Goal: Task Accomplishment & Management: Use online tool/utility

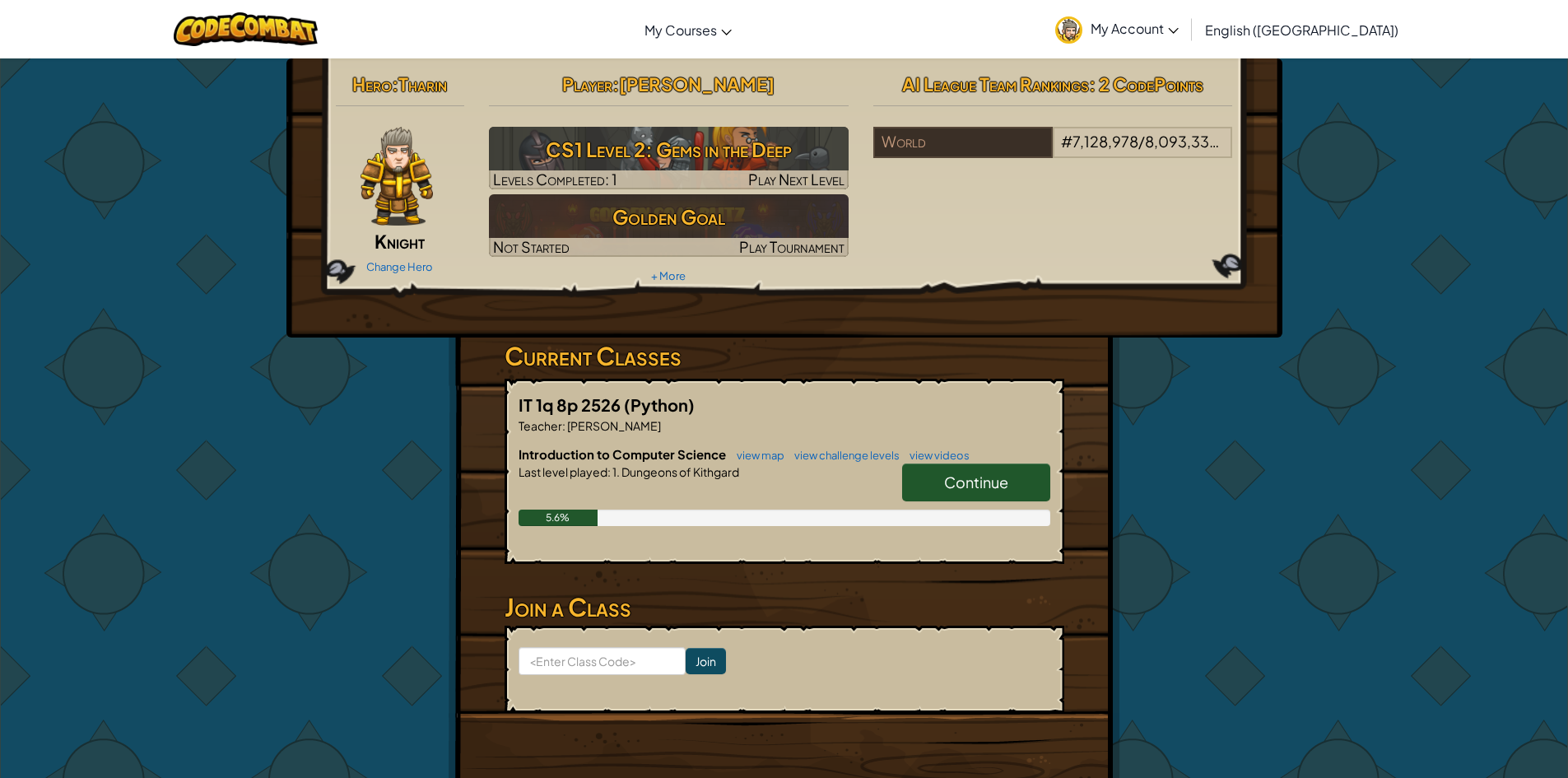
click at [59, 166] on div "Hero : [PERSON_NAME] Change Hero Player : [PERSON_NAME] CS1 Level 2: Gems in th…" at bounding box center [784, 431] width 1568 height 747
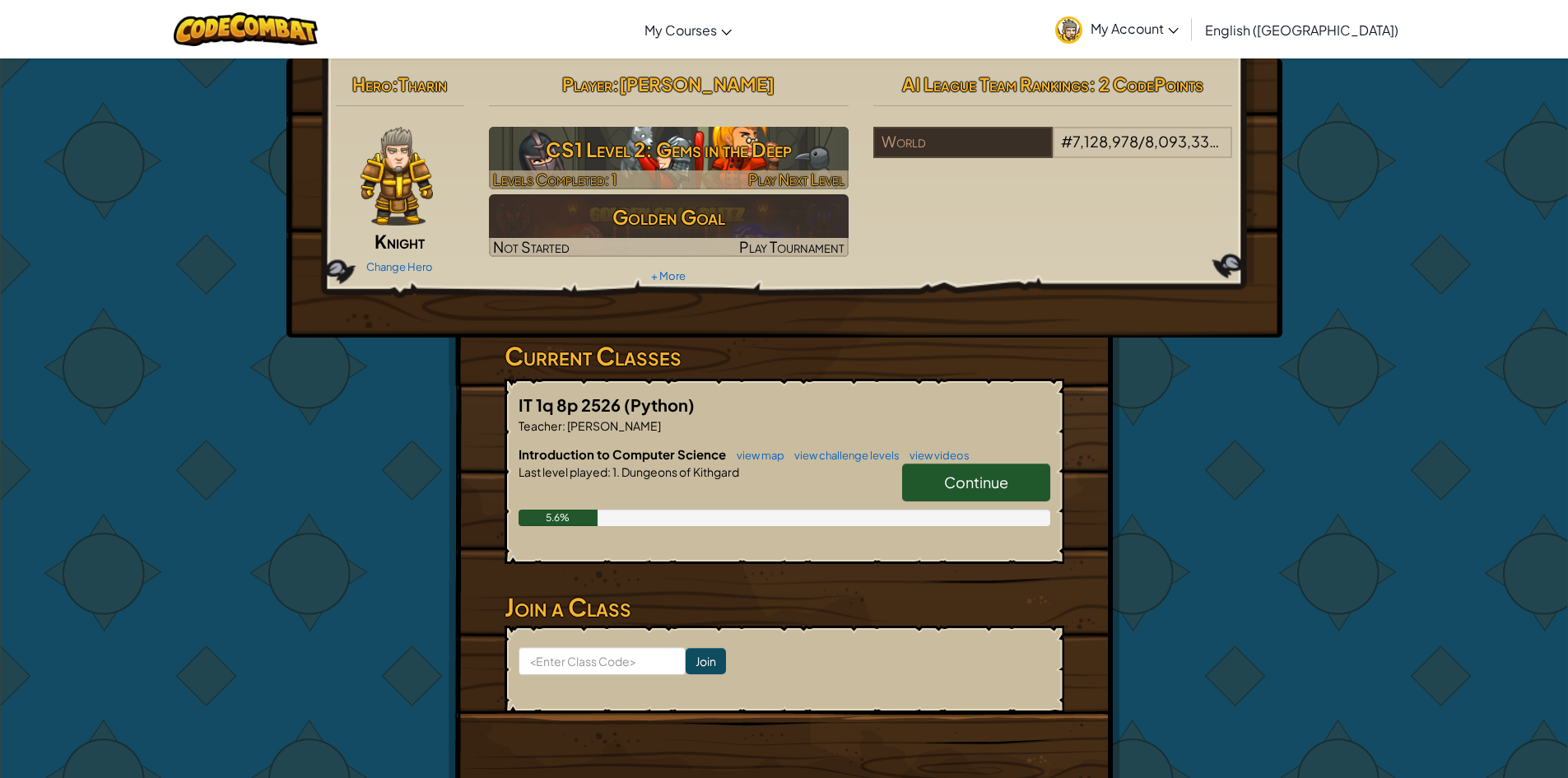
click at [582, 157] on h3 "CS1 Level 2: Gems in the Deep" at bounding box center [669, 149] width 360 height 37
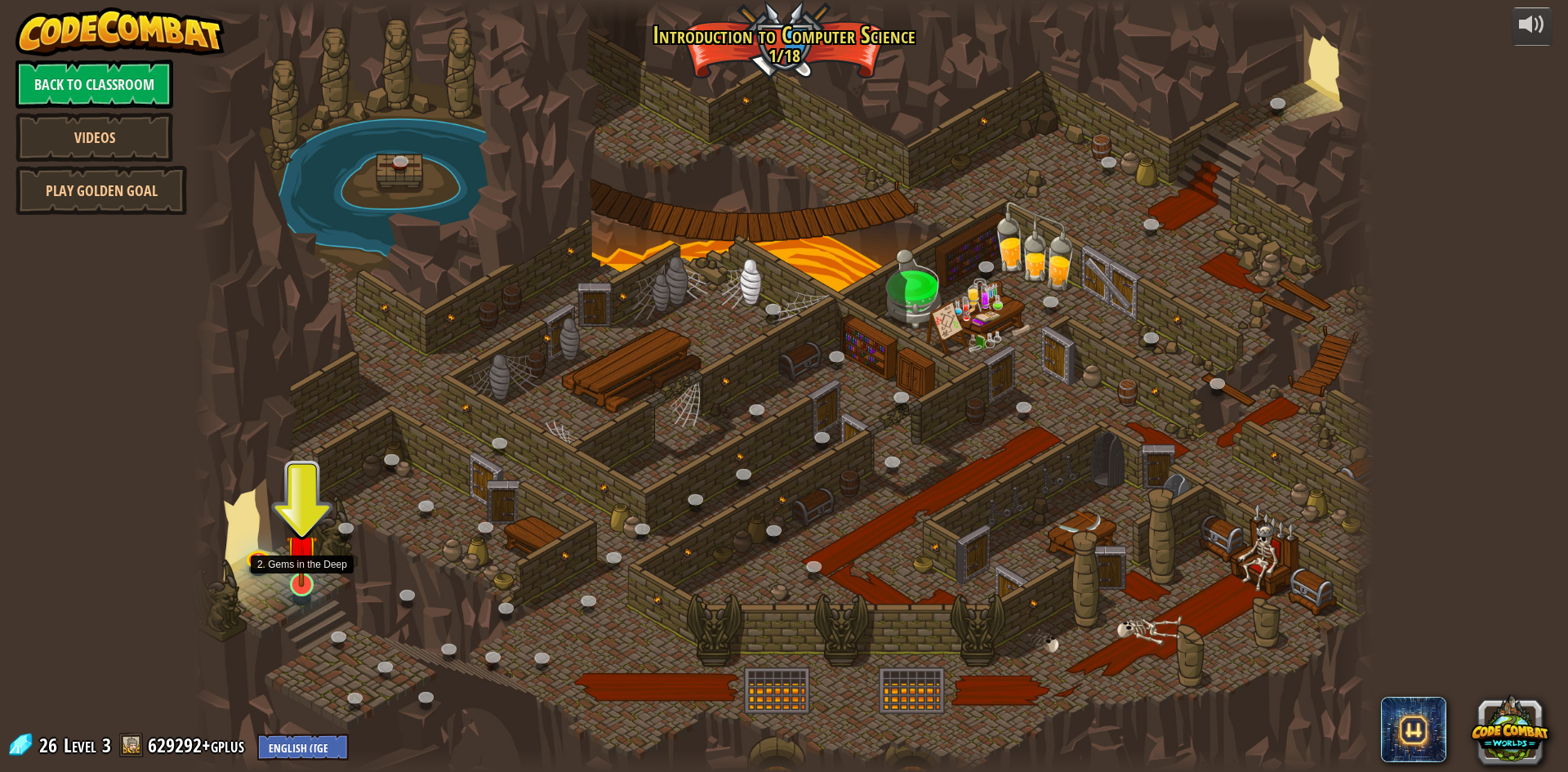
click at [306, 566] on img at bounding box center [302, 550] width 32 height 73
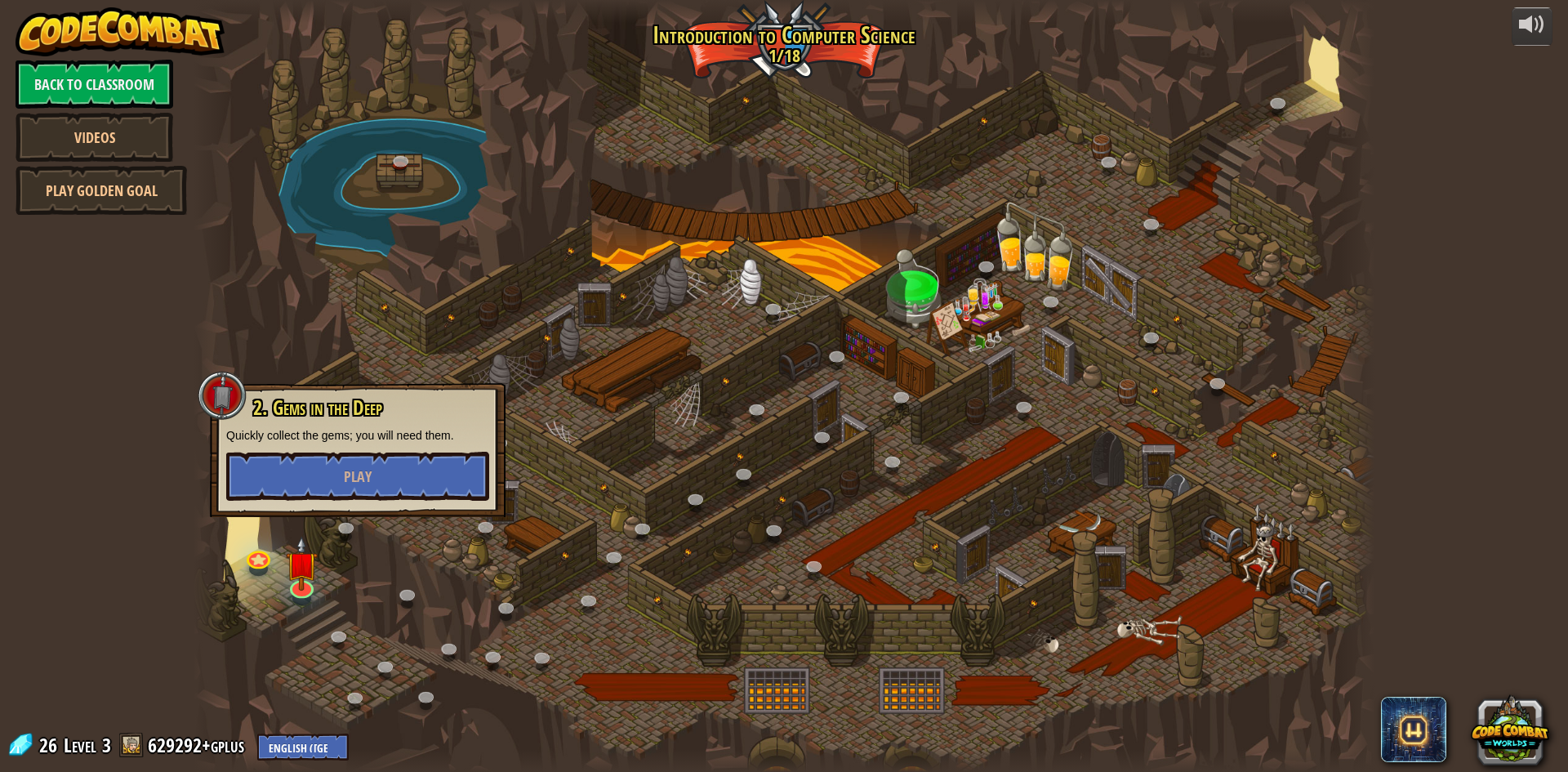
click at [365, 448] on div "2. Gems in the Deep Quickly collect the gems; you will need them. Play" at bounding box center [357, 449] width 263 height 103
click at [361, 469] on span "Play" at bounding box center [357, 476] width 28 height 20
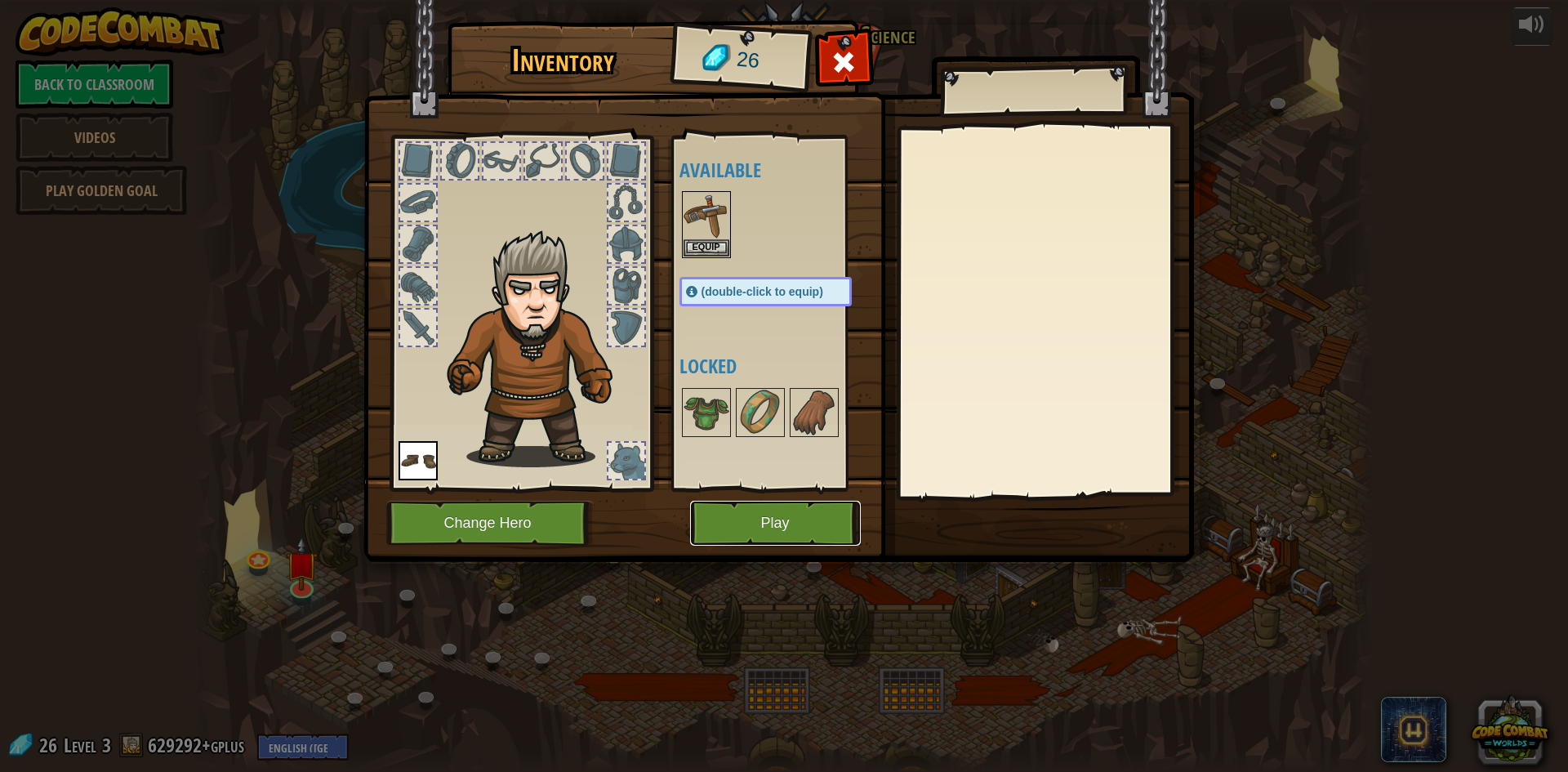
click at [719, 526] on button "Play" at bounding box center [776, 523] width 171 height 45
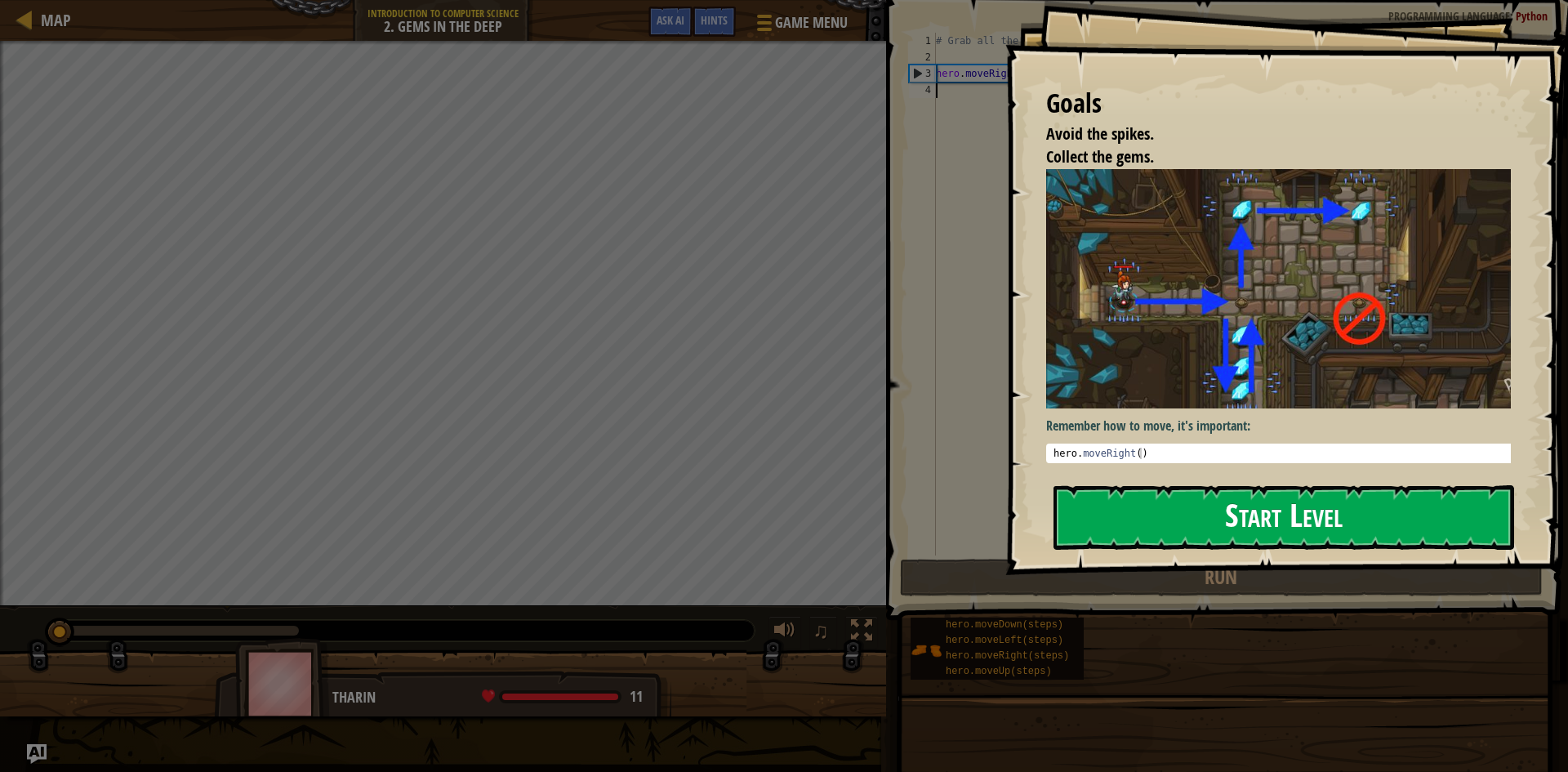
click at [1198, 516] on button "Start Level" at bounding box center [1283, 517] width 460 height 64
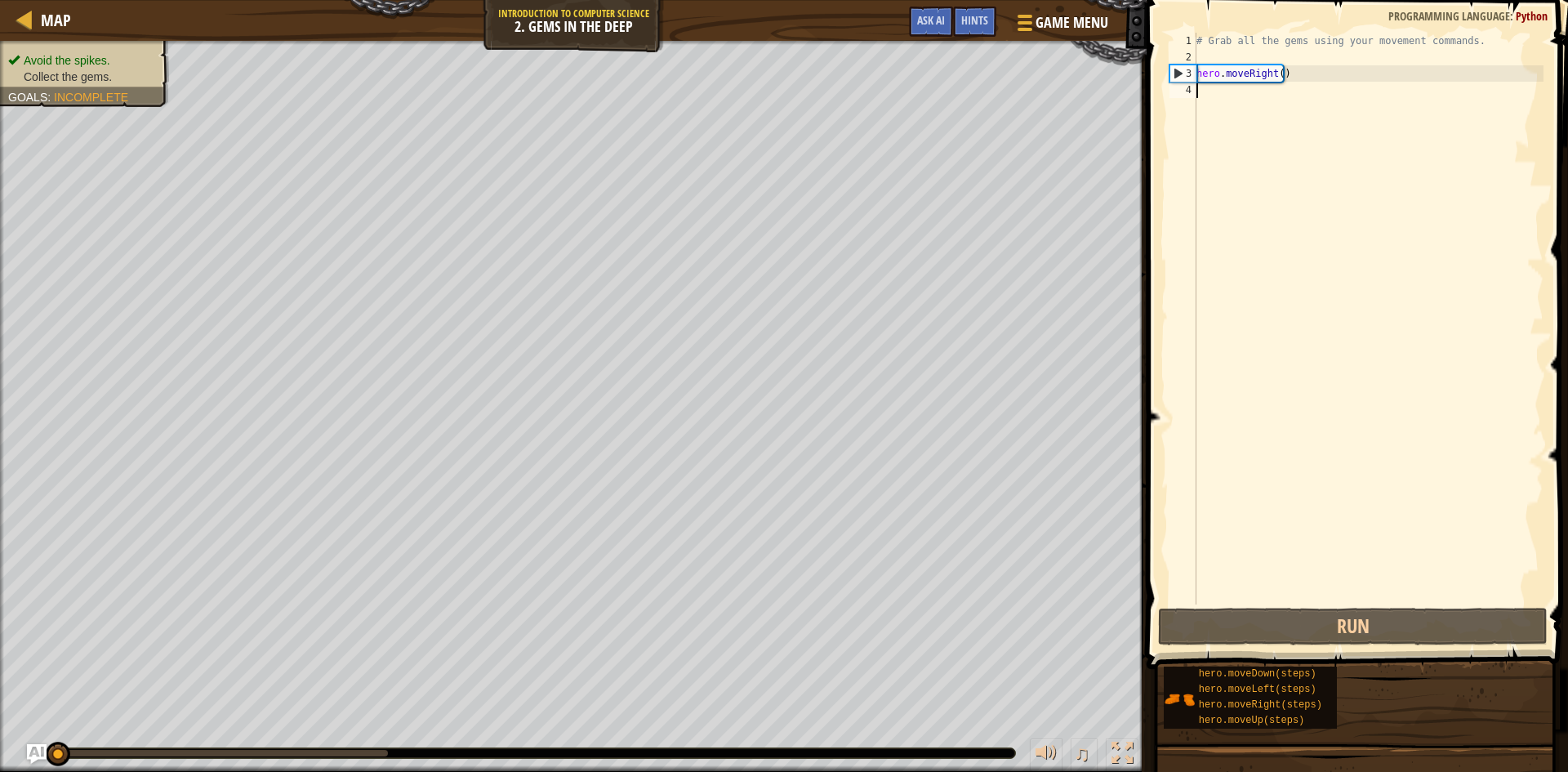
type textarea "d"
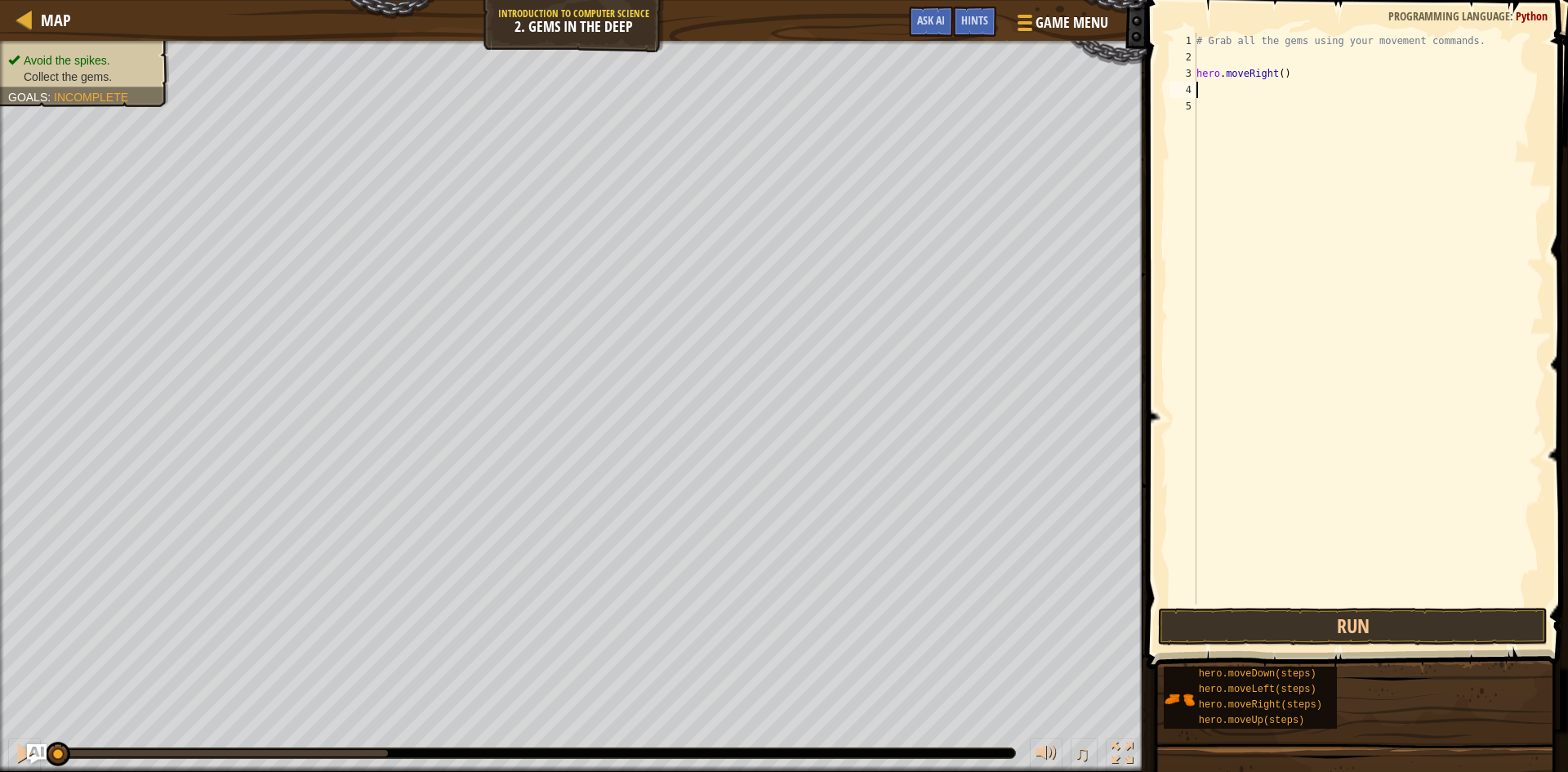
type textarea "f"
type textarea "u"
type textarea "d"
type textarea "u"
click at [1286, 642] on button "Run" at bounding box center [1353, 626] width 390 height 37
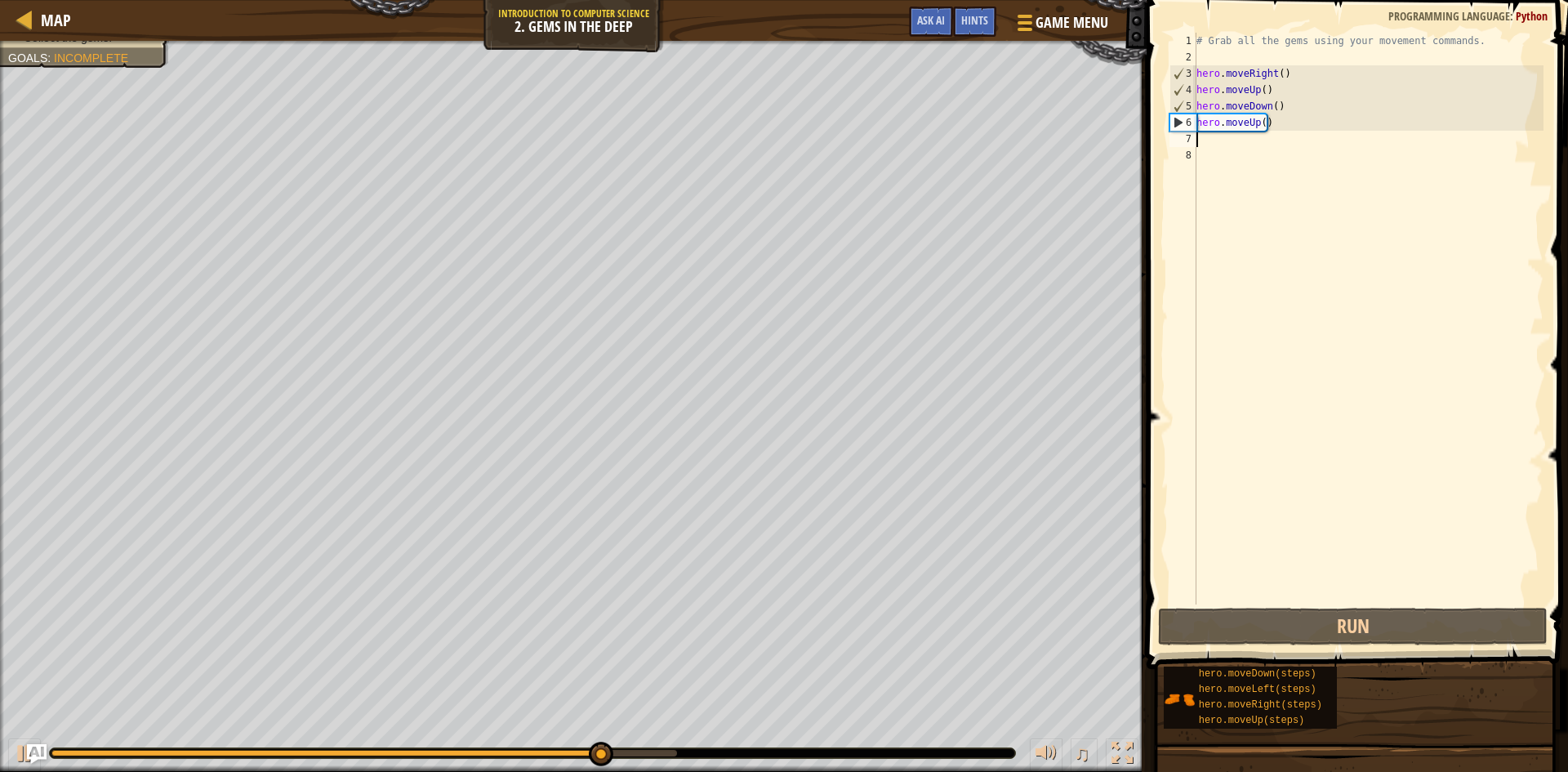
type textarea "d"
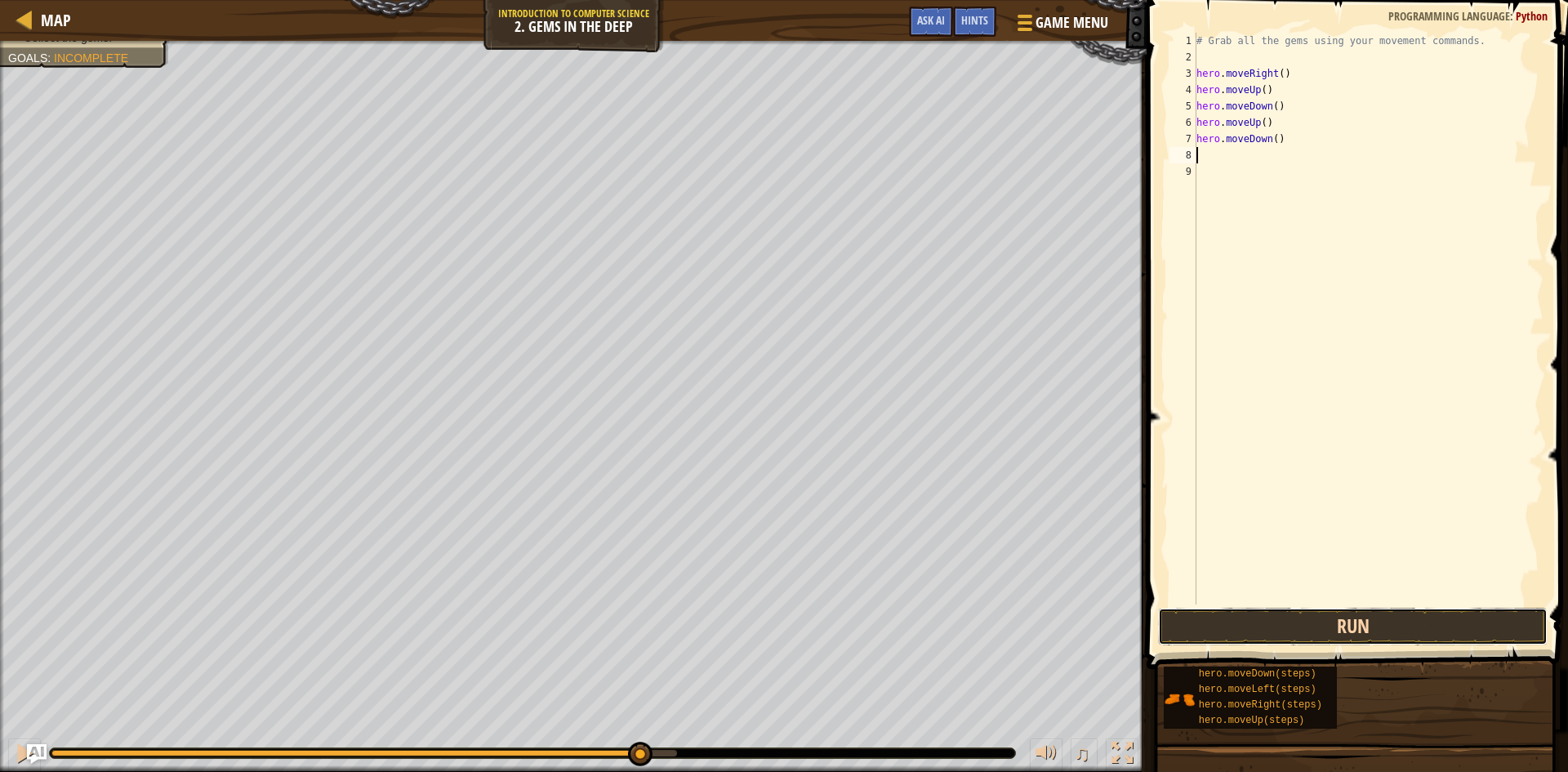
click at [1401, 633] on button "Run" at bounding box center [1353, 626] width 390 height 37
type textarea "d"
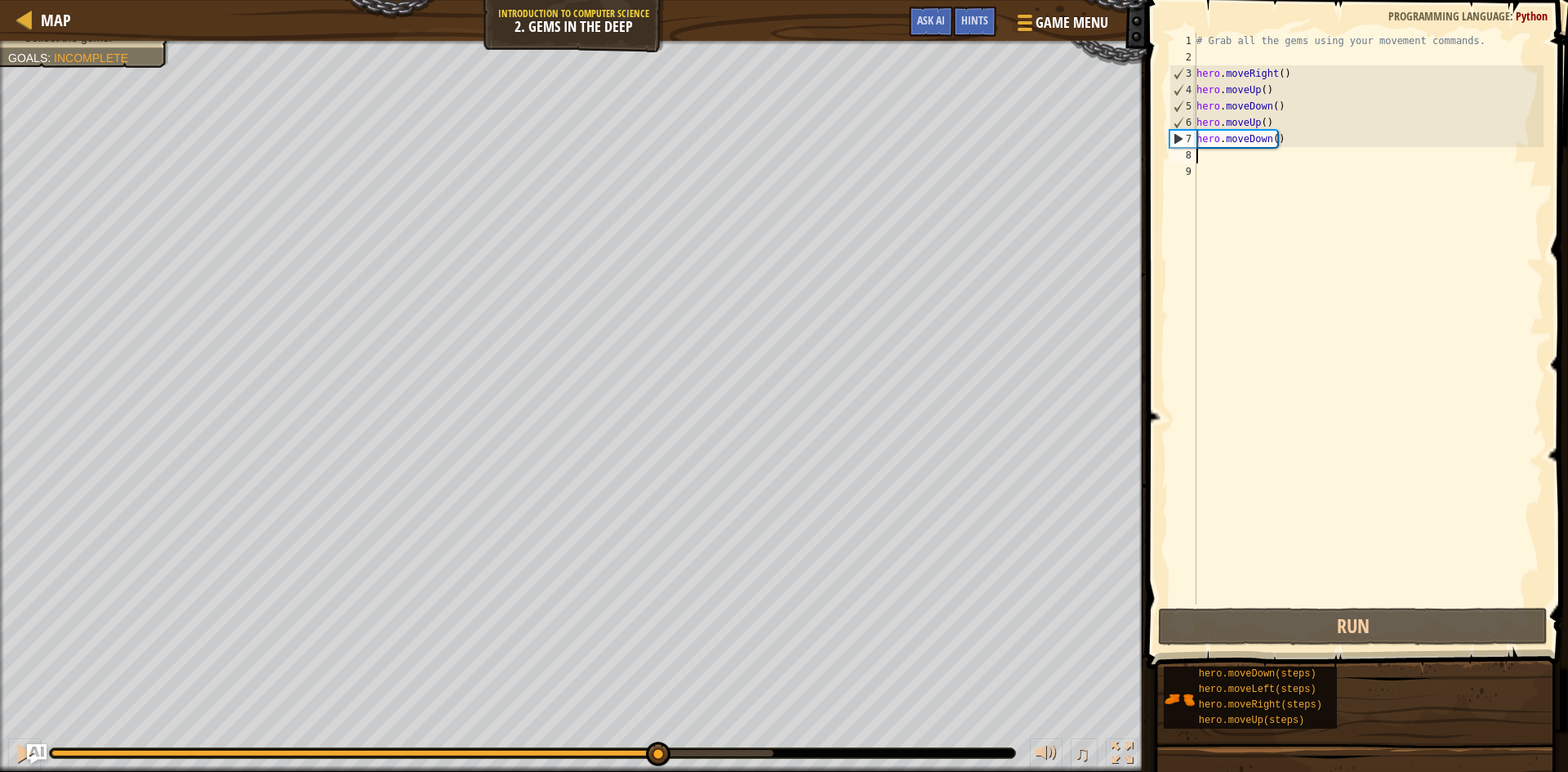
type textarea "d"
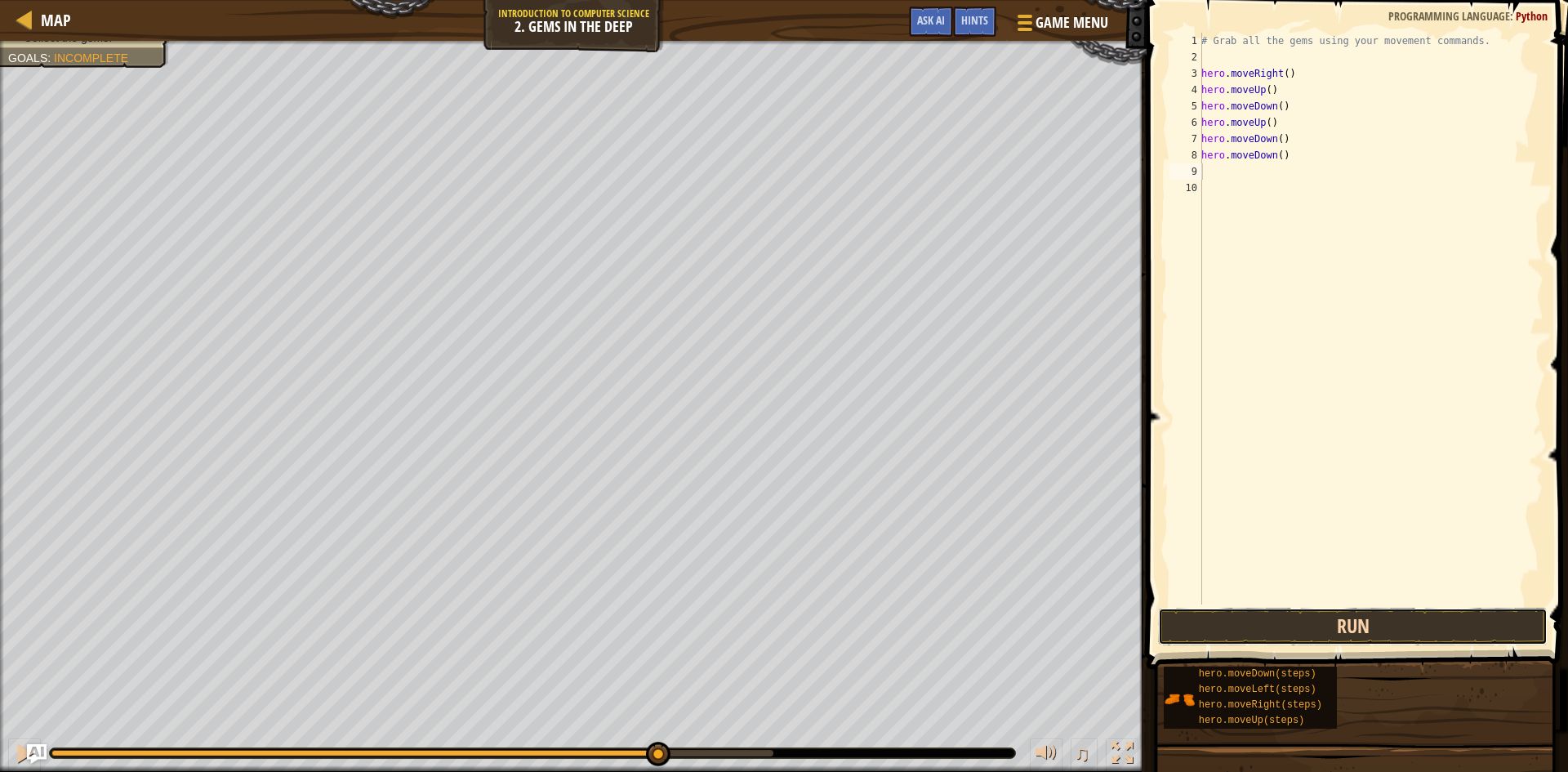
click at [1218, 610] on button "Run" at bounding box center [1353, 626] width 390 height 37
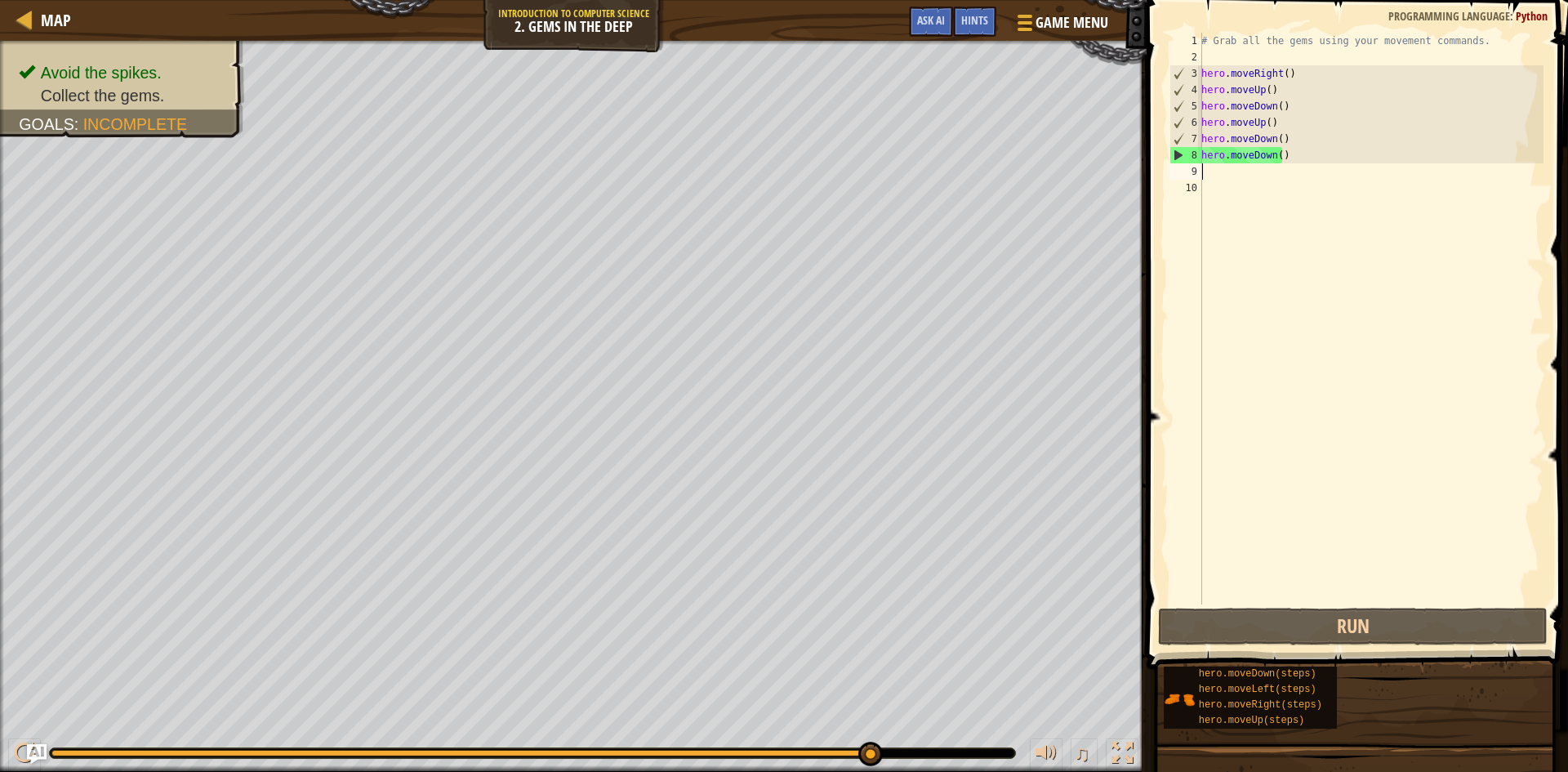
type textarea "u"
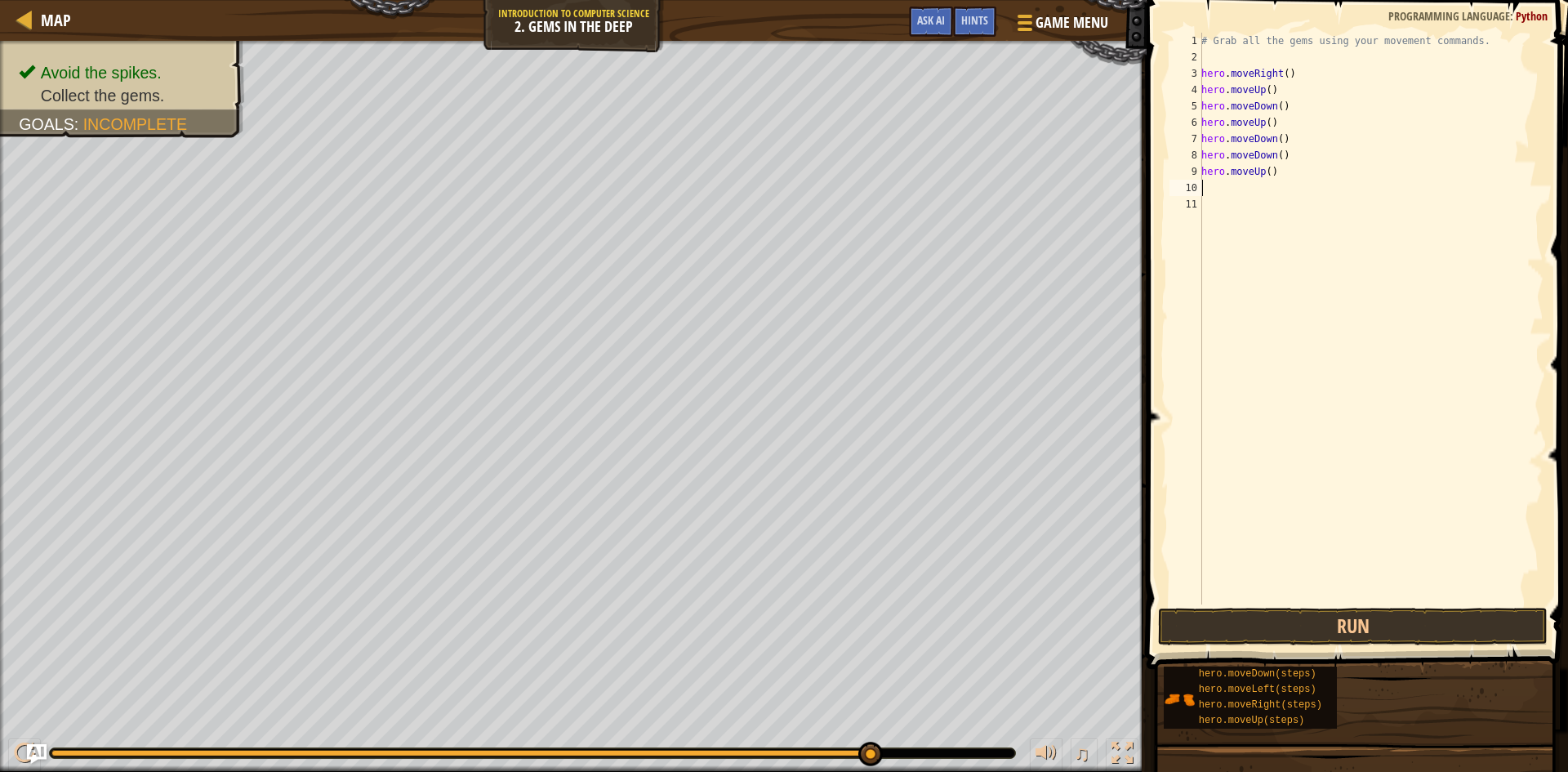
type textarea "l"
type textarea "u"
click at [1435, 632] on button "Run" at bounding box center [1353, 626] width 390 height 37
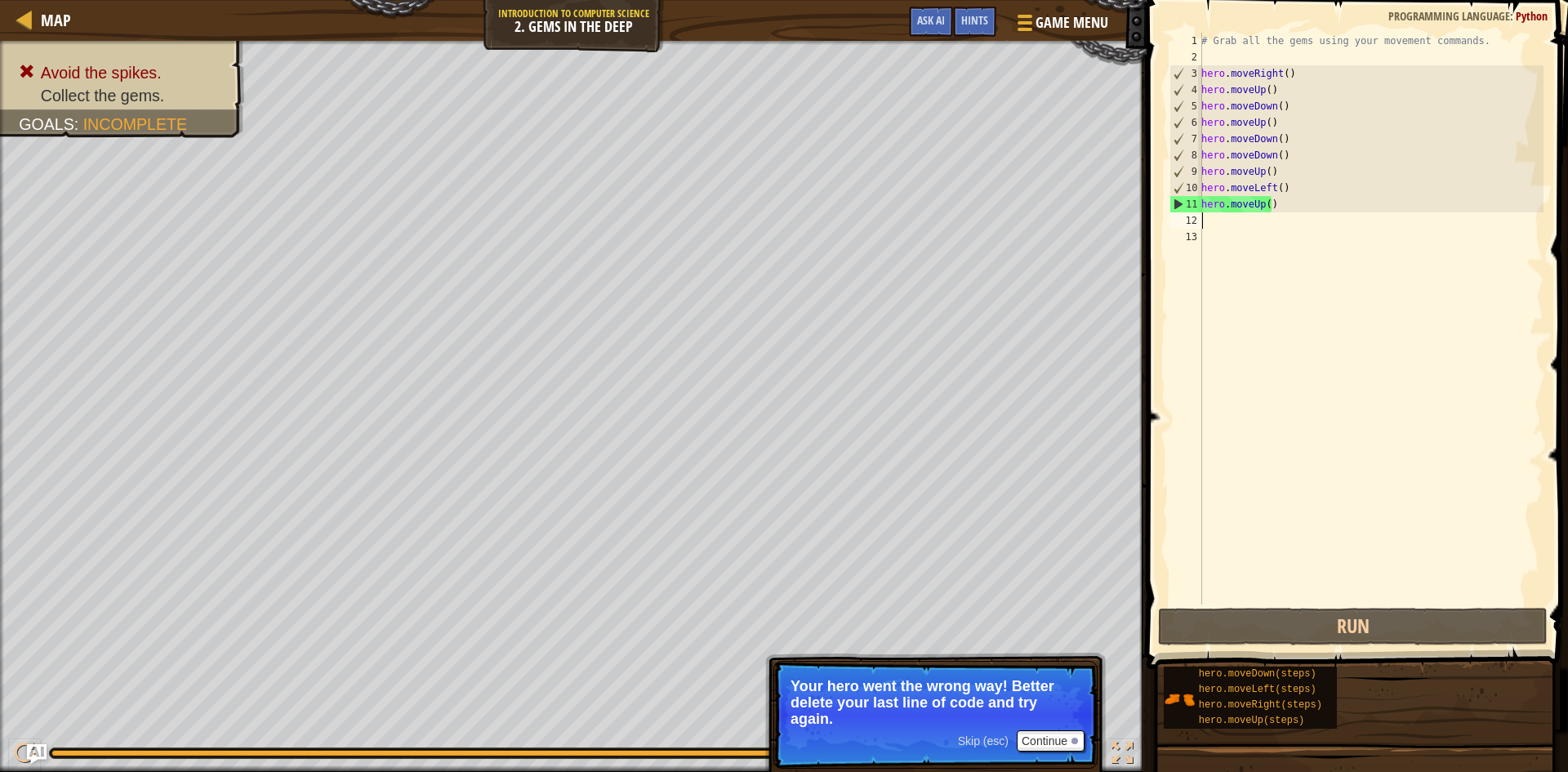
click at [1263, 206] on div "# Grab all the gems using your movement commands. hero . moveRight ( ) hero . m…" at bounding box center [1371, 335] width 345 height 605
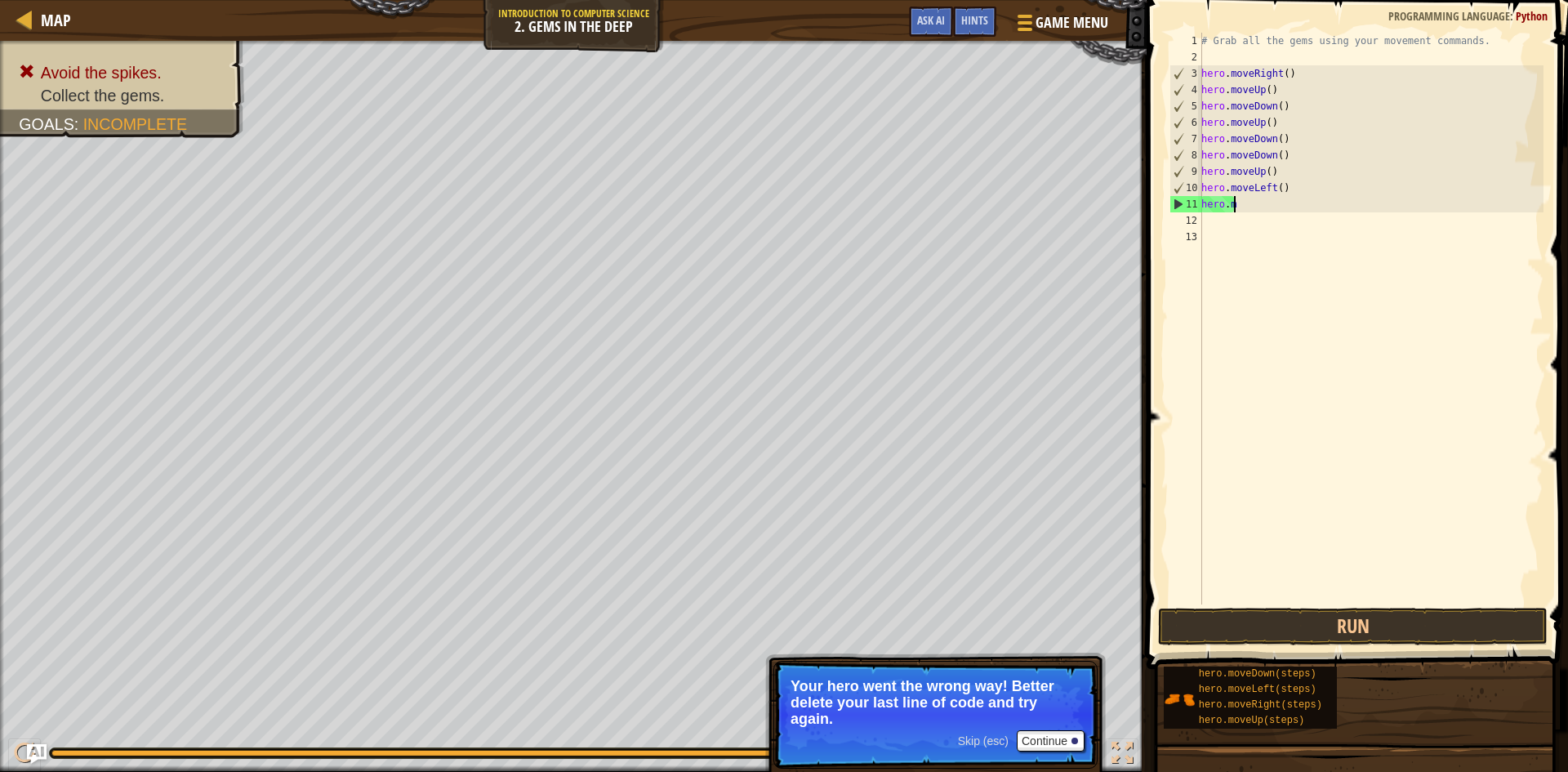
type textarea "h"
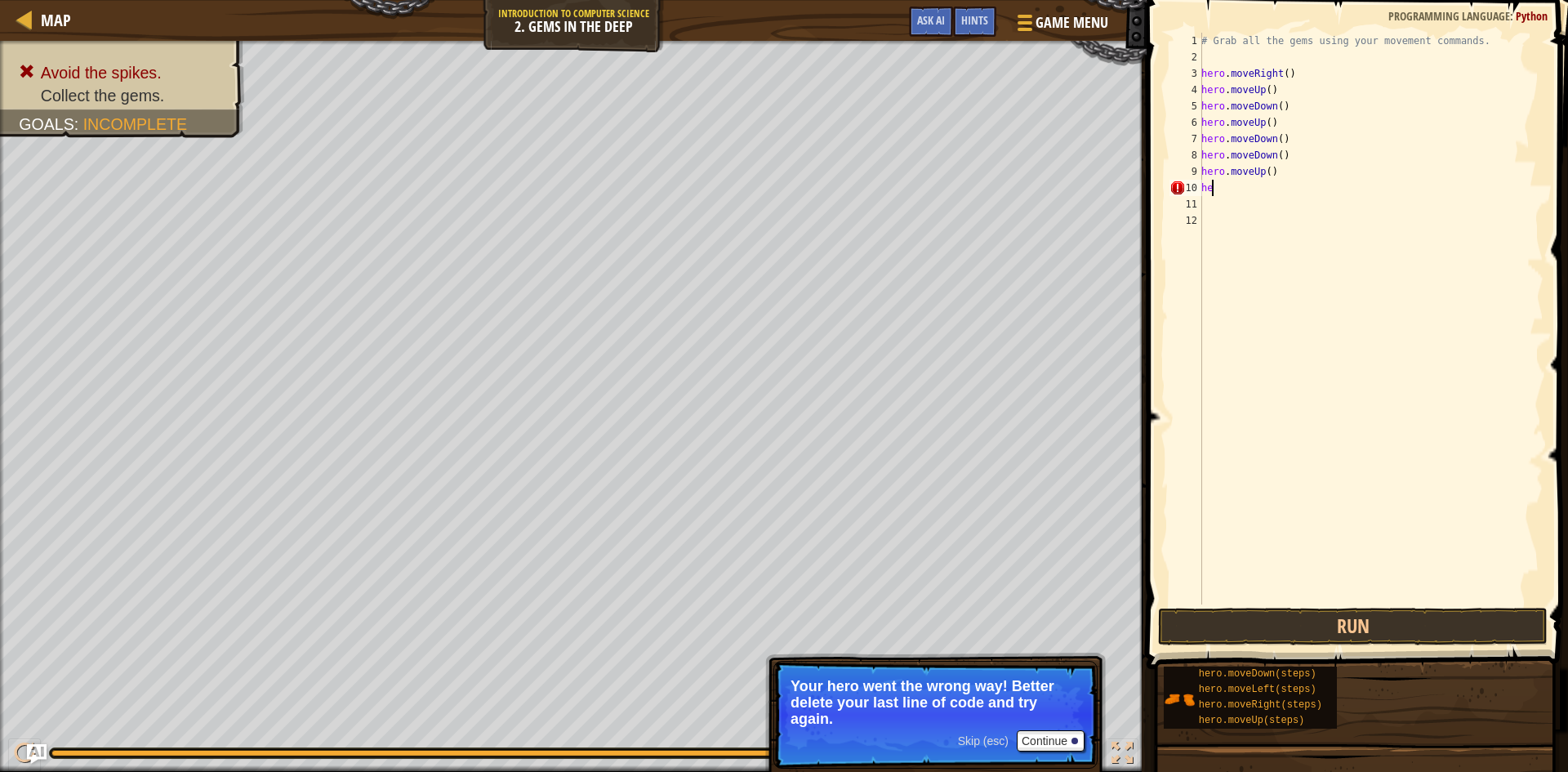
type textarea "h"
type textarea "r"
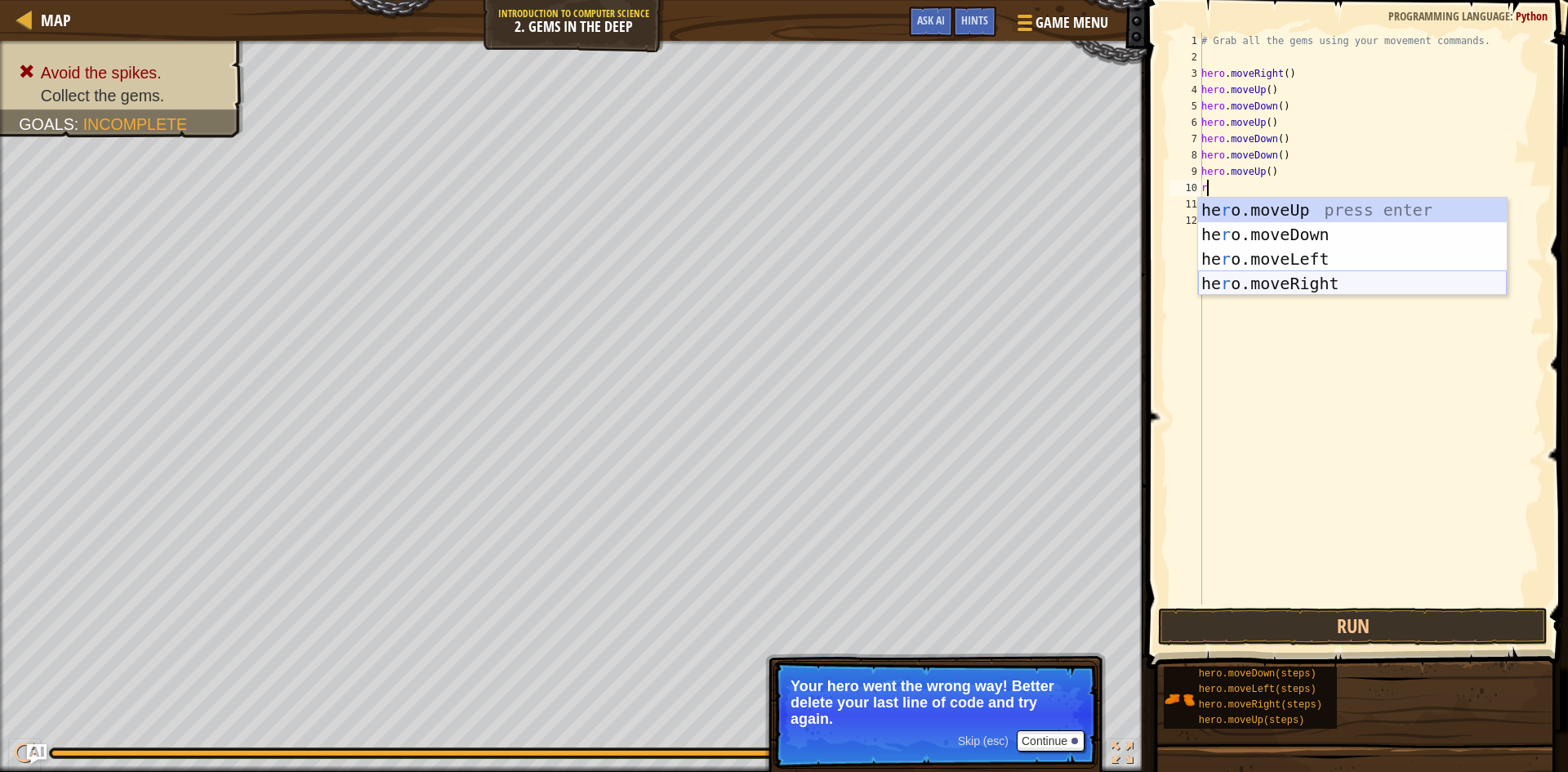
click at [1285, 287] on div "he r o.moveUp press enter he r o.moveDown press enter he r o.moveLeft press ent…" at bounding box center [1353, 271] width 309 height 147
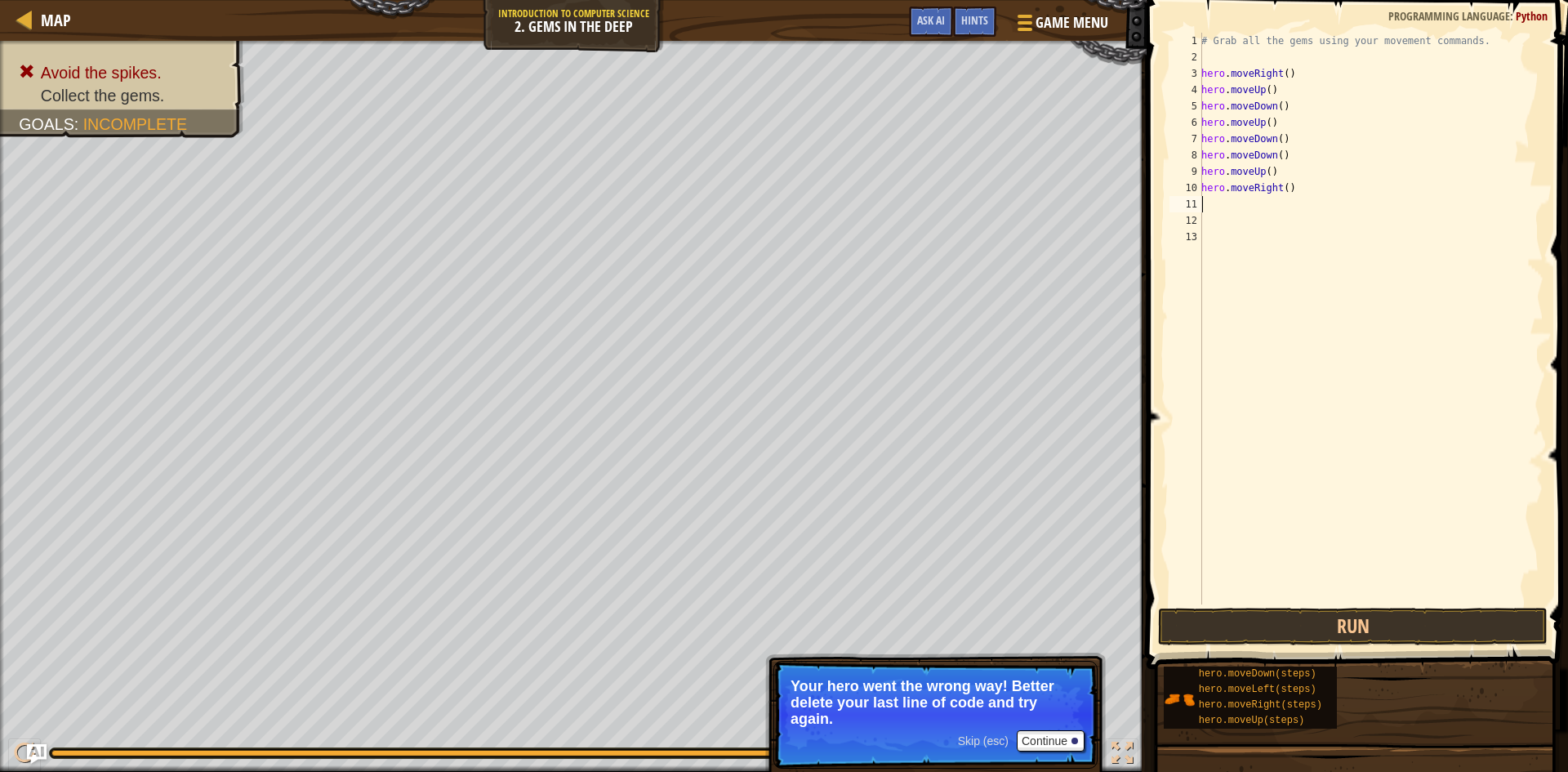
type textarea "u"
type textarea "r"
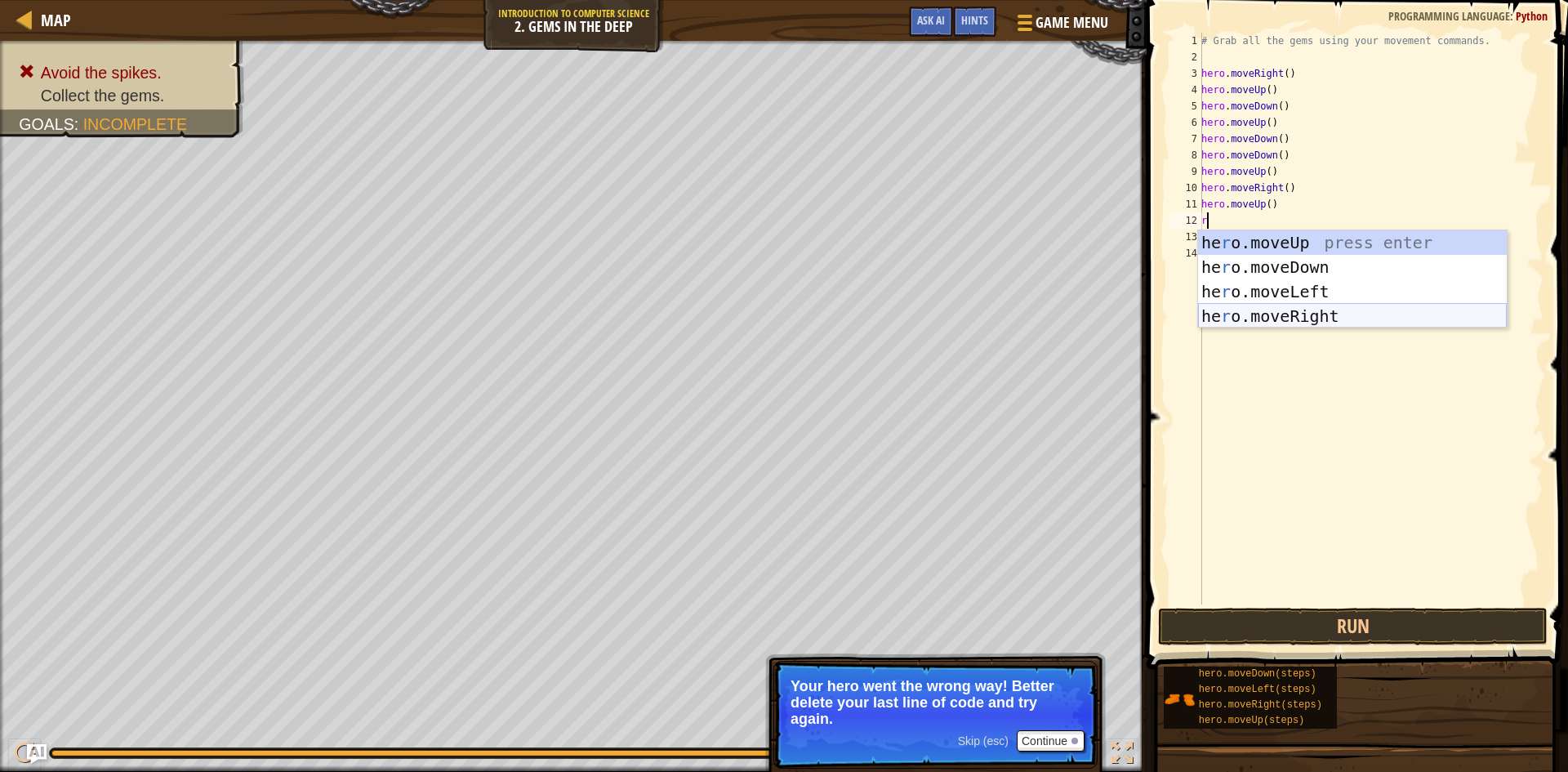
click at [1359, 317] on div "he r o.moveUp press enter he r o.moveDown press enter he r o.moveLeft press ent…" at bounding box center [1353, 304] width 309 height 147
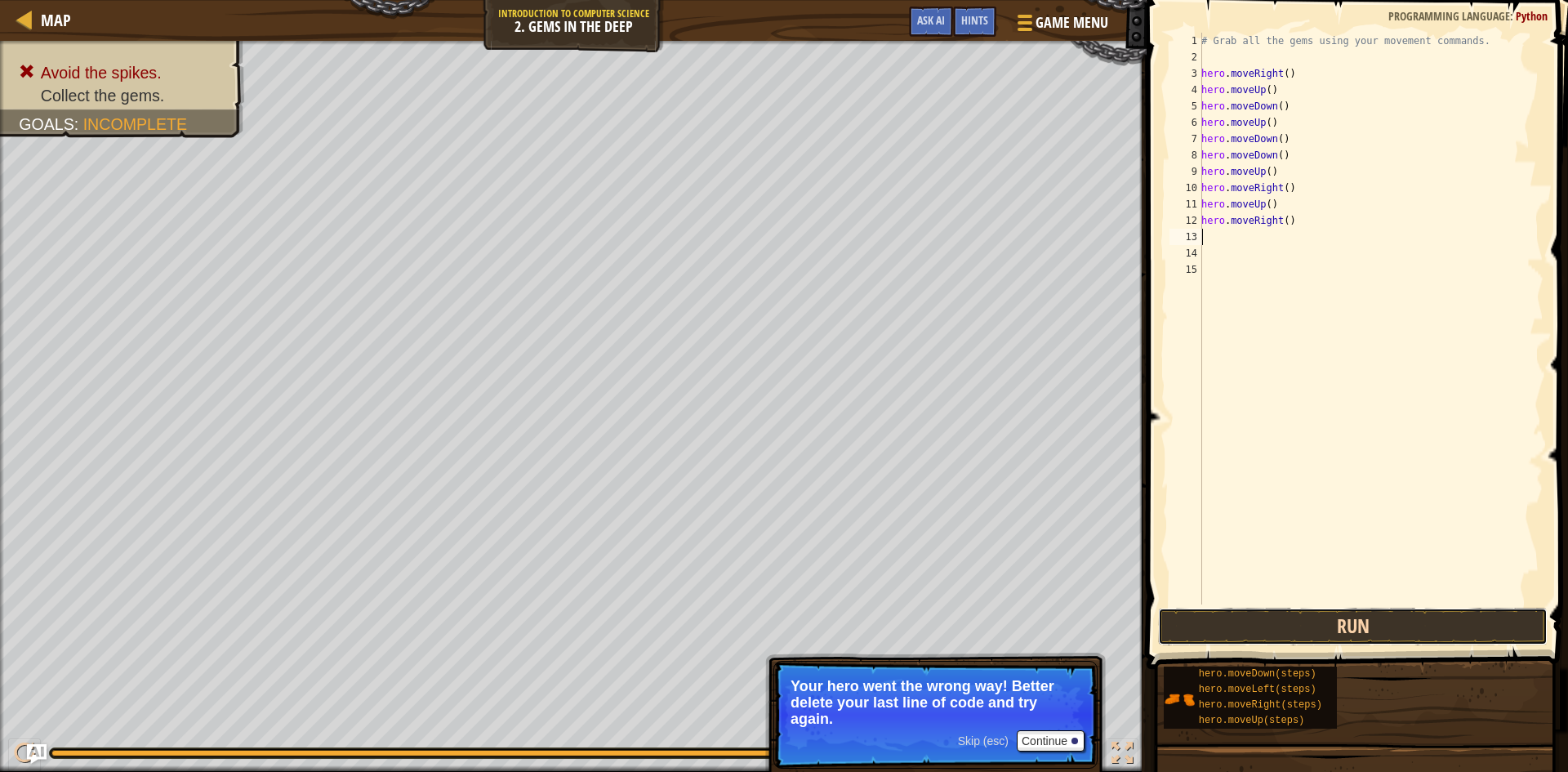
click at [1292, 630] on button "Run" at bounding box center [1353, 626] width 390 height 37
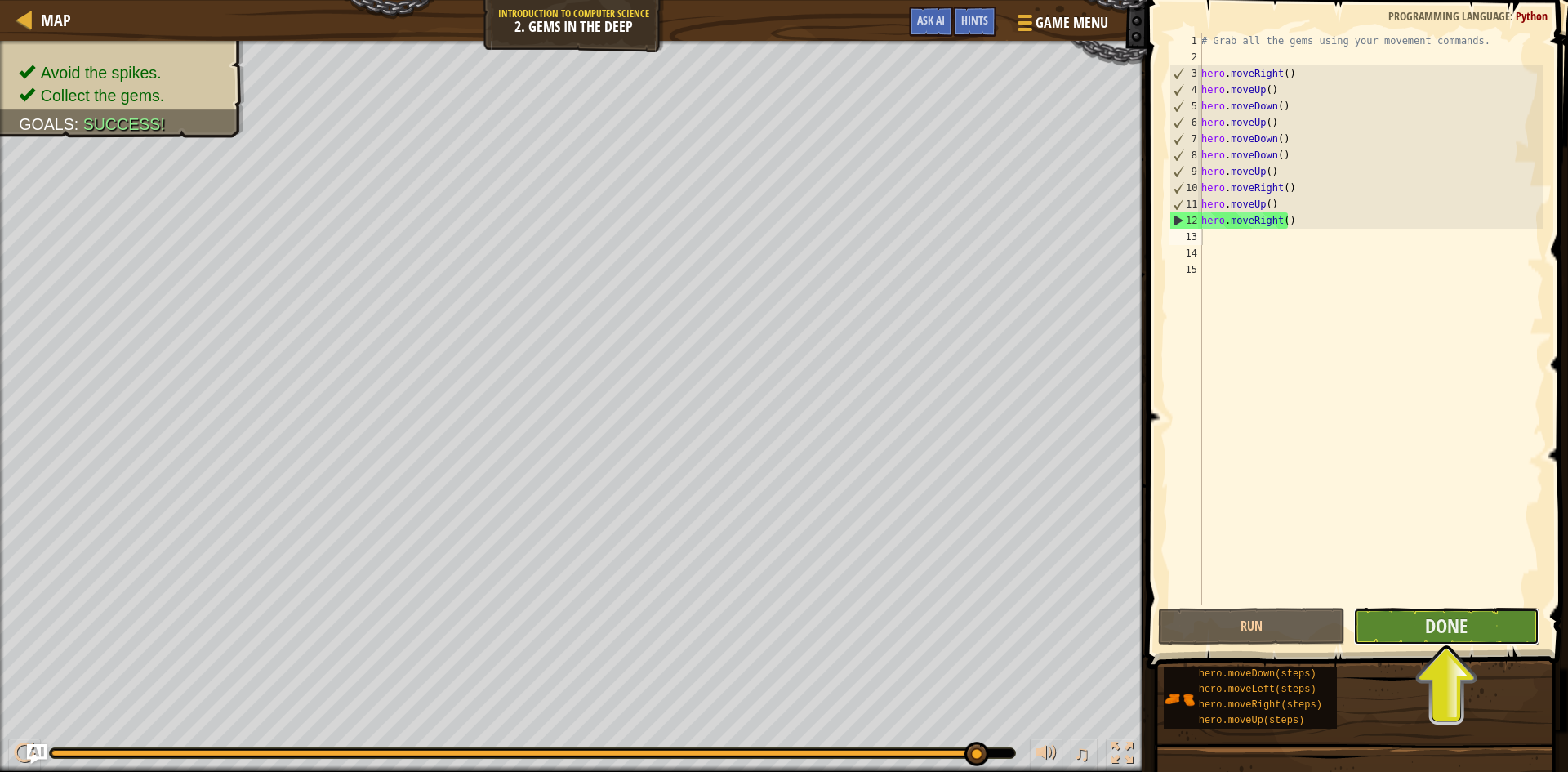
click at [1383, 628] on button "Done" at bounding box center [1447, 626] width 187 height 37
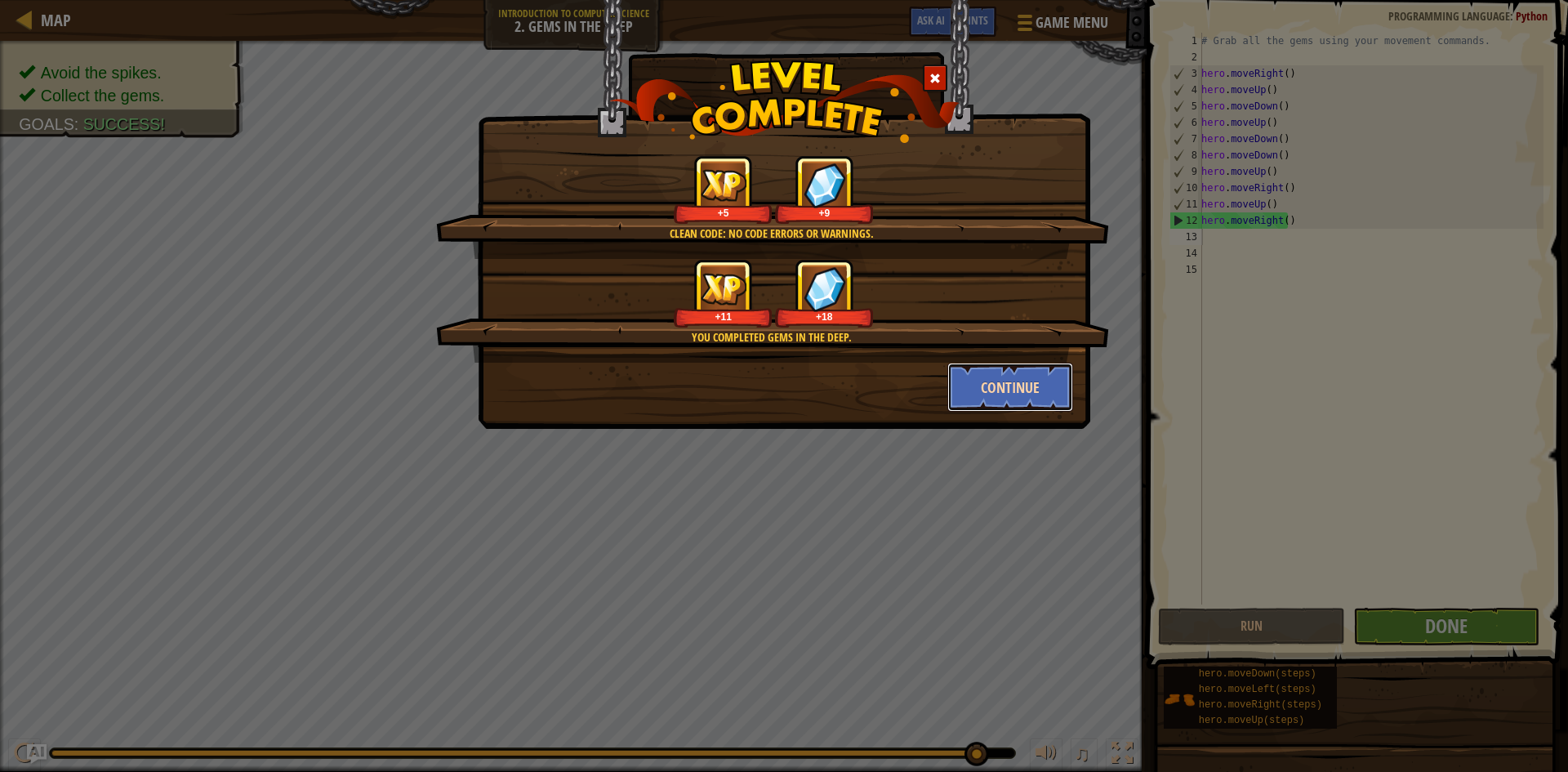
click at [992, 378] on button "Continue" at bounding box center [1011, 386] width 126 height 49
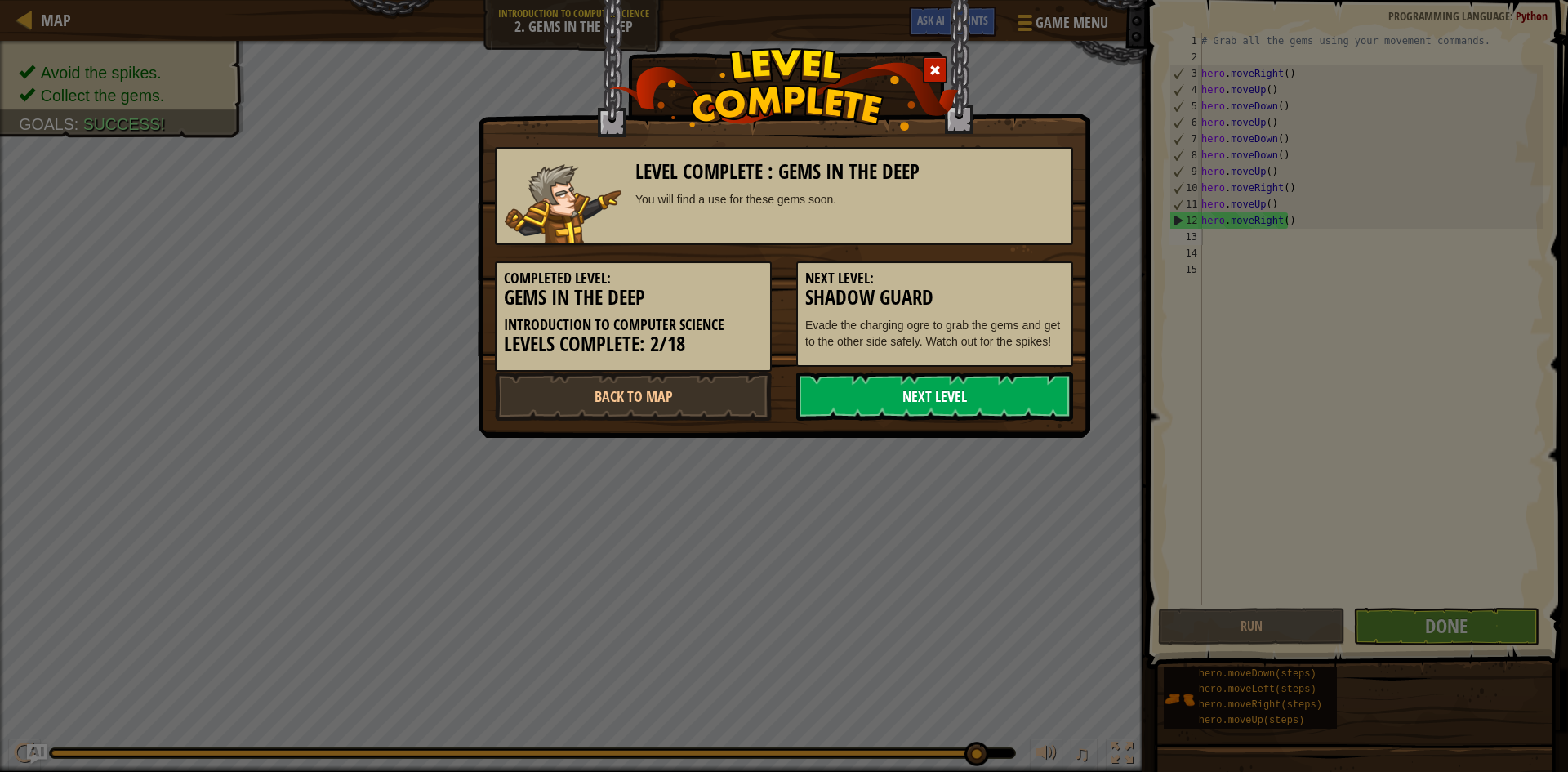
click at [954, 399] on link "Next Level" at bounding box center [934, 395] width 277 height 49
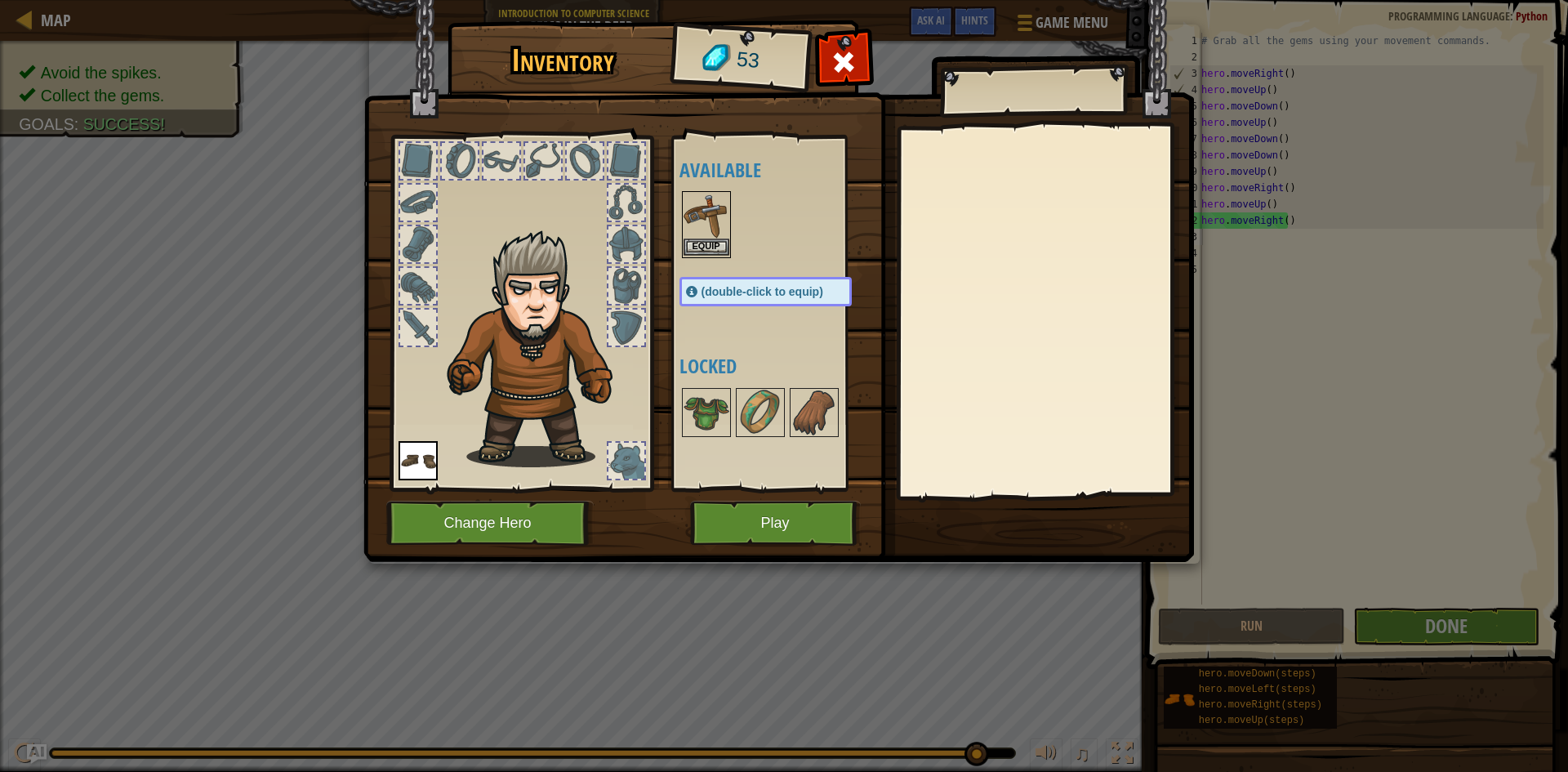
click at [686, 232] on img at bounding box center [706, 215] width 45 height 45
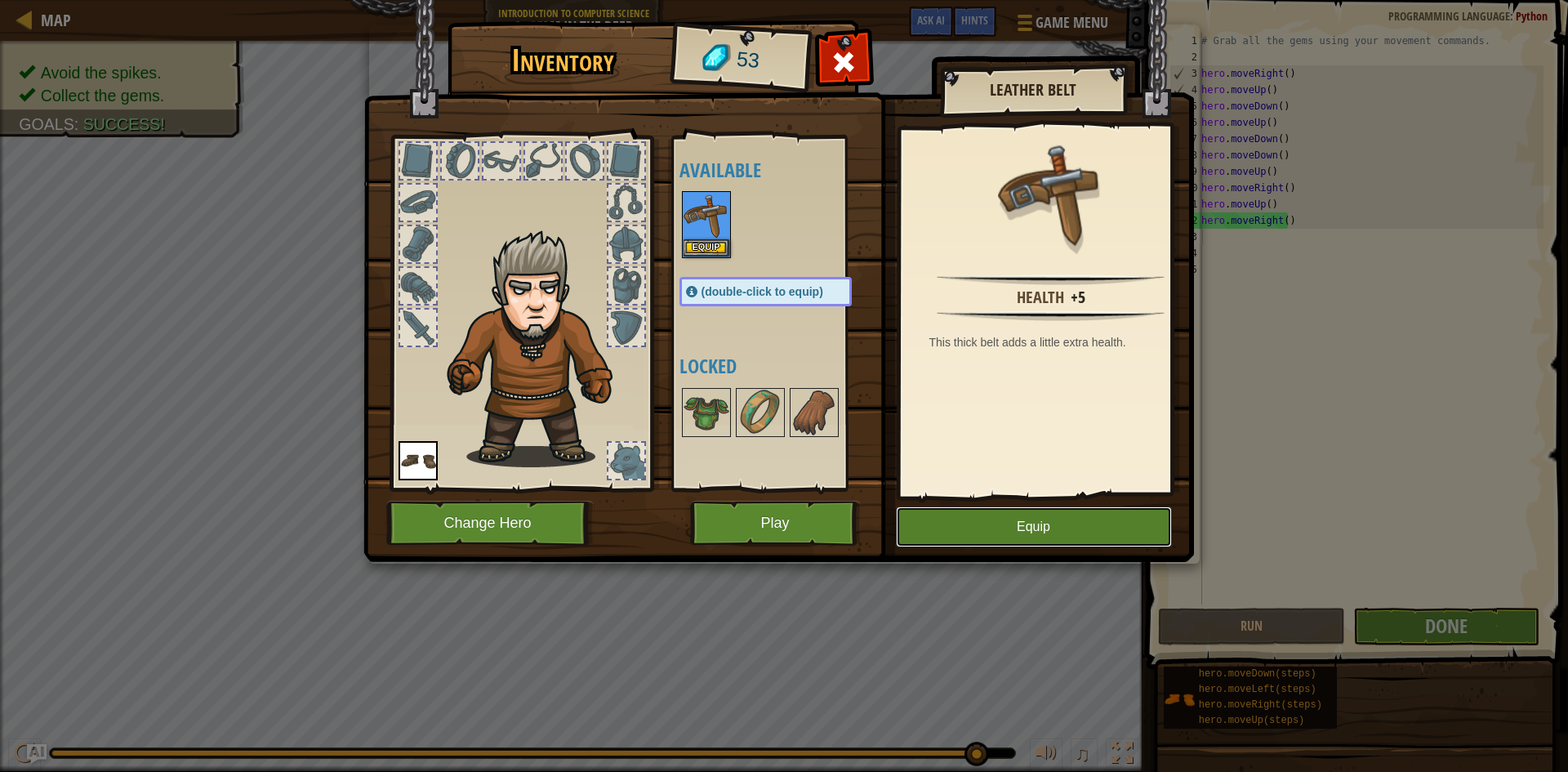
click at [1061, 528] on button "Equip" at bounding box center [1034, 527] width 276 height 41
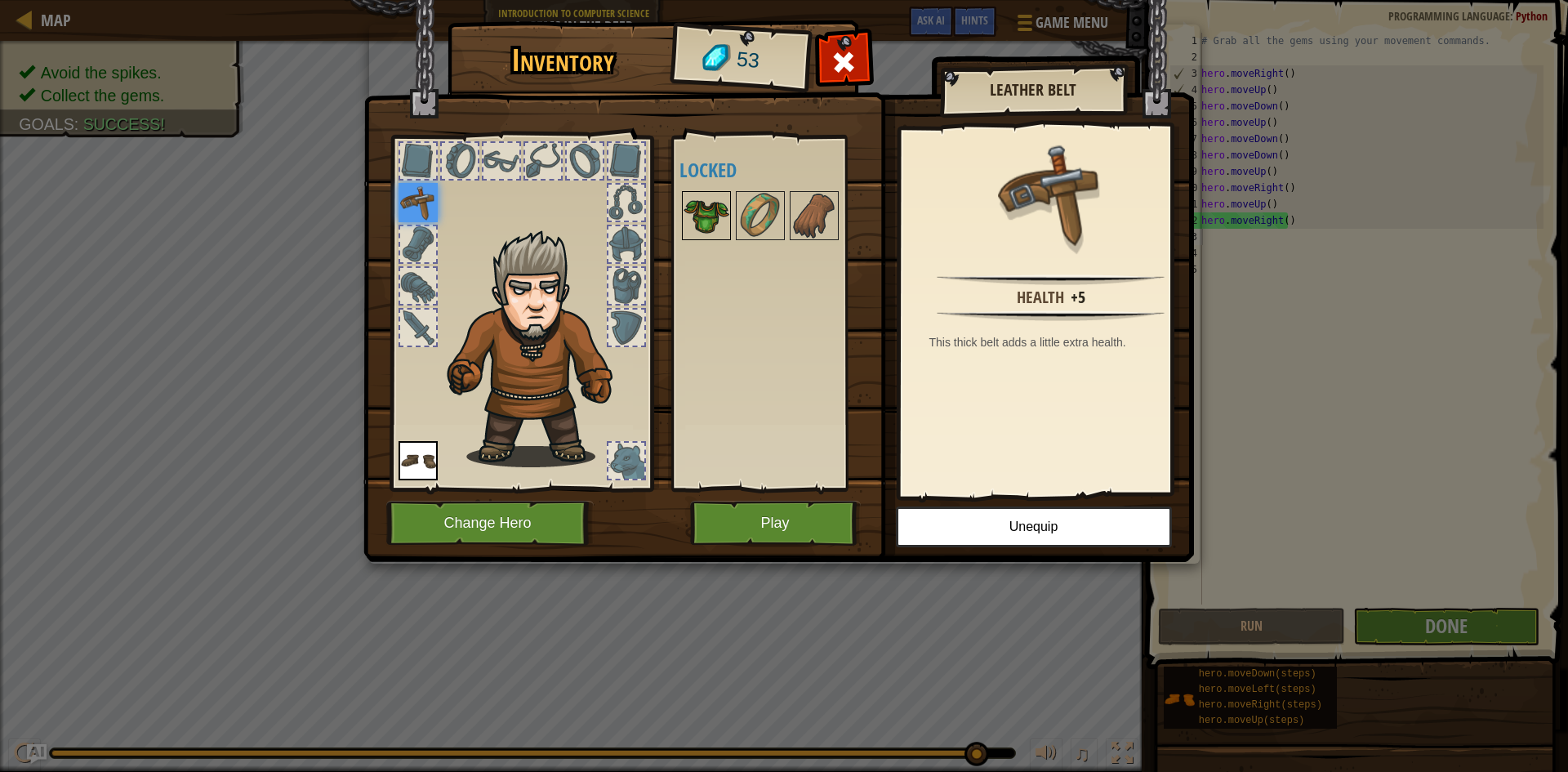
click at [705, 205] on img at bounding box center [706, 215] width 45 height 45
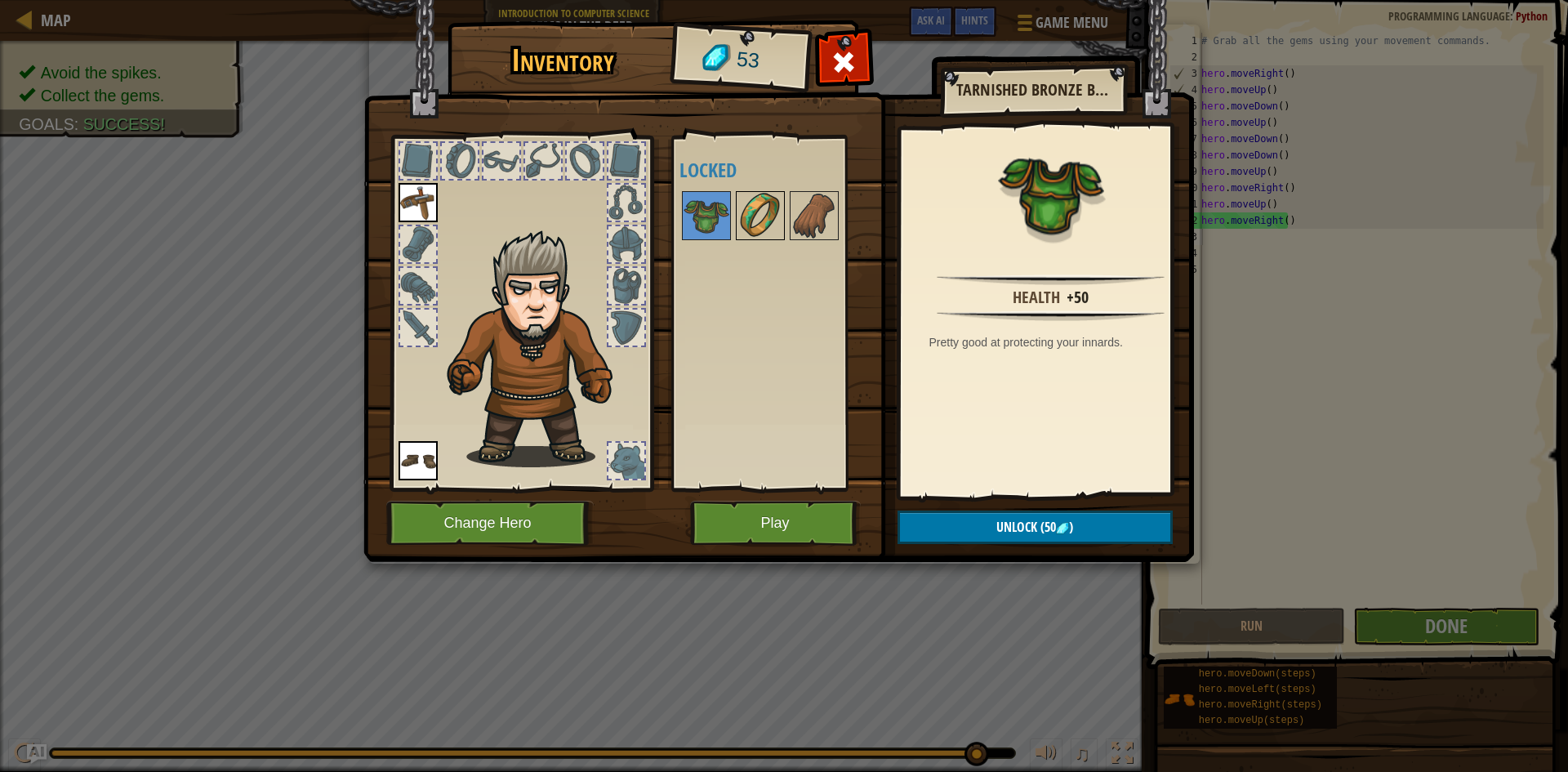
click at [755, 228] on img at bounding box center [760, 215] width 45 height 45
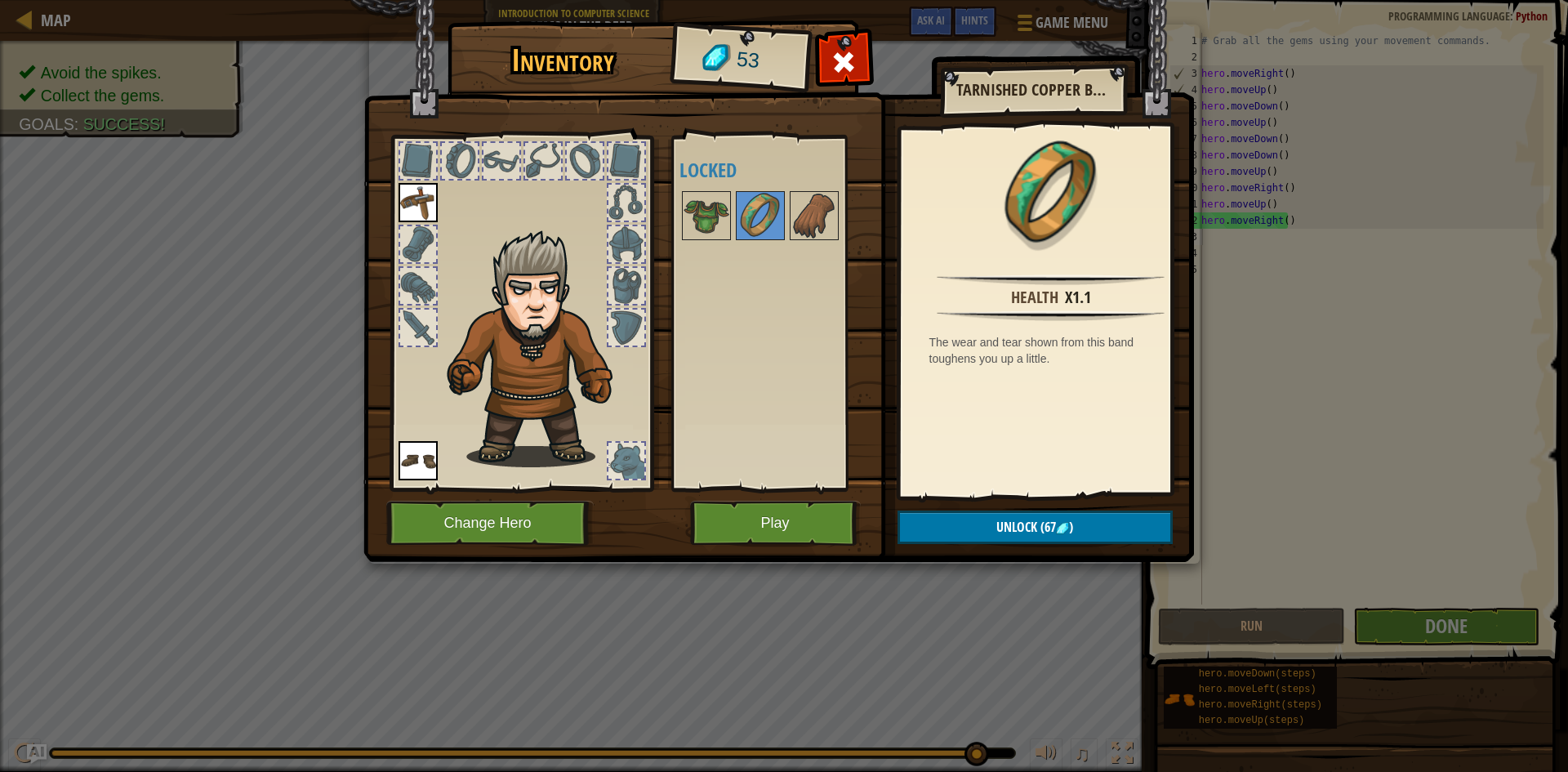
click at [785, 218] on div at bounding box center [782, 215] width 205 height 54
click at [803, 219] on img at bounding box center [814, 215] width 45 height 45
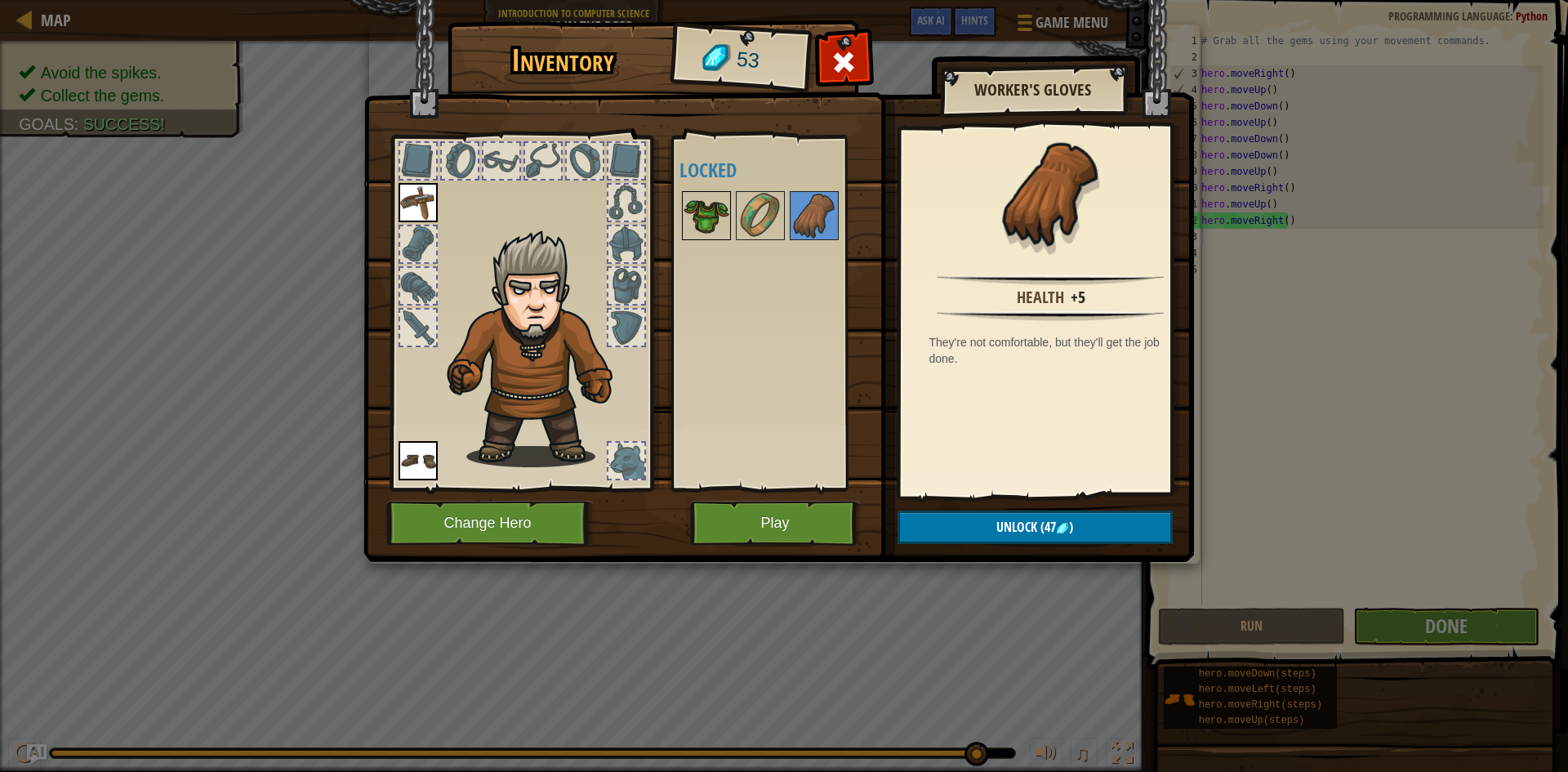
click at [712, 202] on img at bounding box center [706, 215] width 45 height 45
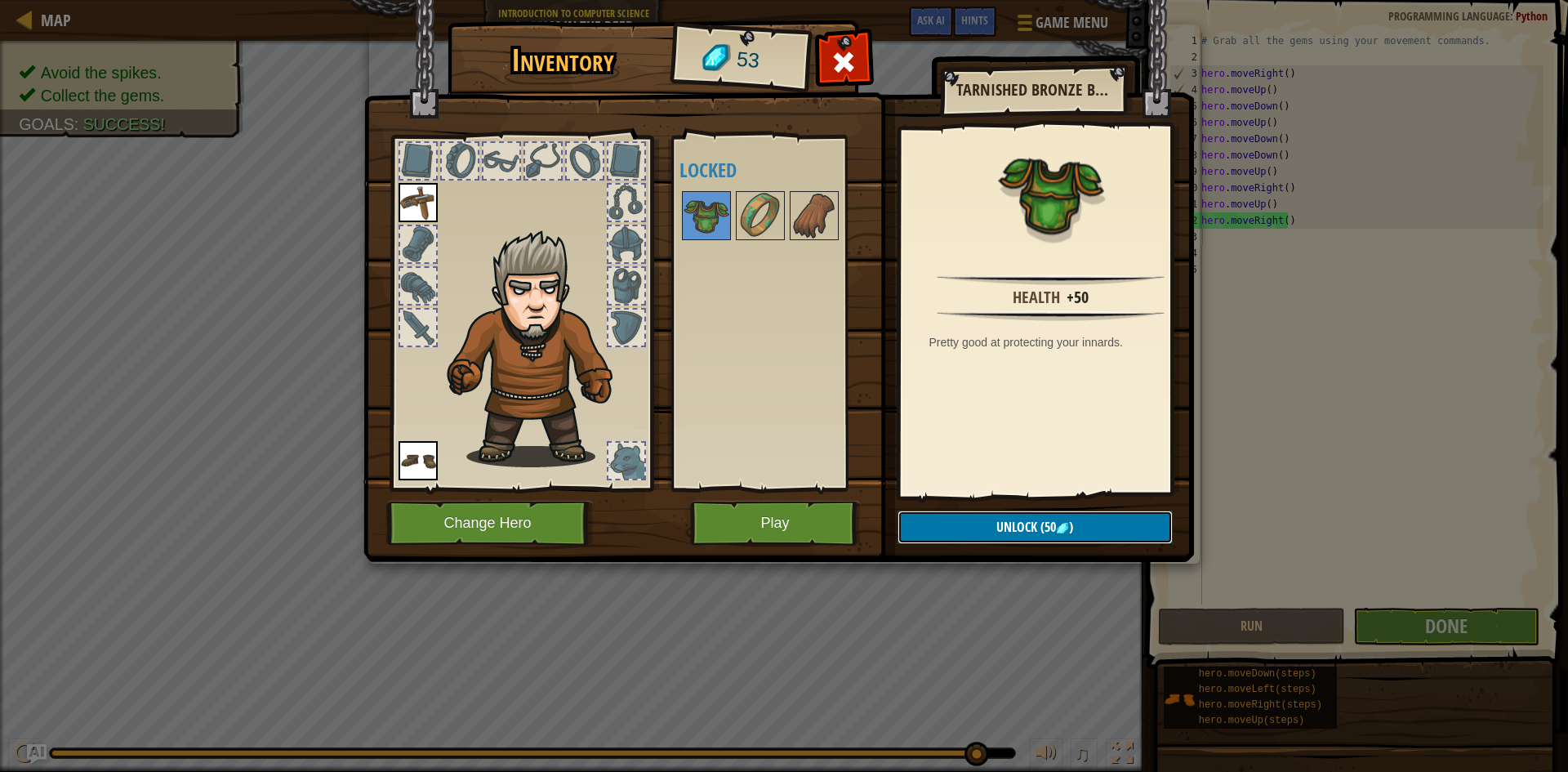
click at [1106, 512] on button "Unlock (50 )" at bounding box center [1035, 527] width 275 height 34
click at [1085, 518] on button "Confirm" at bounding box center [1035, 527] width 275 height 34
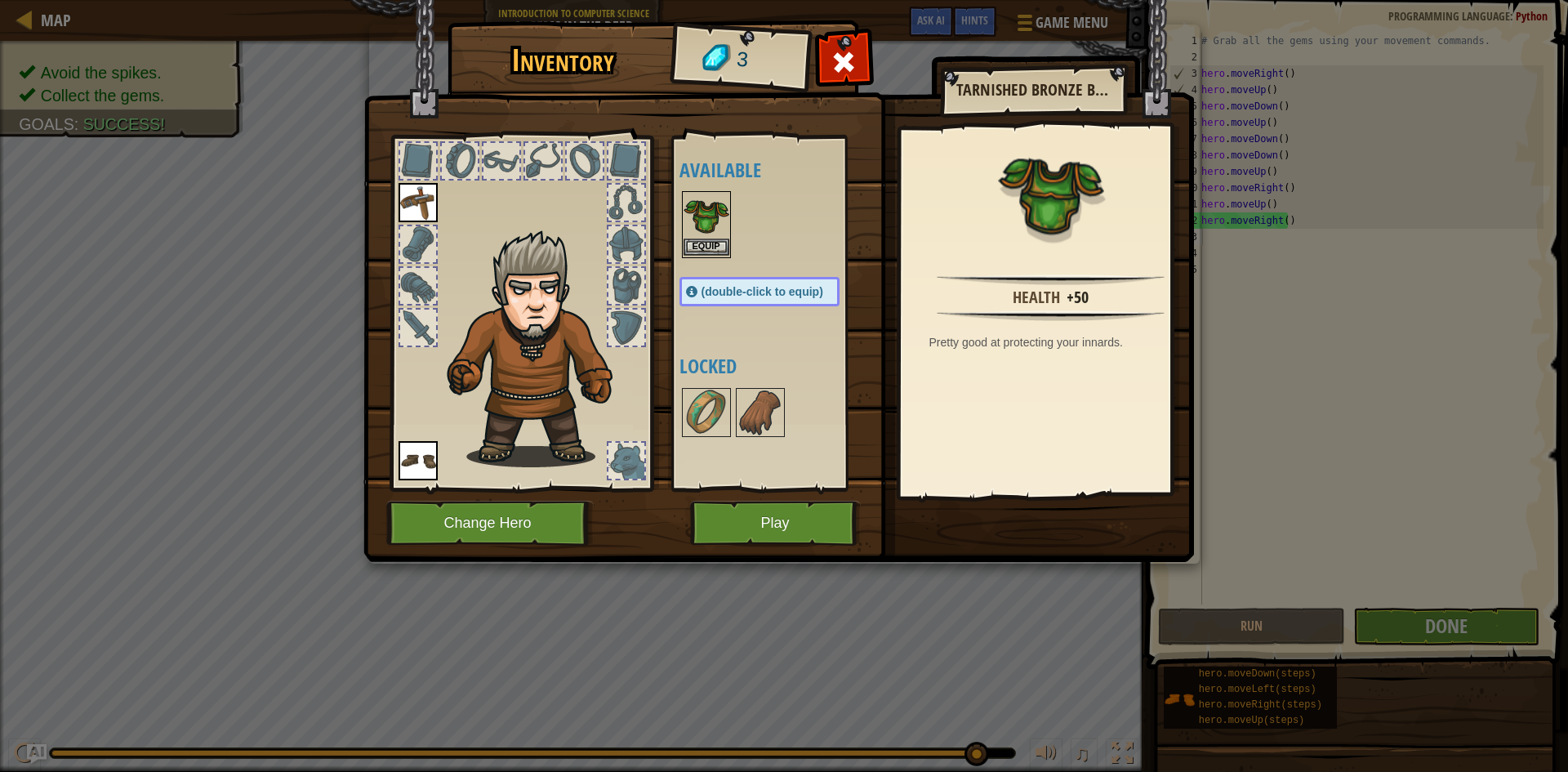
click at [699, 238] on img at bounding box center [706, 215] width 45 height 45
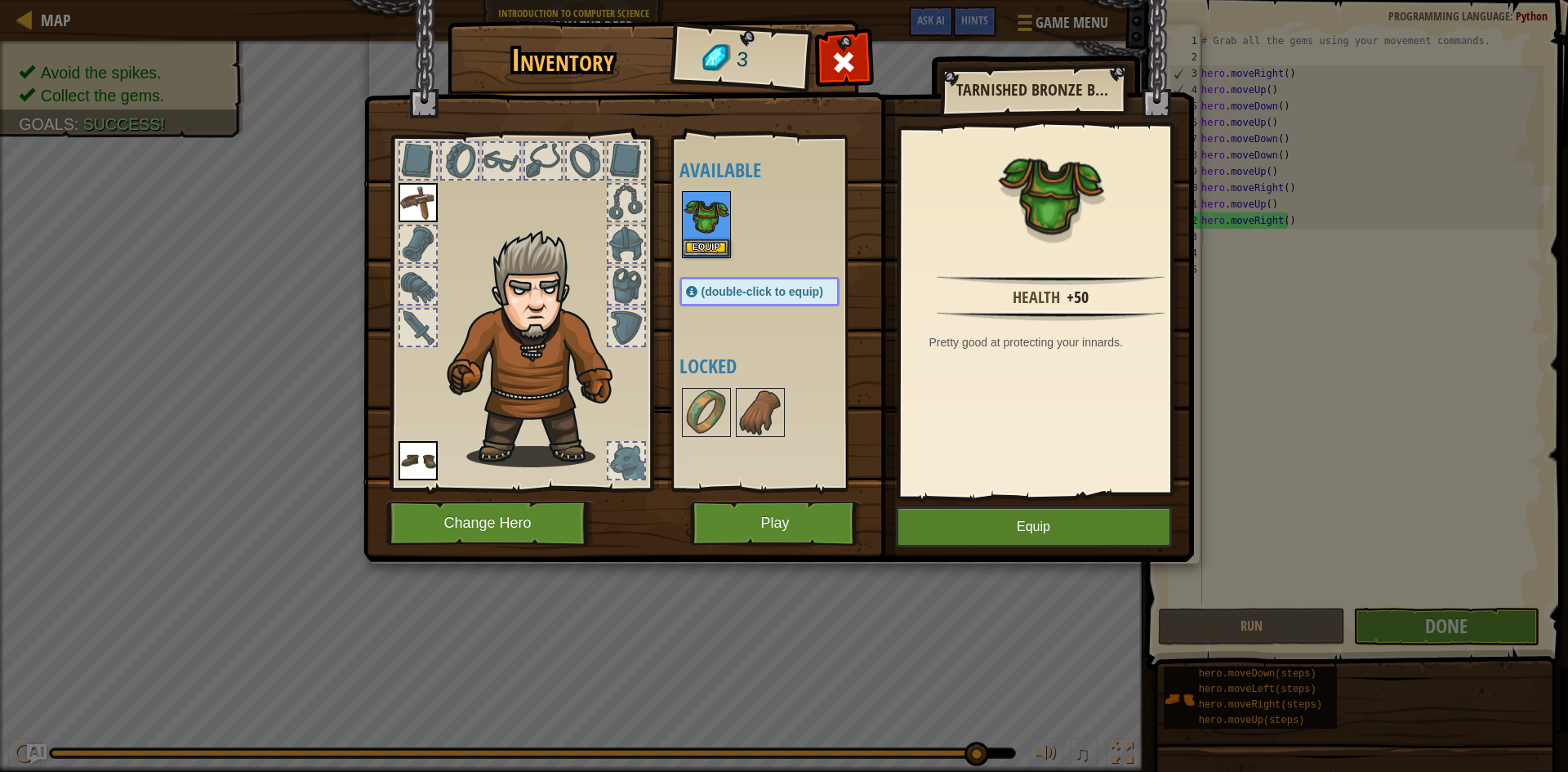
click at [983, 506] on img at bounding box center [778, 265] width 831 height 593
click at [995, 521] on button "Equip" at bounding box center [1034, 527] width 276 height 41
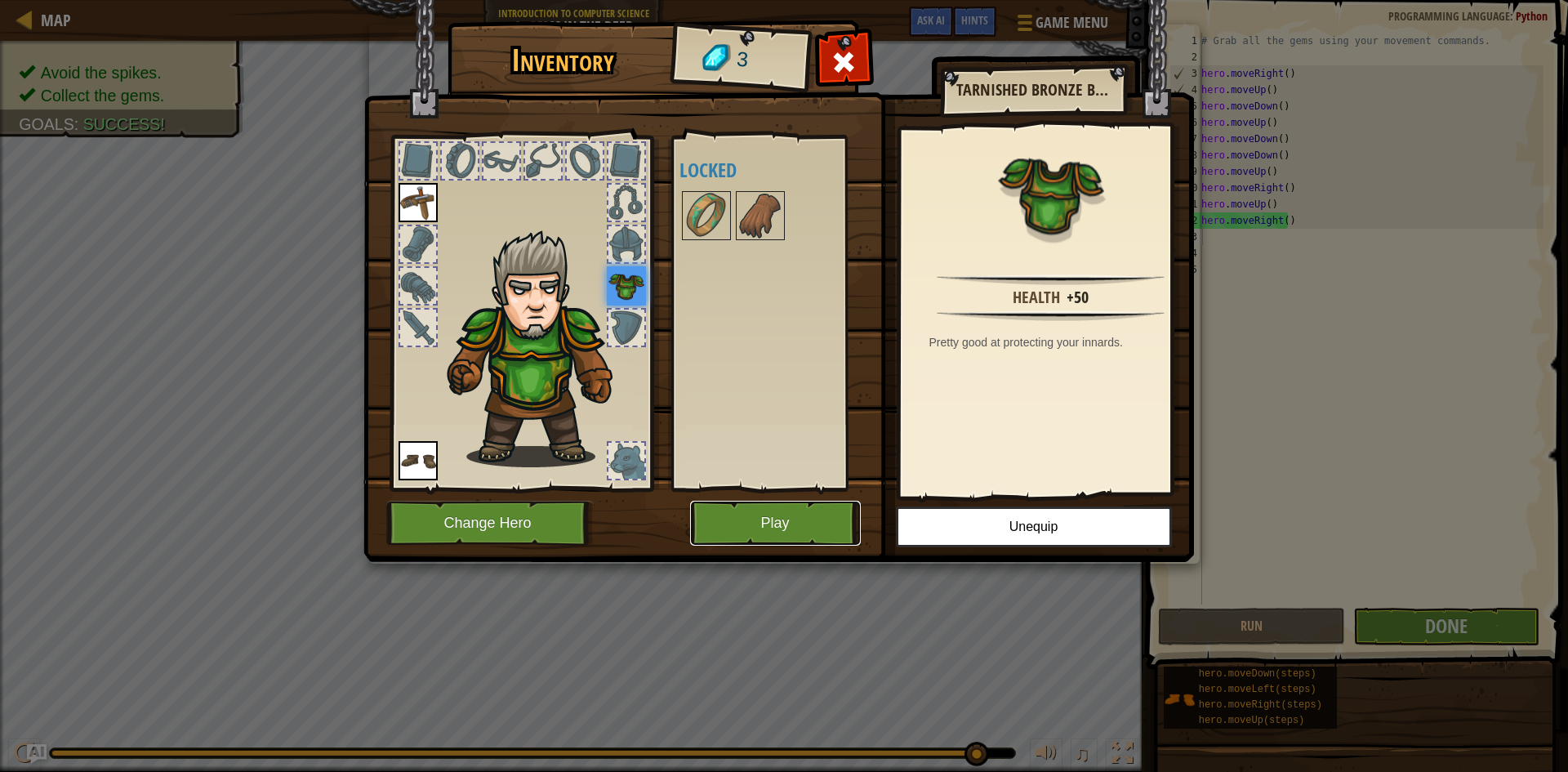
click at [784, 521] on button "Play" at bounding box center [776, 523] width 171 height 45
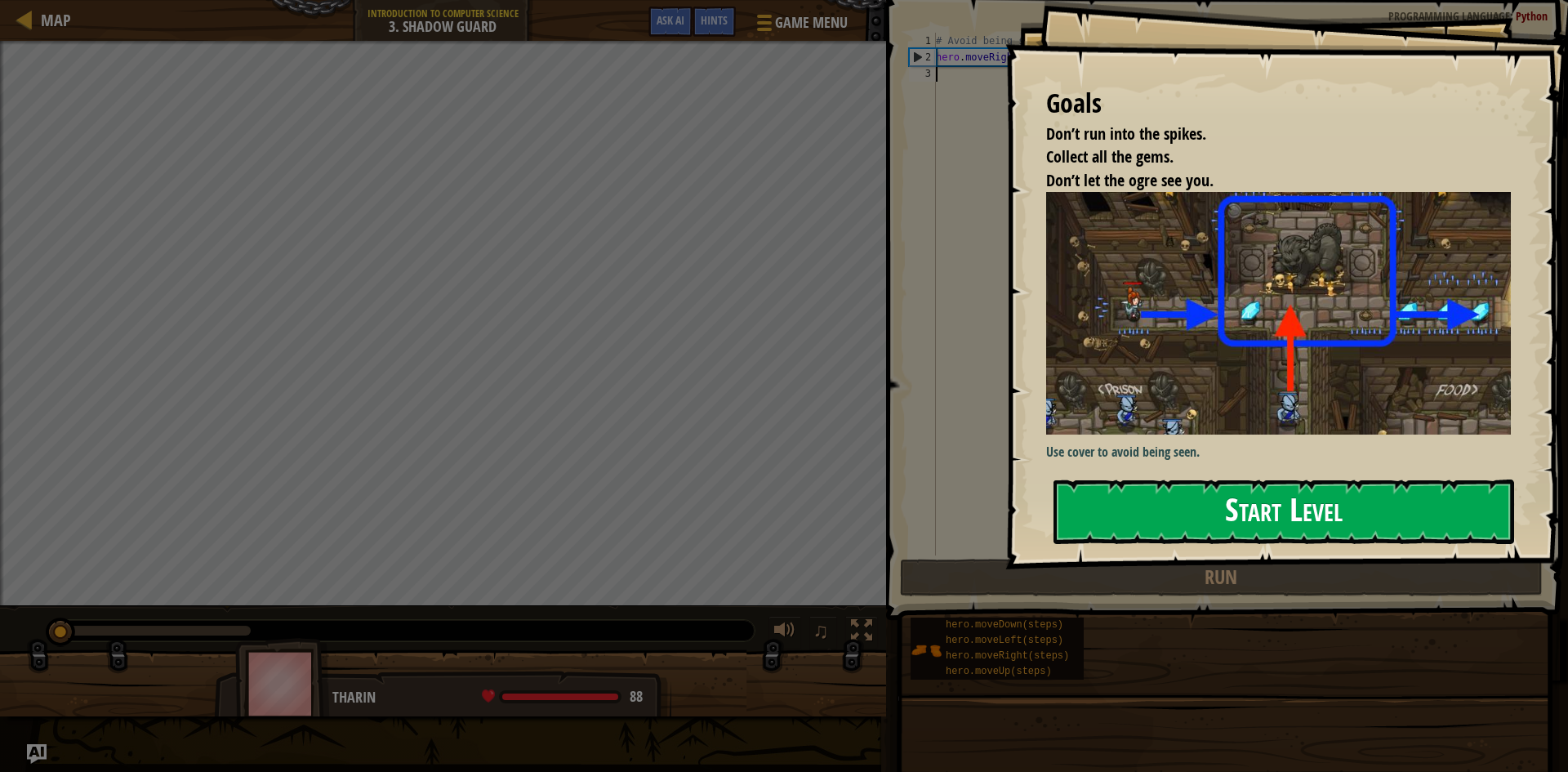
click at [1188, 503] on button "Start Level" at bounding box center [1283, 511] width 460 height 64
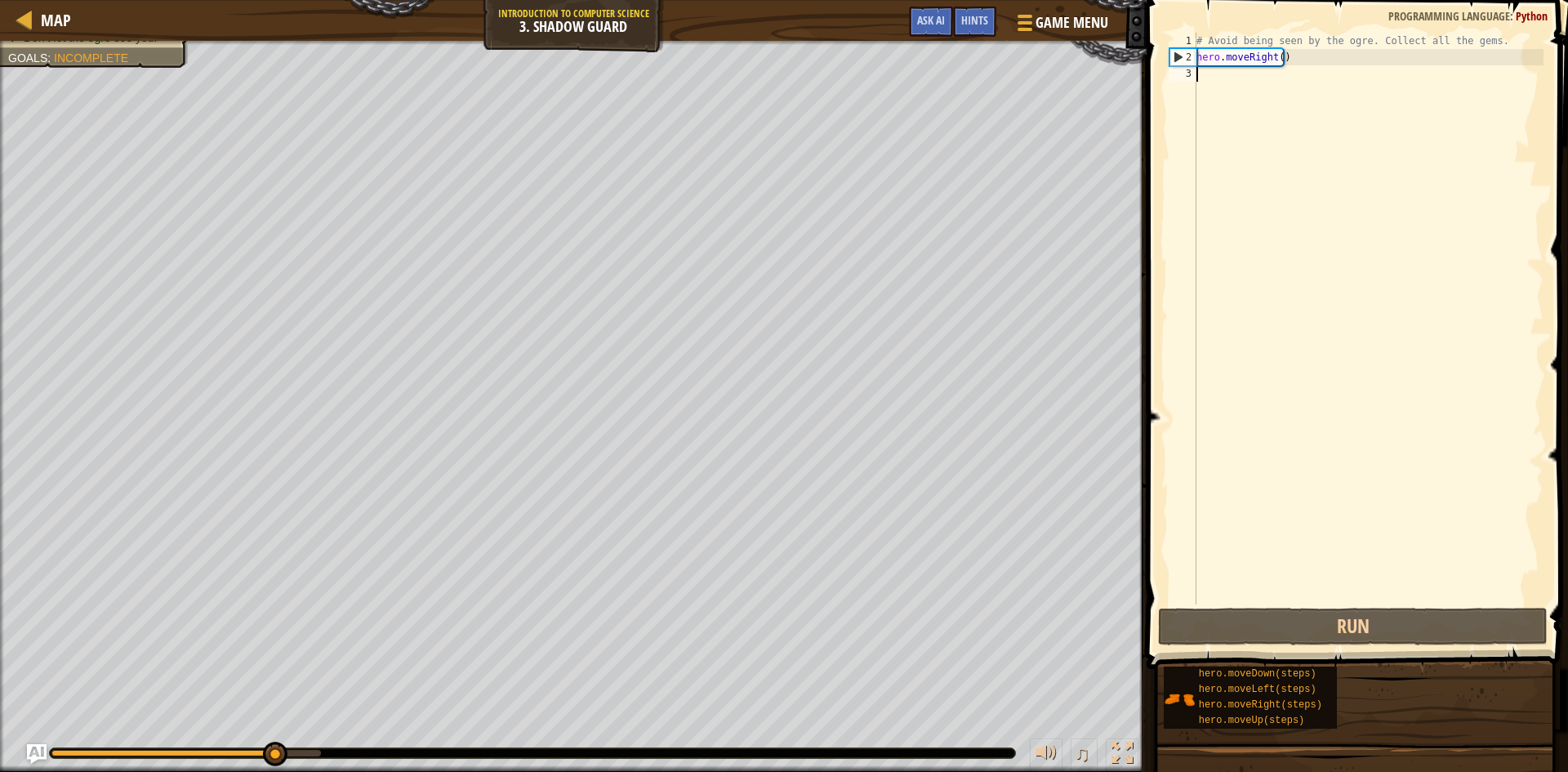
click at [1263, 98] on div "# Avoid being seen by the ogre. Collect all the gems. hero . moveRight ( )" at bounding box center [1369, 335] width 351 height 605
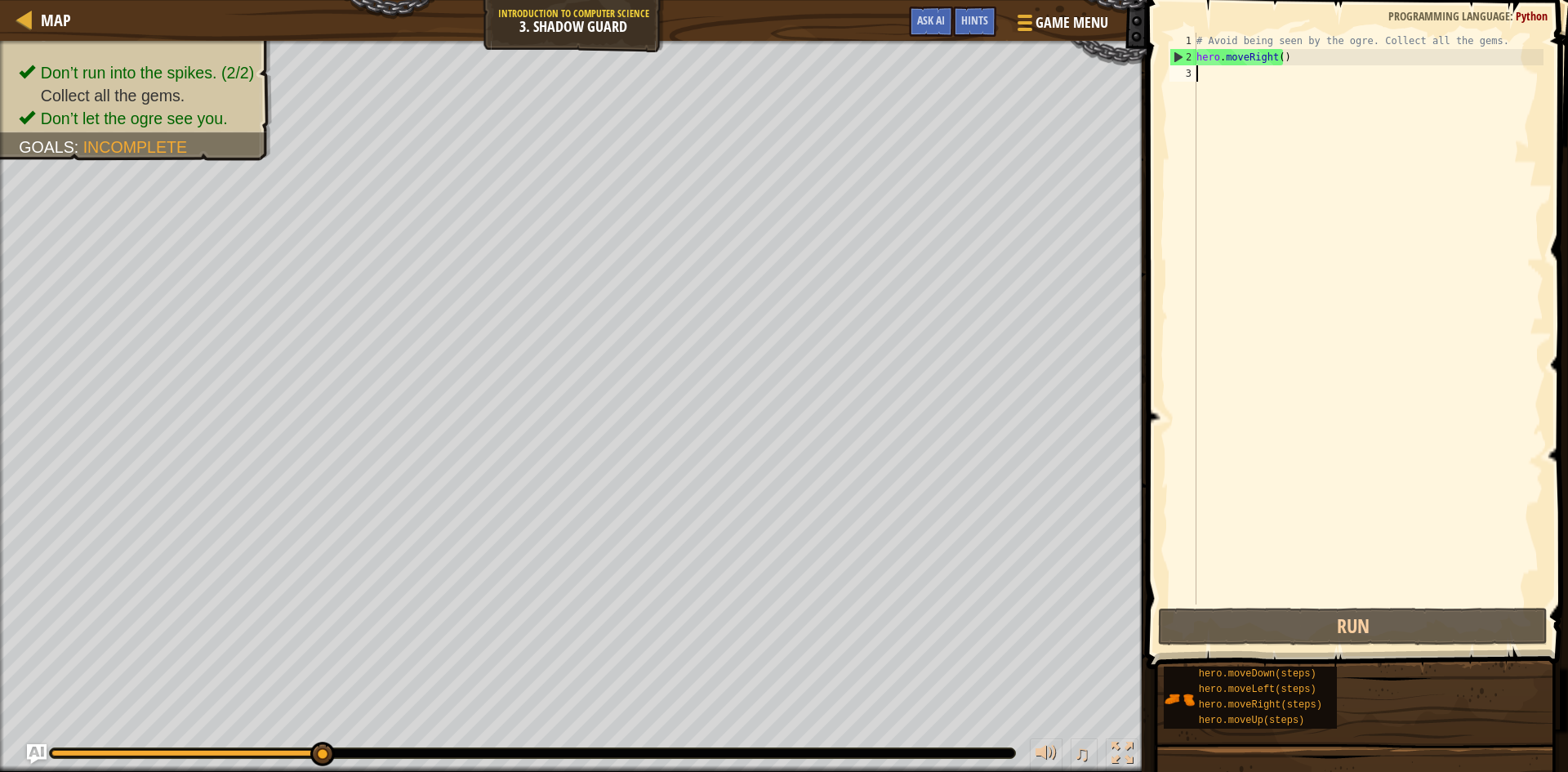
type textarea "r"
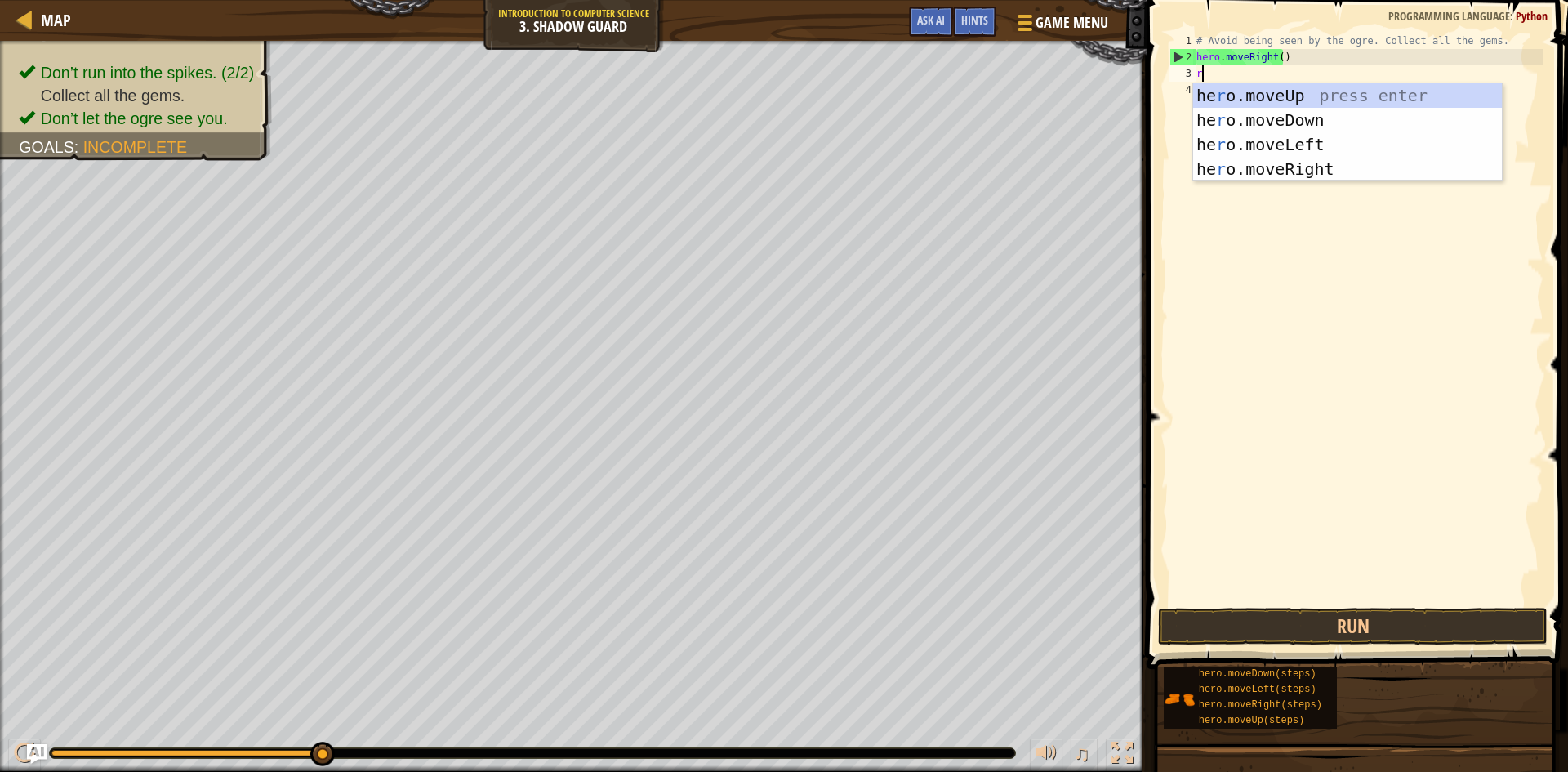
scroll to position [7, 0]
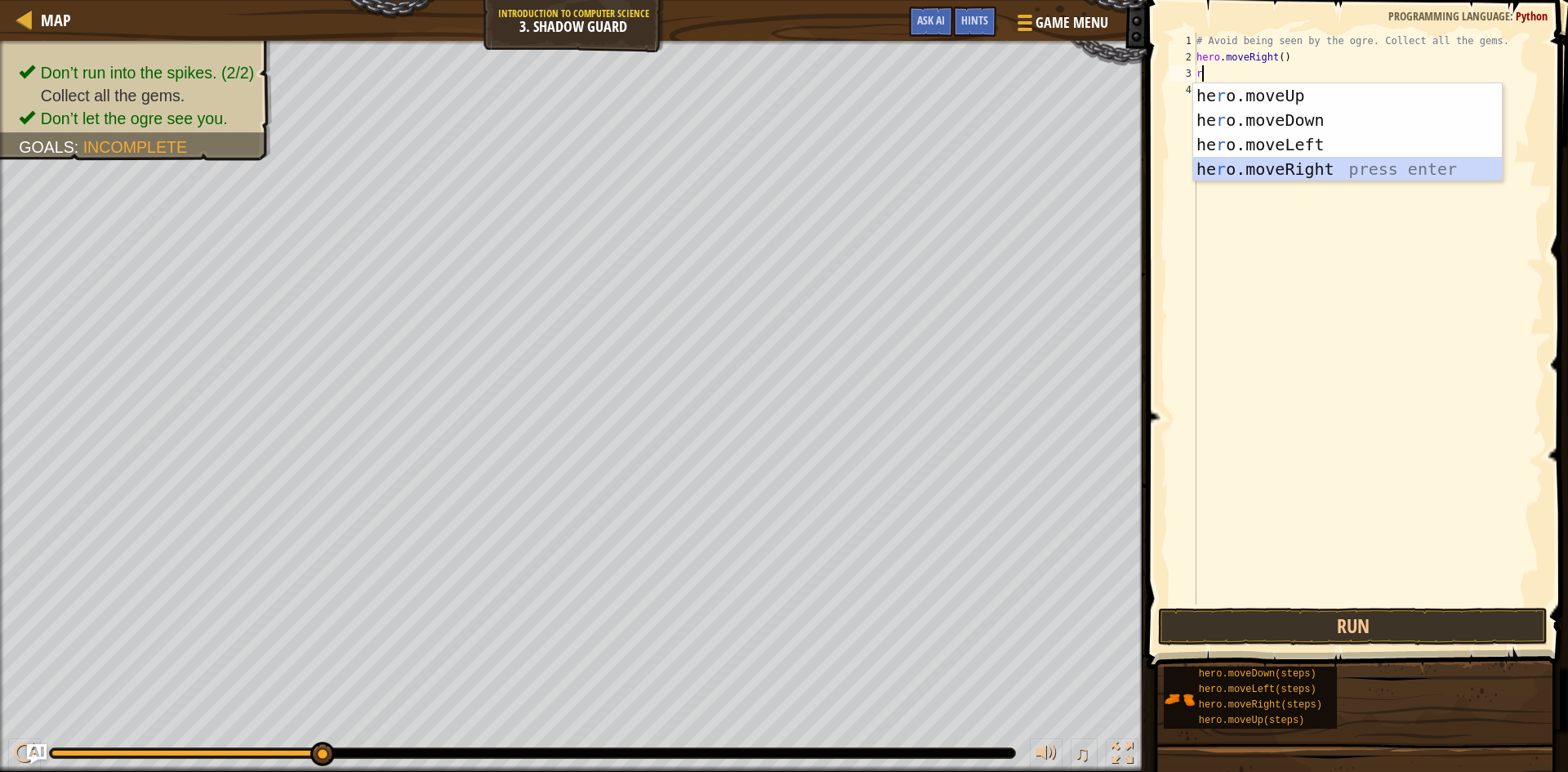
click at [1379, 178] on div "he r o.moveUp press enter he r o.moveDown press enter he r o.moveLeft press ent…" at bounding box center [1347, 157] width 309 height 147
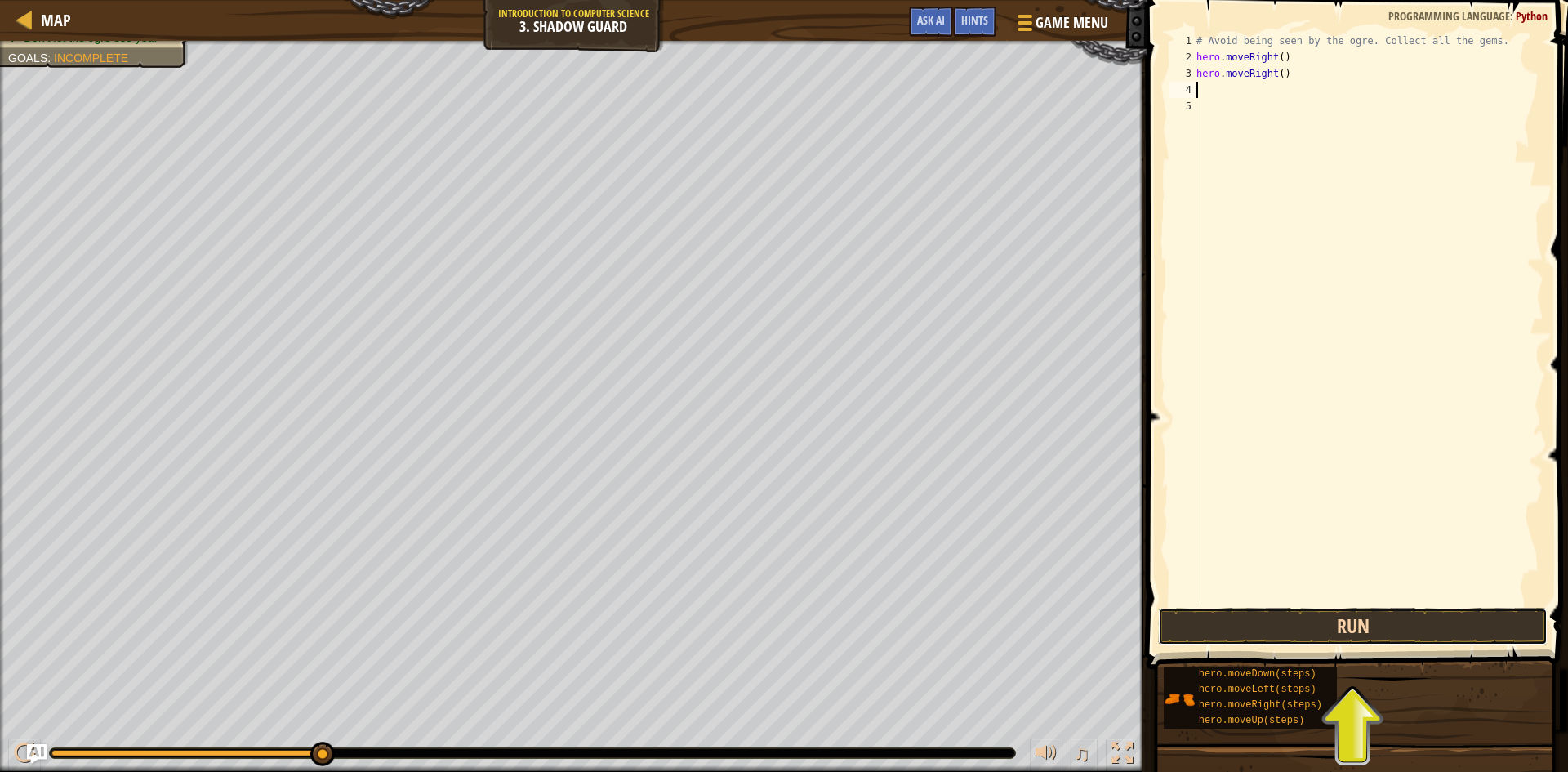
click at [1505, 623] on button "Run" at bounding box center [1353, 626] width 390 height 37
type textarea "ri"
click at [1271, 615] on button "Run" at bounding box center [1353, 626] width 390 height 37
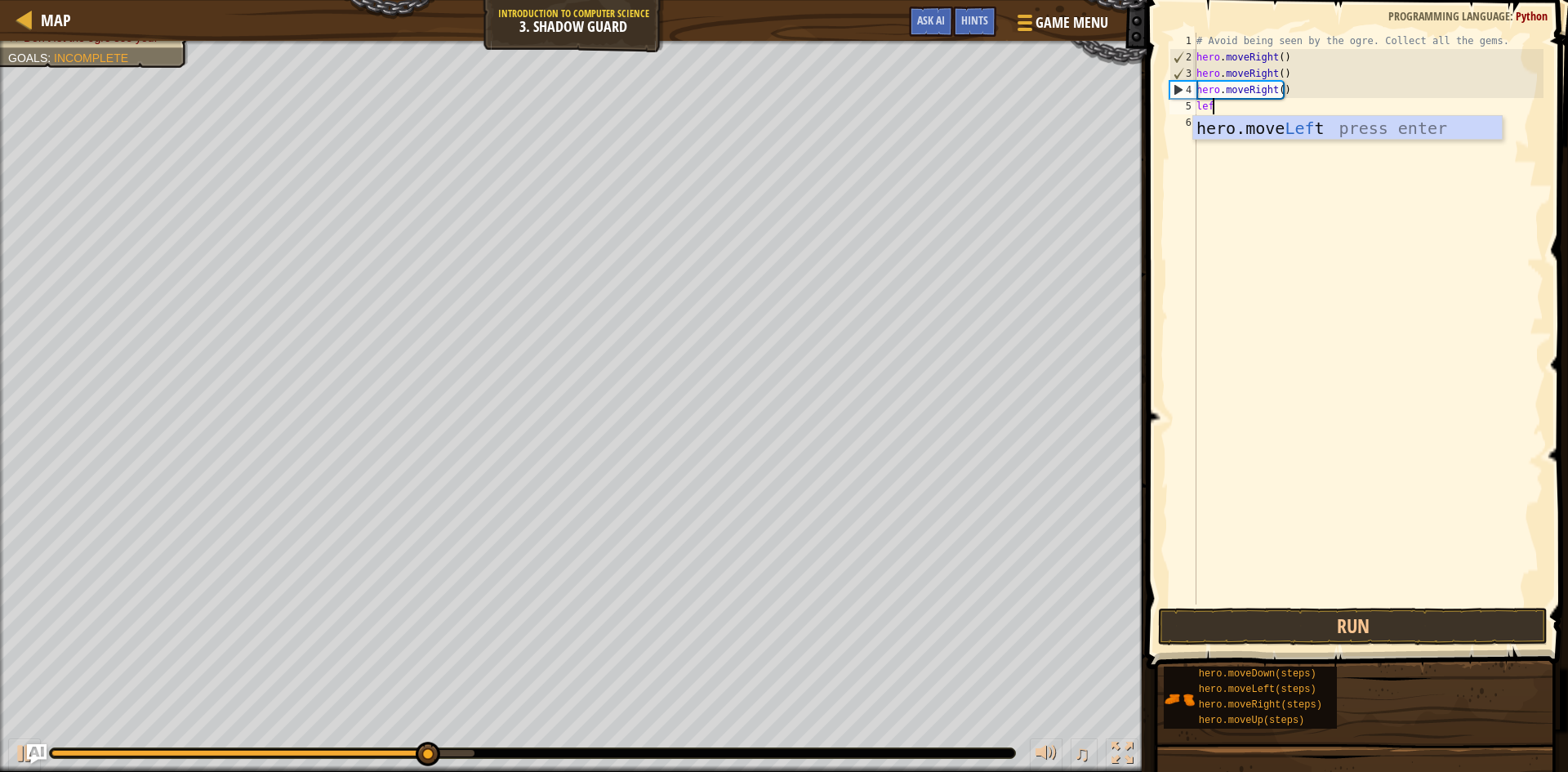
type textarea "left"
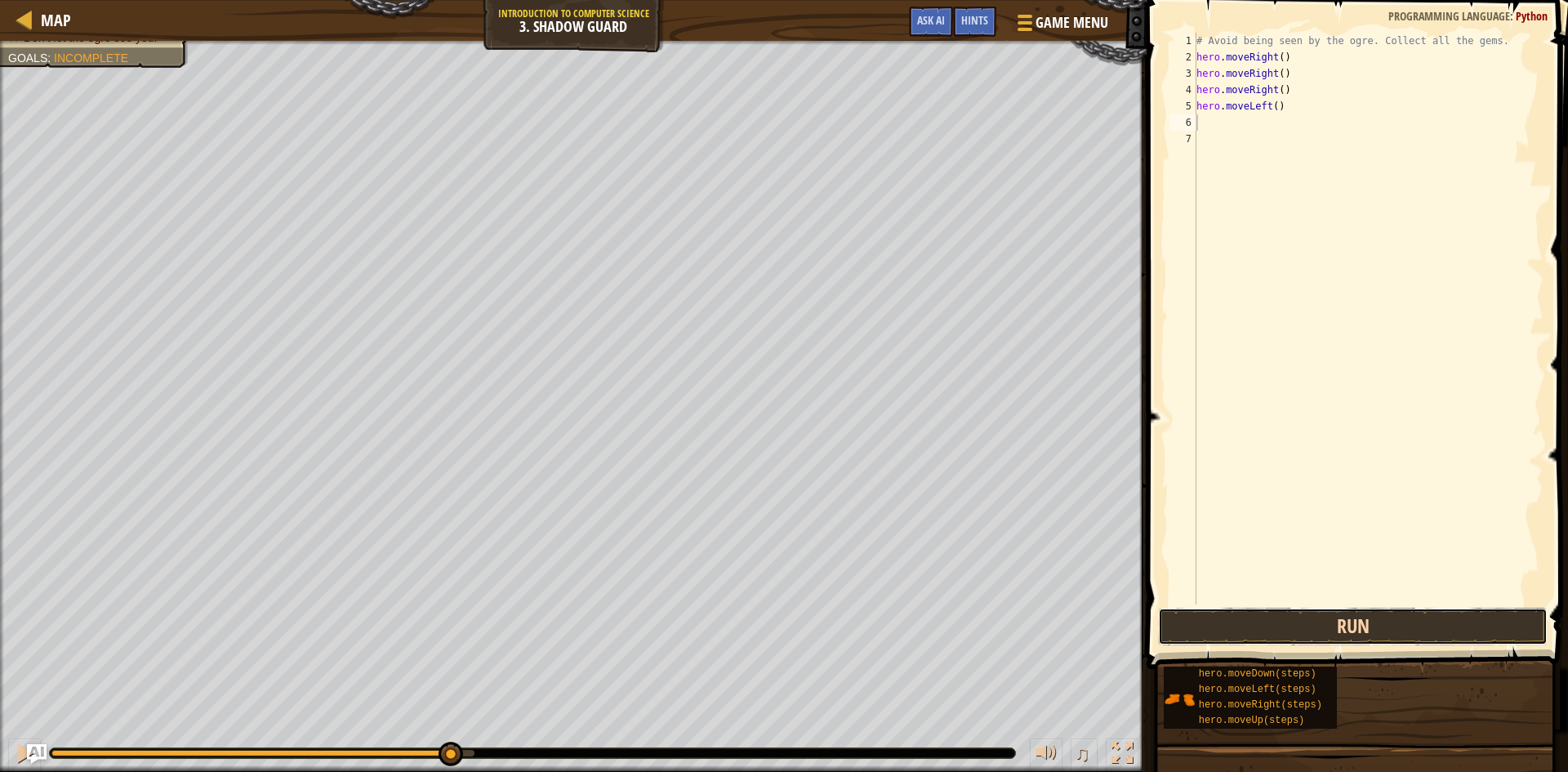
click at [1498, 615] on button "Run" at bounding box center [1353, 626] width 390 height 37
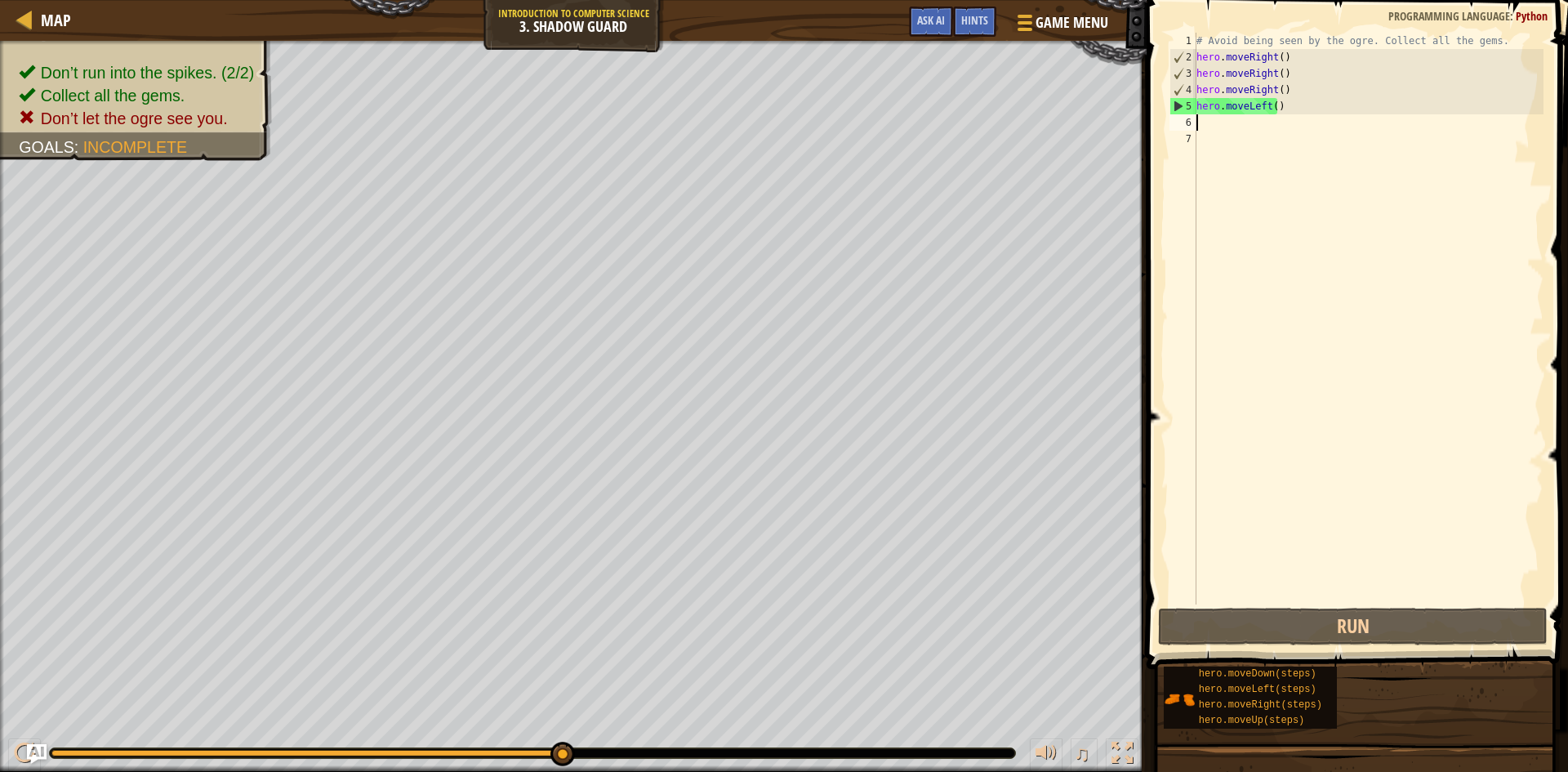
type textarea "l"
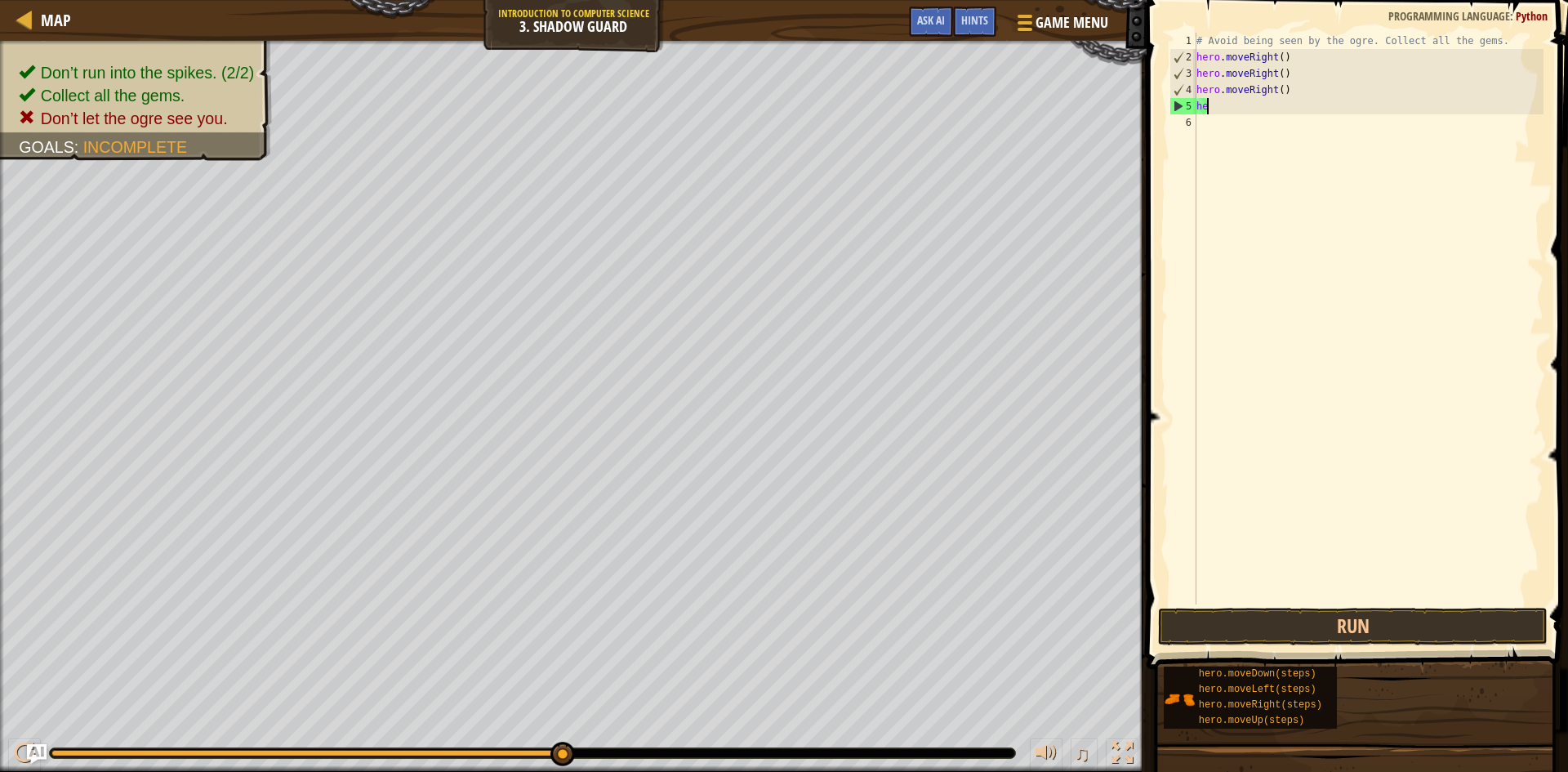
type textarea "h"
type textarea "hero.moveRight()"
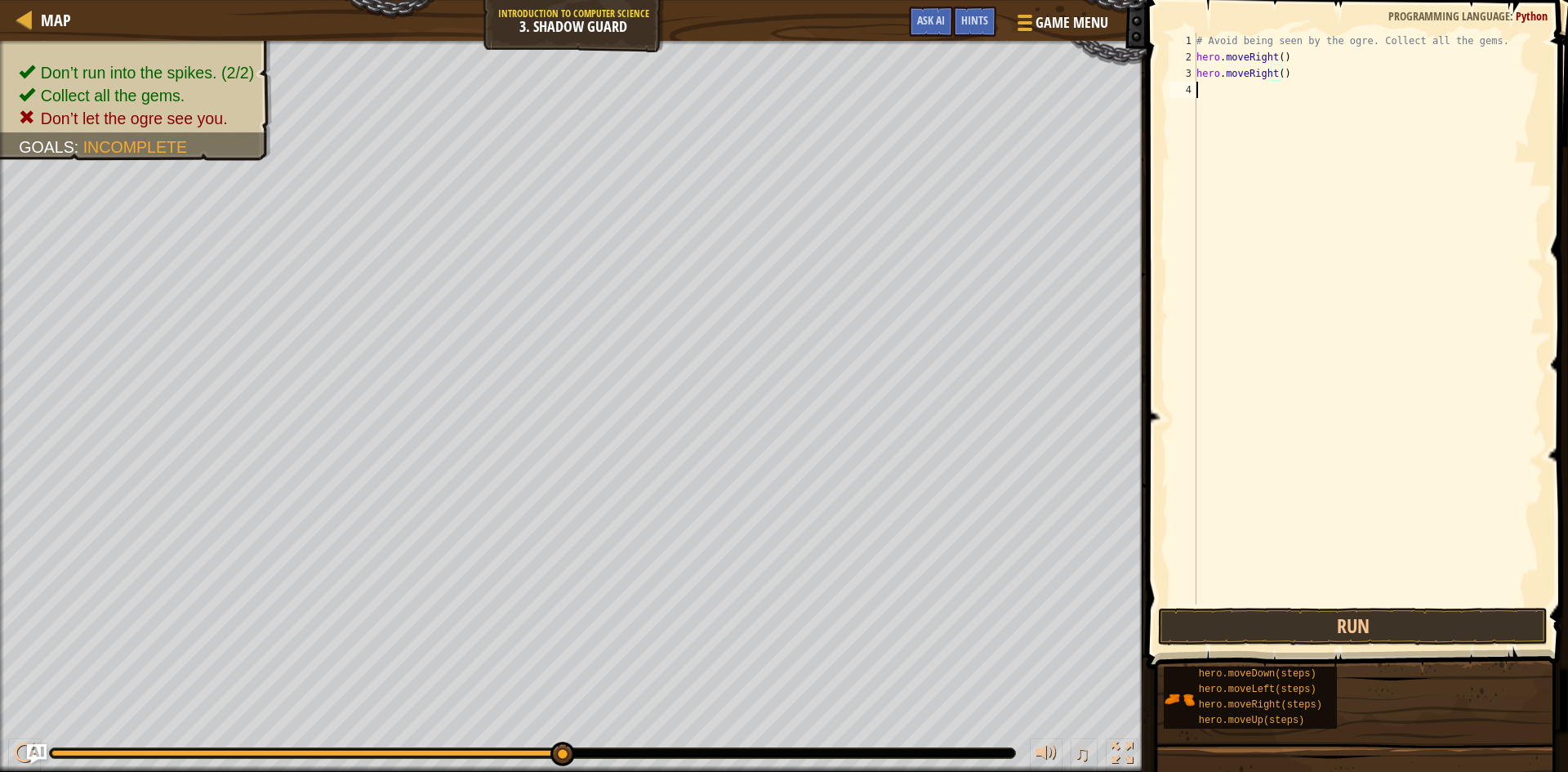
click at [1220, 112] on div "# Avoid being seen by the ogre. Collect all the gems. hero . moveRight ( ) hero…" at bounding box center [1369, 335] width 351 height 605
type textarea "d"
click at [1122, 748] on div at bounding box center [1122, 753] width 21 height 21
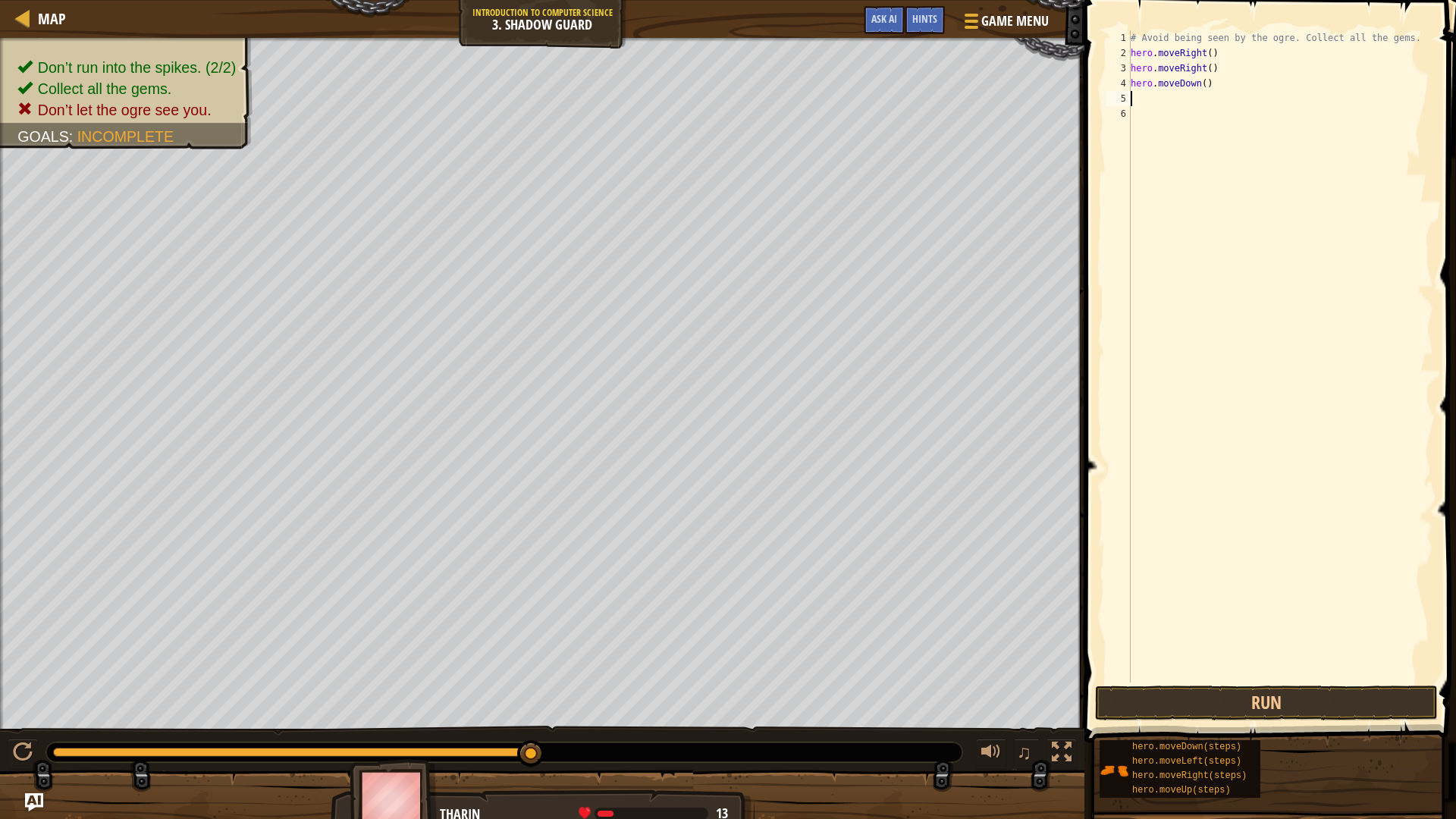
click at [666, 35] on div "Map Introduction to Computer Science 3. Shadow Guard Game Menu Done Hints Ask A…" at bounding box center [728, 409] width 1456 height 819
type textarea "d"
click at [1344, 713] on button "Run" at bounding box center [1267, 702] width 343 height 35
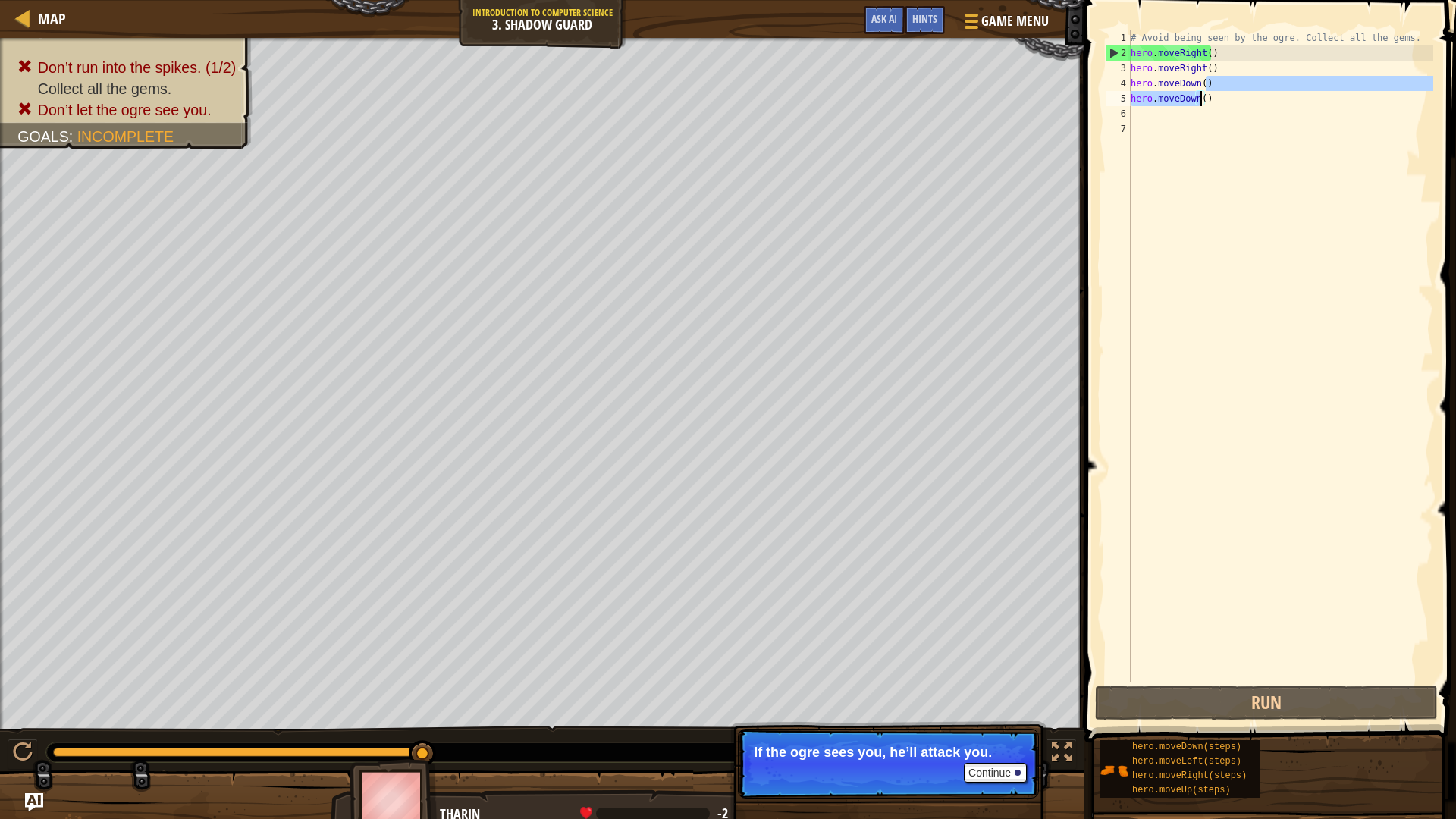
drag, startPoint x: 1283, startPoint y: 88, endPoint x: 1267, endPoint y: 98, distance: 18.9
click at [1211, 98] on div "# Avoid being seen by the ogre. Collect all the gems. hero . moveRight ( ) hero…" at bounding box center [1281, 372] width 306 height 683
click at [1267, 98] on div "# Avoid being seen by the ogre. Collect all the gems. hero . moveRight ( ) hero…" at bounding box center [1281, 356] width 306 height 652
drag, startPoint x: 1224, startPoint y: 106, endPoint x: 1112, endPoint y: 78, distance: 115.4
click at [1112, 78] on div "hero.moveDown() 1 2 3 4 5 6 7 # Avoid being seen by the ogre. Collect all the g…" at bounding box center [1268, 356] width 331 height 652
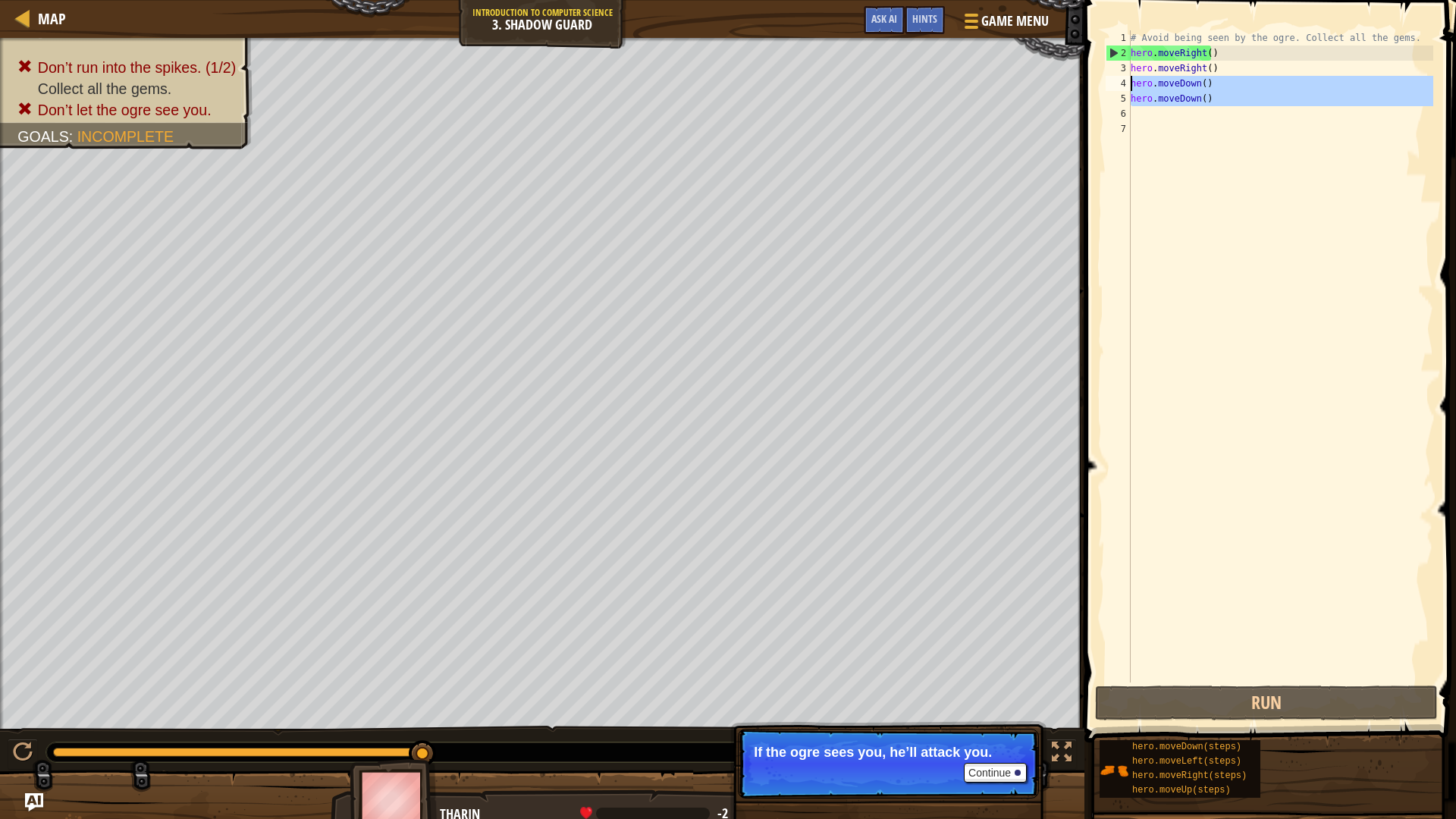
type textarea "hero.moveDown() hero.moveDown()"
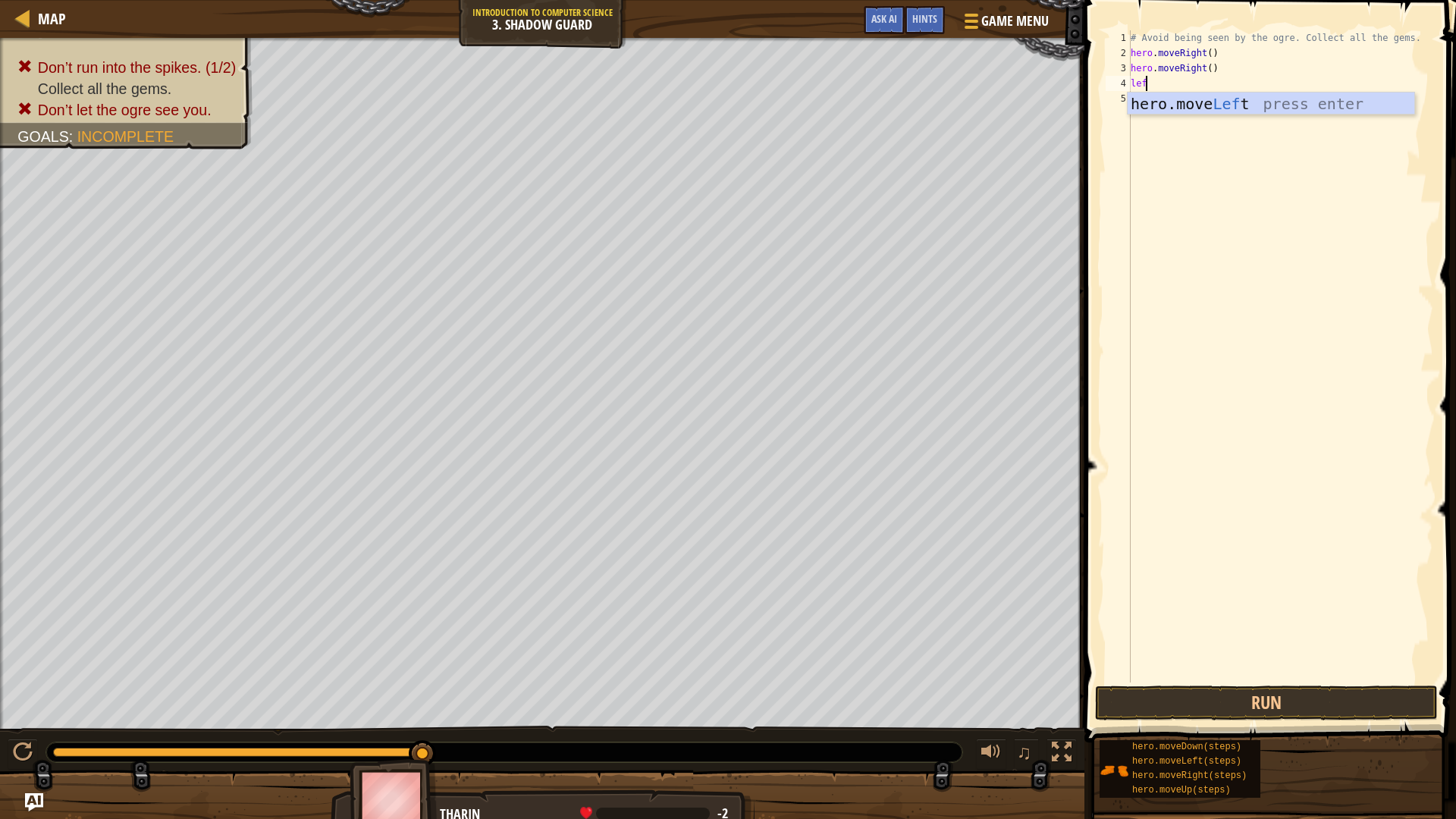
scroll to position [7, 1]
type textarea "left"
type textarea "d"
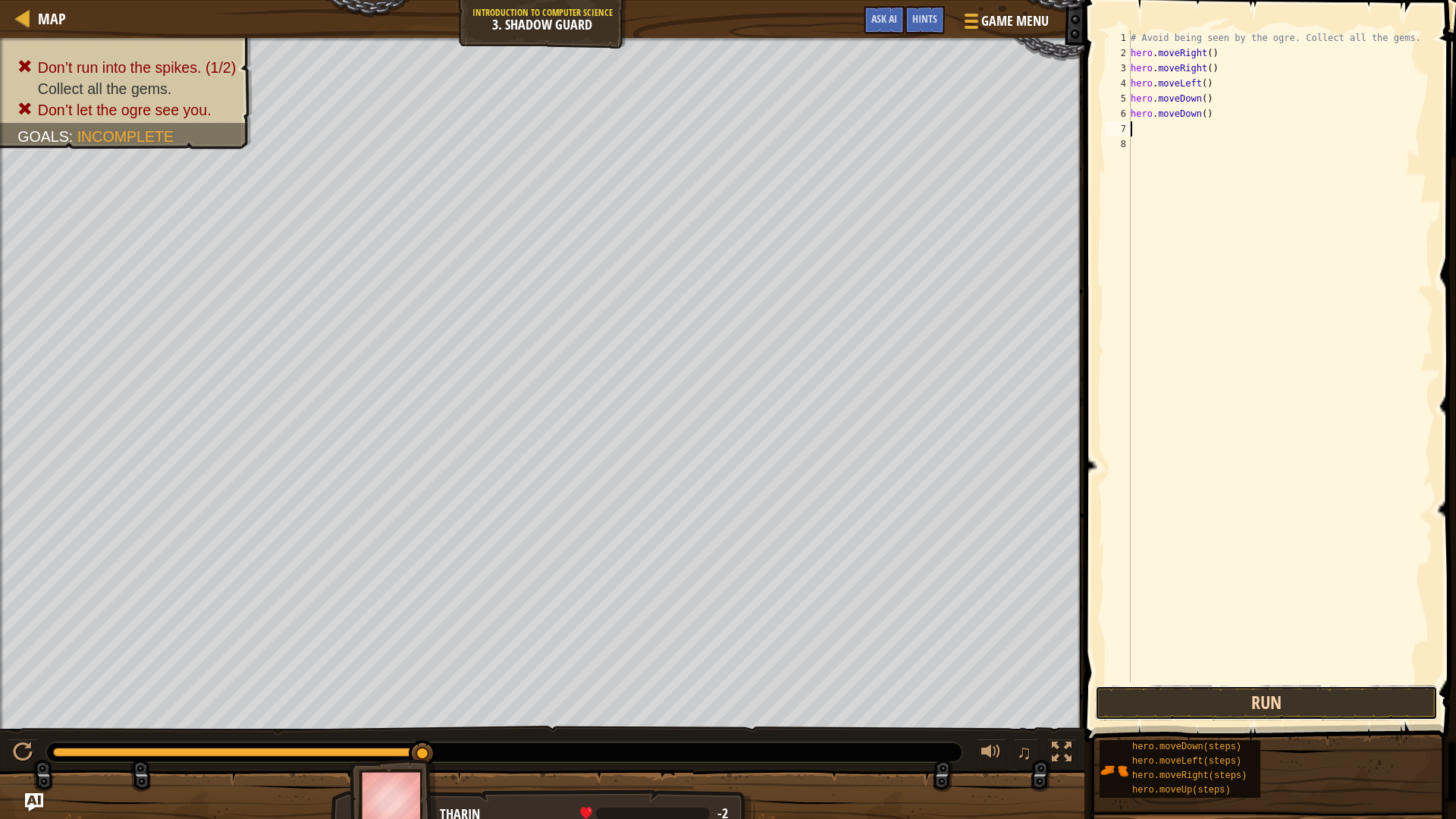
click at [1401, 702] on button "Run" at bounding box center [1267, 702] width 343 height 35
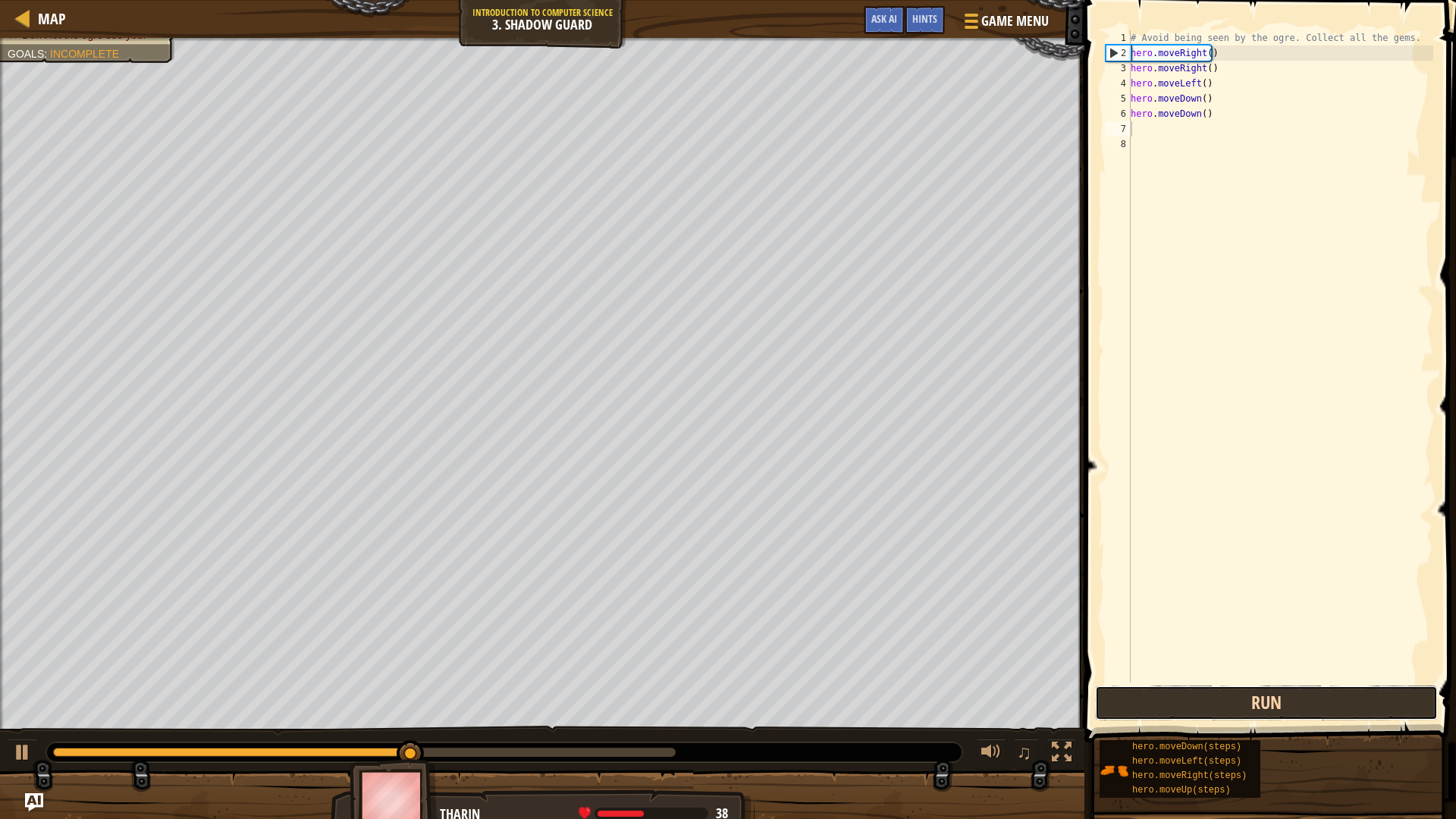
click at [1348, 716] on button "Run" at bounding box center [1267, 702] width 343 height 35
click at [1338, 713] on button "Run" at bounding box center [1267, 702] width 343 height 35
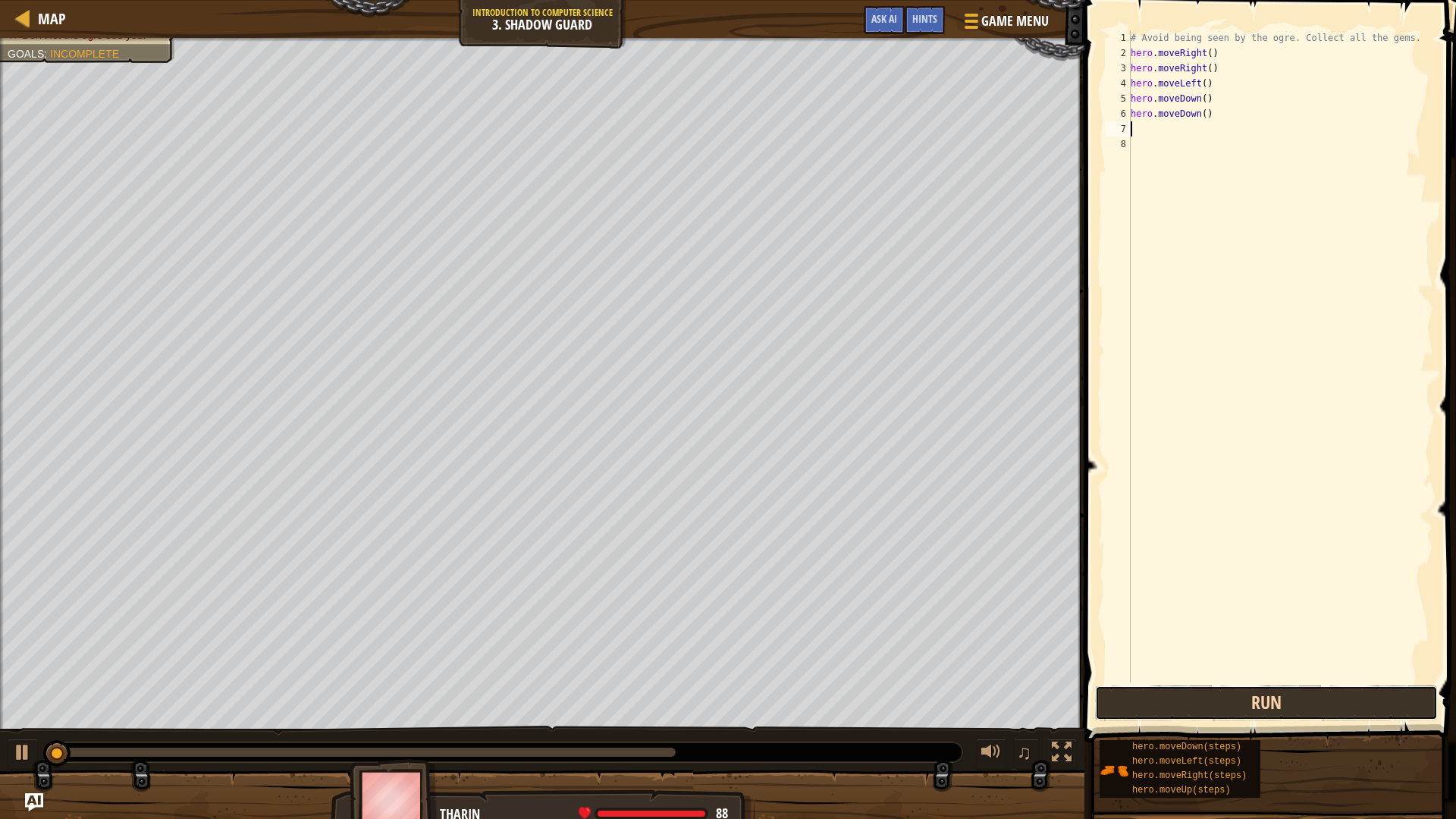
click at [1338, 713] on button "Run" at bounding box center [1267, 702] width 343 height 35
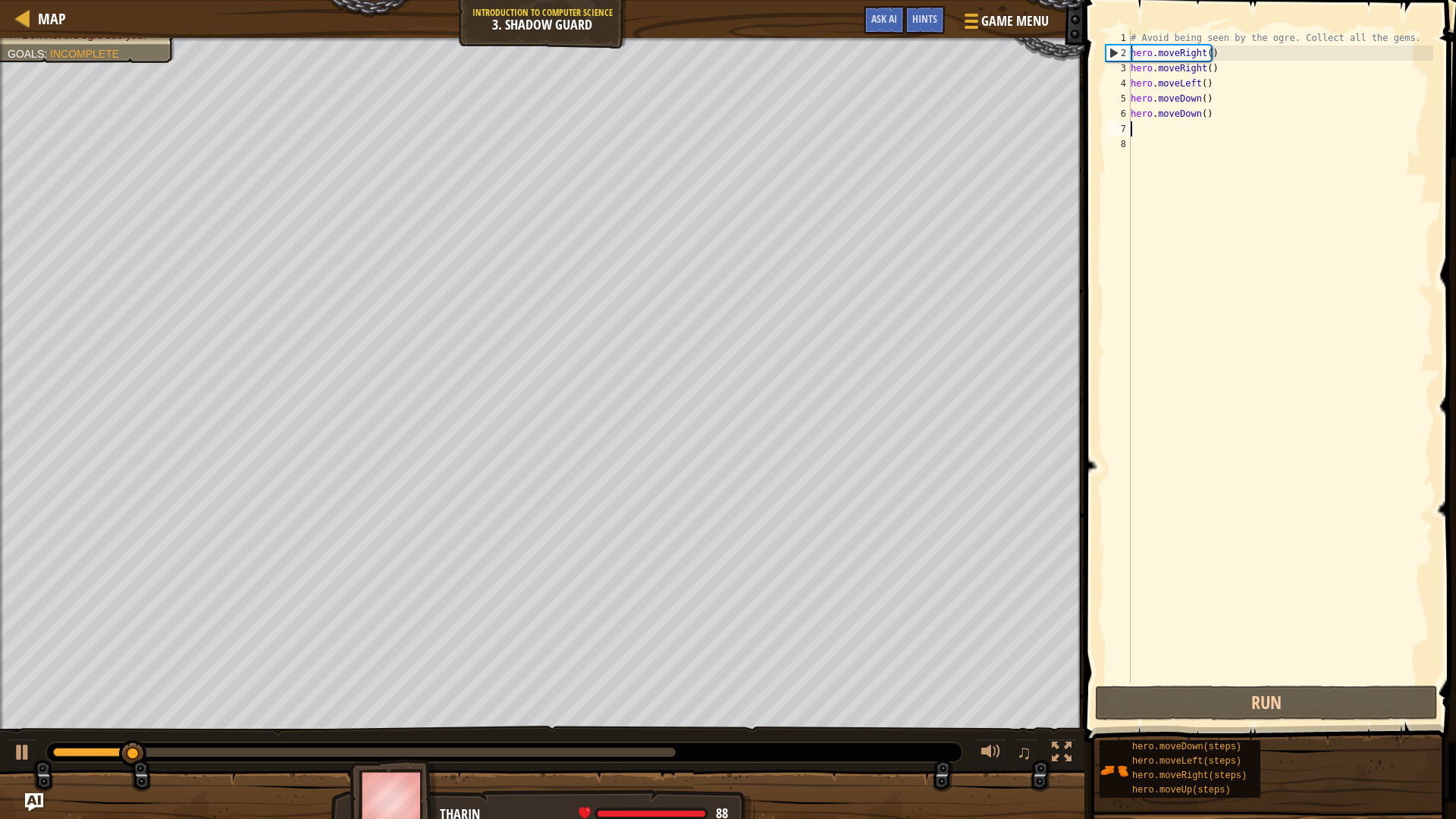
click at [1244, 122] on div "# Avoid being seen by the ogre. Collect all the gems. hero . moveRight ( ) hero…" at bounding box center [1281, 372] width 306 height 683
click at [1239, 107] on div "# Avoid being seen by the ogre. Collect all the gems. hero . moveRight ( ) hero…" at bounding box center [1281, 372] width 306 height 683
drag, startPoint x: 1210, startPoint y: 87, endPoint x: 1123, endPoint y: 96, distance: 87.5
click at [1123, 96] on div "hero.moveDown() 1 2 3 4 5 6 7 8 # Avoid being seen by the ogre. Collect all the…" at bounding box center [1268, 356] width 331 height 652
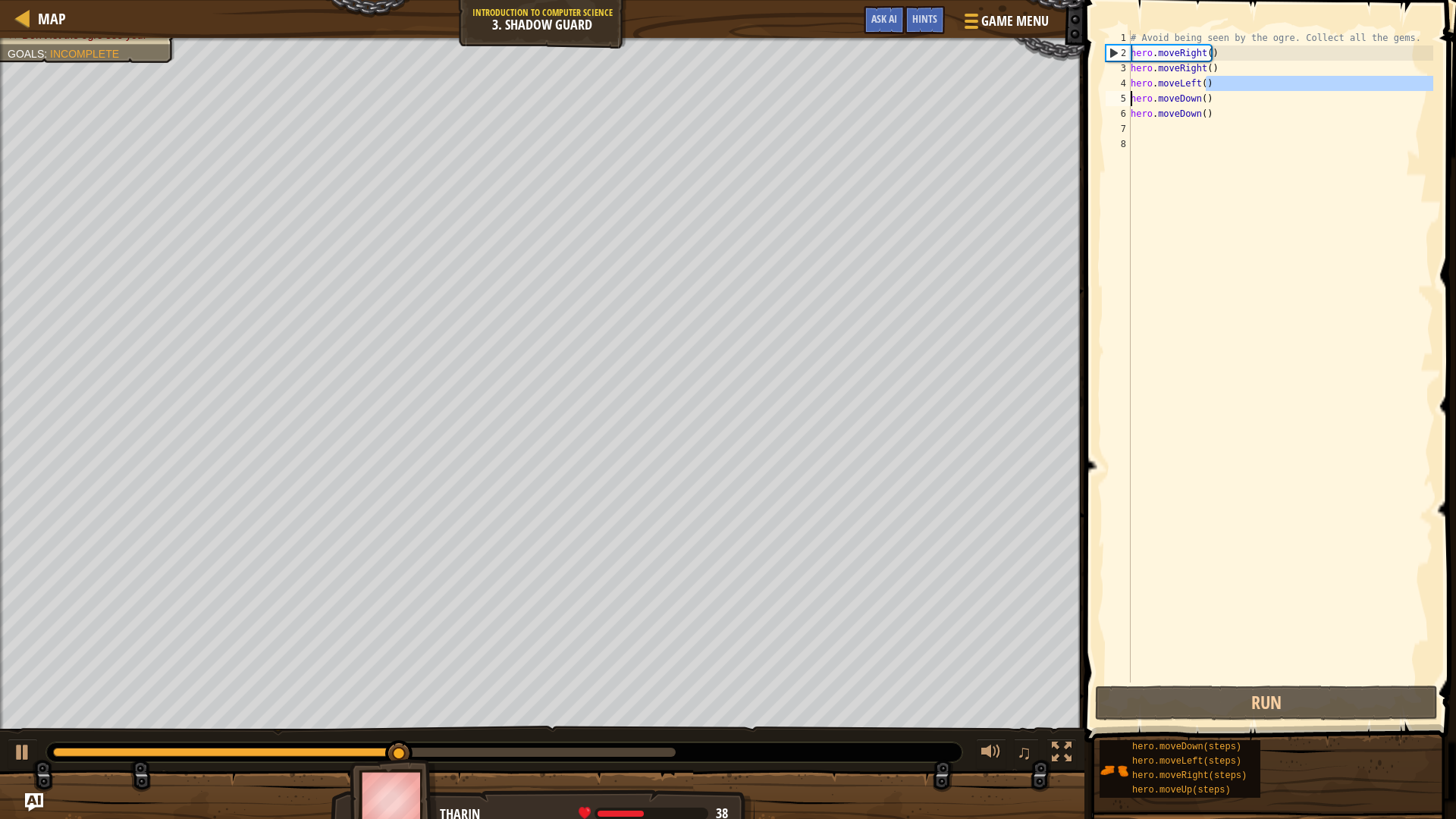
click at [1135, 82] on div "# Avoid being seen by the ogre. Collect all the gems. hero . moveRight ( ) hero…" at bounding box center [1281, 372] width 306 height 683
click at [1160, 83] on div "# Avoid being seen by the ogre. Collect all the gems. hero . moveRight ( ) hero…" at bounding box center [1281, 372] width 306 height 683
click at [1211, 92] on div "# Avoid being seen by the ogre. Collect all the gems. hero . moveRight ( ) hero…" at bounding box center [1281, 372] width 306 height 683
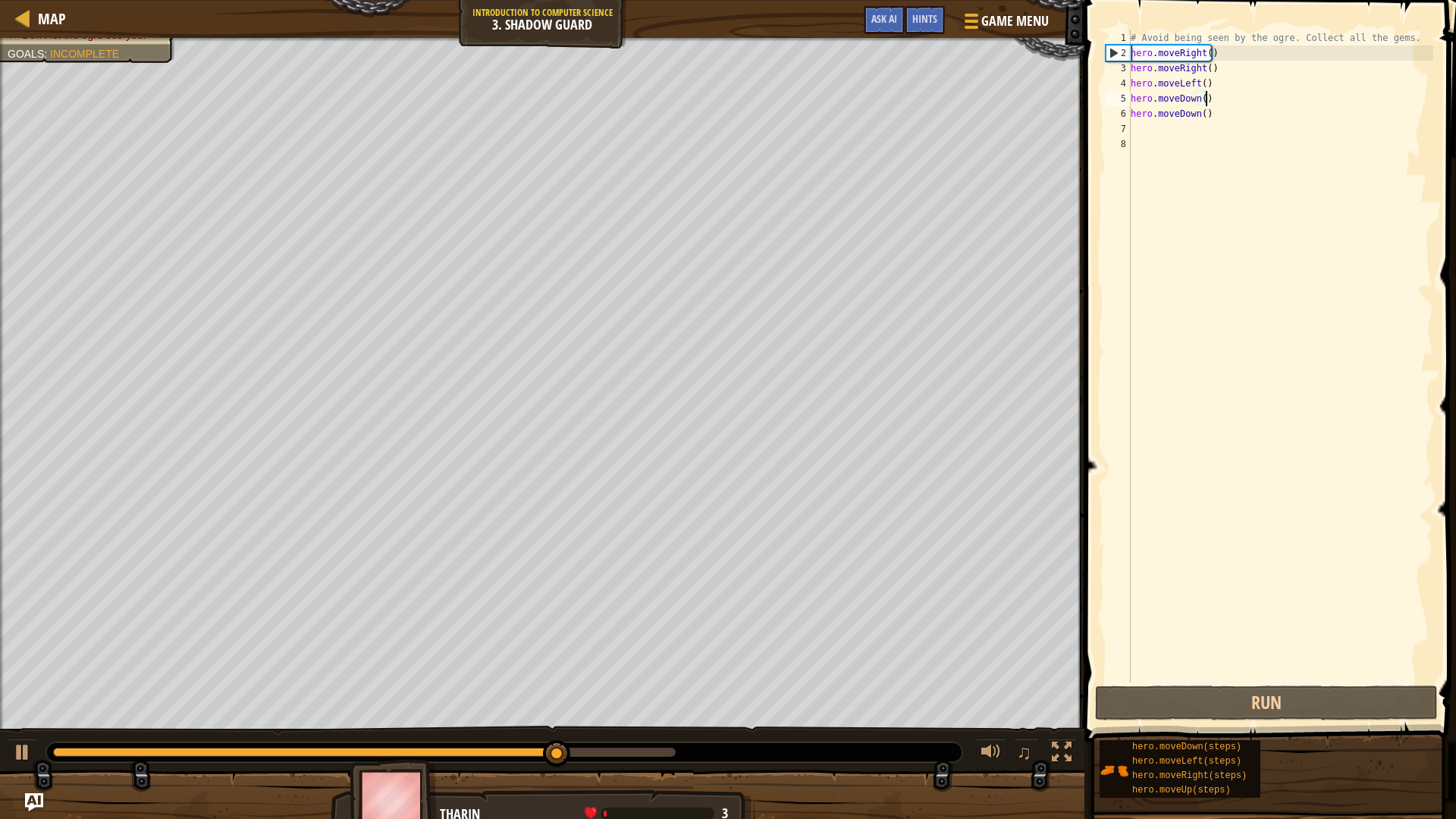
click at [1234, 86] on div "# Avoid being seen by the ogre. Collect all the gems. hero . moveRight ( ) hero…" at bounding box center [1281, 372] width 306 height 683
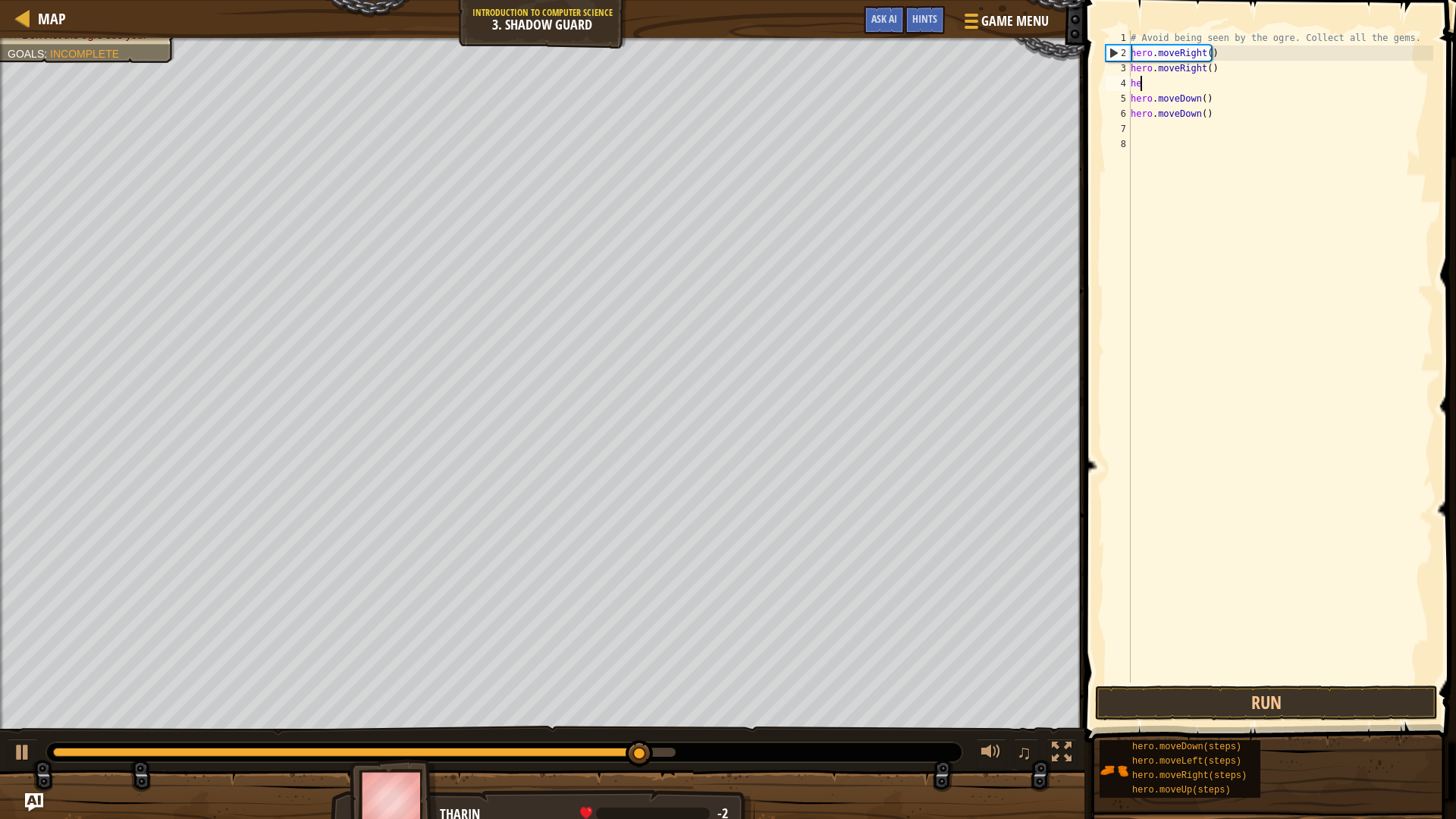
type textarea "h"
click at [1312, 711] on button "Run" at bounding box center [1267, 702] width 343 height 35
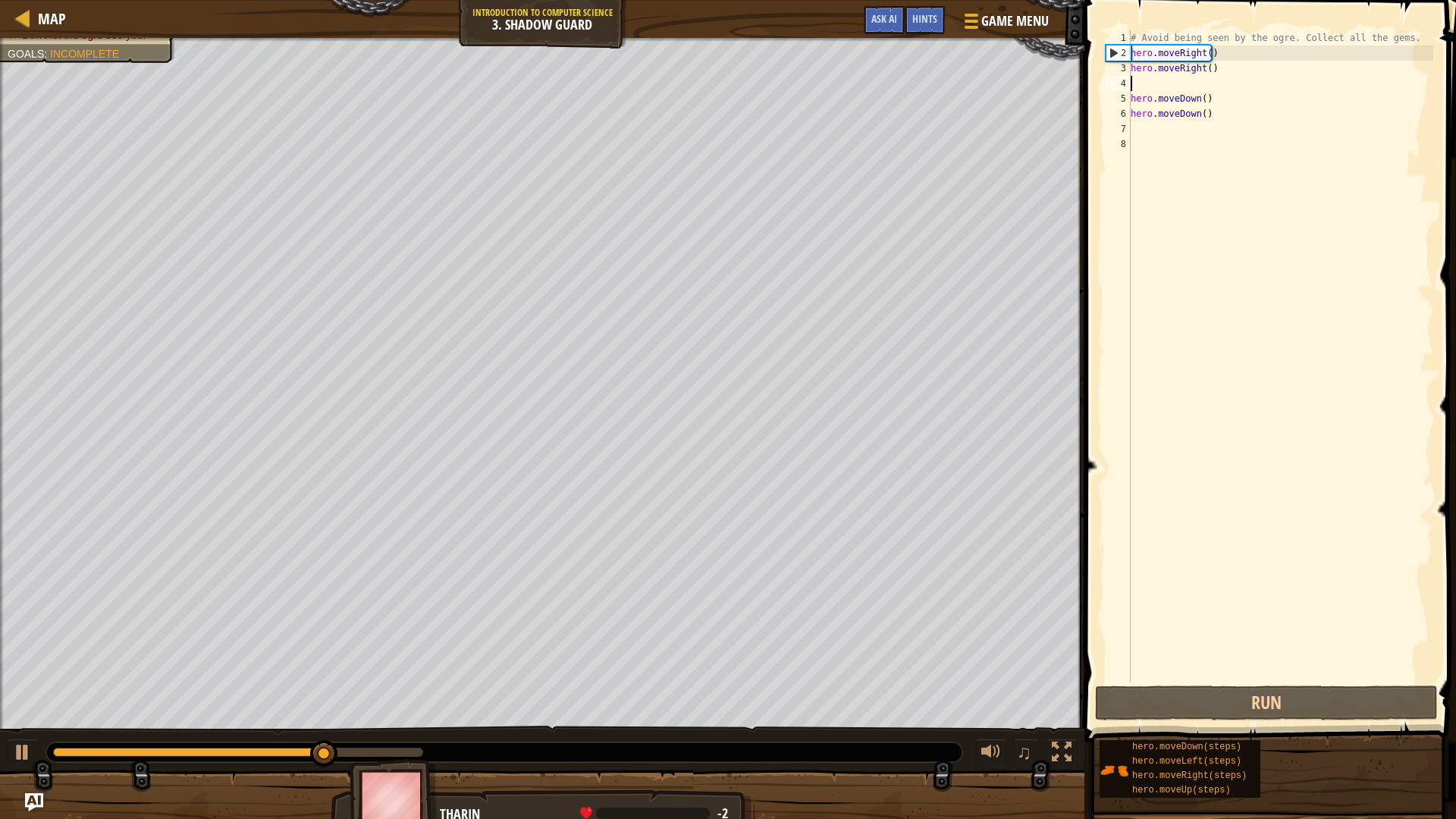
type textarea "l"
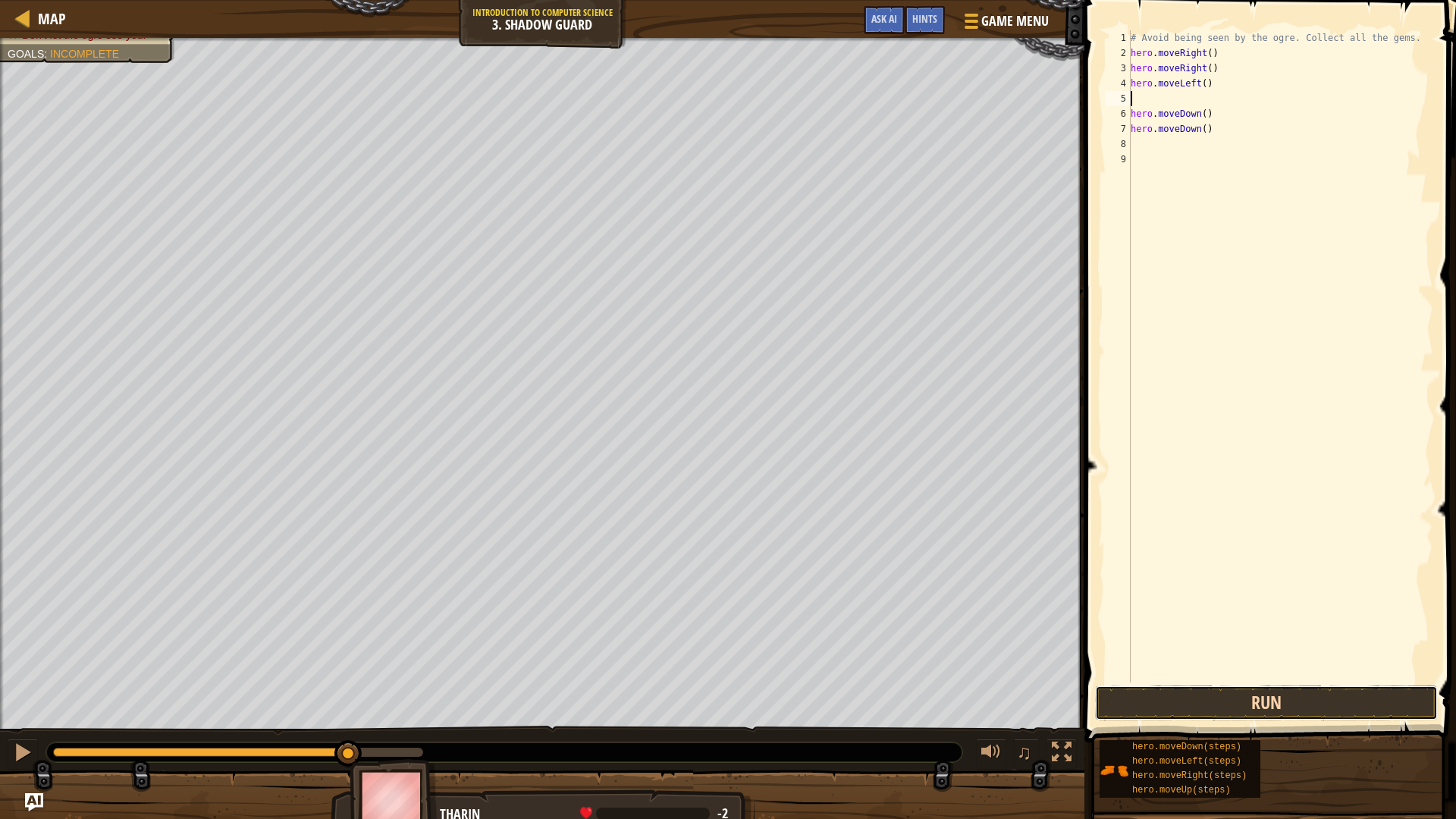
click at [1316, 685] on button "Run" at bounding box center [1267, 702] width 343 height 35
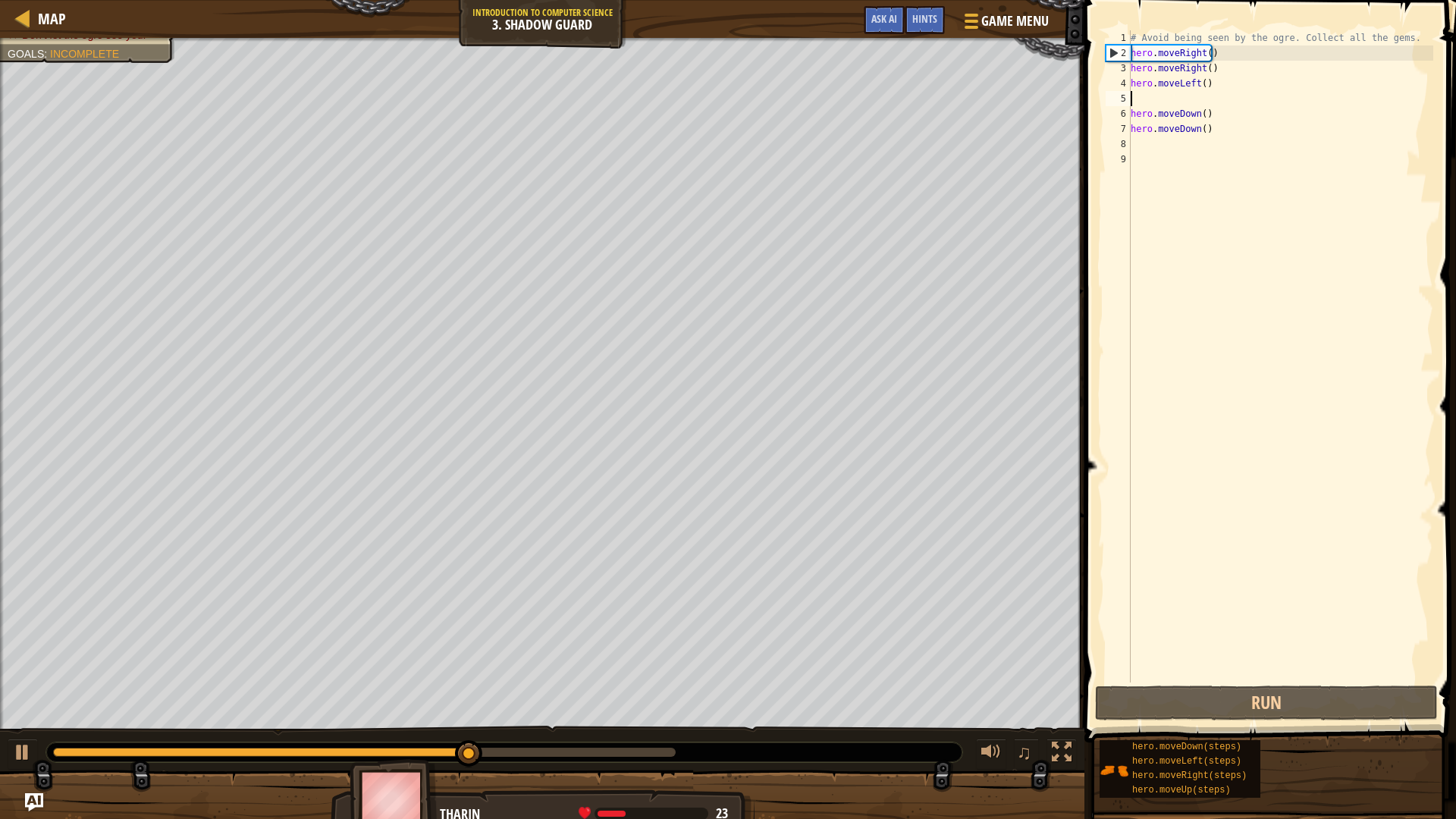
click at [1153, 49] on div "# Avoid being seen by the ogre. Collect all the gems. hero . moveRight ( ) hero…" at bounding box center [1281, 372] width 306 height 683
type textarea "hero.moveRight()"
click at [1153, 49] on div "# Avoid being seen by the ogre. Collect all the gems. hero . moveRight ( ) hero…" at bounding box center [1281, 372] width 306 height 683
click at [1220, 67] on div "# Avoid being seen by the ogre. Collect all the gems. hero . moveRight ( ) hero…" at bounding box center [1281, 372] width 306 height 683
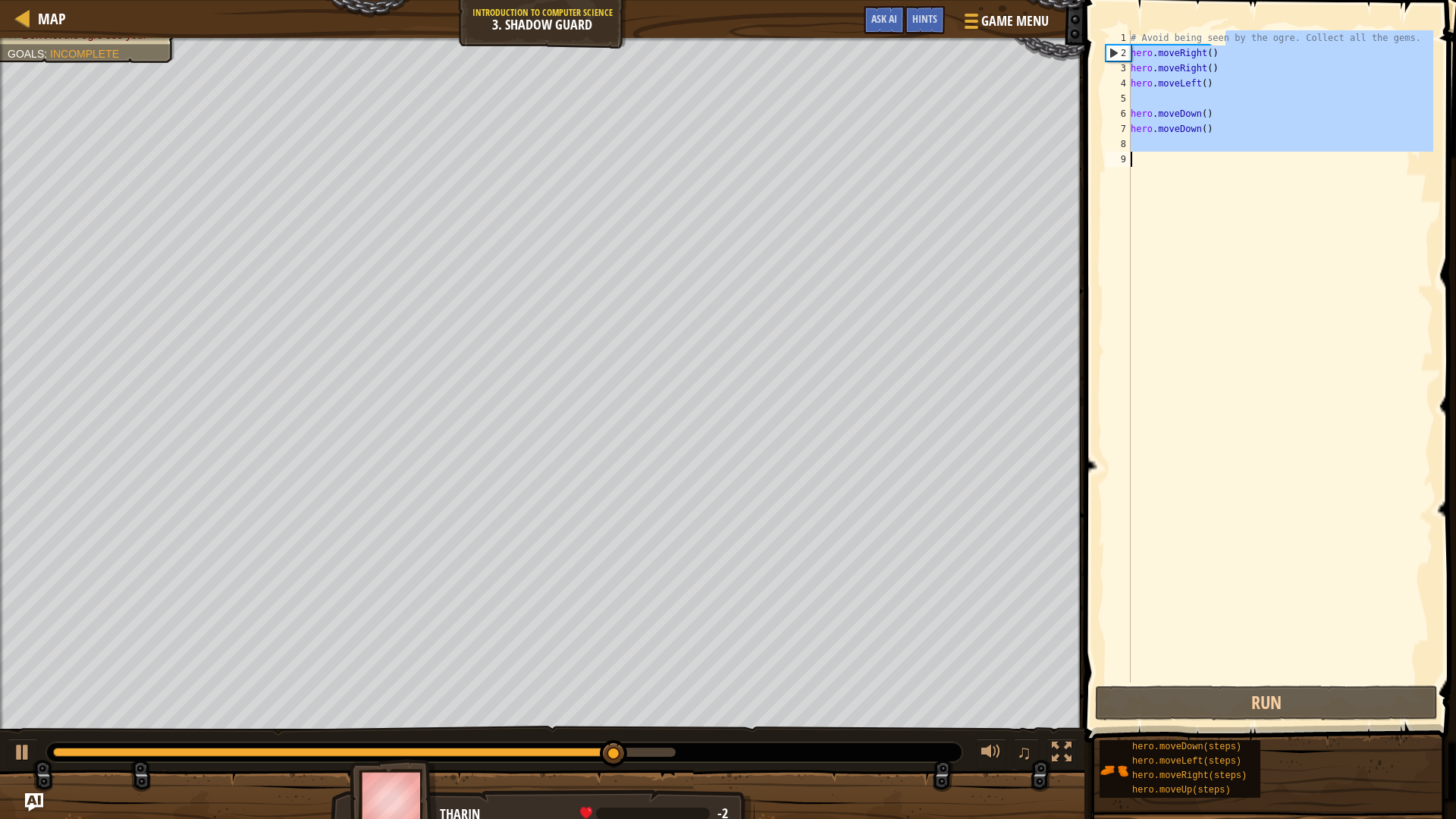
drag, startPoint x: 1227, startPoint y: 43, endPoint x: 1160, endPoint y: 221, distance: 190.2
click at [1159, 221] on div "# Avoid being seen by the ogre. Collect all the gems. hero . moveRight ( ) hero…" at bounding box center [1281, 372] width 306 height 683
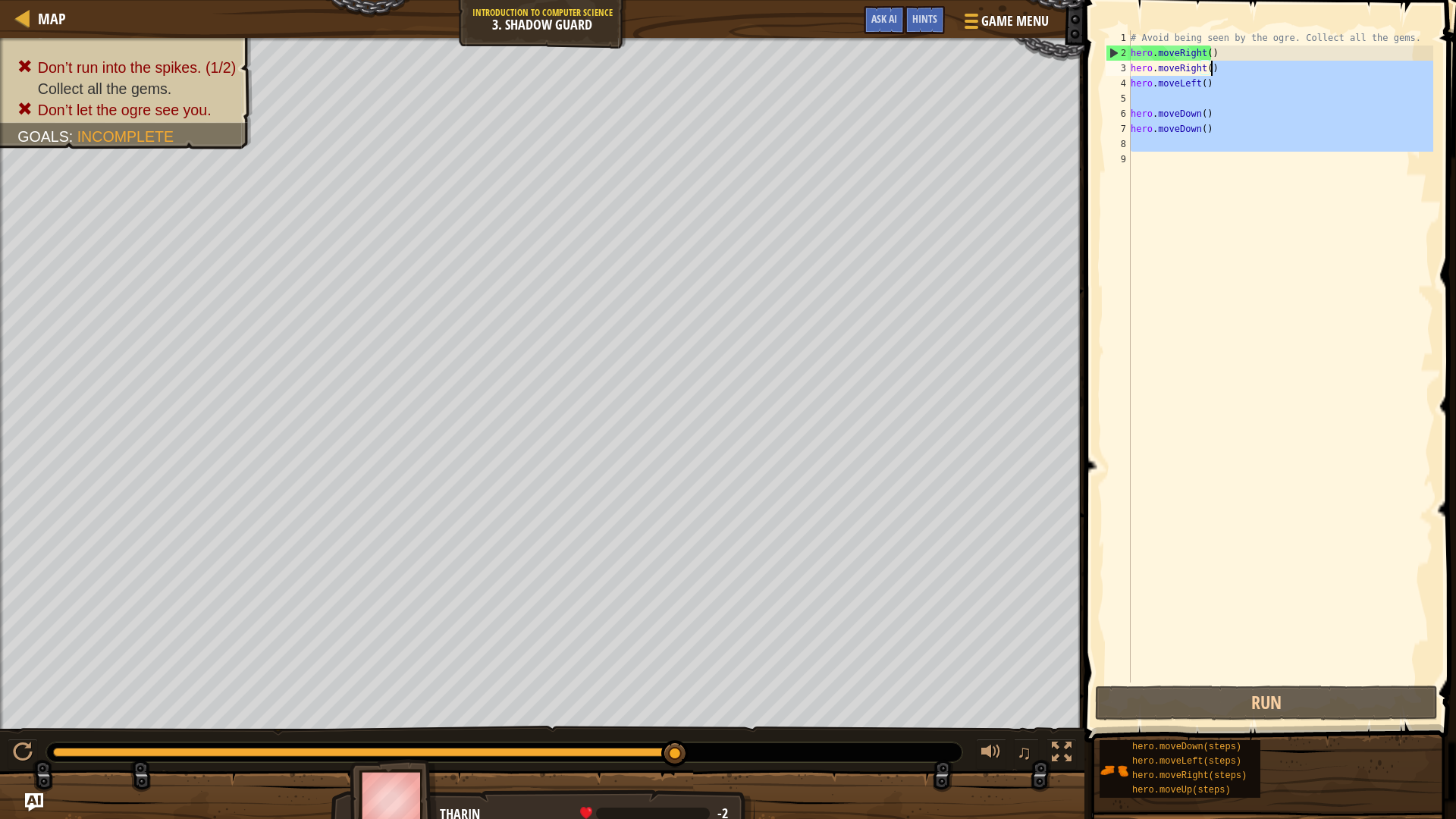
drag, startPoint x: 1234, startPoint y: 184, endPoint x: 1226, endPoint y: 67, distance: 117.3
click at [1226, 67] on div "# Avoid being seen by the ogre. Collect all the gems. hero . moveRight ( ) hero…" at bounding box center [1281, 372] width 306 height 683
type textarea "hero.moveRight()"
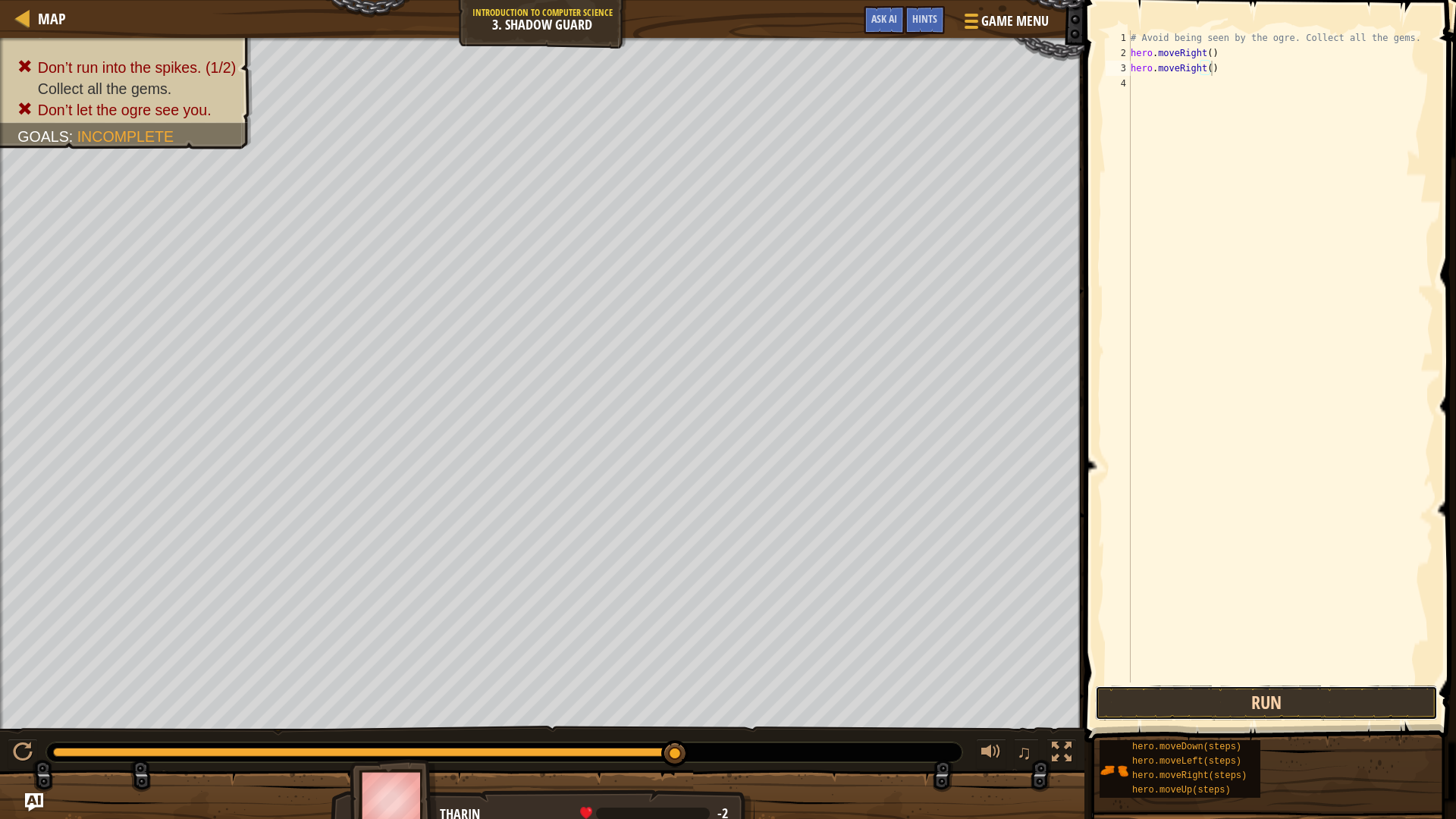
click at [1309, 700] on button "Run" at bounding box center [1267, 702] width 343 height 35
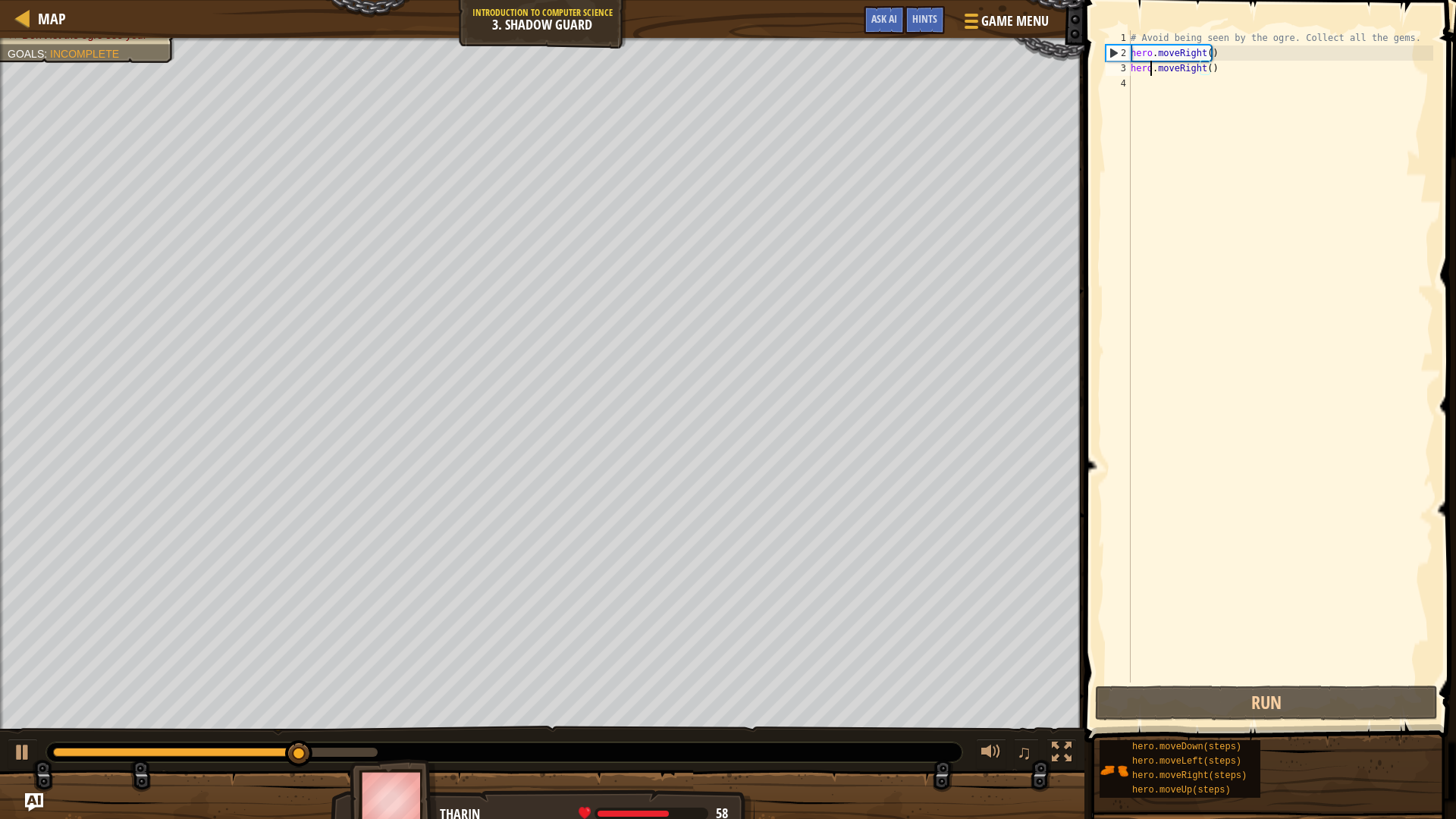
click at [1149, 74] on div "# Avoid being seen by the ogre. Collect all the gems. hero . moveRight ( ) hero…" at bounding box center [1281, 372] width 306 height 683
click at [1164, 95] on div "# Avoid being seen by the ogre. Collect all the gems. hero . moveRight ( ) hero…" at bounding box center [1281, 372] width 306 height 683
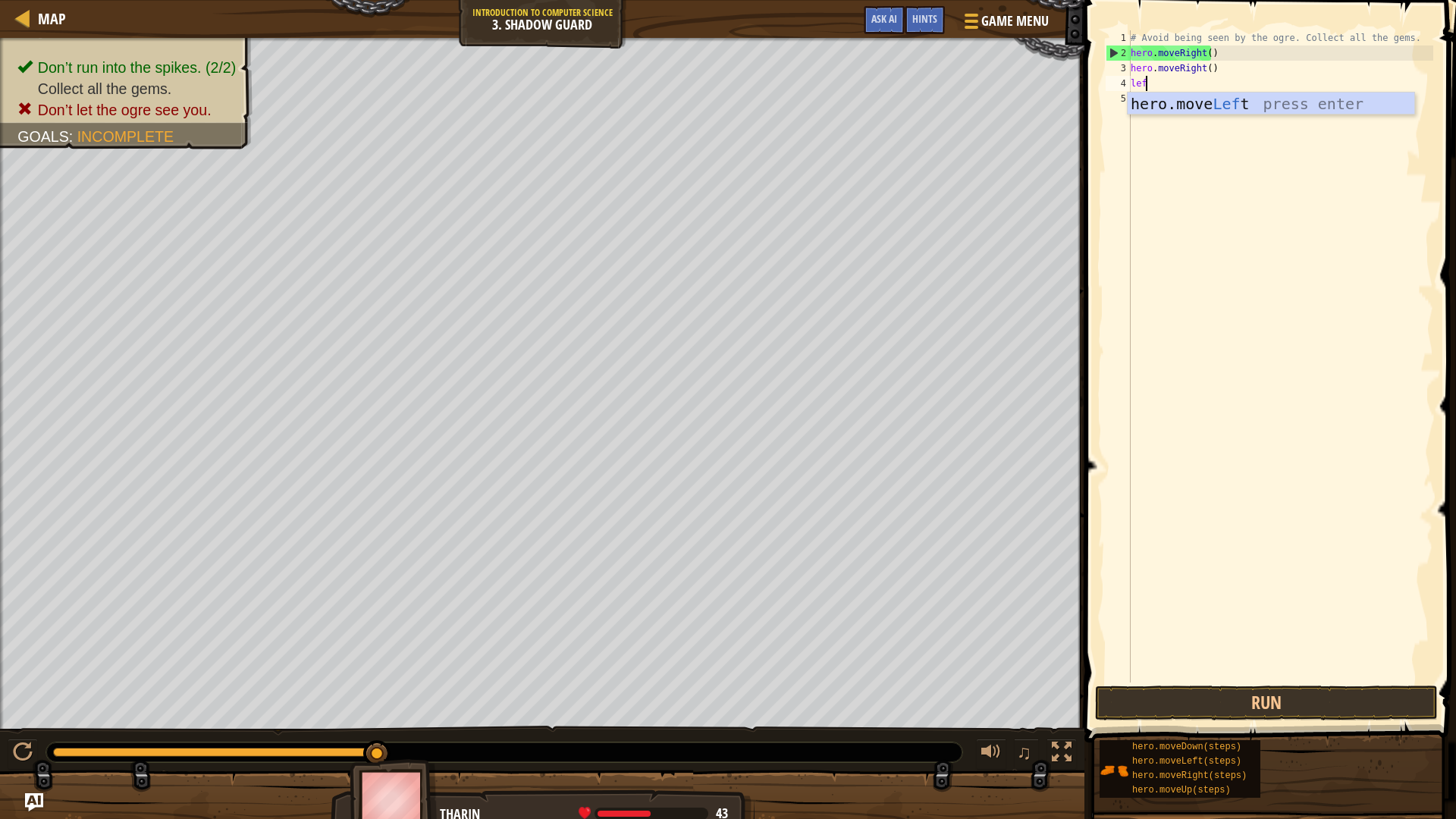
scroll to position [7, 1]
type textarea "left"
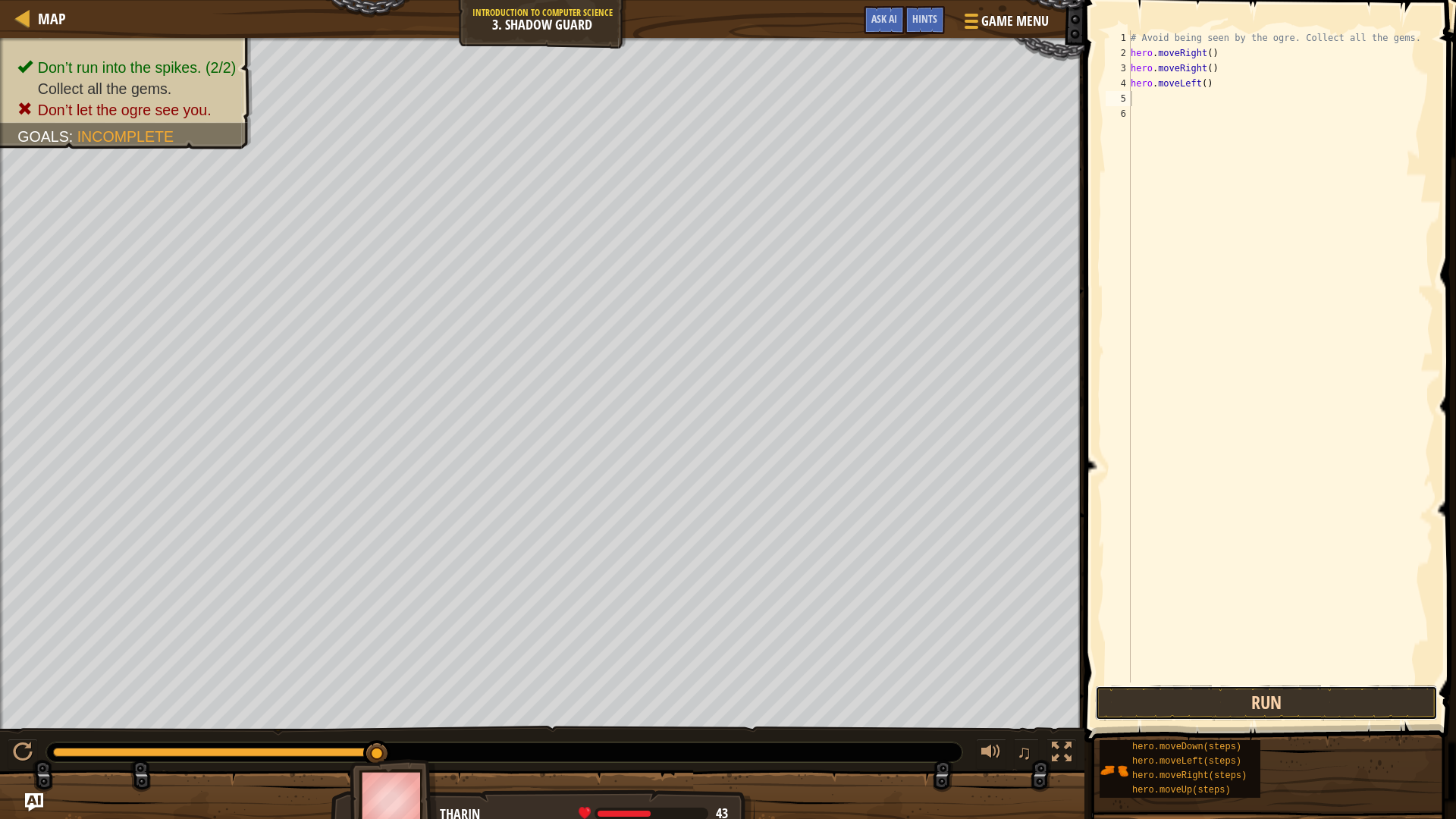
click at [1210, 691] on button "Run" at bounding box center [1267, 702] width 343 height 35
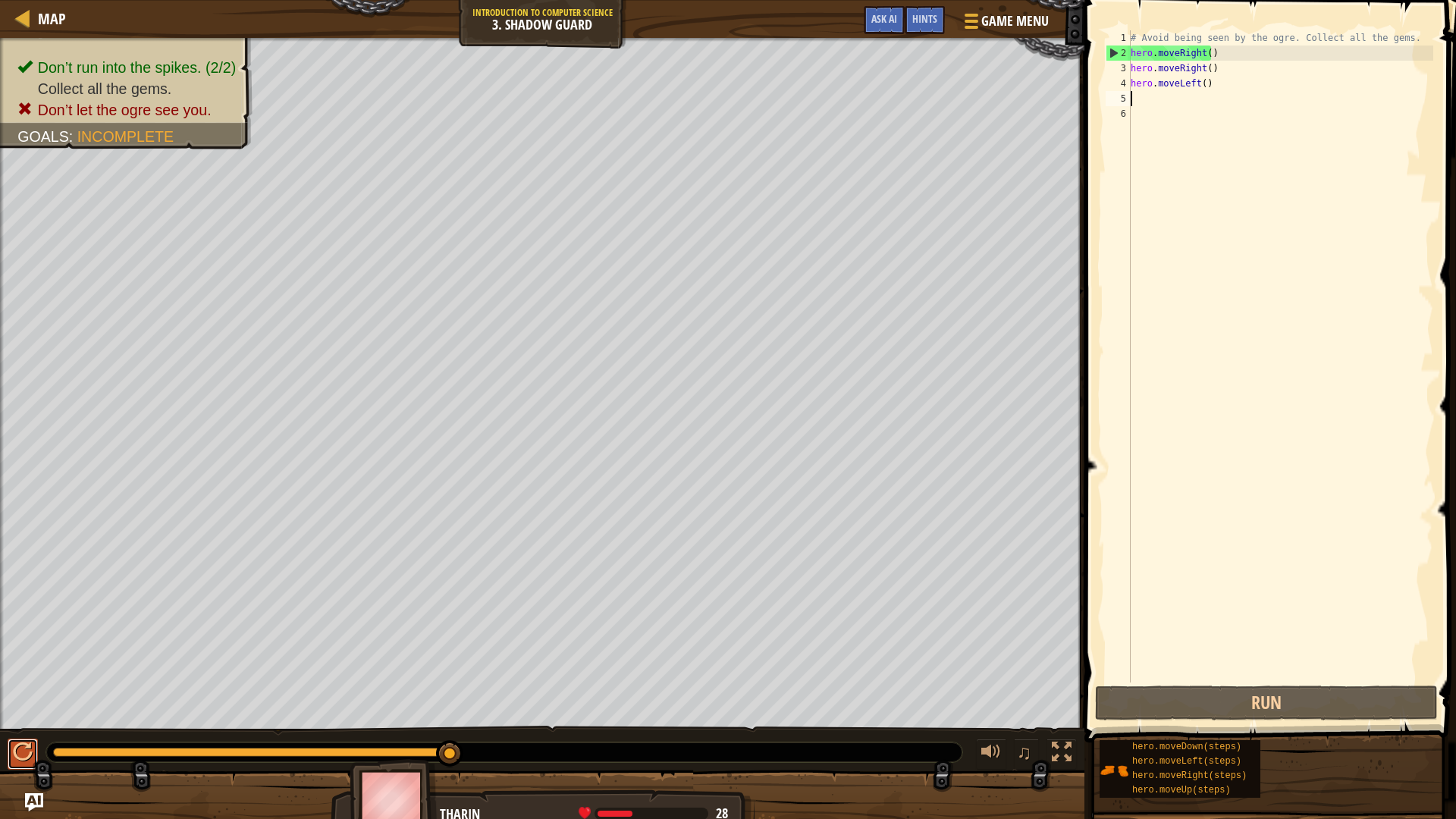
click at [21, 716] on div at bounding box center [23, 752] width 20 height 20
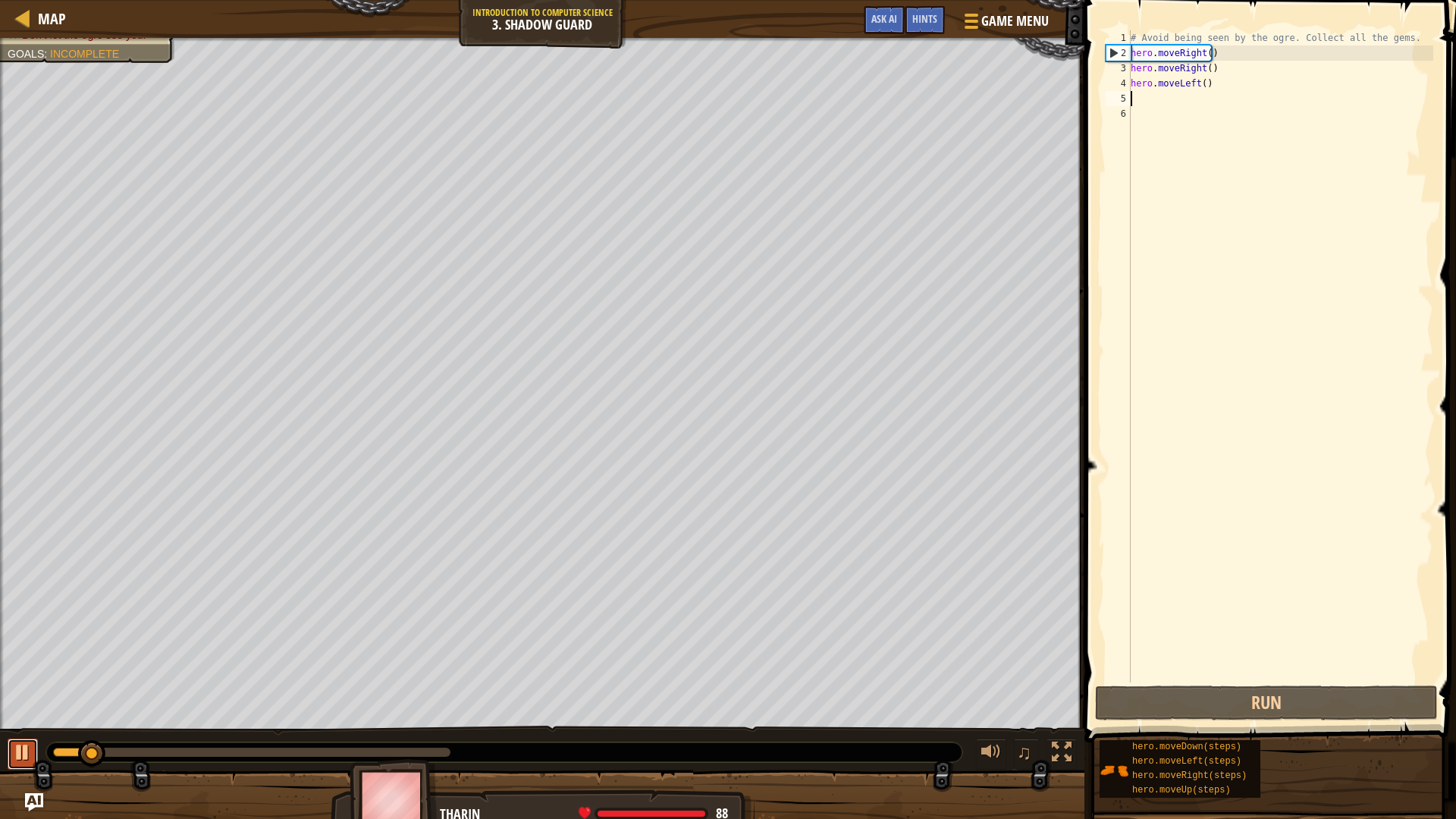
click at [23, 716] on div at bounding box center [23, 752] width 20 height 20
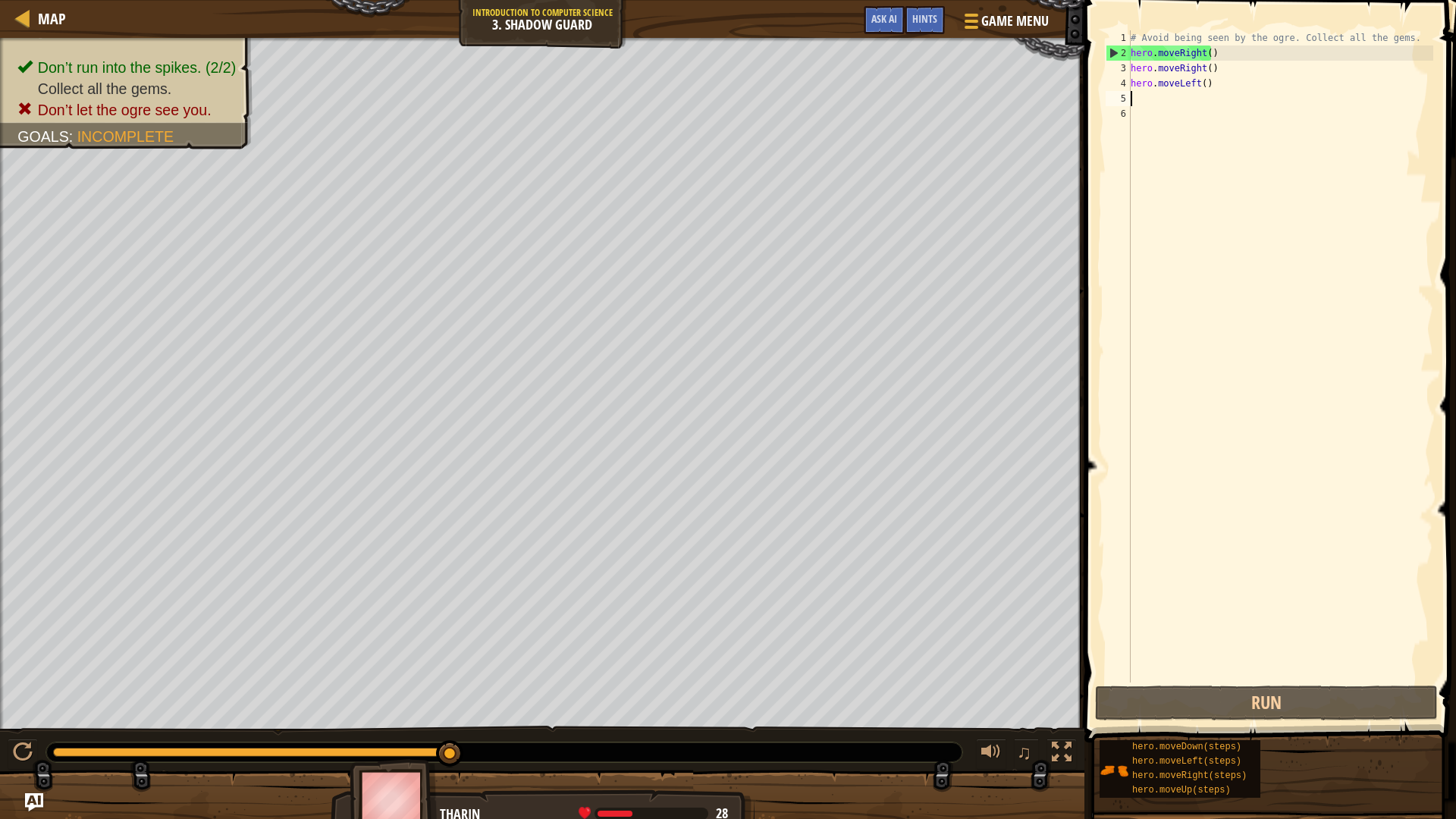
drag, startPoint x: 96, startPoint y: 746, endPoint x: 516, endPoint y: 788, distance: 422.1
click at [565, 716] on div "Don’t run into the spikes. (2/2) Collect all the gems. Don’t let the ogre see y…" at bounding box center [728, 435] width 1456 height 793
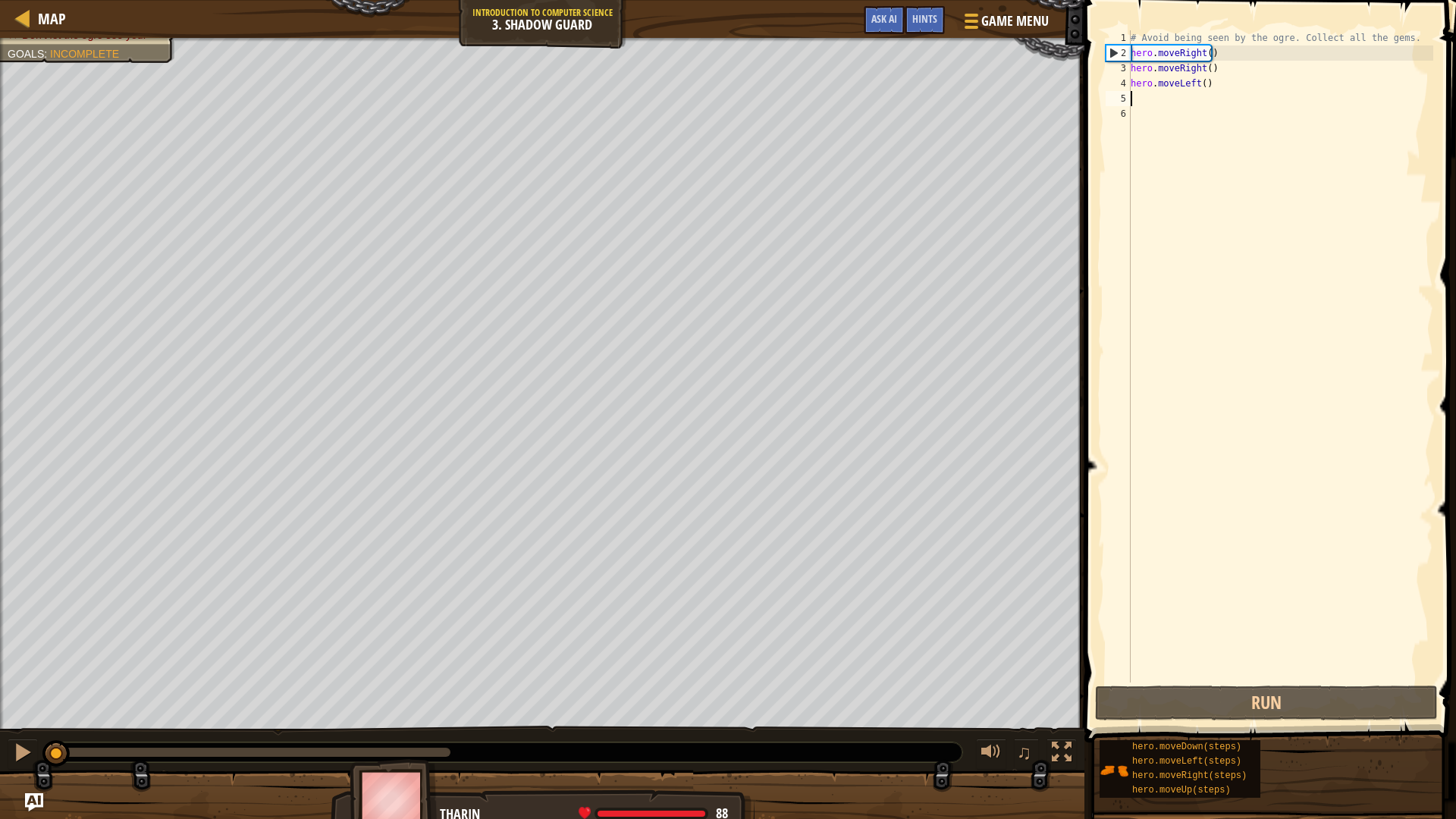
drag, startPoint x: 424, startPoint y: 753, endPoint x: 0, endPoint y: 736, distance: 424.3
click at [0, 716] on div "♫" at bounding box center [542, 748] width 1085 height 45
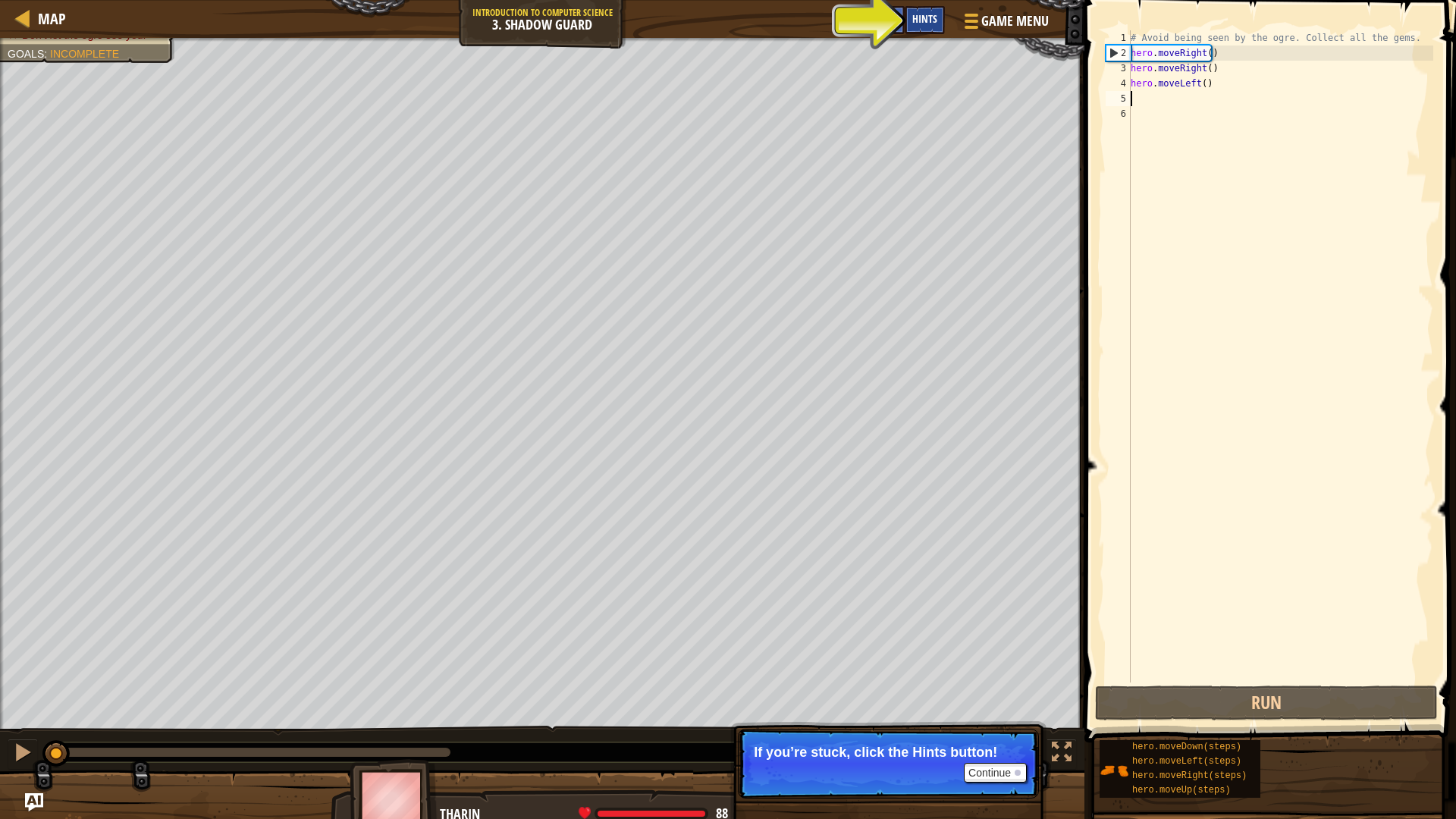
click at [921, 31] on div "Hints" at bounding box center [924, 20] width 41 height 28
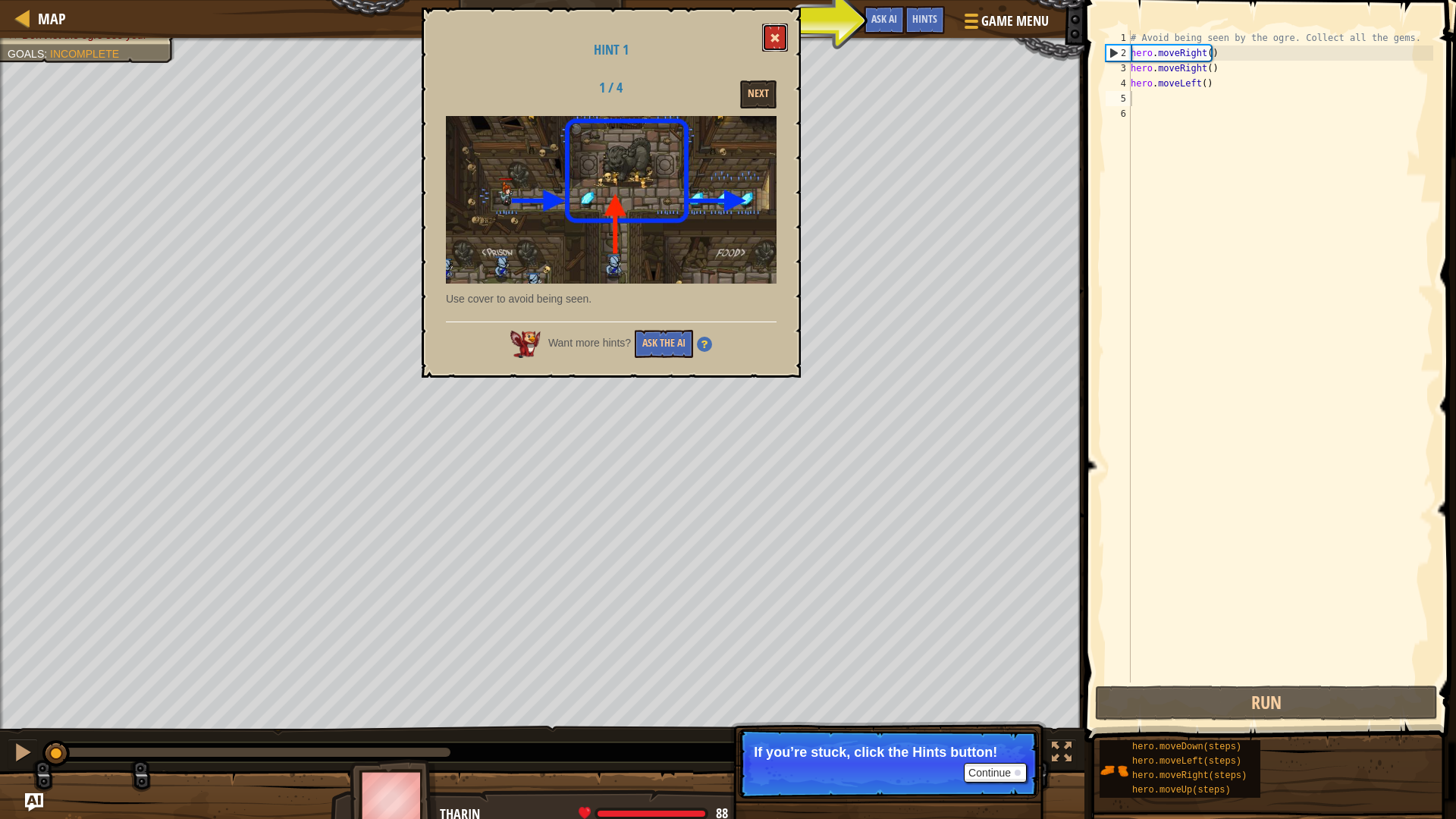
click at [785, 40] on button at bounding box center [775, 37] width 26 height 28
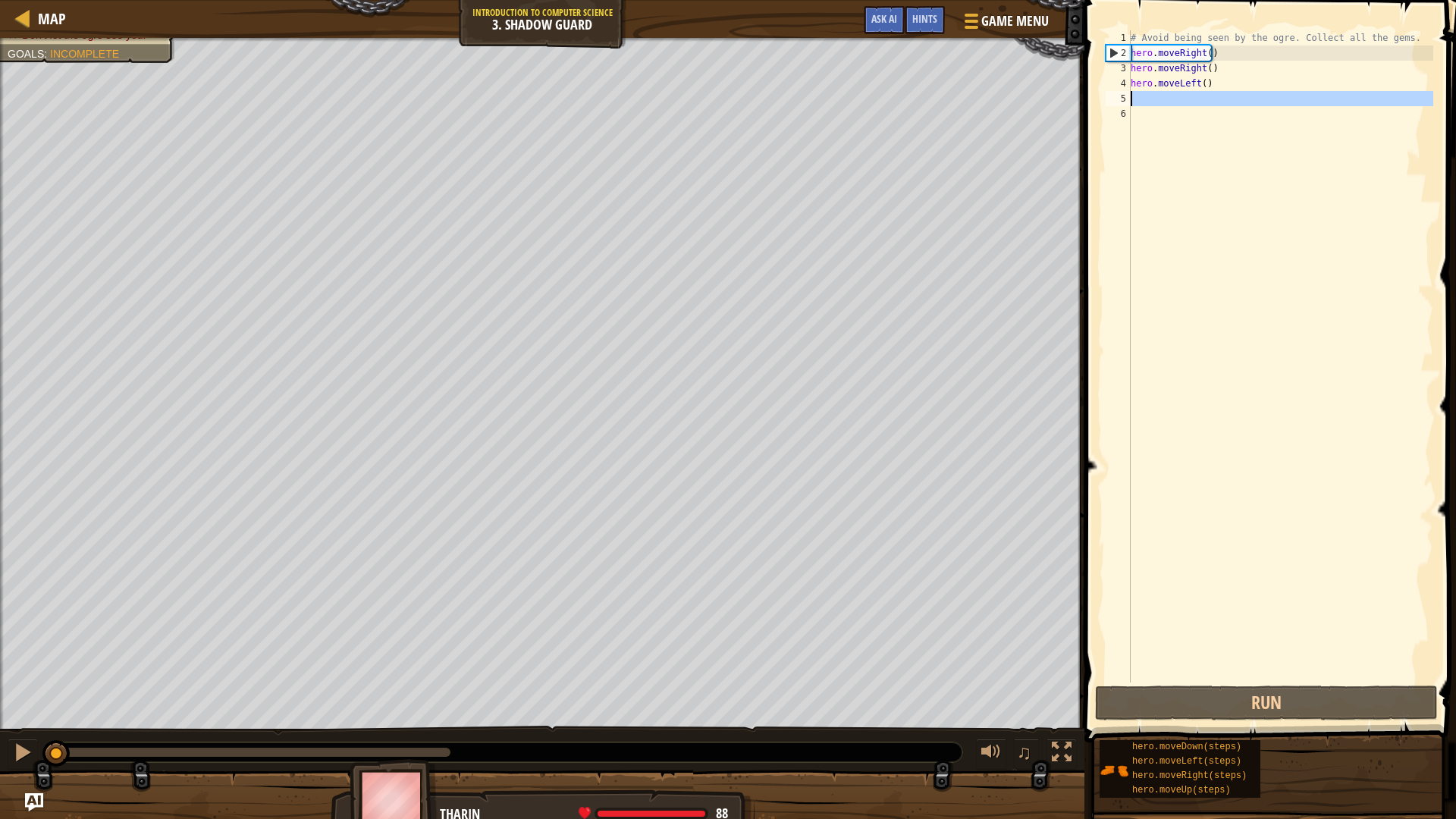
drag, startPoint x: 1307, startPoint y: 111, endPoint x: 1198, endPoint y: 92, distance: 110.6
click at [1198, 92] on div "# Avoid being seen by the ogre. Collect all the gems. hero . moveRight ( ) hero…" at bounding box center [1281, 372] width 306 height 683
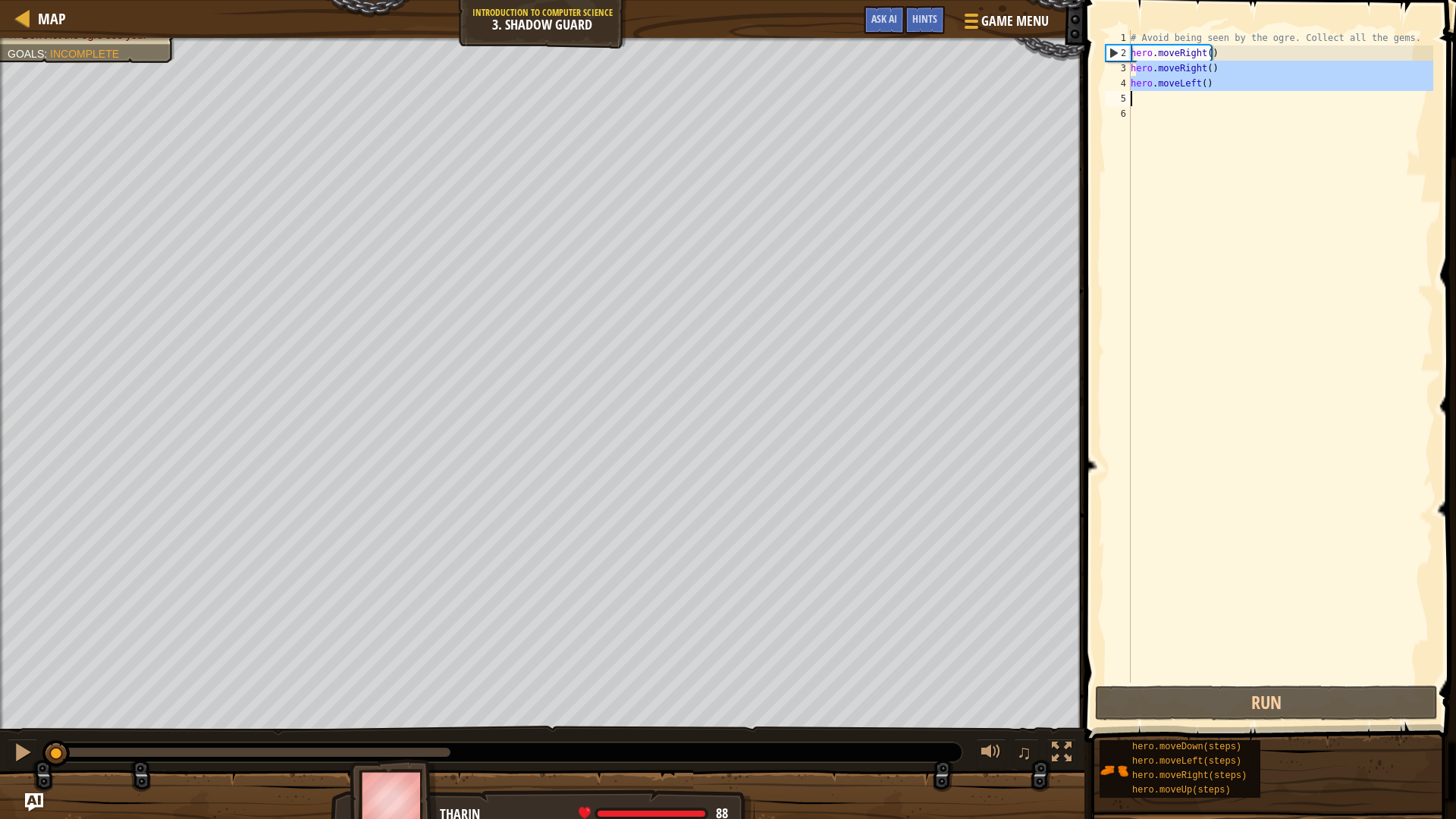
drag, startPoint x: 1136, startPoint y: 68, endPoint x: 1213, endPoint y: 118, distance: 91.8
click at [1186, 98] on div "# Avoid being seen by the ogre. Collect all the gems. hero . moveRight ( ) hero…" at bounding box center [1281, 372] width 306 height 683
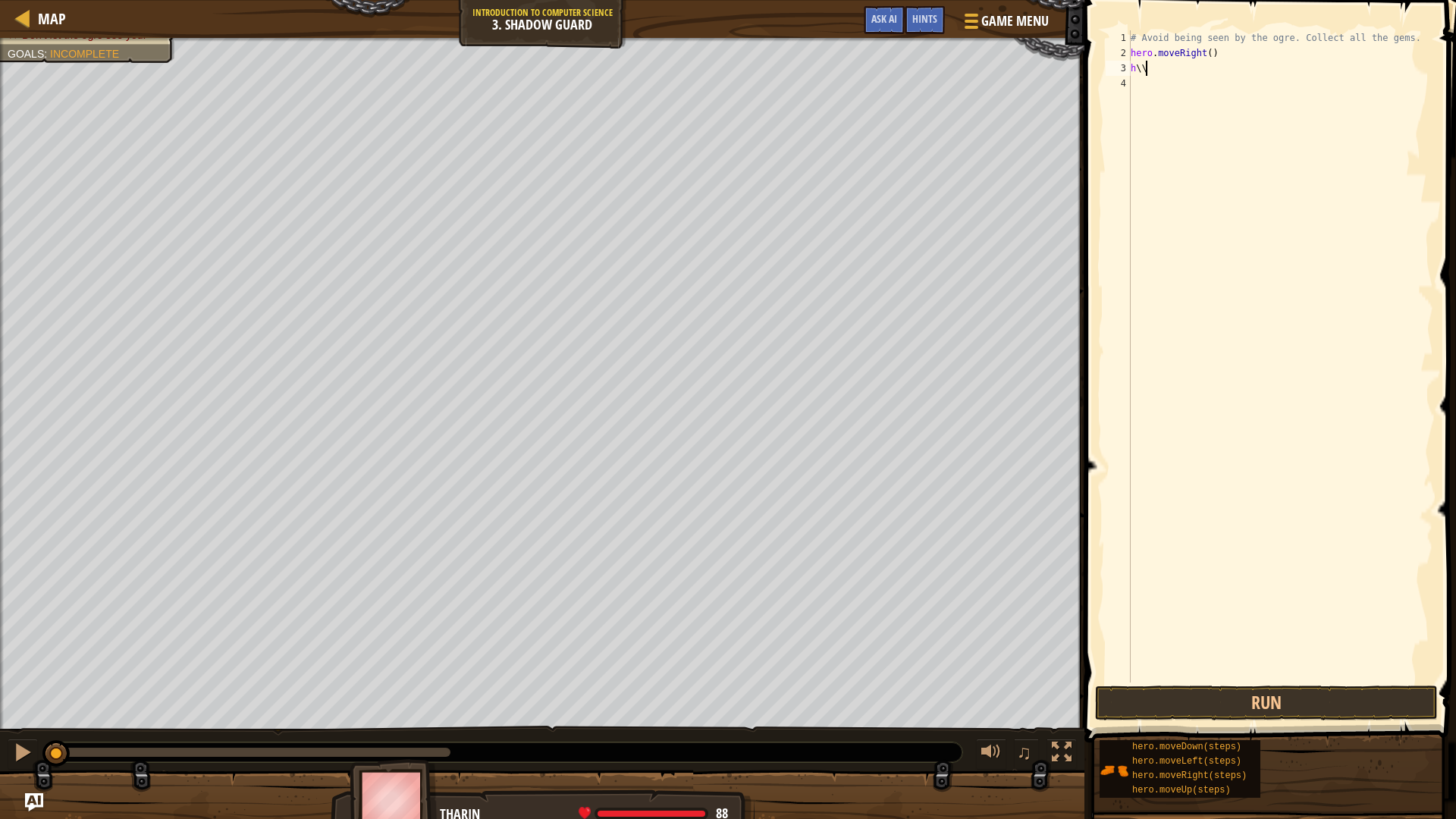
type textarea "h"
type textarea "u"
type textarea "r"
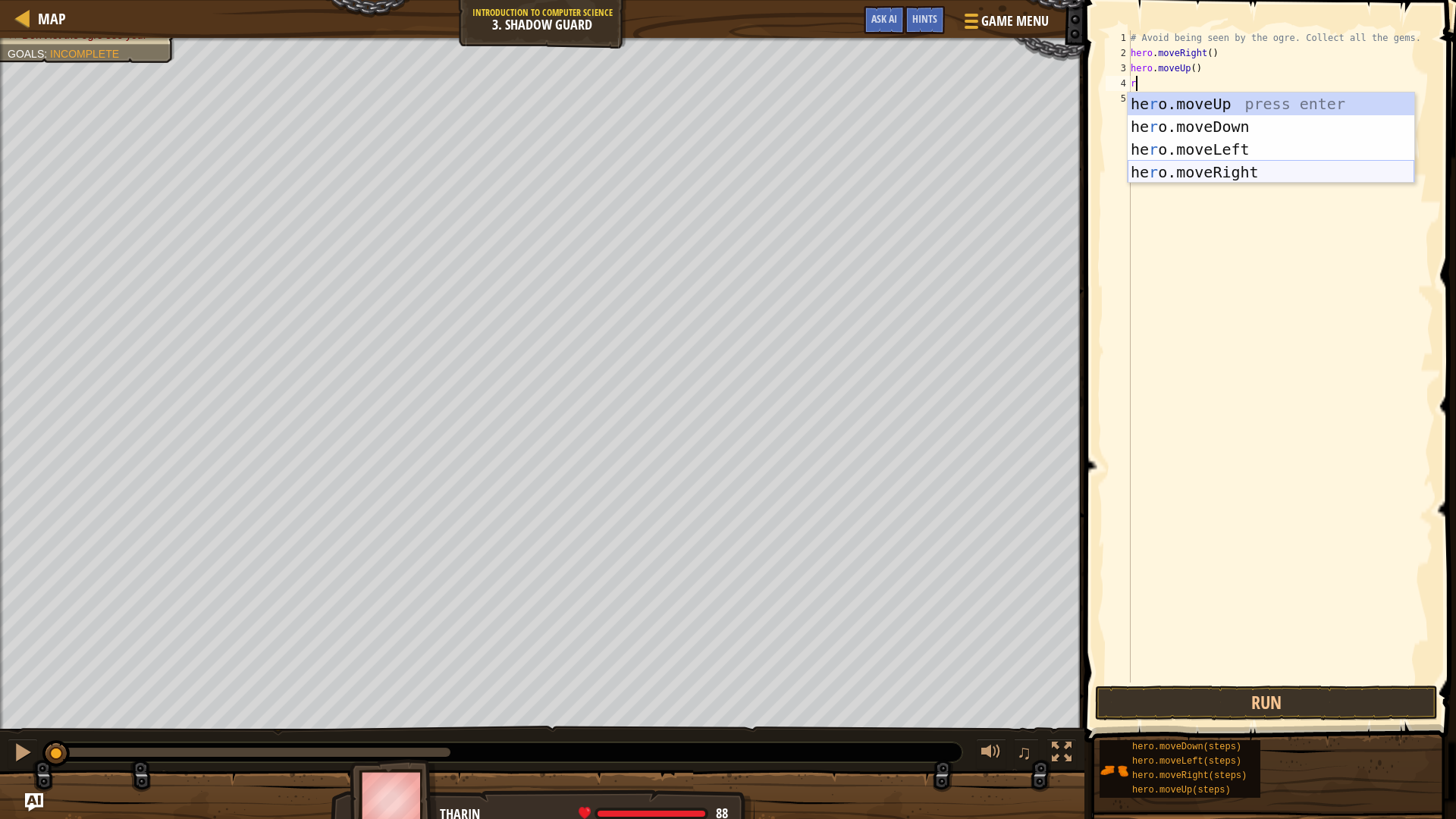
click at [1242, 173] on div "he r o.moveUp press enter he r o.moveDown press enter he r o.moveLeft press ent…" at bounding box center [1271, 160] width 287 height 136
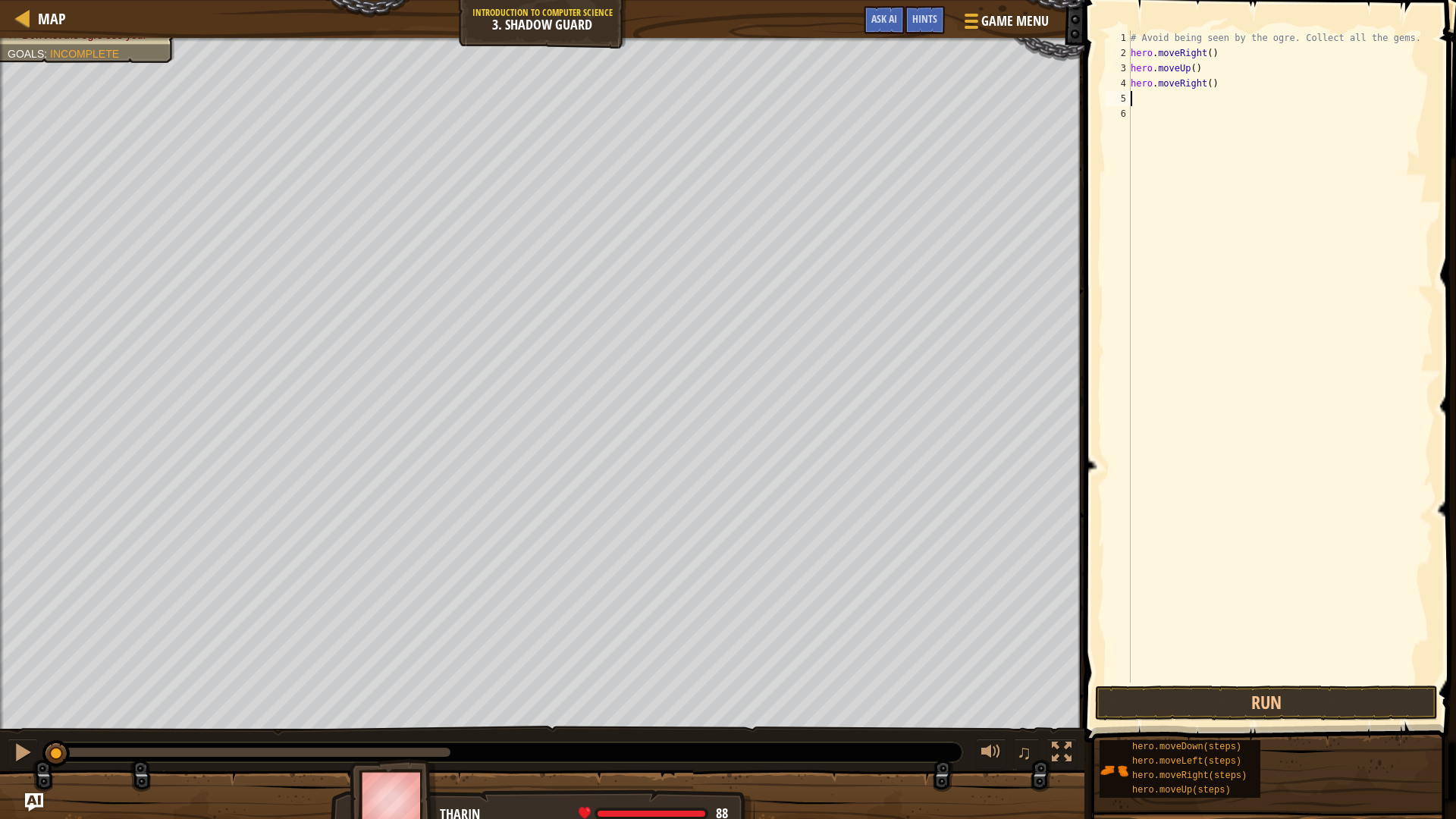
type textarea "d"
type textarea "r"
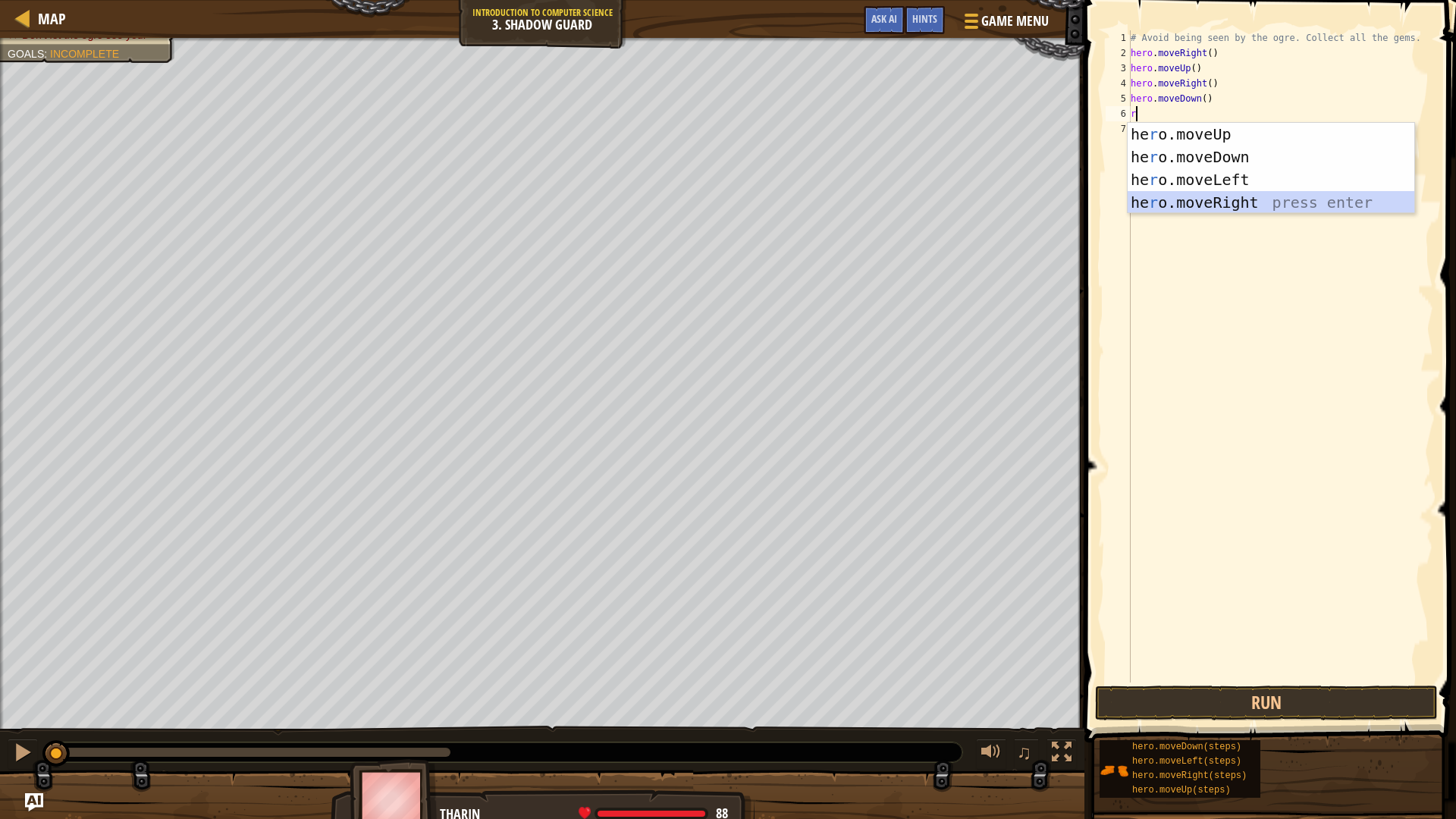
click at [1309, 209] on div "he r o.moveUp press enter he r o.moveDown press enter he r o.moveLeft press ent…" at bounding box center [1271, 191] width 287 height 136
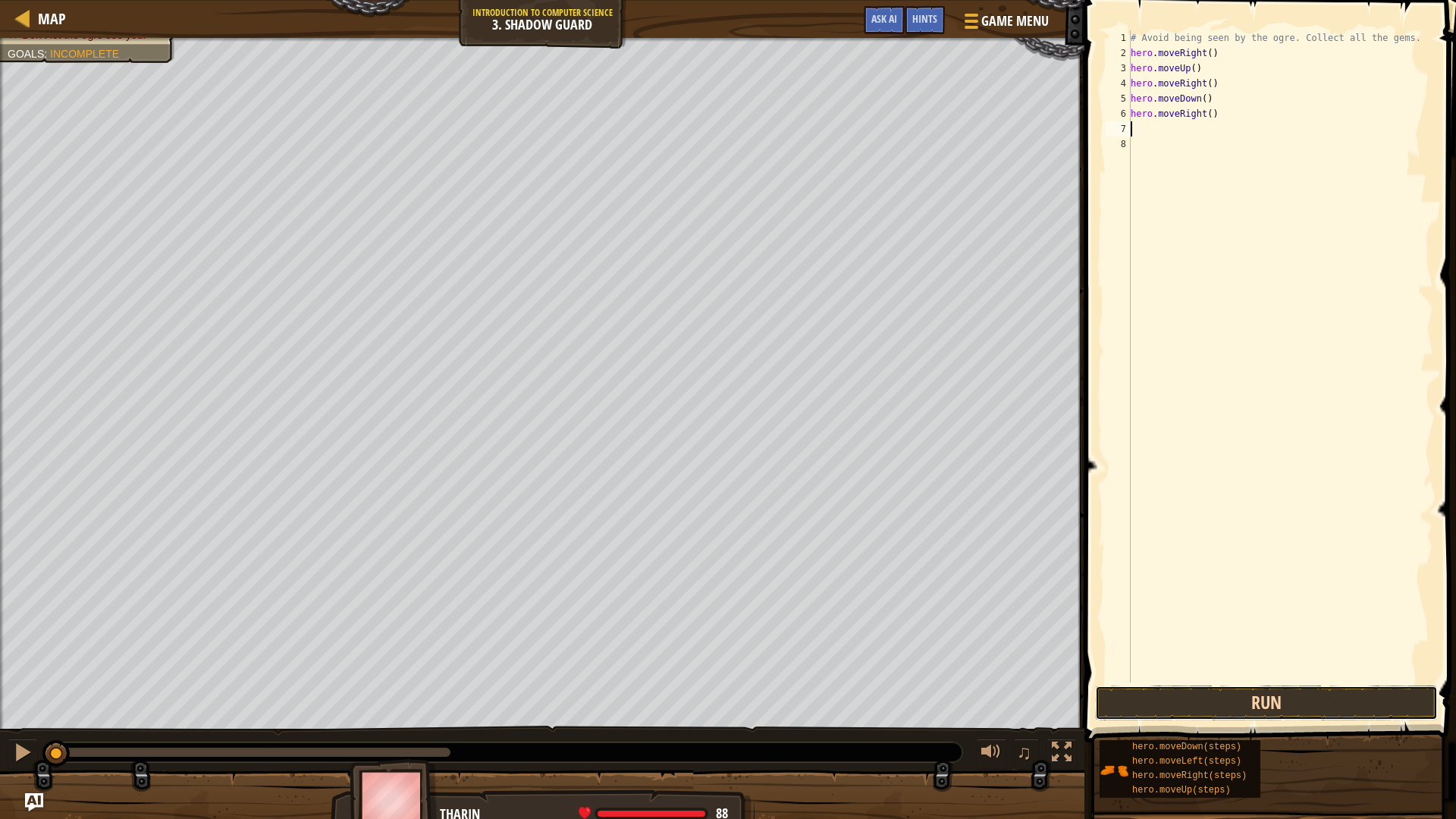
click at [1263, 705] on button "Run" at bounding box center [1267, 702] width 343 height 35
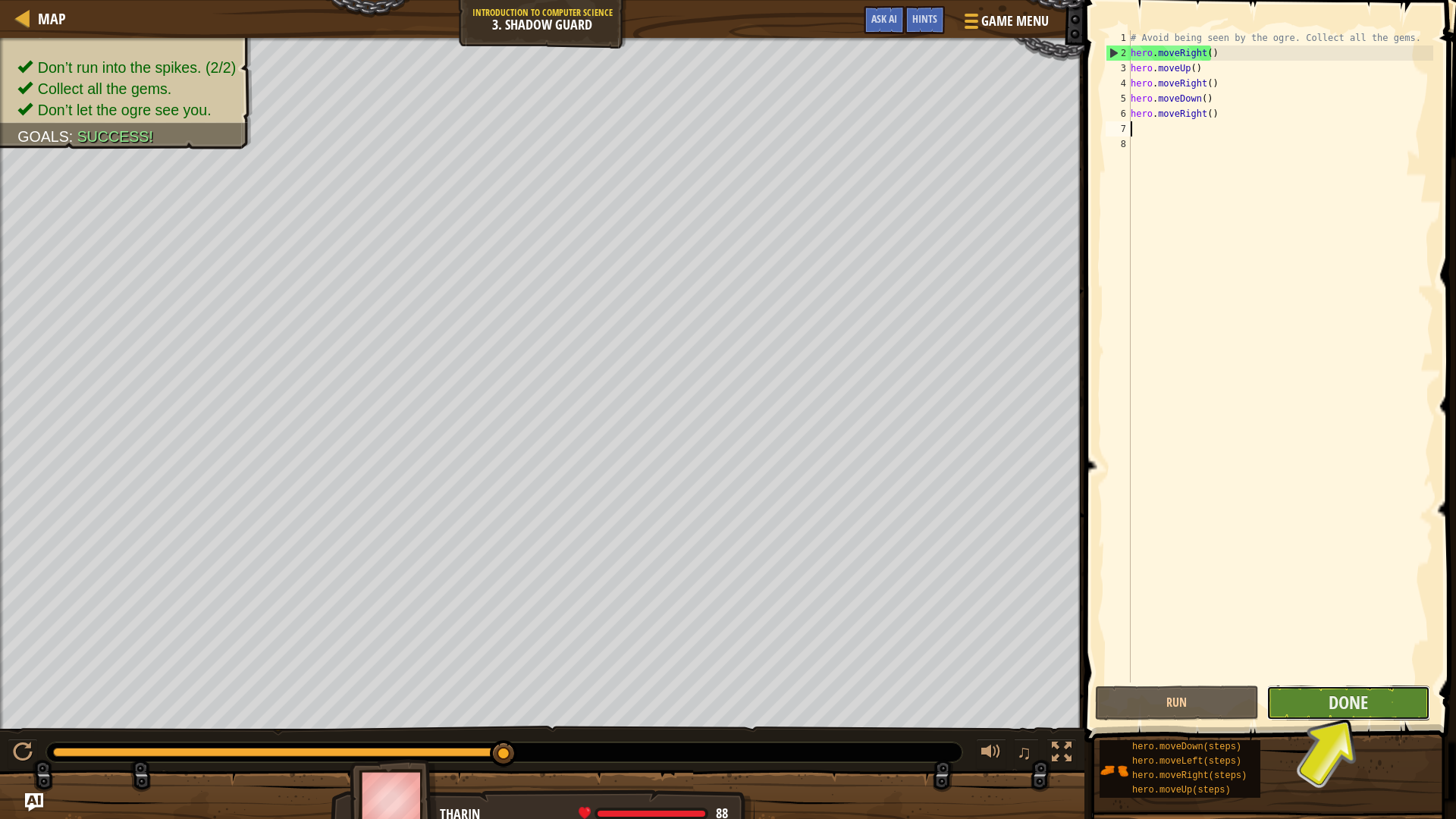
click at [1310, 704] on button "Done" at bounding box center [1349, 702] width 164 height 35
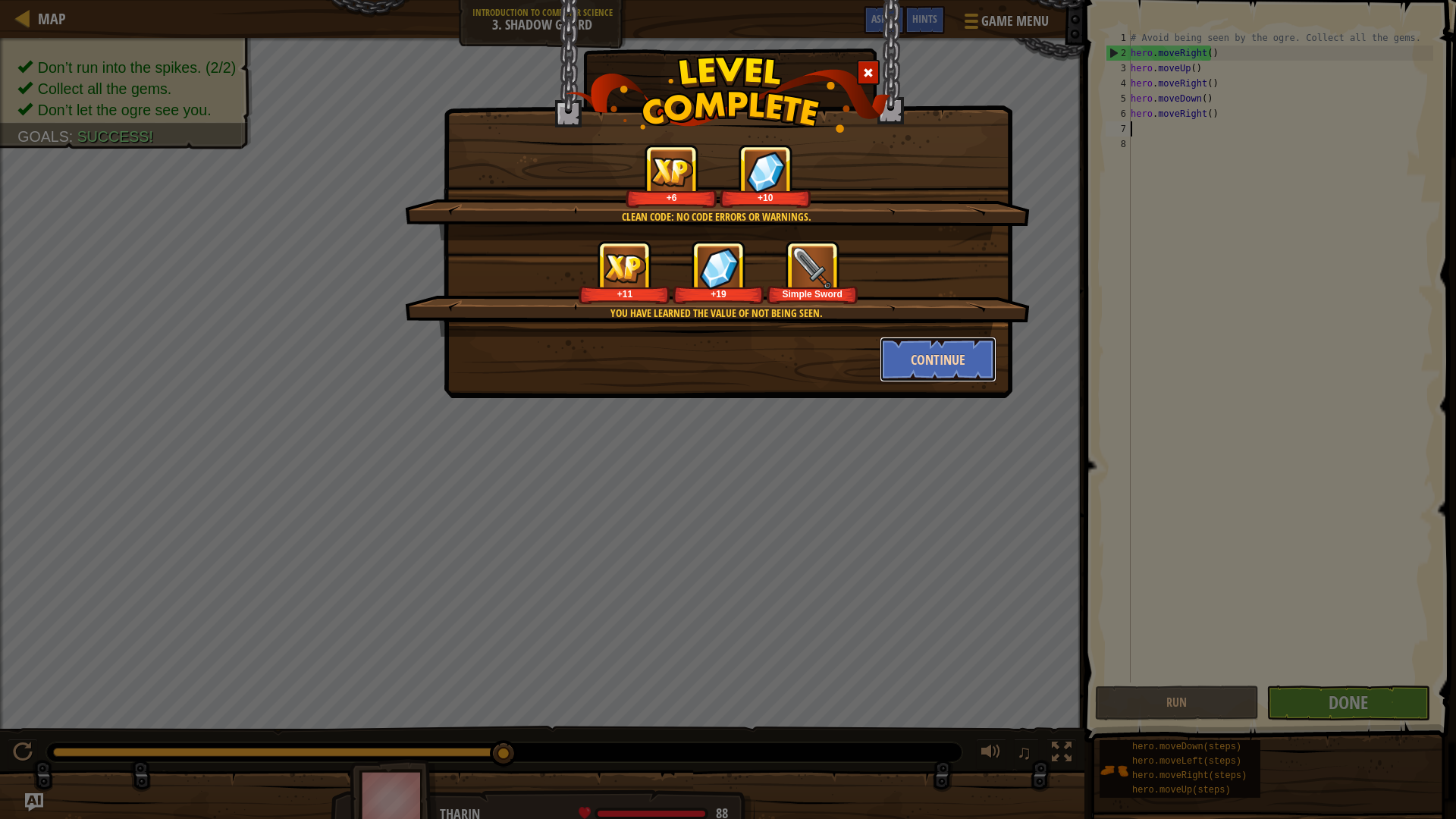
click at [900, 379] on button "Continue" at bounding box center [938, 359] width 117 height 45
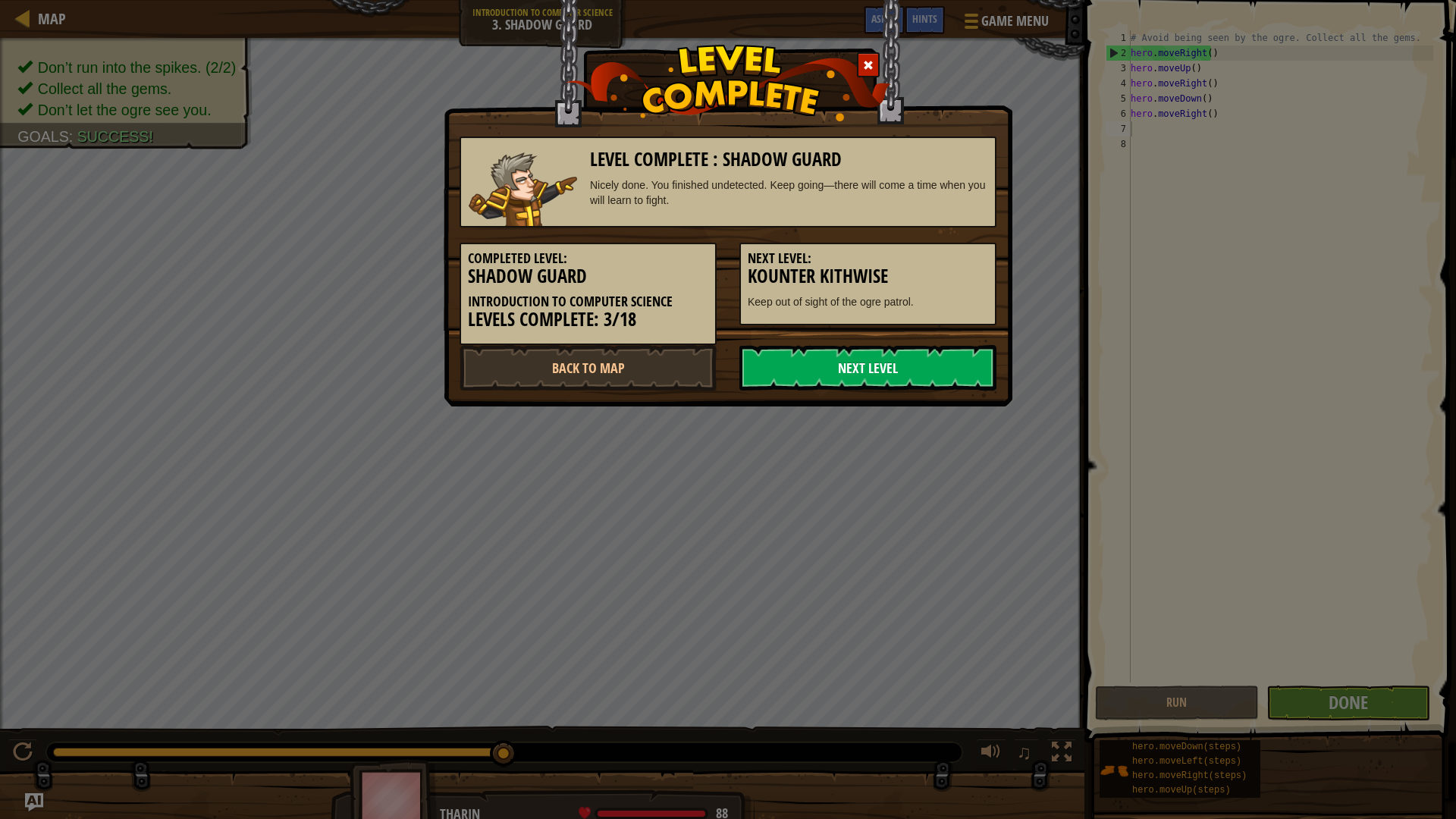
click at [763, 380] on link "Next Level" at bounding box center [867, 367] width 257 height 45
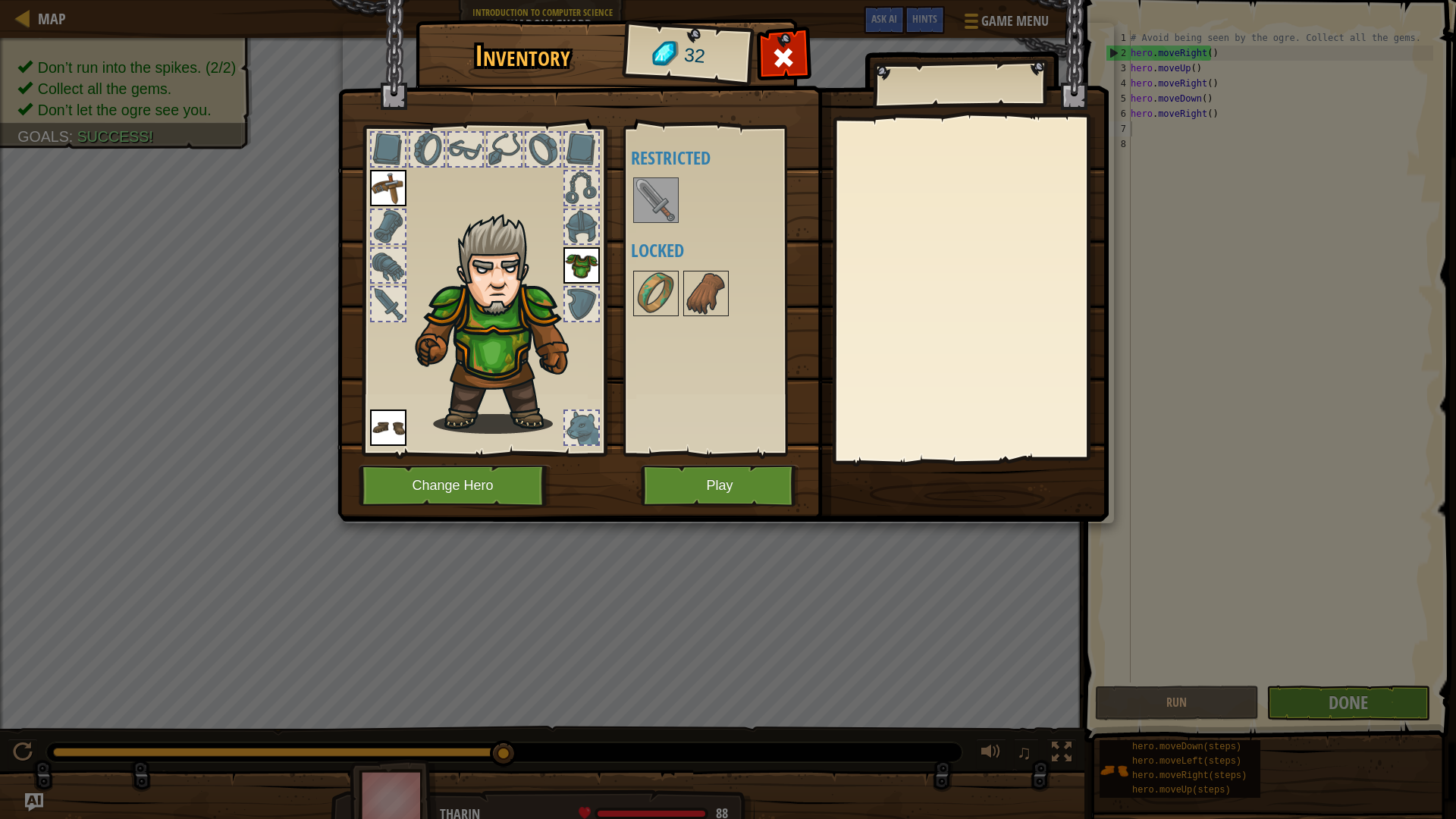
click at [652, 198] on img at bounding box center [656, 199] width 42 height 42
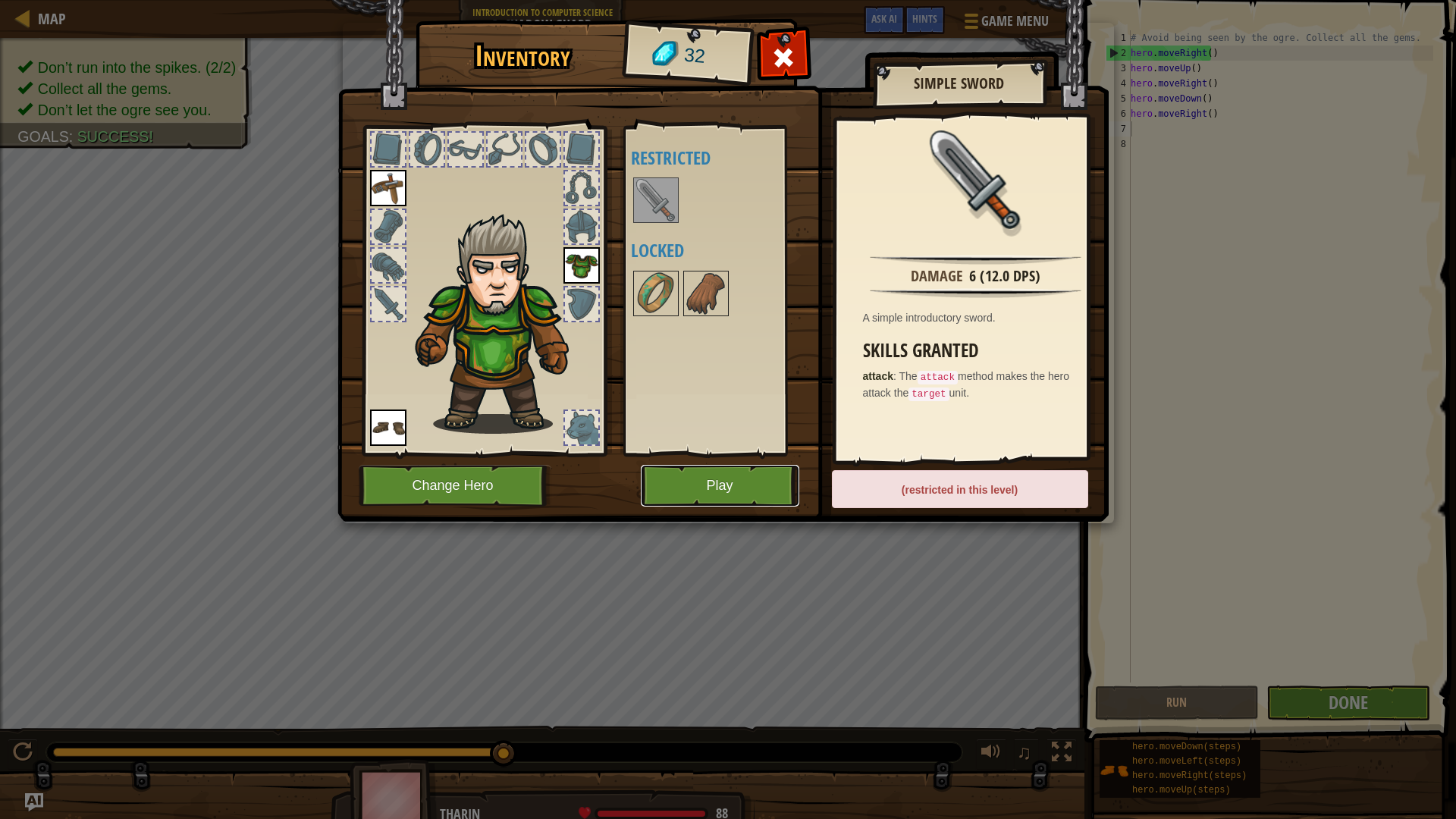
drag, startPoint x: 738, startPoint y: 505, endPoint x: 731, endPoint y: 517, distance: 13.9
click at [731, 516] on div "Inventory 32 Available Equip Equip Equip (double-click to equip) Restricted Loc…" at bounding box center [728, 273] width 771 height 500
drag, startPoint x: 754, startPoint y: 453, endPoint x: 751, endPoint y: 463, distance: 10.4
click at [751, 458] on div "Inventory 32 Available Equip Equip Equip (double-click to equip) Restricted Loc…" at bounding box center [728, 273] width 771 height 500
click at [746, 489] on button "Play" at bounding box center [720, 485] width 159 height 41
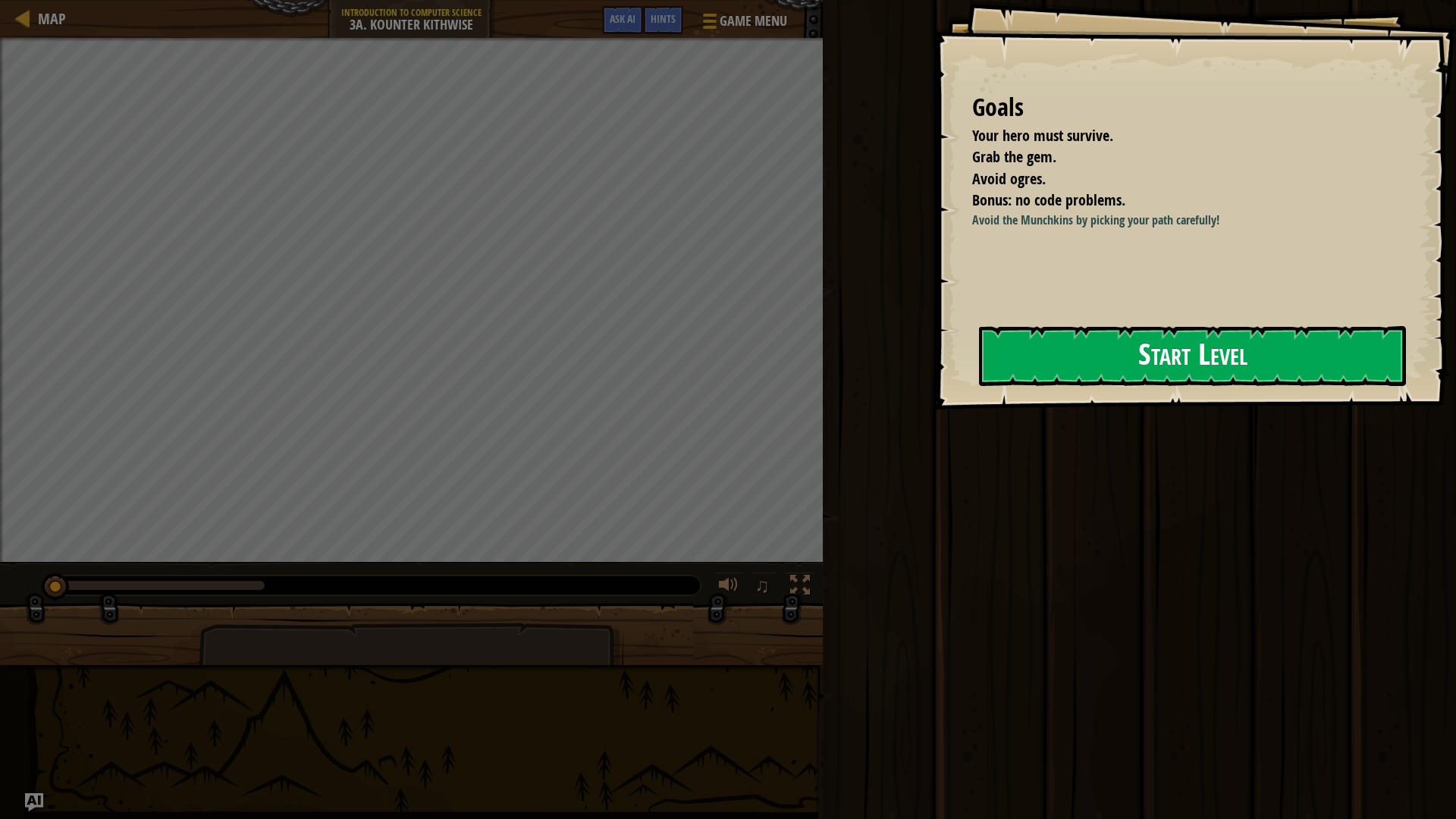
click at [1022, 373] on button "Start Level" at bounding box center [1192, 355] width 427 height 60
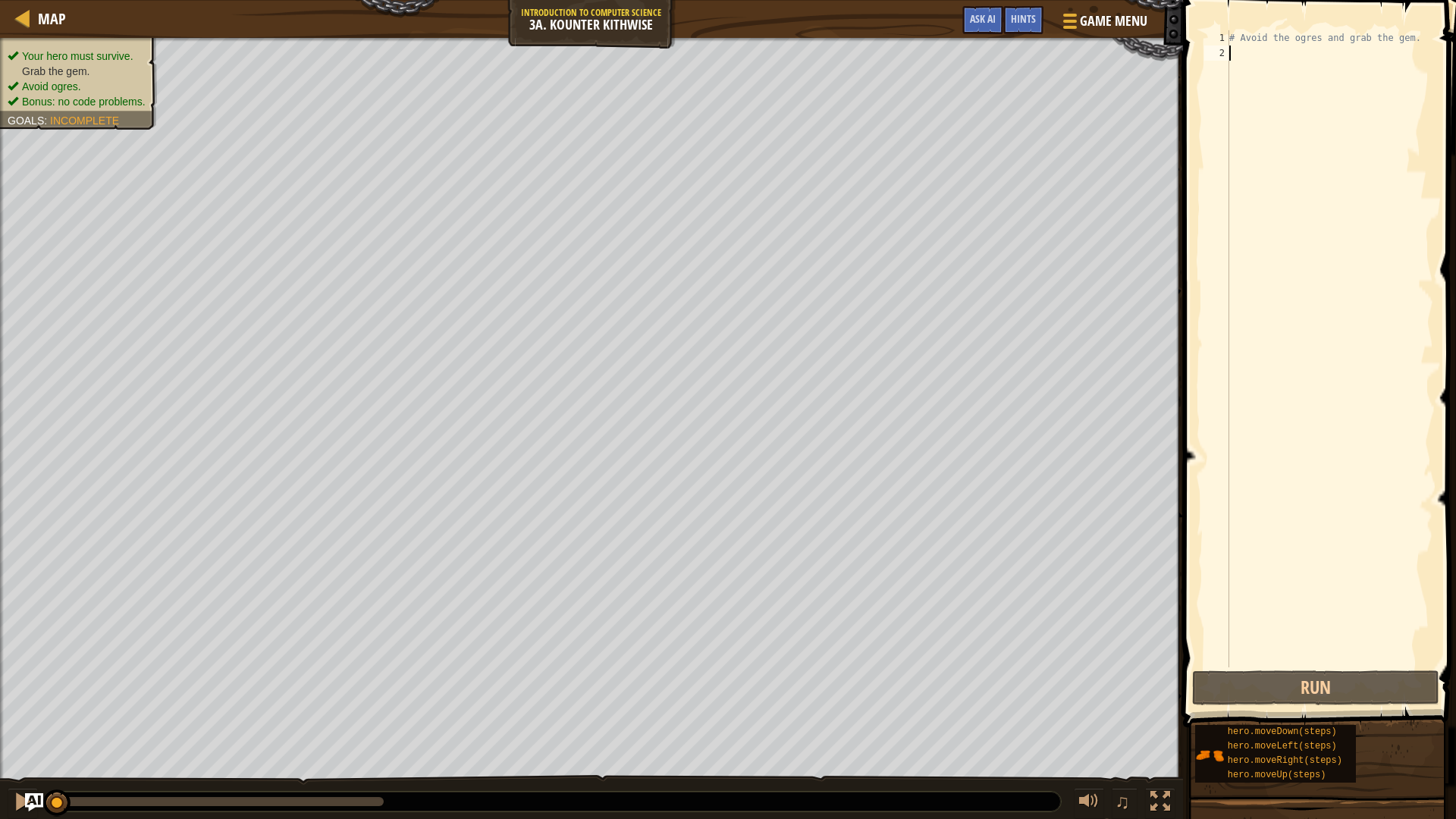
type textarea "d"
click at [1407, 0] on body "Map Introduction to Computer Science 3a. Kounter Kithwise Game Menu Done Hints …" at bounding box center [728, 0] width 1456 height 0
click at [1341, 693] on button "Run" at bounding box center [1315, 688] width 247 height 35
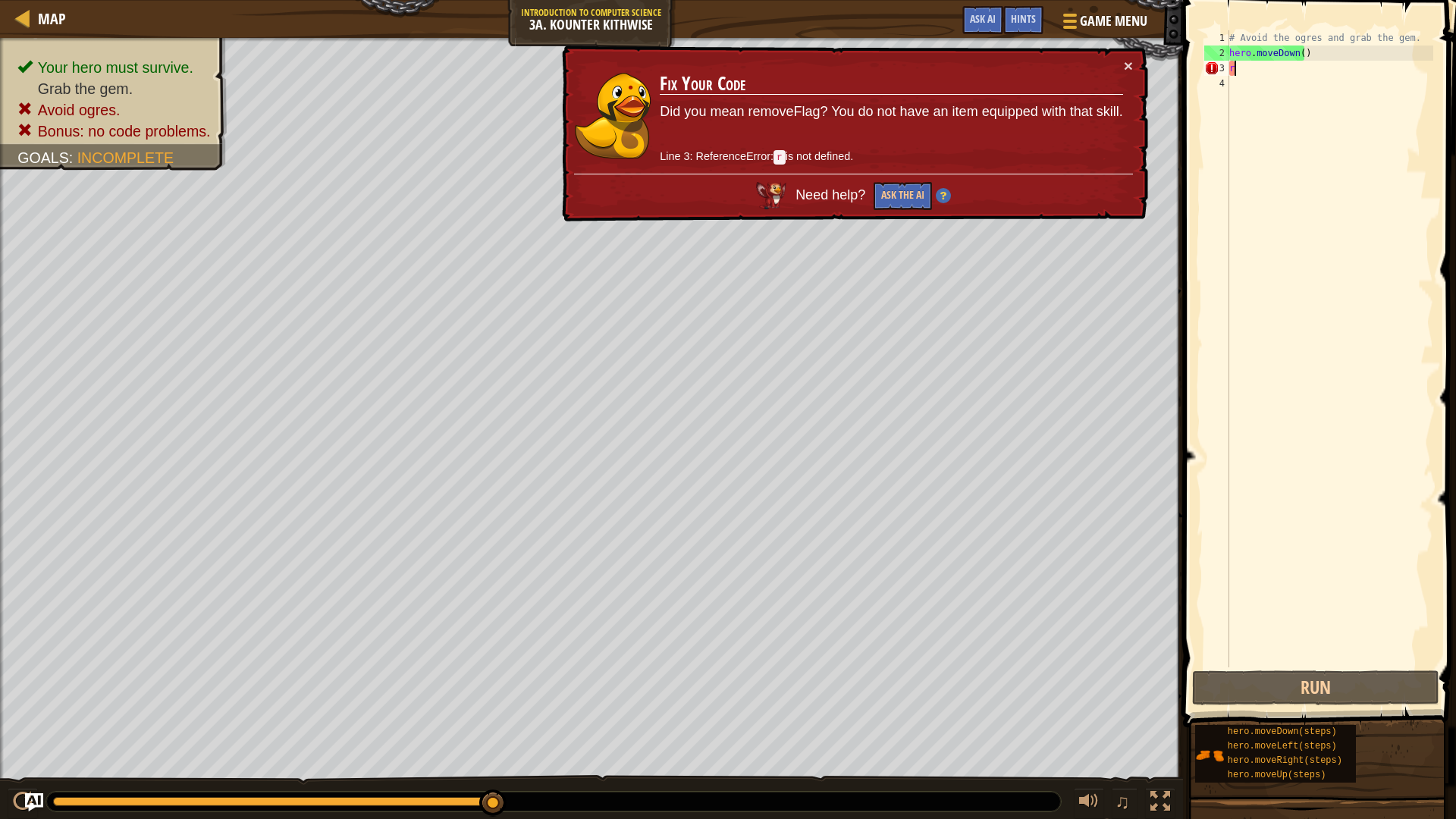
type textarea "r"
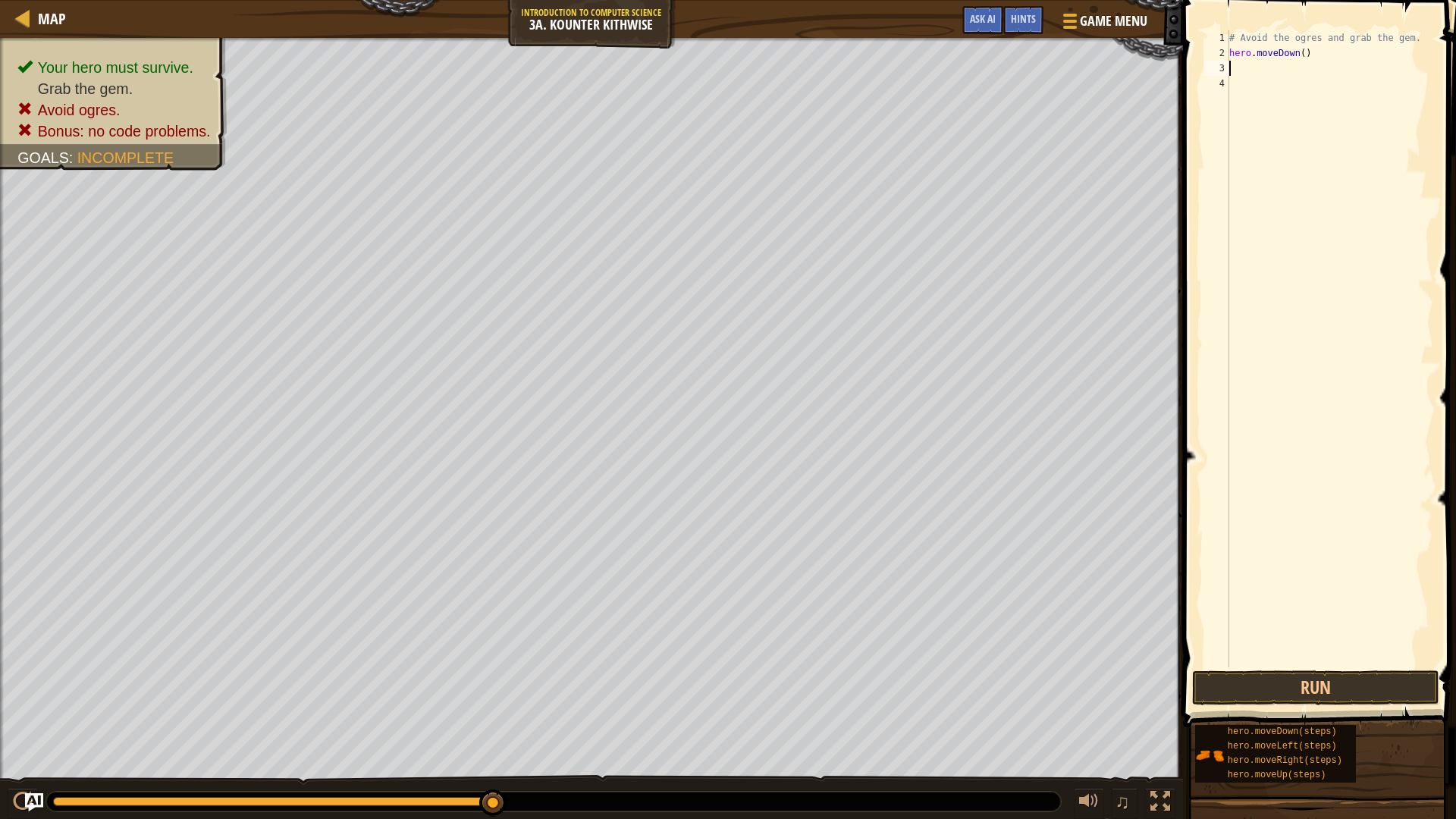
type textarea "f"
type textarea "d"
type textarea "r"
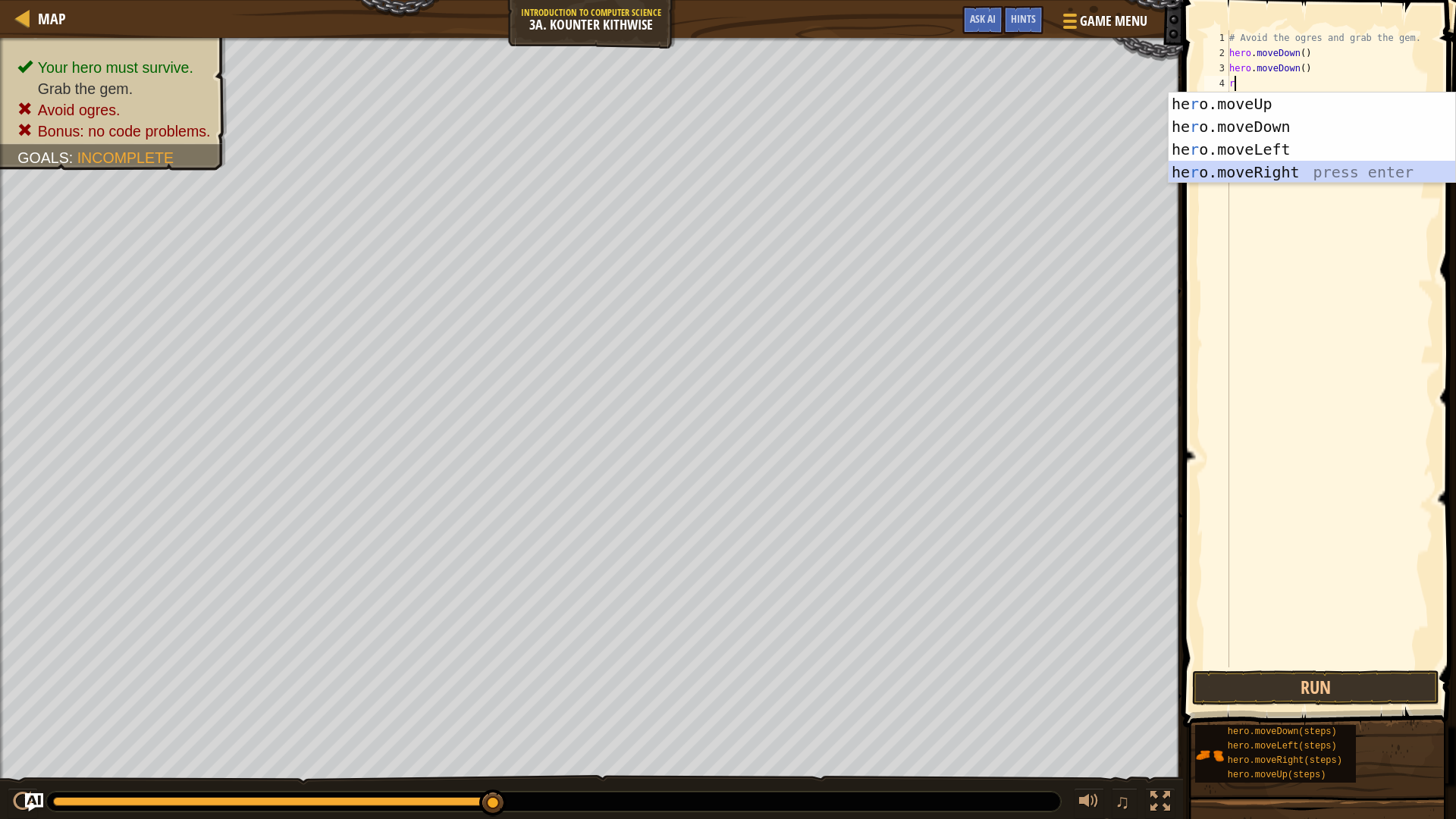
click at [1356, 179] on div "he r o.moveUp press enter he r o.moveDown press enter he r o.moveLeft press ent…" at bounding box center [1312, 160] width 287 height 136
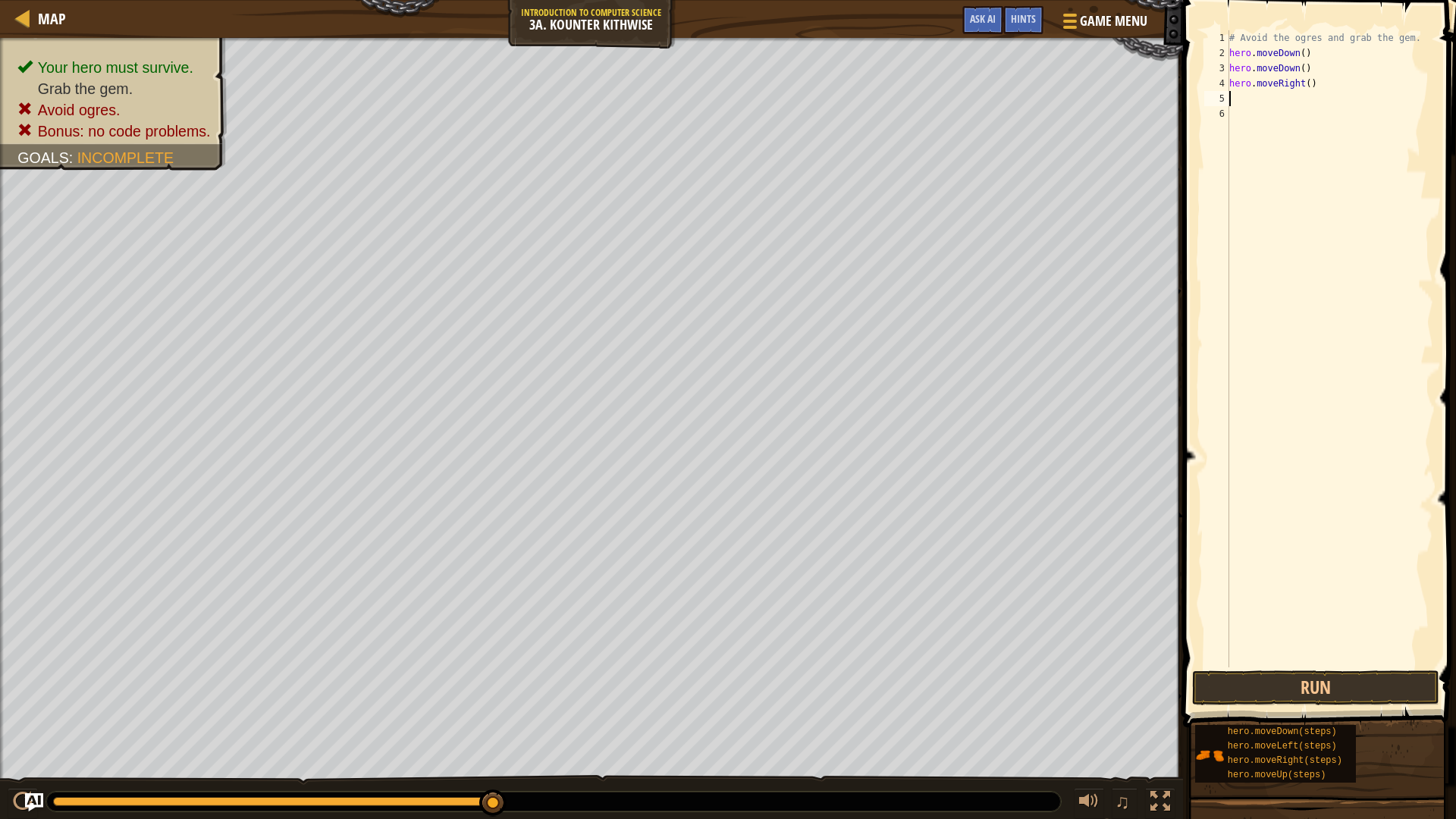
type textarea "l"
drag, startPoint x: 1332, startPoint y: 102, endPoint x: 1223, endPoint y: 103, distance: 109.0
click at [1223, 103] on div "1 2 3 4 5 6 7 # Avoid the ogres and grab the gem. hero . moveDown ( ) hero . mo…" at bounding box center [1317, 349] width 232 height 637
type textarea "hero.moveLeft()"
type textarea "r"
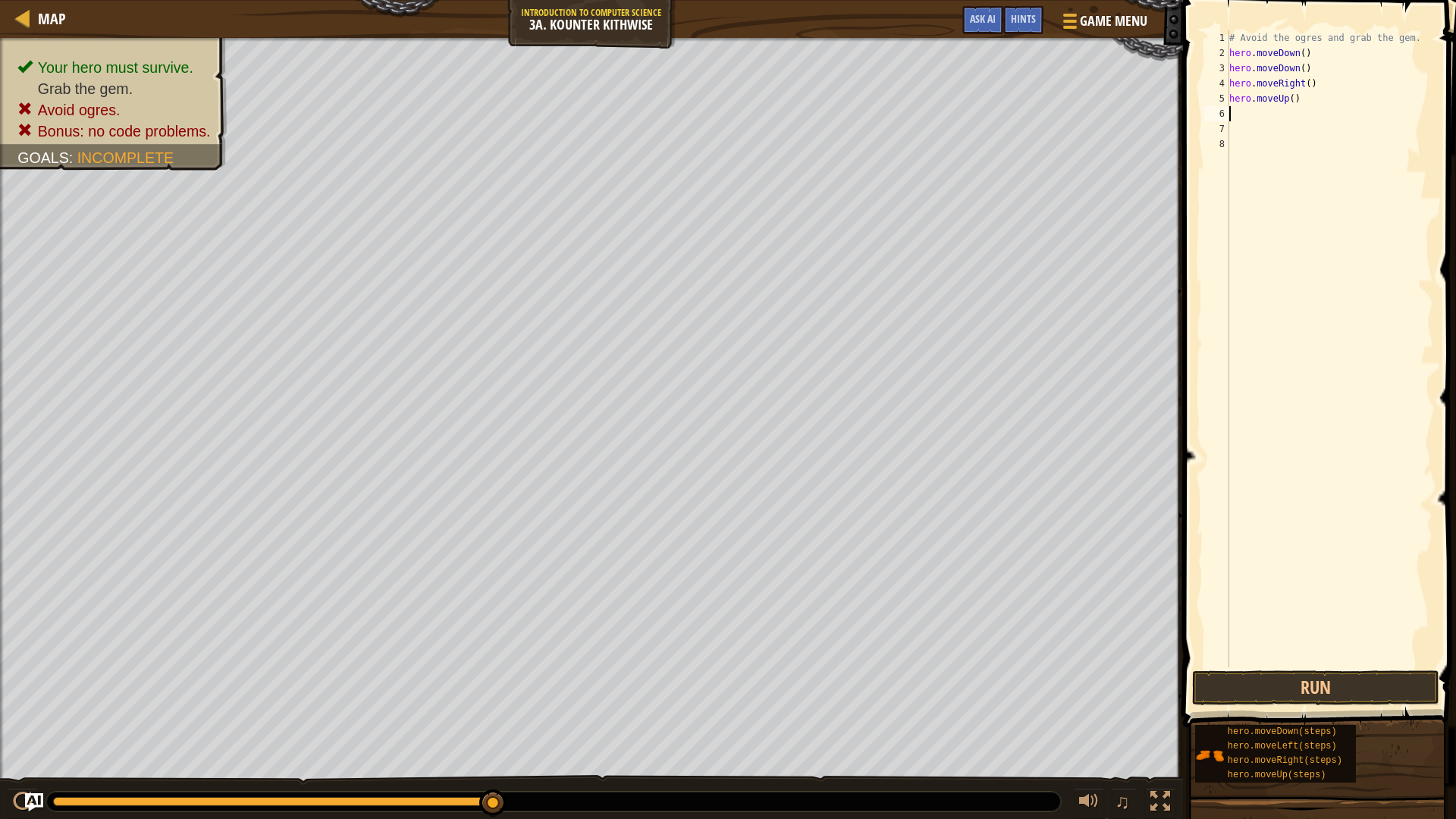
type textarea "r"
click at [1312, 683] on button "Run" at bounding box center [1315, 688] width 247 height 35
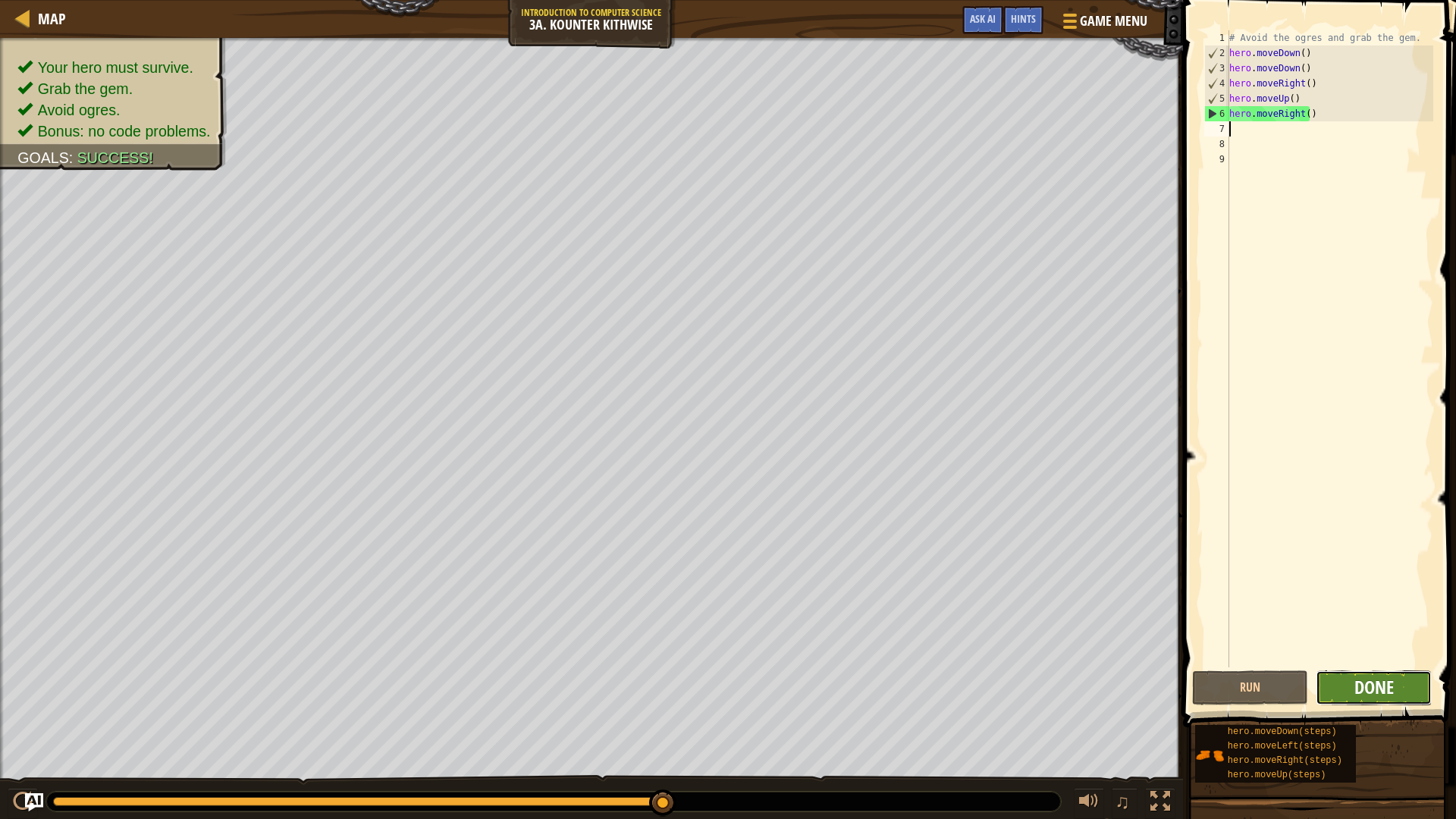
click at [1358, 685] on span "Done" at bounding box center [1374, 686] width 40 height 24
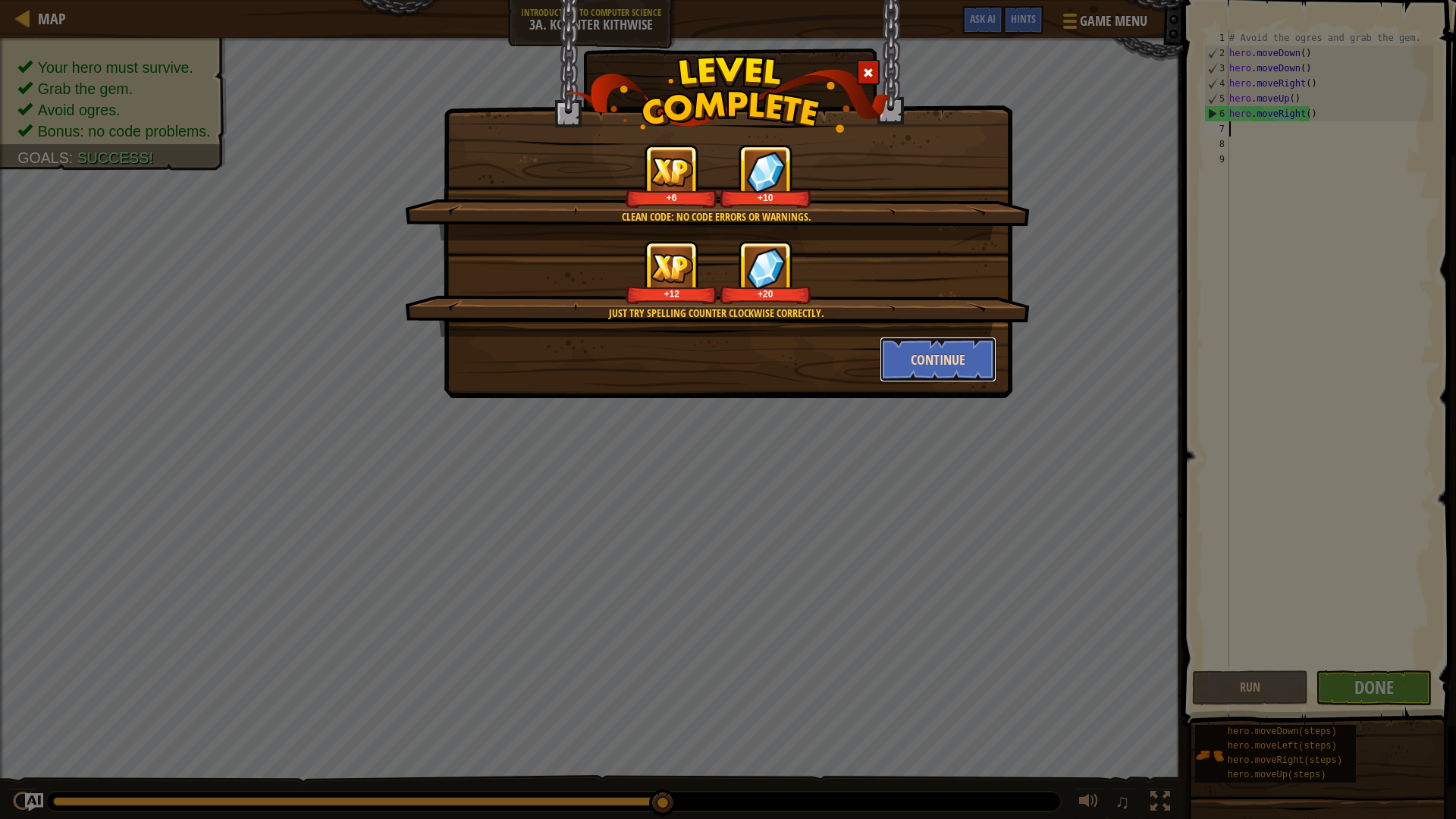
click at [925, 367] on button "Continue" at bounding box center [938, 359] width 117 height 45
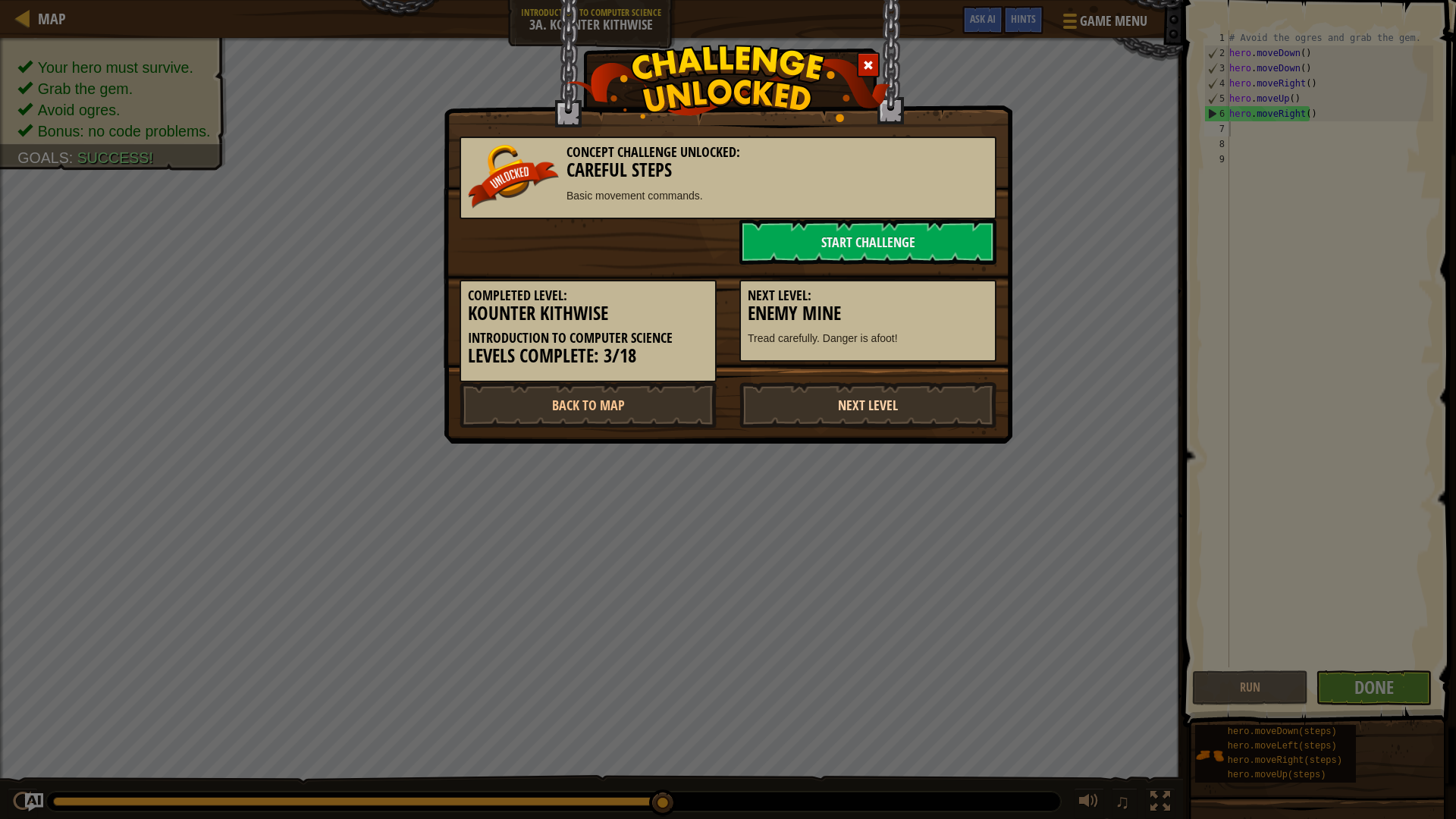
click at [898, 410] on link "Next Level" at bounding box center [867, 404] width 257 height 45
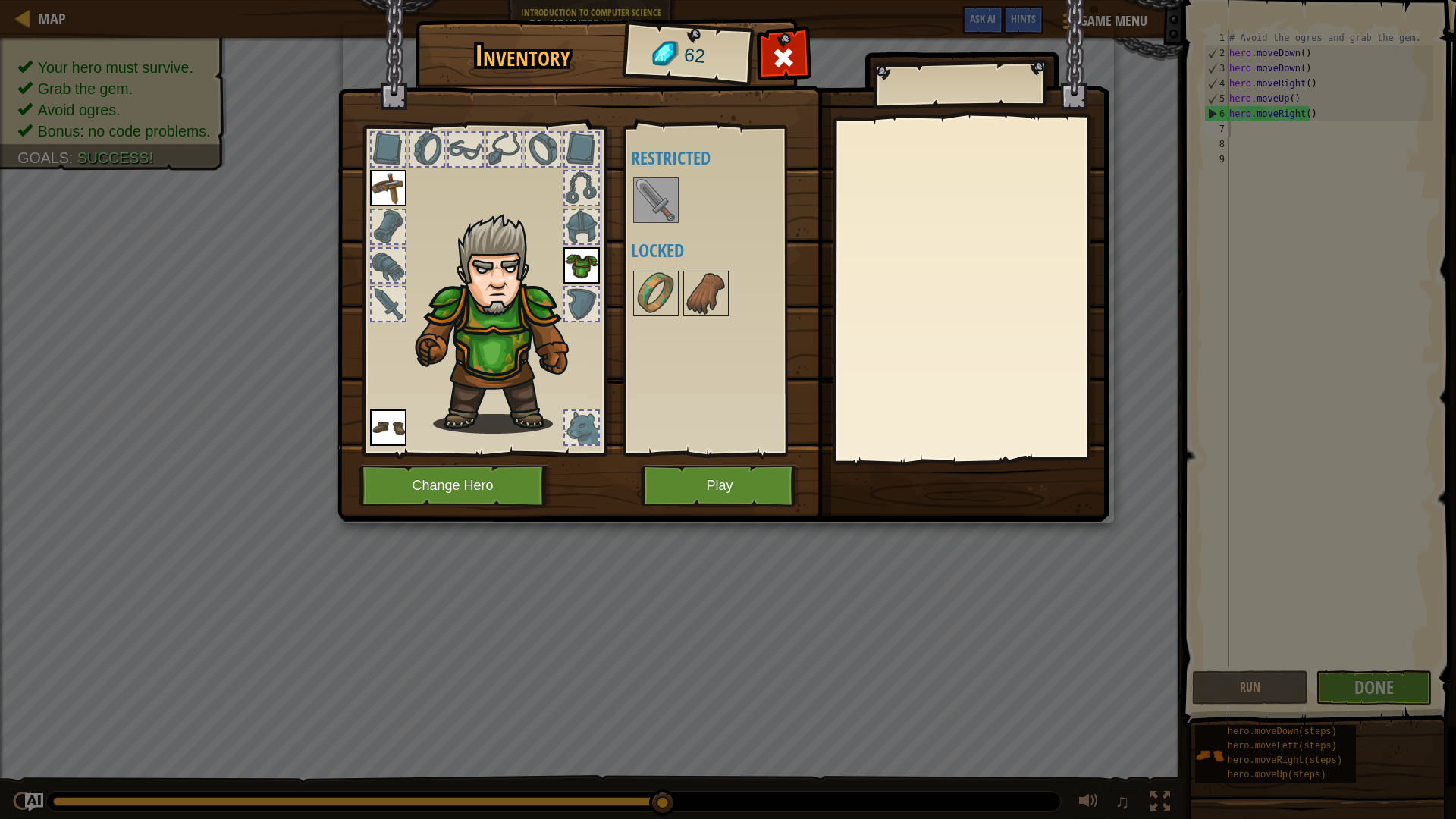
click at [644, 202] on img at bounding box center [656, 199] width 42 height 42
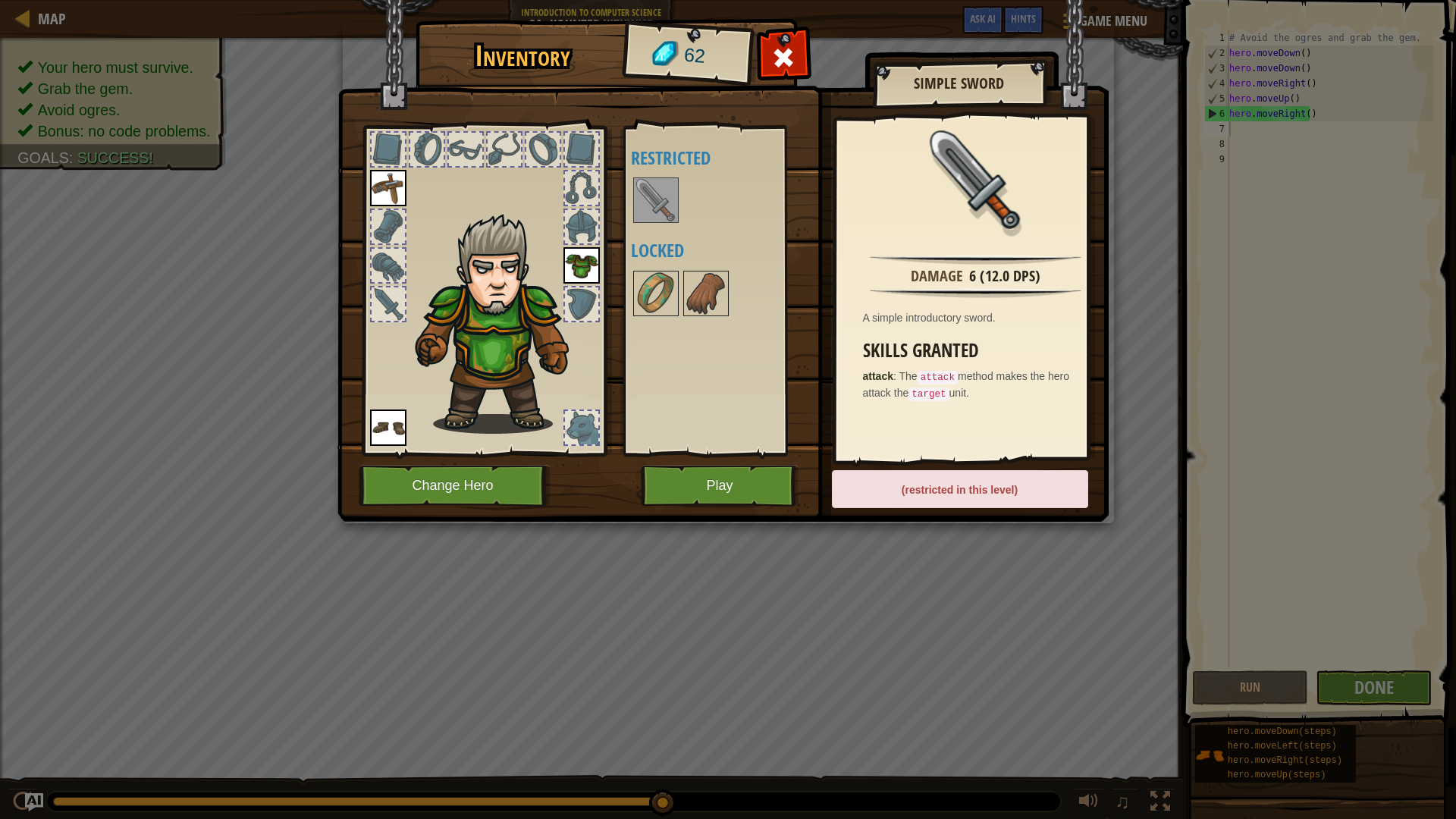
click at [653, 260] on h4 "Locked" at bounding box center [726, 250] width 190 height 20
drag, startPoint x: 655, startPoint y: 275, endPoint x: 658, endPoint y: 283, distance: 8.5
click at [658, 282] on img at bounding box center [656, 293] width 42 height 42
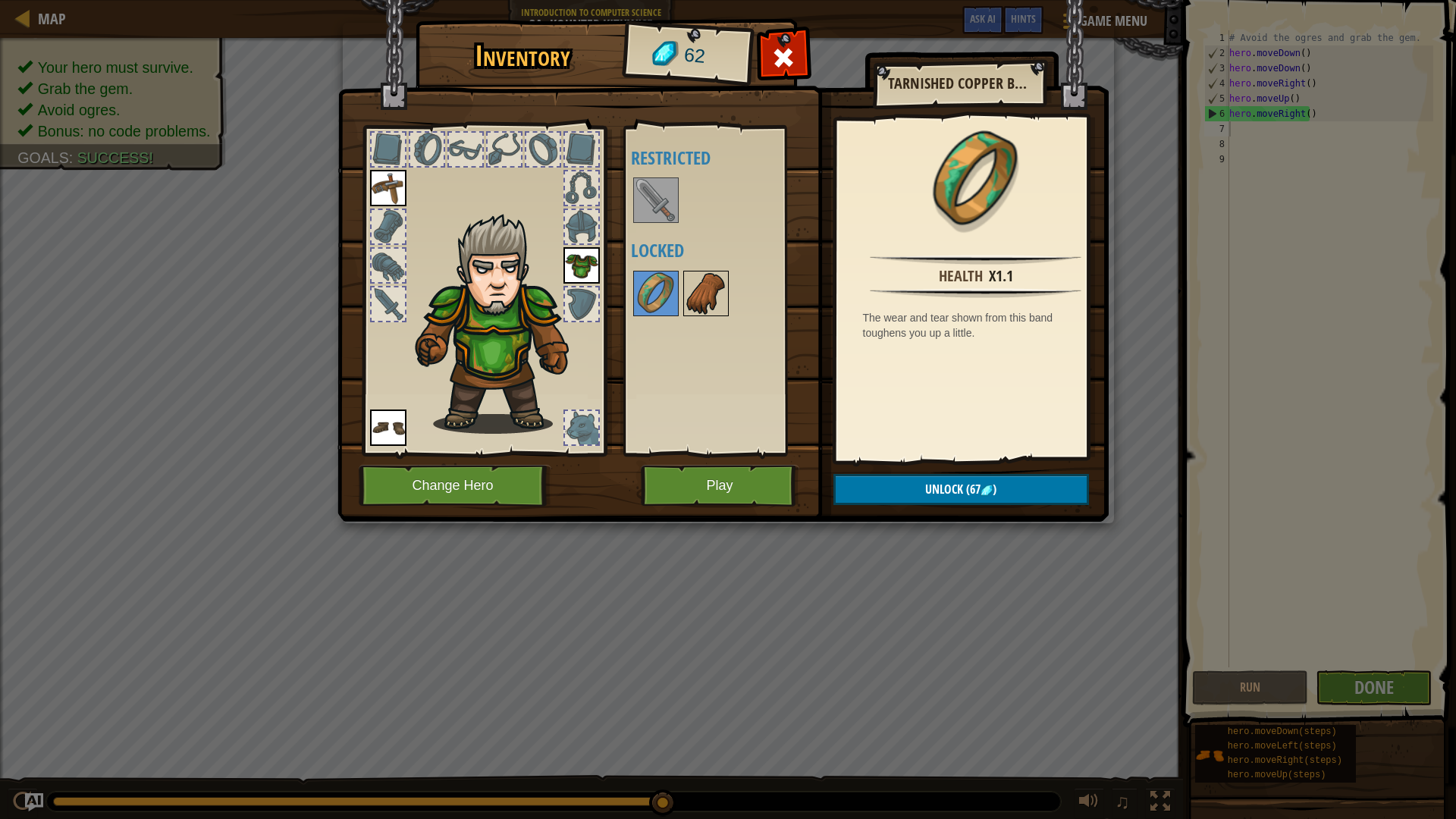
click at [688, 297] on img at bounding box center [705, 293] width 42 height 42
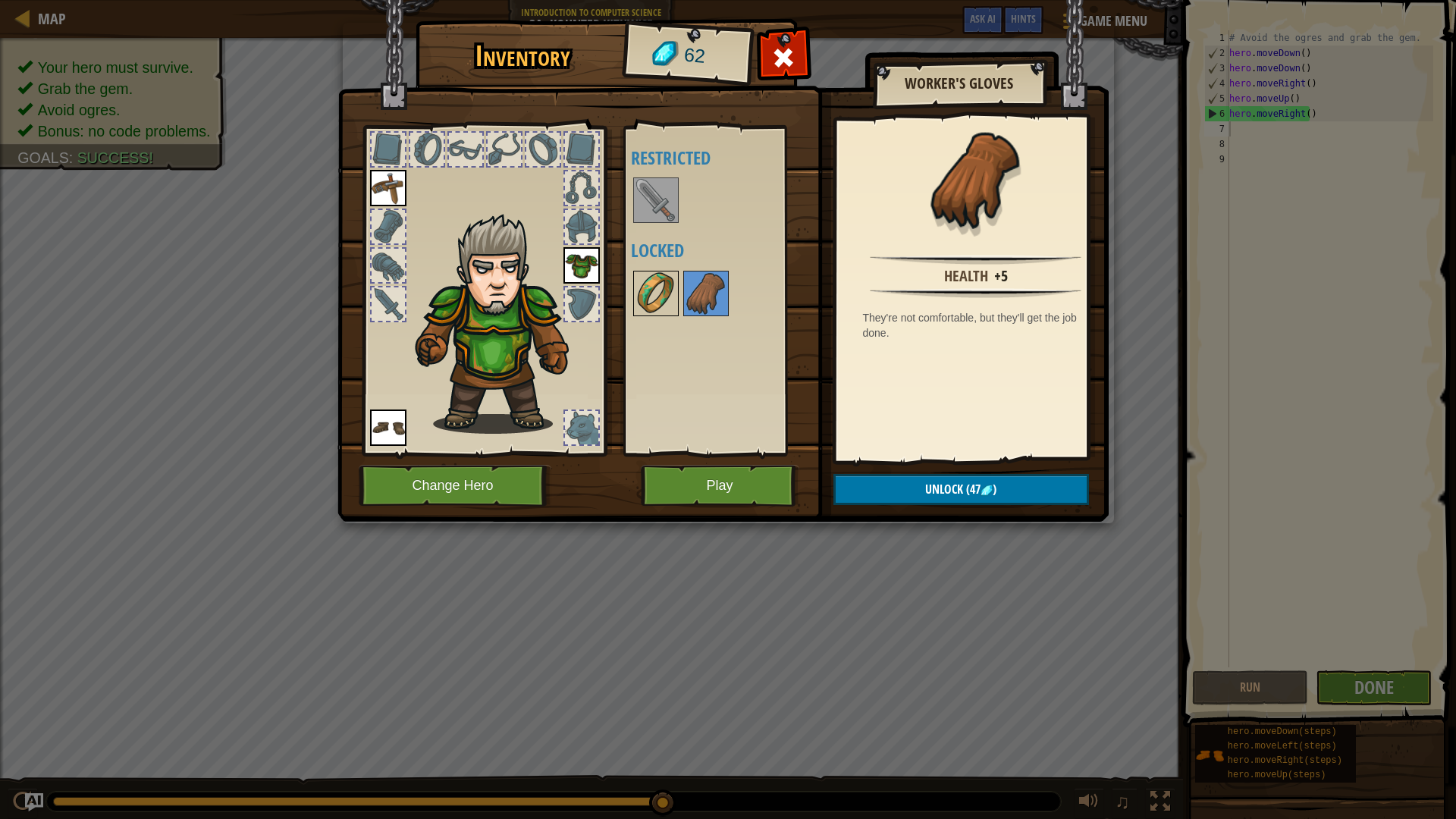
click at [669, 301] on img at bounding box center [656, 293] width 42 height 42
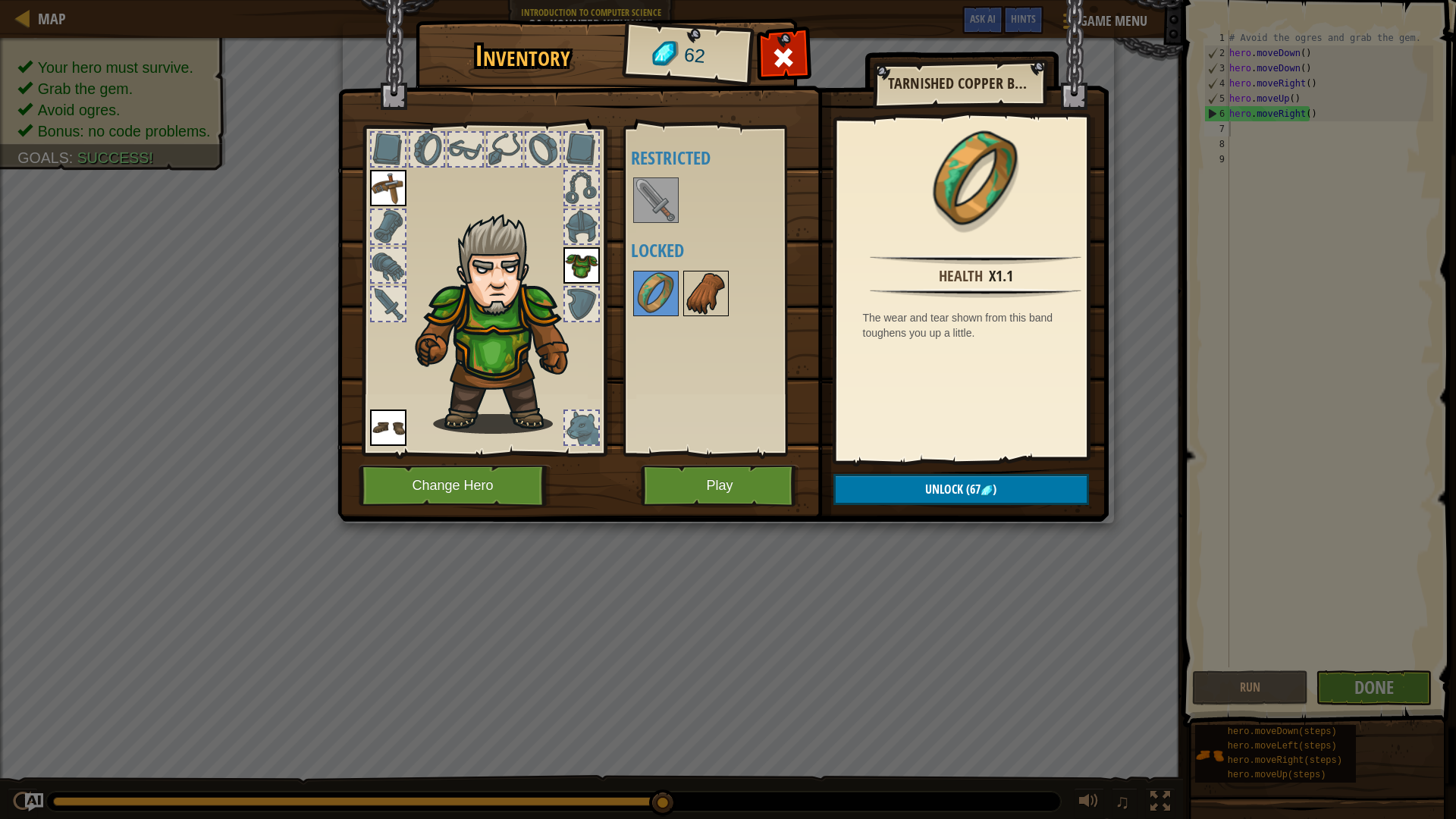
click at [723, 303] on img at bounding box center [705, 293] width 42 height 42
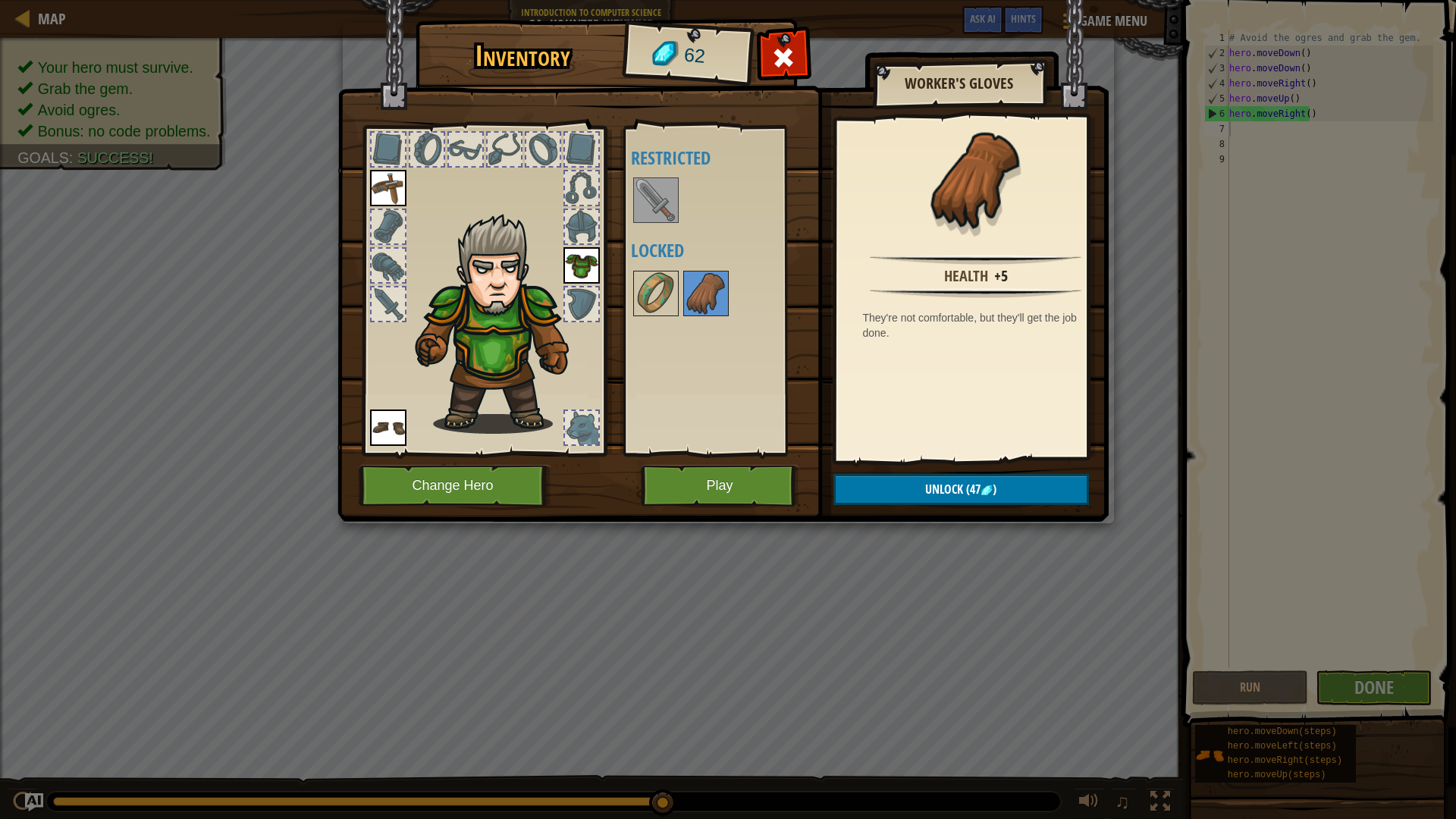
click at [399, 179] on img at bounding box center [389, 188] width 36 height 36
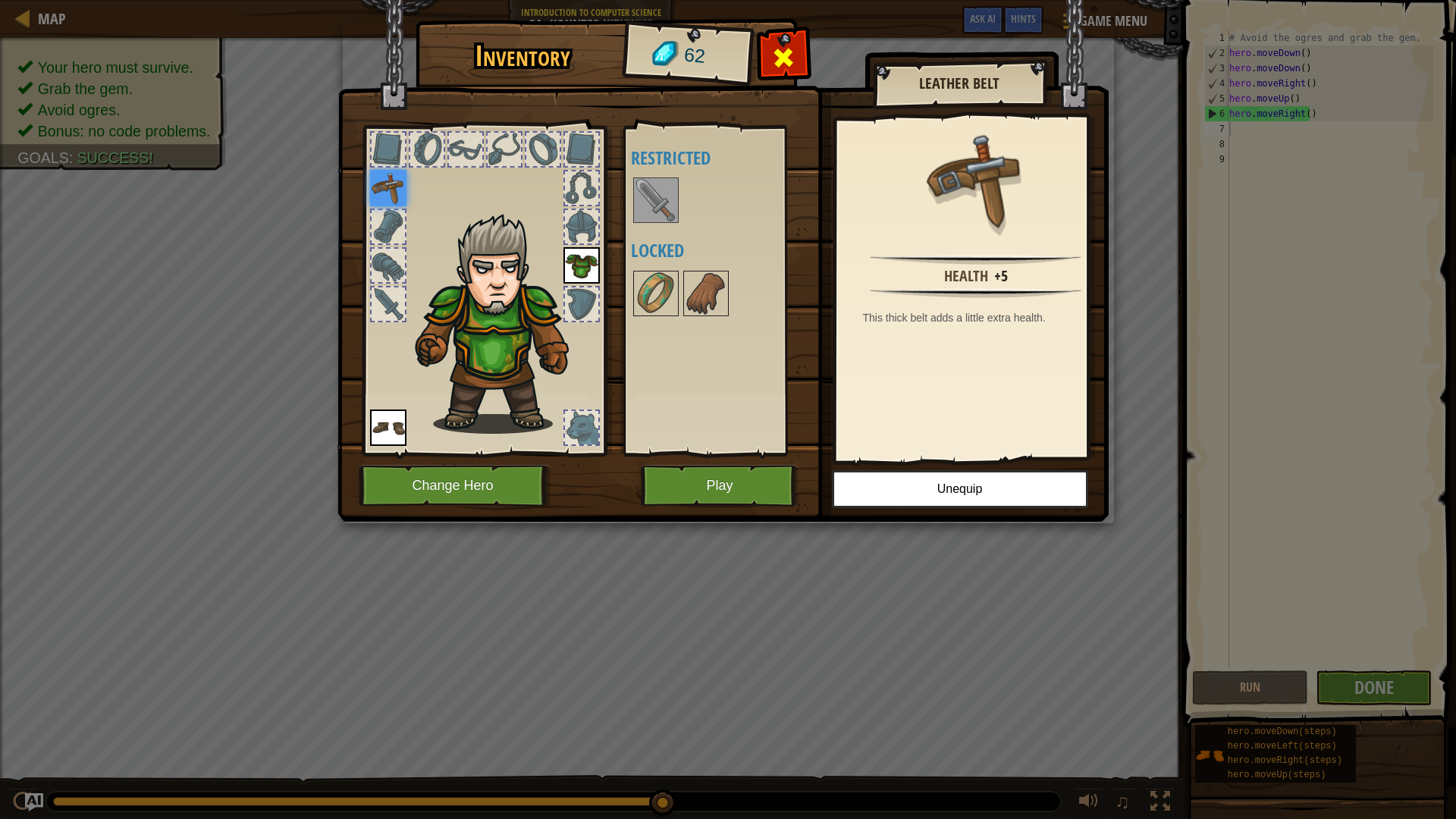
click at [785, 55] on span at bounding box center [783, 57] width 24 height 24
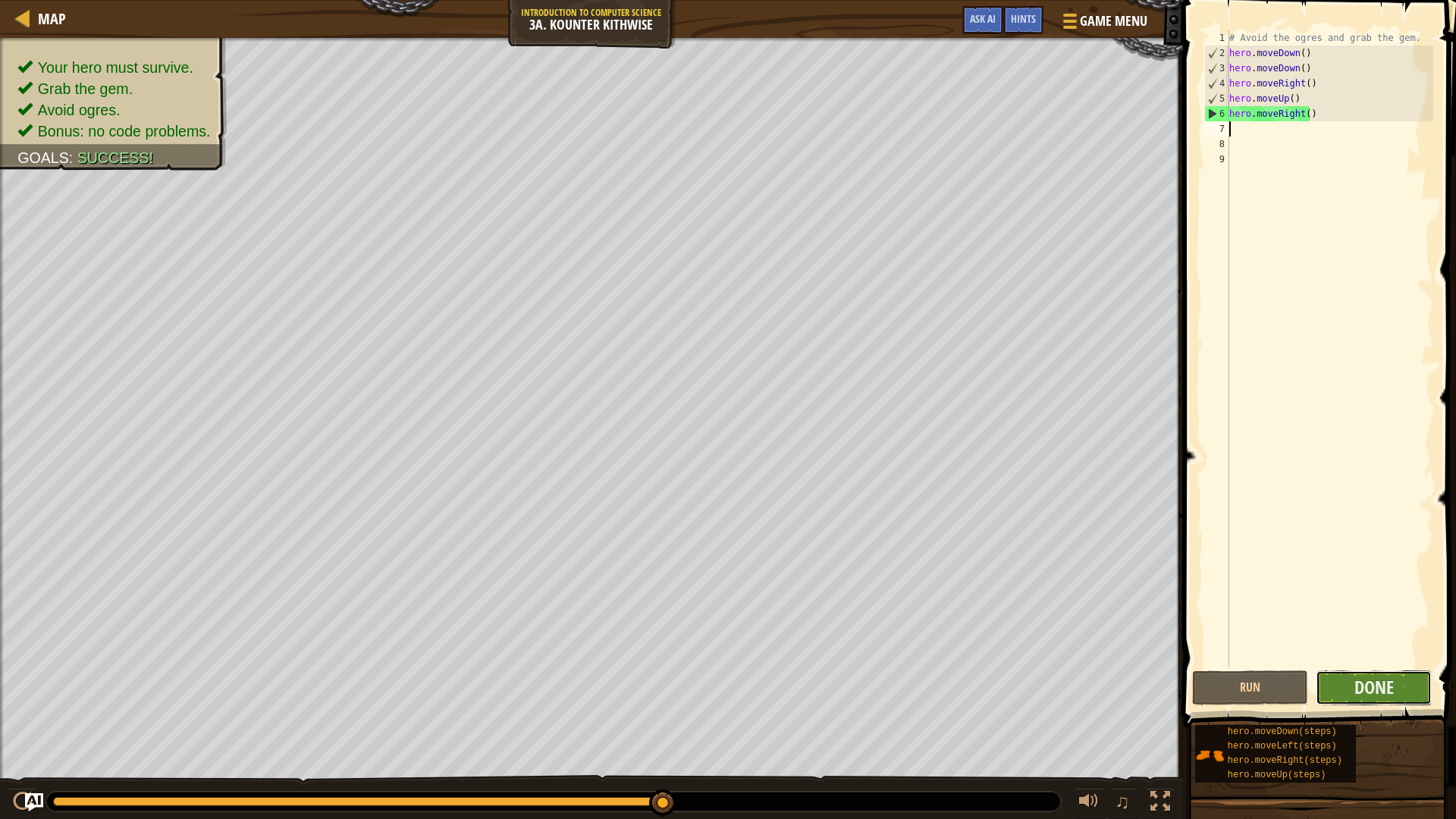
click at [1342, 679] on button "Done" at bounding box center [1374, 688] width 116 height 35
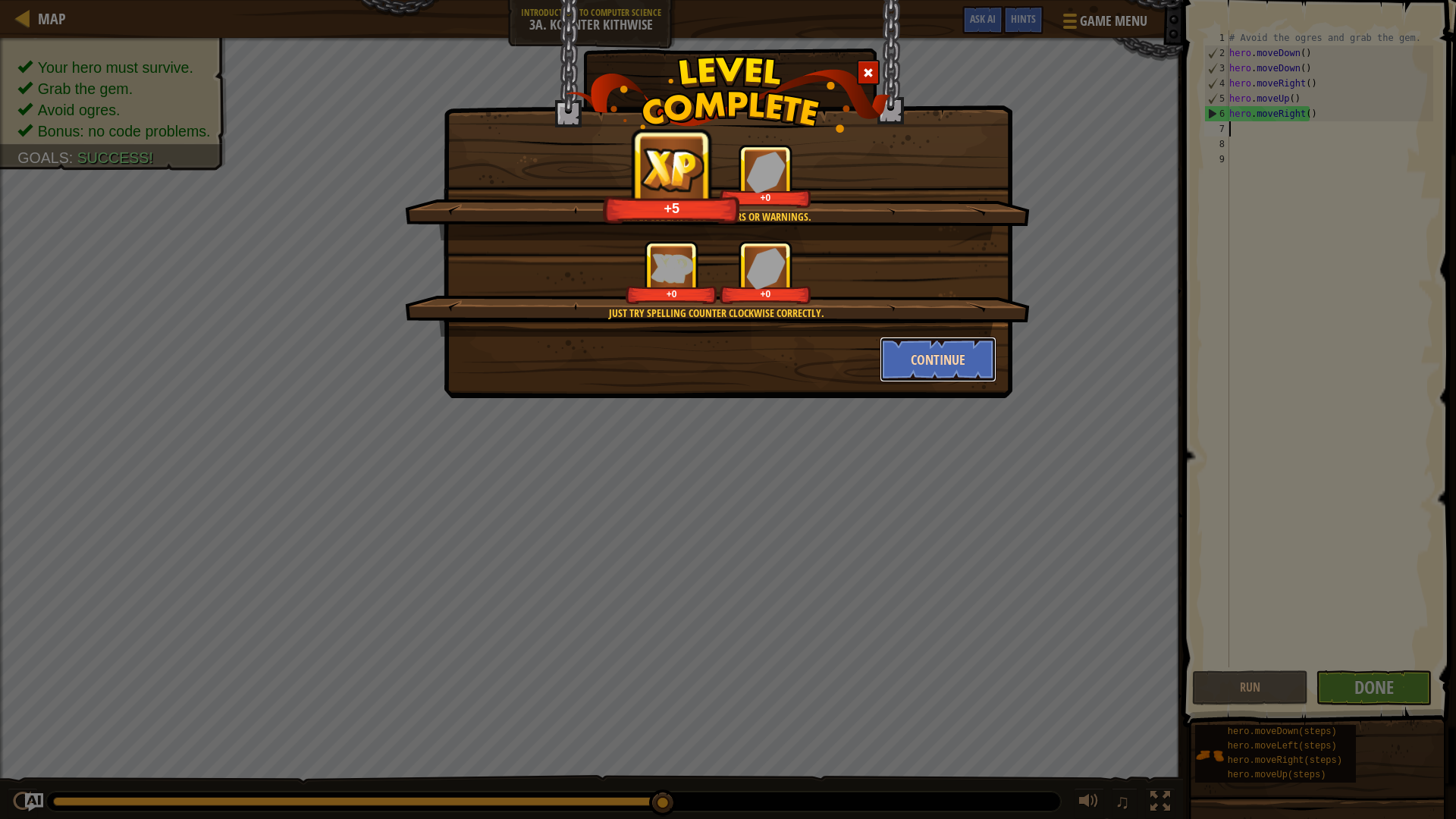
click at [967, 377] on button "Continue" at bounding box center [938, 359] width 117 height 45
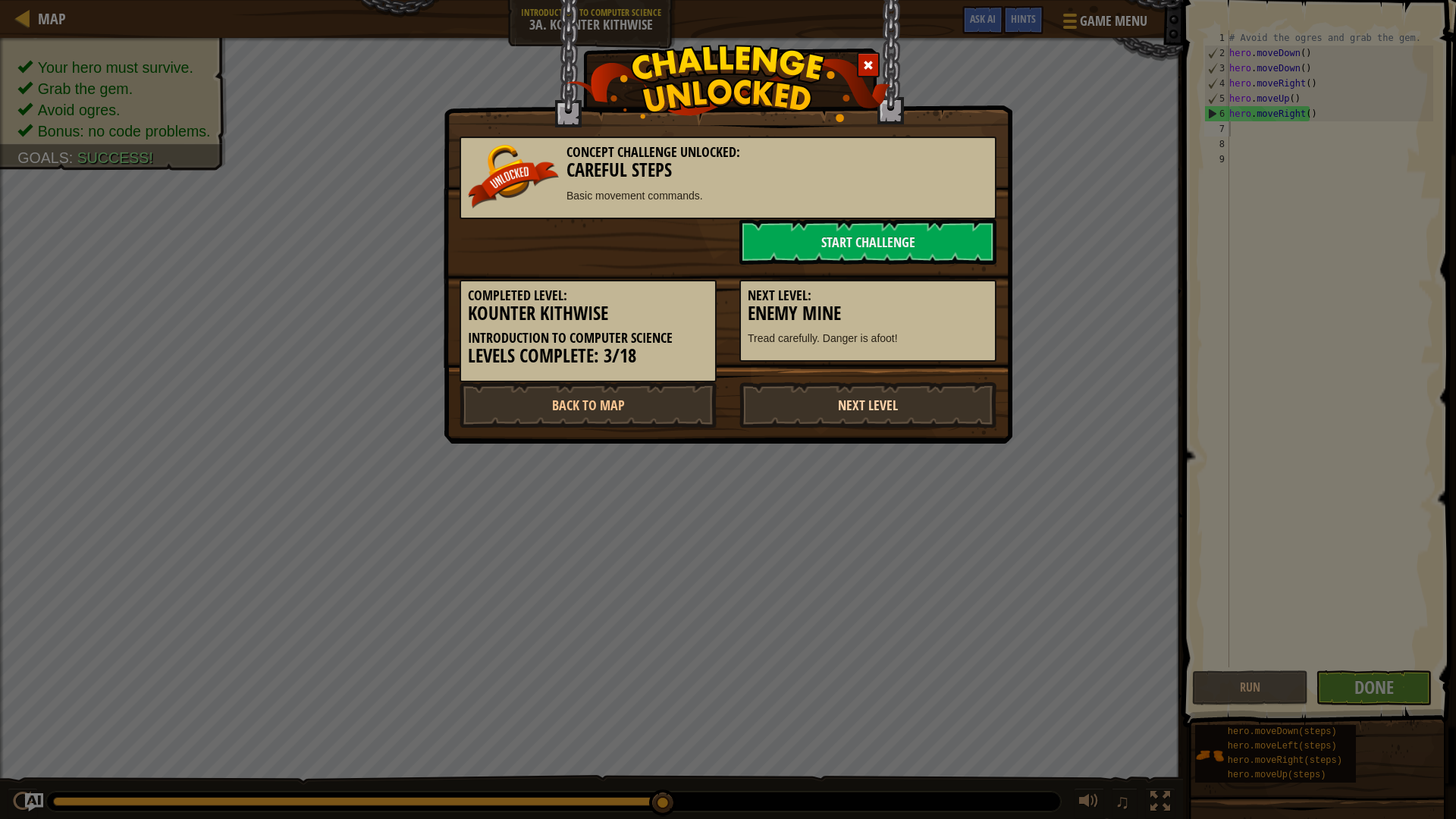
drag, startPoint x: 850, startPoint y: 396, endPoint x: 844, endPoint y: 408, distance: 13.4
click at [844, 408] on link "Next Level" at bounding box center [867, 404] width 257 height 45
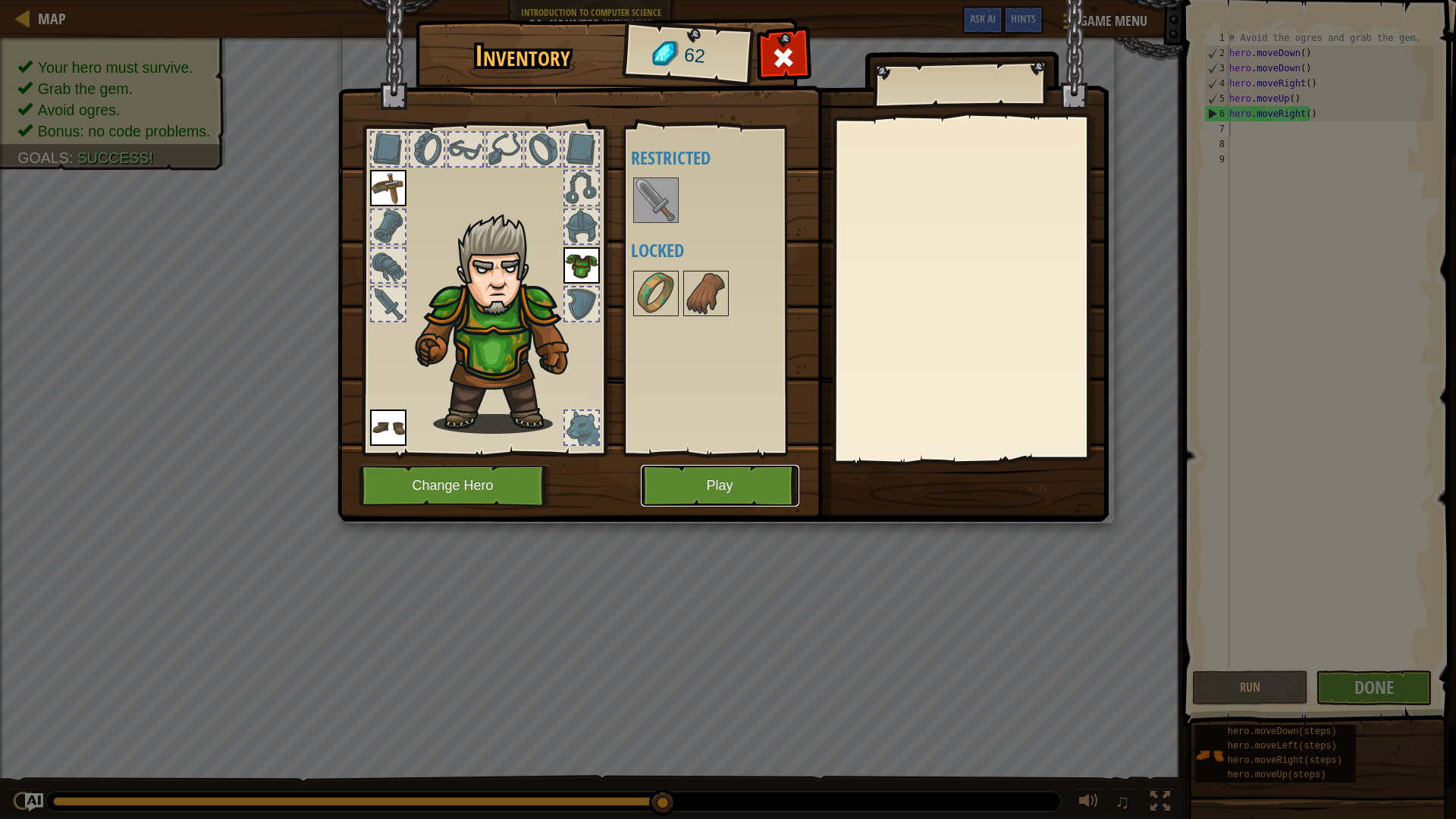
click at [752, 488] on button "Play" at bounding box center [720, 485] width 159 height 41
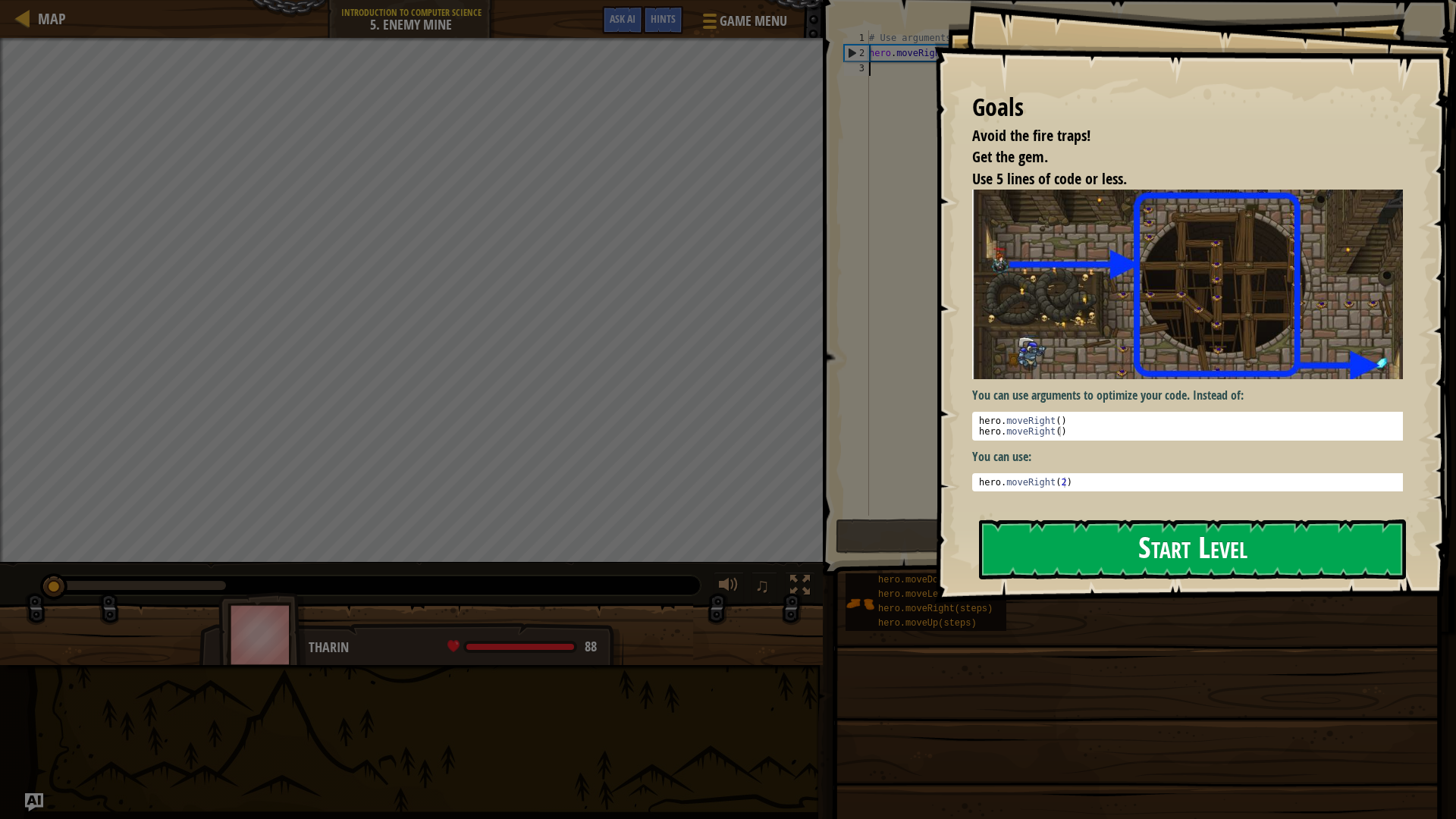
drag, startPoint x: 1103, startPoint y: 551, endPoint x: 1107, endPoint y: 527, distance: 24.3
click at [1105, 534] on button "Start Level" at bounding box center [1192, 549] width 427 height 60
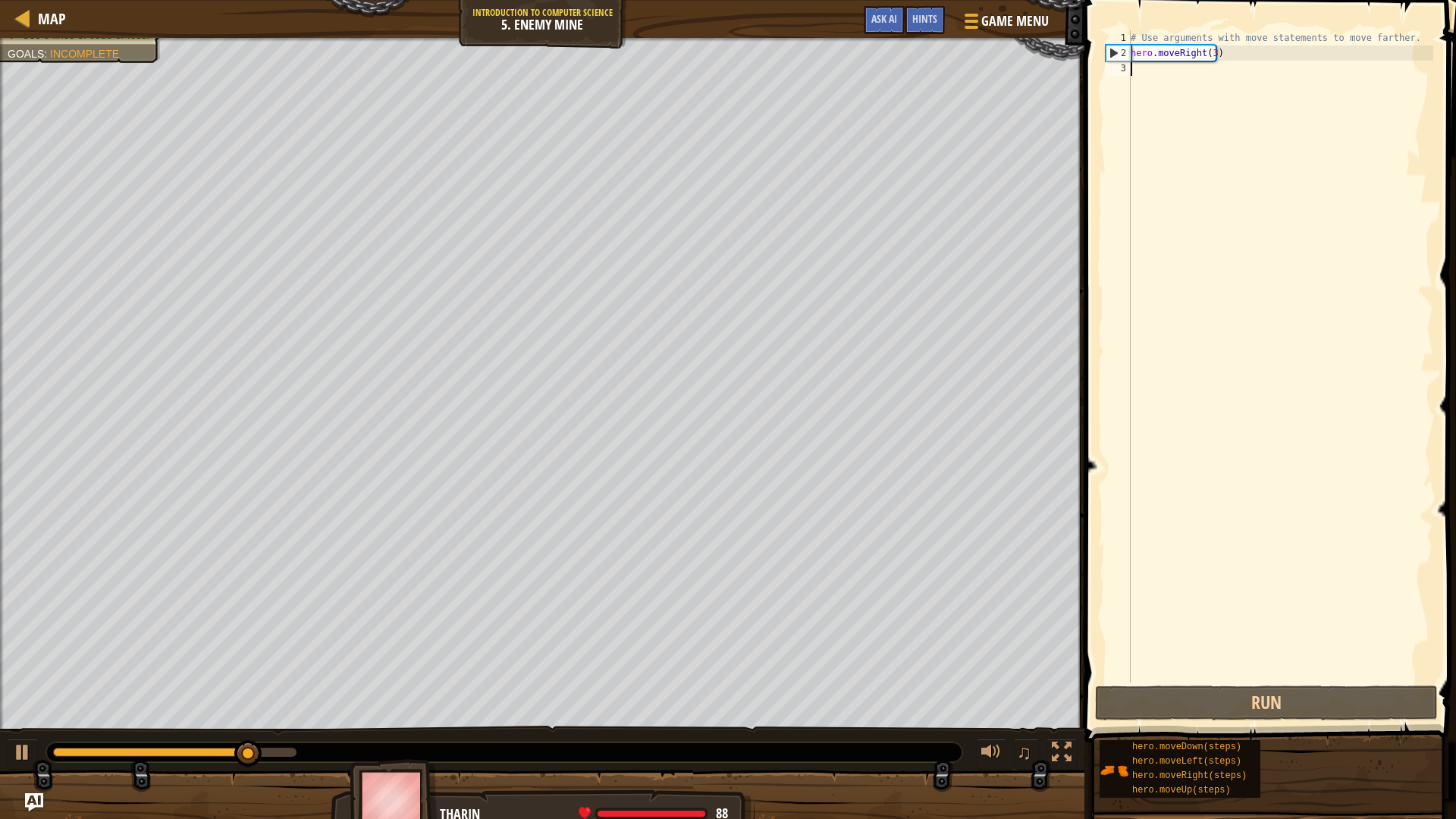
type textarea "u"
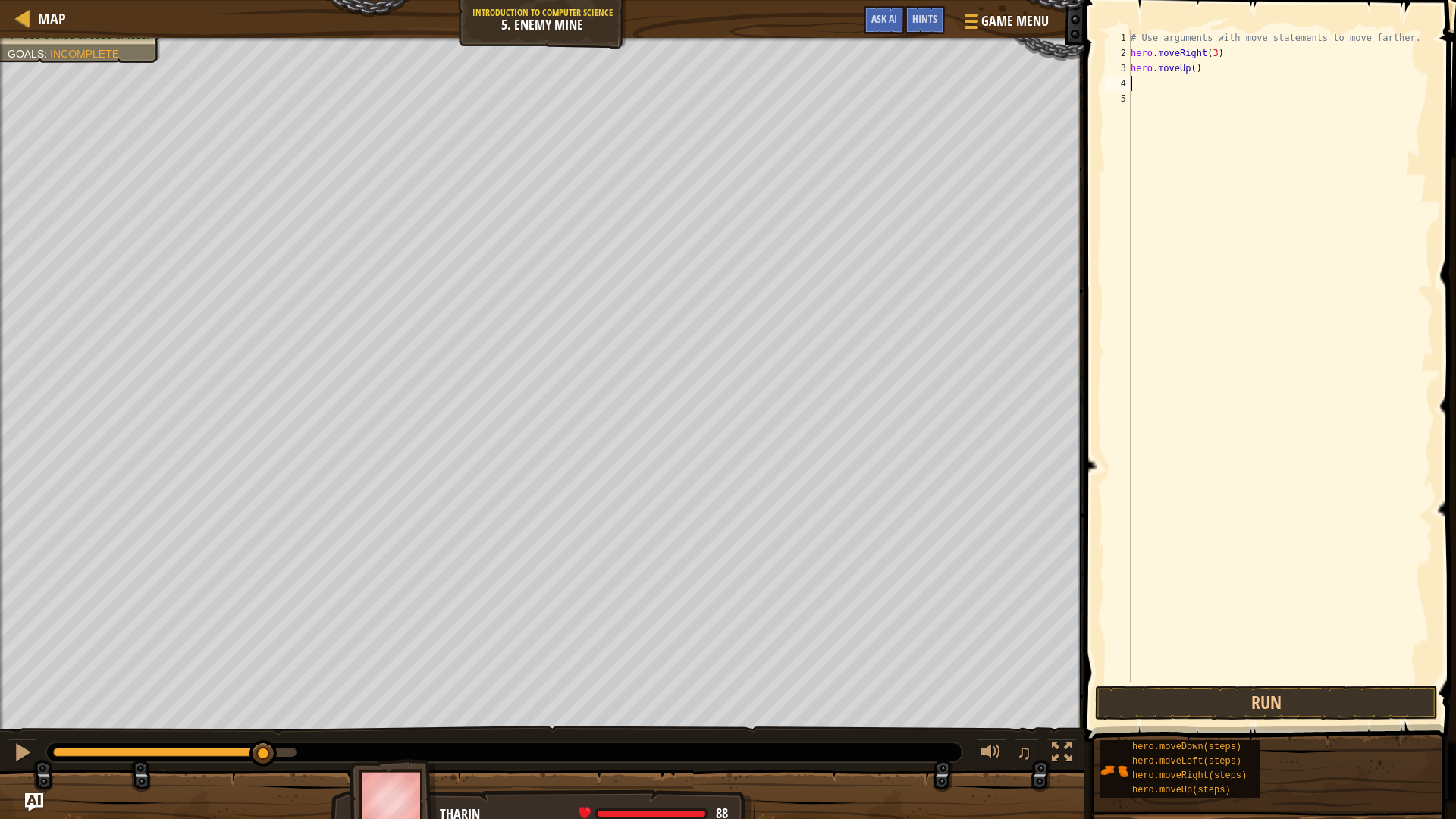
type textarea "r"
type textarea "d"
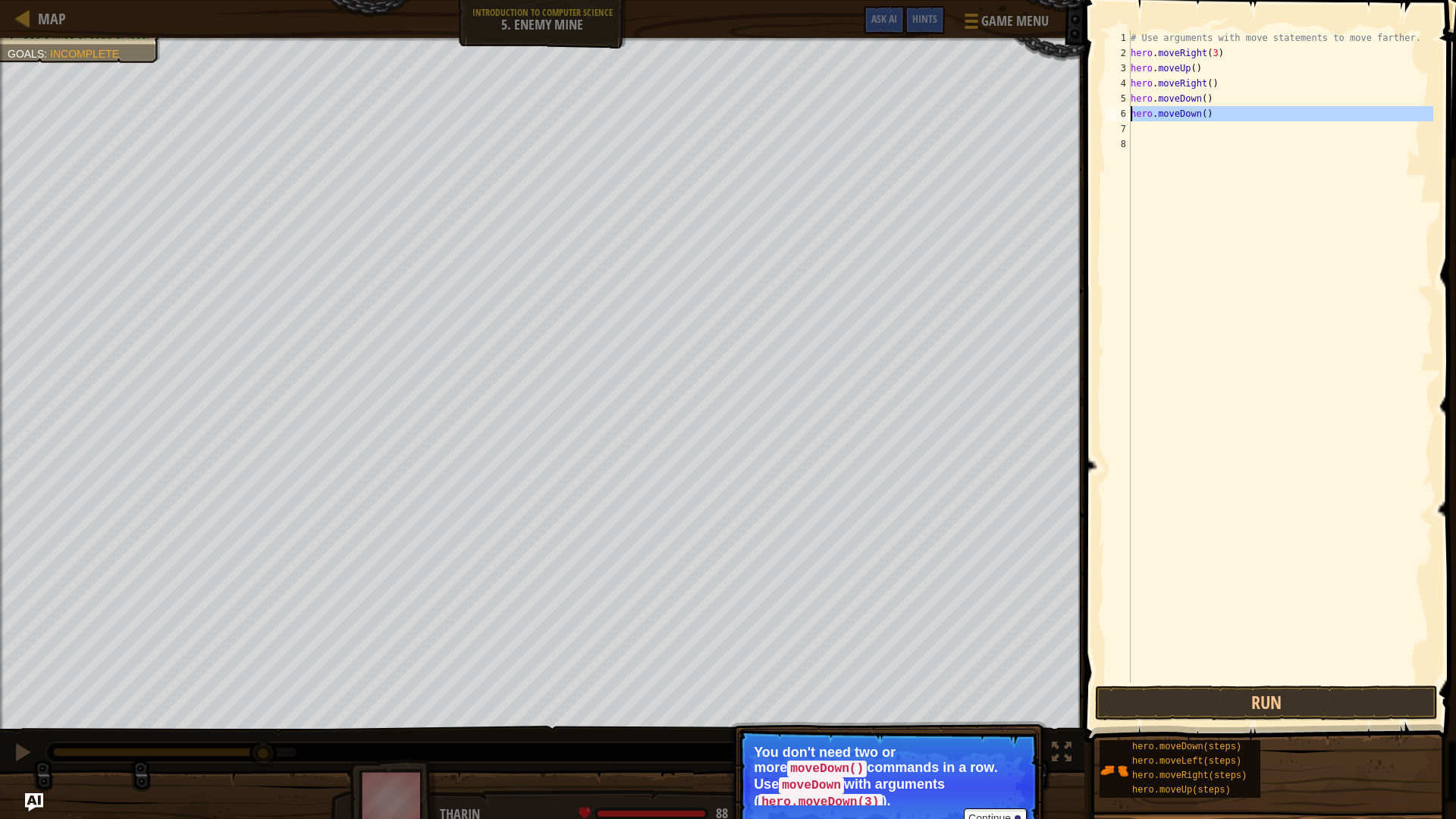
drag, startPoint x: 1226, startPoint y: 122, endPoint x: 1128, endPoint y: 111, distance: 98.6
click at [1128, 111] on div "1 2 3 4 5 6 7 8 # Use arguments with move statements to move farther. hero . mo…" at bounding box center [1268, 356] width 331 height 652
type textarea "hero.moveDown()"
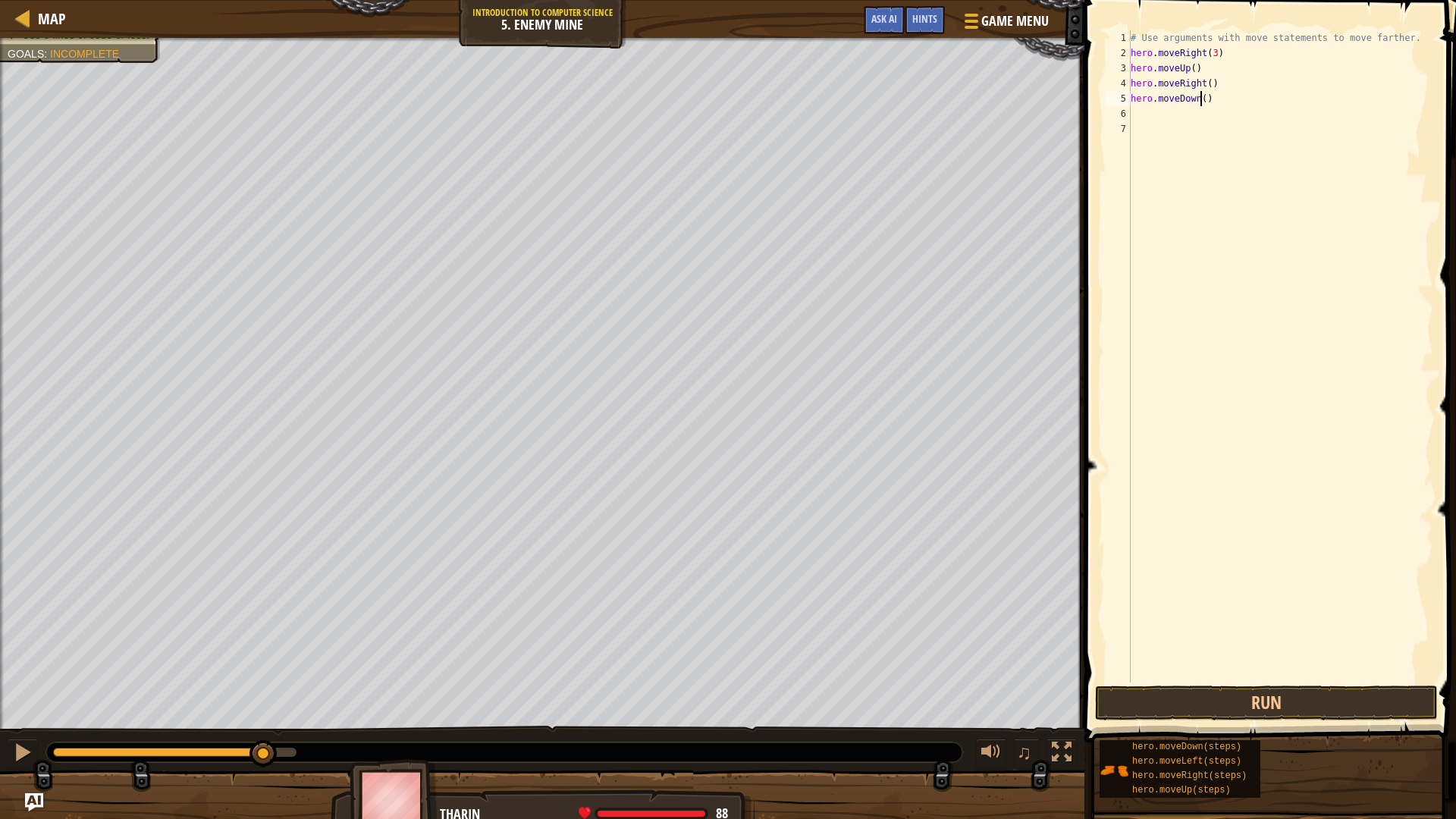
click at [1201, 97] on div "# Use arguments with move statements to move farther. hero . moveRight ( 3 ) he…" at bounding box center [1281, 372] width 306 height 683
type textarea "hero.moveDown(3)"
click at [1134, 137] on div "# Use arguments with move statements to move farther. hero . moveRight ( 3 ) he…" at bounding box center [1281, 372] width 306 height 683
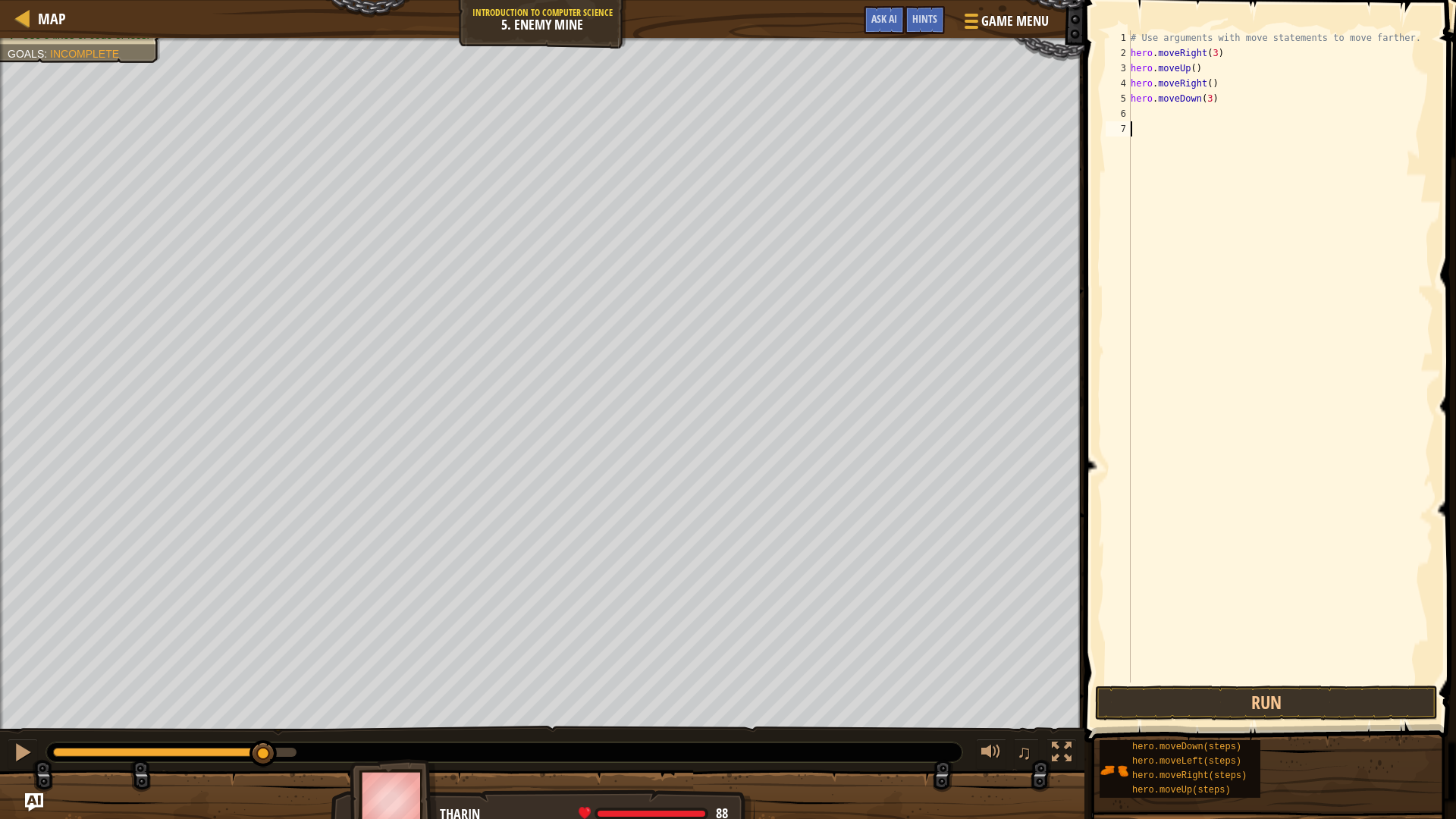
click at [1139, 117] on div "# Use arguments with move statements to move farther. hero . moveRight ( 3 ) he…" at bounding box center [1281, 372] width 306 height 683
type textarea "r"
click at [1205, 115] on div "# Use arguments with move statements to move farther. hero . moveRight ( 3 ) he…" at bounding box center [1281, 372] width 306 height 683
type textarea "hero.moveRight(2)"
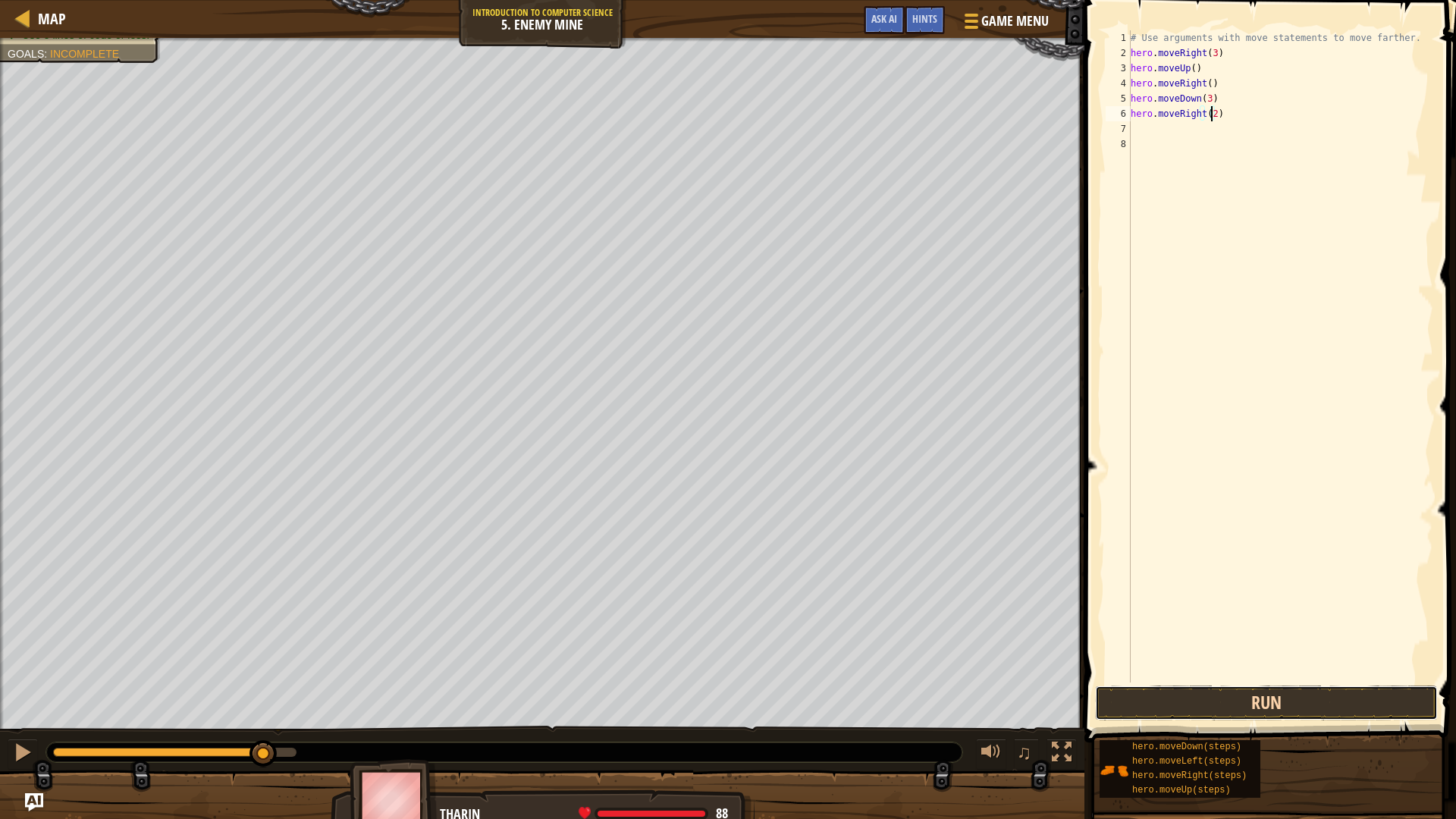
click at [1266, 701] on button "Run" at bounding box center [1267, 702] width 343 height 35
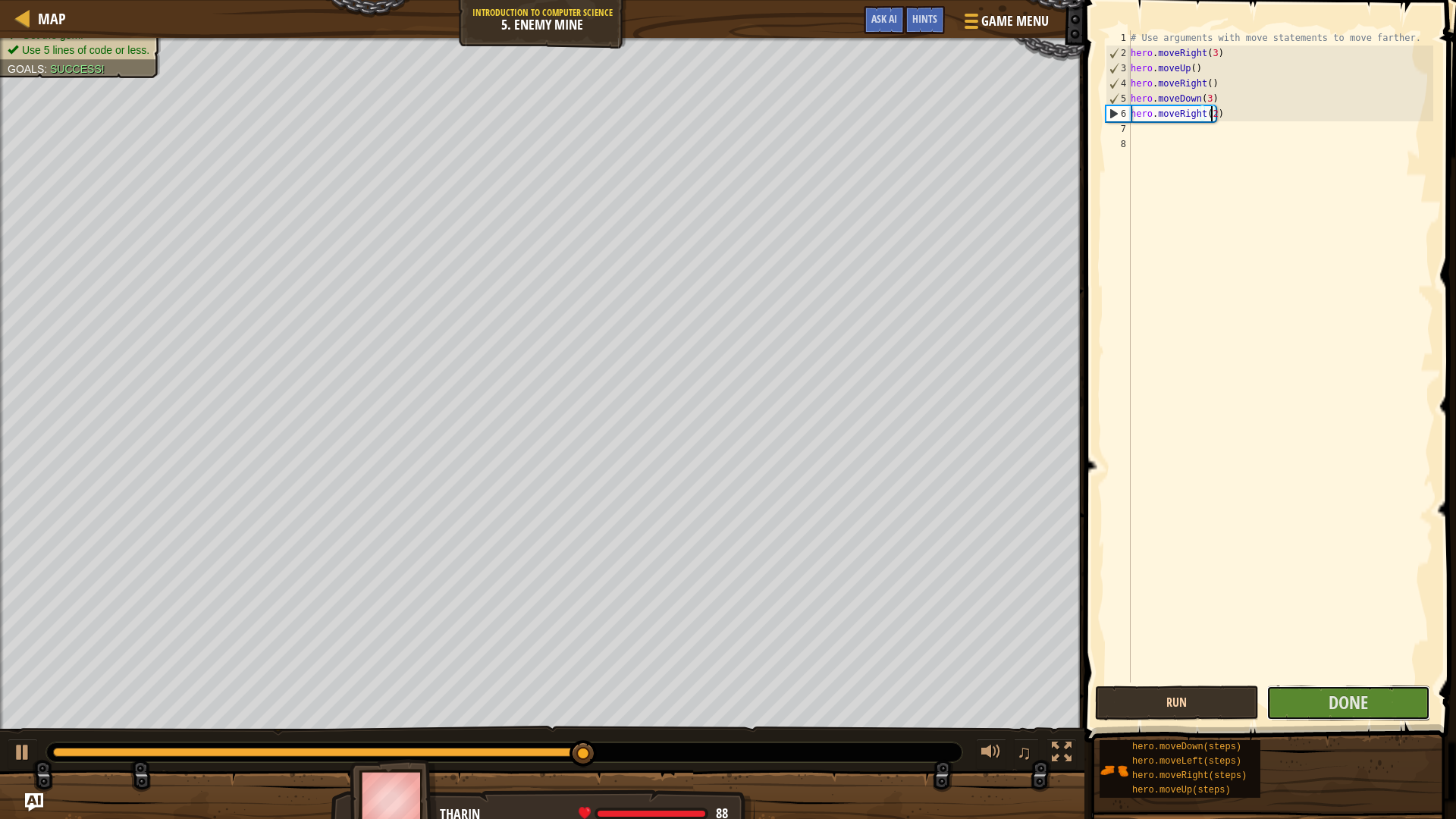
click at [1267, 701] on button "Done" at bounding box center [1349, 702] width 164 height 35
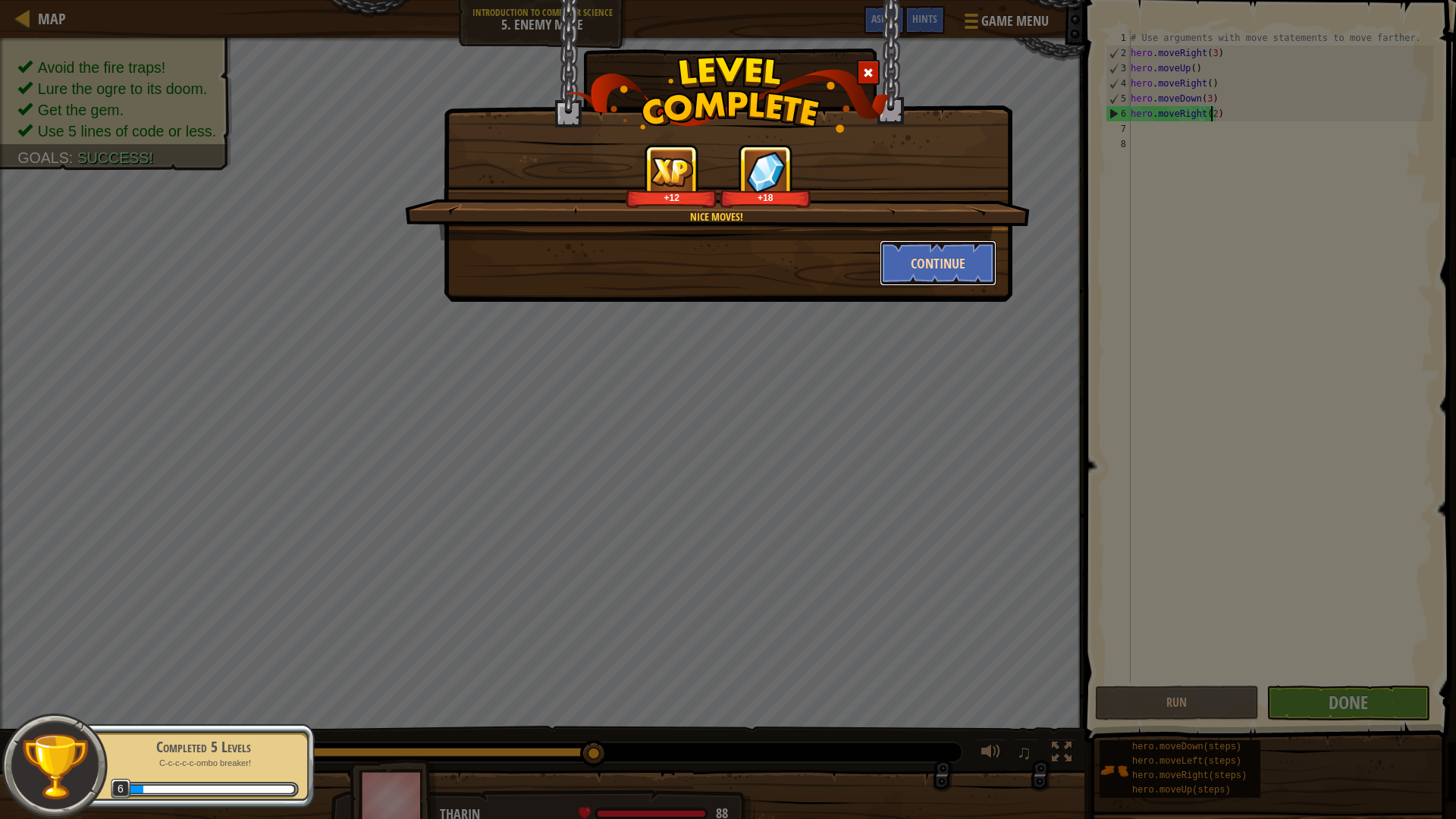
click at [939, 269] on button "Continue" at bounding box center [938, 263] width 117 height 45
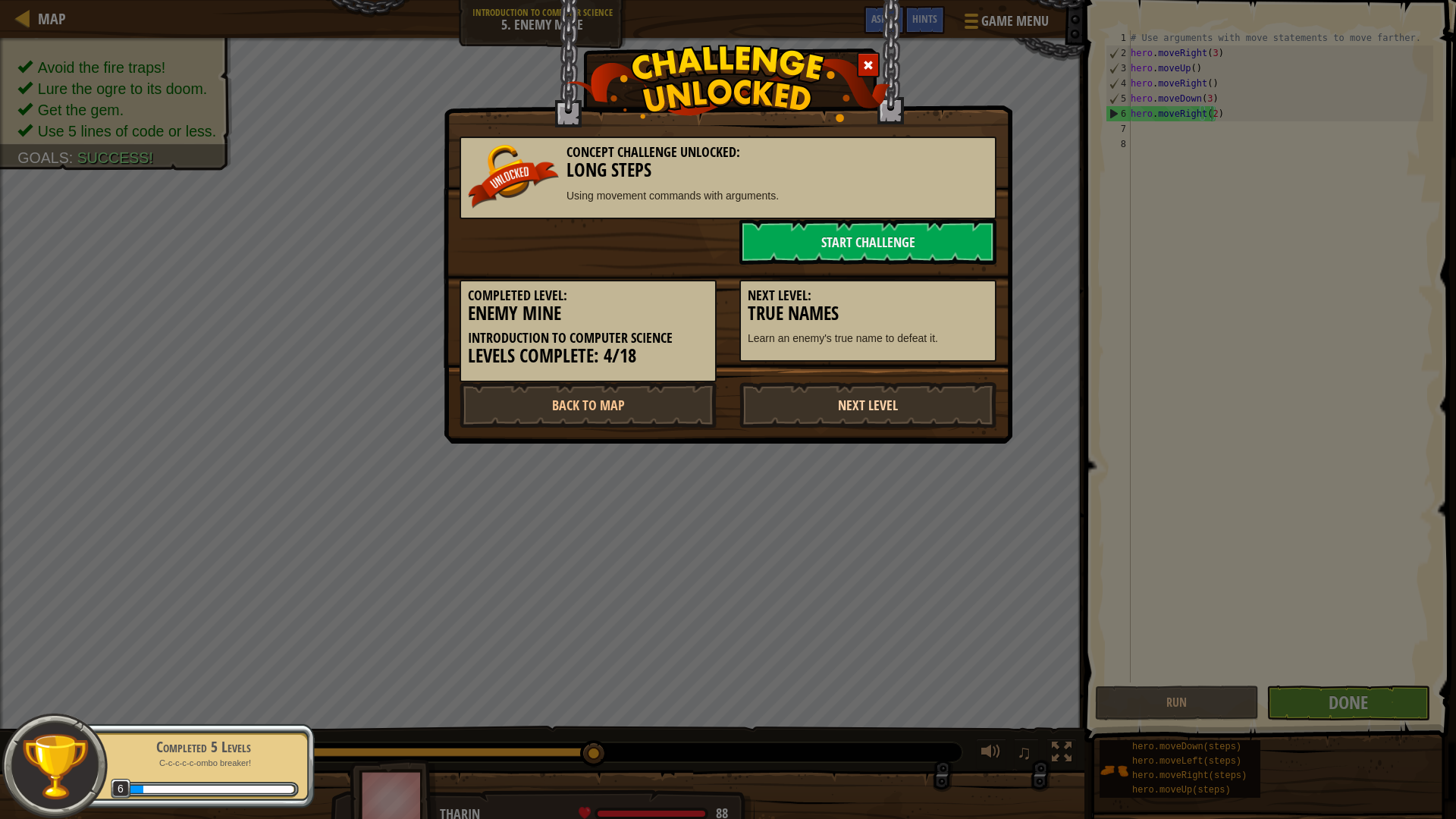
click at [782, 389] on link "Next Level" at bounding box center [867, 404] width 257 height 45
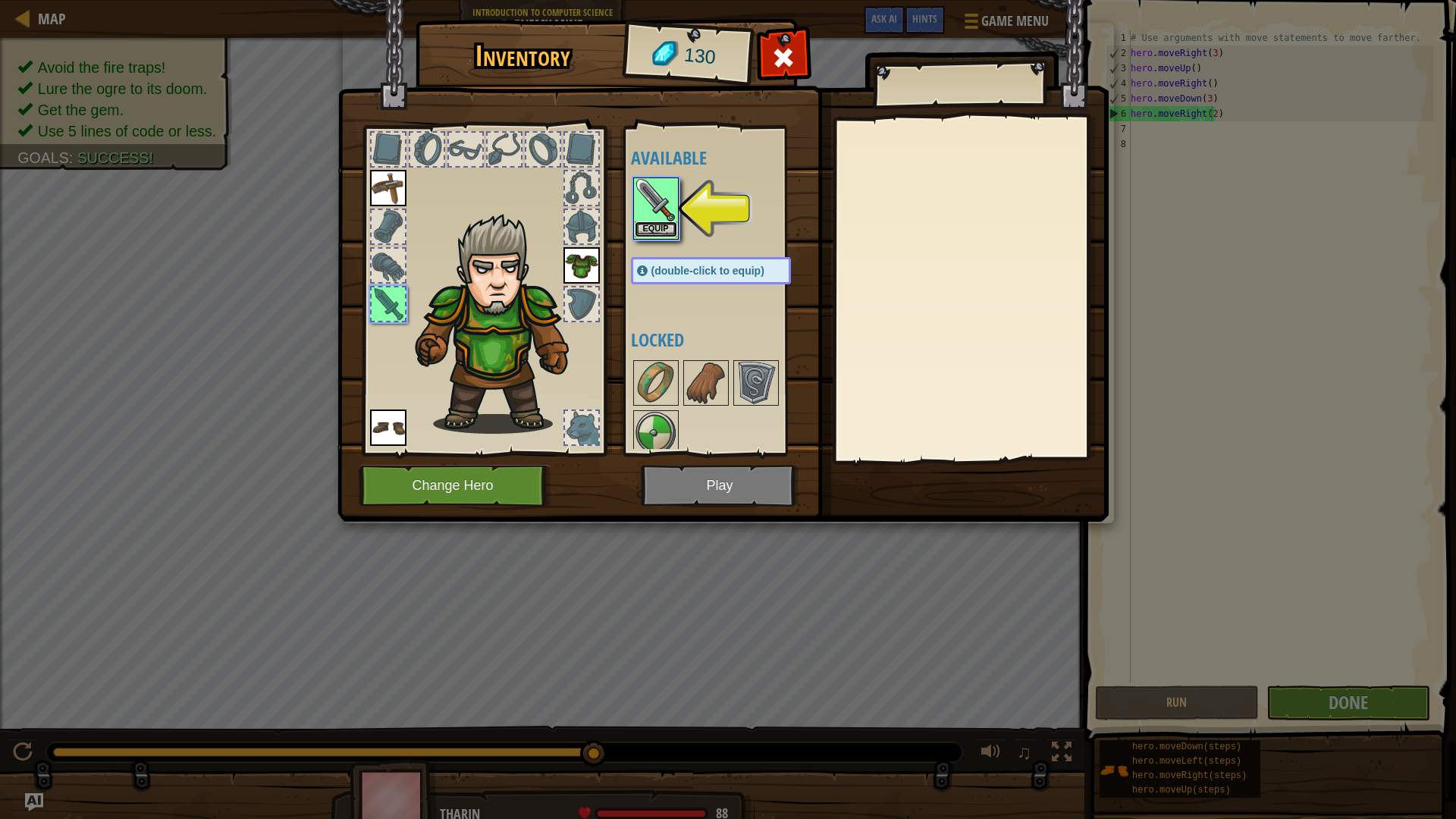
click at [667, 225] on button "Equip" at bounding box center [656, 229] width 42 height 16
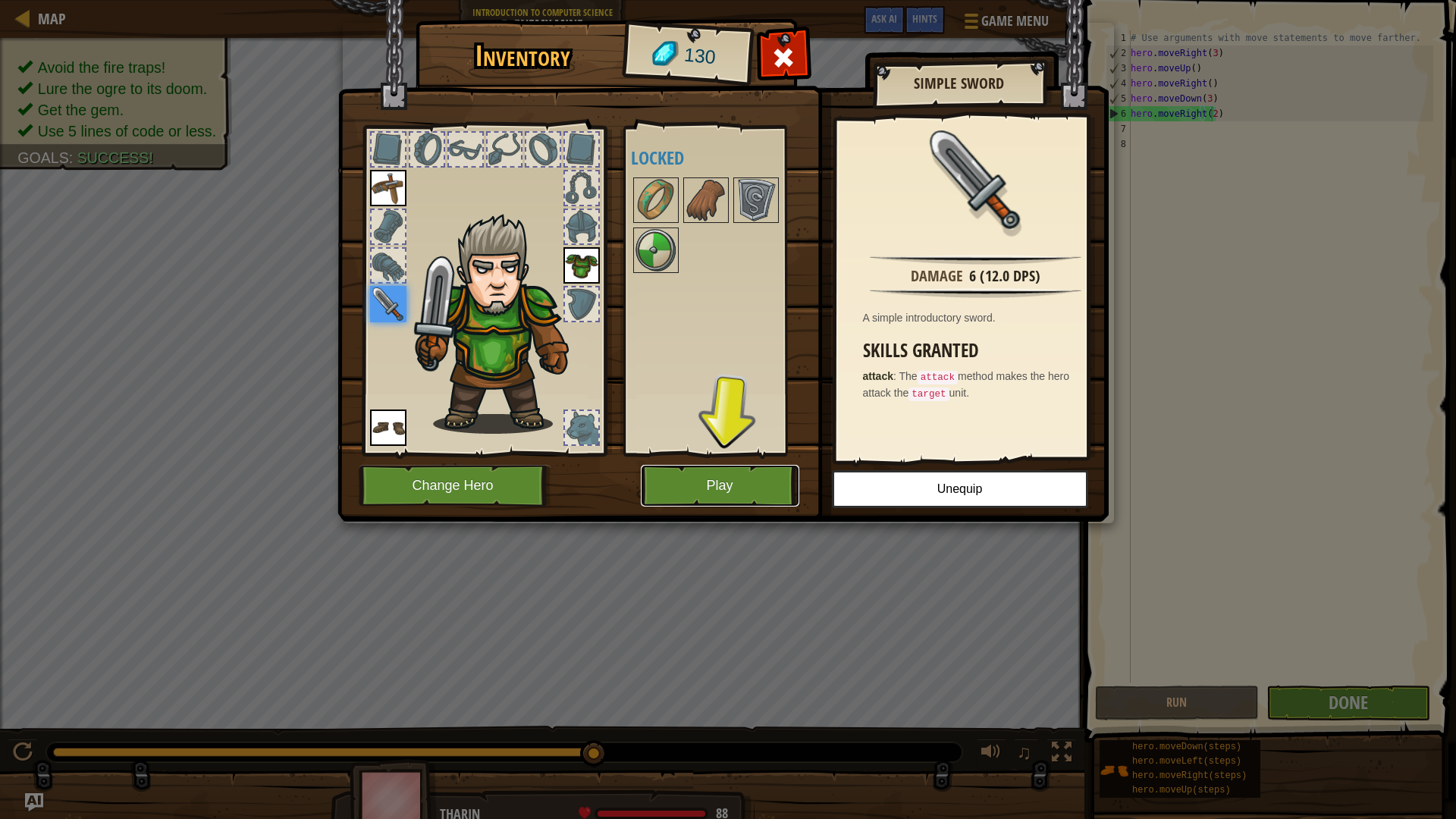
click at [741, 482] on button "Play" at bounding box center [720, 485] width 159 height 41
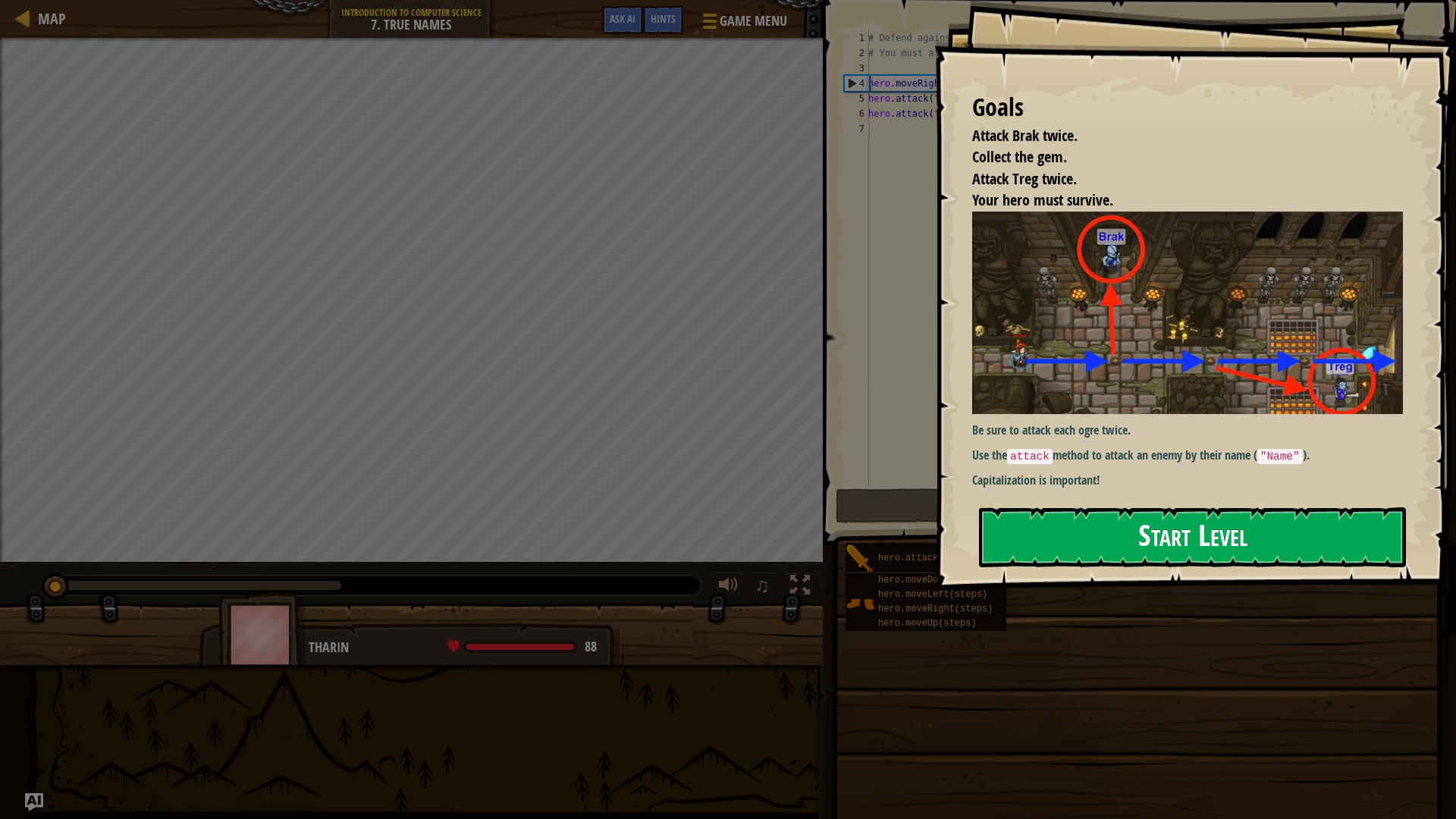
click at [1178, 524] on button "Start Level" at bounding box center [1192, 537] width 427 height 60
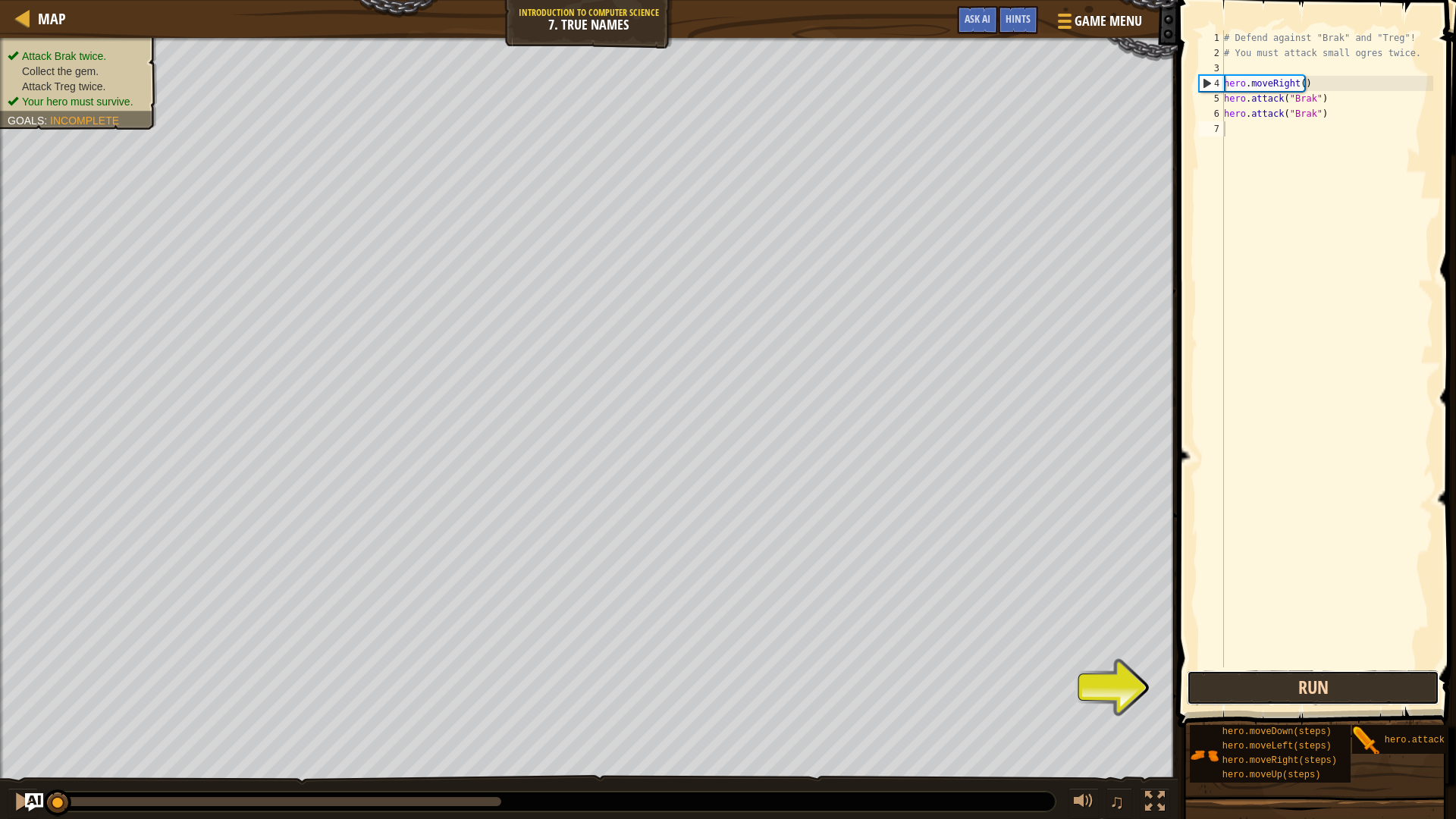
click at [1337, 680] on button "Run" at bounding box center [1313, 688] width 252 height 35
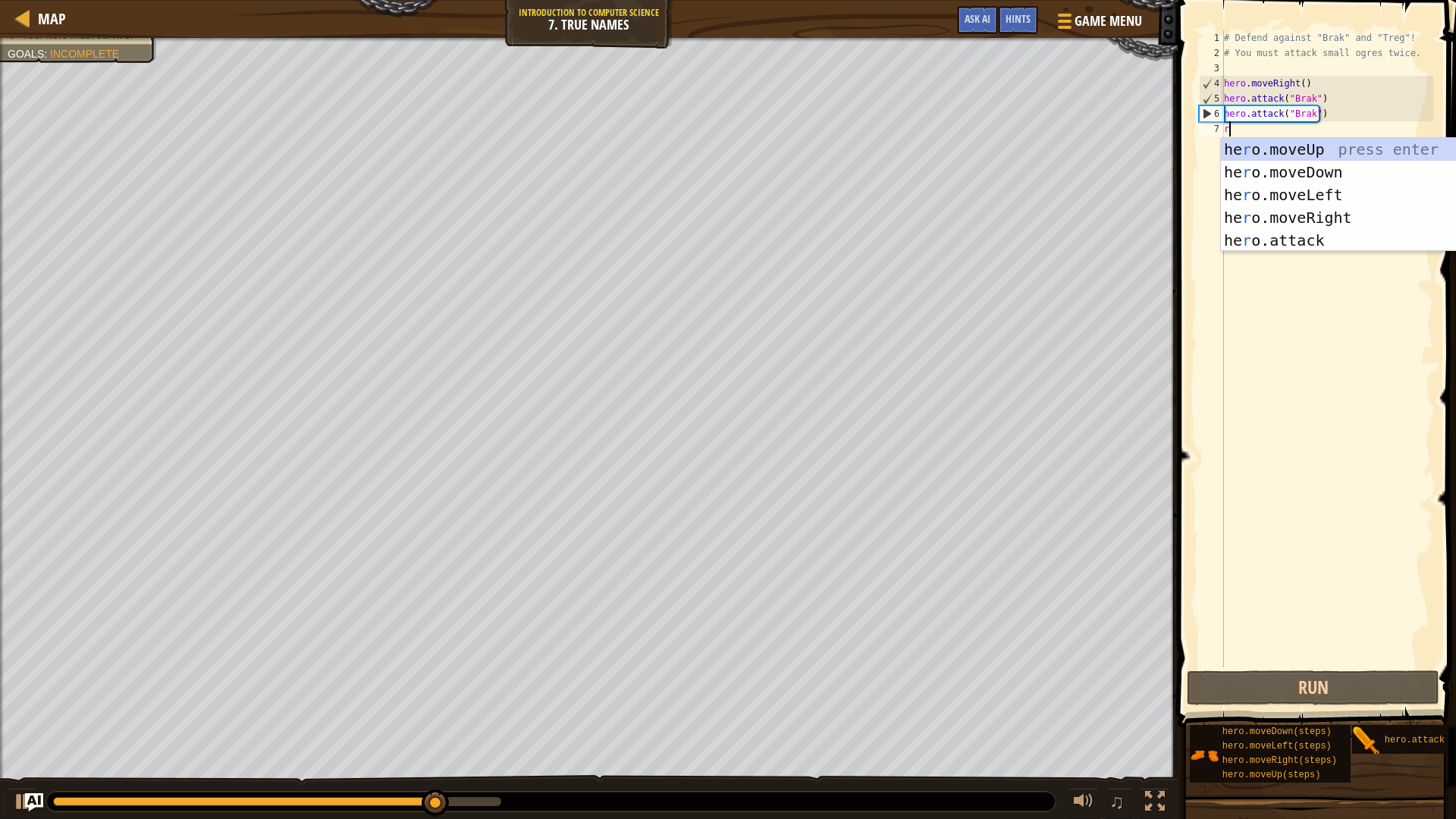
type textarea "r"
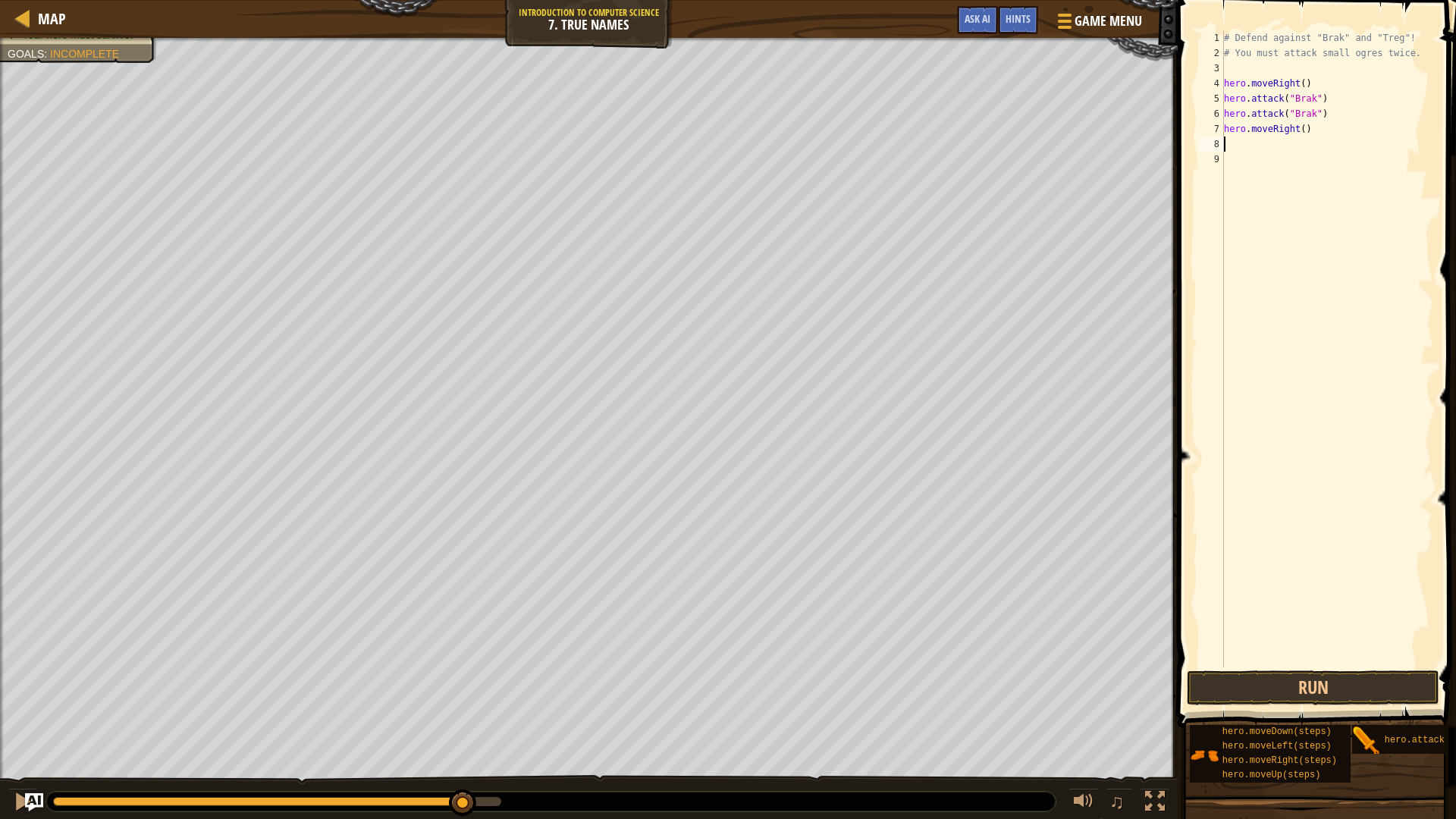
type textarea "r"
click at [1308, 131] on div "# Defend against "Brak" and "Treg"! # You must attack small ogres twice. hero .…" at bounding box center [1327, 364] width 212 height 667
click at [1306, 129] on div "# Defend against "Brak" and "Treg"! # You must attack small ogres twice. hero .…" at bounding box center [1327, 364] width 212 height 667
click at [1301, 126] on div "# Defend against "Brak" and "Treg"! # You must attack small ogres twice. hero .…" at bounding box center [1327, 364] width 212 height 667
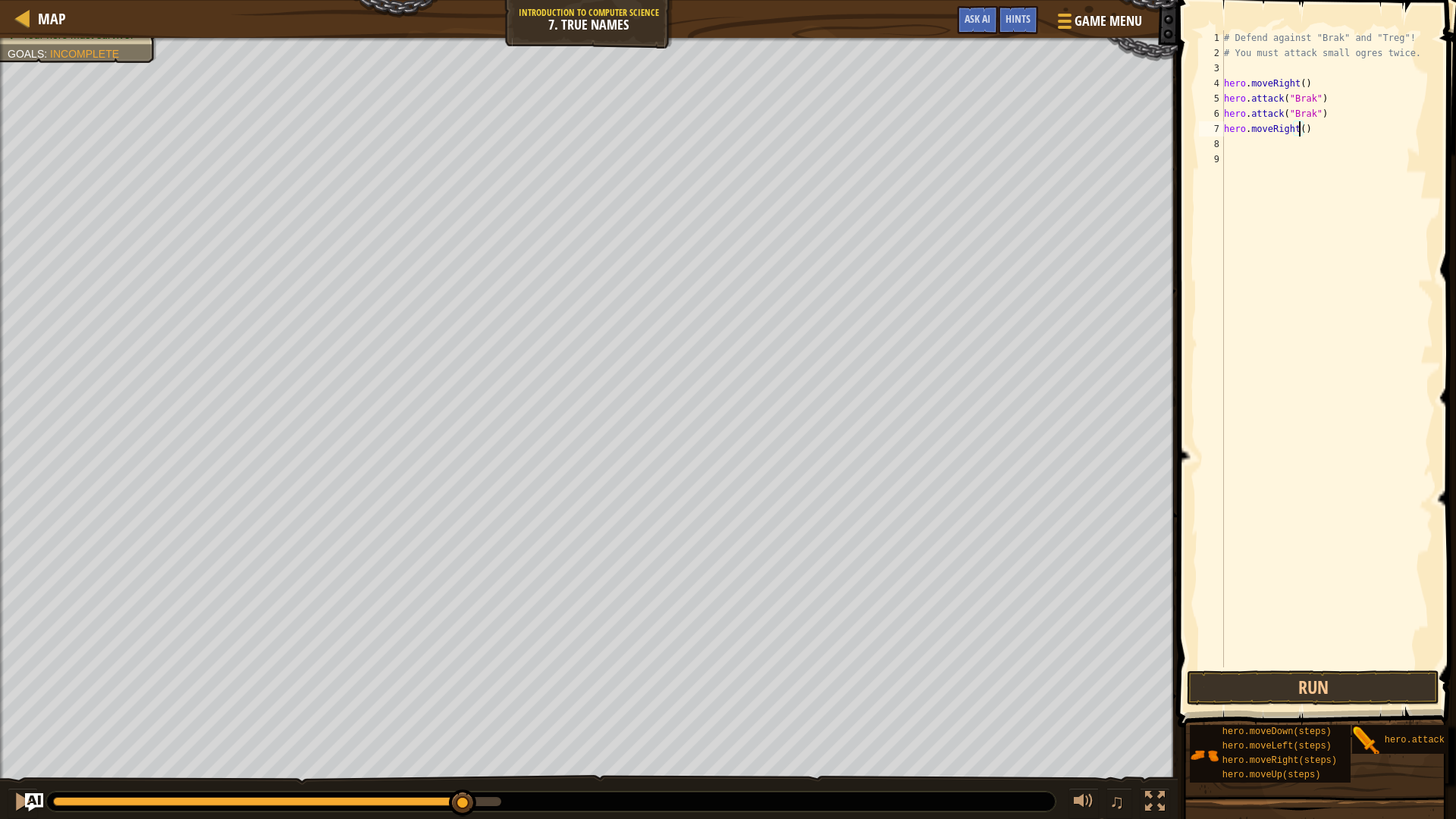
type textarea "hero.moveRight(3)"
click at [1305, 140] on div "# Defend against "Brak" and "Treg"! # You must attack small ogres twice. hero .…" at bounding box center [1327, 364] width 212 height 667
type textarea "hero.attack("Treg")"
click at [1262, 159] on div "# Defend against "Brak" and "Treg"! # You must attack small ogres twice. hero .…" at bounding box center [1327, 364] width 212 height 667
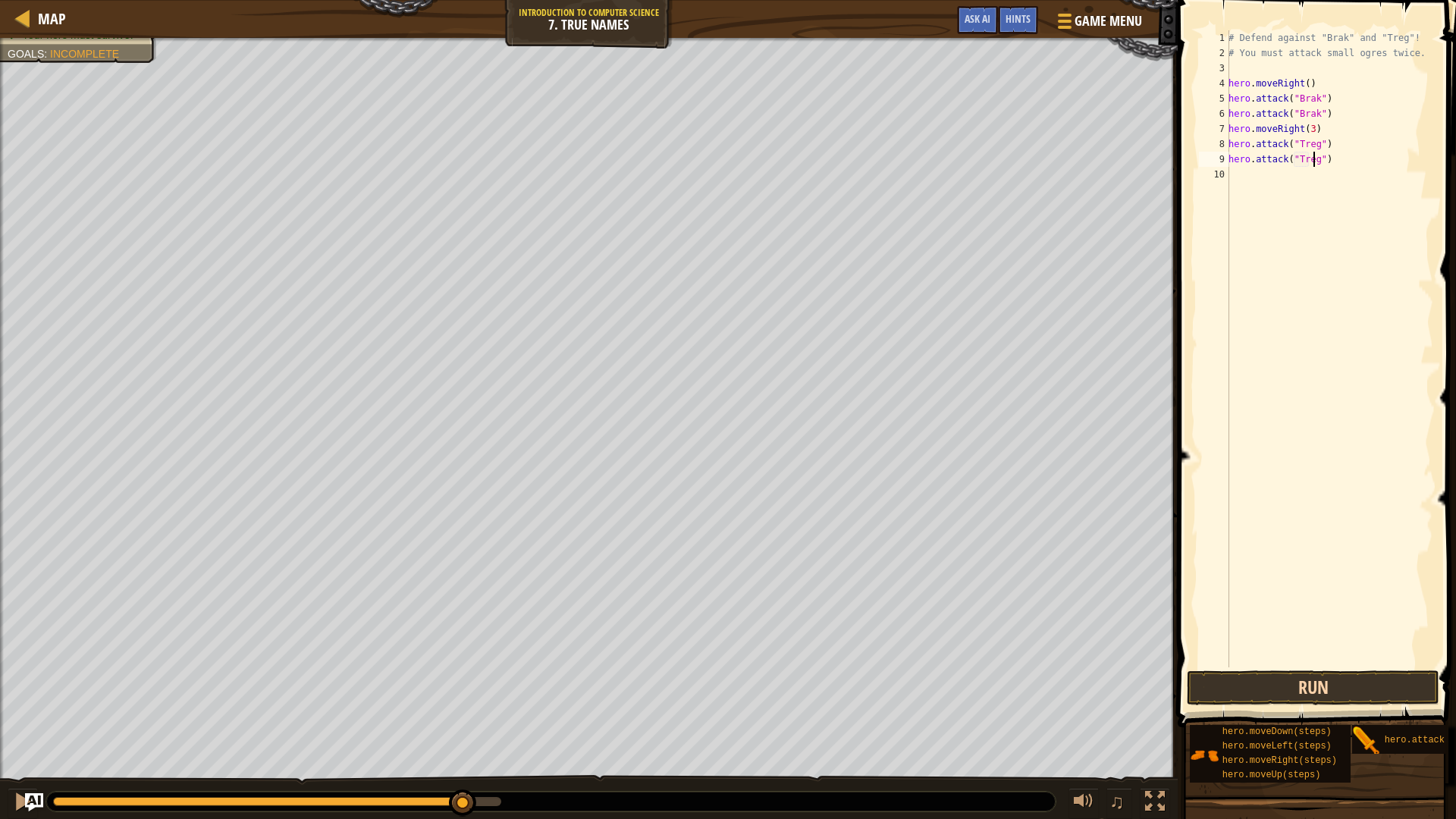
type textarea "hero.attack("Treg")"
drag, startPoint x: 1289, startPoint y: 688, endPoint x: 1270, endPoint y: 693, distance: 19.6
click at [1274, 692] on button "Run" at bounding box center [1313, 688] width 252 height 35
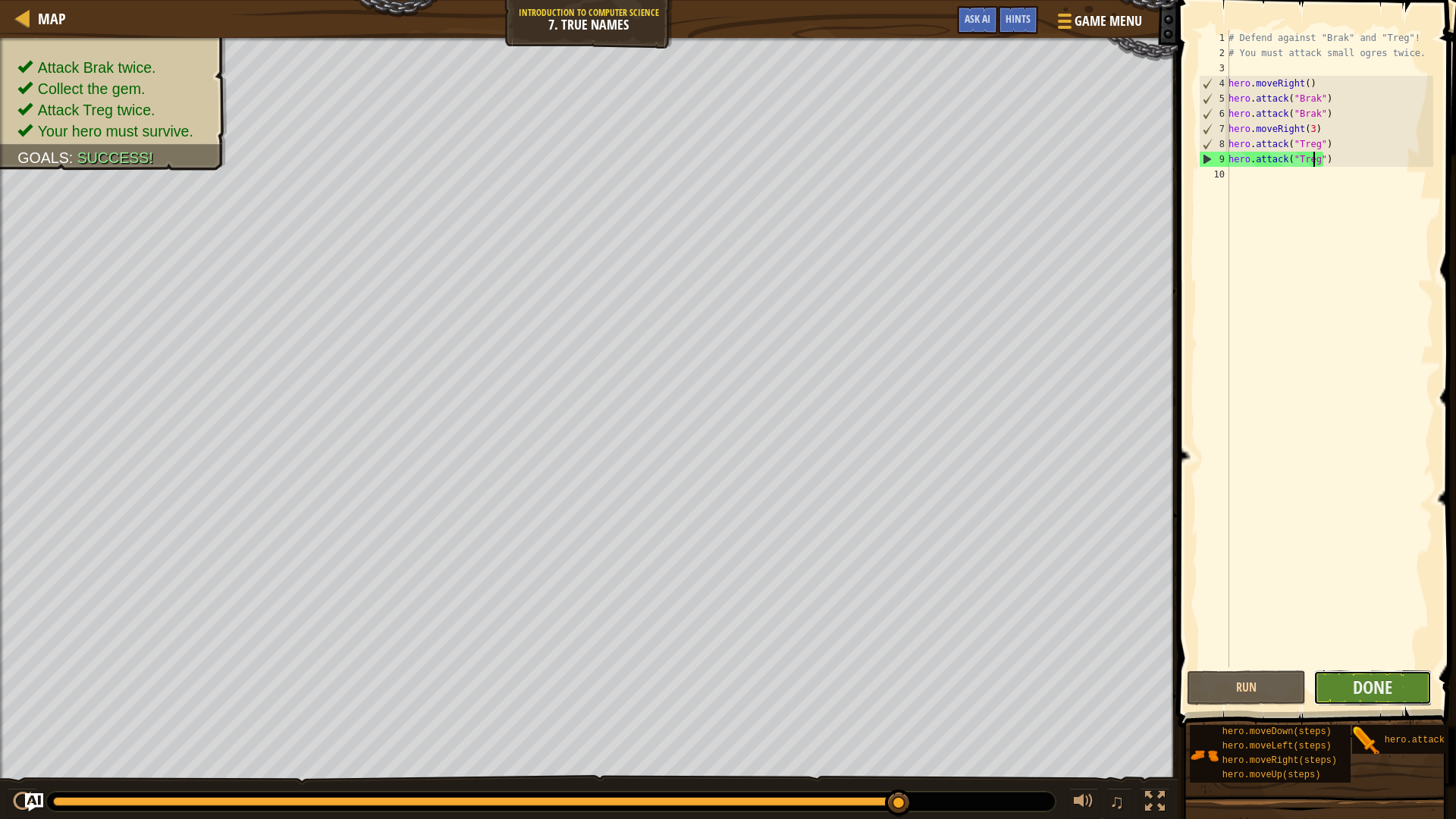
click at [1392, 674] on button "Done" at bounding box center [1373, 688] width 119 height 35
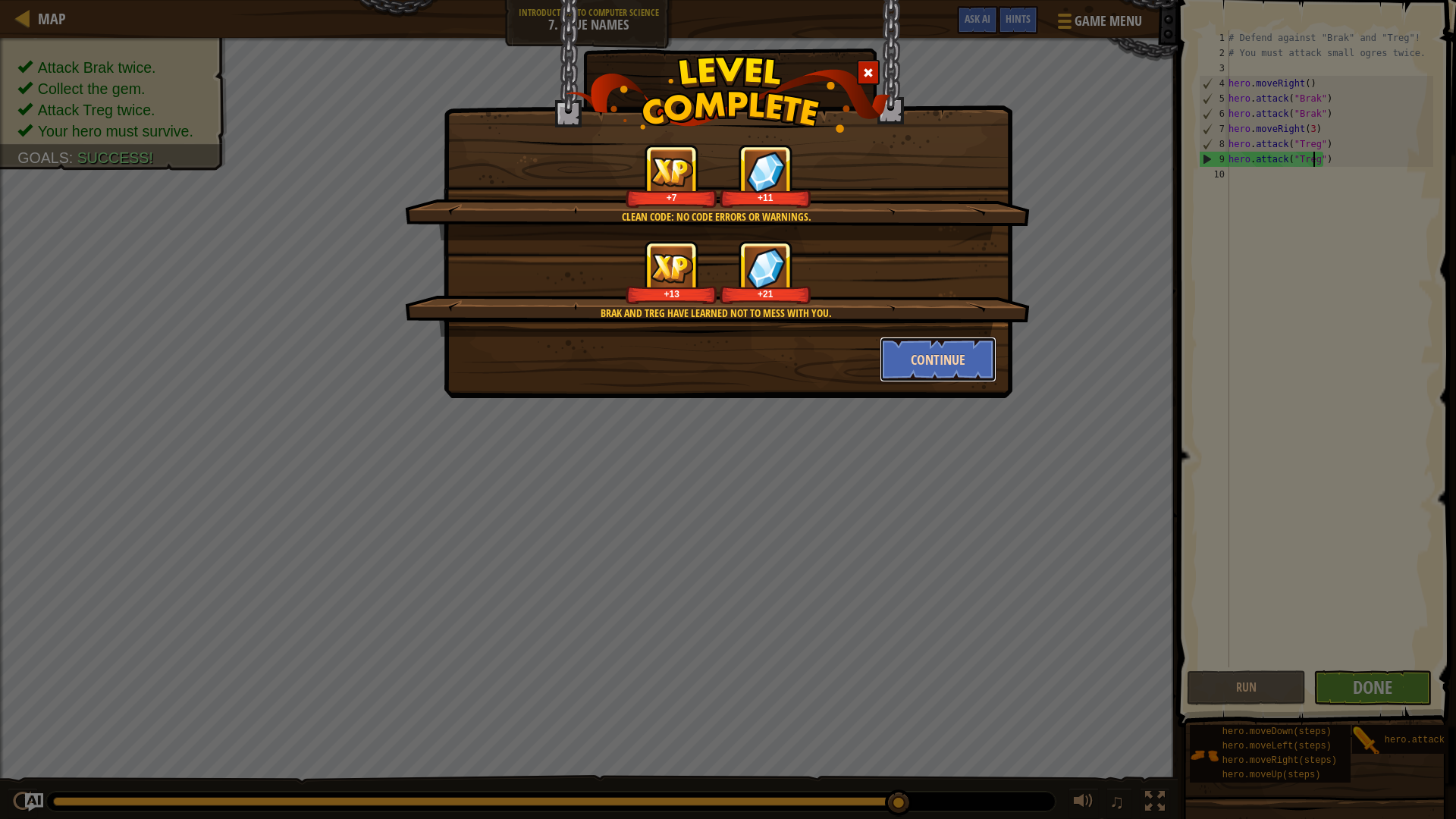
click at [965, 371] on button "Continue" at bounding box center [938, 359] width 117 height 45
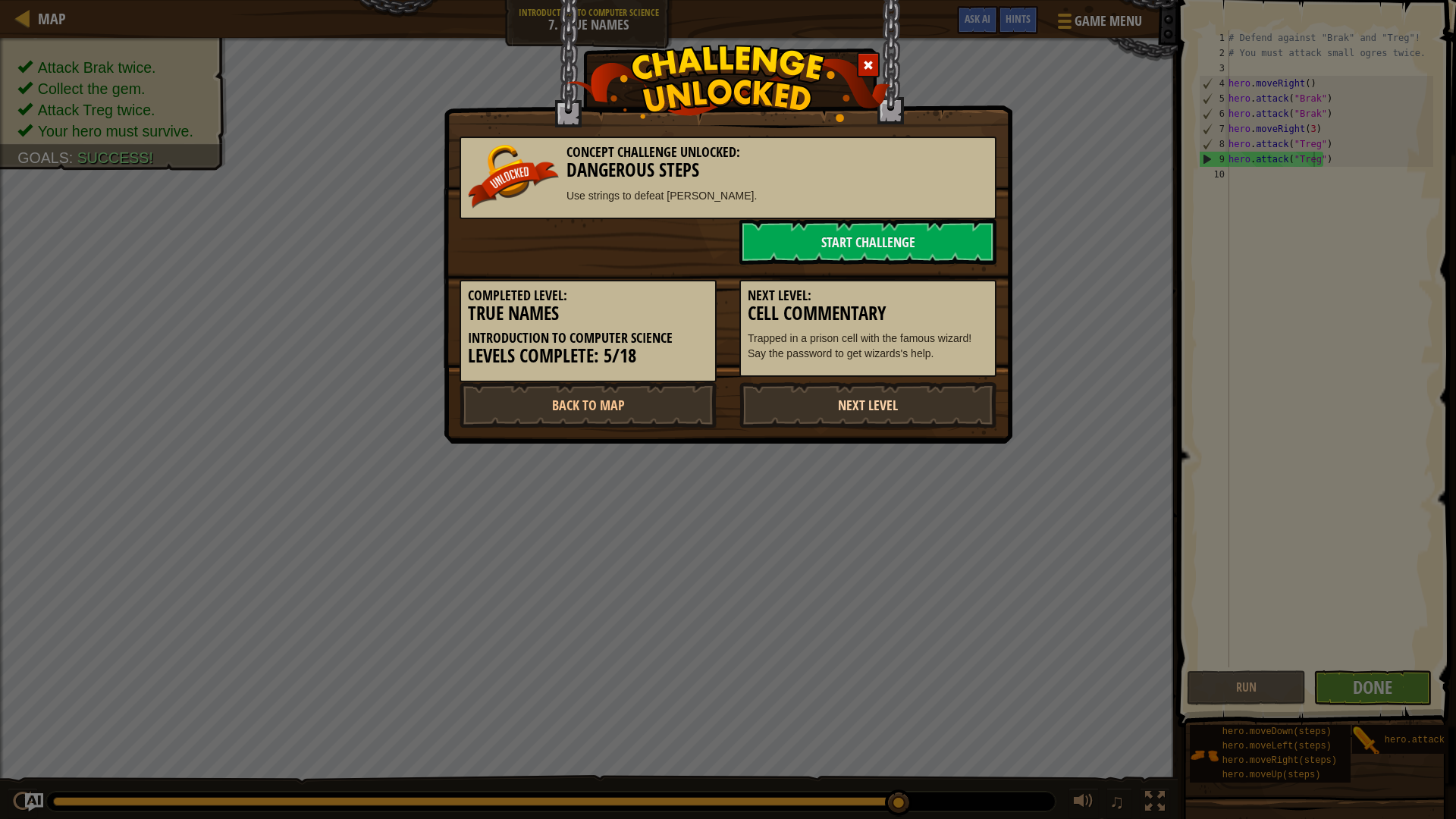
click at [953, 388] on link "Next Level" at bounding box center [867, 404] width 257 height 45
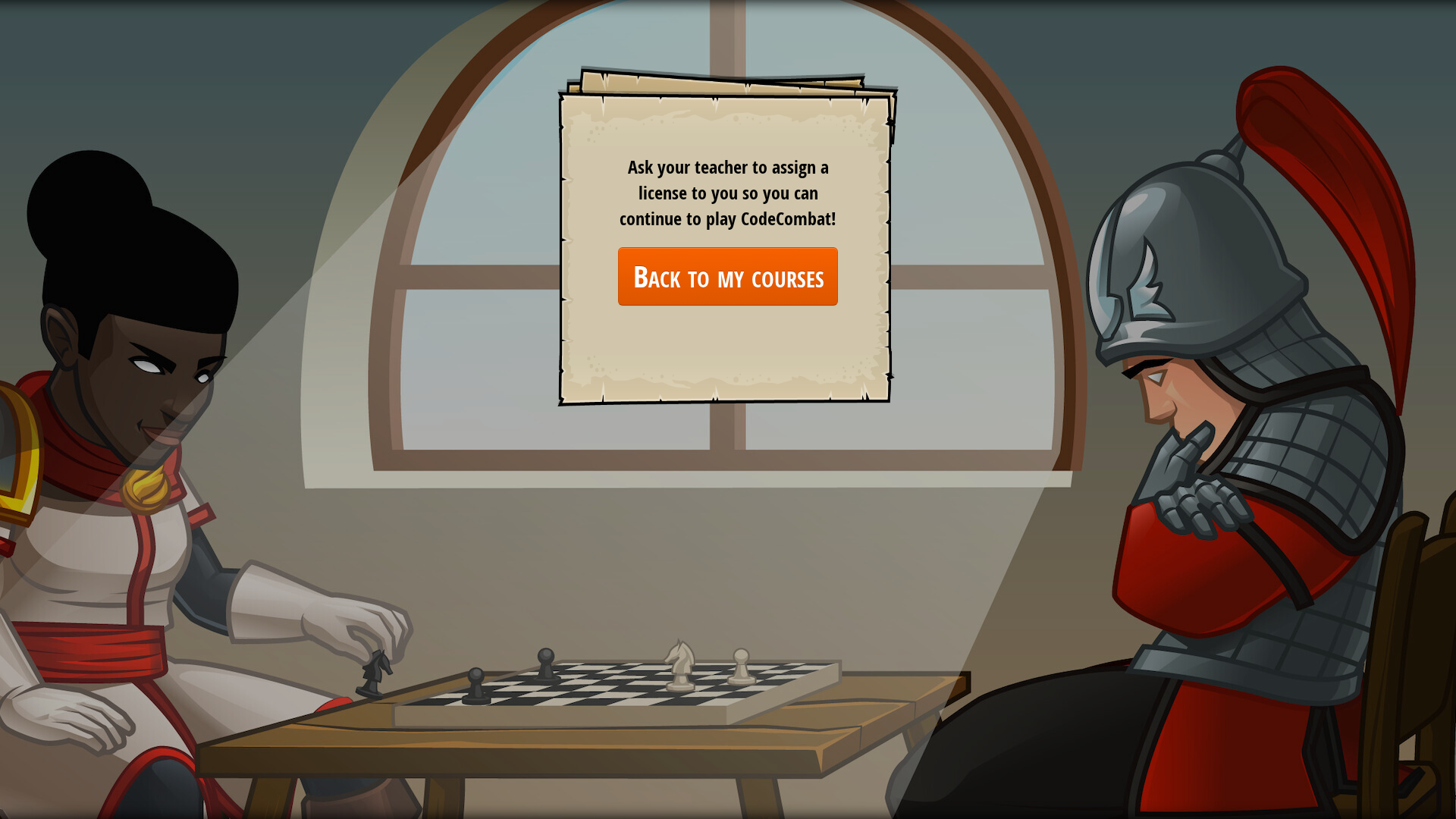
drag, startPoint x: 958, startPoint y: 385, endPoint x: 928, endPoint y: 341, distance: 53.3
click at [958, 376] on div "Goals Start Level Error loading from server. Try refreshing the page. You'll ne…" at bounding box center [728, 409] width 1456 height 819
click at [764, 283] on link "Back to my courses" at bounding box center [728, 276] width 220 height 59
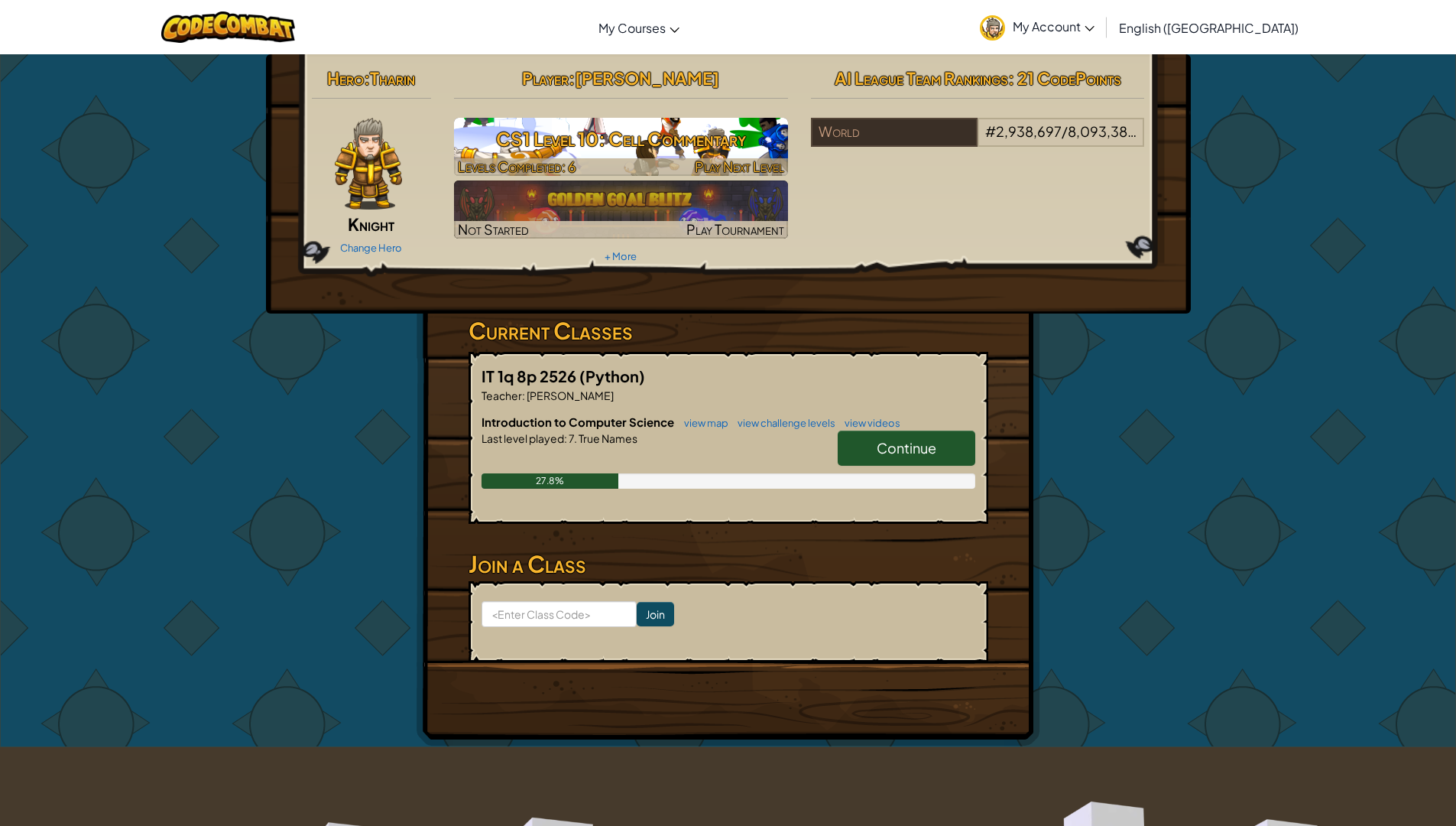
click at [708, 137] on h3 "CS1 Level 10: Cell Commentary" at bounding box center [621, 138] width 334 height 34
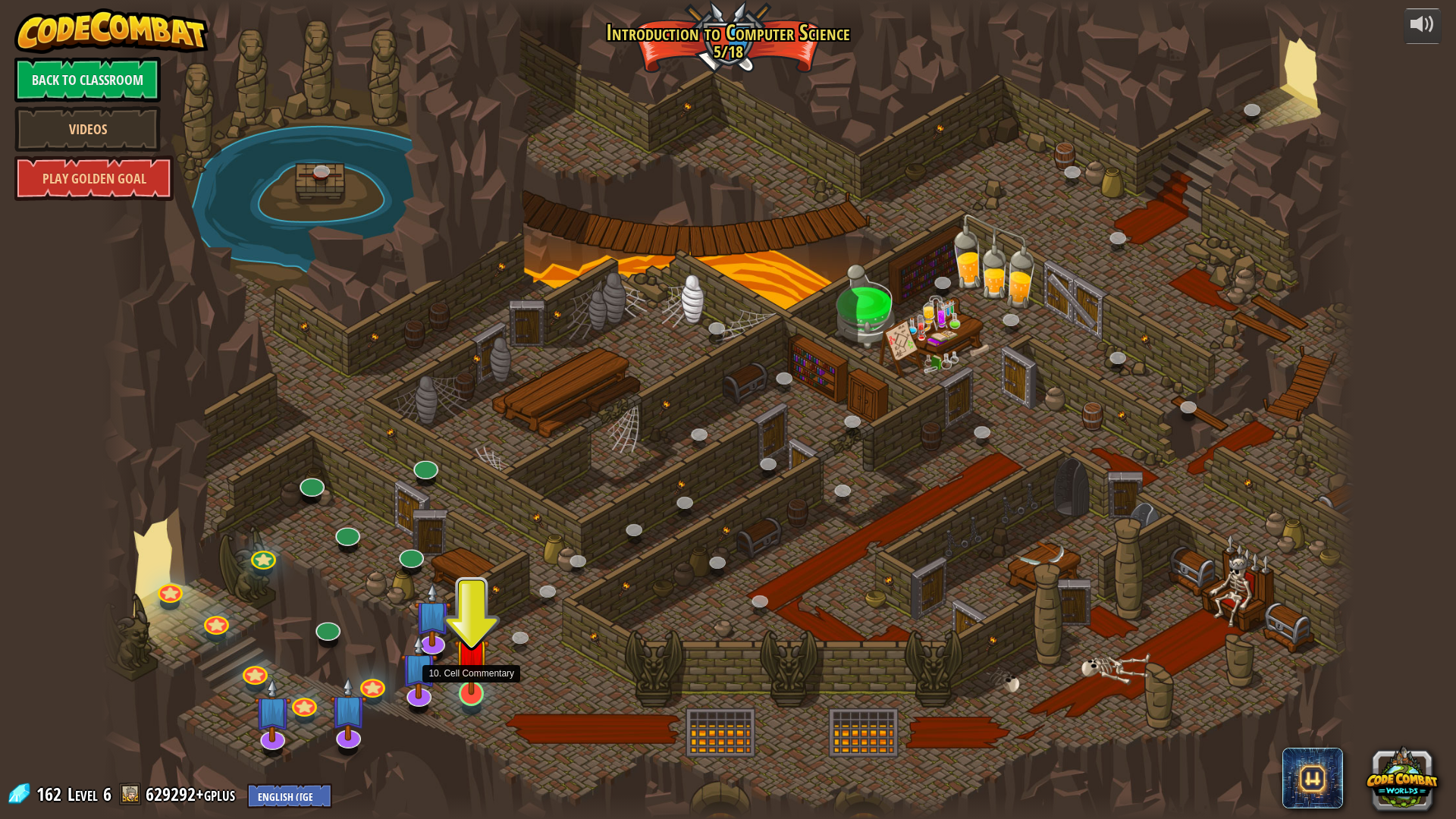
click at [469, 674] on img at bounding box center [471, 655] width 35 height 79
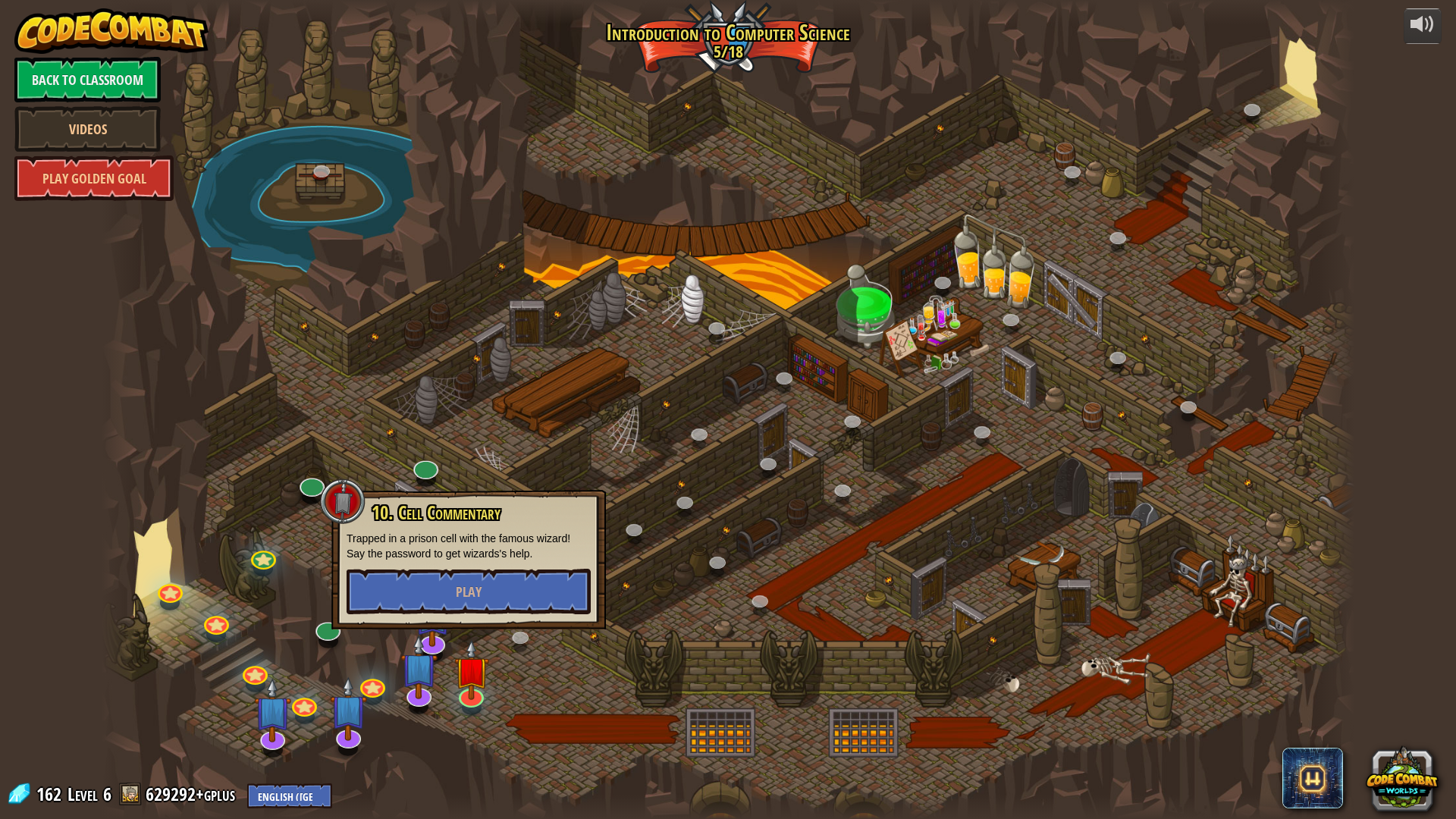
click at [461, 574] on div "10. Cell Commentary Trapped in a prison cell with the famous wizard! Say the pa…" at bounding box center [469, 559] width 274 height 140
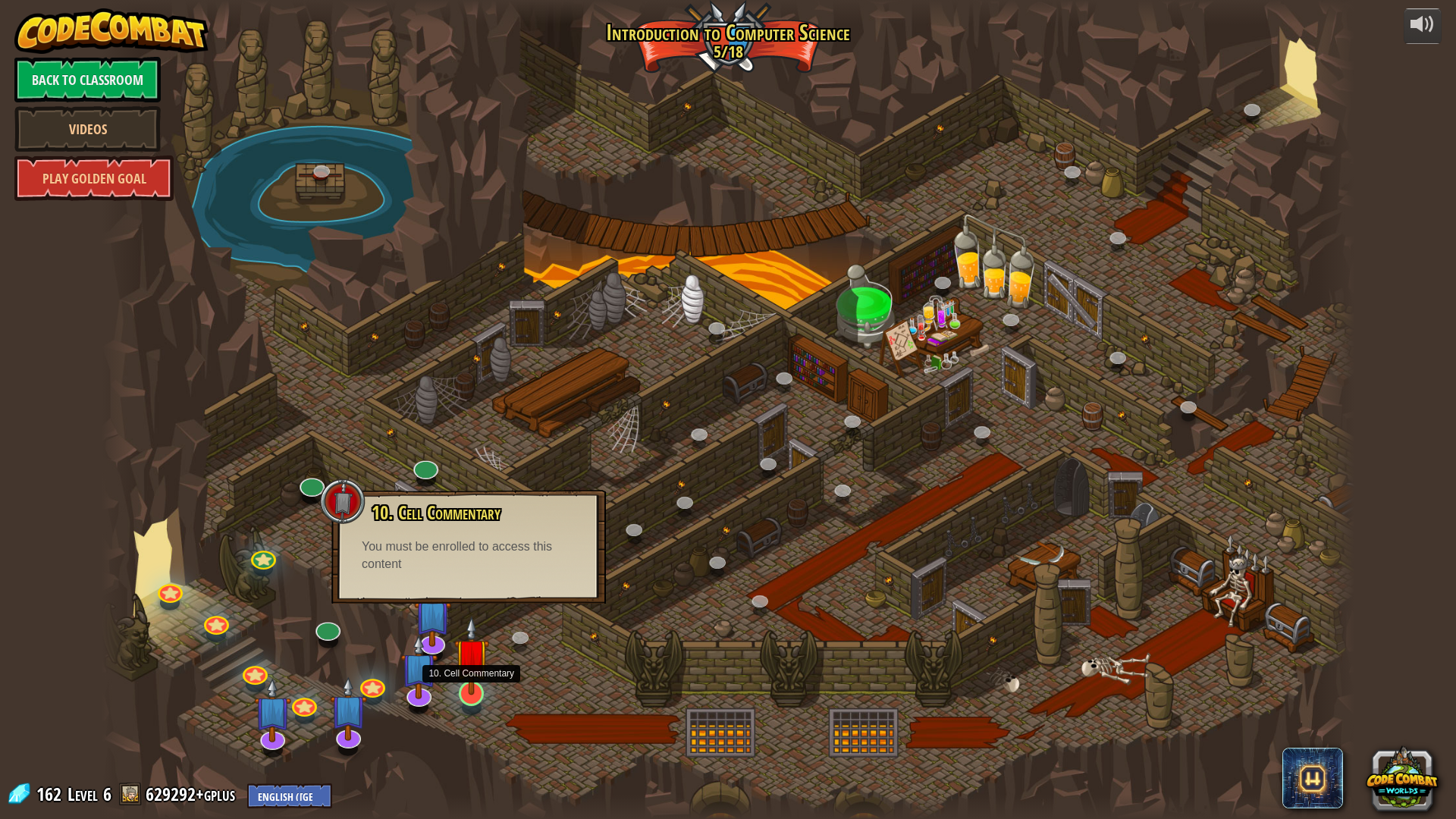
click at [466, 667] on img at bounding box center [471, 655] width 35 height 79
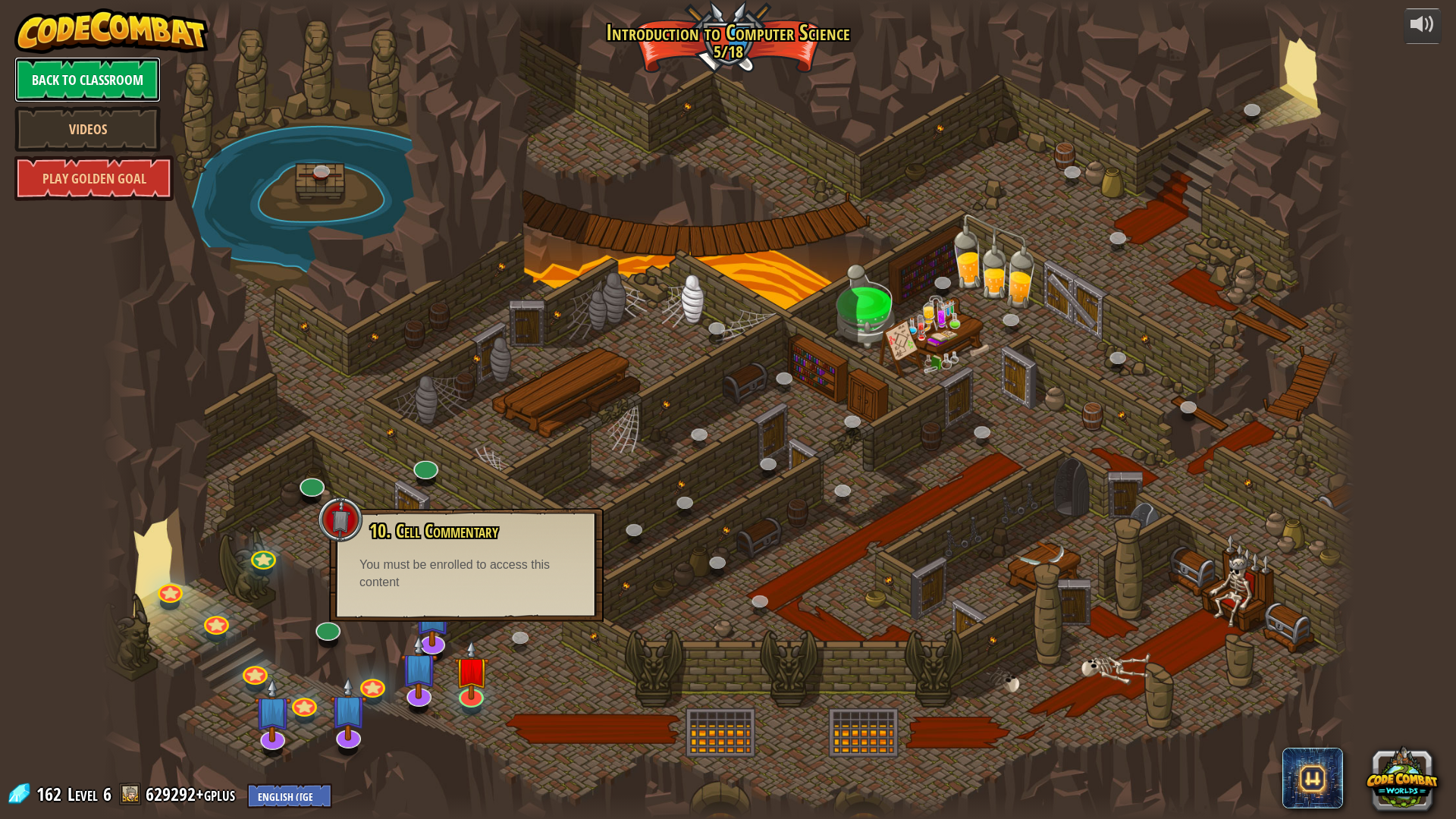
click at [95, 72] on link "Back to Classroom" at bounding box center [87, 79] width 146 height 45
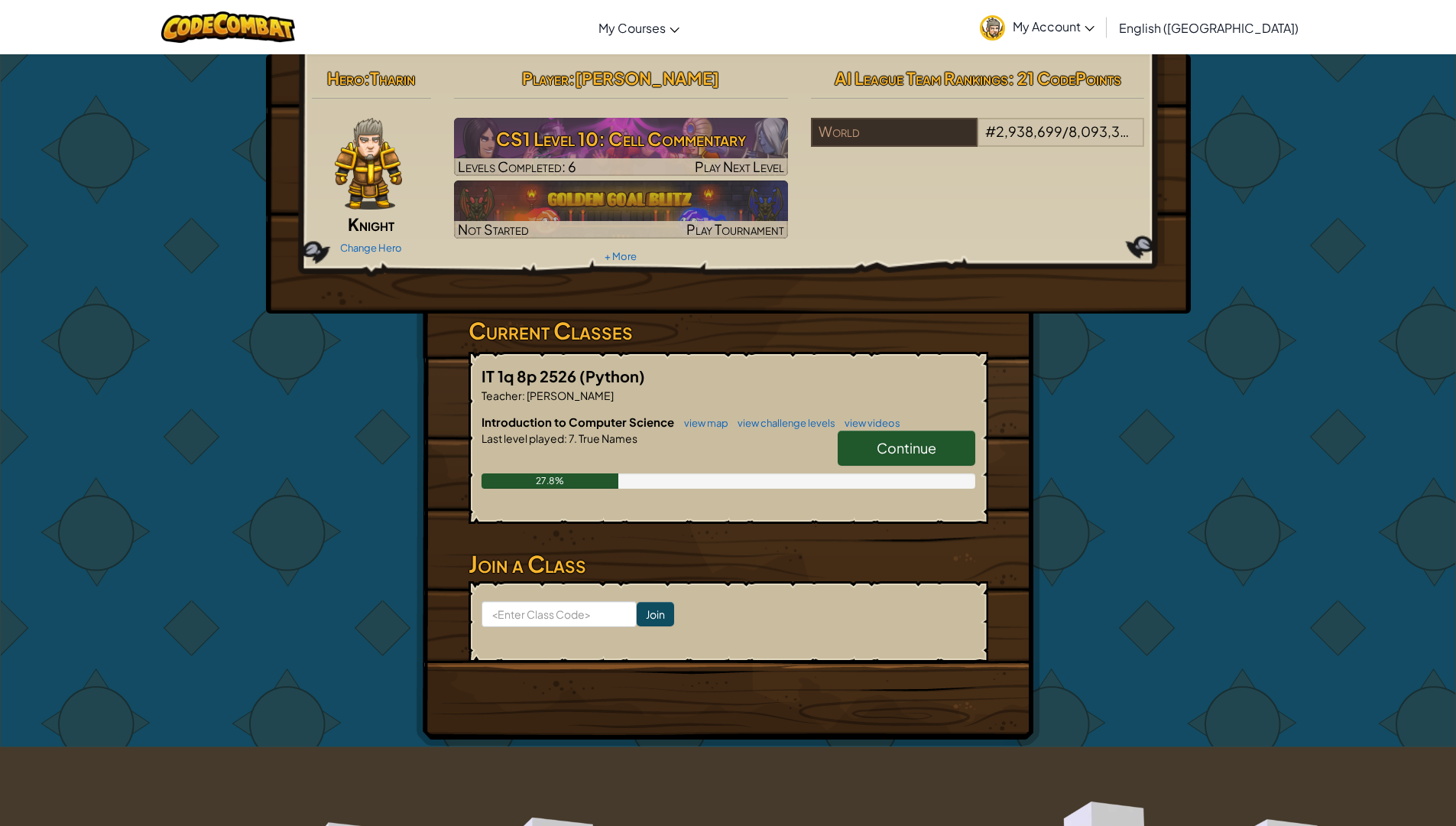
click at [901, 438] on link "Continue" at bounding box center [906, 448] width 138 height 35
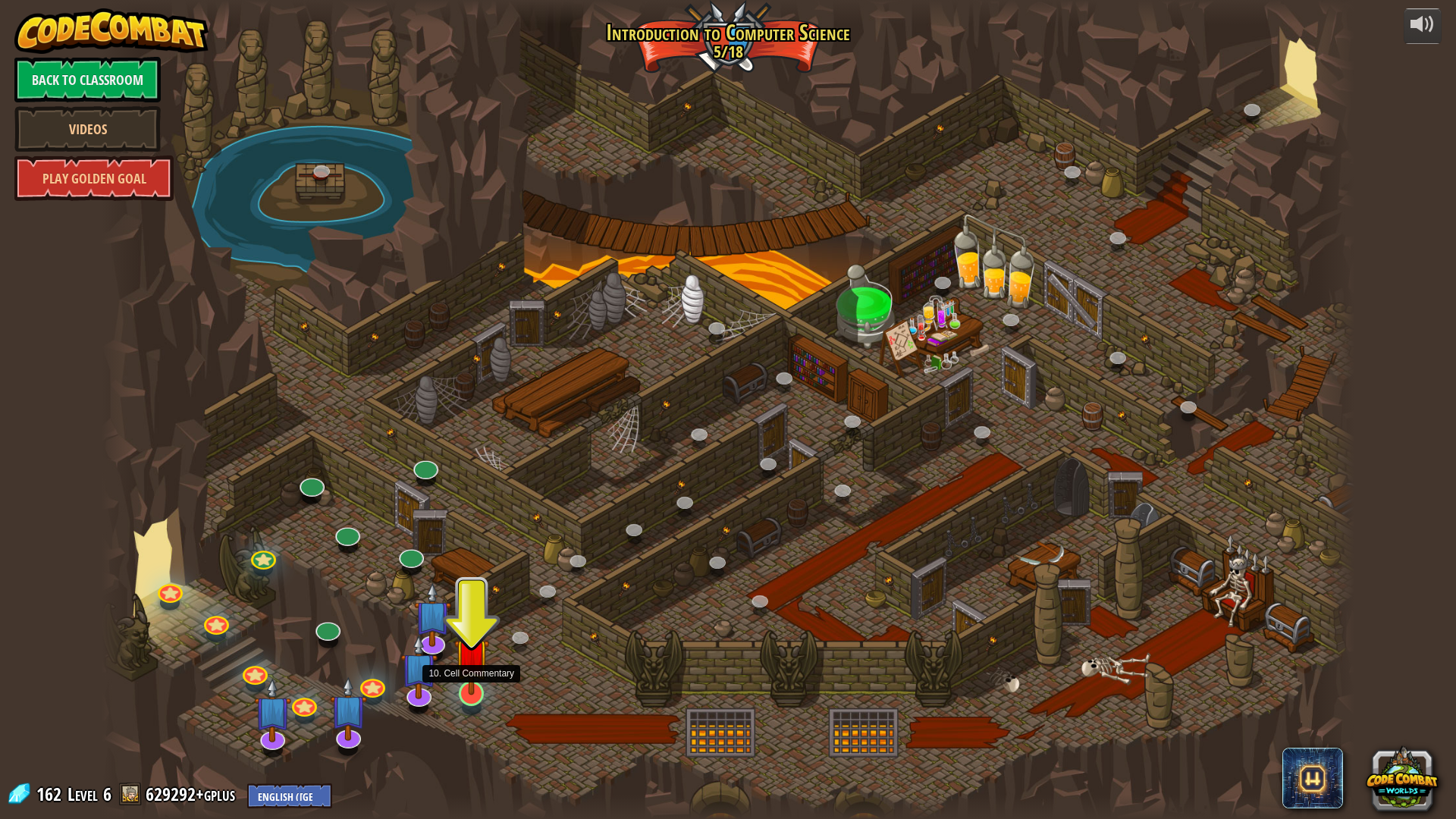
click at [480, 666] on img at bounding box center [471, 655] width 35 height 79
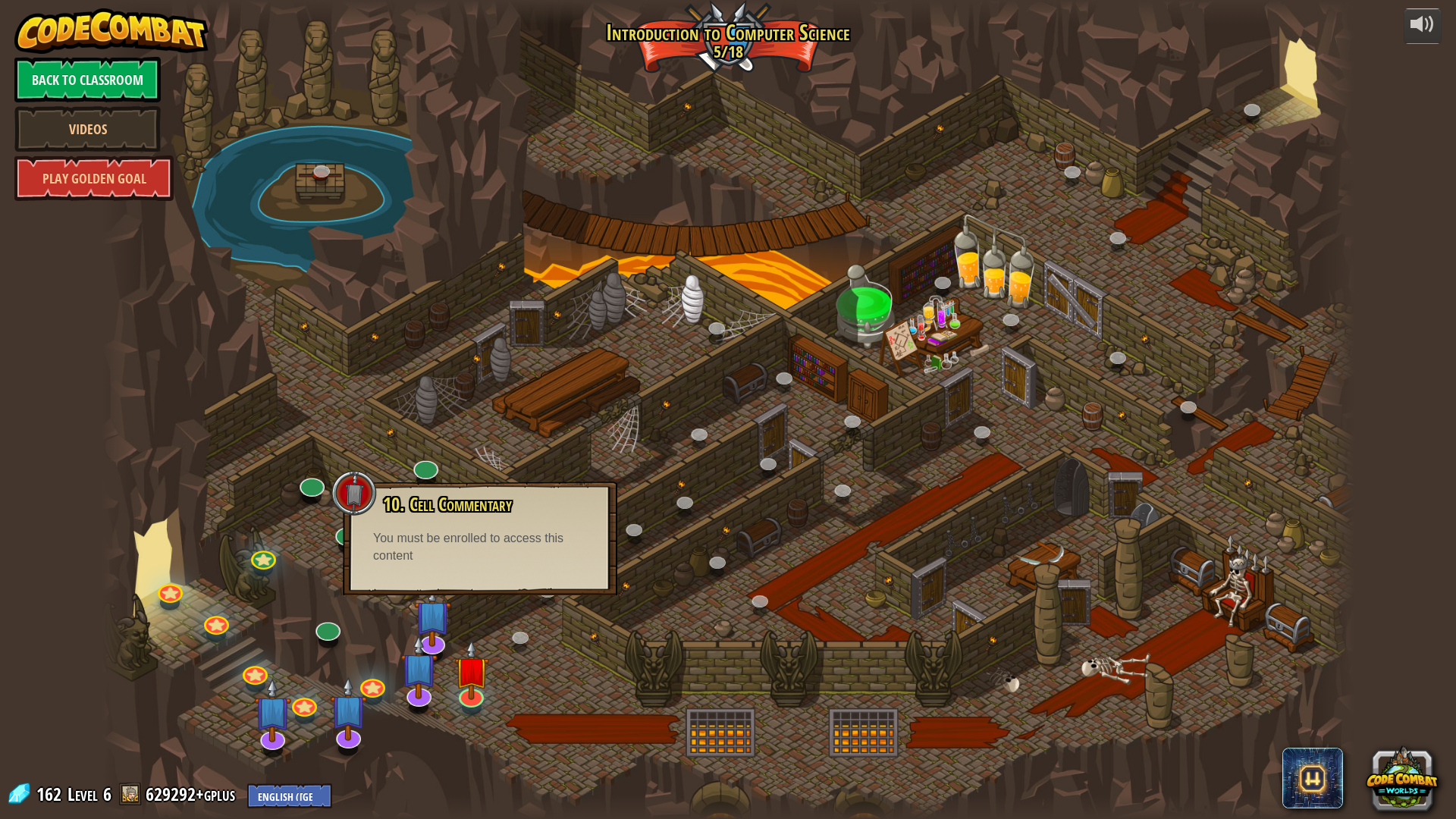
click at [540, 659] on div at bounding box center [728, 409] width 1253 height 819
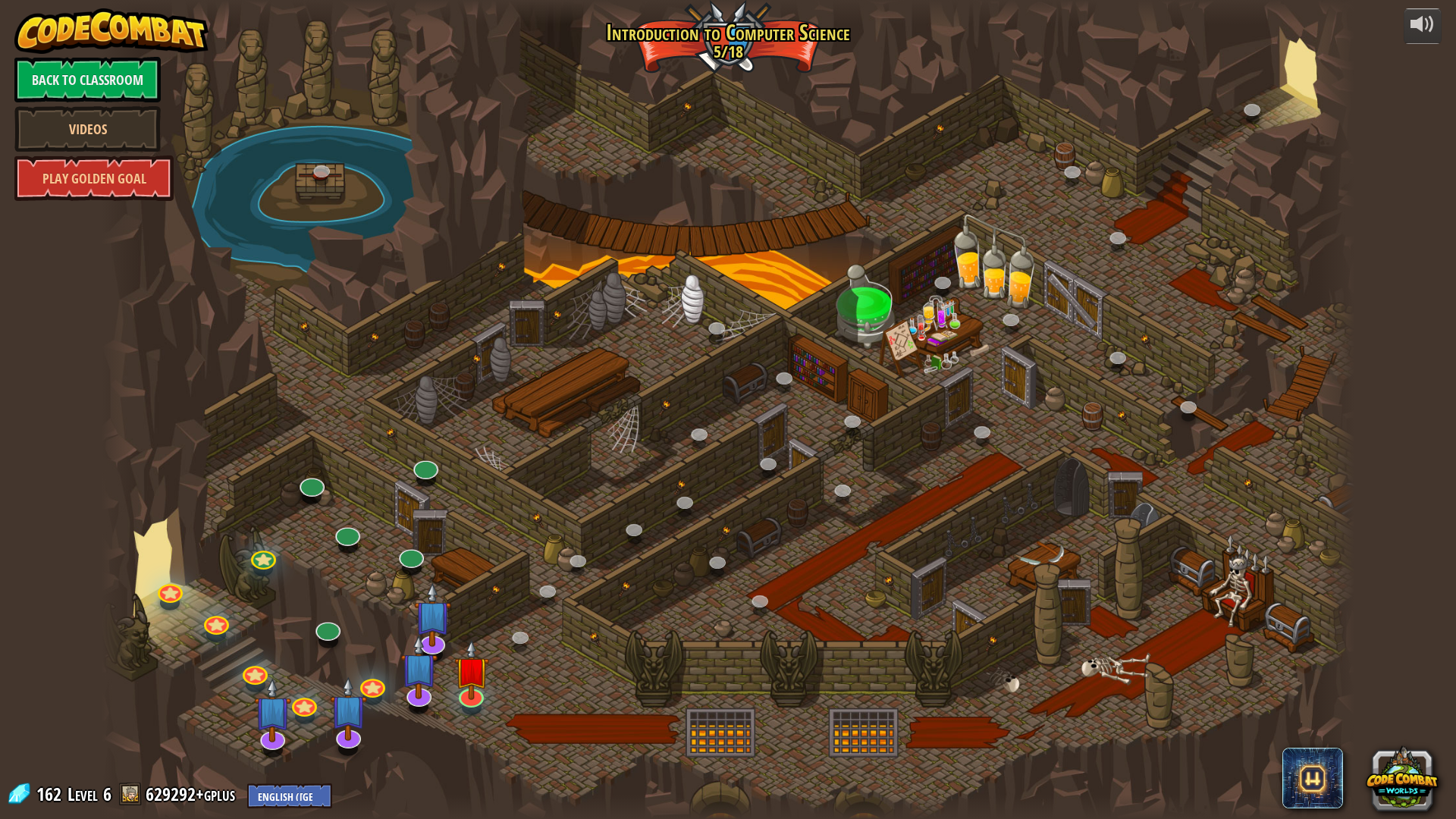
drag, startPoint x: 543, startPoint y: 401, endPoint x: 543, endPoint y: 422, distance: 21.0
click at [543, 422] on div at bounding box center [728, 409] width 1253 height 819
drag, startPoint x: 481, startPoint y: 664, endPoint x: 481, endPoint y: 652, distance: 12.0
click at [481, 663] on img at bounding box center [471, 655] width 35 height 79
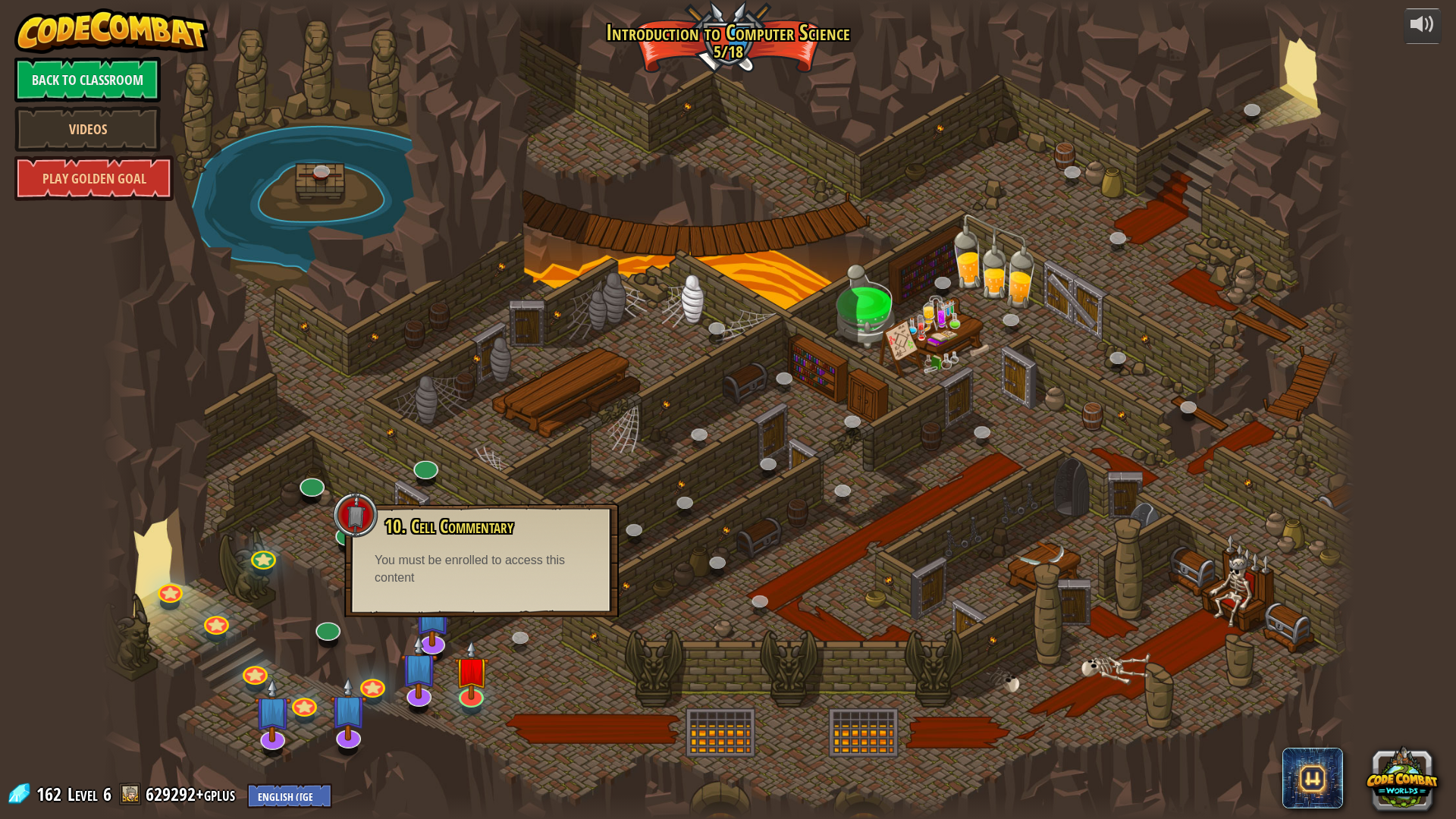
drag, startPoint x: 542, startPoint y: 641, endPoint x: 520, endPoint y: 655, distance: 26.1
click at [541, 651] on div at bounding box center [728, 409] width 1253 height 819
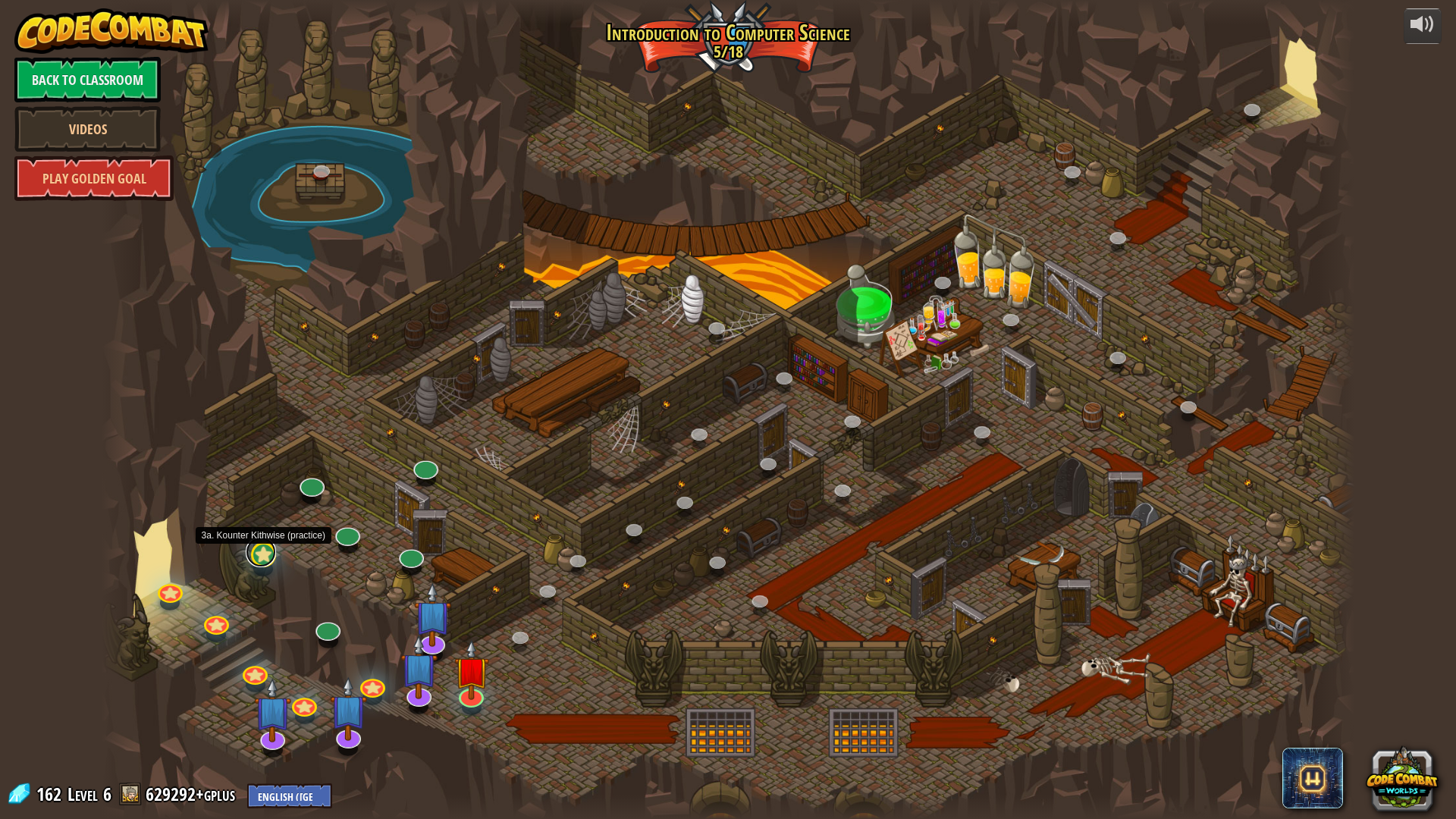
click at [261, 561] on link at bounding box center [260, 551] width 31 height 31
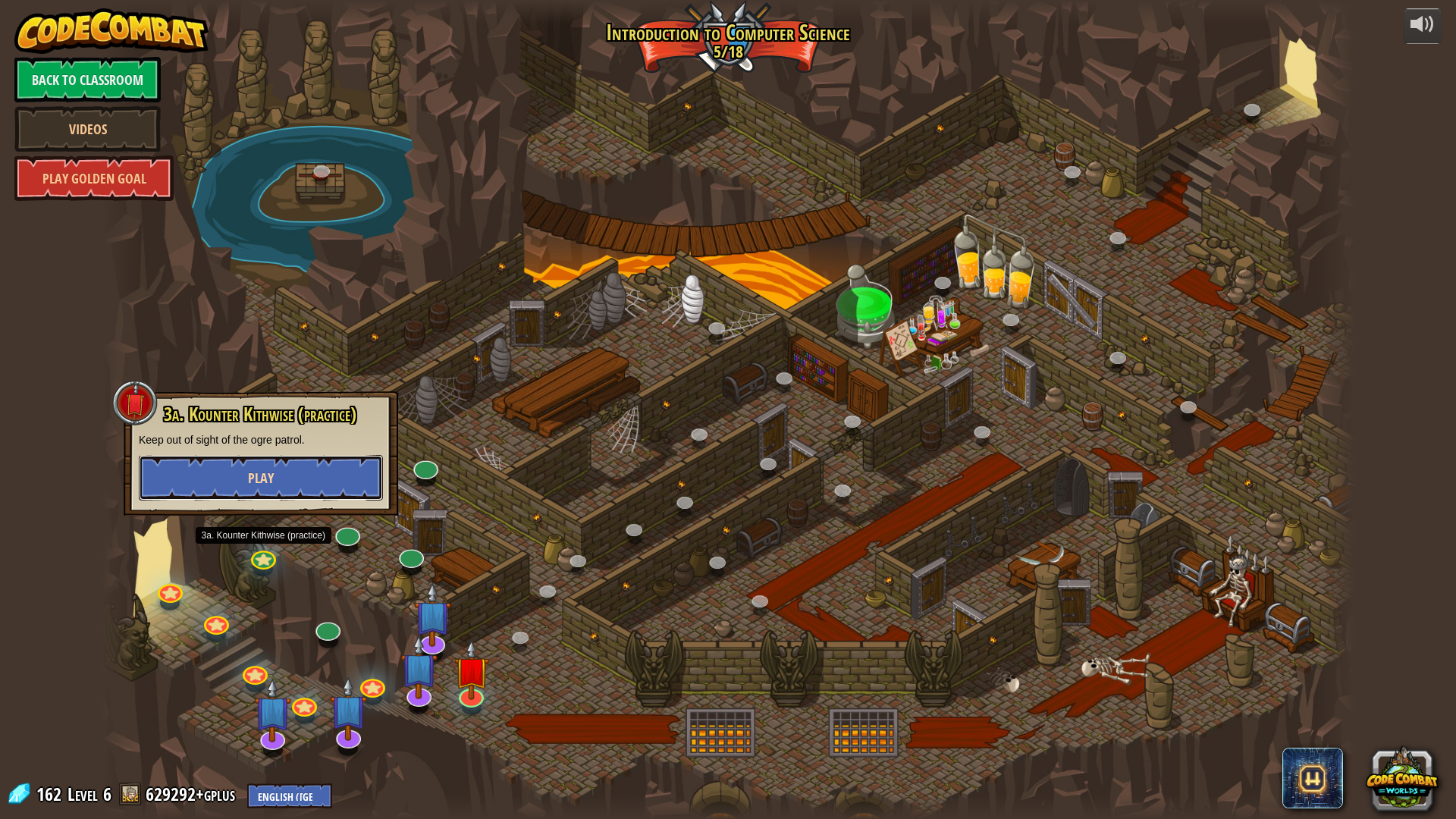
click at [303, 485] on button "Play" at bounding box center [260, 477] width 244 height 45
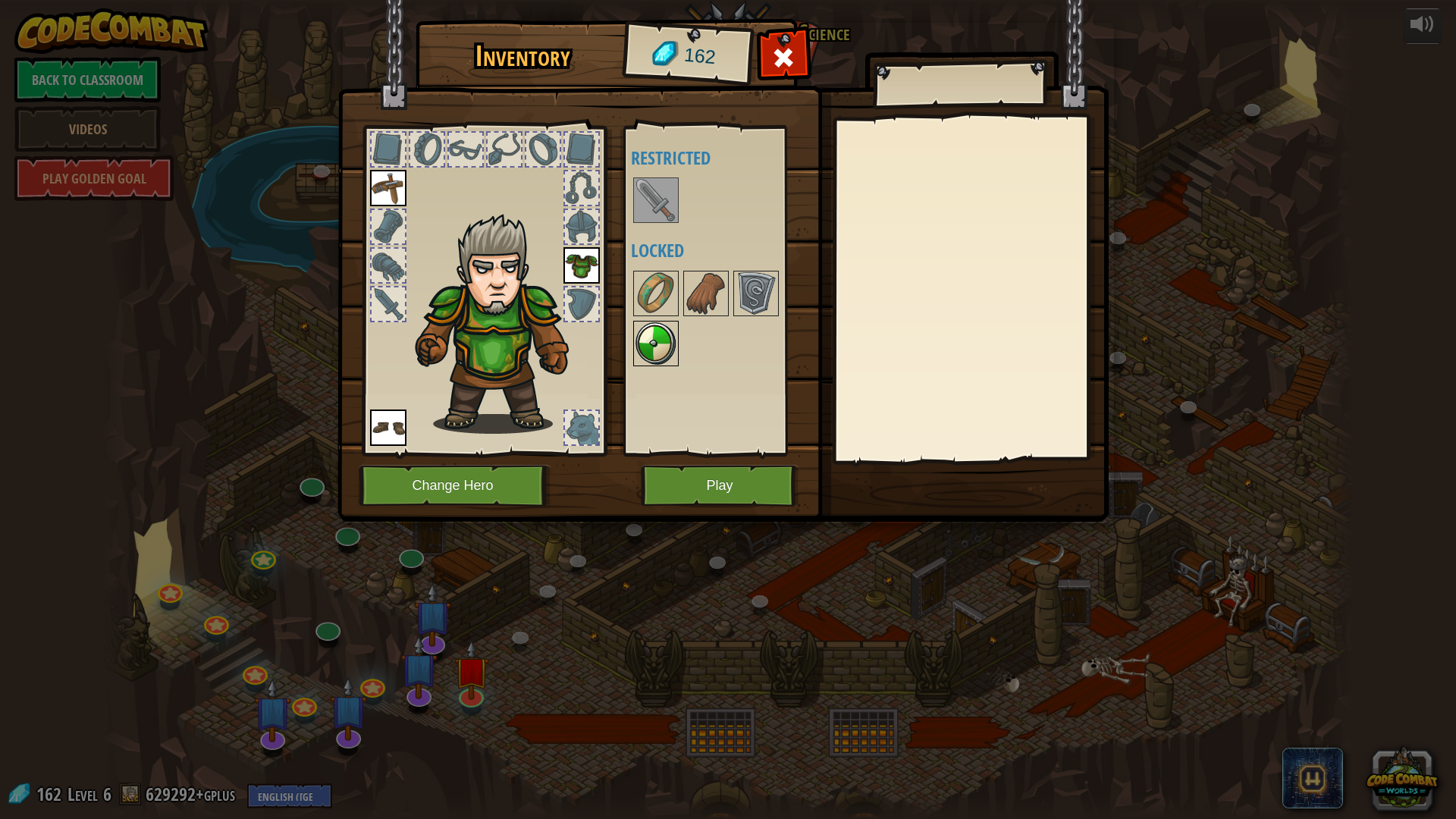
click at [649, 343] on img at bounding box center [656, 343] width 42 height 42
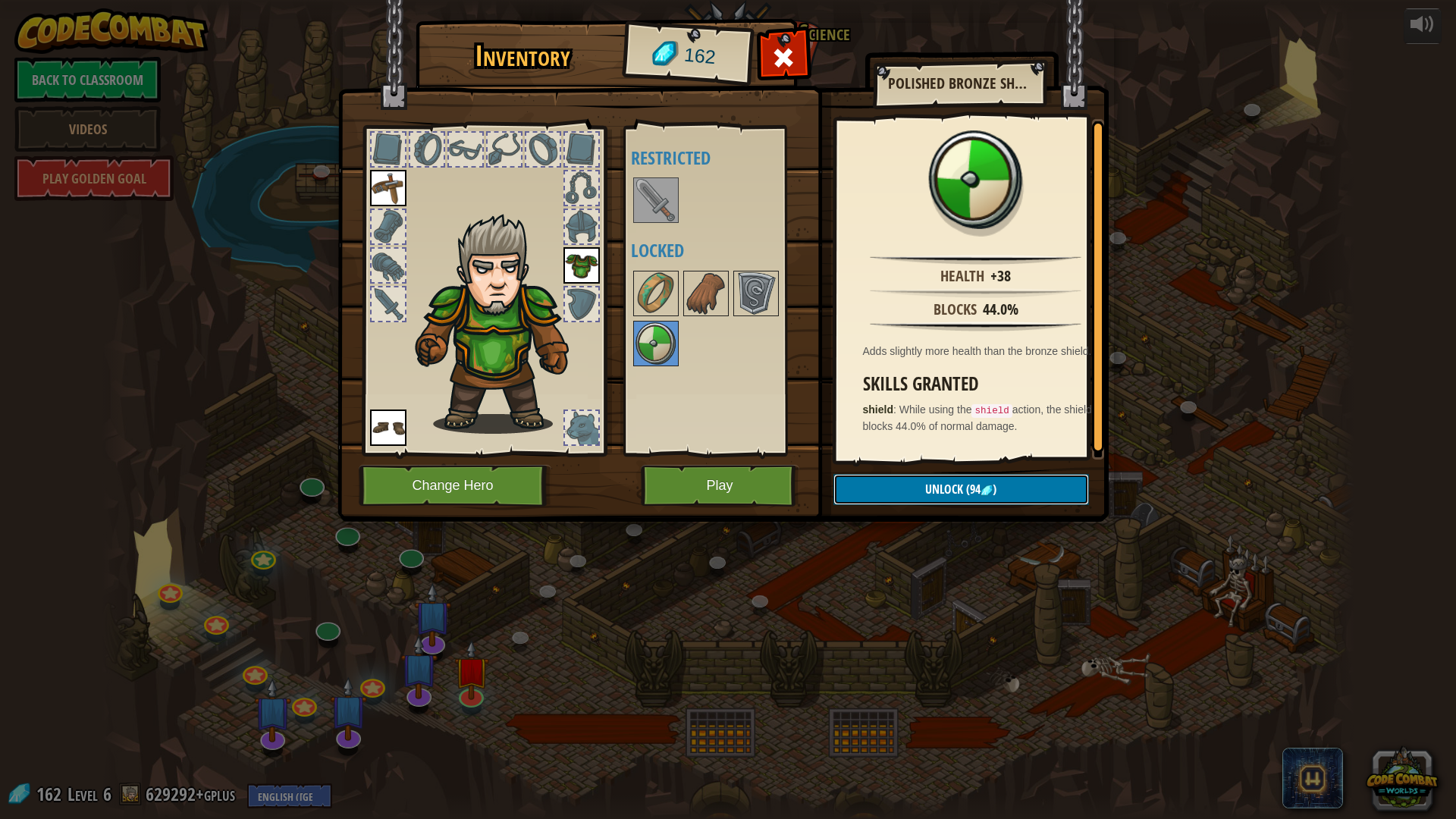
click at [985, 479] on button "Unlock (94 )" at bounding box center [961, 489] width 255 height 31
click at [954, 461] on img at bounding box center [723, 246] width 771 height 550
click at [741, 294] on img at bounding box center [756, 293] width 42 height 42
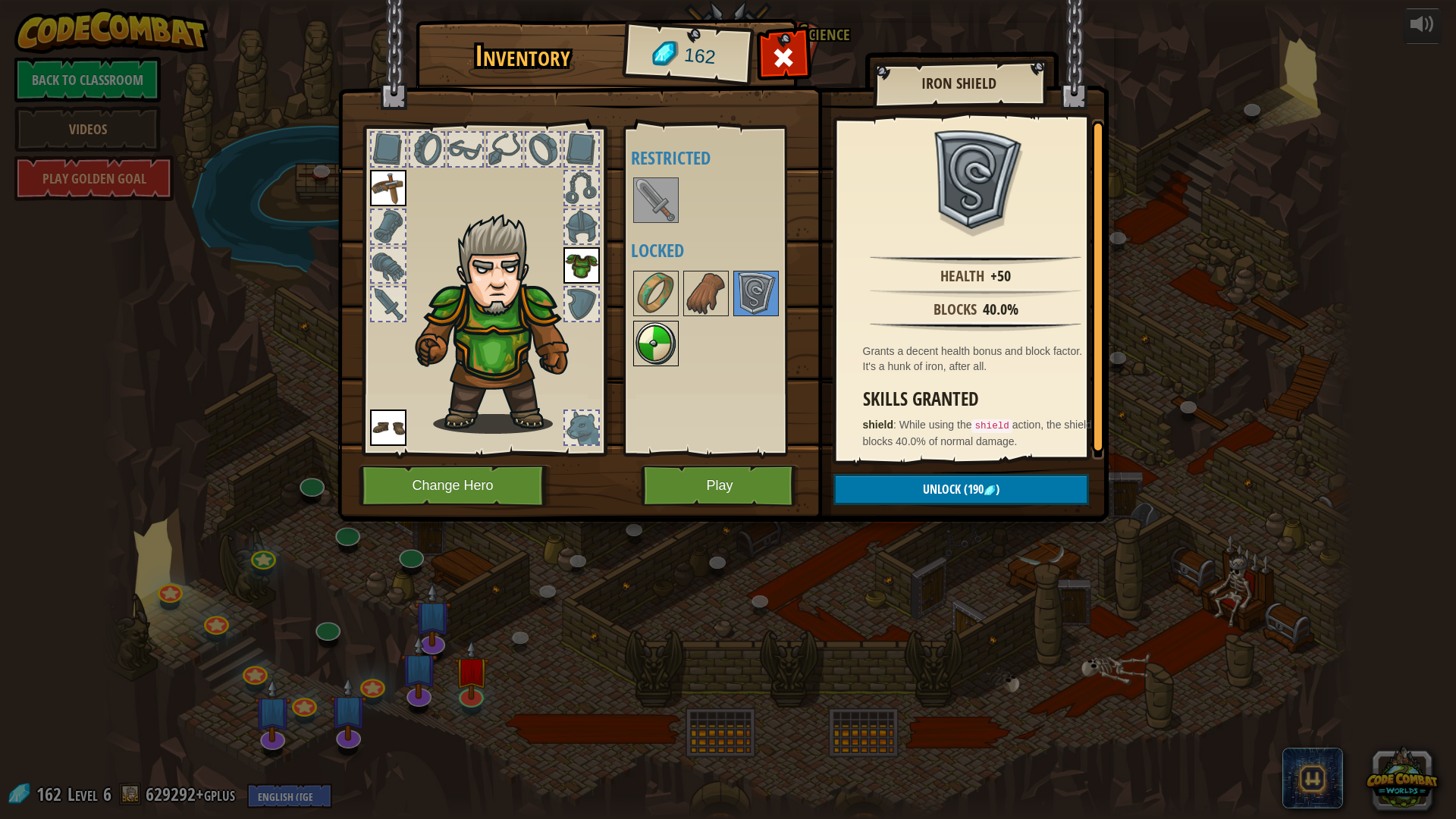
click at [652, 338] on img at bounding box center [656, 343] width 42 height 42
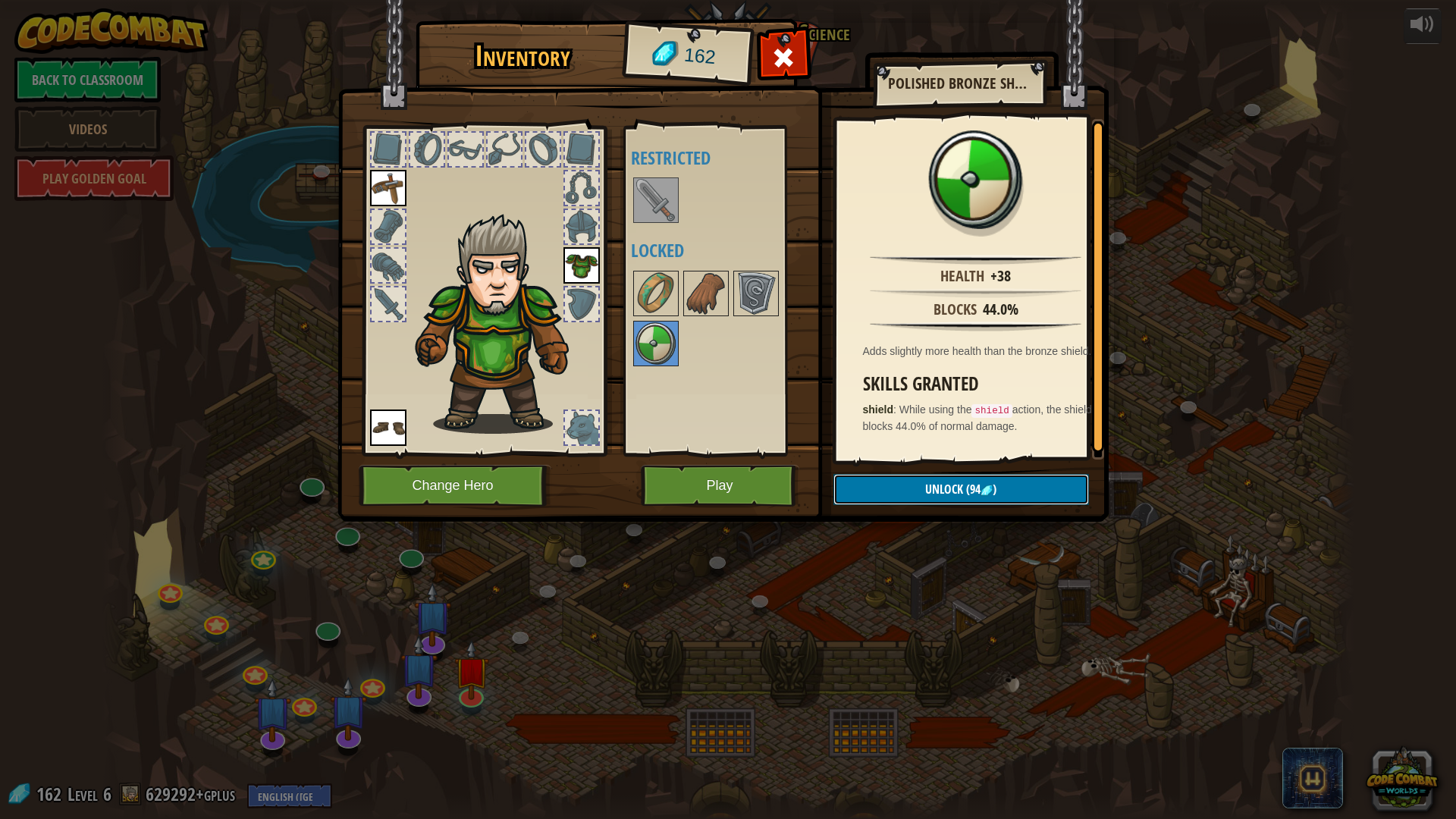
click at [1026, 487] on button "Unlock (94 )" at bounding box center [961, 489] width 255 height 31
click at [1015, 477] on button "Confirm" at bounding box center [961, 489] width 255 height 31
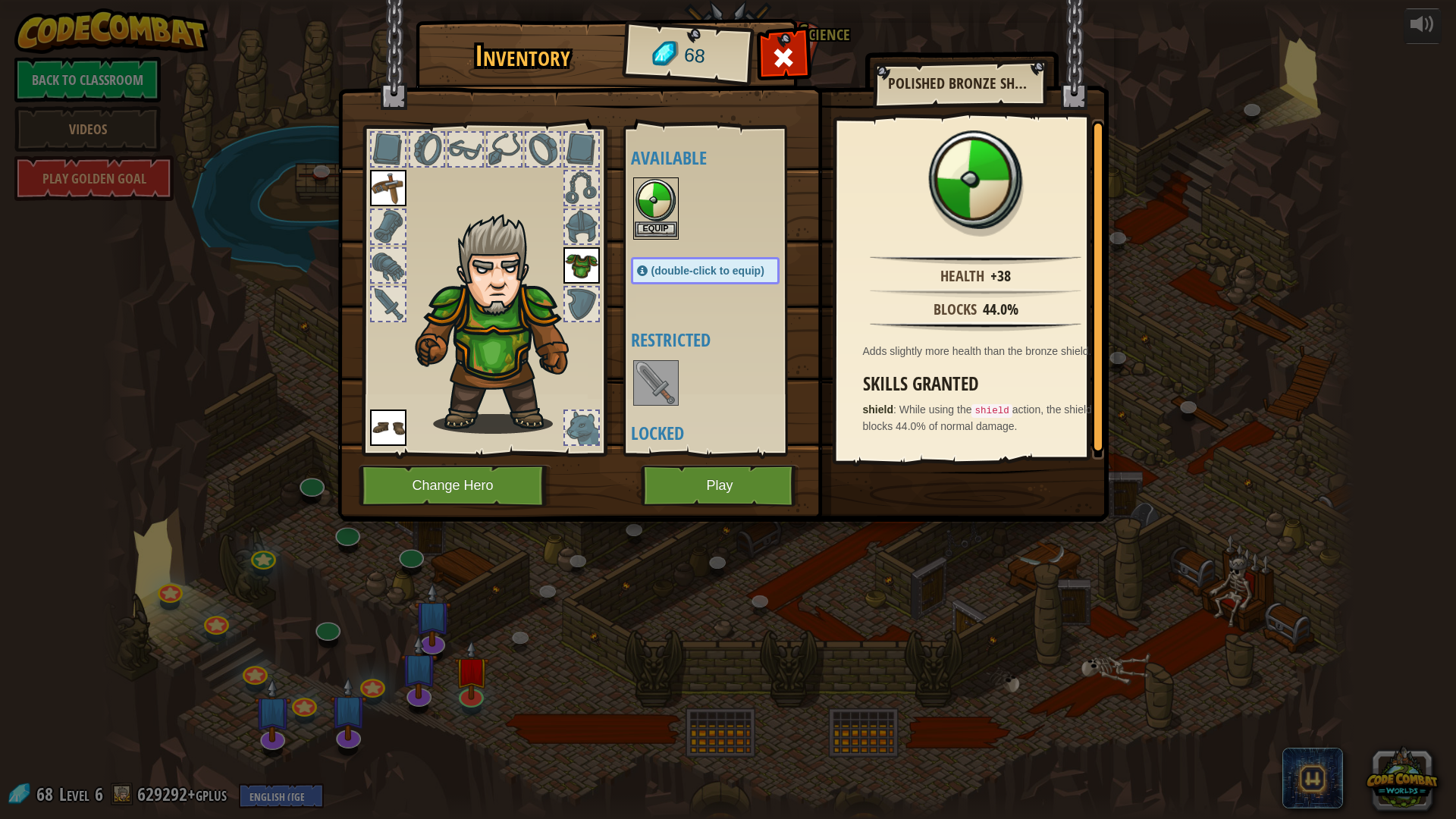
click at [645, 196] on img at bounding box center [656, 199] width 42 height 42
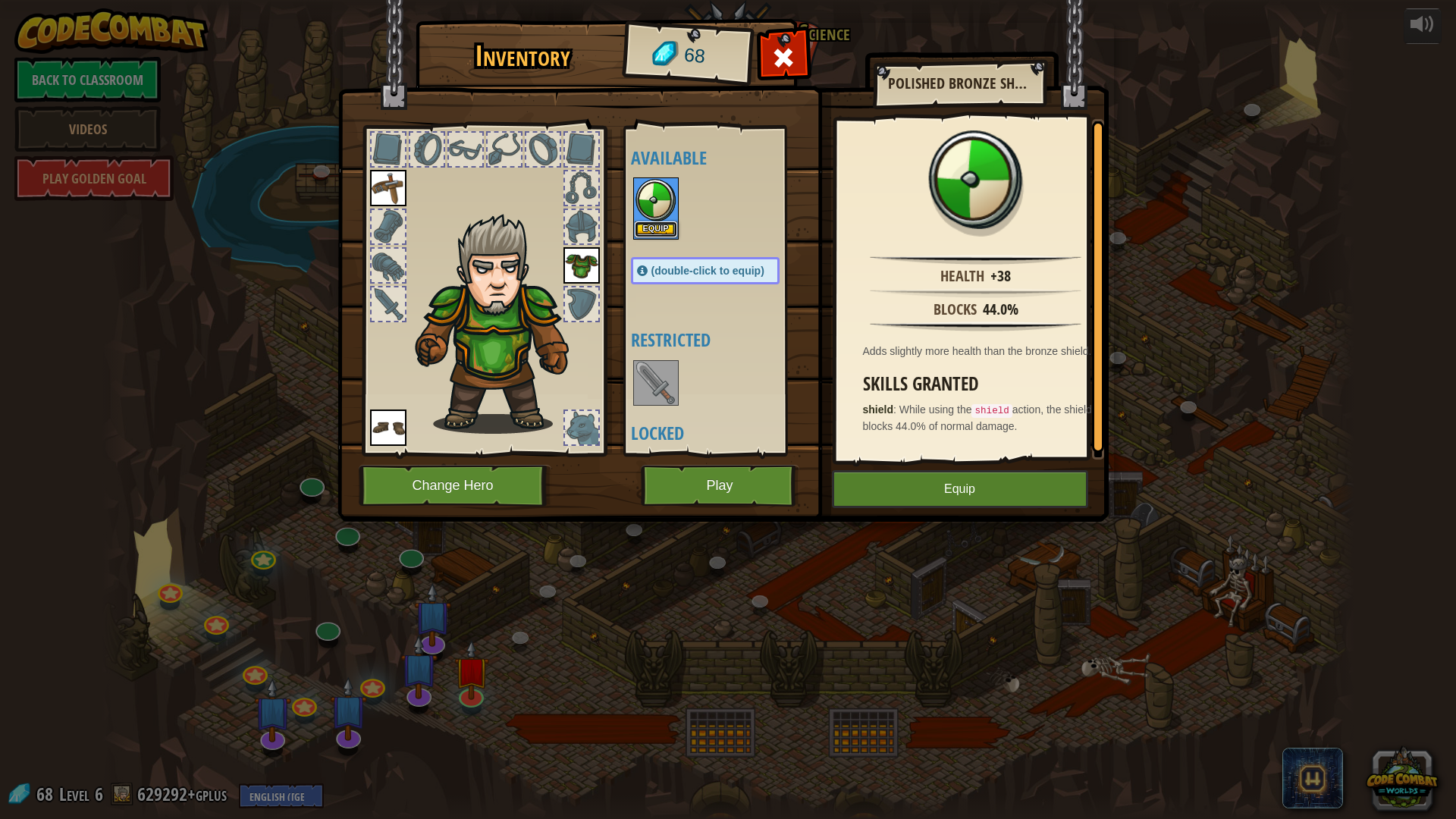
click at [663, 231] on button "Equip" at bounding box center [656, 229] width 42 height 16
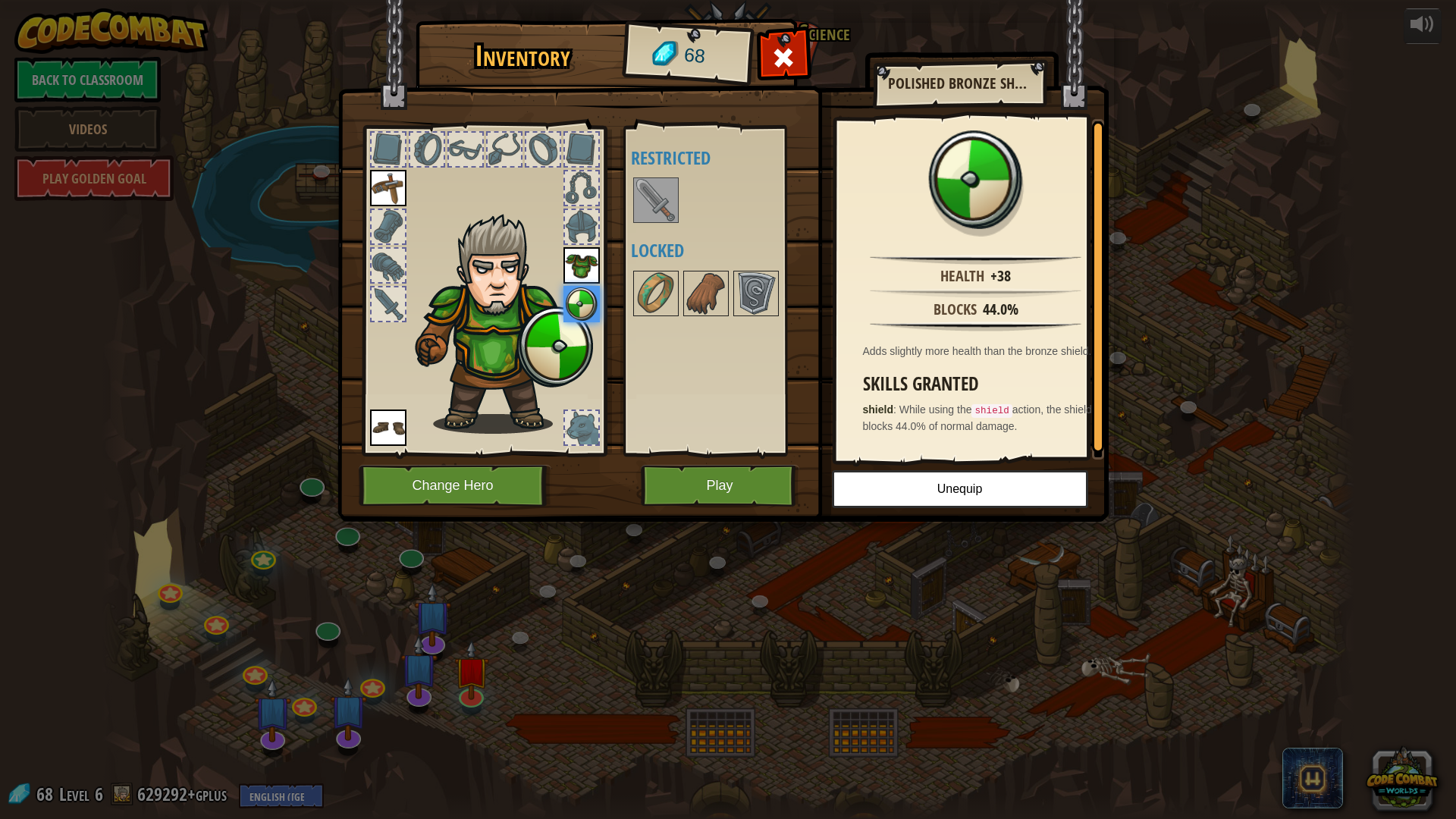
click at [665, 219] on img at bounding box center [656, 199] width 42 height 42
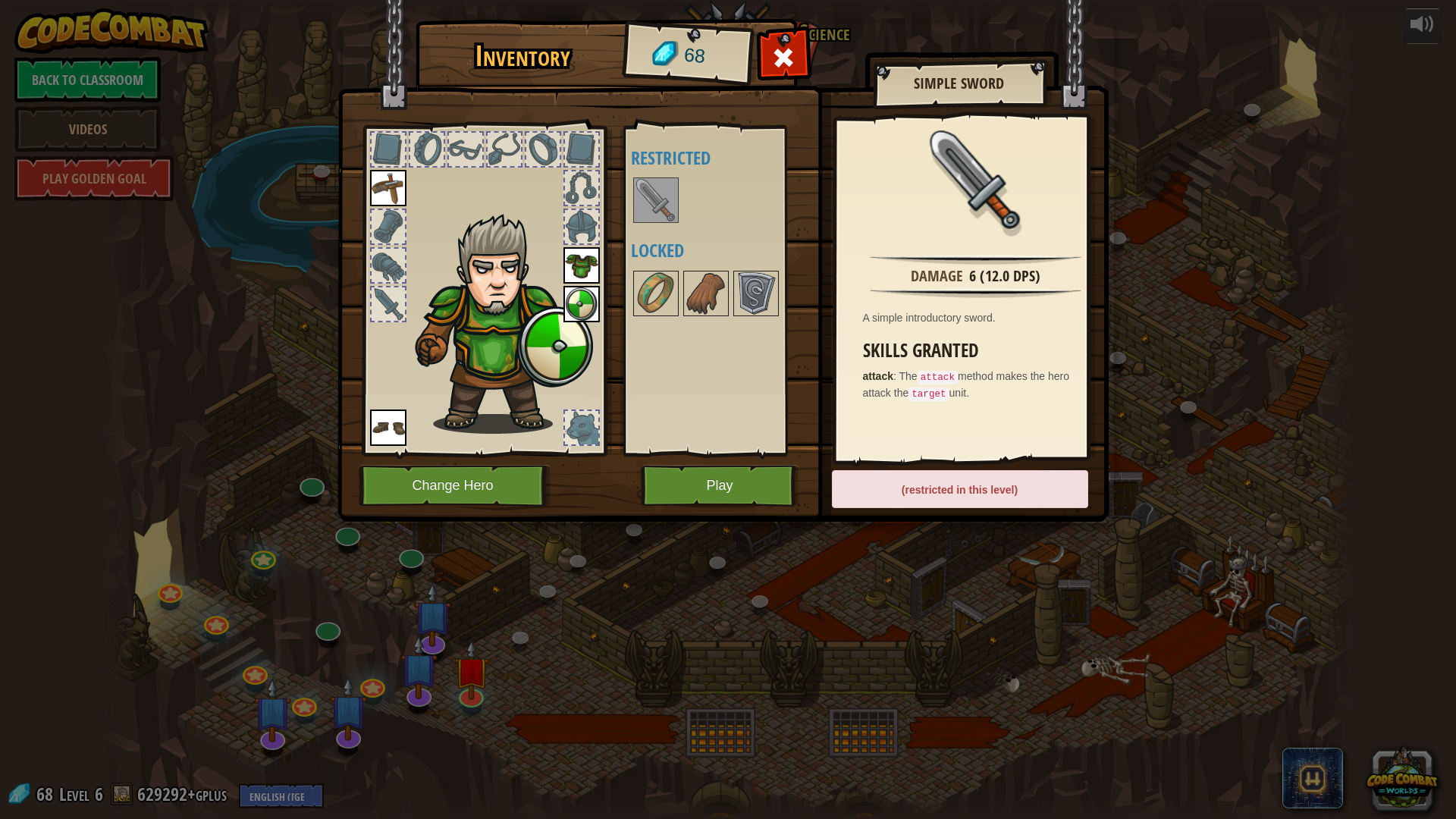
click at [1214, 493] on div "Inventory 68 Available Equip Equip Equip Equip (double-click to equip) Restrict…" at bounding box center [728, 409] width 1456 height 819
click at [793, 52] on span at bounding box center [783, 57] width 24 height 24
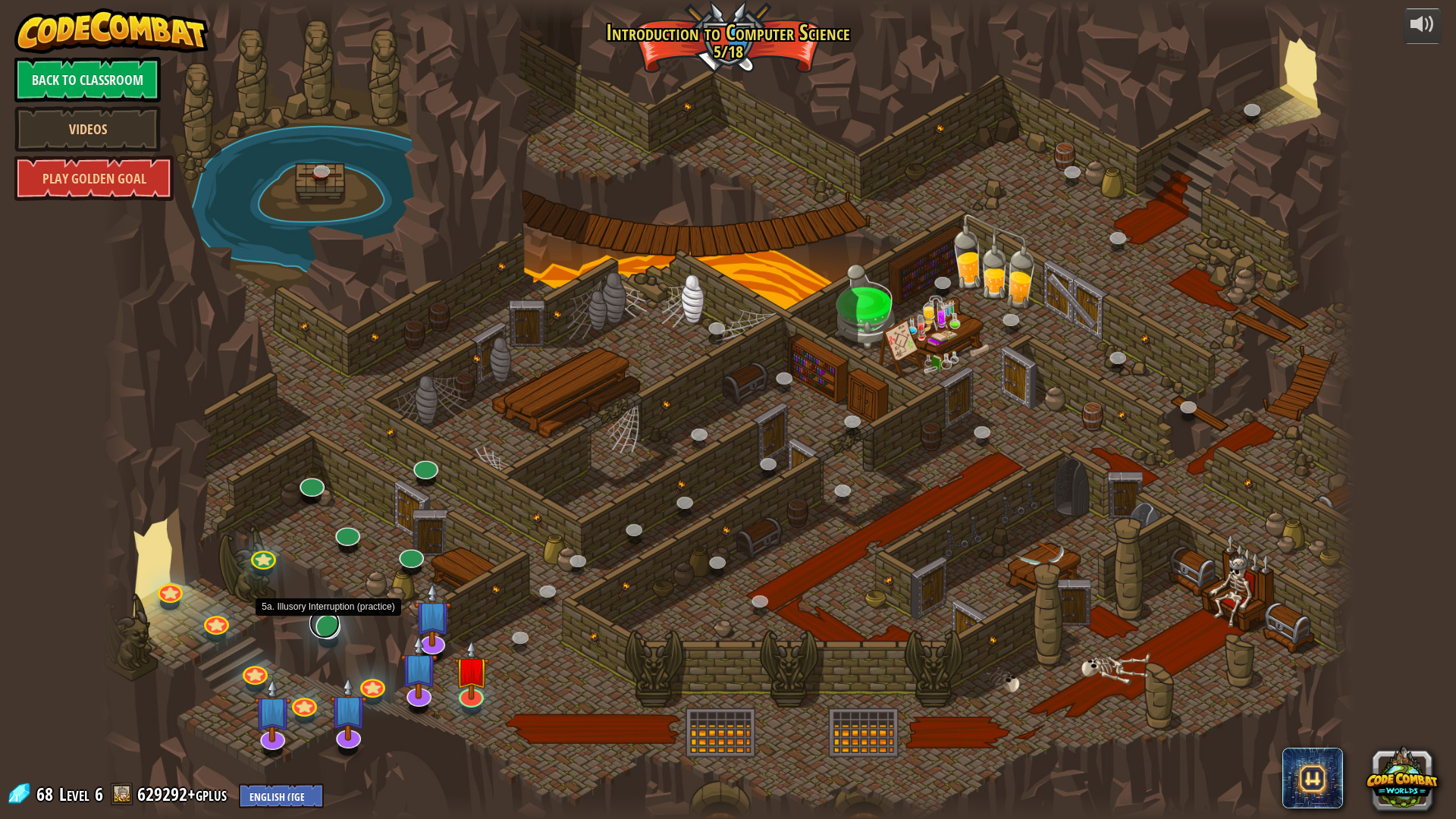
click at [330, 633] on link at bounding box center [324, 623] width 31 height 31
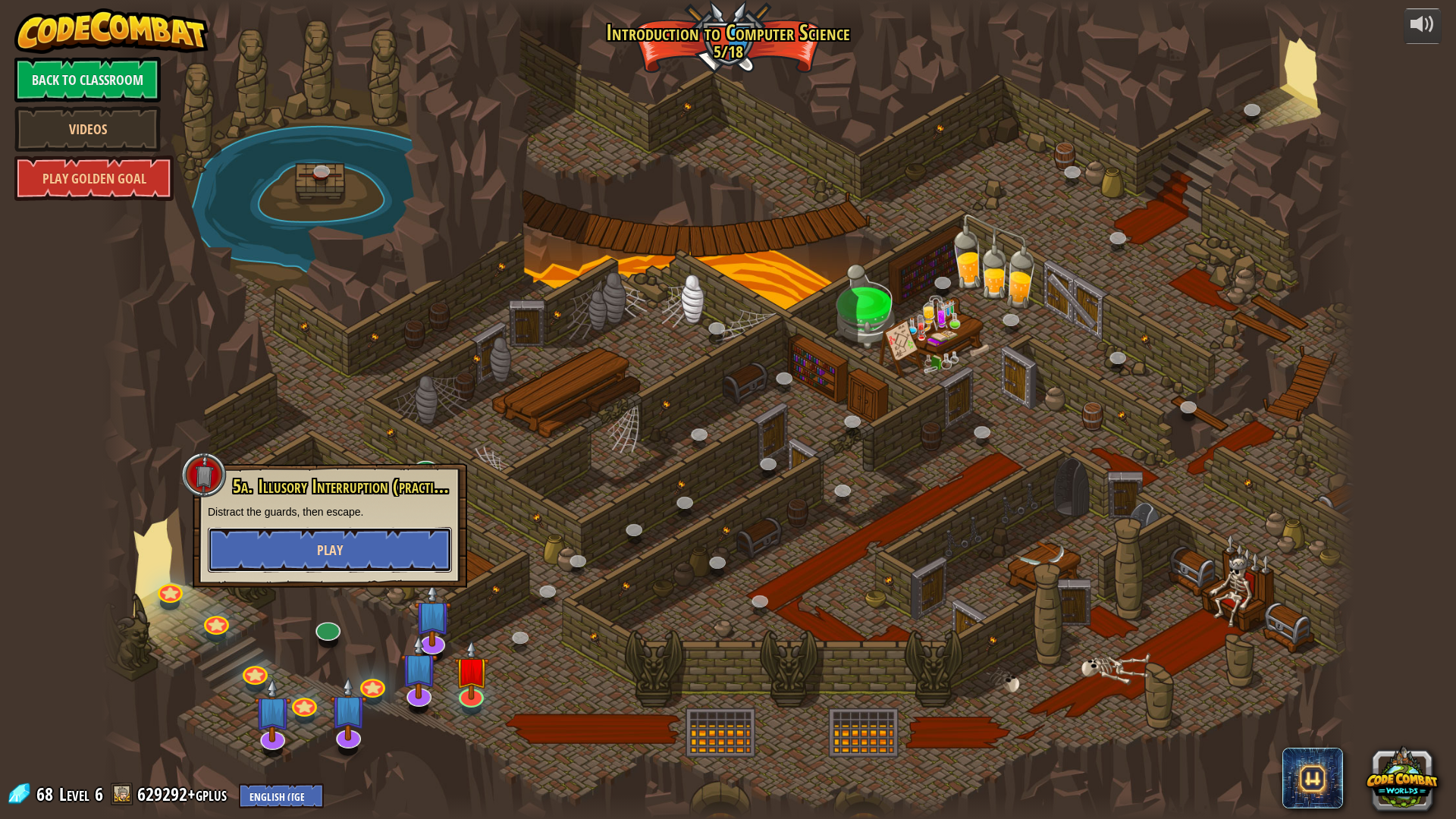
click at [342, 543] on span "Play" at bounding box center [329, 550] width 26 height 19
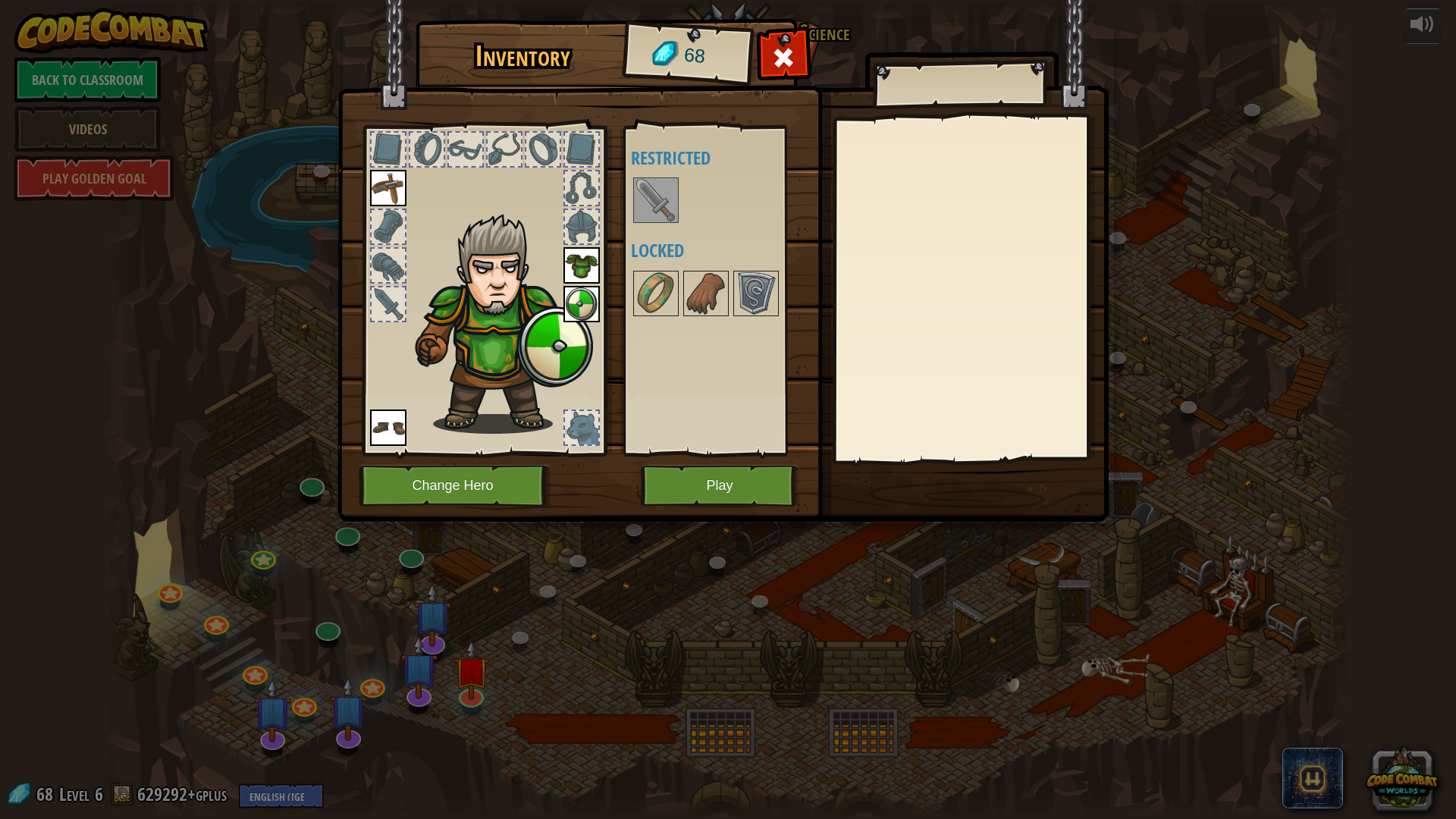
click at [662, 191] on img at bounding box center [656, 199] width 42 height 42
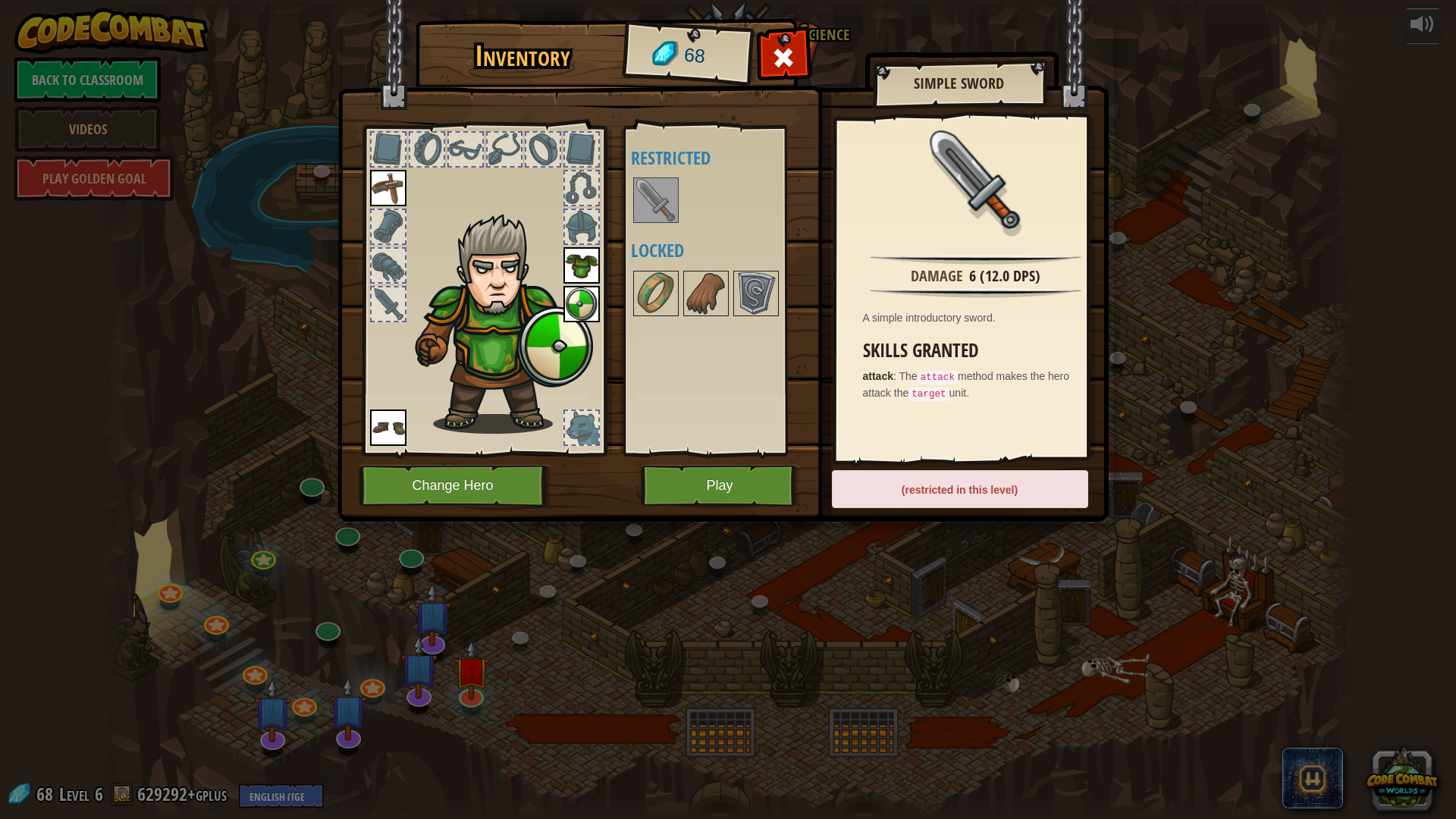
click at [1083, 306] on div "Damage 6 (12.0 DPS) A simple introductory sword. Skills Granted attack : The at…" at bounding box center [976, 289] width 279 height 340
click at [1078, 307] on div "Damage 6 (12.0 DPS) A simple introductory sword. Skills Granted attack : The at…" at bounding box center [976, 289] width 279 height 340
click at [1115, 298] on div "Inventory 68 Available Equip Equip Equip Equip (double-click to equip) Restrict…" at bounding box center [728, 409] width 1456 height 819
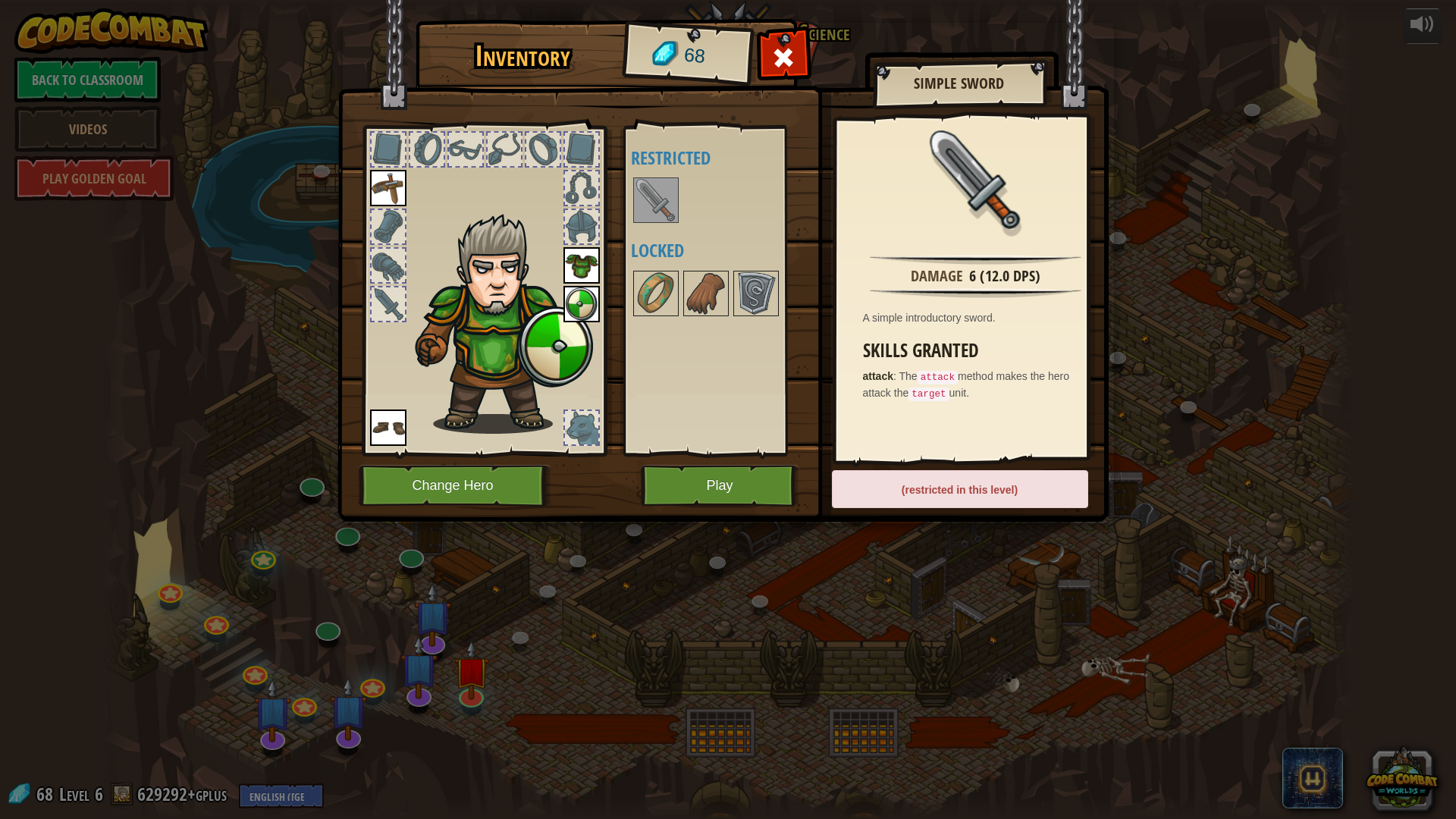
click at [782, 36] on img at bounding box center [723, 246] width 771 height 550
click at [774, 77] on div at bounding box center [784, 62] width 48 height 48
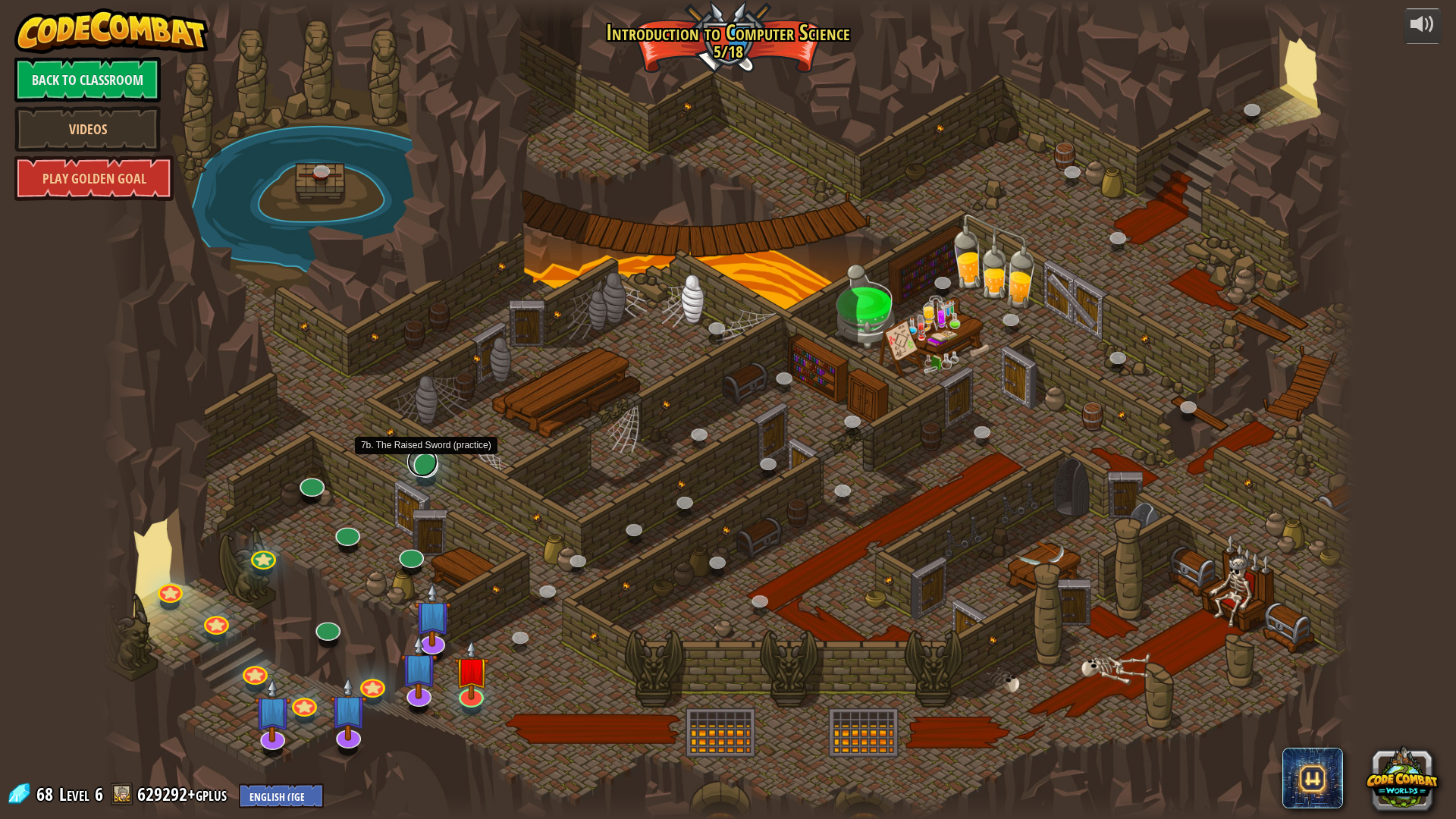
click at [425, 462] on link at bounding box center [422, 461] width 31 height 31
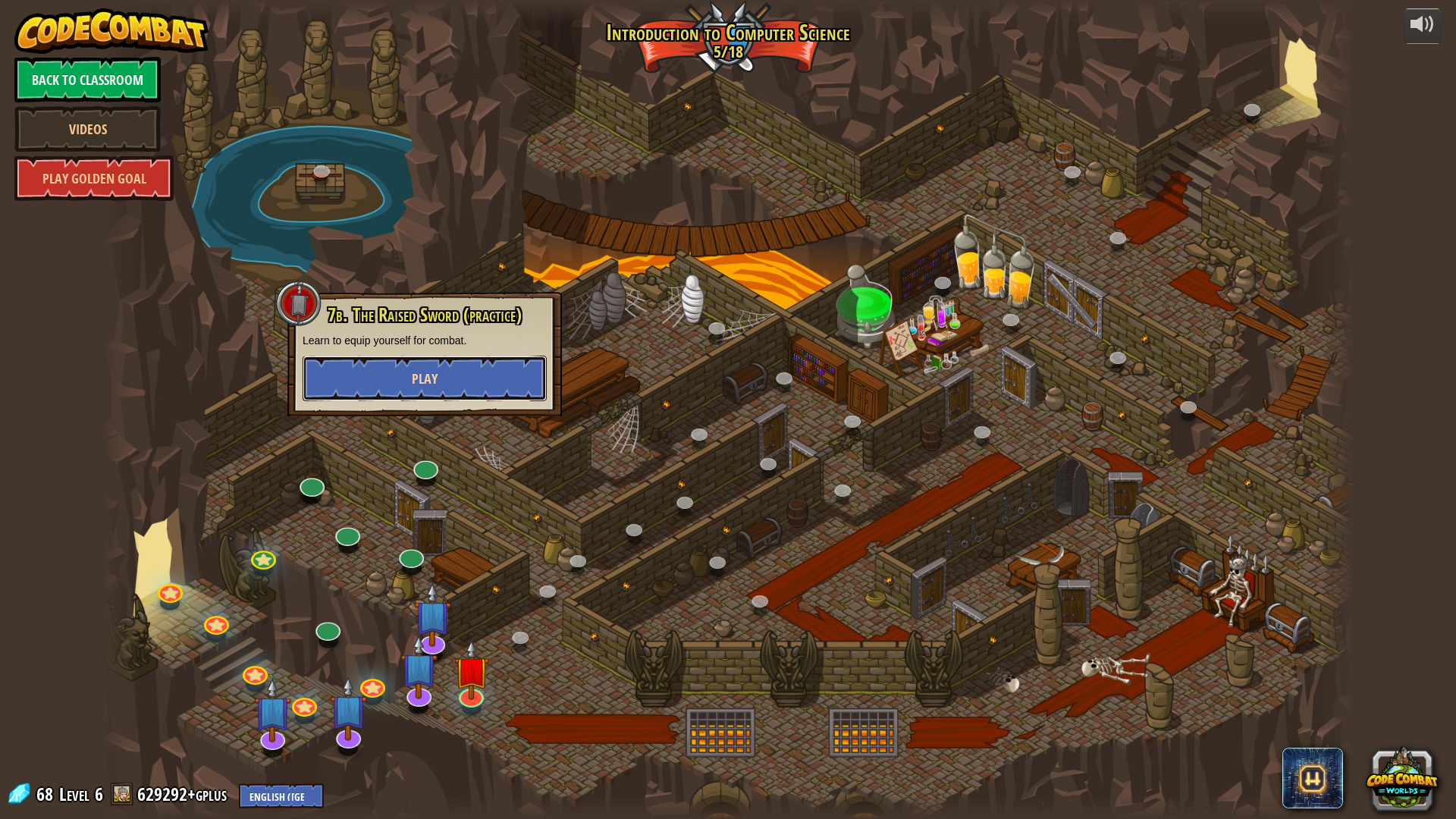
click at [451, 385] on button "Play" at bounding box center [424, 378] width 244 height 45
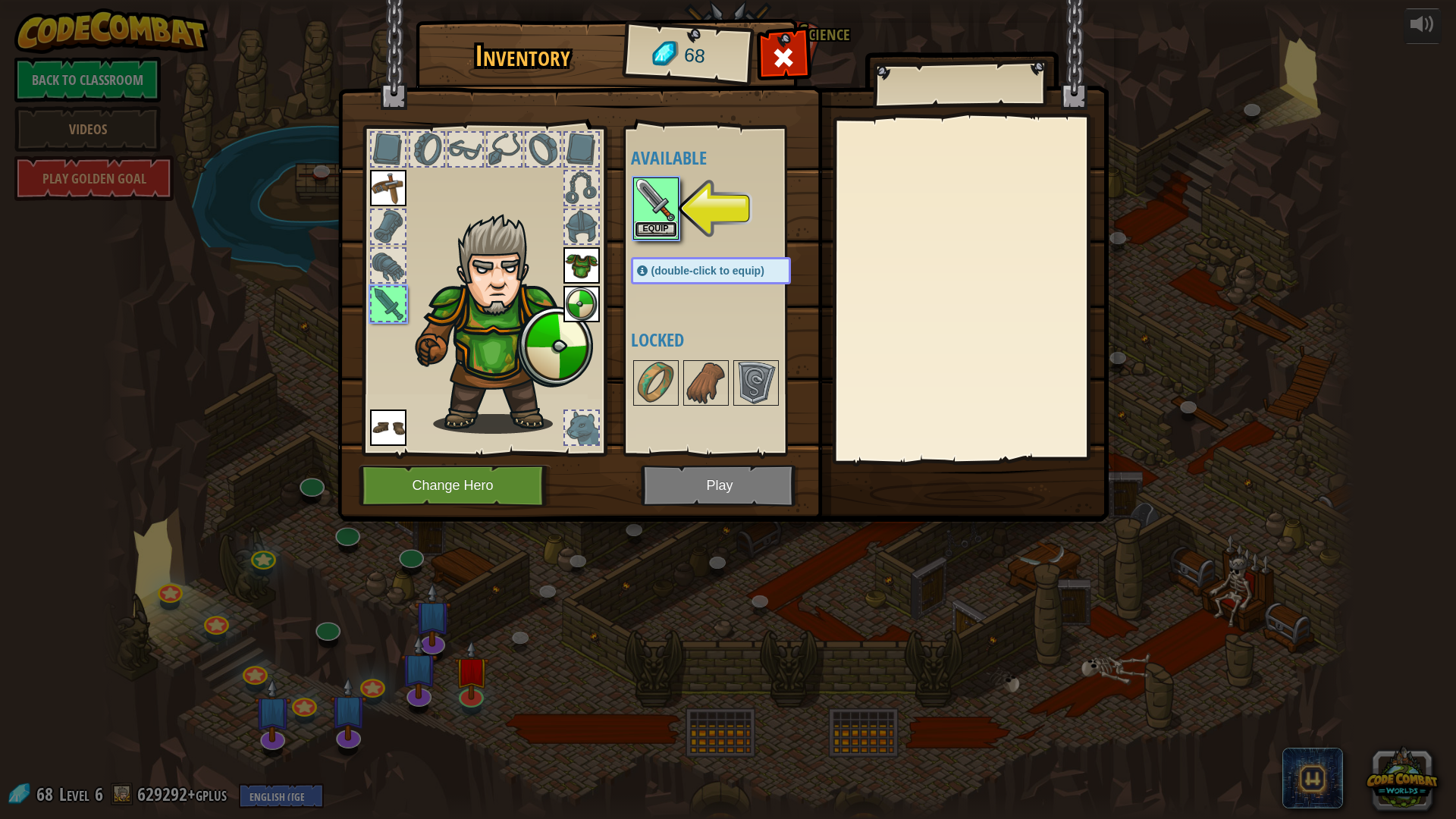
click at [666, 227] on button "Equip" at bounding box center [656, 229] width 42 height 16
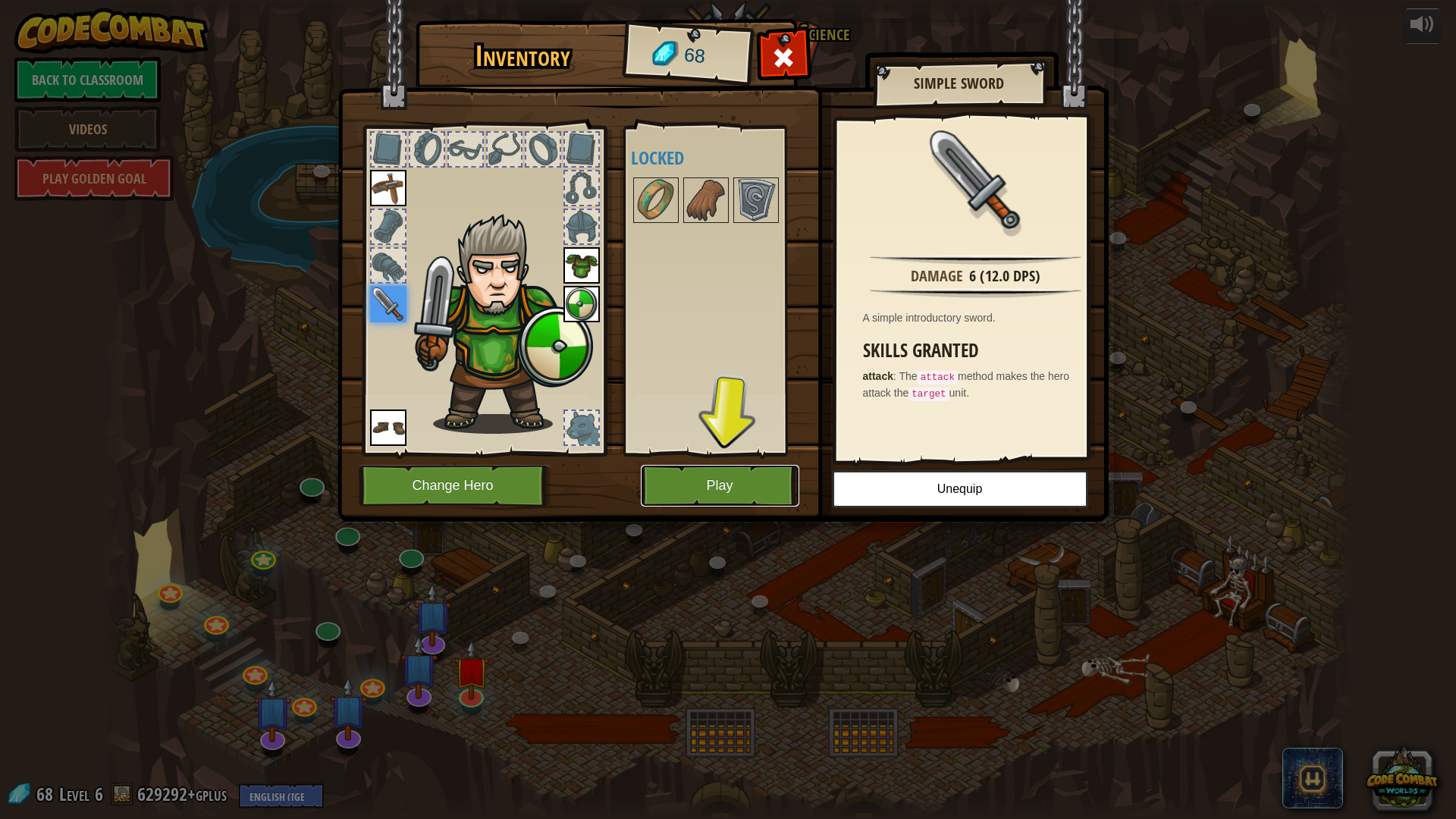
click at [712, 480] on button "Play" at bounding box center [720, 485] width 159 height 41
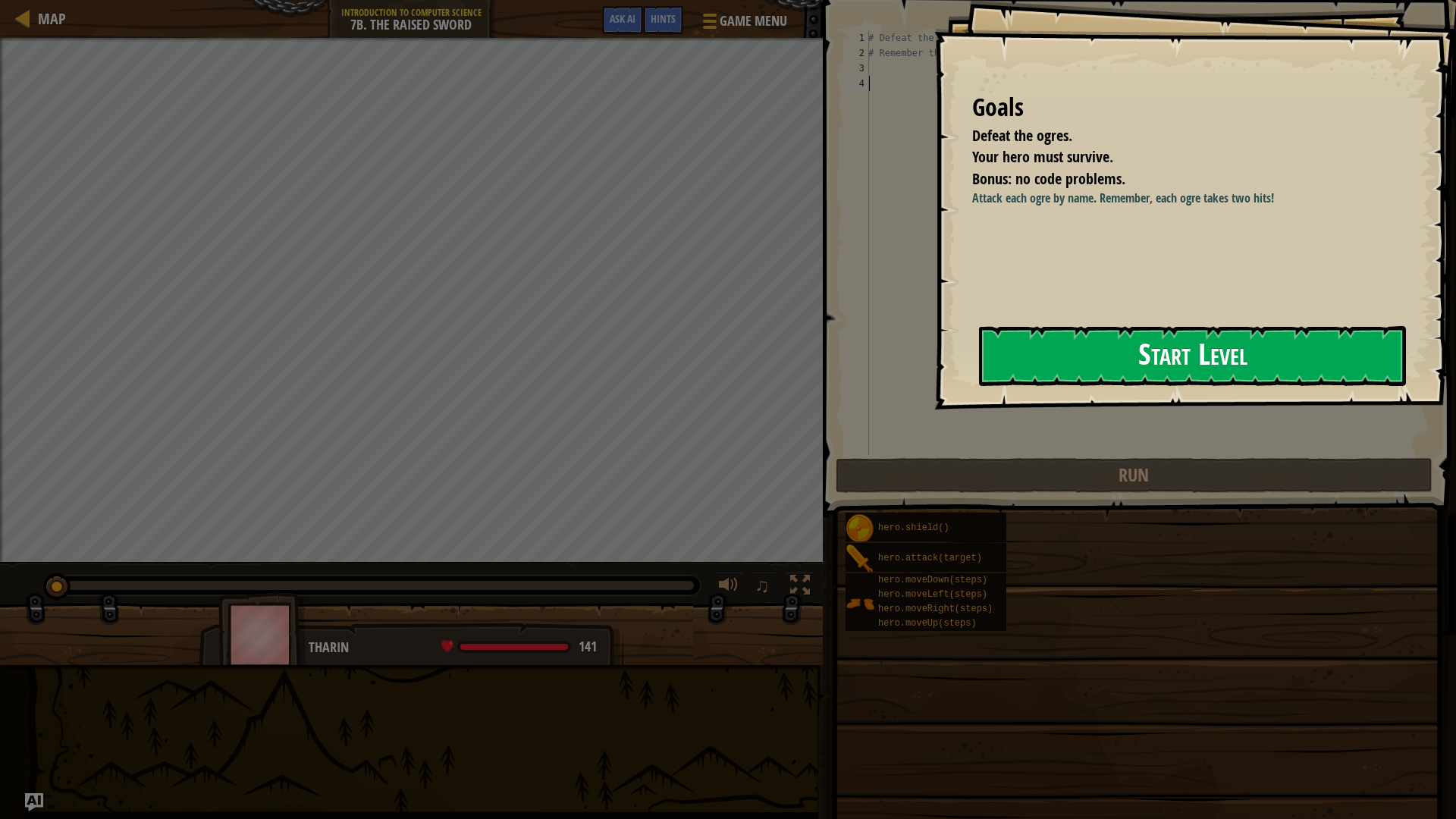
click at [1192, 371] on button "Start Level" at bounding box center [1192, 355] width 427 height 60
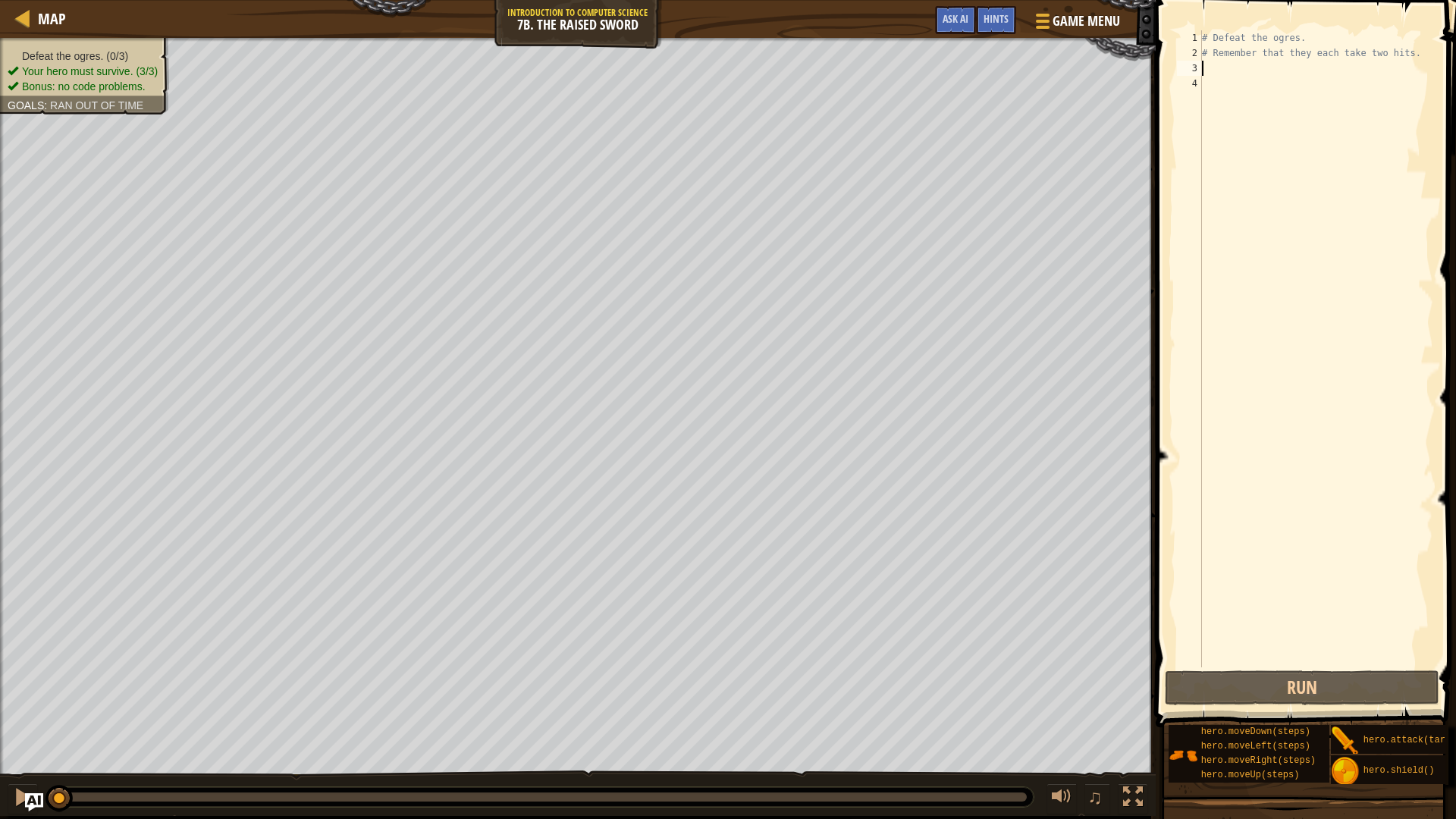
click at [1253, 73] on div "# Defeat the ogres. # Remember that they each take two hits." at bounding box center [1315, 364] width 234 height 667
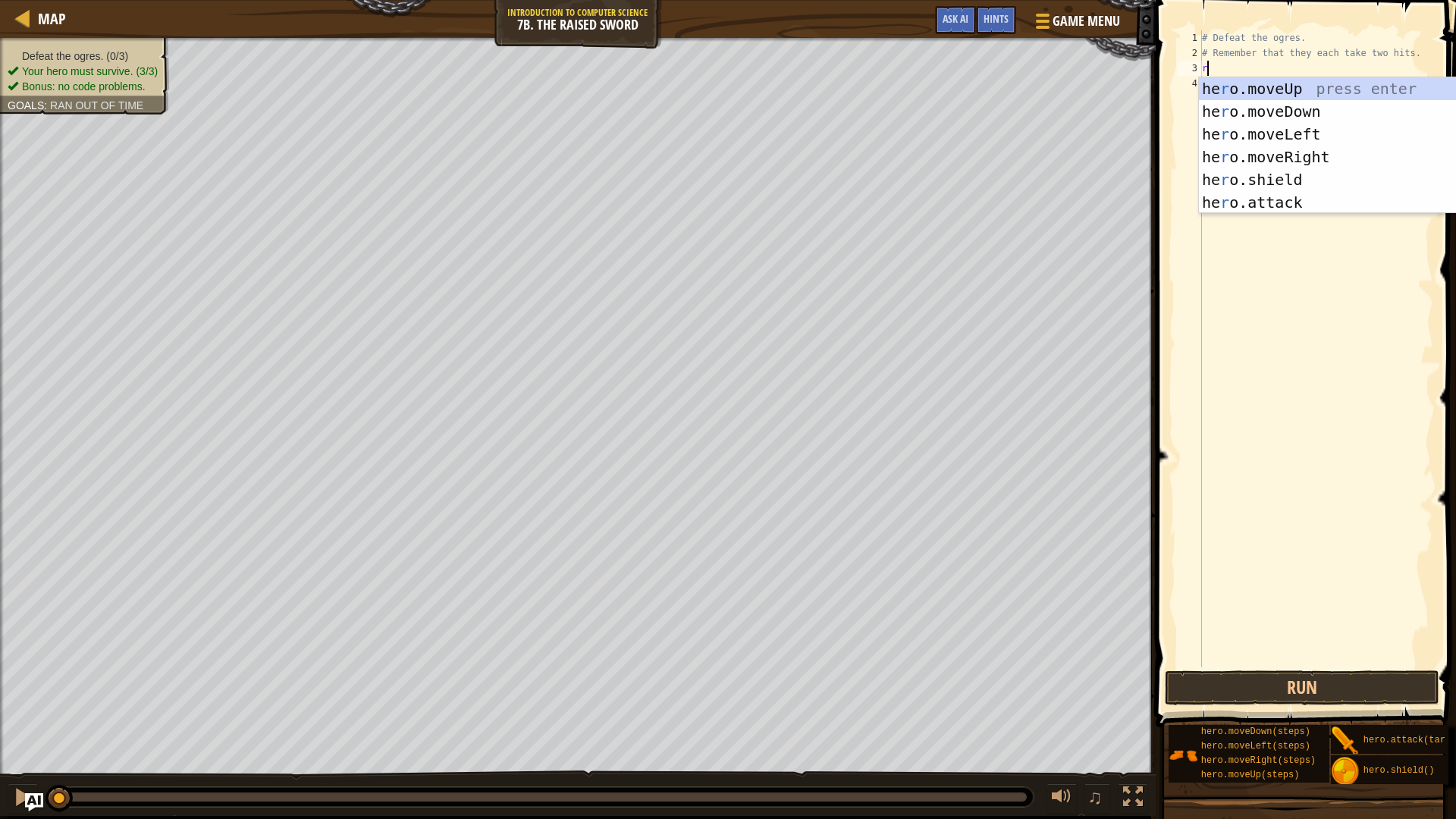
scroll to position [7, 0]
type textarea "ri"
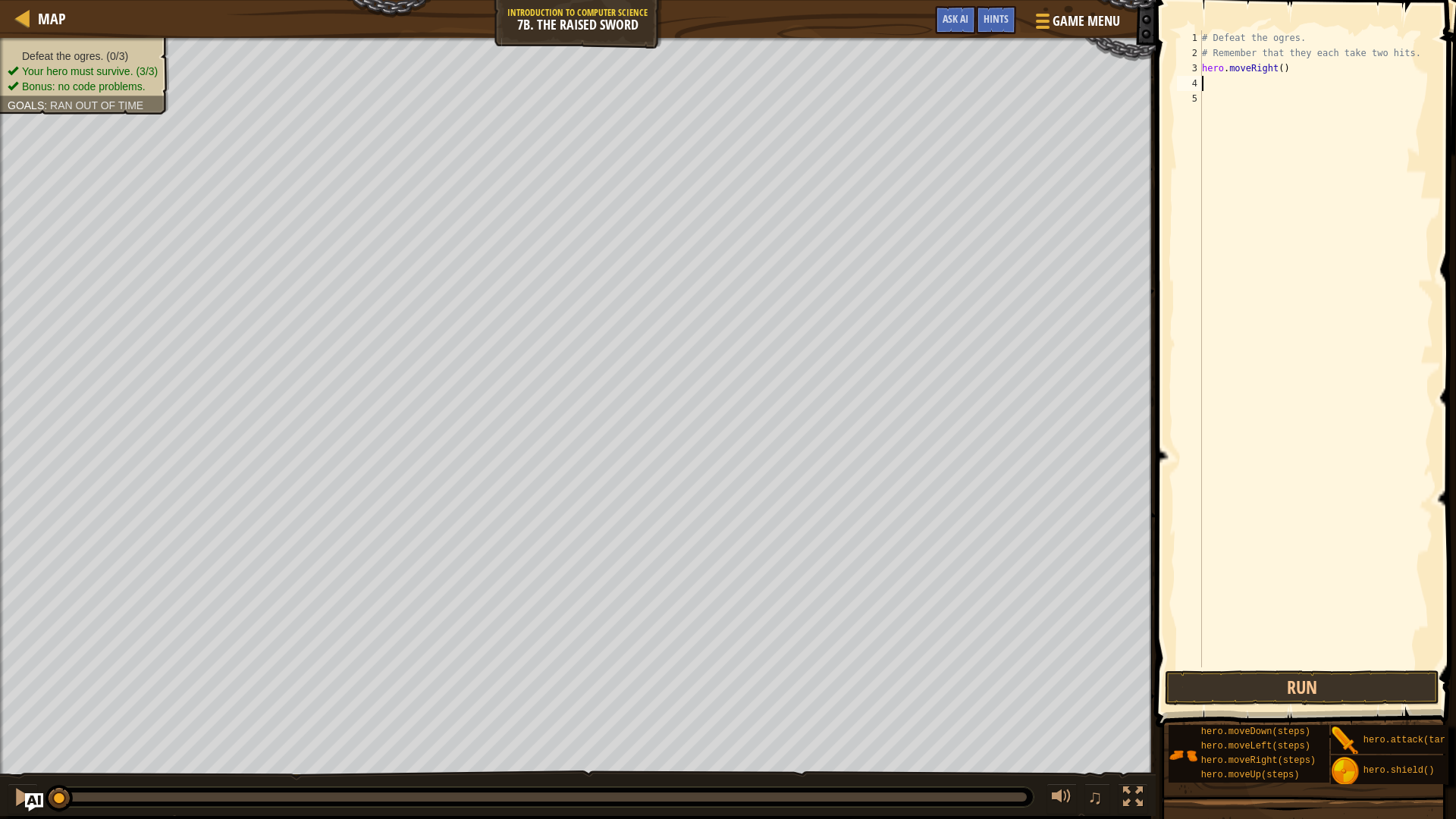
type textarea "s"
type textarea "a"
type textarea "hero.attack("Rig")"
click at [1220, 115] on div "# Defeat the ogres. # Remember that they each take two hits. hero . moveRight (…" at bounding box center [1315, 364] width 234 height 667
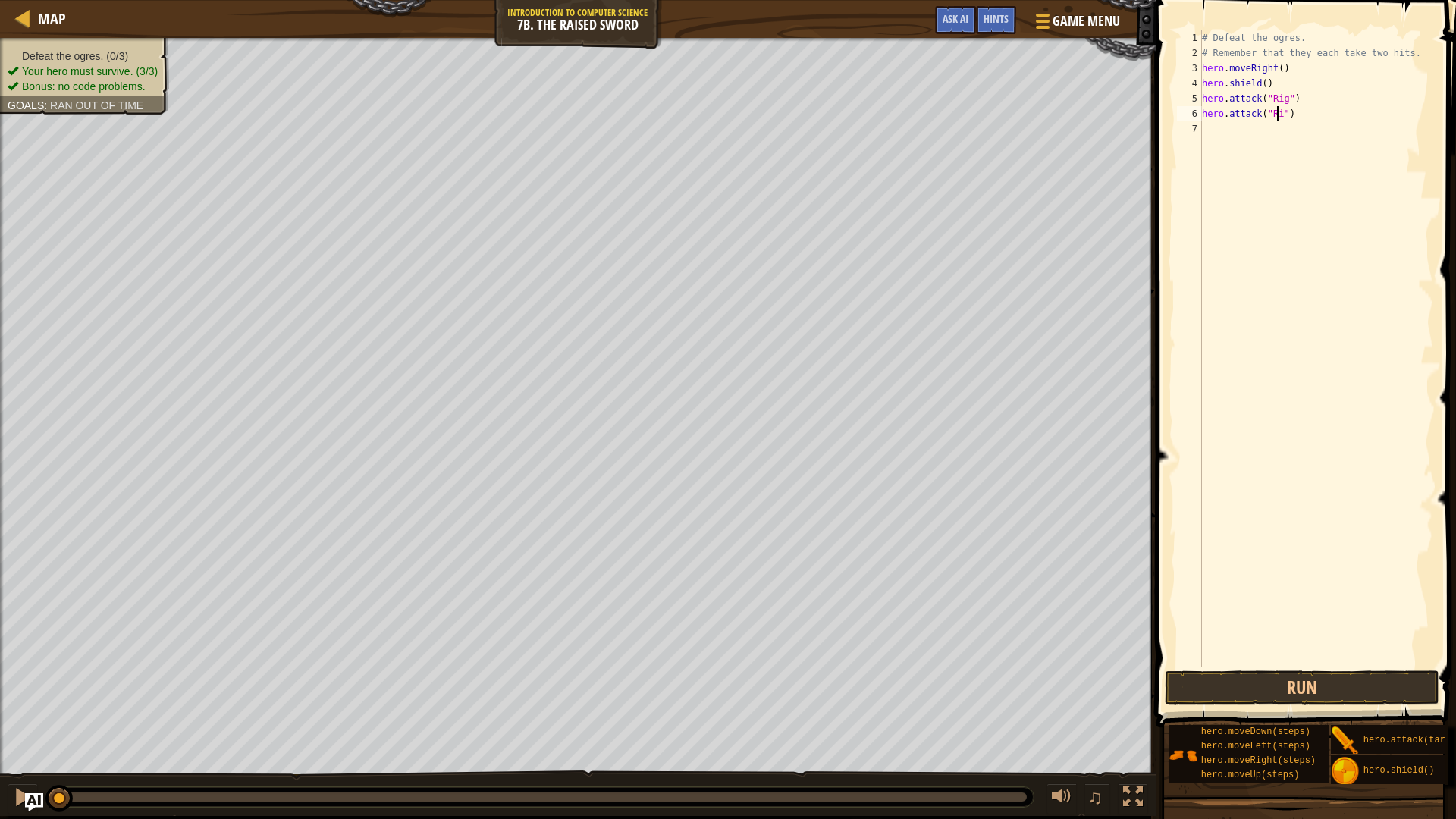
type textarea "hero.attack("Rig")"
click at [1348, 133] on div "# Defeat the ogres. # Remember that they each take two hits. hero . moveRight (…" at bounding box center [1315, 364] width 234 height 667
type textarea "s"
type textarea "h"
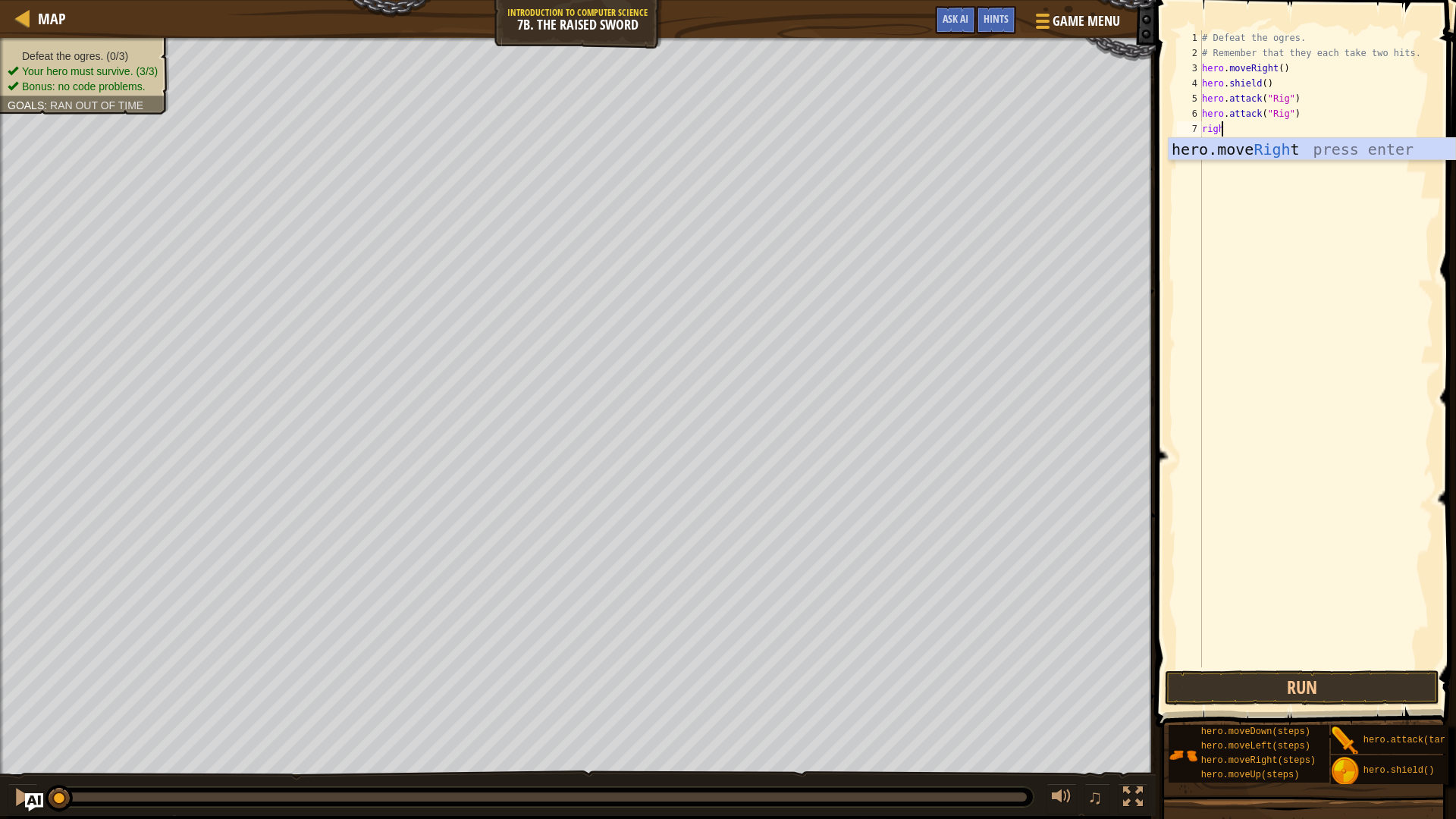
scroll to position [7, 1]
type textarea "right"
type textarea "s"
type textarea "hero.attack("Gurt")"
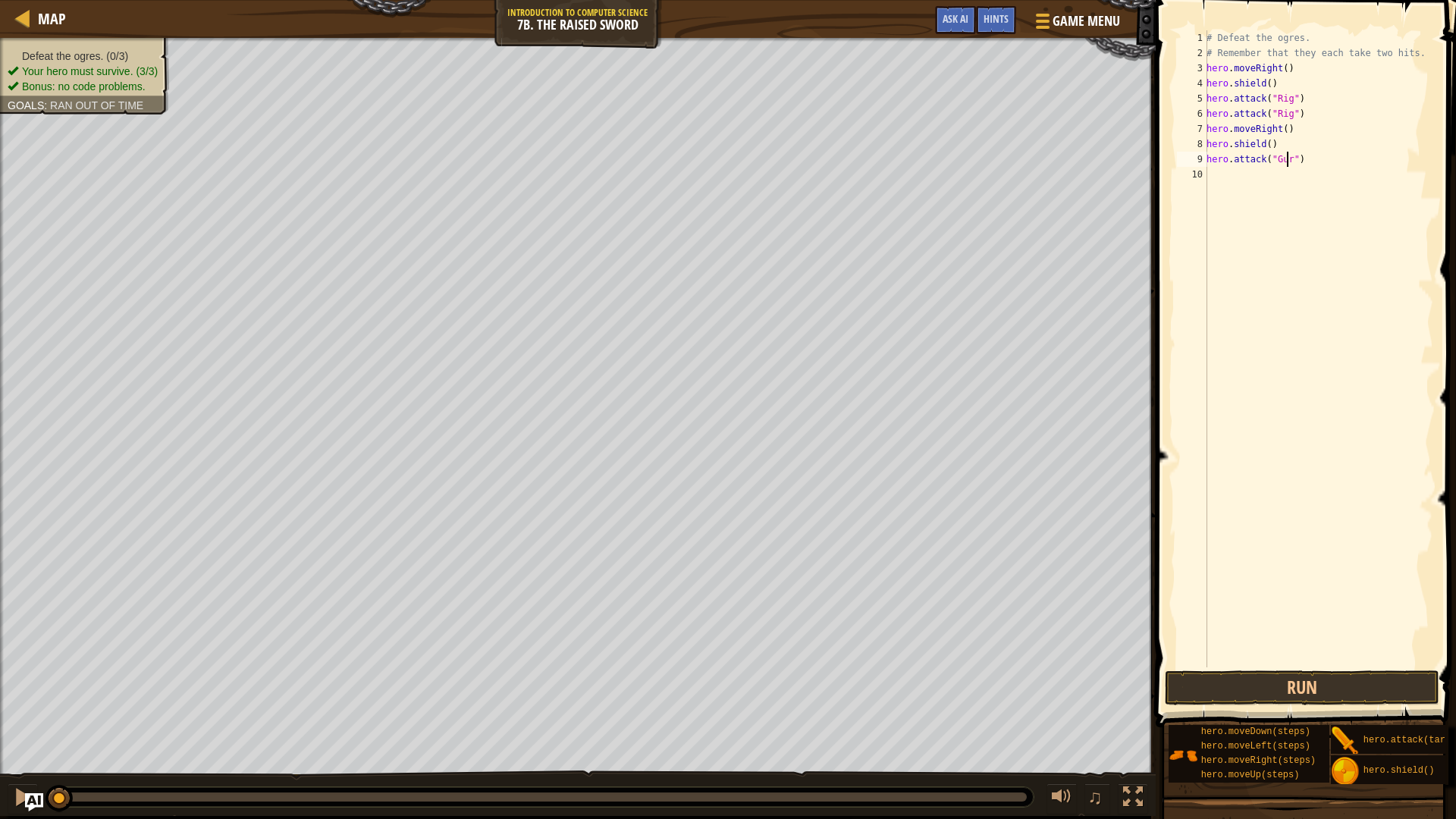
scroll to position [7, 7]
drag, startPoint x: 1265, startPoint y: 266, endPoint x: 1262, endPoint y: 255, distance: 11.4
click at [1266, 262] on div "# Defeat the ogres. # Remember that they each take two hits. hero . moveRight (…" at bounding box center [1319, 364] width 230 height 667
type textarea "G"
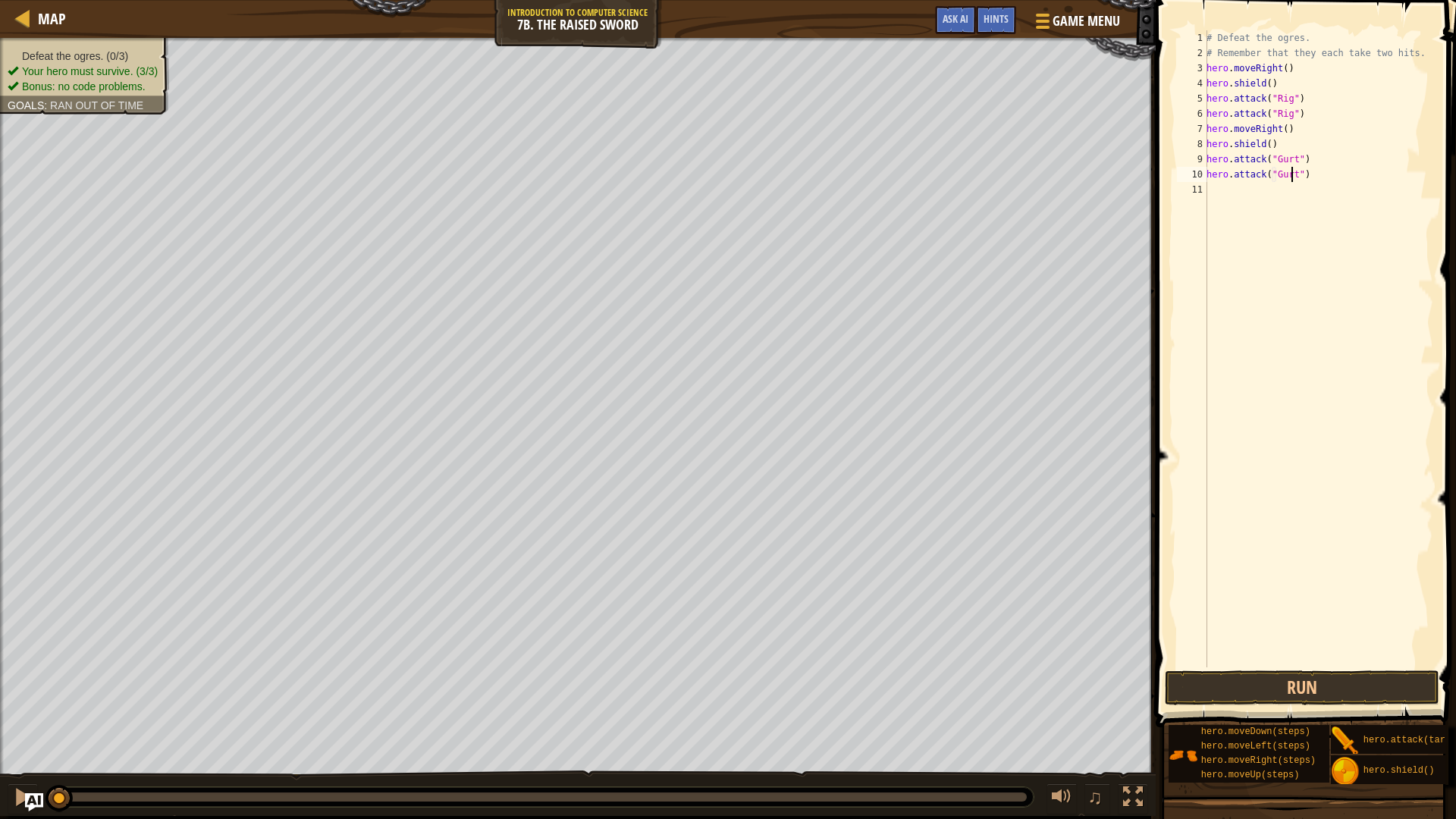
type textarea "hero.attack("Gurt")"
click at [1261, 215] on div "# Defeat the ogres. # Remember that they each take two hits. hero . moveRight (…" at bounding box center [1319, 364] width 230 height 667
click at [1324, 184] on div "# Defeat the ogres. # Remember that they each take two hits. hero . moveRight (…" at bounding box center [1319, 364] width 230 height 667
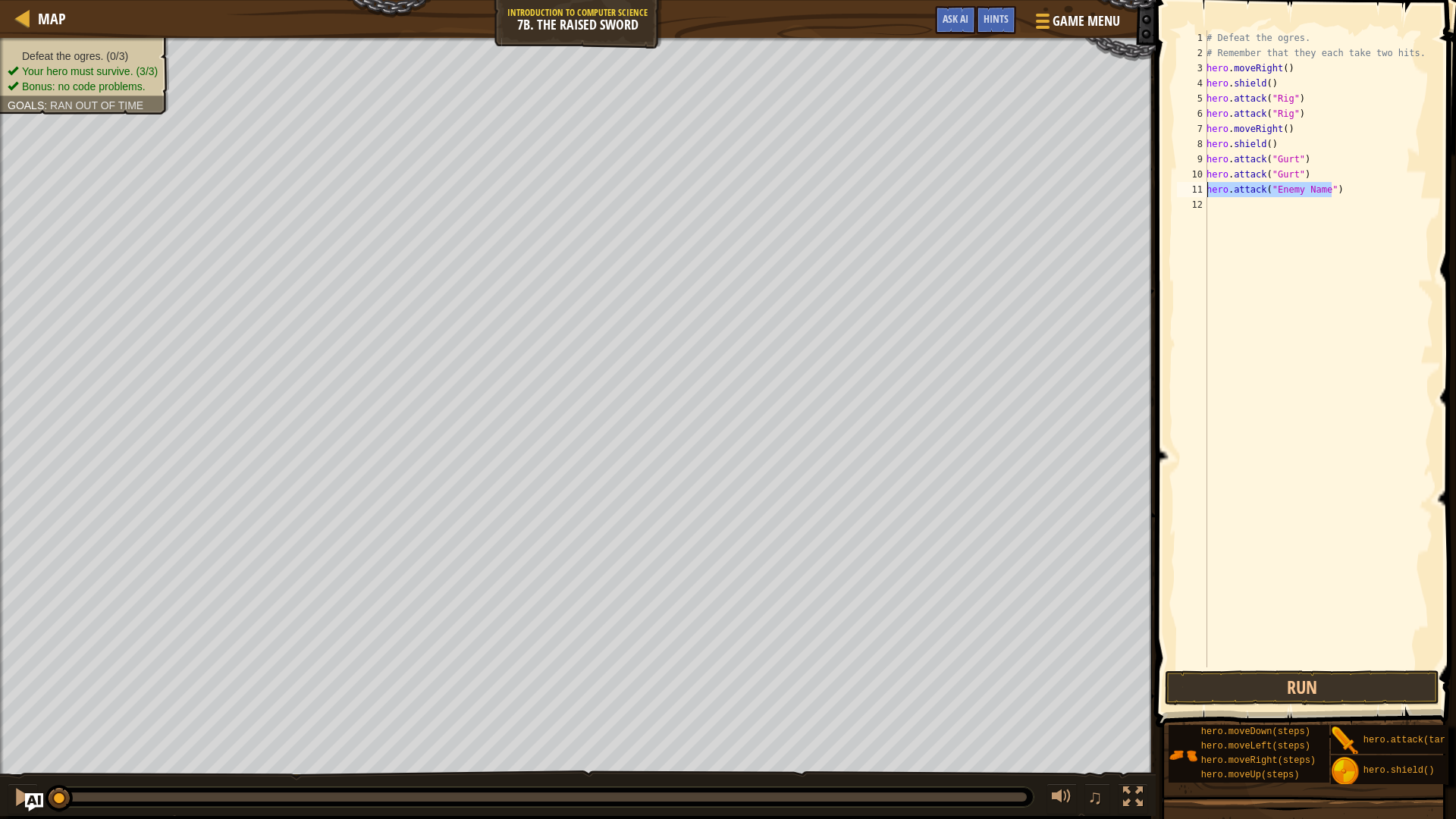
drag, startPoint x: 1334, startPoint y: 183, endPoint x: 1205, endPoint y: 177, distance: 129.1
click at [1205, 193] on div "hero.attack("Gurt") hero.attack("Enemy Name") 1 2 3 4 5 6 7 8 9 10 11 12 # Defe…" at bounding box center [1304, 349] width 260 height 637
type textarea "hero.attack("Enemy Name")"
type textarea "r"
type textarea "s"
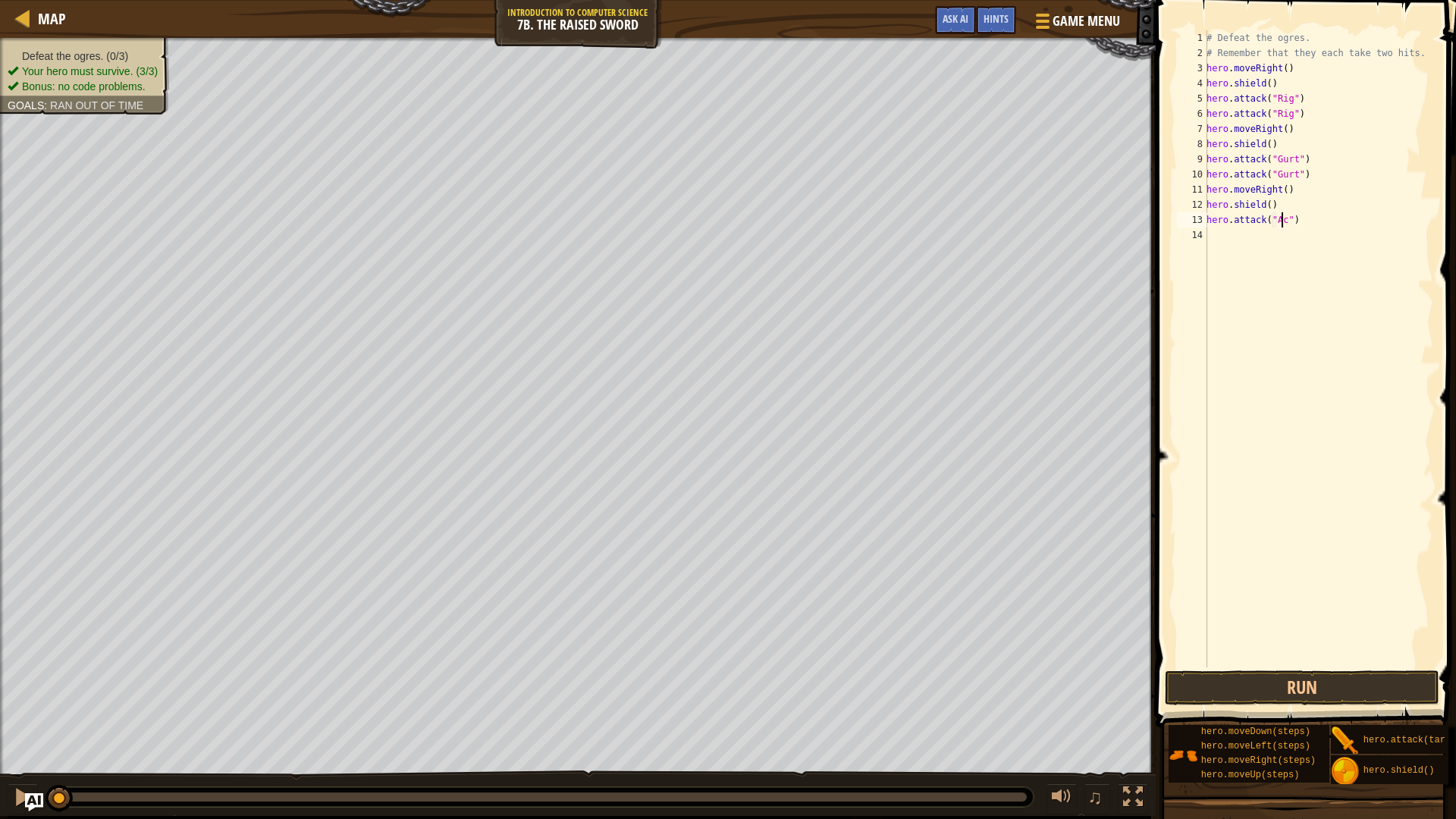
scroll to position [7, 6]
type textarea "hero.attack("Ack")"
click at [1254, 251] on div "# Defeat the ogres. # Remember that they each take two hits. hero . moveRight (…" at bounding box center [1319, 364] width 230 height 667
type textarea "hero.attack("Ack")"
drag, startPoint x: 1322, startPoint y: 679, endPoint x: 1305, endPoint y: 651, distance: 32.8
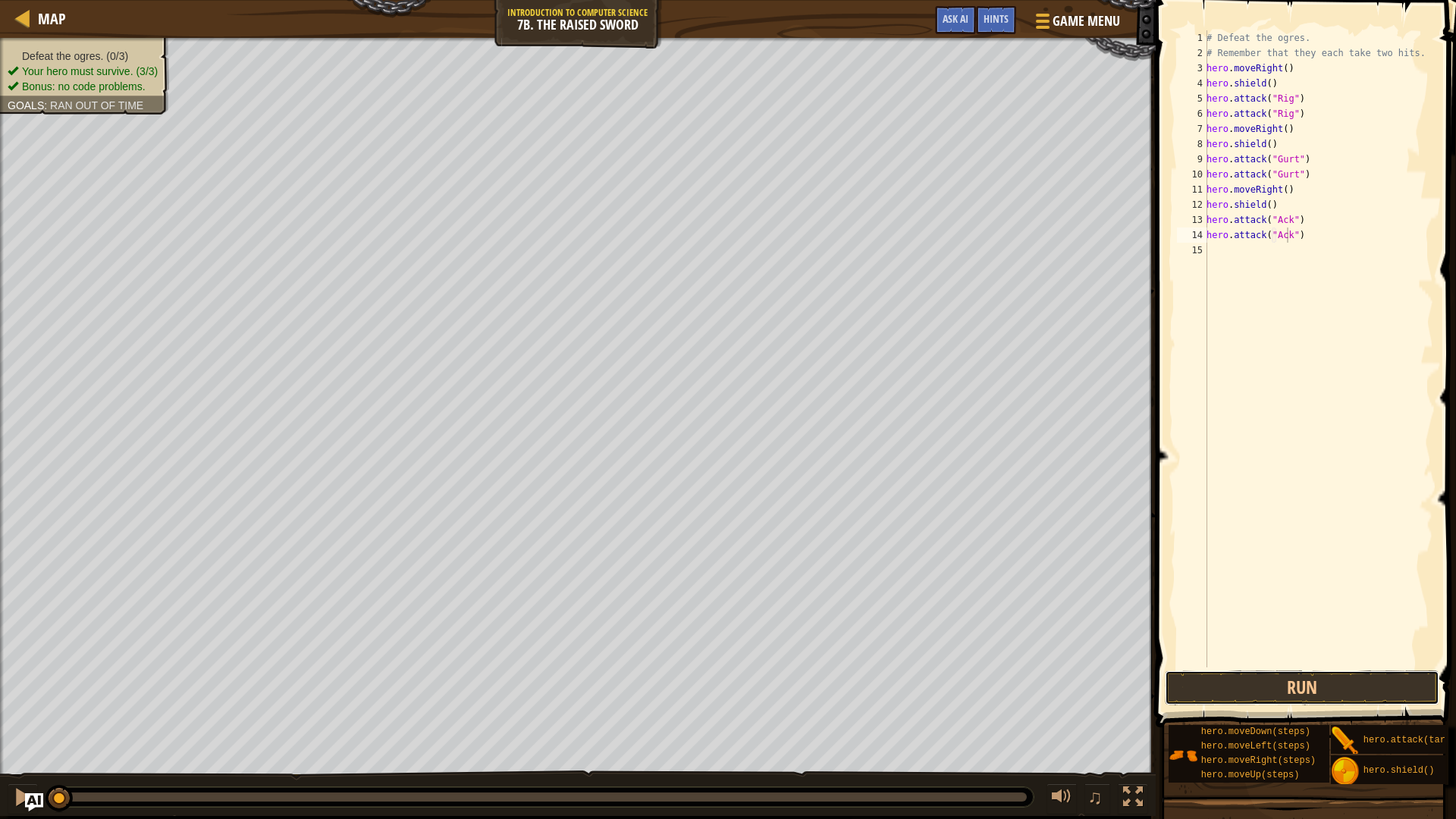
click at [1323, 677] on button "Run" at bounding box center [1301, 688] width 274 height 35
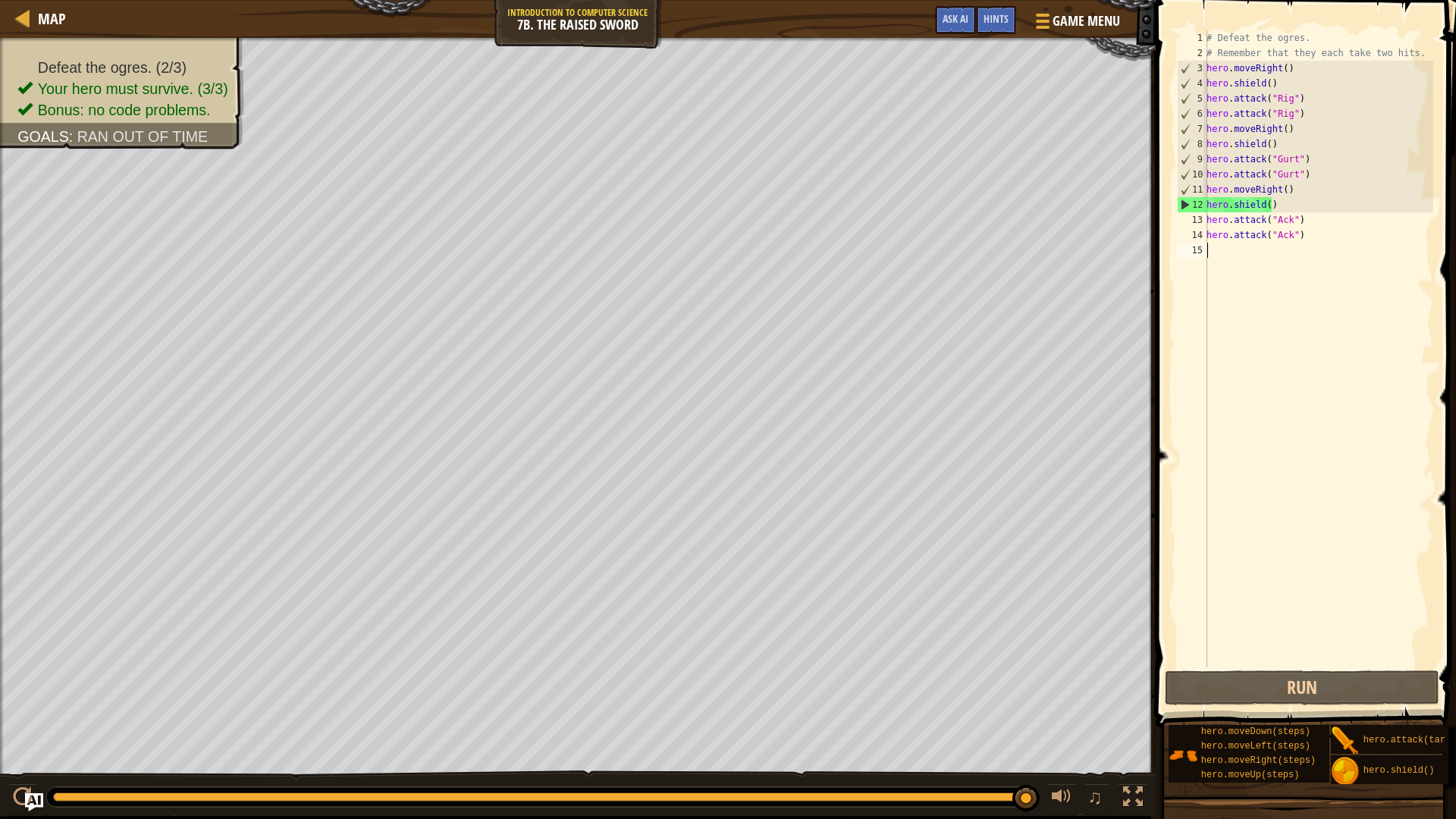
click at [1325, 245] on div "# Defeat the ogres. # Remember that they each take two hits. hero . moveRight (…" at bounding box center [1319, 364] width 230 height 667
drag, startPoint x: 1210, startPoint y: 221, endPoint x: 1227, endPoint y: 226, distance: 17.7
click at [1227, 226] on div "# Defeat the ogres. # Remember that they each take two hits. hero . moveRight (…" at bounding box center [1319, 364] width 230 height 667
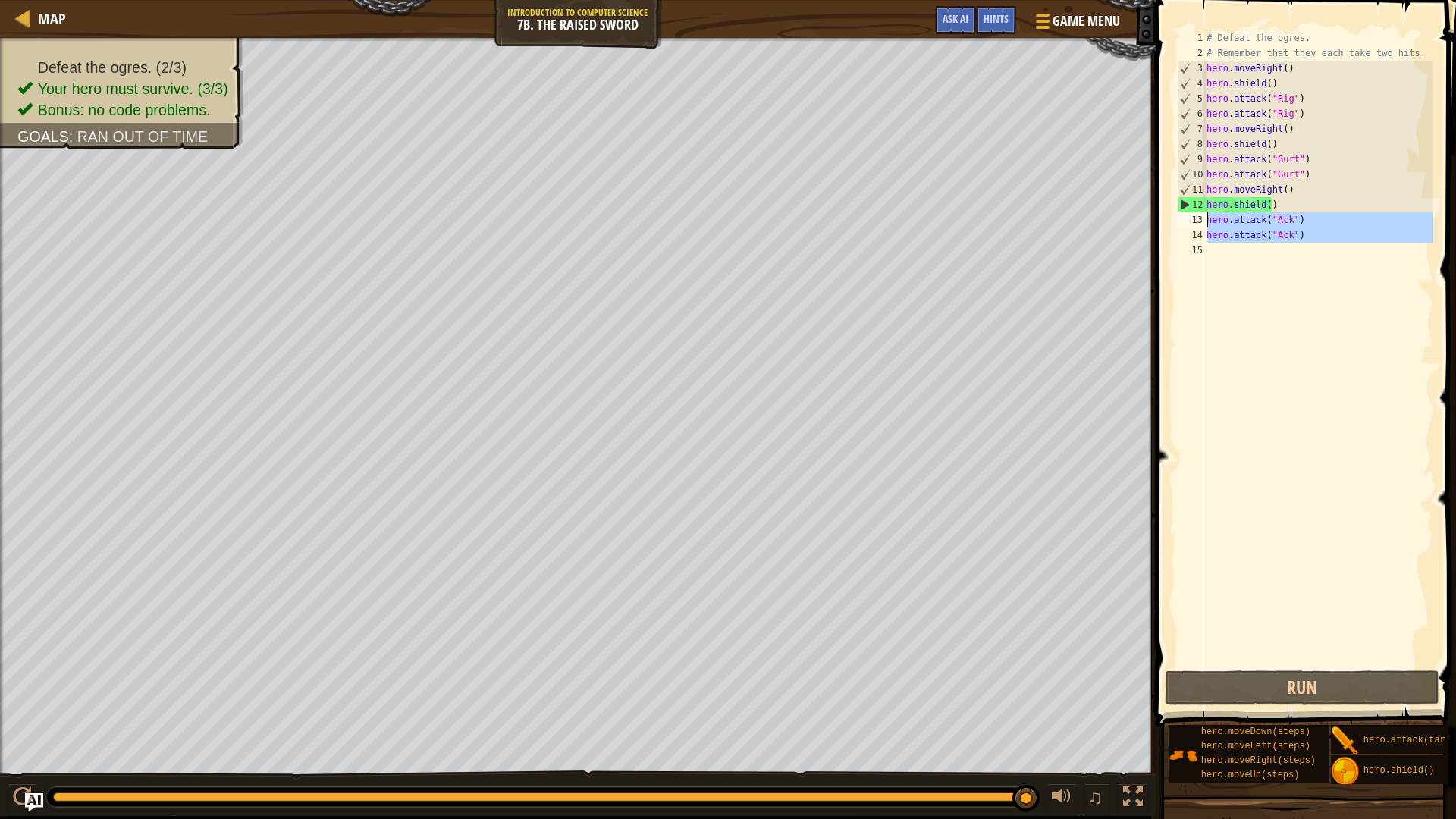
drag, startPoint x: 1315, startPoint y: 250, endPoint x: 1162, endPoint y: 222, distance: 155.5
click at [1162, 222] on div "hero.attack("Ack") 1 2 3 4 5 6 7 8 9 10 11 12 13 14 15 # Defeat the ogres. # Re…" at bounding box center [1303, 393] width 305 height 772
type textarea "hero.attack("Ack") hero.attack("Ack")"
click at [1335, 371] on div "# Defeat the ogres. # Remember that they each take two hits. hero . moveRight (…" at bounding box center [1319, 349] width 230 height 637
drag, startPoint x: 1301, startPoint y: 240, endPoint x: 1181, endPoint y: 217, distance: 122.2
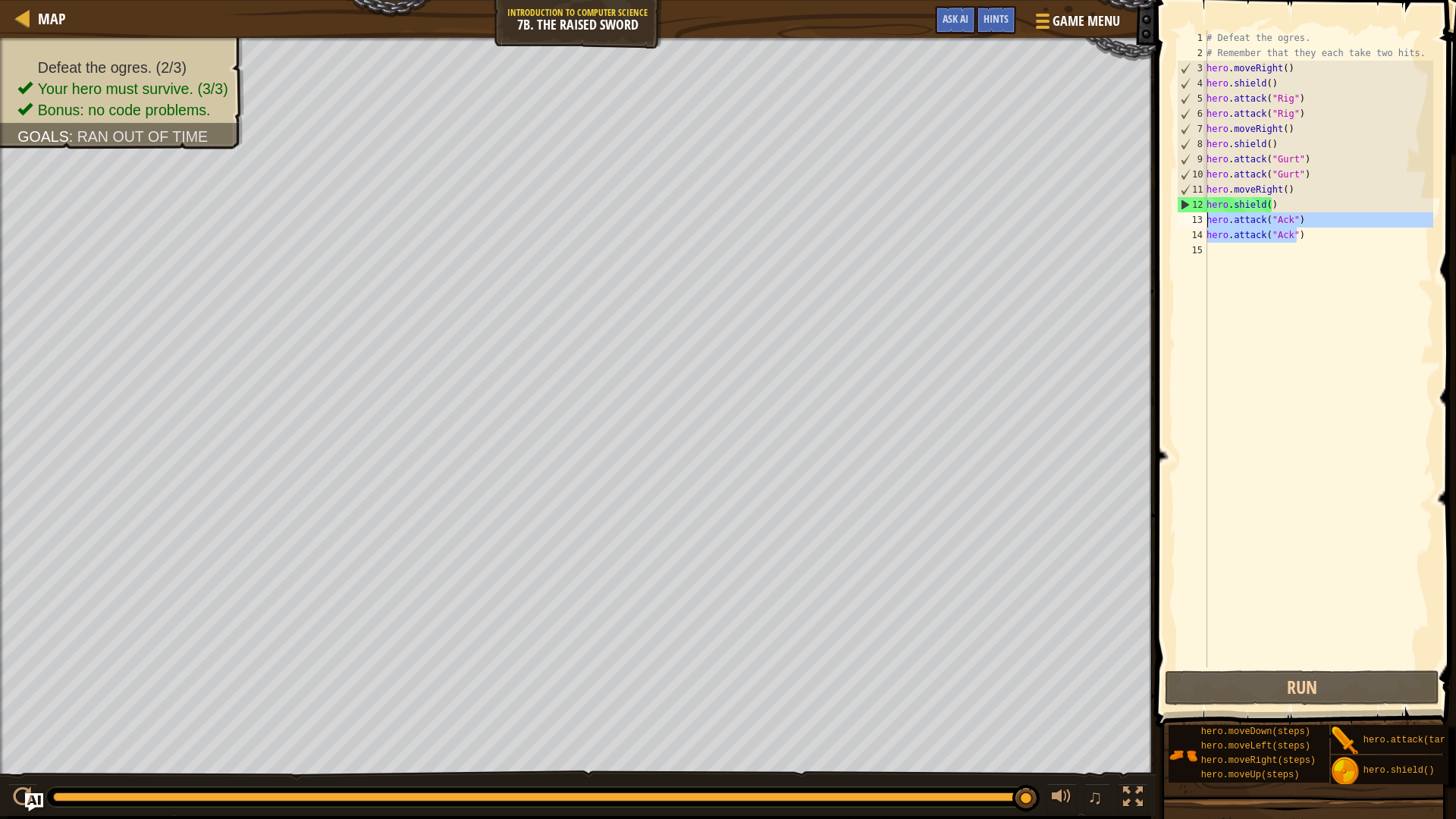
click at [1181, 217] on div "1 2 3 4 5 6 7 8 9 10 11 12 13 14 15 # Defeat the ogres. # Remember that they ea…" at bounding box center [1304, 349] width 260 height 637
type textarea "hero.attack("Ack") hero.attack("Ack")"
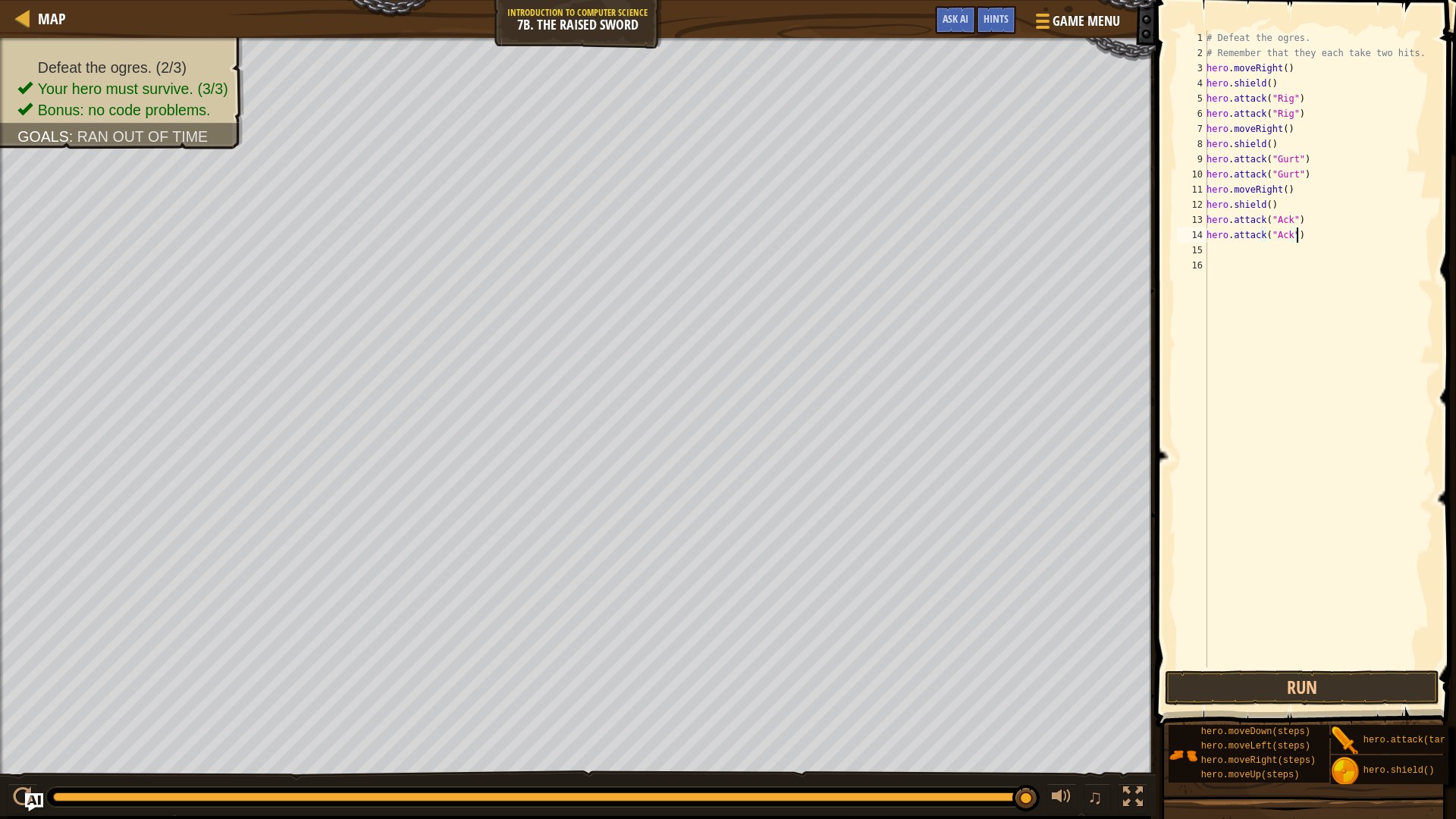
click at [1298, 231] on div "# Defeat the ogres. # Remember that they each take two hits. hero . moveRight (…" at bounding box center [1319, 364] width 230 height 667
type textarea "h"
type textarea "d"
type textarea "r"
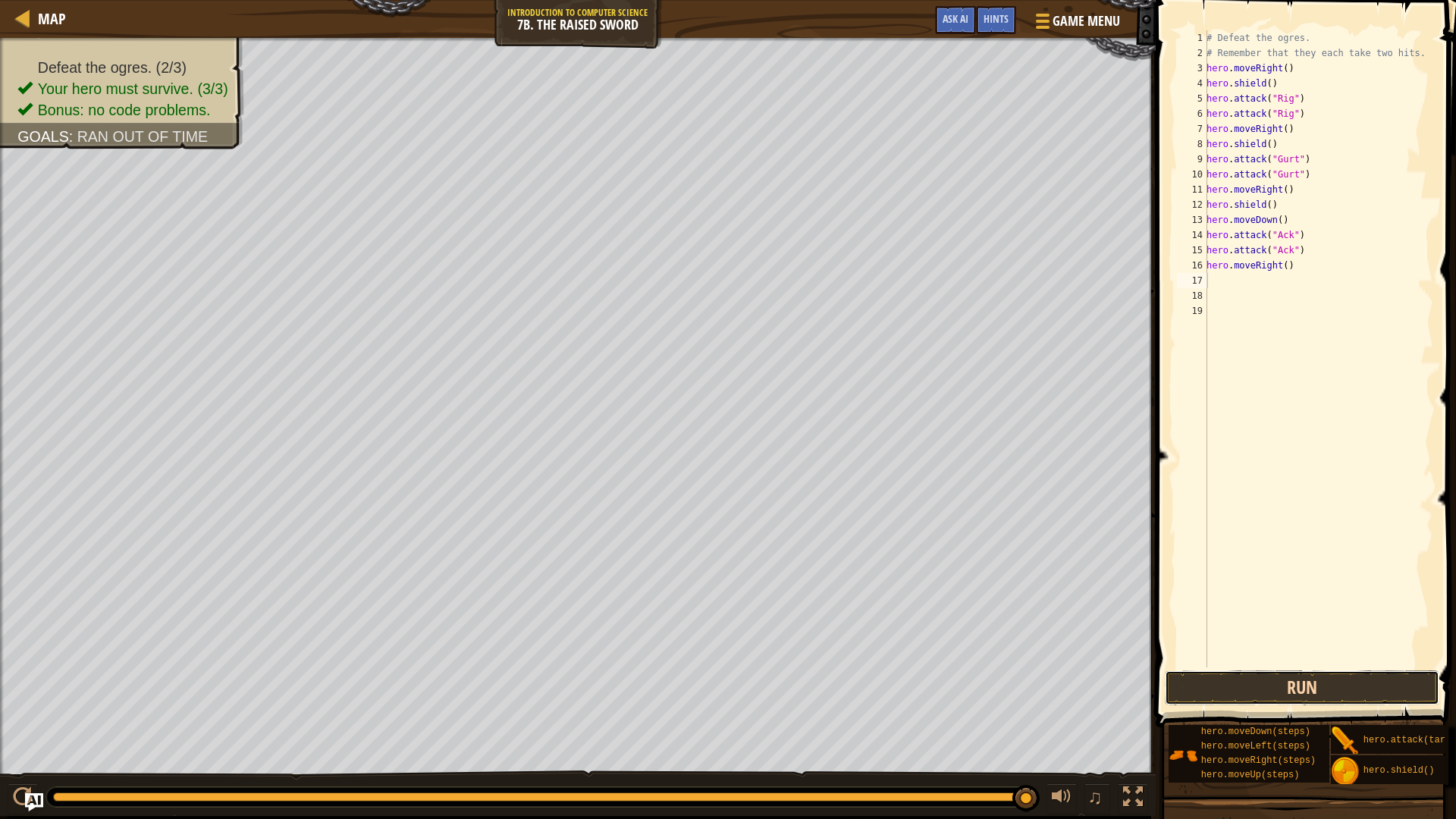
drag, startPoint x: 1307, startPoint y: 688, endPoint x: 1315, endPoint y: 681, distance: 10.6
click at [1310, 685] on button "Run" at bounding box center [1301, 688] width 274 height 35
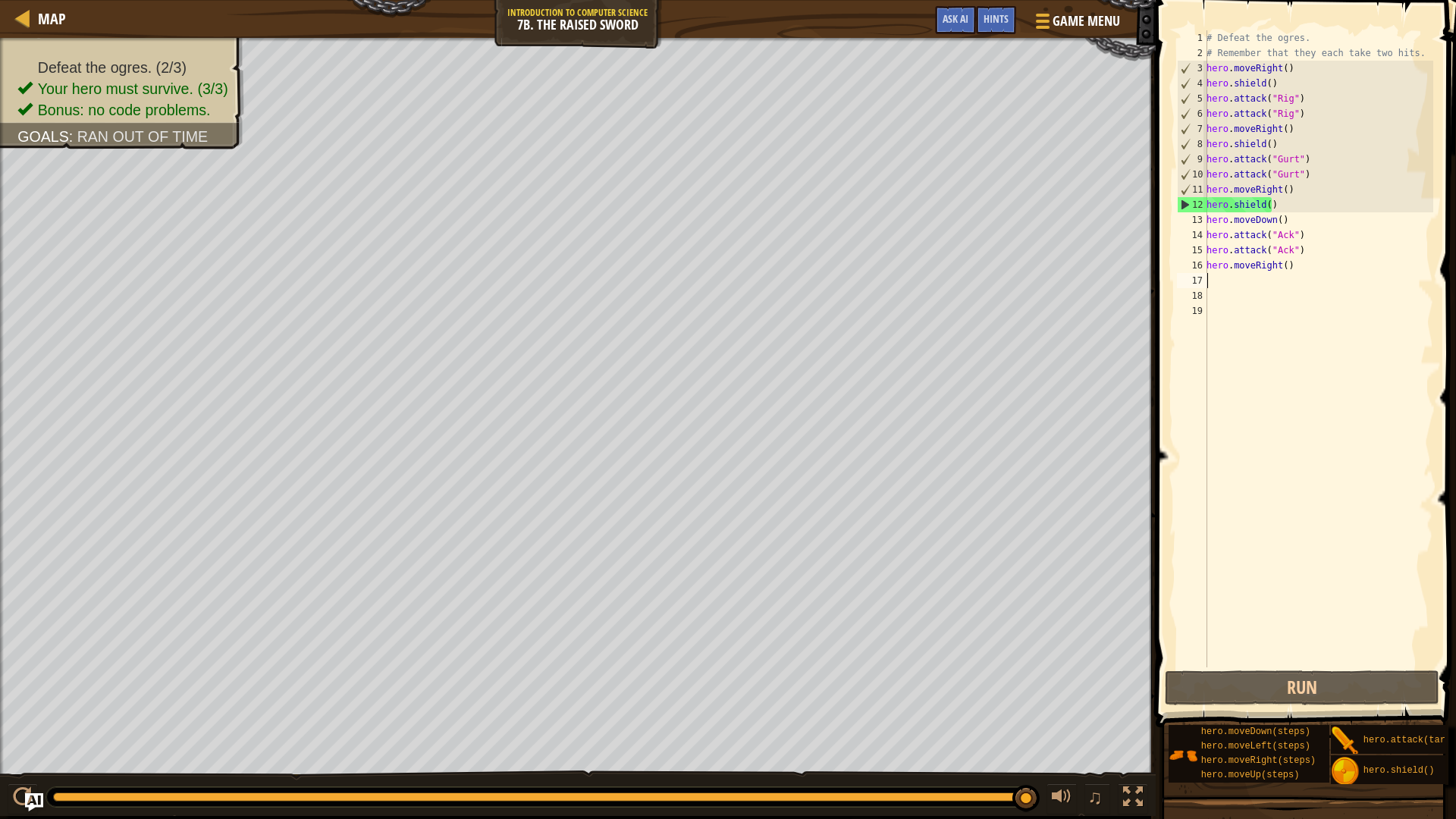
click at [1331, 469] on div "Map Introduction to Computer Science 7b. The Raised Sword Game Menu Done Hints …" at bounding box center [728, 409] width 1456 height 819
click at [1253, 198] on div "# Defeat the ogres. # Remember that they each take two hits. hero . moveRight (…" at bounding box center [1319, 364] width 230 height 667
type textarea "hero.shield()"
click at [1253, 198] on div "# Defeat the ogres. # Remember that they each take two hits. hero . moveRight (…" at bounding box center [1319, 364] width 230 height 667
click at [1276, 201] on div "# Defeat the ogres. # Remember that they each take two hits. hero . moveRight (…" at bounding box center [1319, 364] width 230 height 667
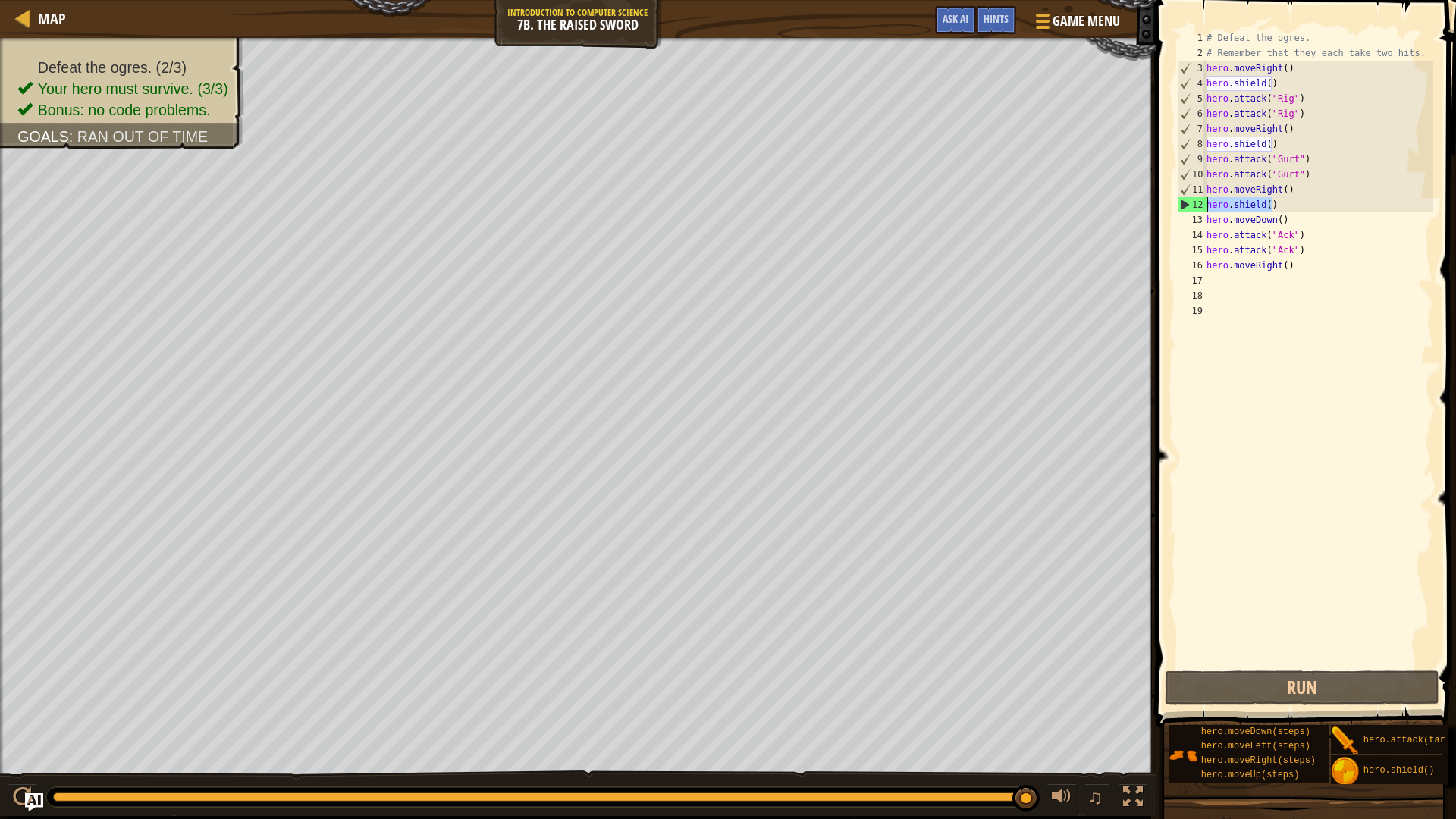
drag, startPoint x: 1276, startPoint y: 201, endPoint x: 1198, endPoint y: 199, distance: 78.0
click at [1198, 199] on div "hero.shield() 1 2 3 4 5 6 7 8 9 10 11 12 13 14 15 16 17 18 19 # Defeat the ogre…" at bounding box center [1304, 349] width 260 height 637
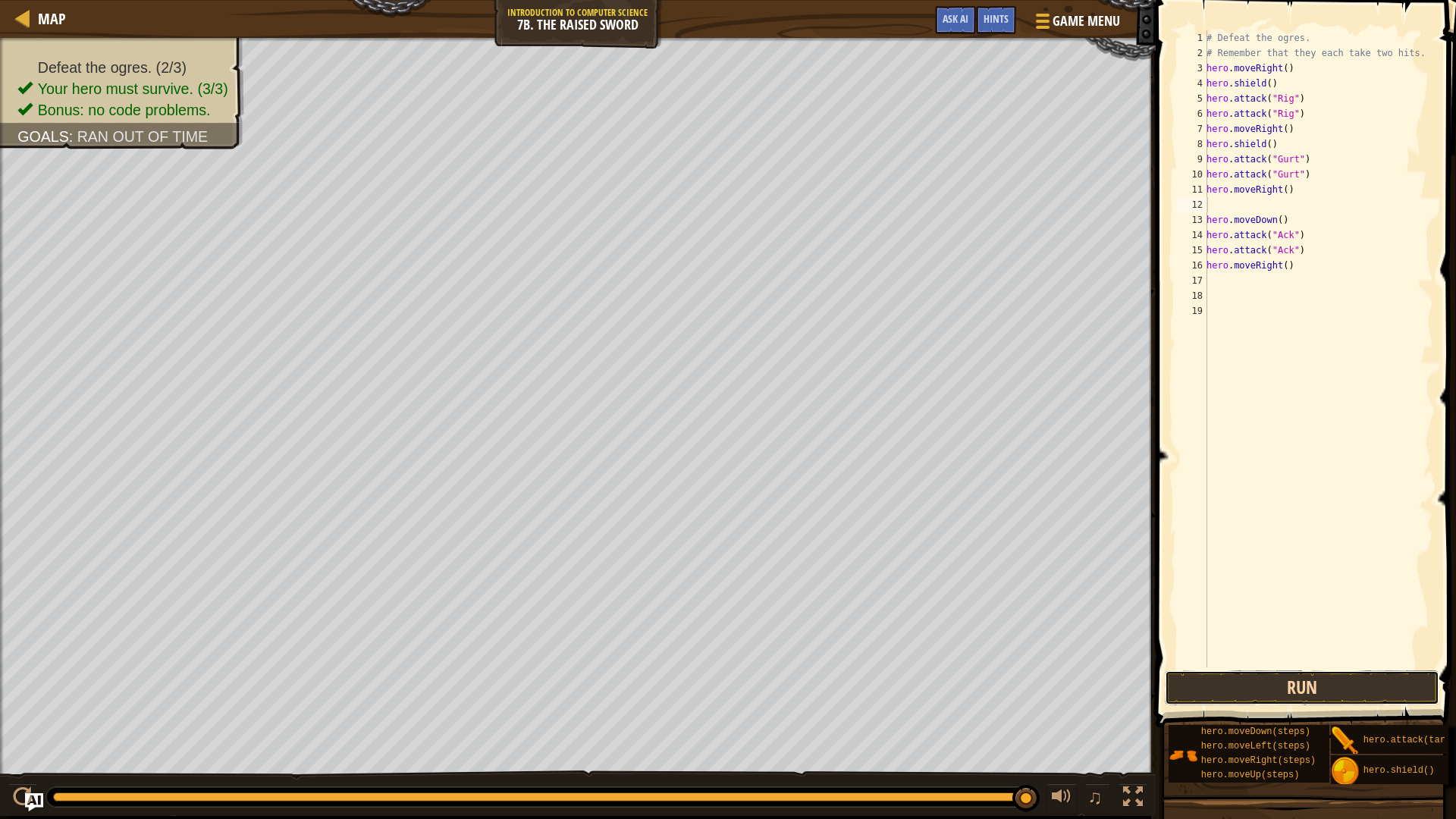
click at [1224, 683] on button "Run" at bounding box center [1301, 688] width 274 height 35
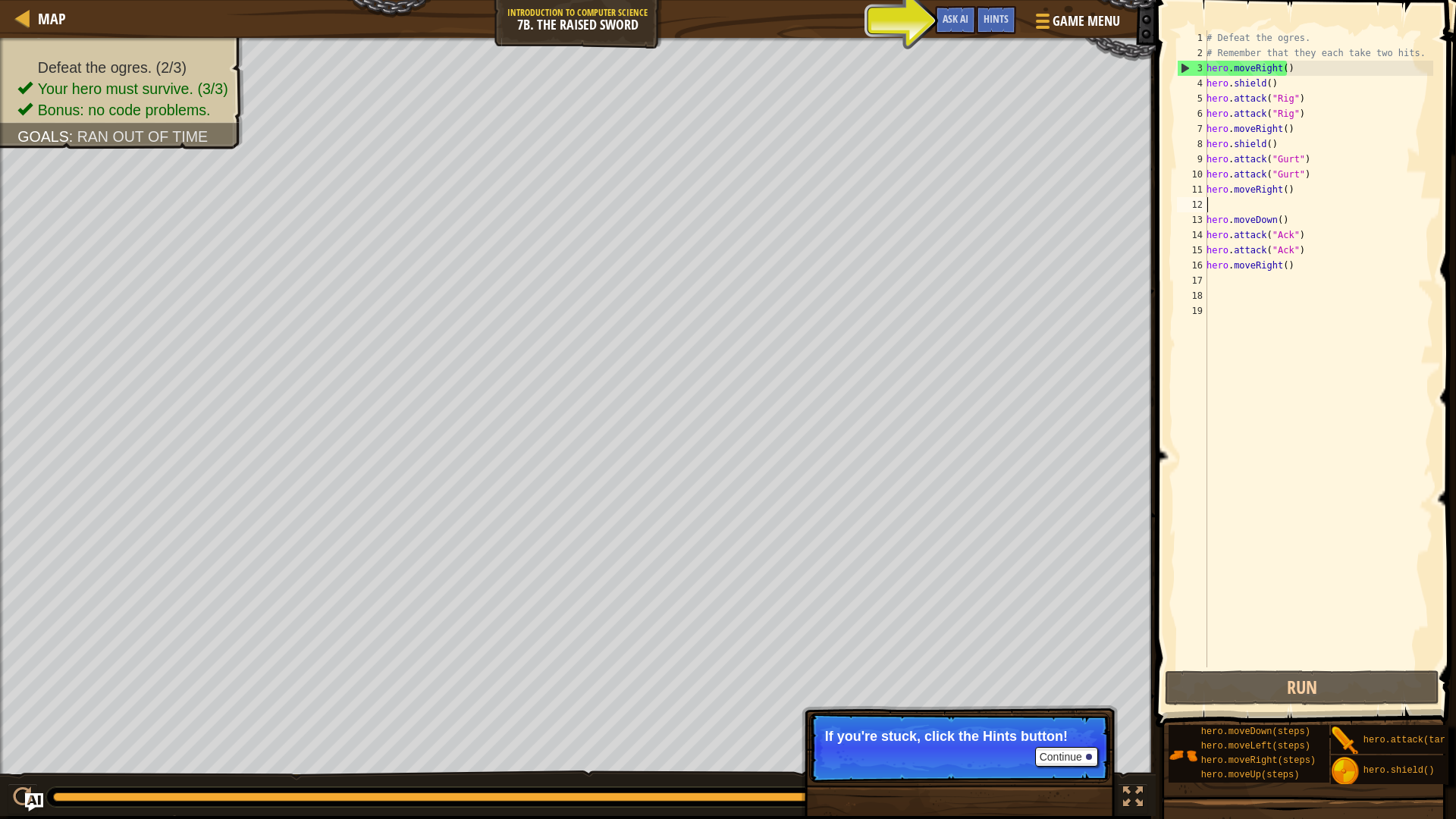
click at [1280, 66] on div "# Defeat the ogres. # Remember that they each take two hits. hero . moveRight (…" at bounding box center [1319, 364] width 230 height 667
type textarea "hero.moveRight(3)"
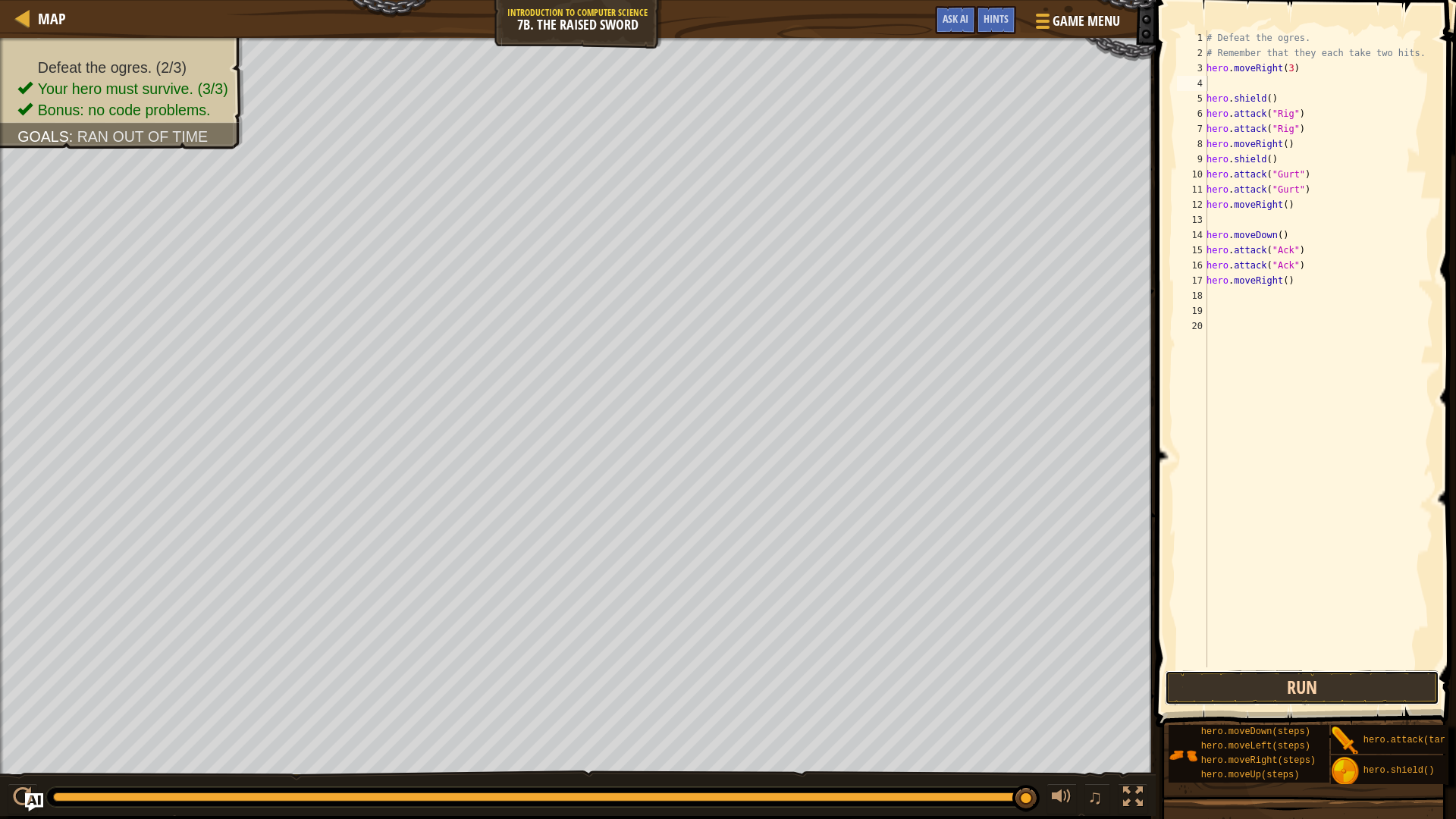
click at [1361, 695] on button "Run" at bounding box center [1301, 688] width 274 height 35
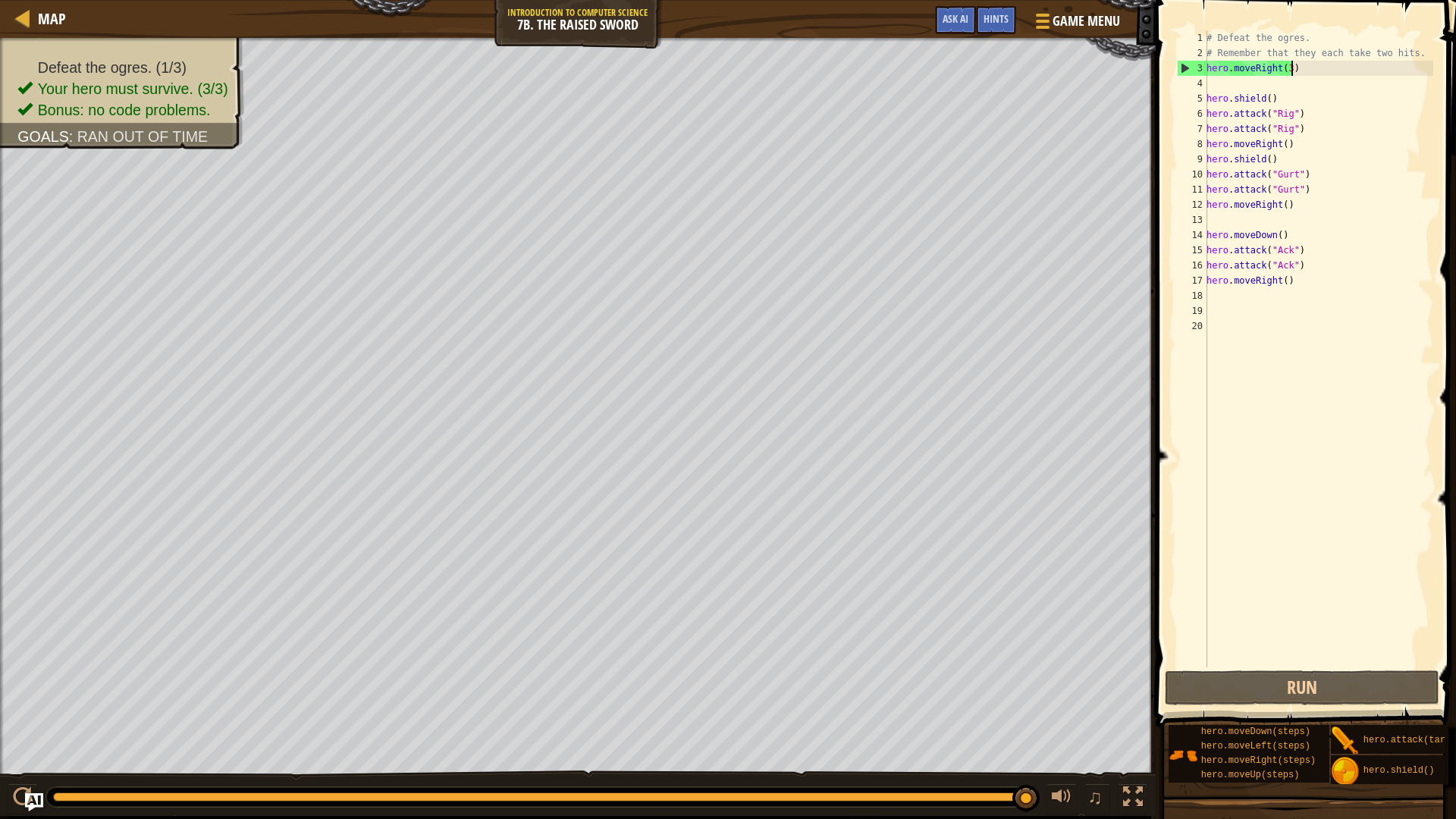
click at [1325, 73] on div "# Defeat the ogres. # Remember that they each take two hits. hero . moveRight (…" at bounding box center [1319, 364] width 230 height 667
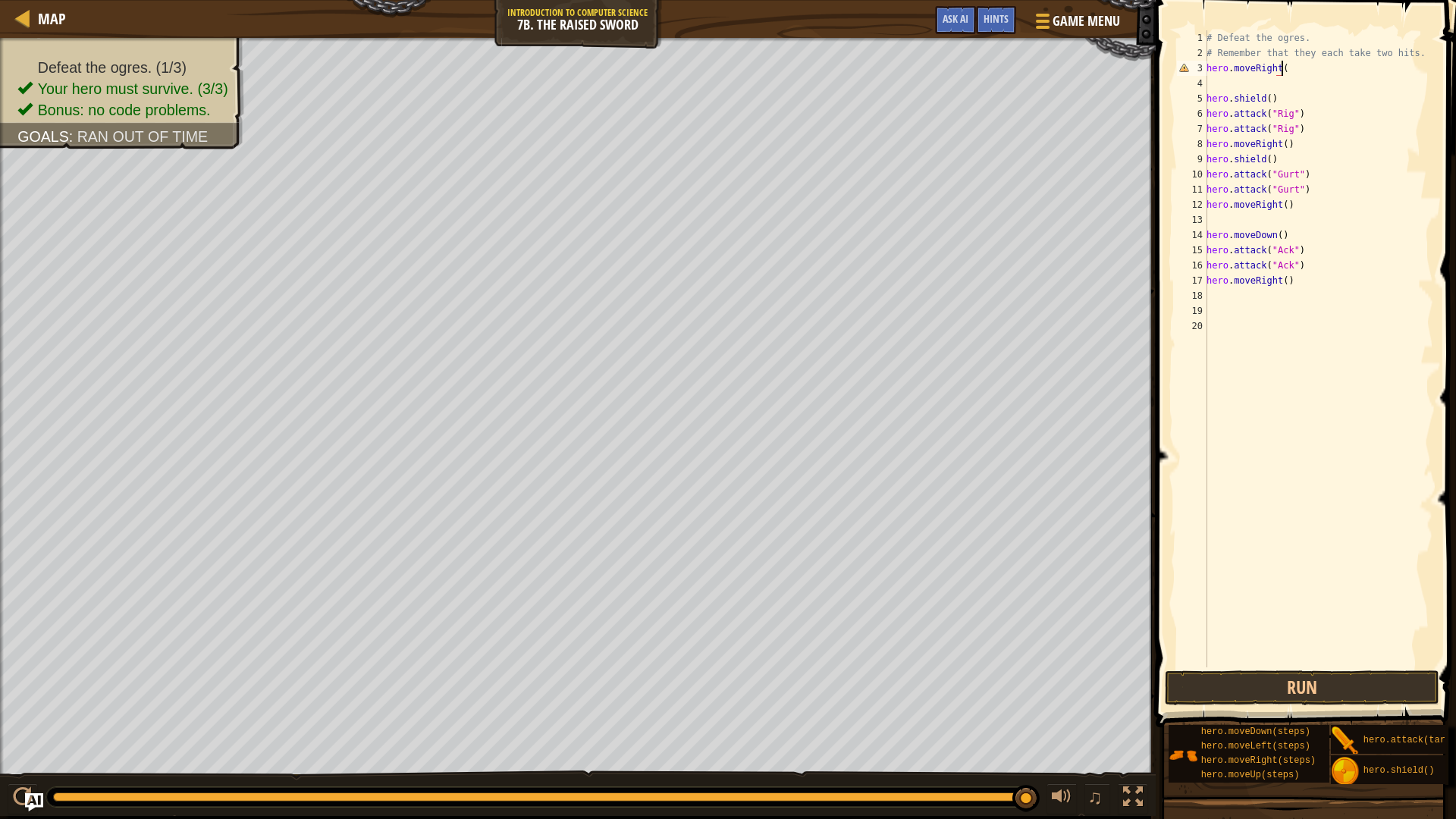
scroll to position [7, 5]
type textarea "hero.moveRight()"
click at [1298, 688] on button "Run" at bounding box center [1301, 688] width 274 height 35
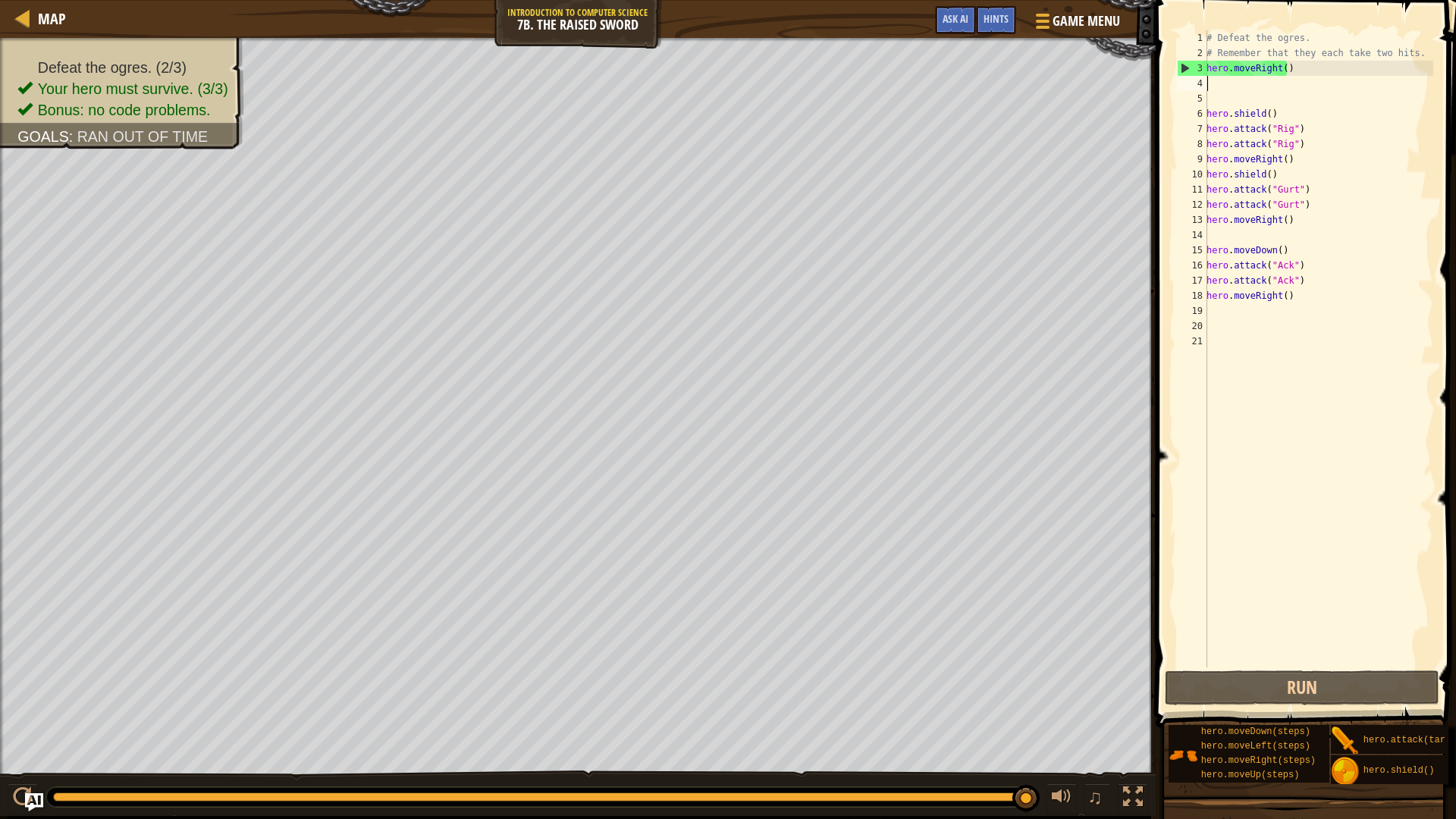
click at [1188, 68] on div "3" at bounding box center [1193, 68] width 30 height 15
click at [1188, 62] on div "3" at bounding box center [1193, 68] width 30 height 15
click at [1186, 69] on div "3" at bounding box center [1193, 68] width 30 height 15
type textarea "hero.moveRight()"
click at [1001, 22] on span "Hints" at bounding box center [996, 18] width 25 height 14
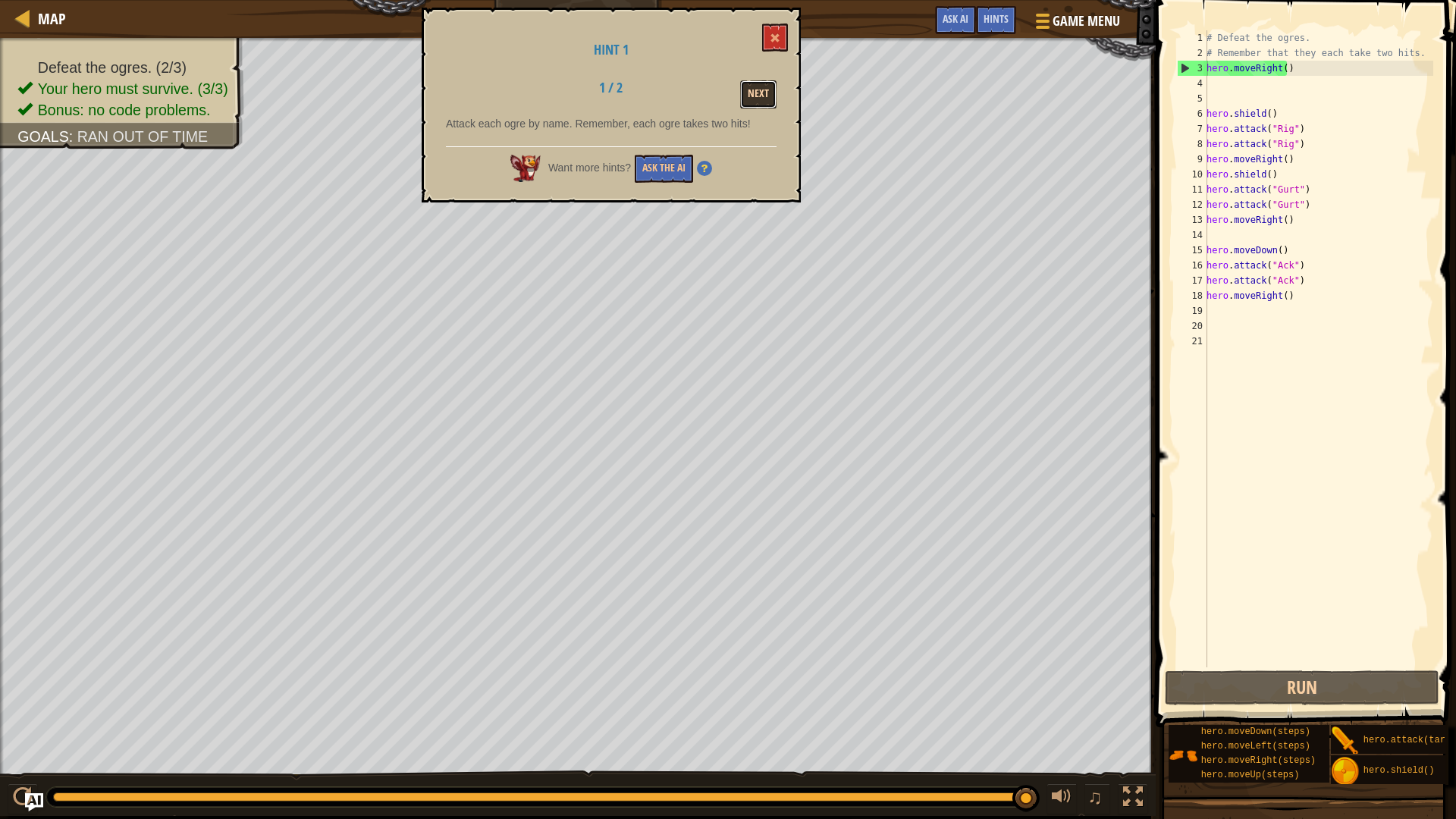
click at [755, 97] on button "Next" at bounding box center [758, 94] width 36 height 28
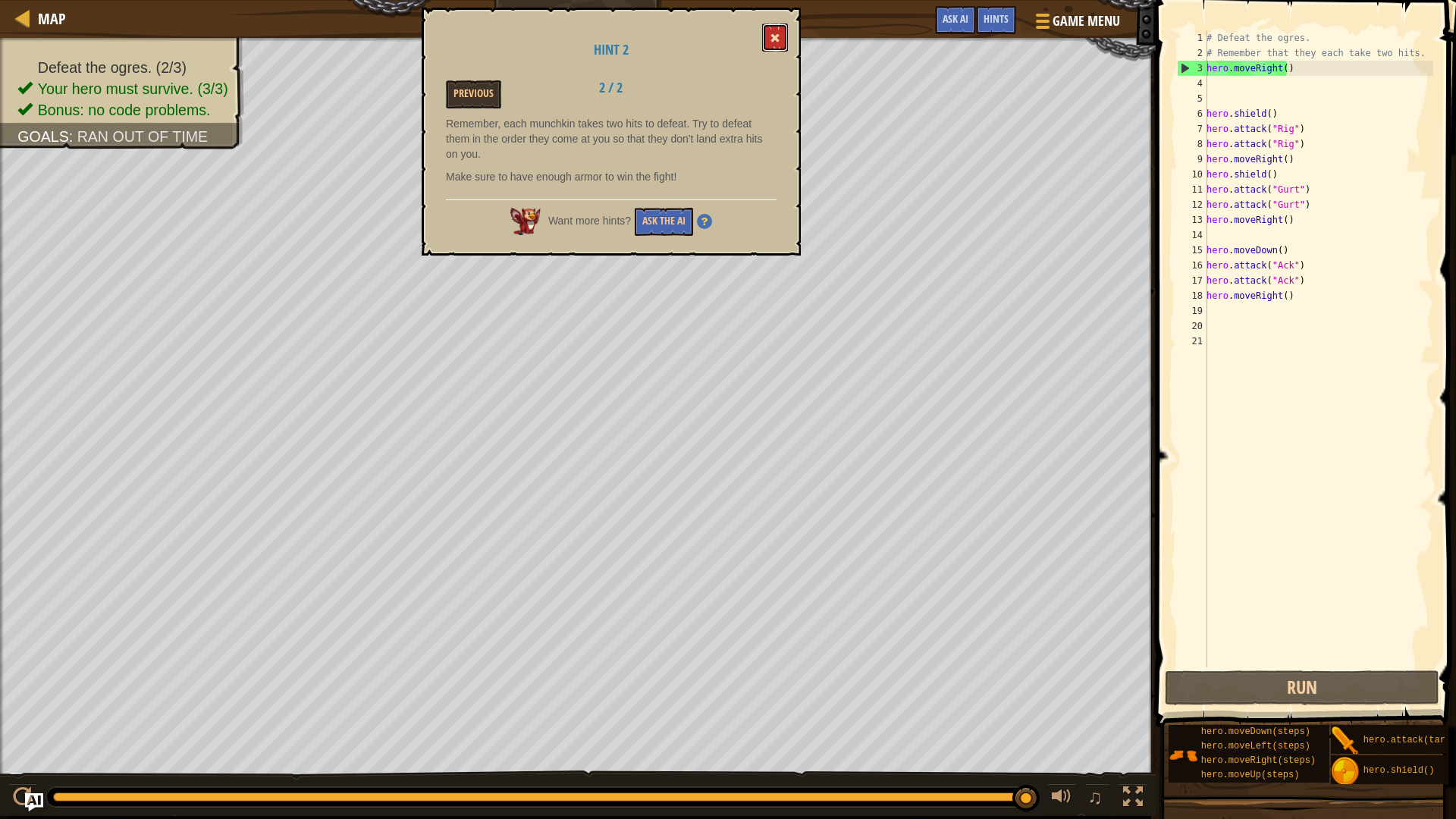
click at [776, 30] on button at bounding box center [775, 37] width 26 height 28
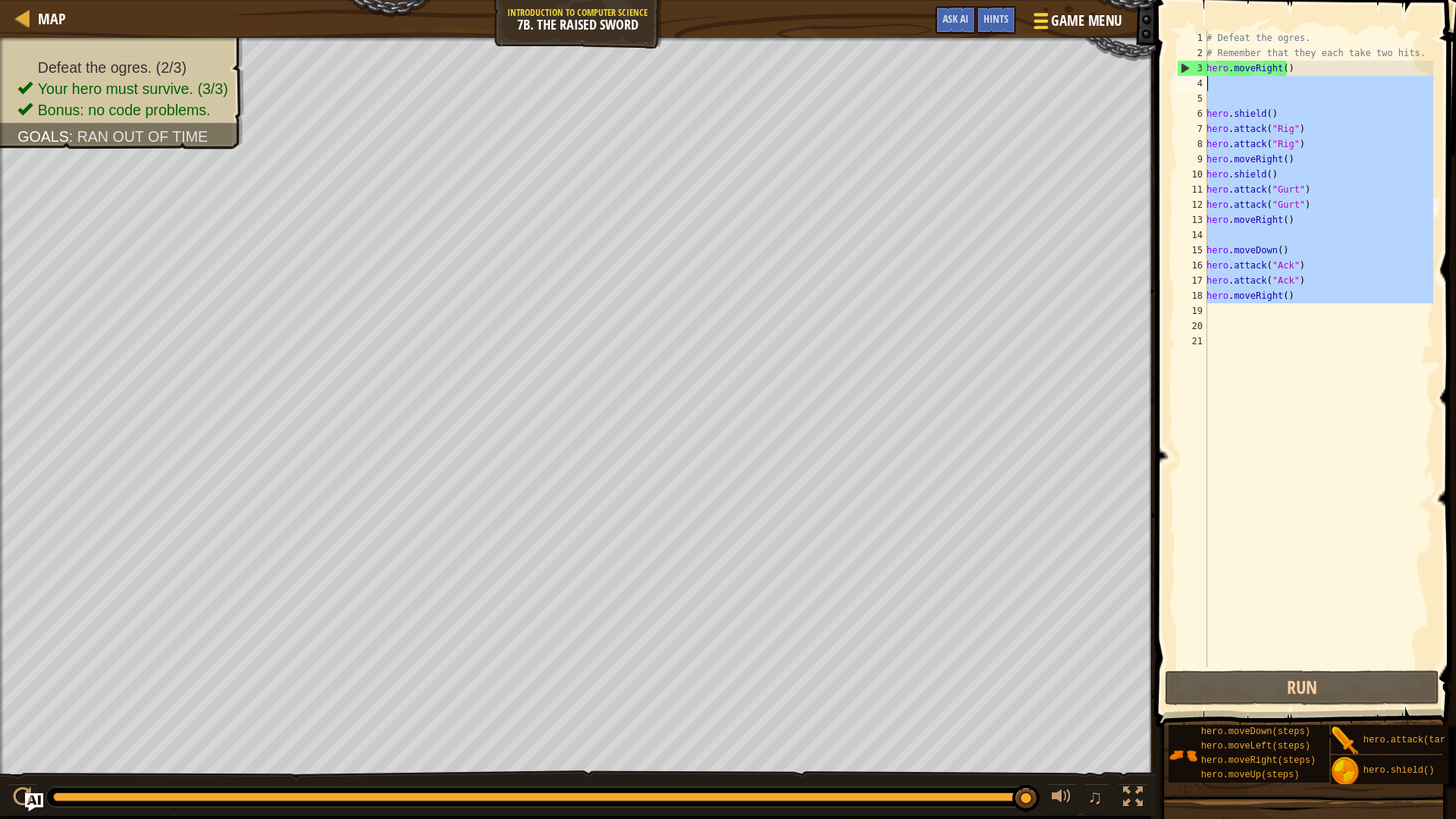
click at [1037, 78] on div "Map Introduction to Computer Science 7b. The Raised Sword Game Menu Done Hints …" at bounding box center [728, 409] width 1456 height 819
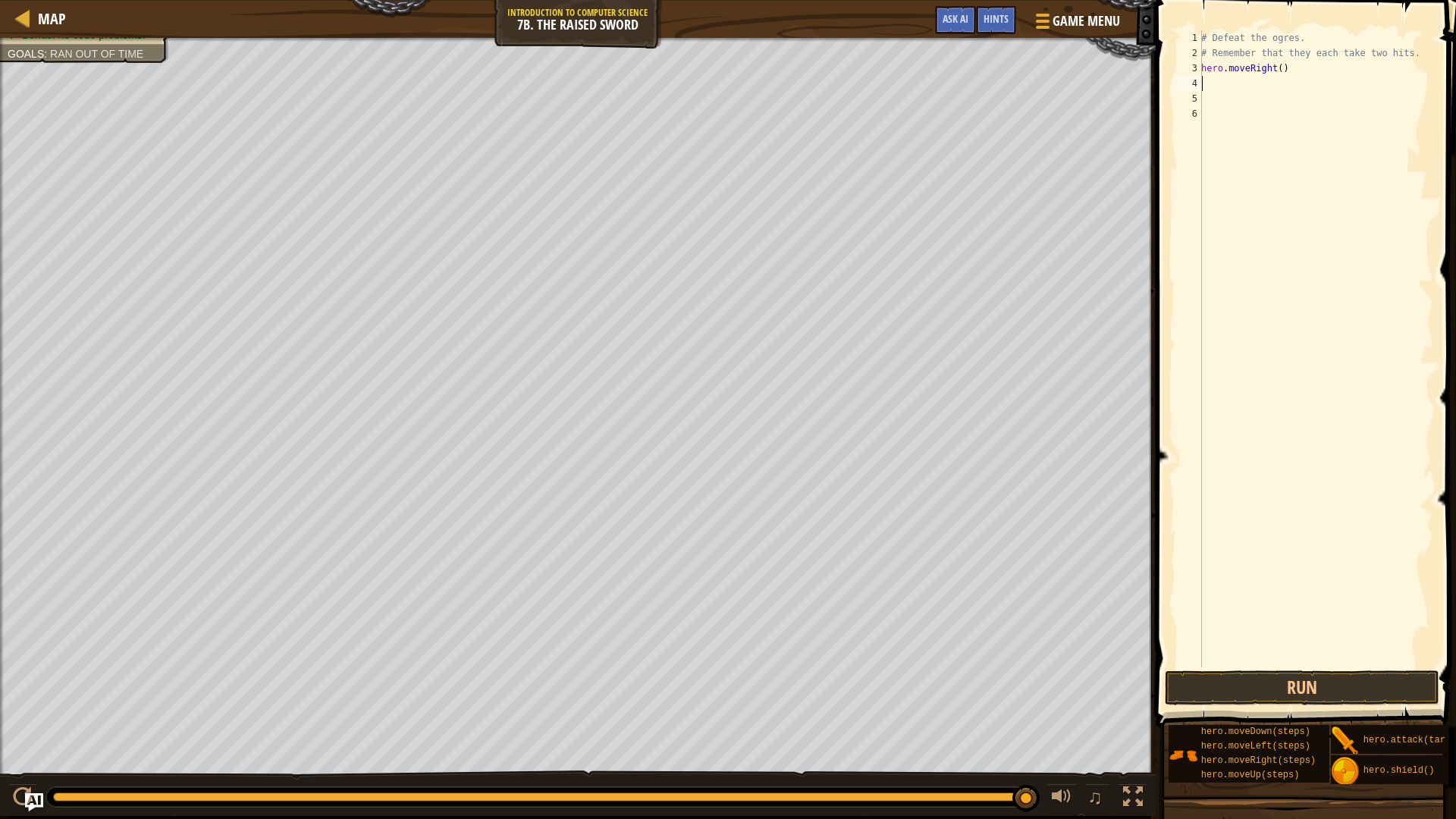
click at [1277, 66] on div "# Defeat the ogres. # Remember that they each take two hits. hero . moveRight (…" at bounding box center [1315, 364] width 235 height 667
type textarea "hero.moveRight(2)"
click at [1271, 60] on div "# Defeat the ogres. # Remember that they each take two hits. hero . moveRight (…" at bounding box center [1315, 364] width 235 height 667
click at [1280, 91] on div "# Defeat the ogres. # Remember that they each take two hits. hero . moveRight (…" at bounding box center [1315, 364] width 235 height 667
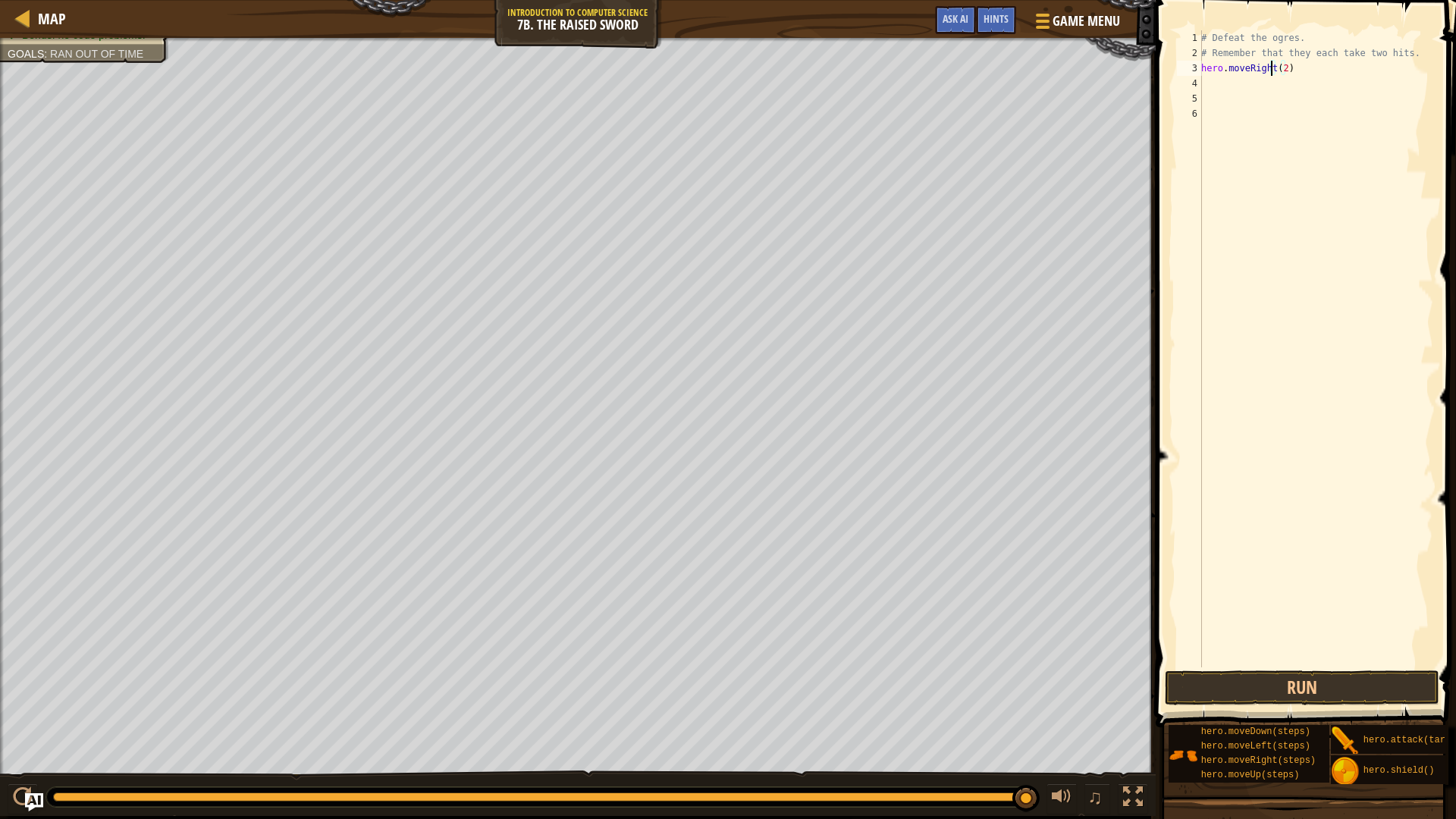
scroll to position [7, 0]
click at [1280, 76] on div "# Defeat the ogres. # Remember that they each take two hits. hero . moveRight (…" at bounding box center [1315, 364] width 235 height 667
click at [1258, 669] on span at bounding box center [1307, 342] width 313 height 772
click at [1280, 674] on button "Run" at bounding box center [1301, 688] width 274 height 35
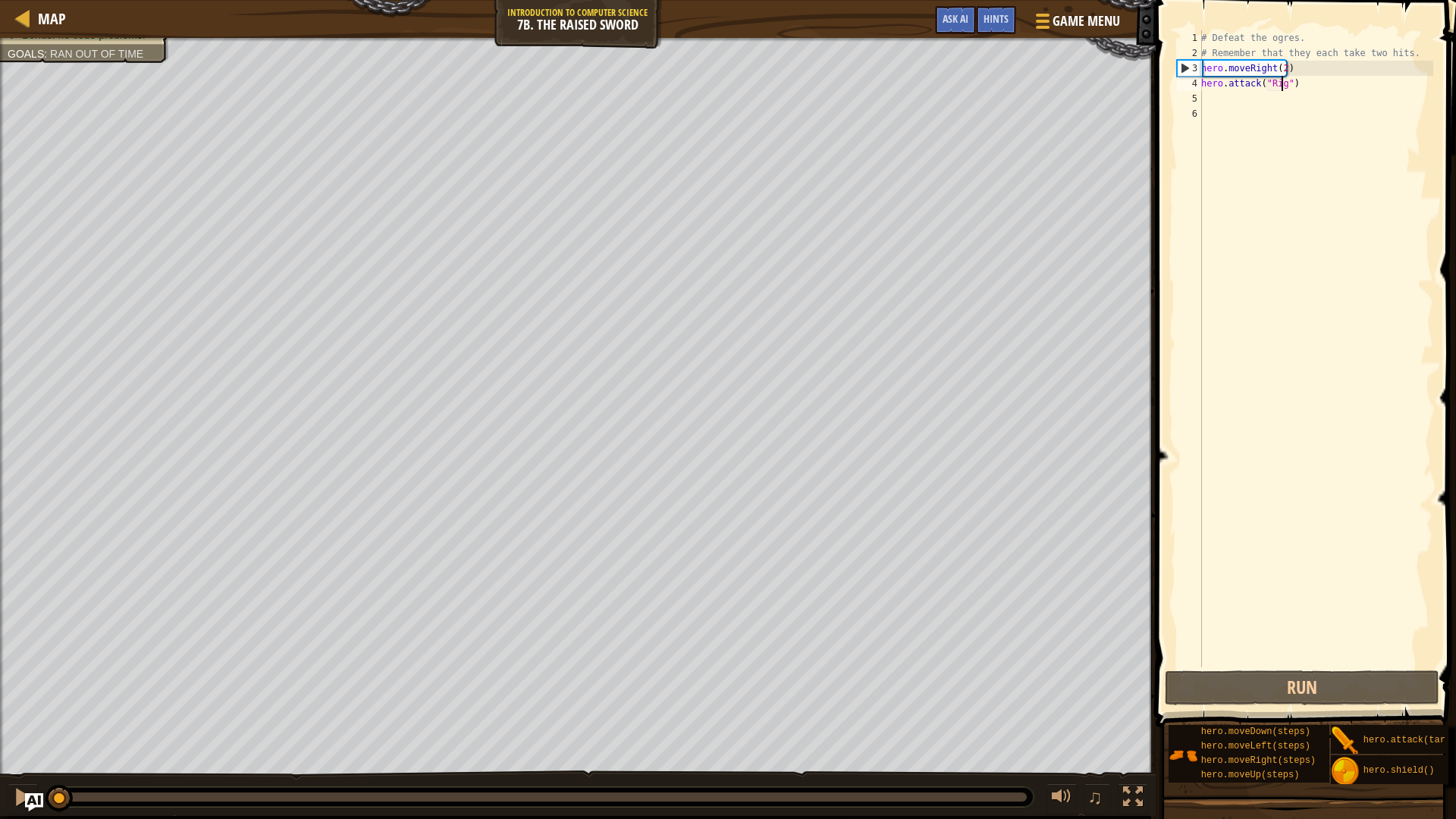
drag, startPoint x: 386, startPoint y: 800, endPoint x: 0, endPoint y: 784, distance: 386.3
click at [0, 716] on div "♫" at bounding box center [578, 793] width 1156 height 45
click at [8, 716] on button at bounding box center [22, 799] width 31 height 31
click at [1267, 93] on div "# Defeat the ogres. # Remember that they each take two hits. hero . moveRight (…" at bounding box center [1315, 364] width 235 height 667
type textarea "hero.attack("Rig")"
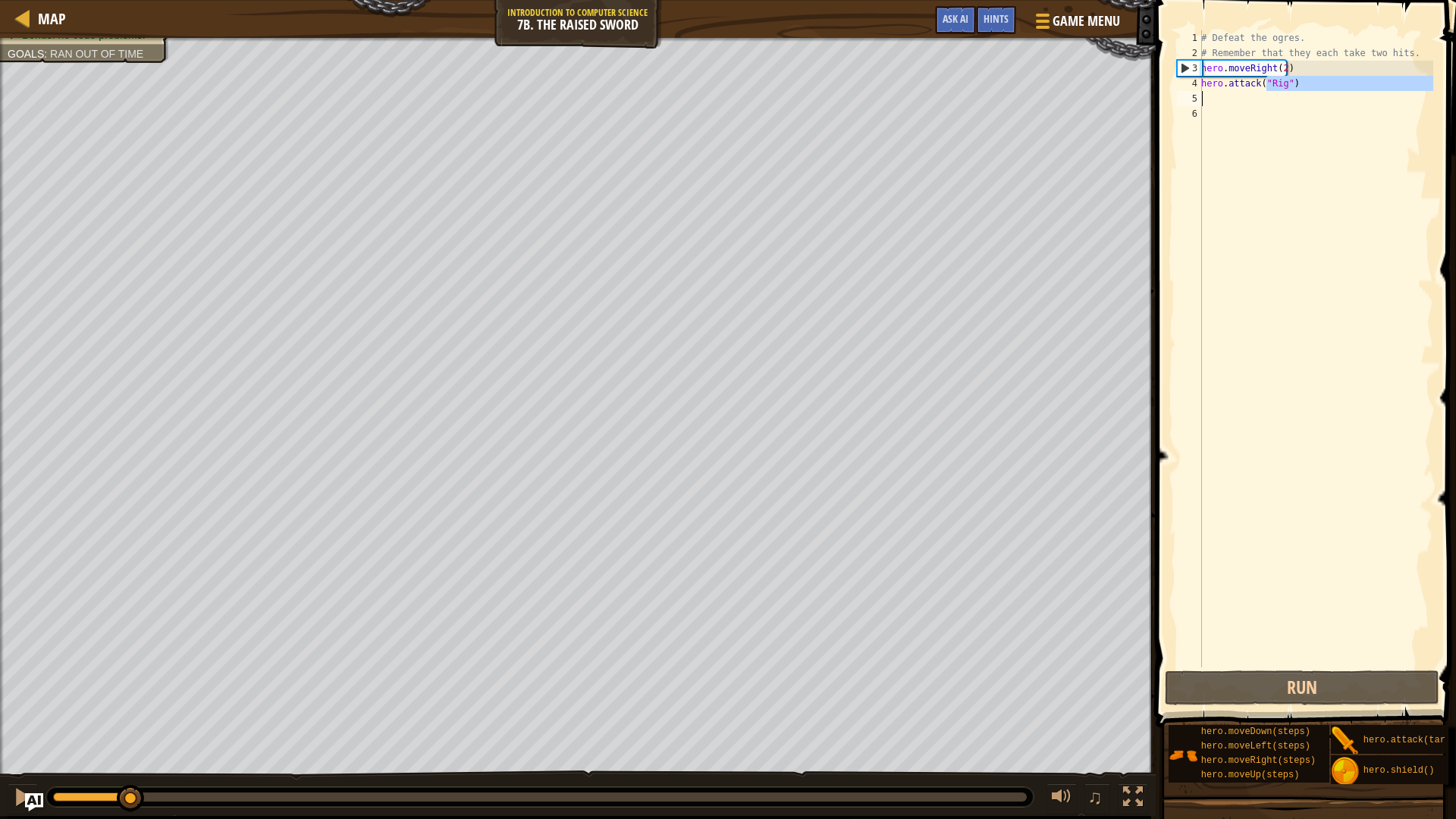
click at [1238, 93] on div "# Defeat the ogres. # Remember that they each take two hits. hero . moveRight (…" at bounding box center [1315, 364] width 235 height 667
click at [1238, 93] on div "# Defeat the ogres. # Remember that they each take two hits. hero . moveRight (…" at bounding box center [1315, 349] width 235 height 637
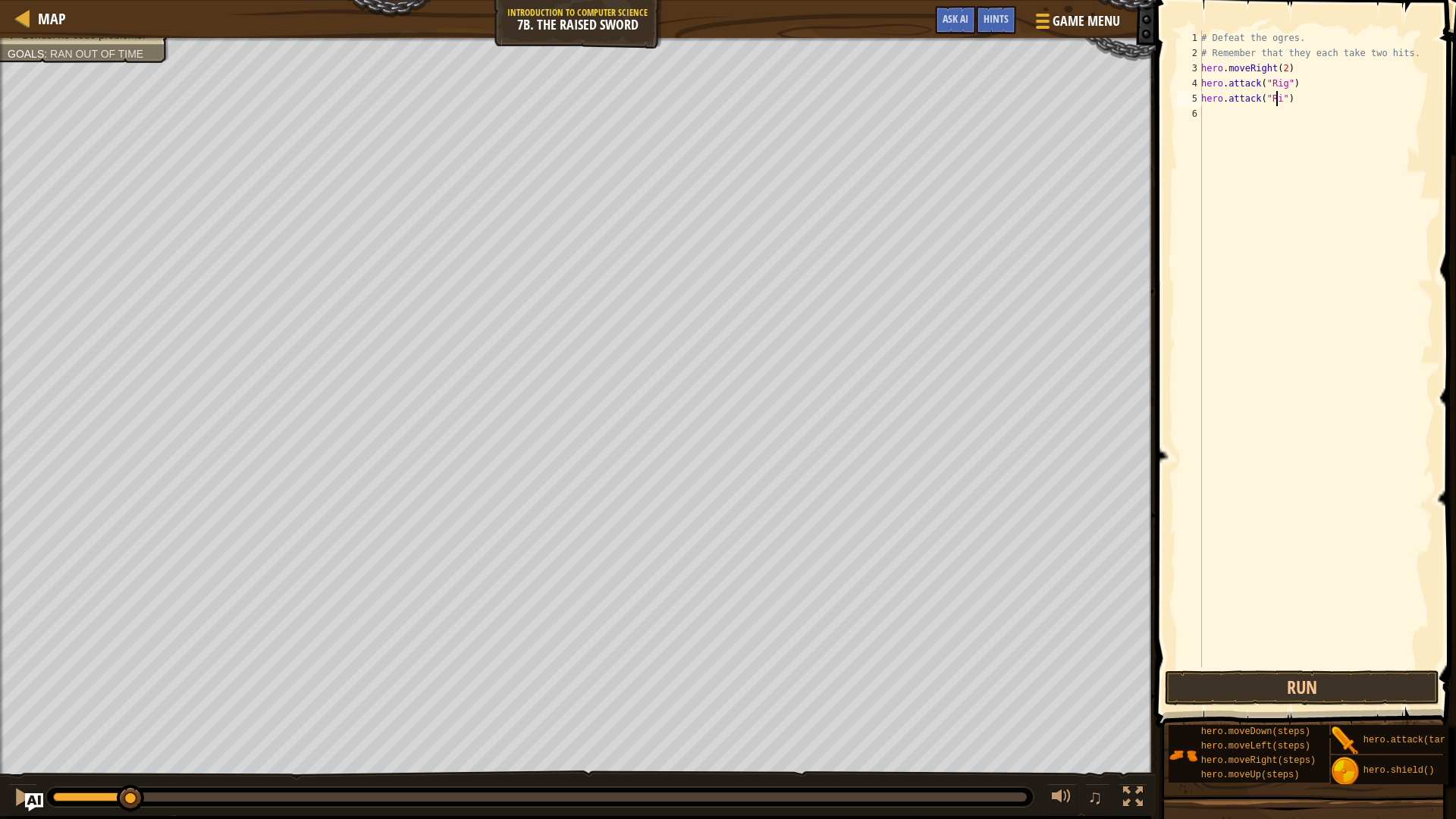
type textarea "hero.attack("Rig")"
click at [1221, 126] on div "# Defeat the ogres. # Remember that they each take two hits. hero . moveRight (…" at bounding box center [1315, 364] width 235 height 667
type textarea "S"
type textarea "s"
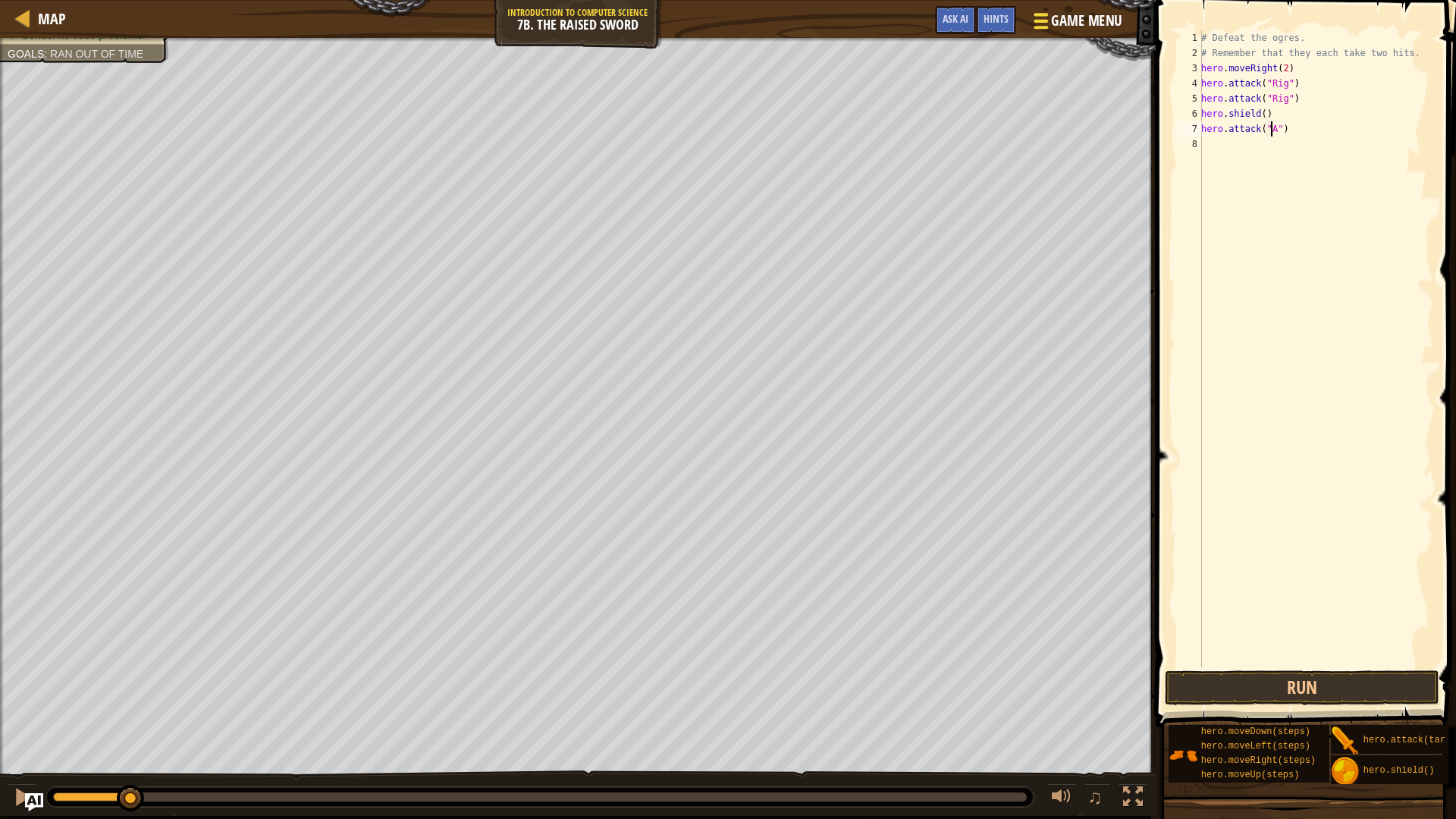
scroll to position [7, 6]
type textarea "hero.attack("Ack")"
click at [1334, 157] on div "# Defeat the ogres. # Remember that they each take two hits. hero . moveRight (…" at bounding box center [1315, 364] width 235 height 667
type textarea "hero.attack("Ack")"
click at [1246, 155] on div "# Defeat the ogres. # Remember that they each take two hits. hero . moveRight (…" at bounding box center [1315, 364] width 235 height 667
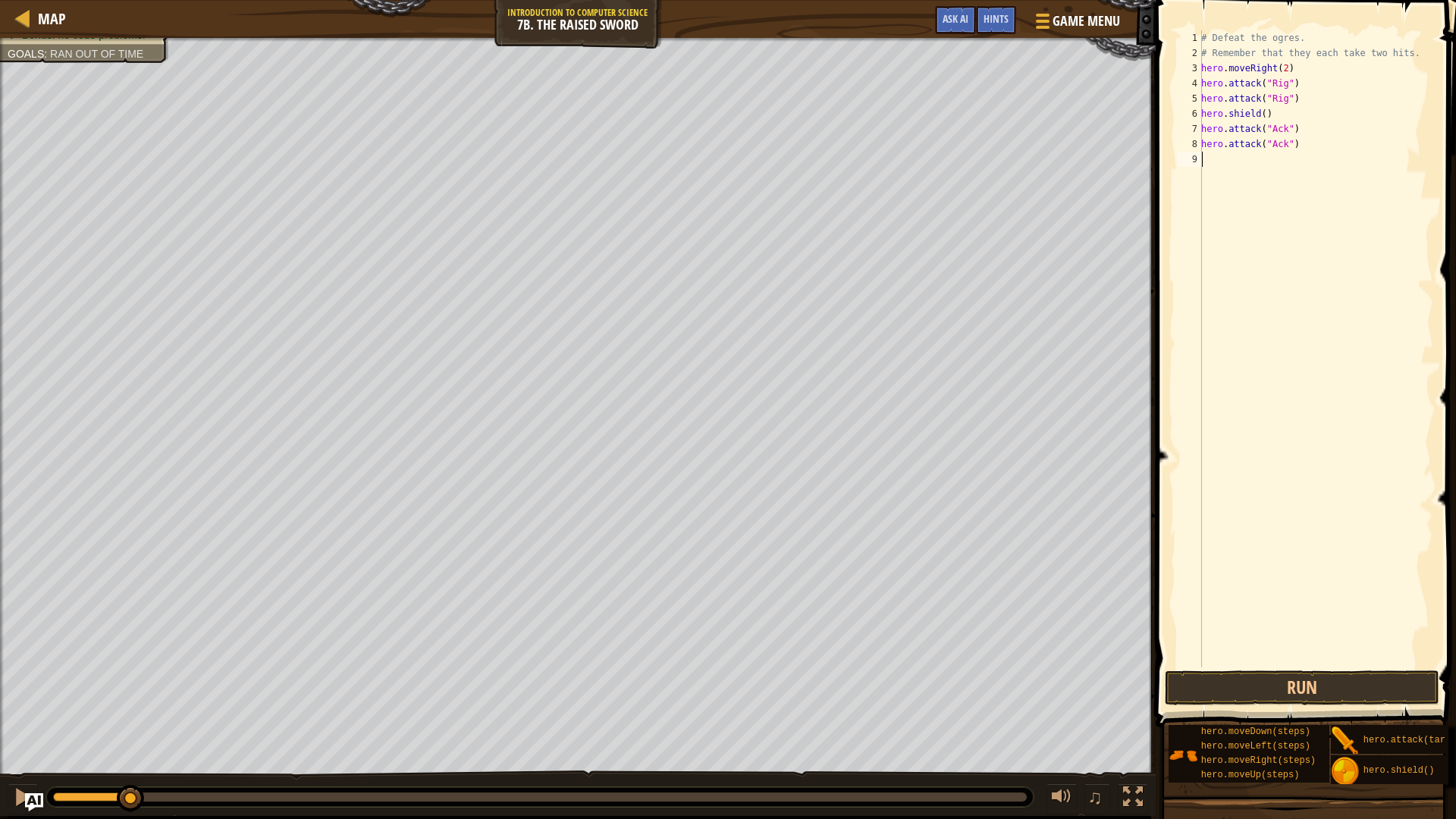
scroll to position [7, 0]
click at [1279, 157] on div "# Defeat the ogres. # Remember that they each take two hits. hero . moveRight (…" at bounding box center [1319, 364] width 230 height 667
click at [1282, 179] on div "# Defeat the ogres. # Remember that they each take two hits. hero . moveRight (…" at bounding box center [1319, 364] width 230 height 667
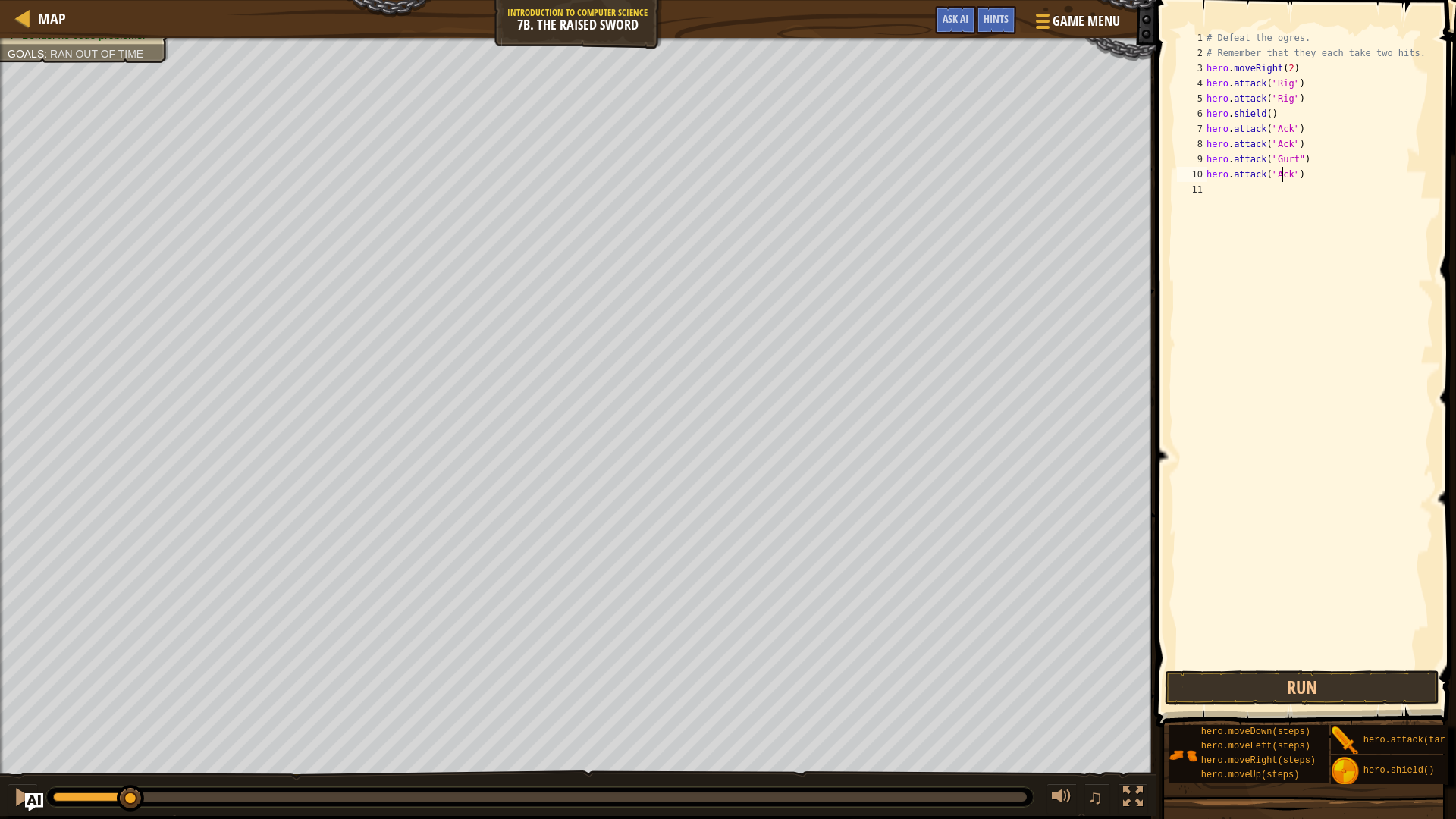
click at [1282, 179] on div "# Defeat the ogres. # Remember that they each take two hits. hero . moveRight (…" at bounding box center [1319, 364] width 230 height 667
type textarea "hero.attack("Gurt")"
click at [1266, 188] on div "# Defeat the ogres. # Remember that they each take two hits. hero . moveRight (…" at bounding box center [1319, 364] width 230 height 667
type textarea "Right"
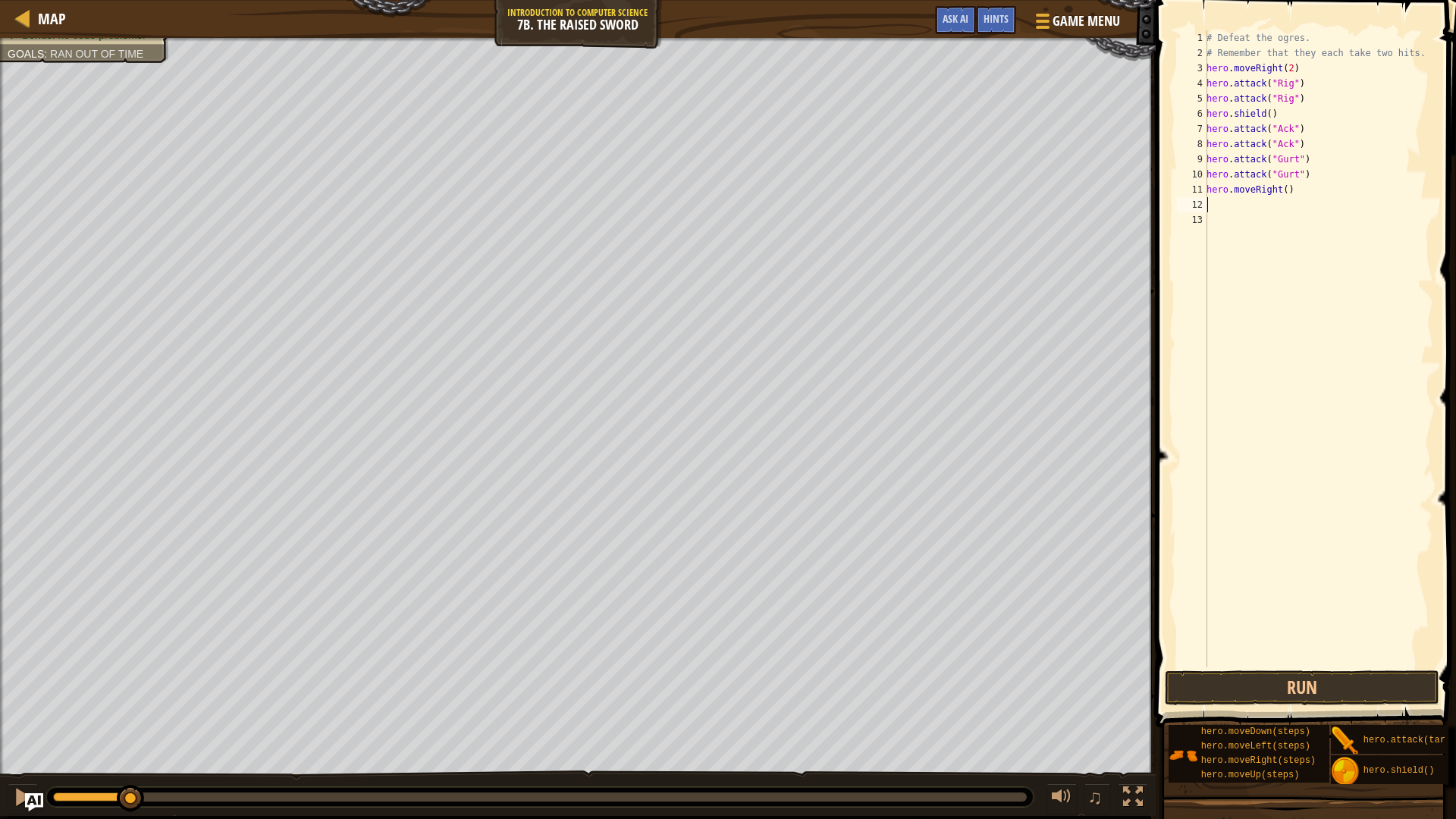
scroll to position [7, 0]
type textarea "hero.moveRight(2)"
click at [1425, 690] on button "Run" at bounding box center [1301, 688] width 274 height 35
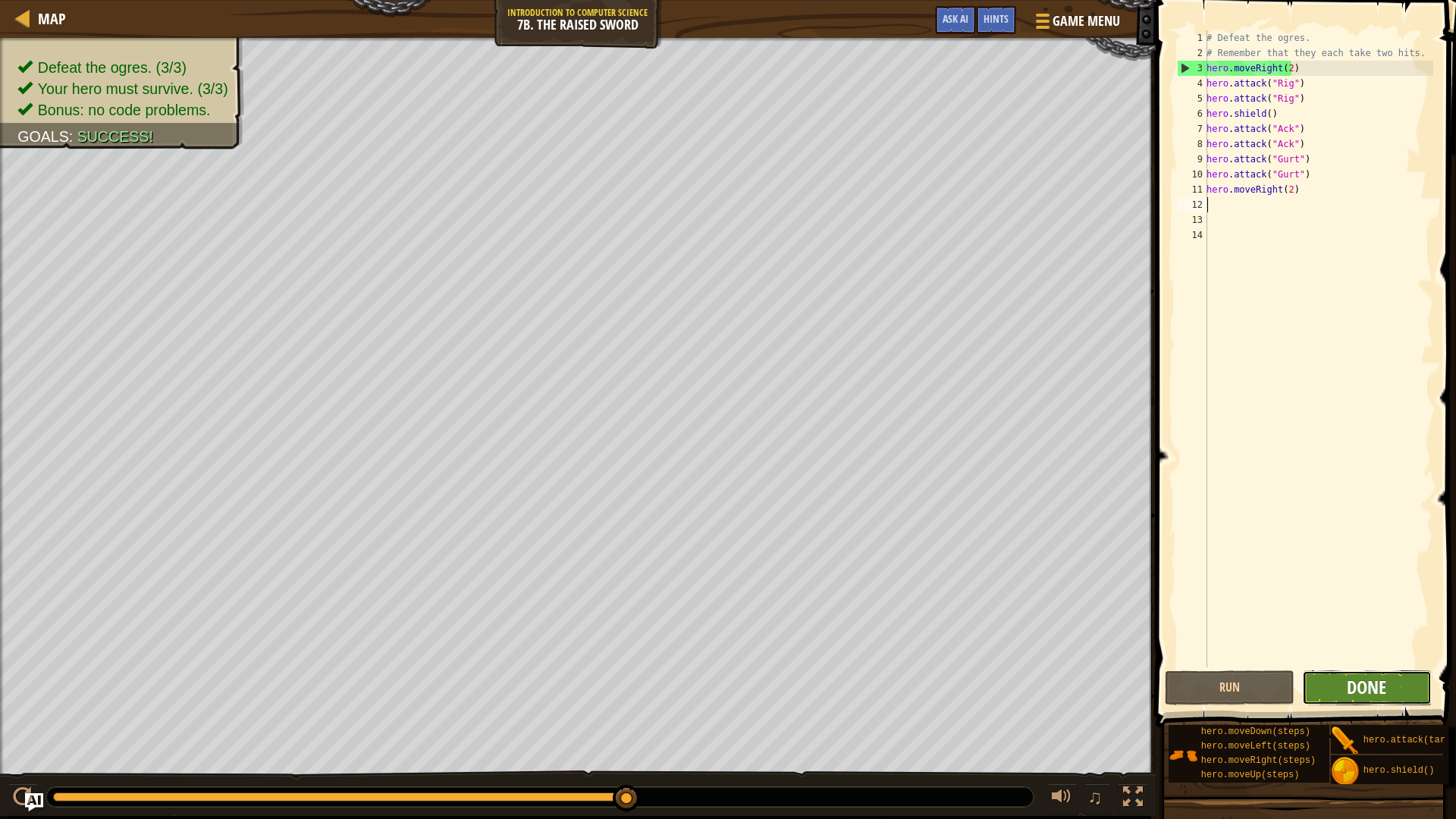
click at [1385, 684] on span "Done" at bounding box center [1367, 686] width 40 height 24
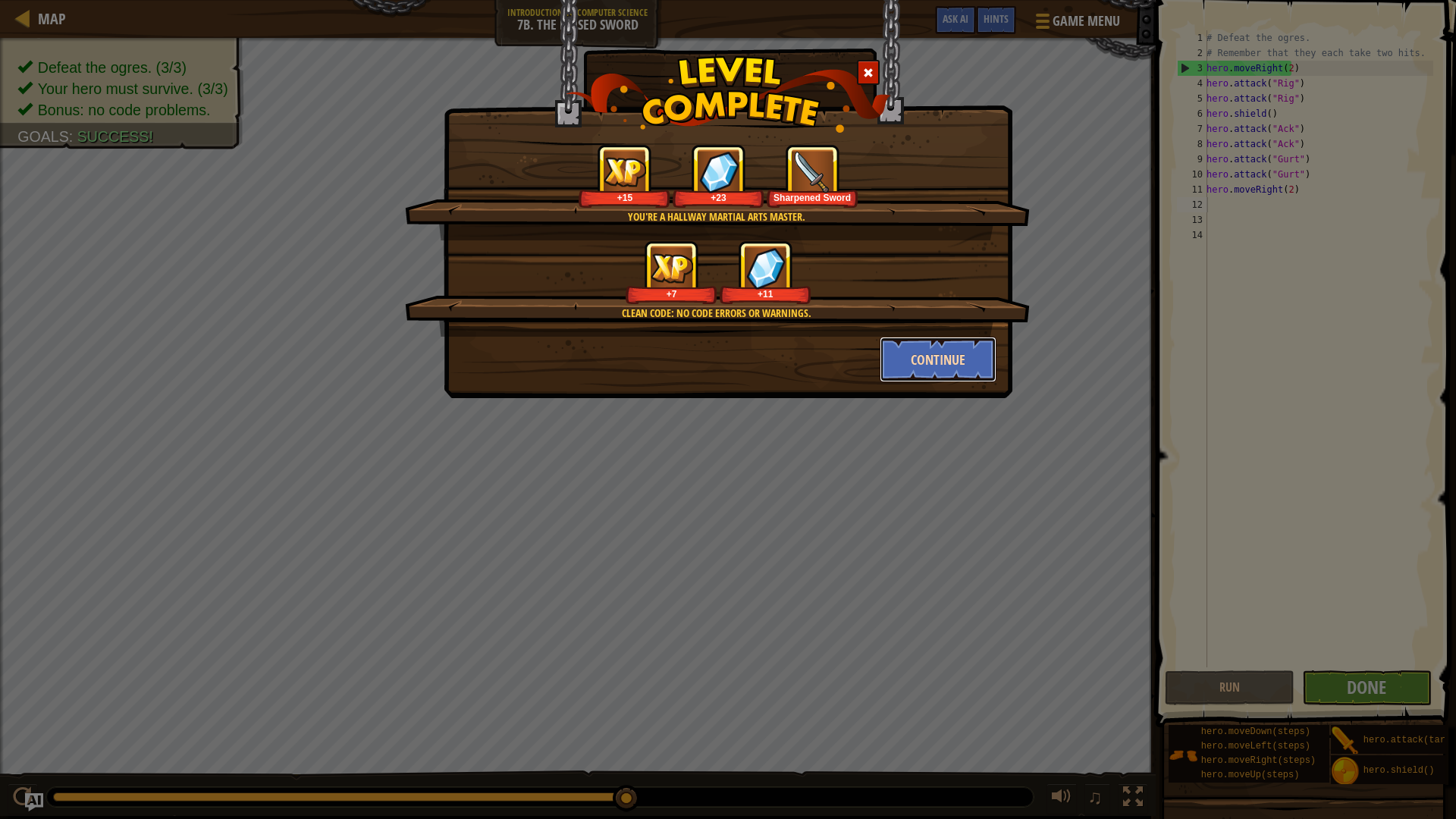
click at [952, 364] on button "Continue" at bounding box center [938, 359] width 117 height 45
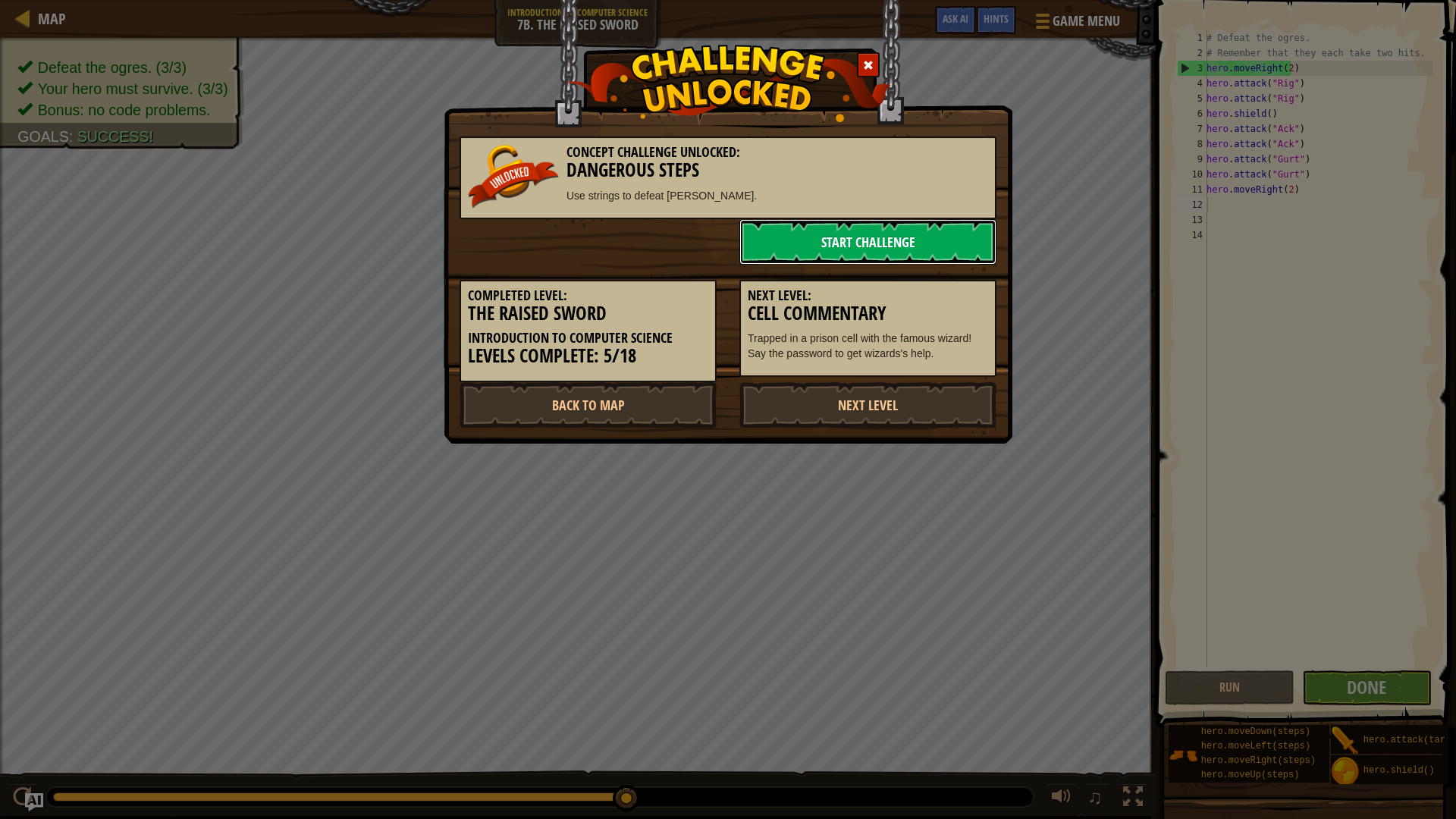
click at [895, 246] on link "Start Challenge" at bounding box center [867, 241] width 257 height 45
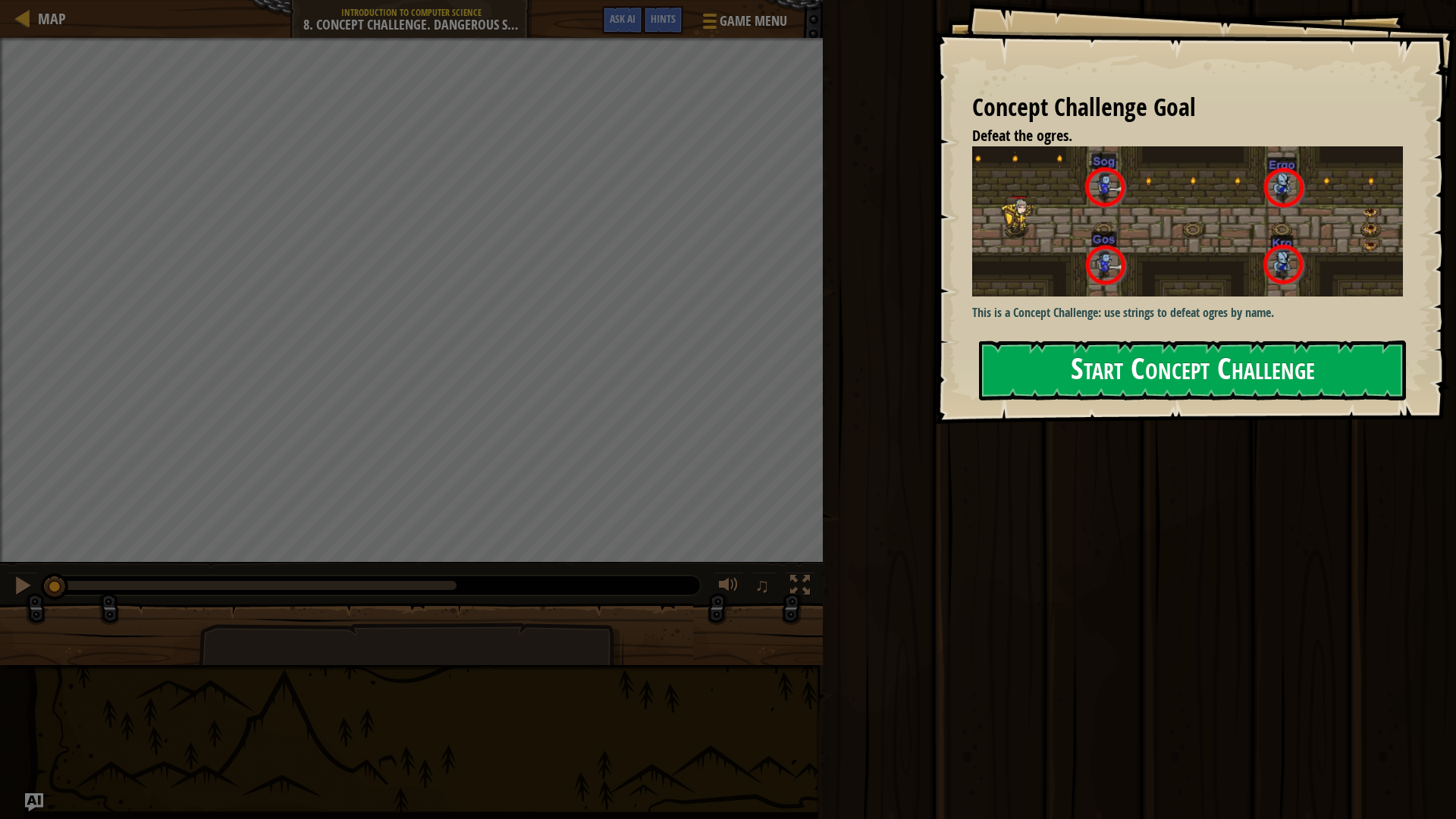
click at [1171, 381] on button "Start Concept Challenge" at bounding box center [1192, 370] width 427 height 60
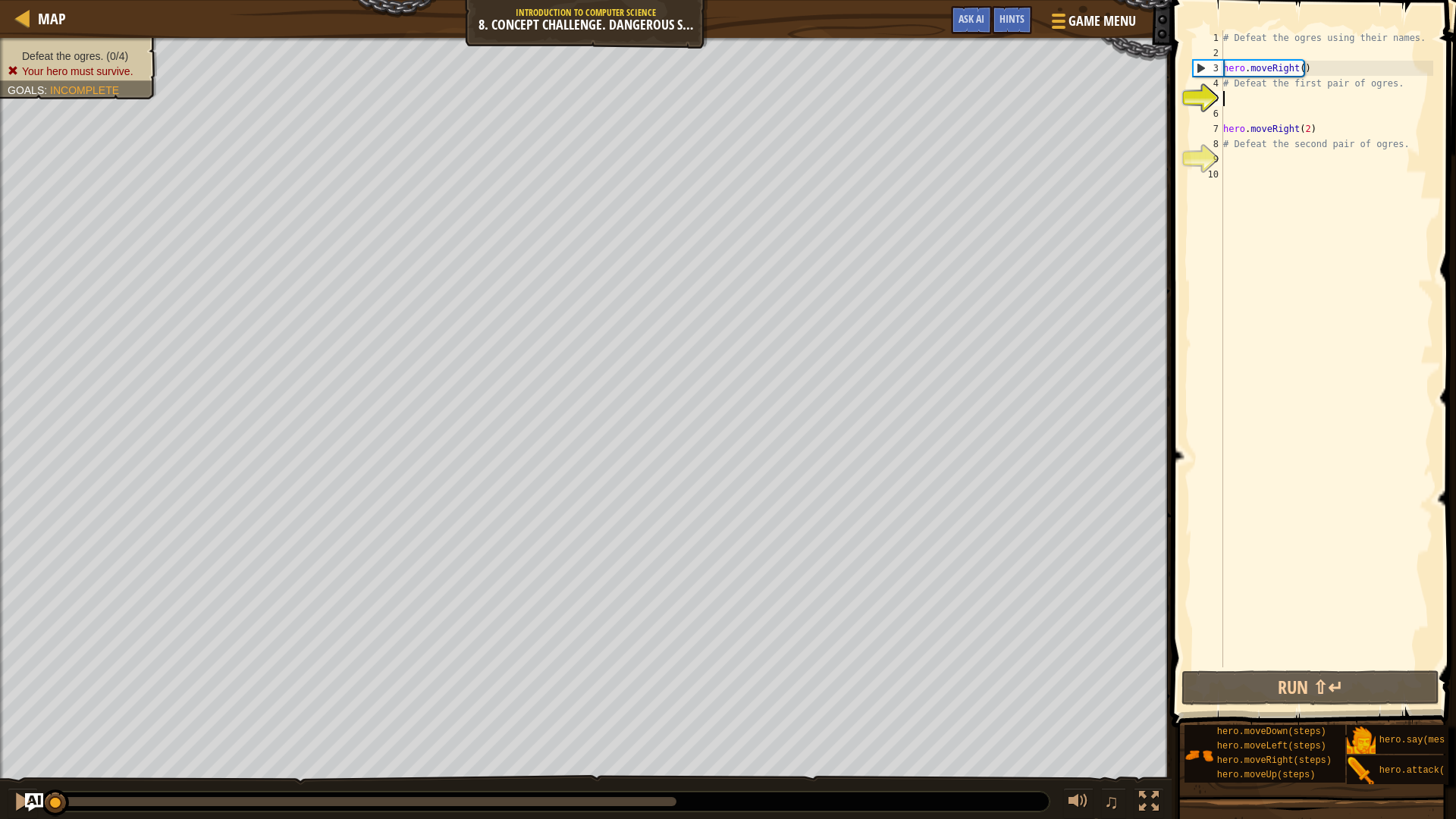
type textarea "d"
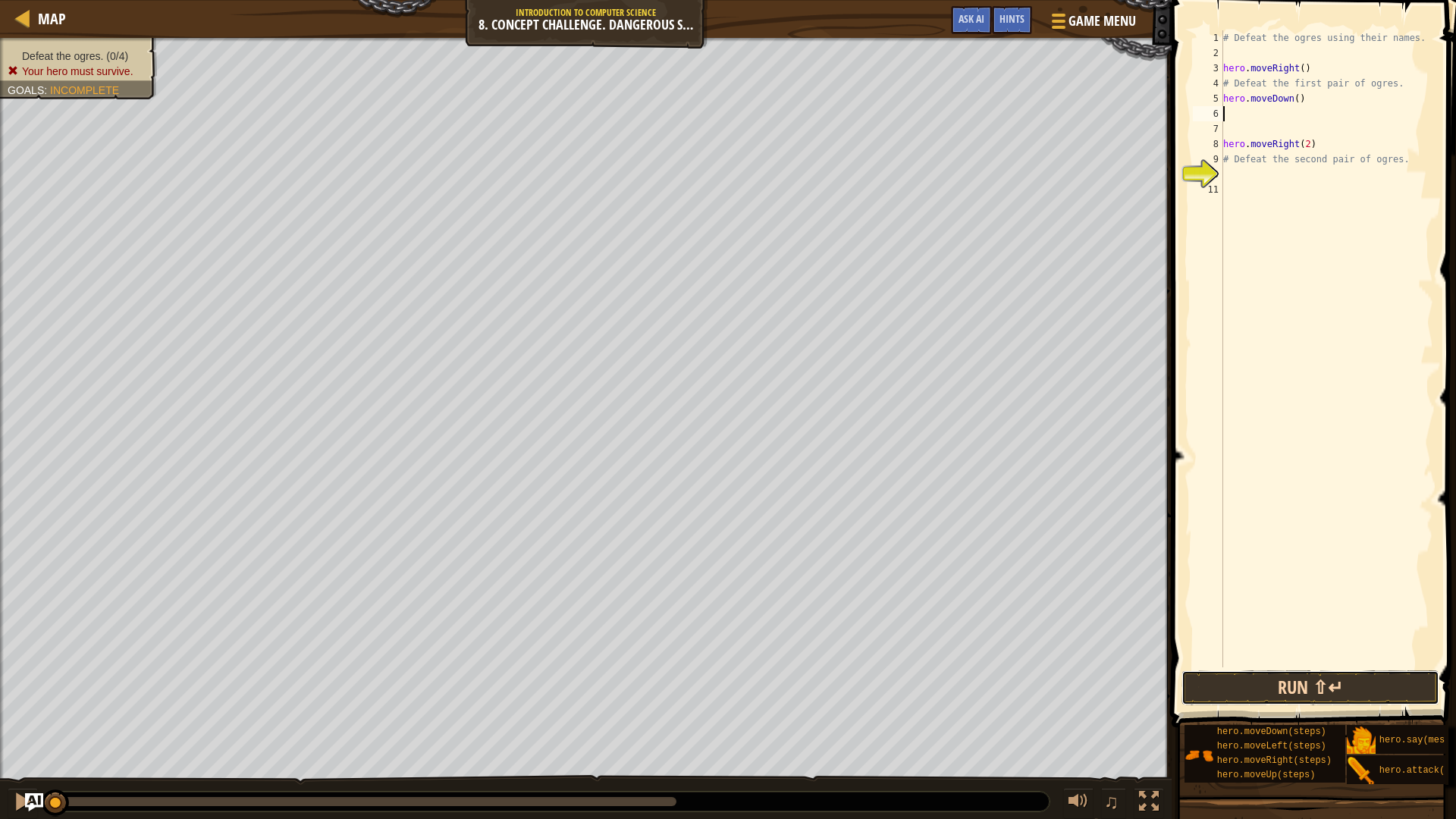
click at [1353, 693] on button "Run ⇧↵" at bounding box center [1310, 688] width 258 height 35
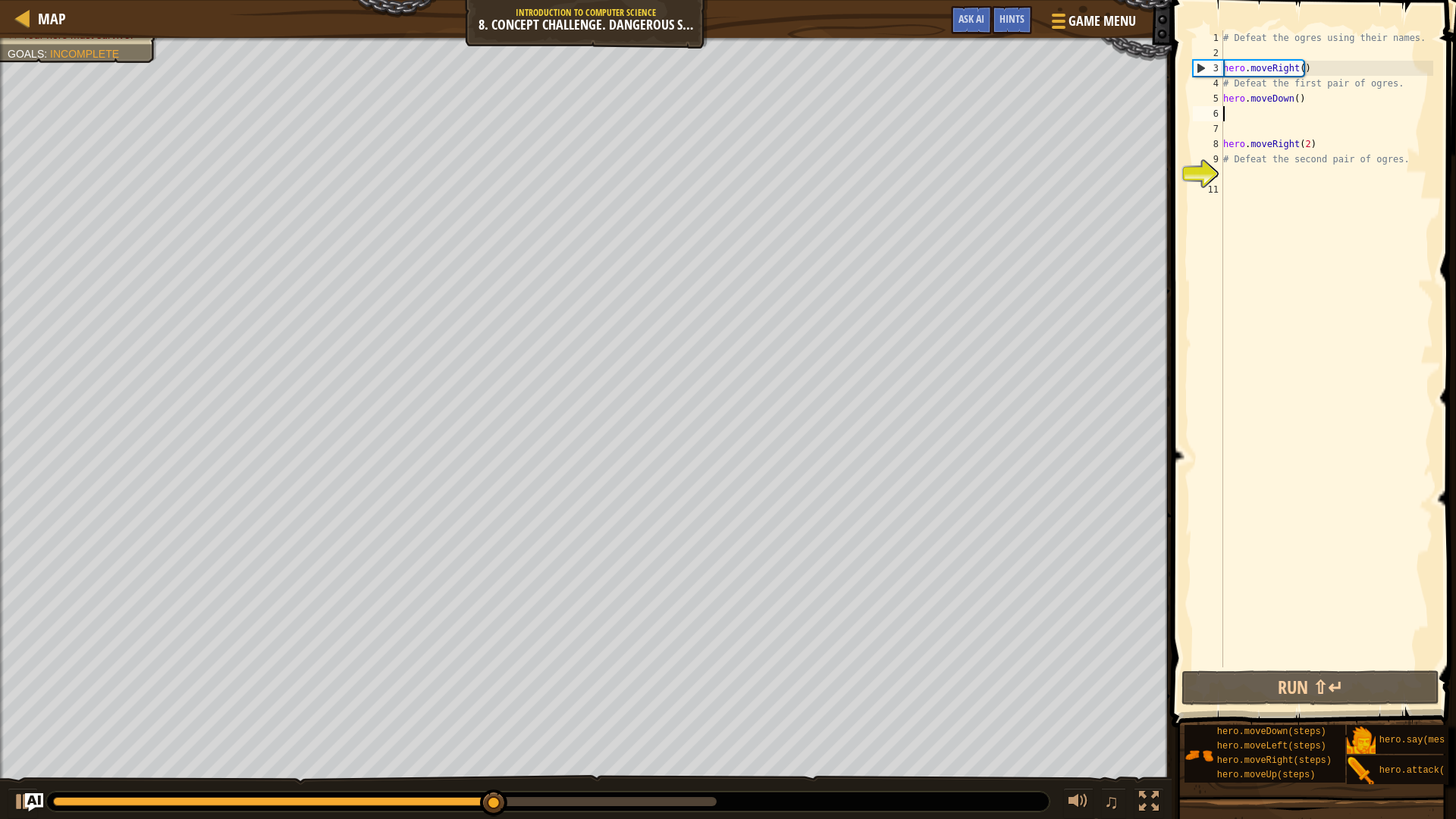
click at [1258, 199] on div "# Defeat the ogres using their names. hero . moveRight ( ) # Defeat the first p…" at bounding box center [1327, 364] width 213 height 667
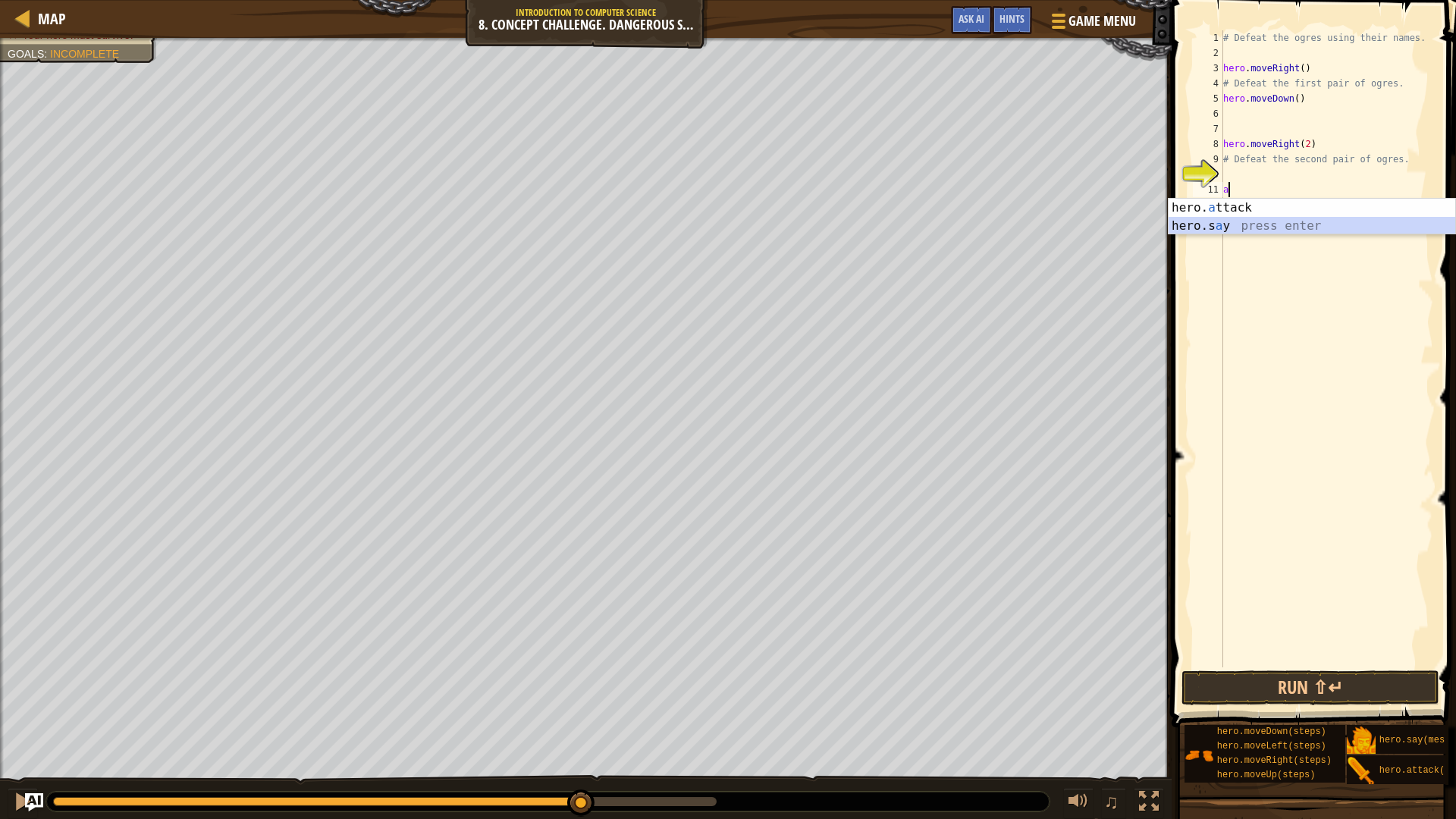
click at [1284, 230] on div "hero. a ttack press enter hero.s a y press enter" at bounding box center [1312, 235] width 287 height 73
type textarea "hero.say("Im a sigma boi")"
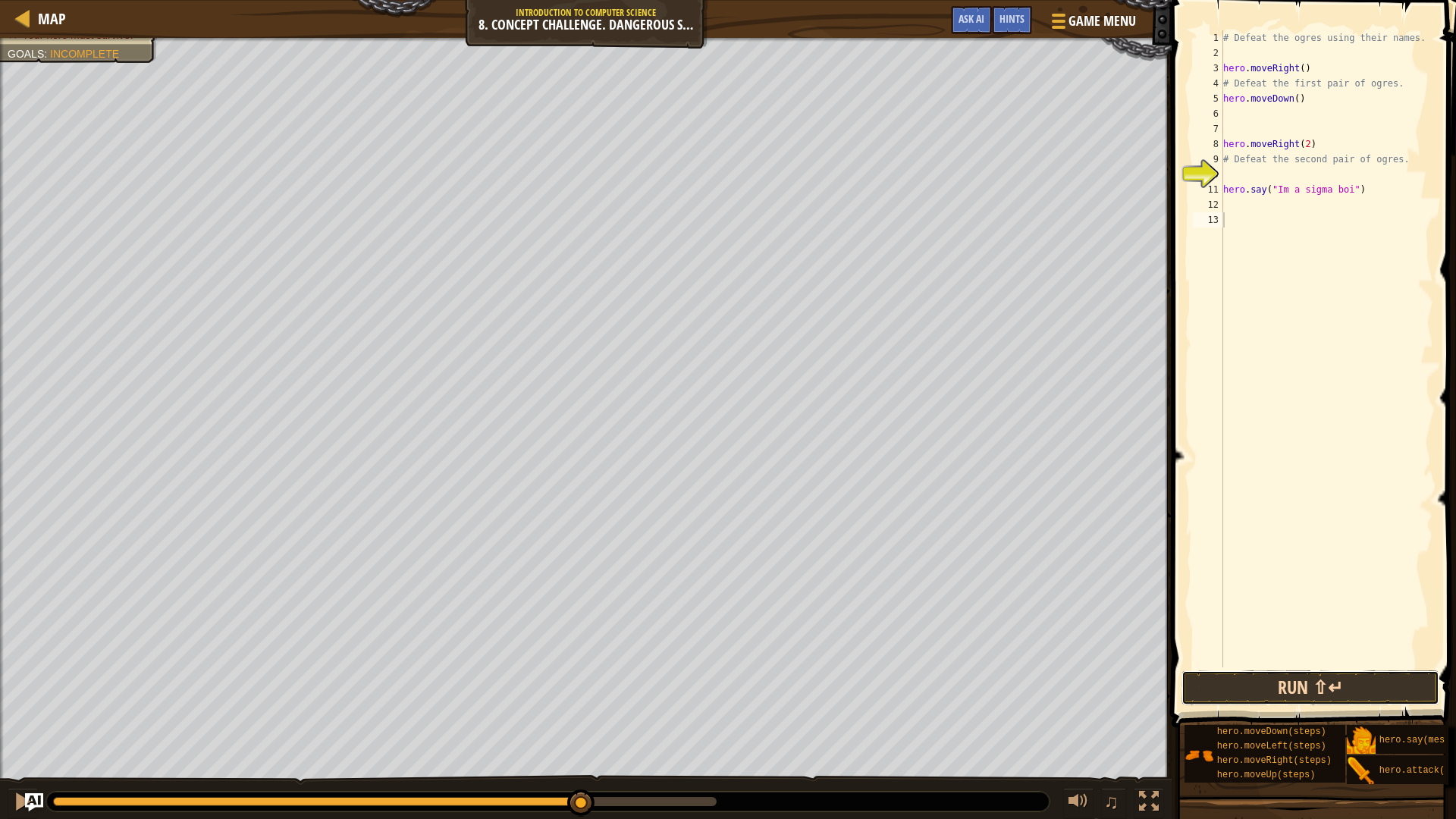
click at [1217, 670] on button "Run ⇧↵" at bounding box center [1310, 688] width 258 height 35
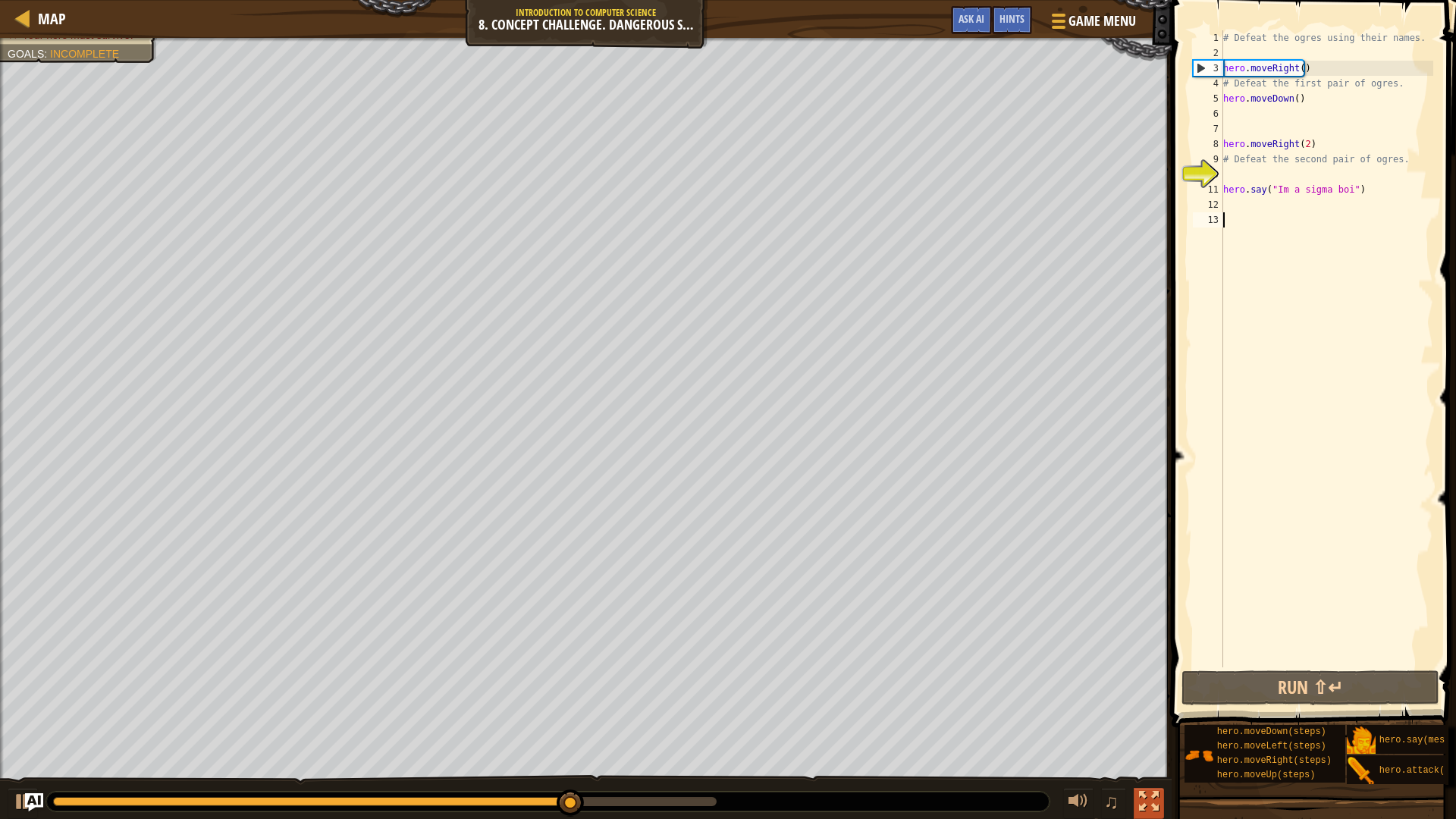
click at [1148, 716] on div at bounding box center [1149, 802] width 20 height 20
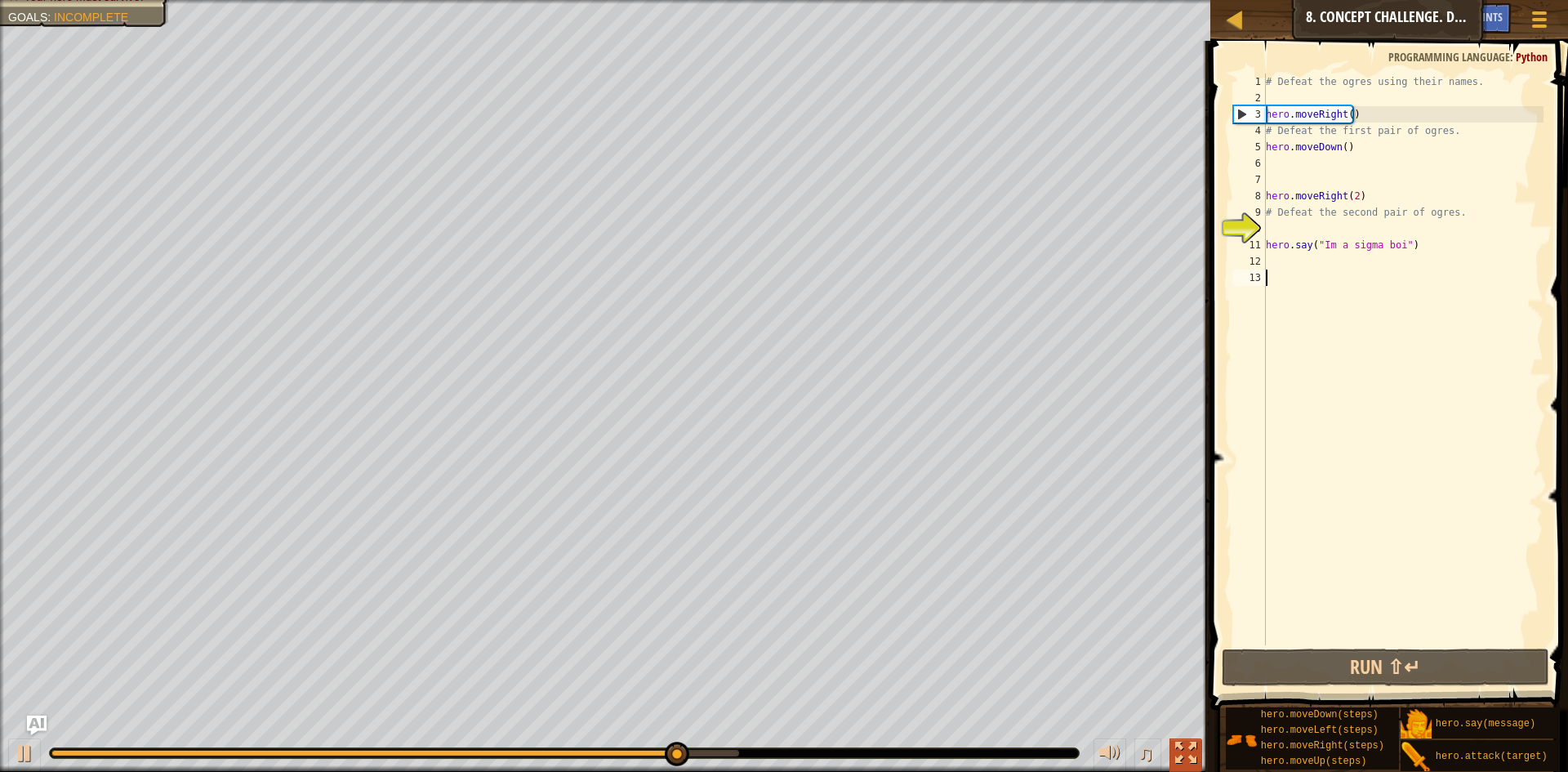
click at [1174, 743] on button at bounding box center [1186, 755] width 33 height 34
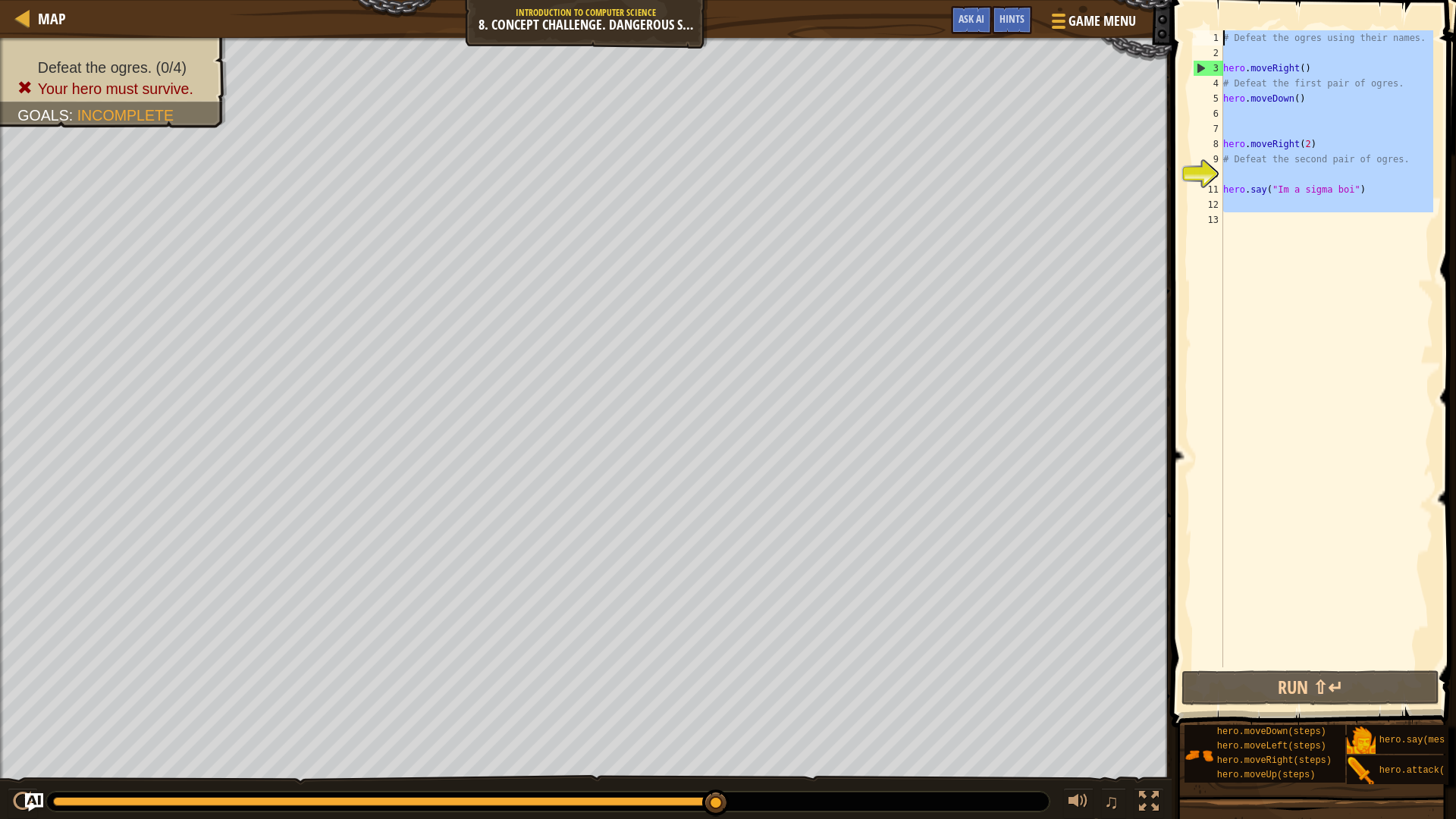
drag, startPoint x: 1413, startPoint y: 215, endPoint x: 675, endPoint y: 0, distance: 768.7
click at [675, 0] on div "Map Introduction to Computer Science 8. Concept Challenge. Dangerous Steps Game…" at bounding box center [728, 409] width 1456 height 819
type textarea "# Defeat the ogres using their names."
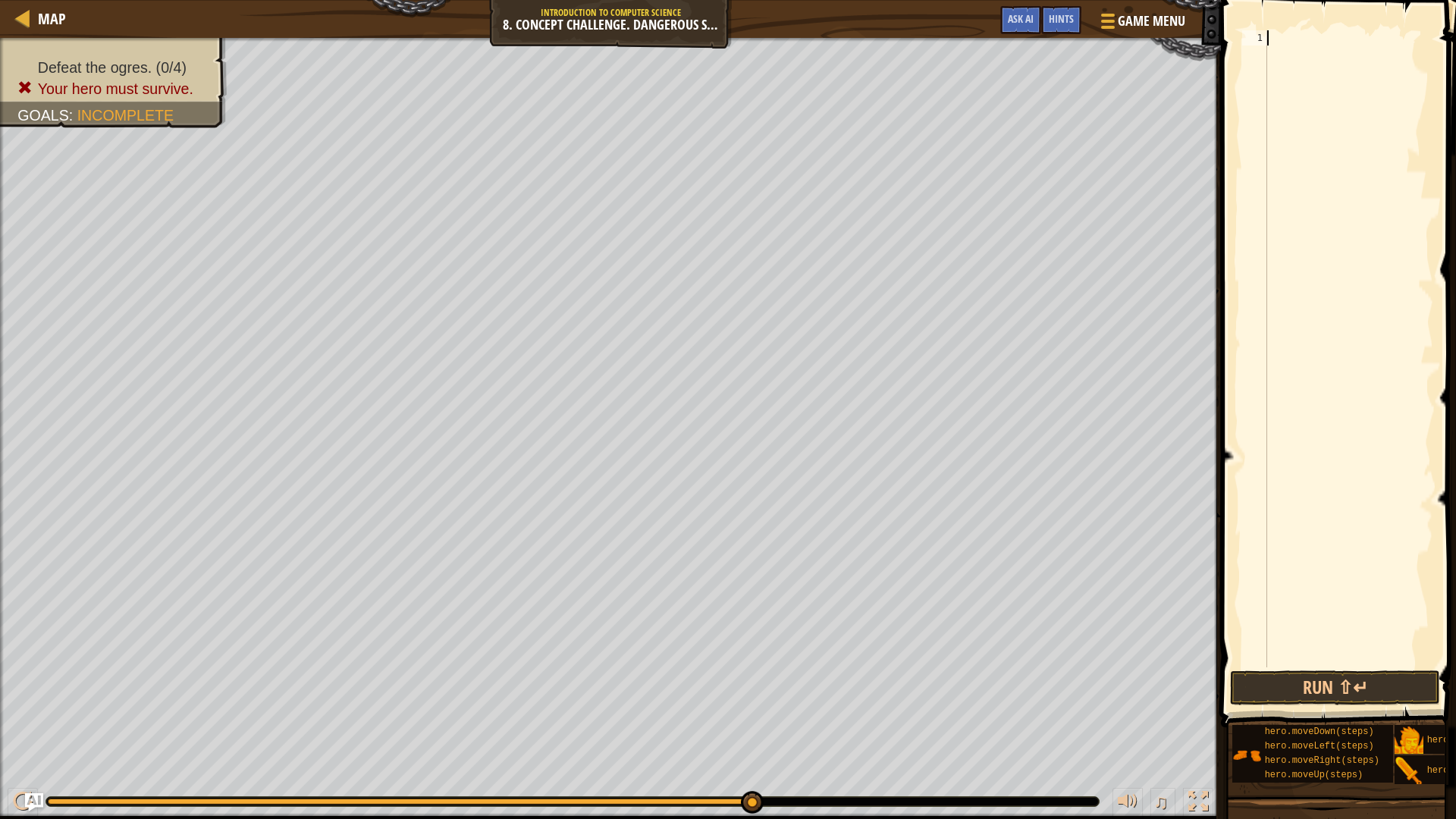
type textarea "r"
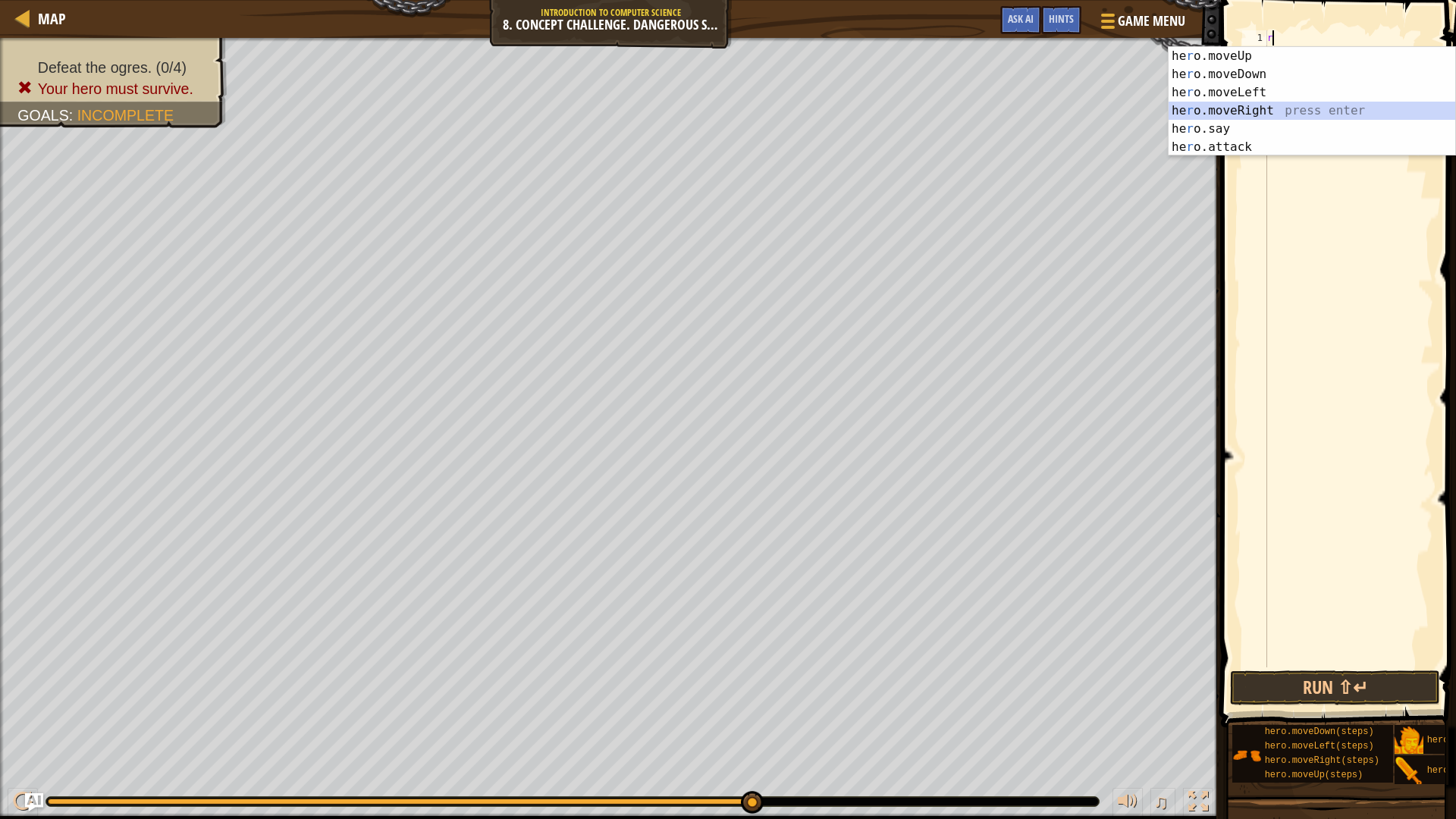
click at [1271, 113] on div "he r o.moveUp press enter he r o.moveDown press enter he r o.moveLeft press ent…" at bounding box center [1312, 120] width 287 height 145
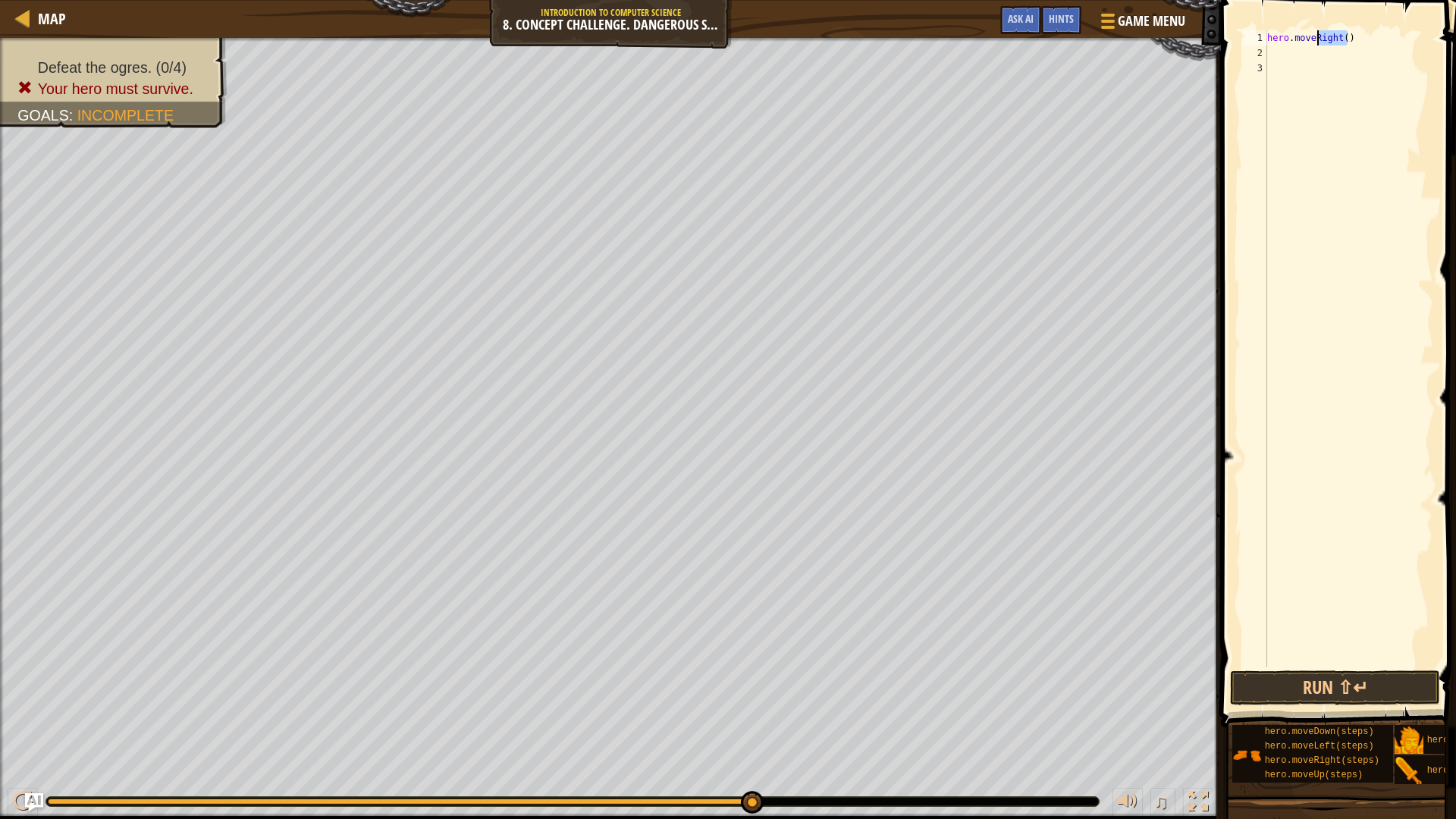
drag, startPoint x: 1358, startPoint y: 40, endPoint x: 1317, endPoint y: 38, distance: 41.0
click at [1317, 38] on div "hero . moveRight ( )" at bounding box center [1349, 364] width 169 height 667
click at [1392, 688] on button "Run ⇧↵" at bounding box center [1335, 688] width 210 height 35
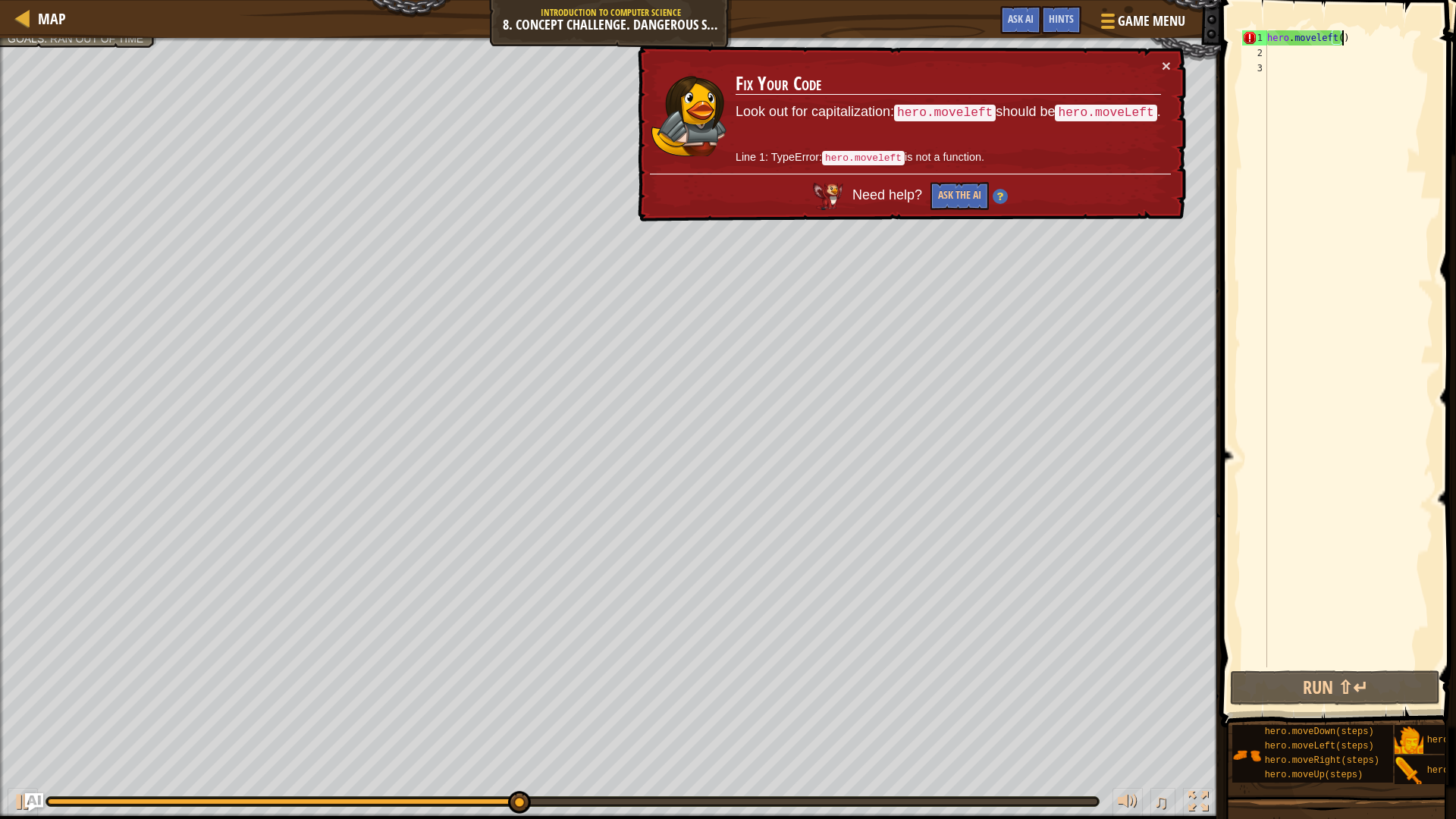
click at [1318, 36] on div "hero . moveleft ( )" at bounding box center [1349, 364] width 169 height 667
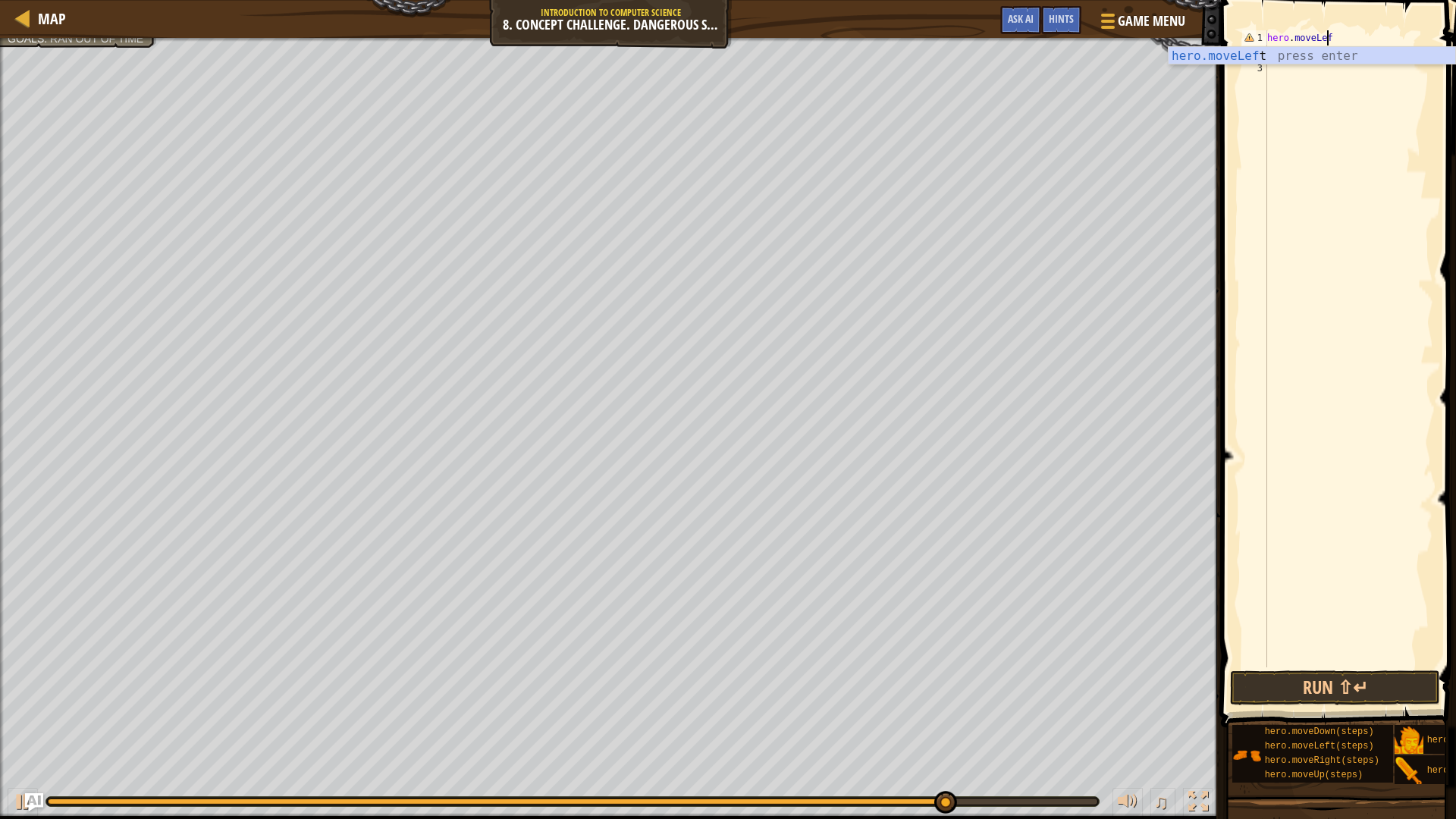
scroll to position [7, 5]
type textarea "hero.moveLeft"
click at [1325, 60] on div "hero.moveLeft press enter" at bounding box center [1312, 74] width 287 height 55
drag, startPoint x: 1349, startPoint y: 684, endPoint x: 1352, endPoint y: 695, distance: 11.4
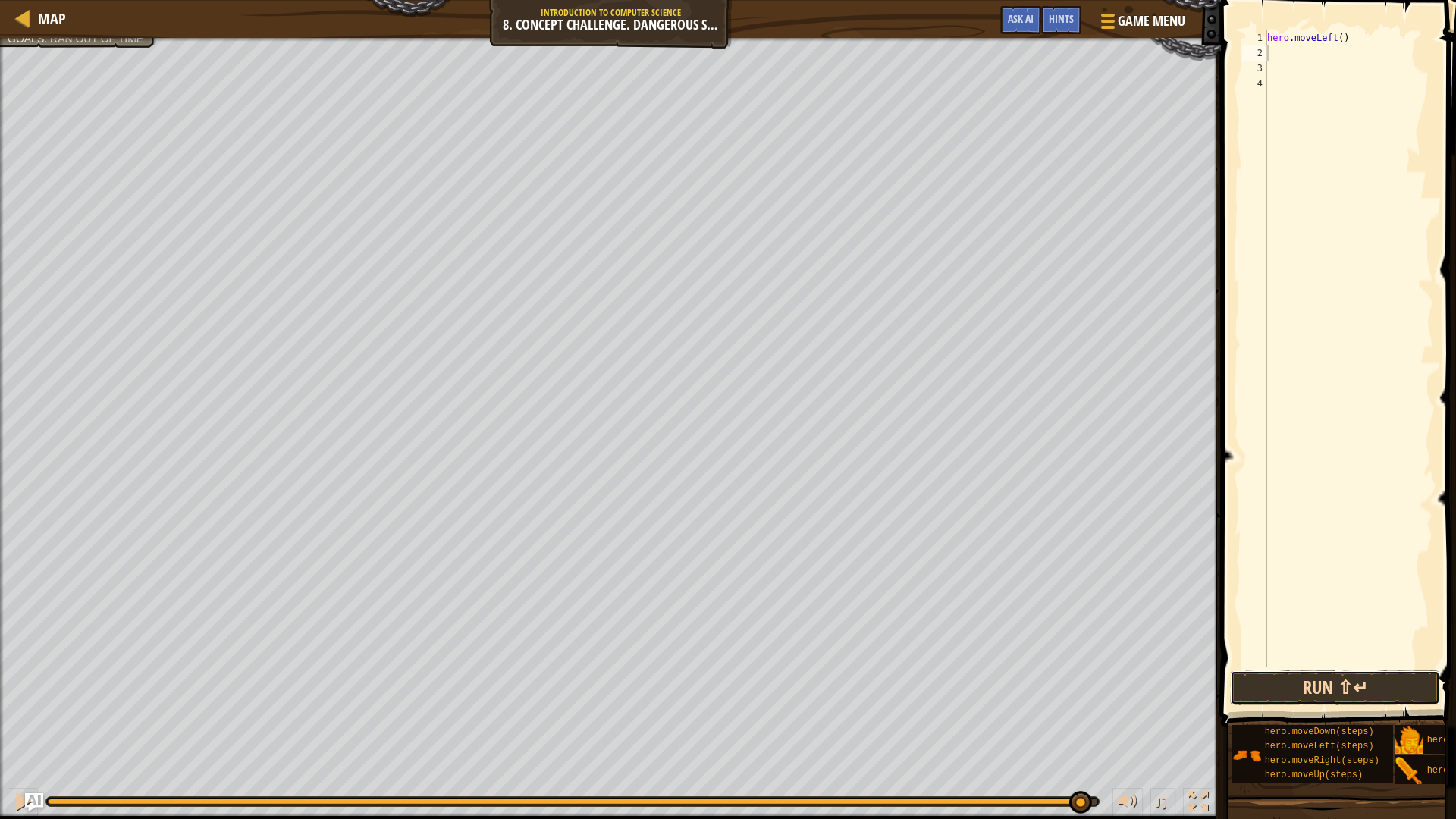
click at [1354, 694] on button "Run ⇧↵" at bounding box center [1335, 688] width 210 height 35
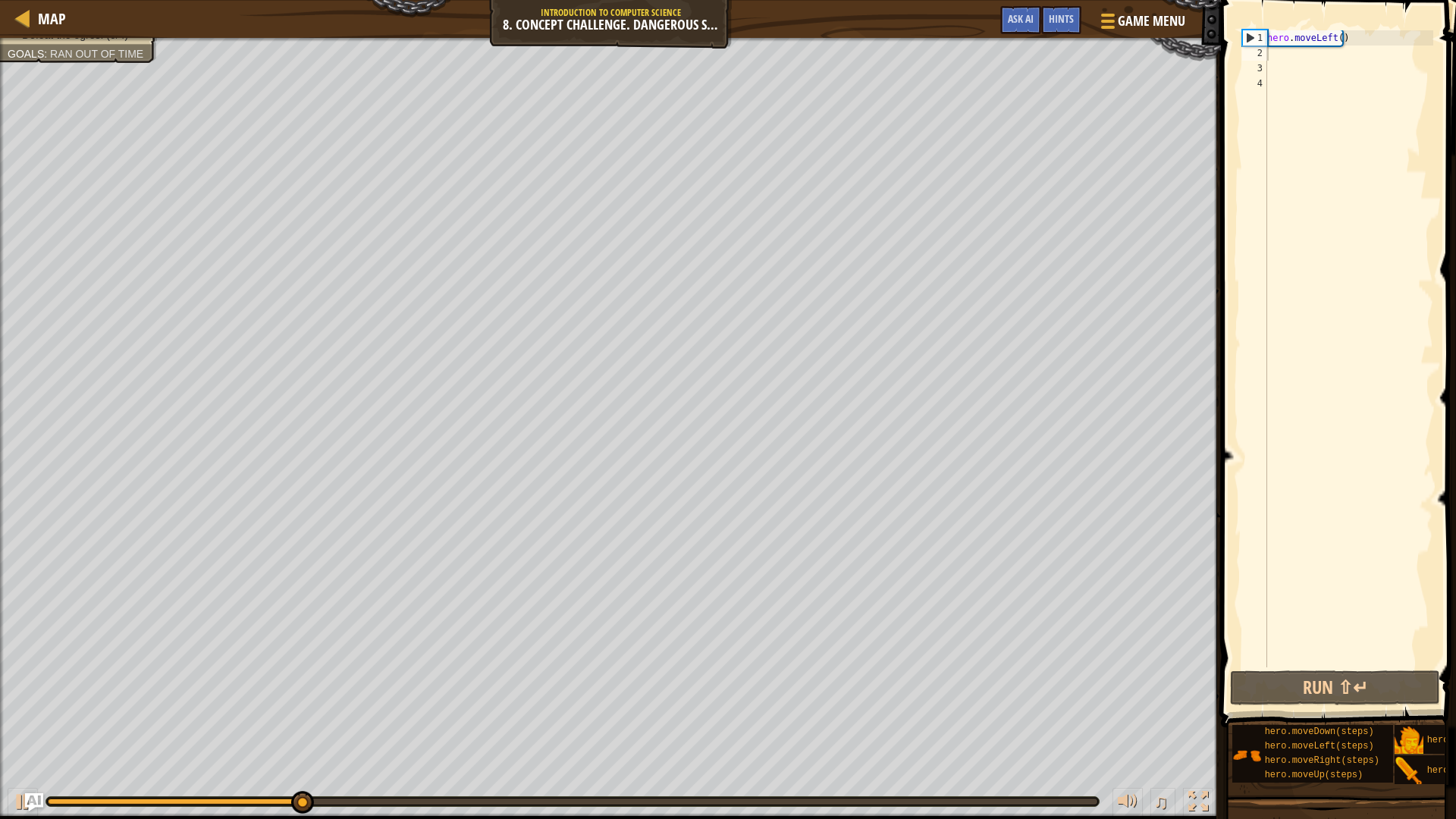
drag, startPoint x: 255, startPoint y: 799, endPoint x: 314, endPoint y: 811, distance: 60.2
click at [317, 716] on div "♫" at bounding box center [610, 798] width 1221 height 45
drag, startPoint x: 332, startPoint y: 803, endPoint x: 0, endPoint y: 0, distance: 868.9
click at [0, 0] on div "Map Introduction to Computer Science 8. Concept Challenge. Dangerous Steps Game…" at bounding box center [728, 409] width 1456 height 819
click at [1329, 36] on div "hero . moveLeft ( )" at bounding box center [1349, 364] width 169 height 667
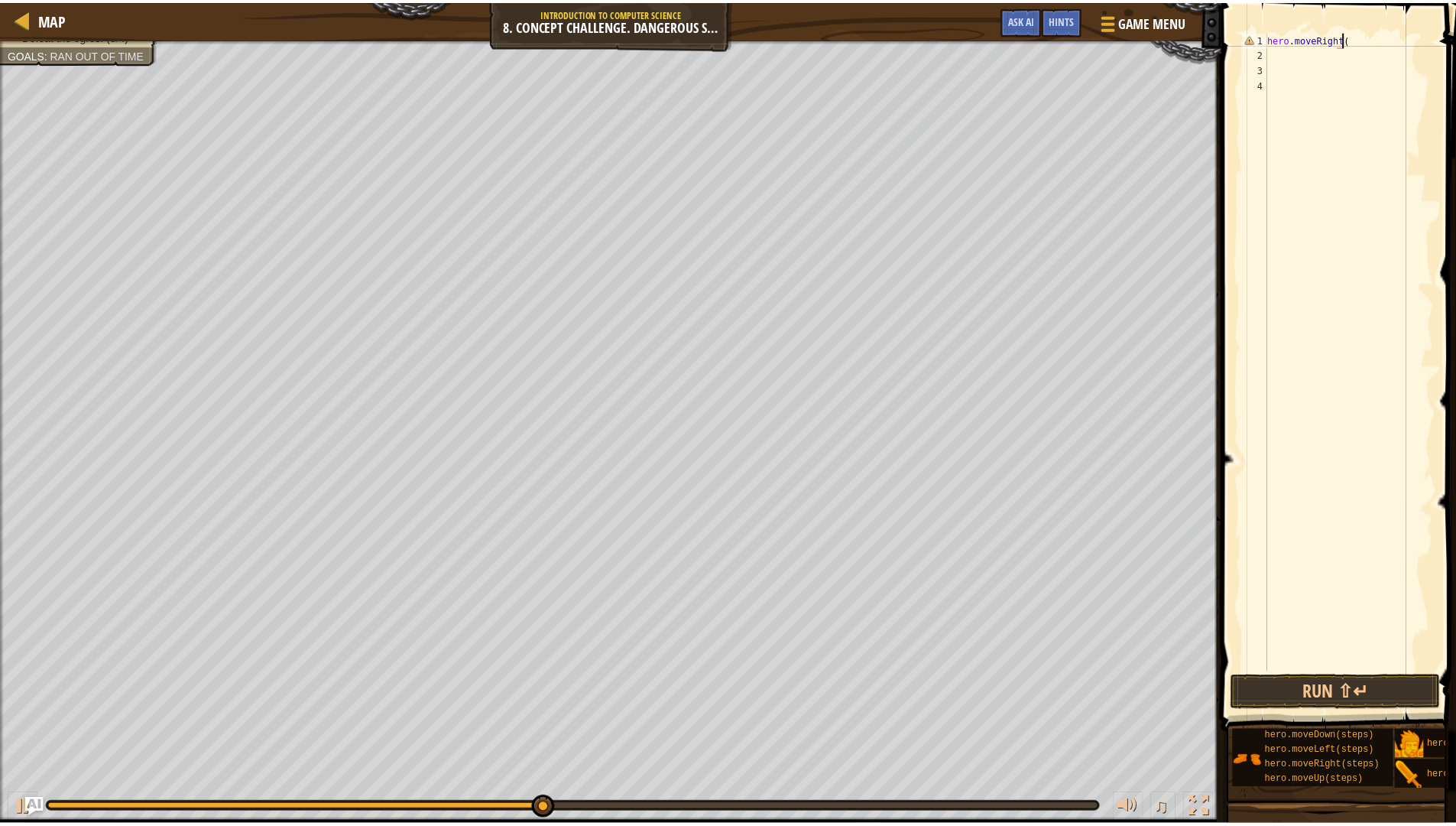
scroll to position [7, 6]
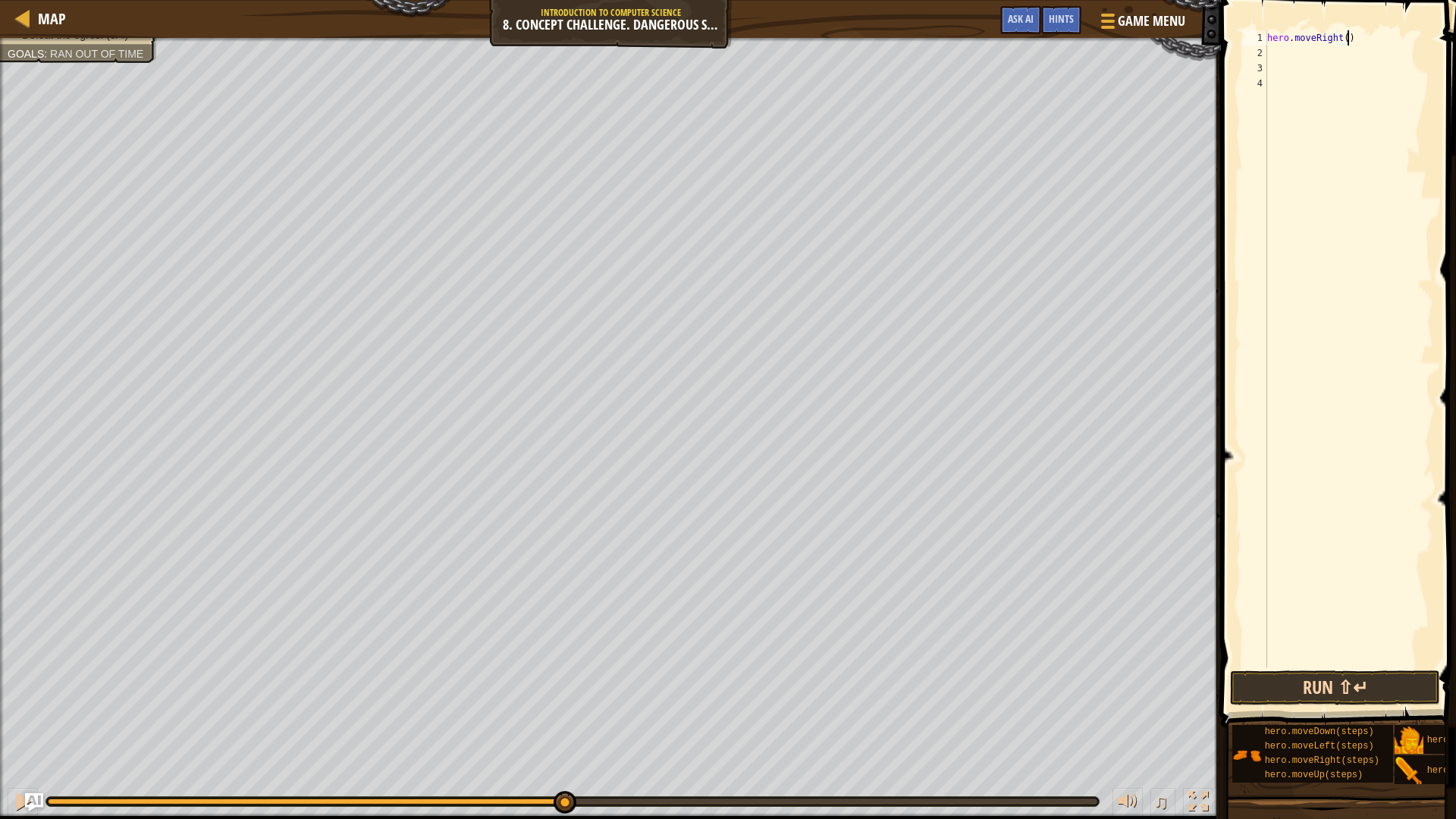
type textarea "hero.moveRight()"
click at [1357, 682] on button "Run ⇧↵" at bounding box center [1335, 688] width 210 height 35
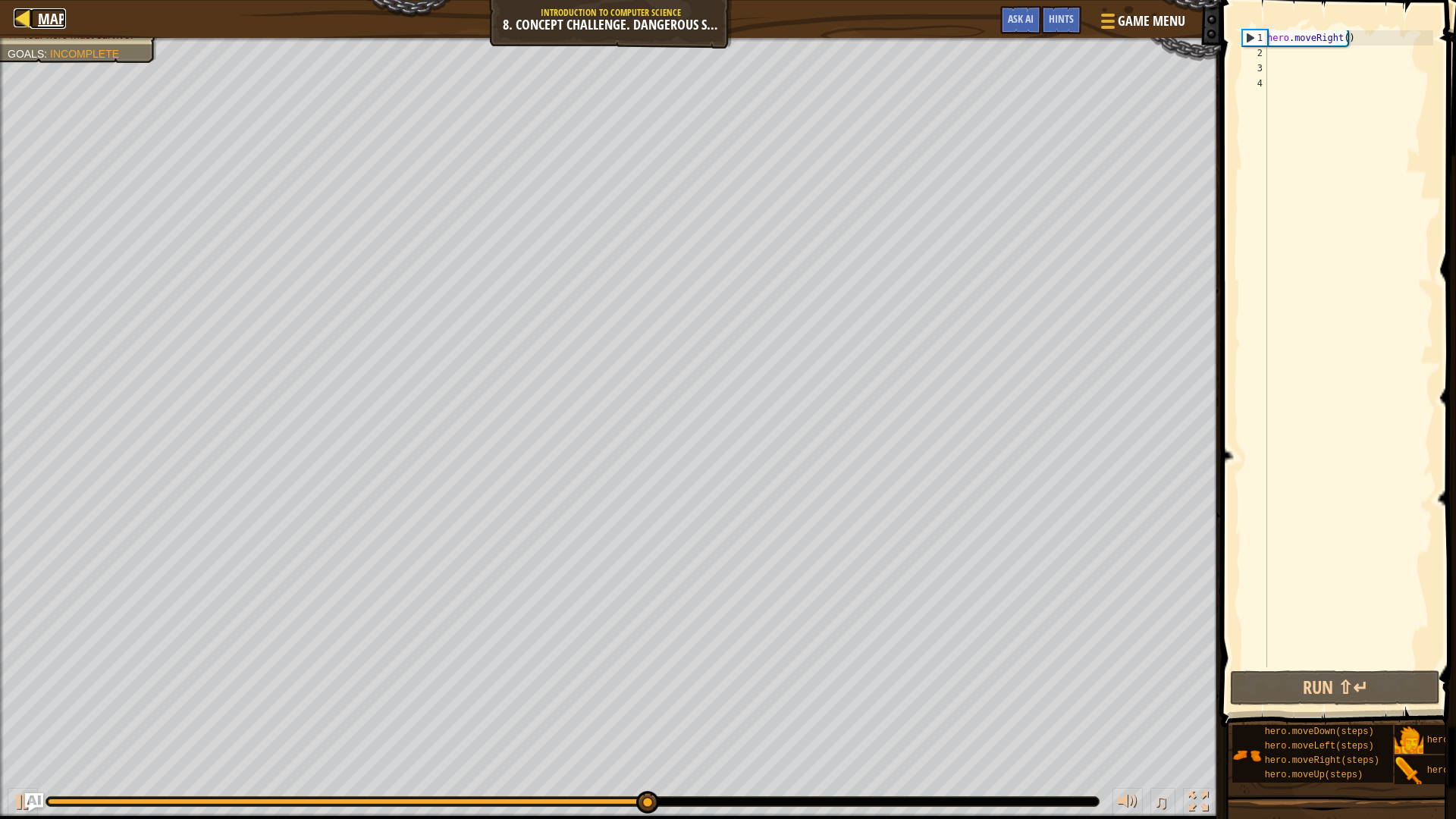
click at [17, 10] on div at bounding box center [23, 17] width 19 height 19
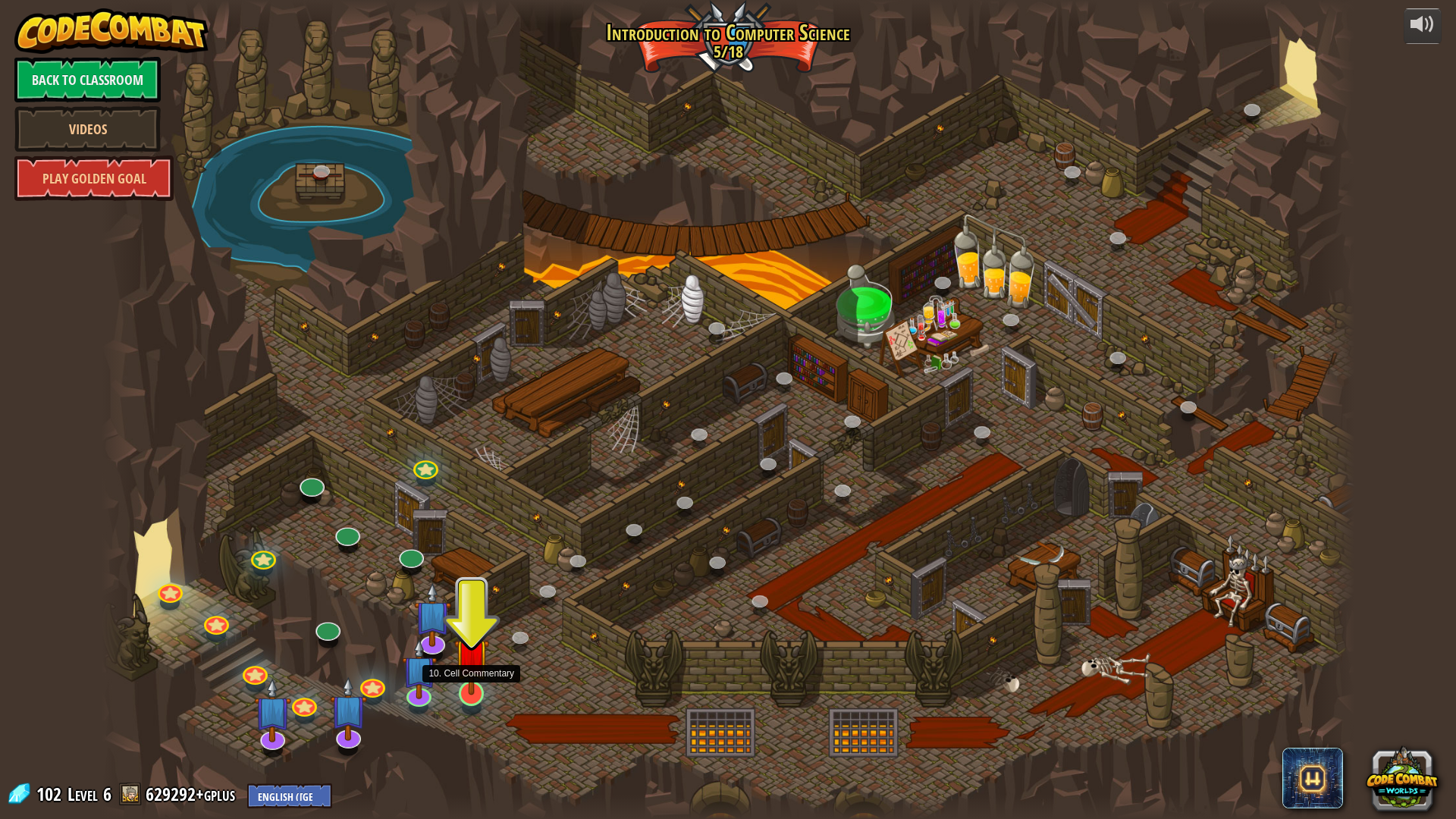
click at [461, 675] on img at bounding box center [471, 655] width 35 height 79
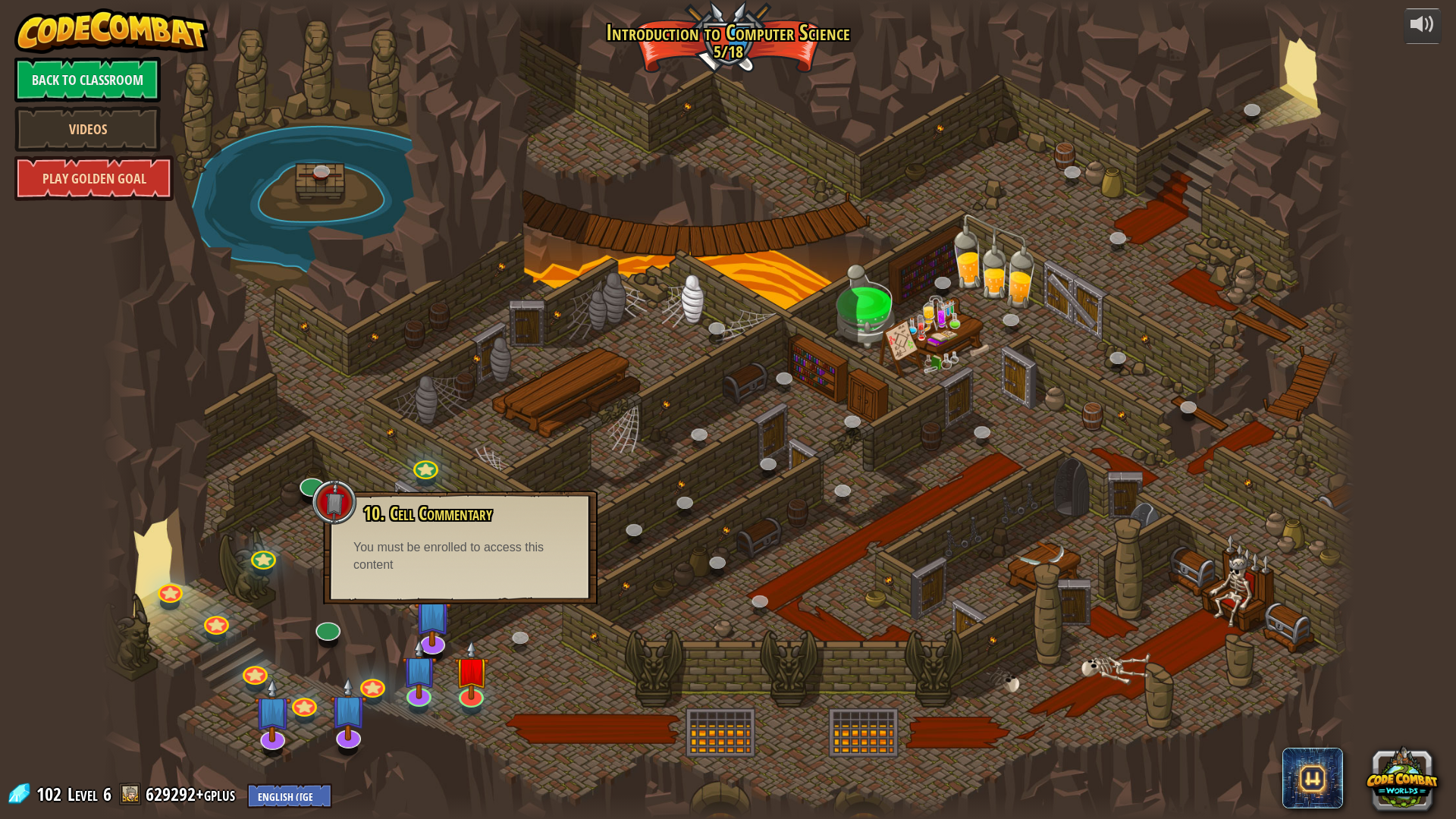
click at [126, 171] on link "Play Golden Goal" at bounding box center [93, 178] width 160 height 45
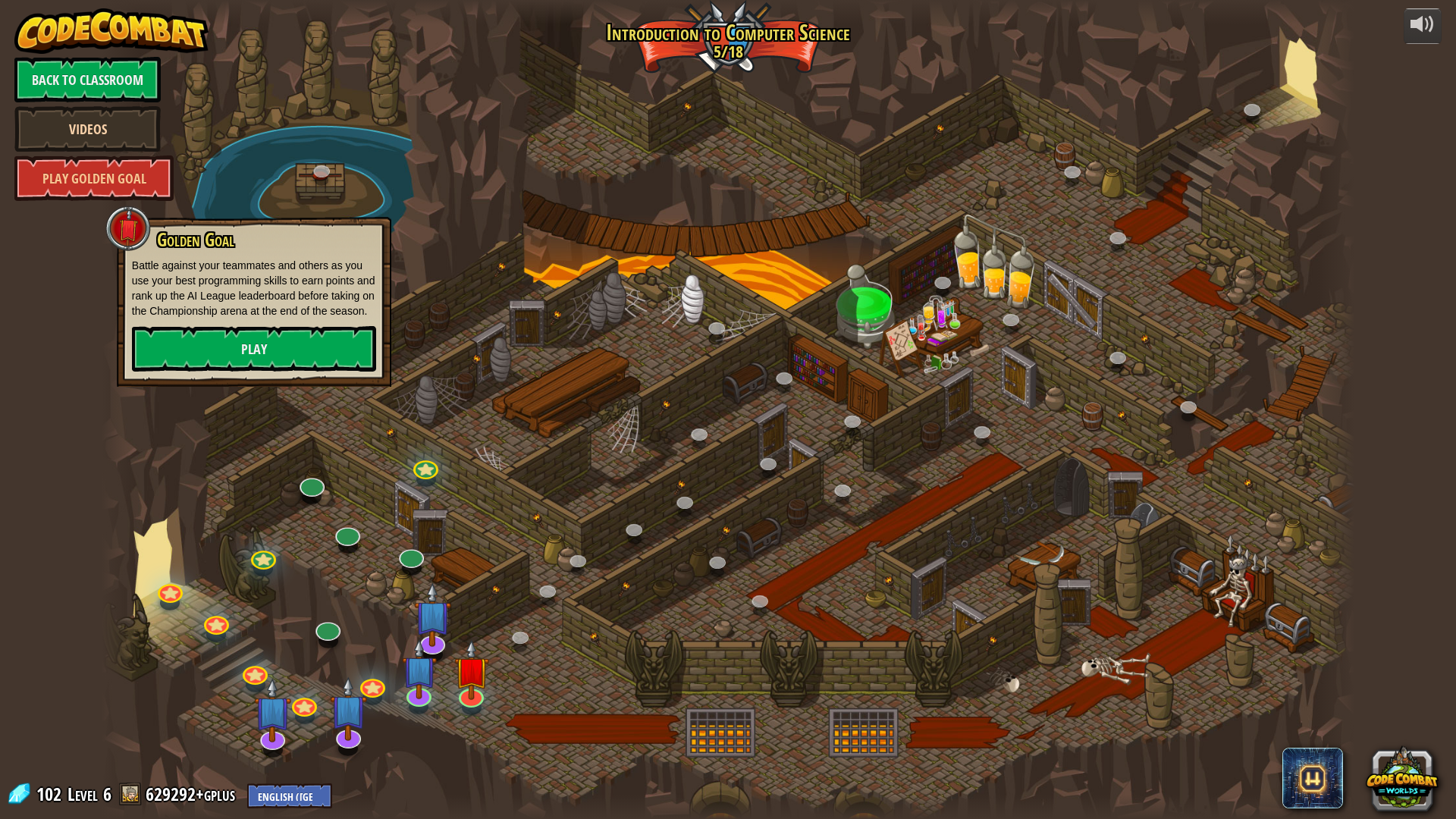
click at [106, 128] on link "Videos" at bounding box center [87, 128] width 146 height 45
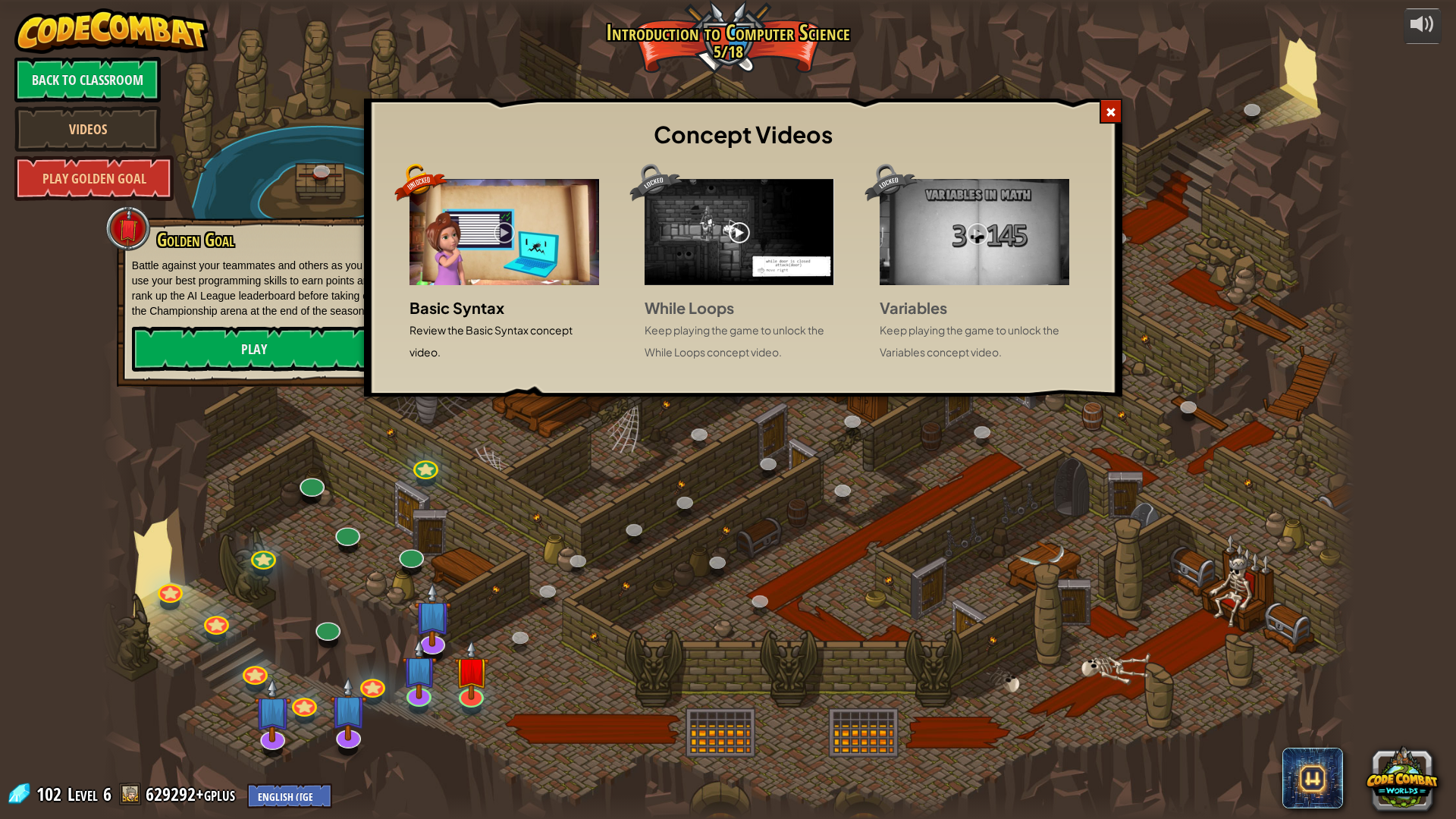
click at [347, 128] on div "Concept Videos Basic Syntax Review the Basic Syntax concept video. While Loops …" at bounding box center [728, 409] width 1456 height 819
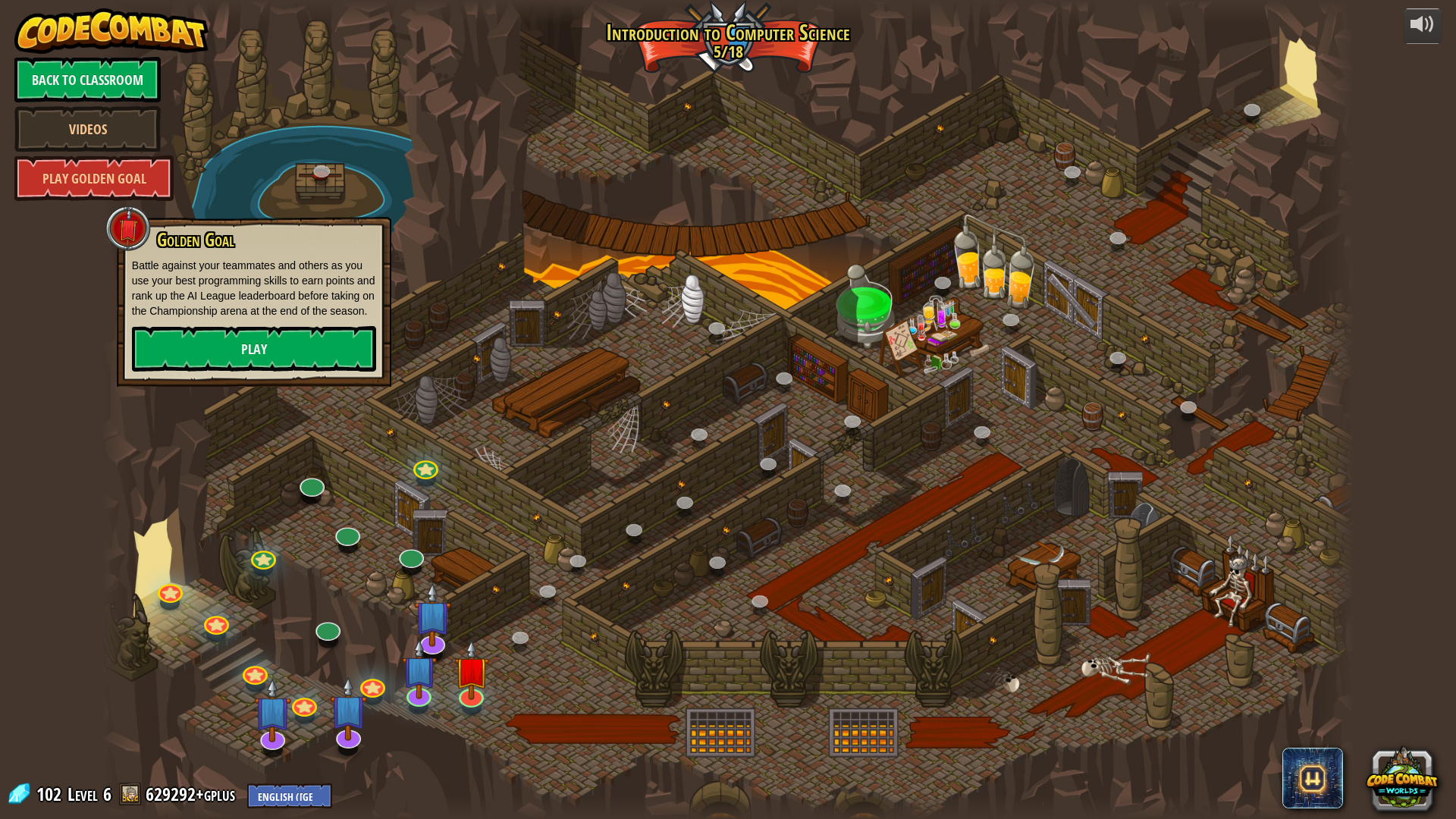
click at [279, 112] on div at bounding box center [728, 409] width 1253 height 819
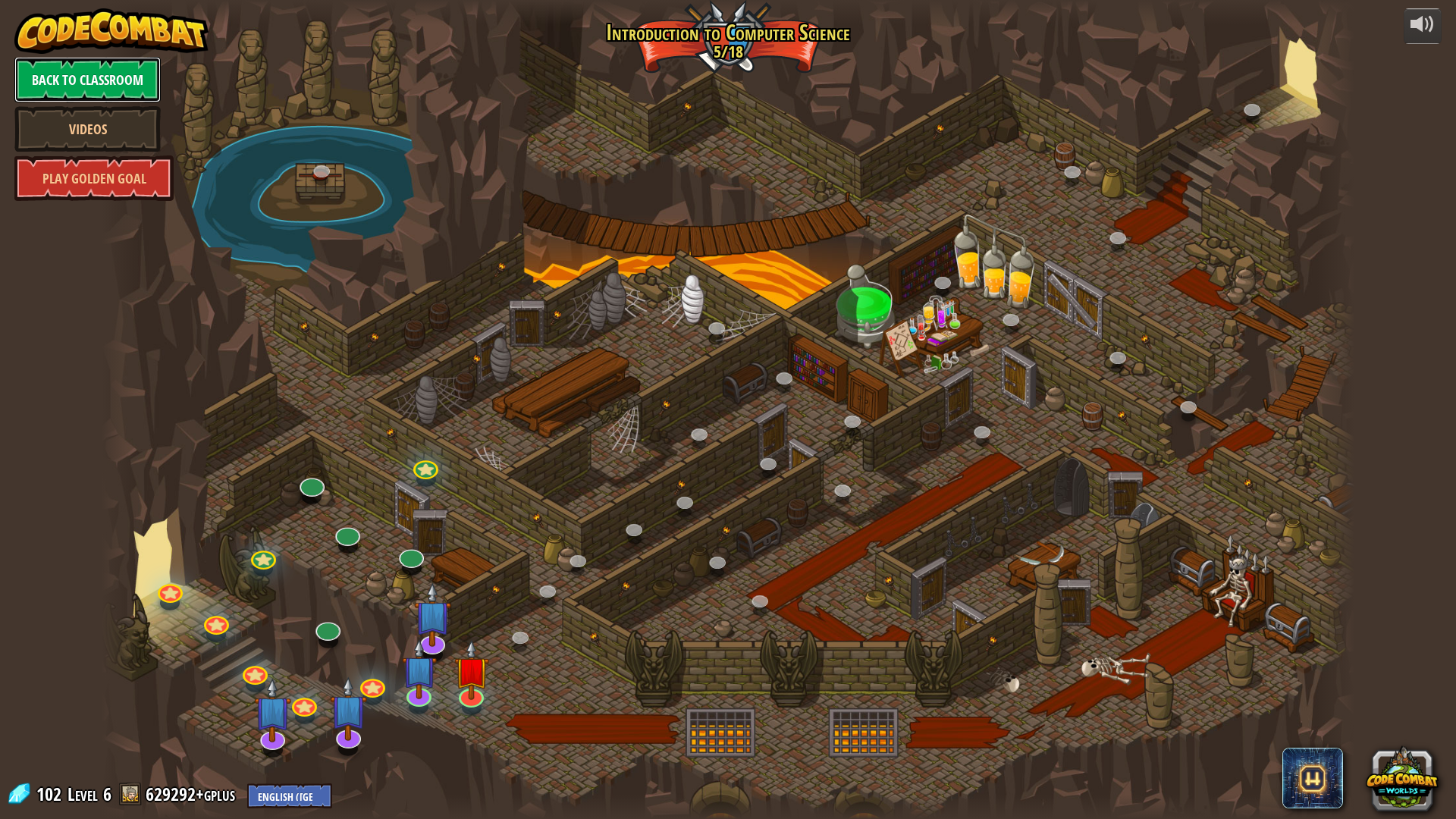
click at [57, 75] on link "Back to Classroom" at bounding box center [87, 79] width 146 height 45
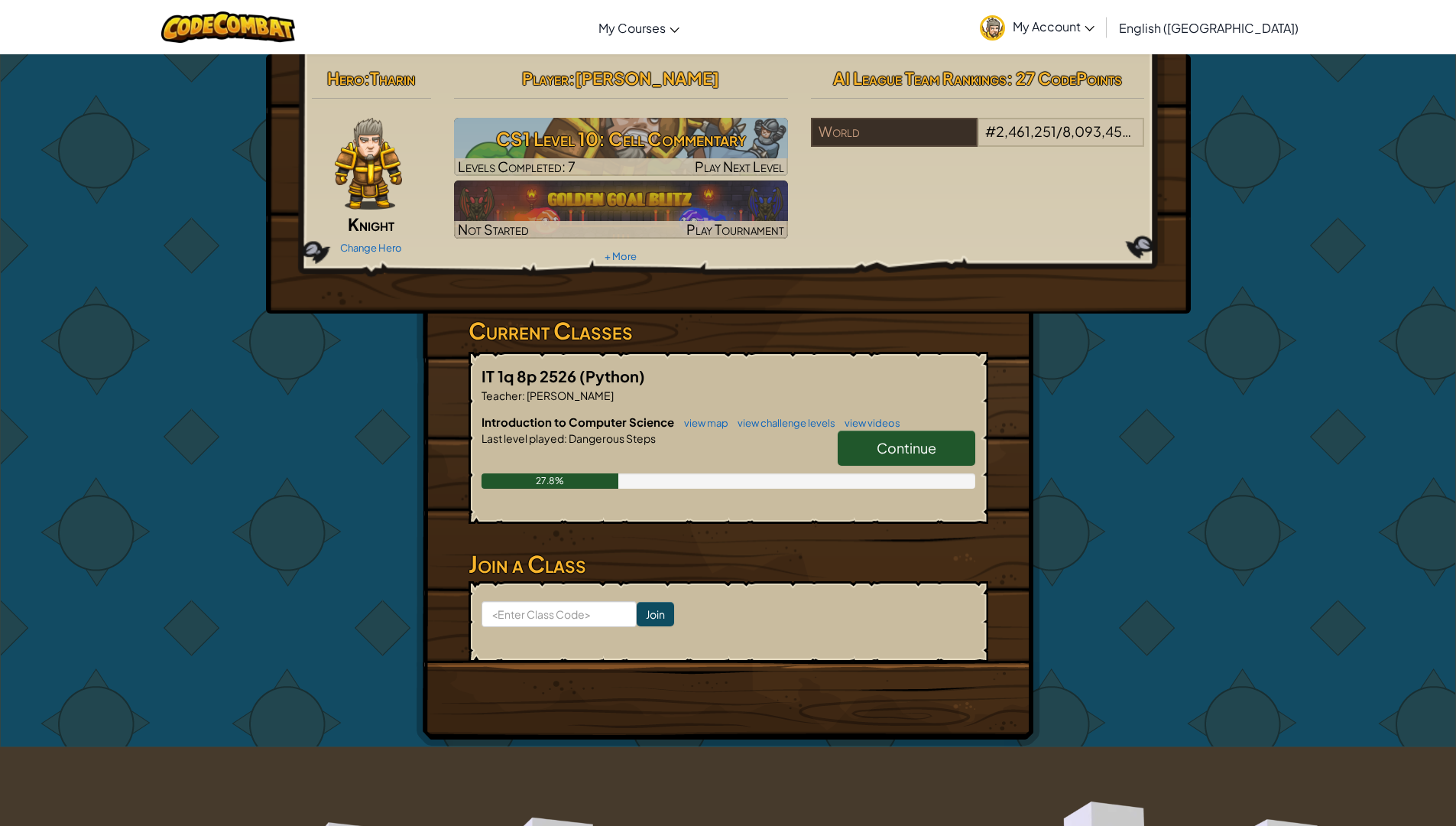
click at [1103, 33] on link "My Account" at bounding box center [1038, 28] width 130 height 48
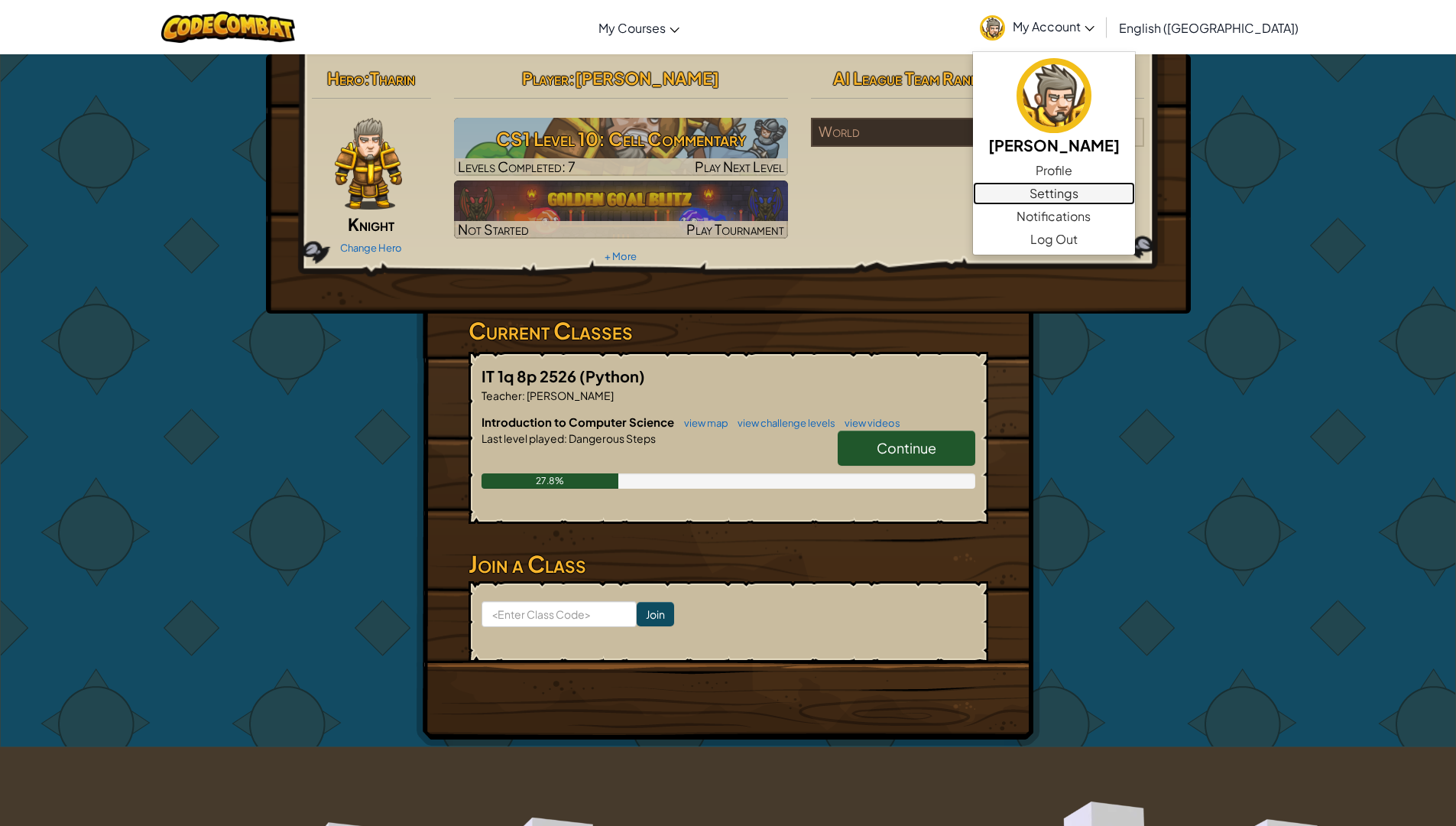
click at [1102, 187] on link "Settings" at bounding box center [1054, 193] width 162 height 23
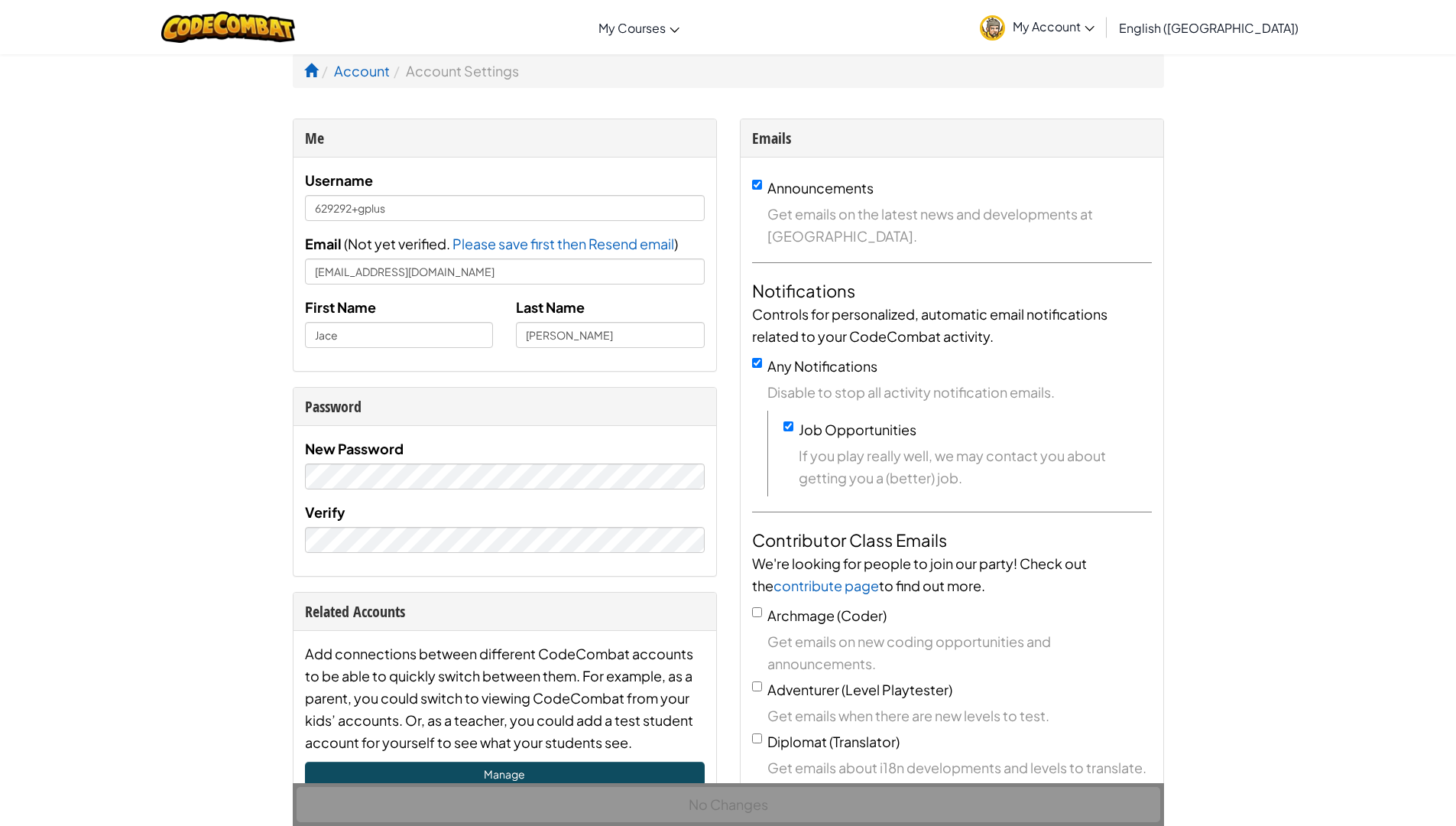
click at [1103, 12] on link "My Account" at bounding box center [1038, 28] width 130 height 48
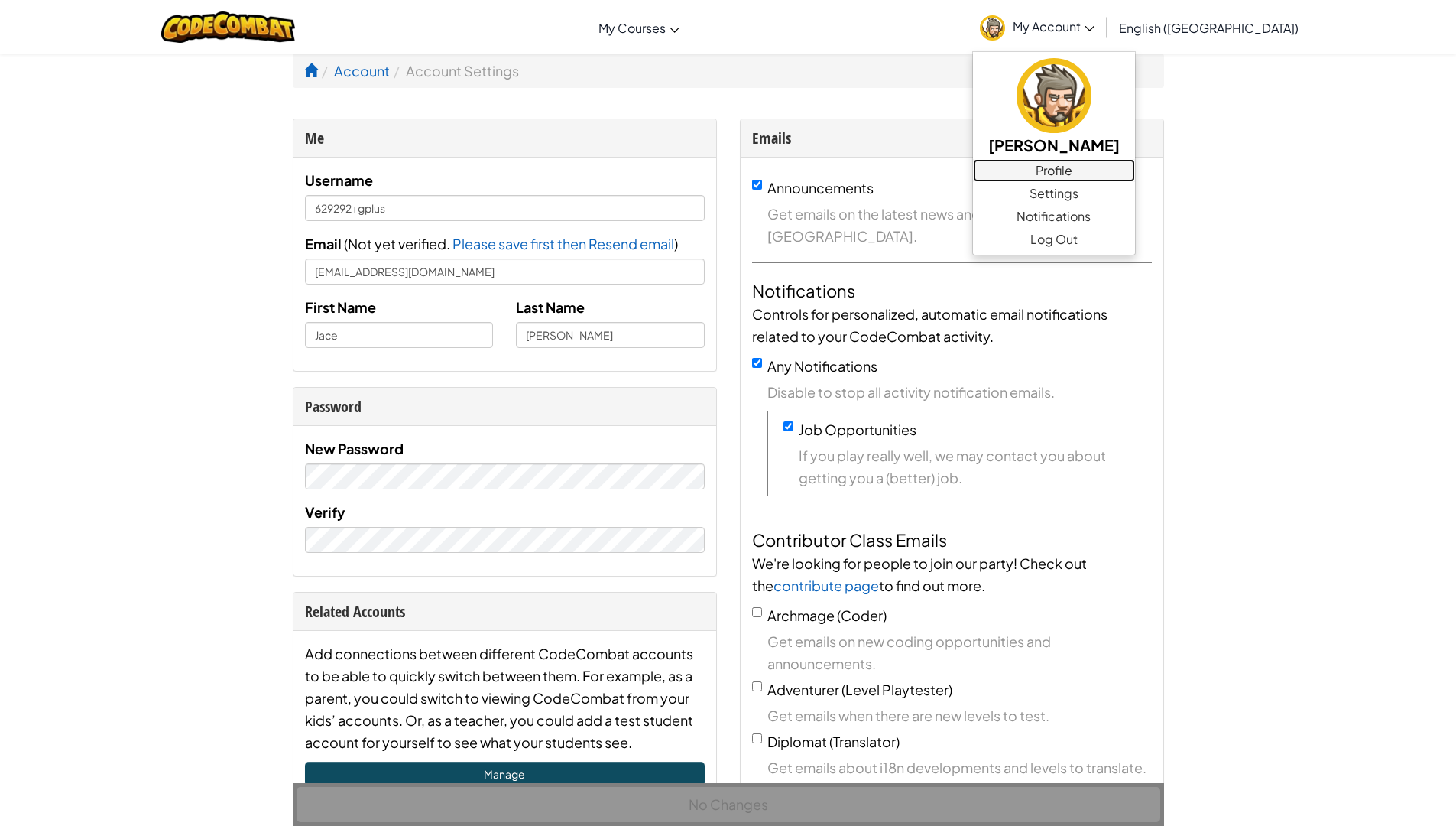
click at [1135, 177] on link "Profile" at bounding box center [1054, 171] width 162 height 23
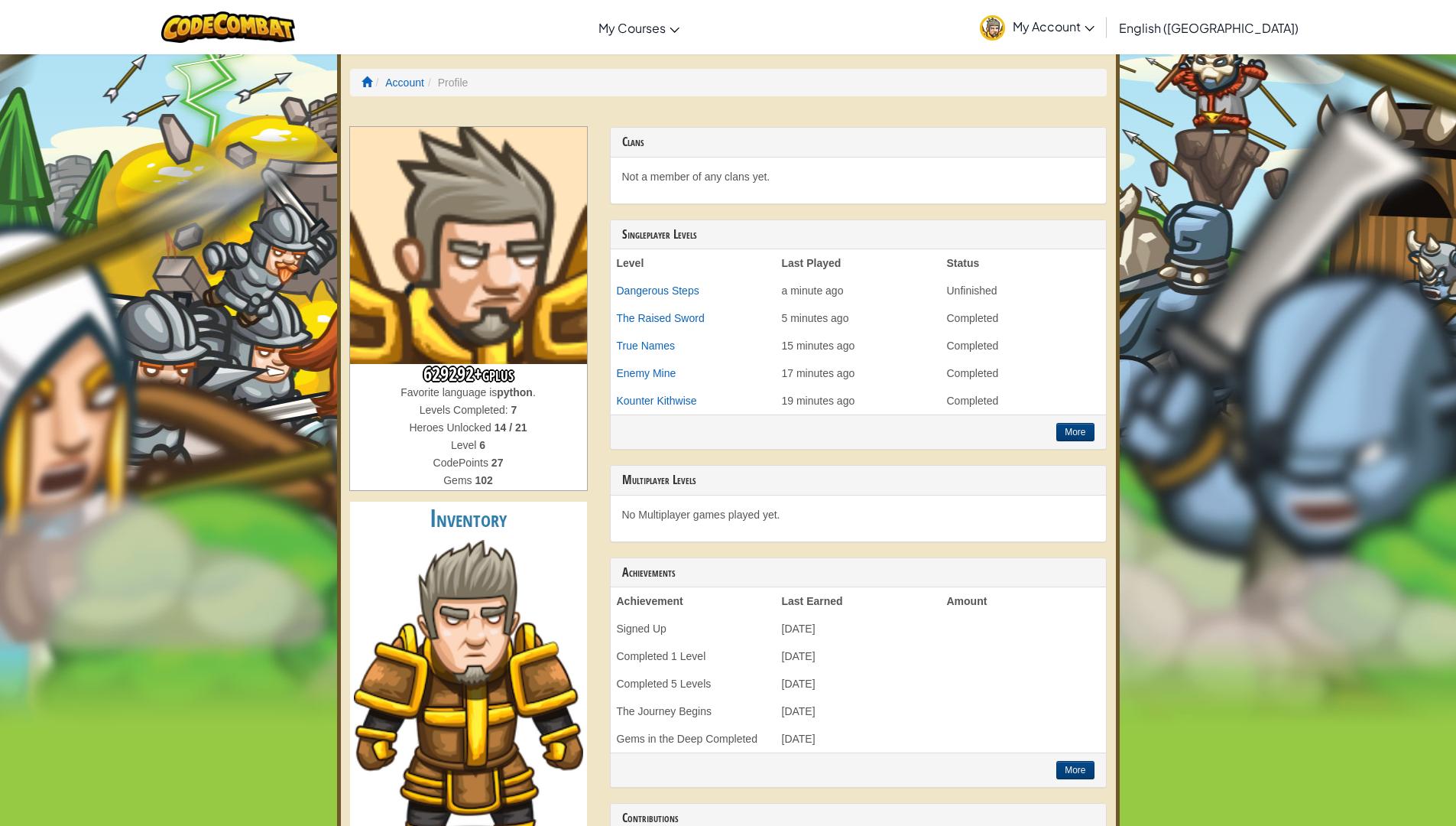
click at [450, 83] on li "Profile" at bounding box center [446, 83] width 43 height 15
click at [398, 80] on link "Account" at bounding box center [404, 83] width 39 height 13
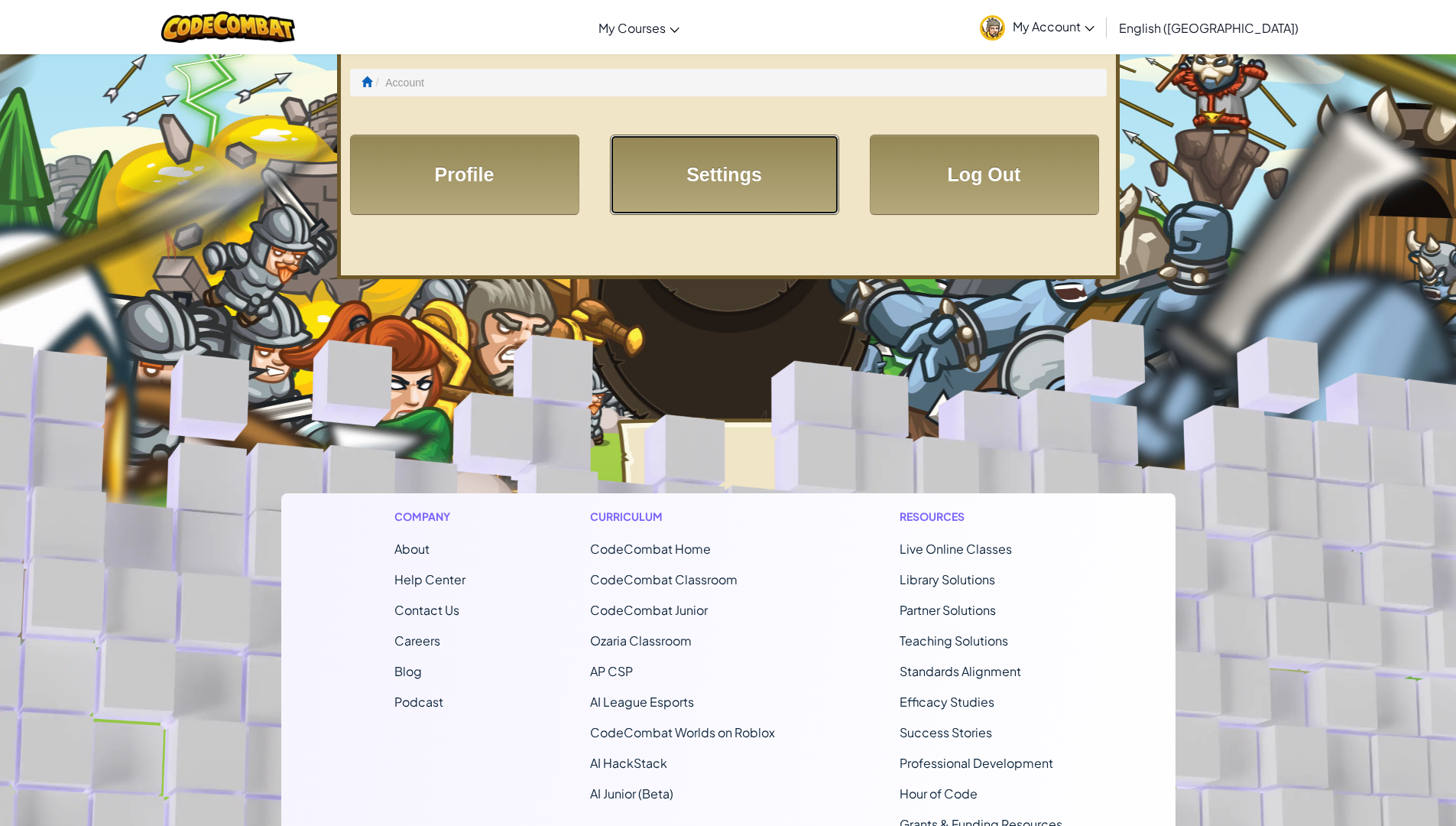
click at [747, 198] on link "Settings" at bounding box center [724, 174] width 229 height 80
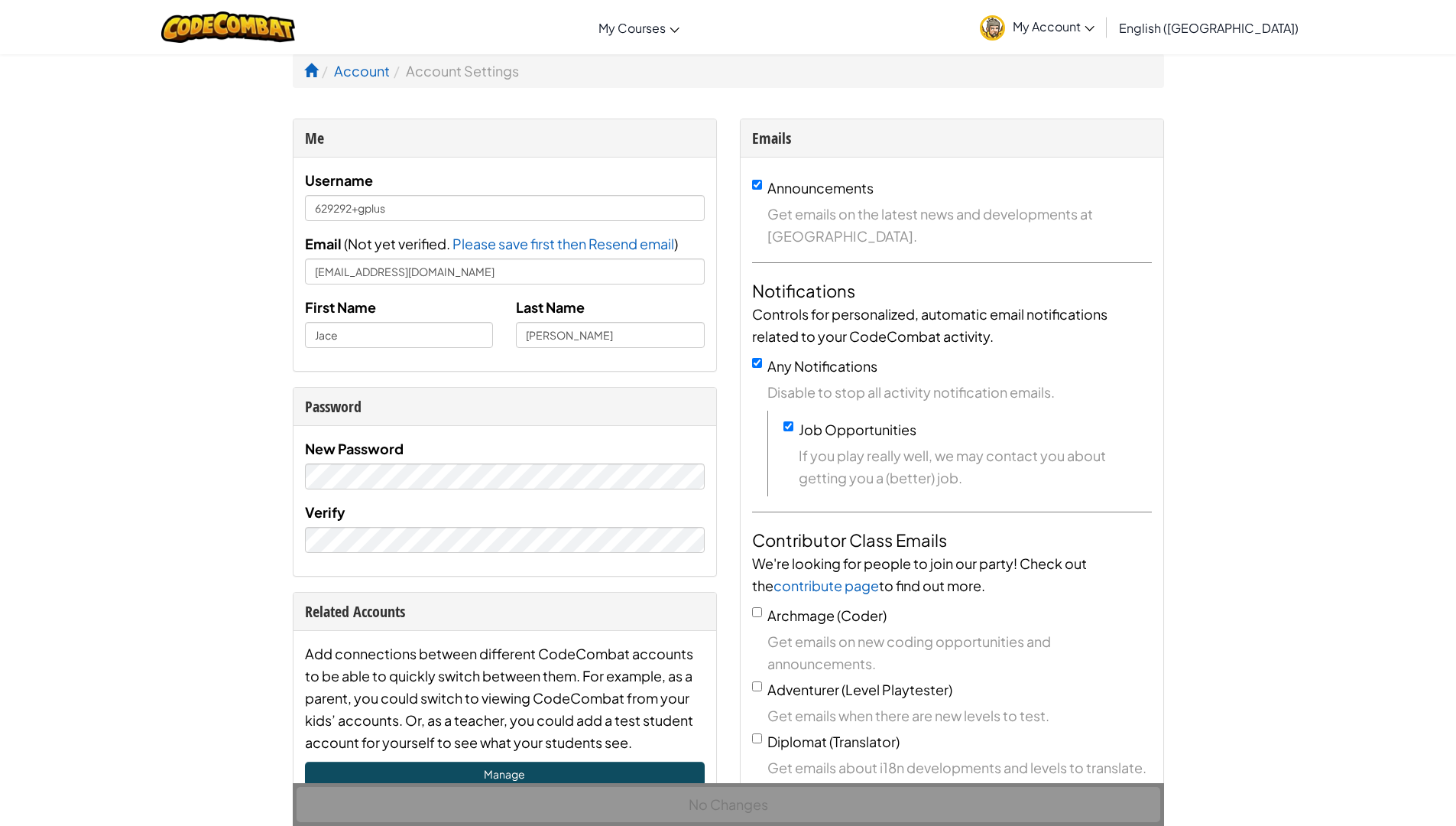
click at [679, 137] on div "Me" at bounding box center [505, 138] width 400 height 23
click at [661, 27] on span "My Courses" at bounding box center [632, 28] width 68 height 16
click at [771, 101] on link "AI League Esports" at bounding box center [699, 110] width 216 height 23
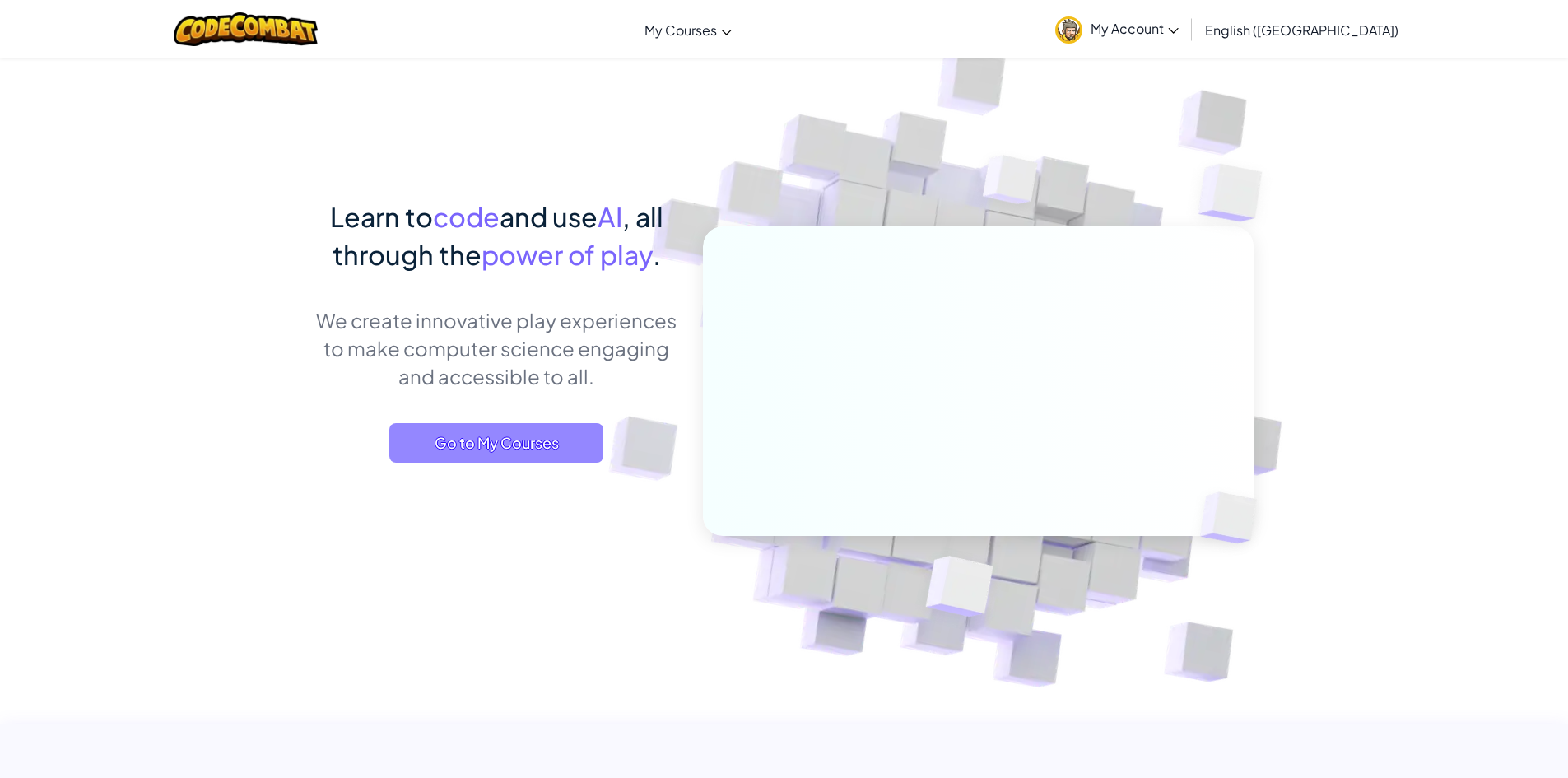
click at [473, 433] on span "Go to My Courses" at bounding box center [496, 443] width 215 height 39
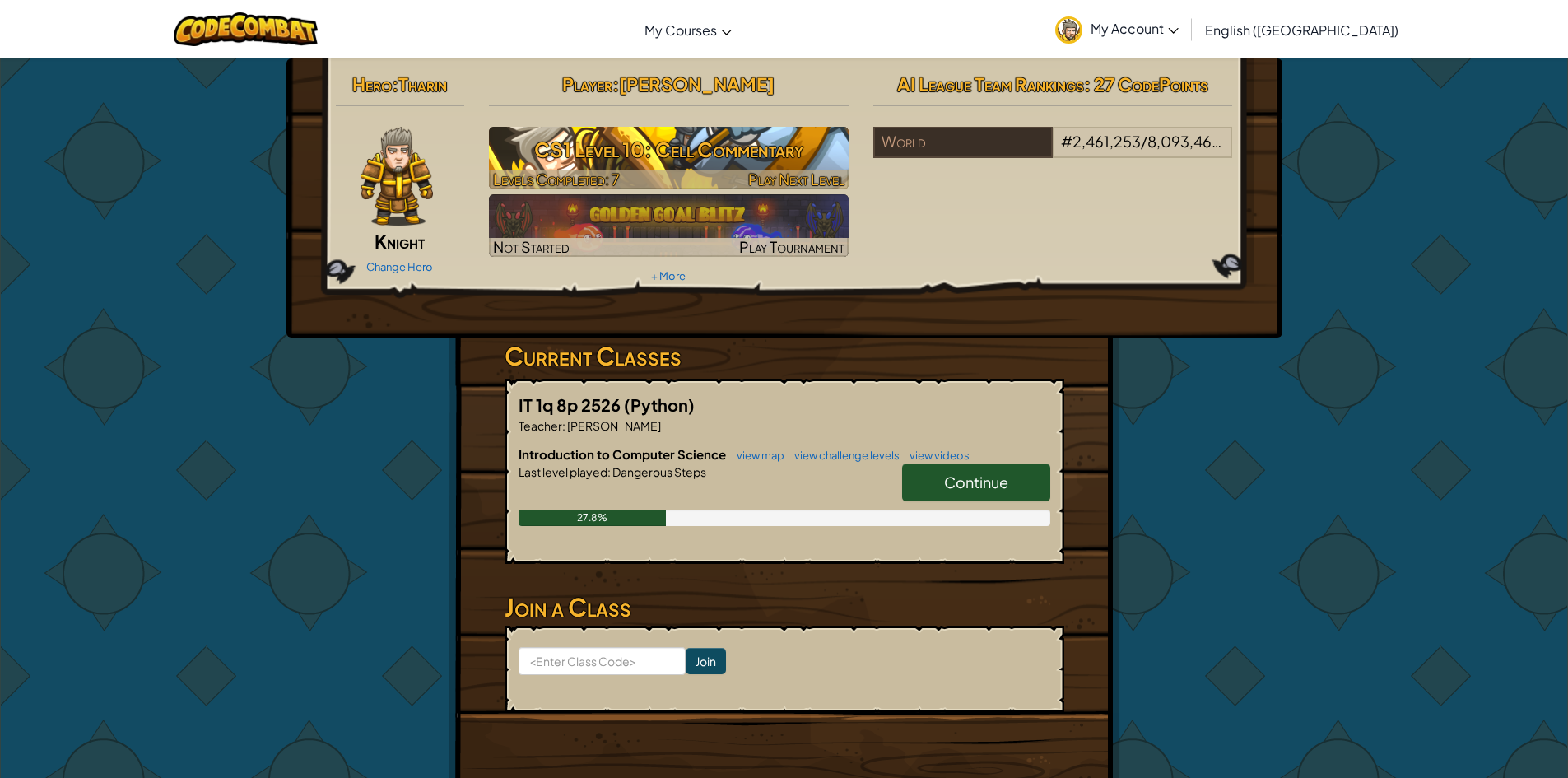
click at [573, 153] on h3 "CS1 Level 10: Cell Commentary" at bounding box center [669, 149] width 360 height 37
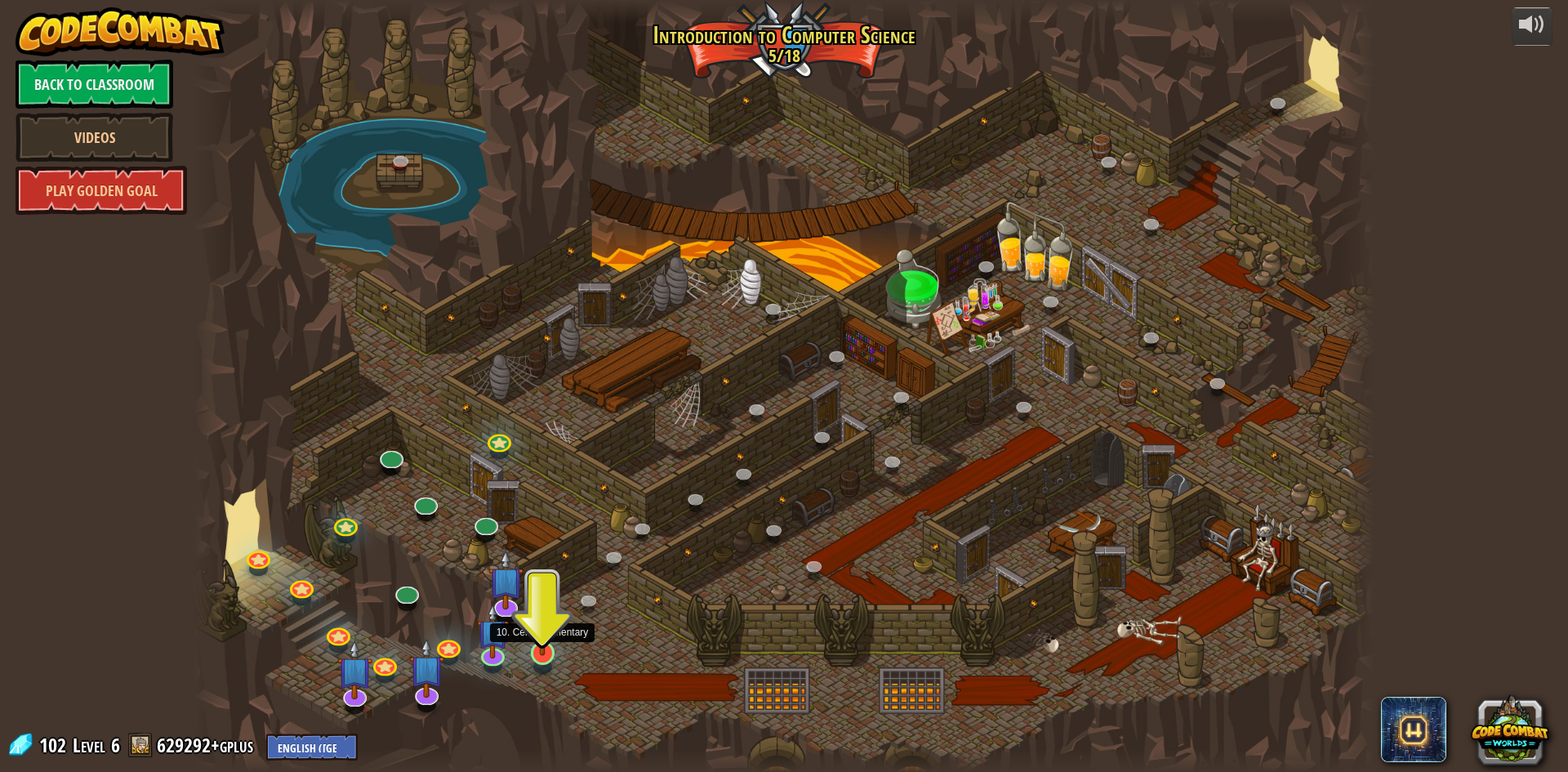
click at [548, 648] on img at bounding box center [543, 619] width 32 height 73
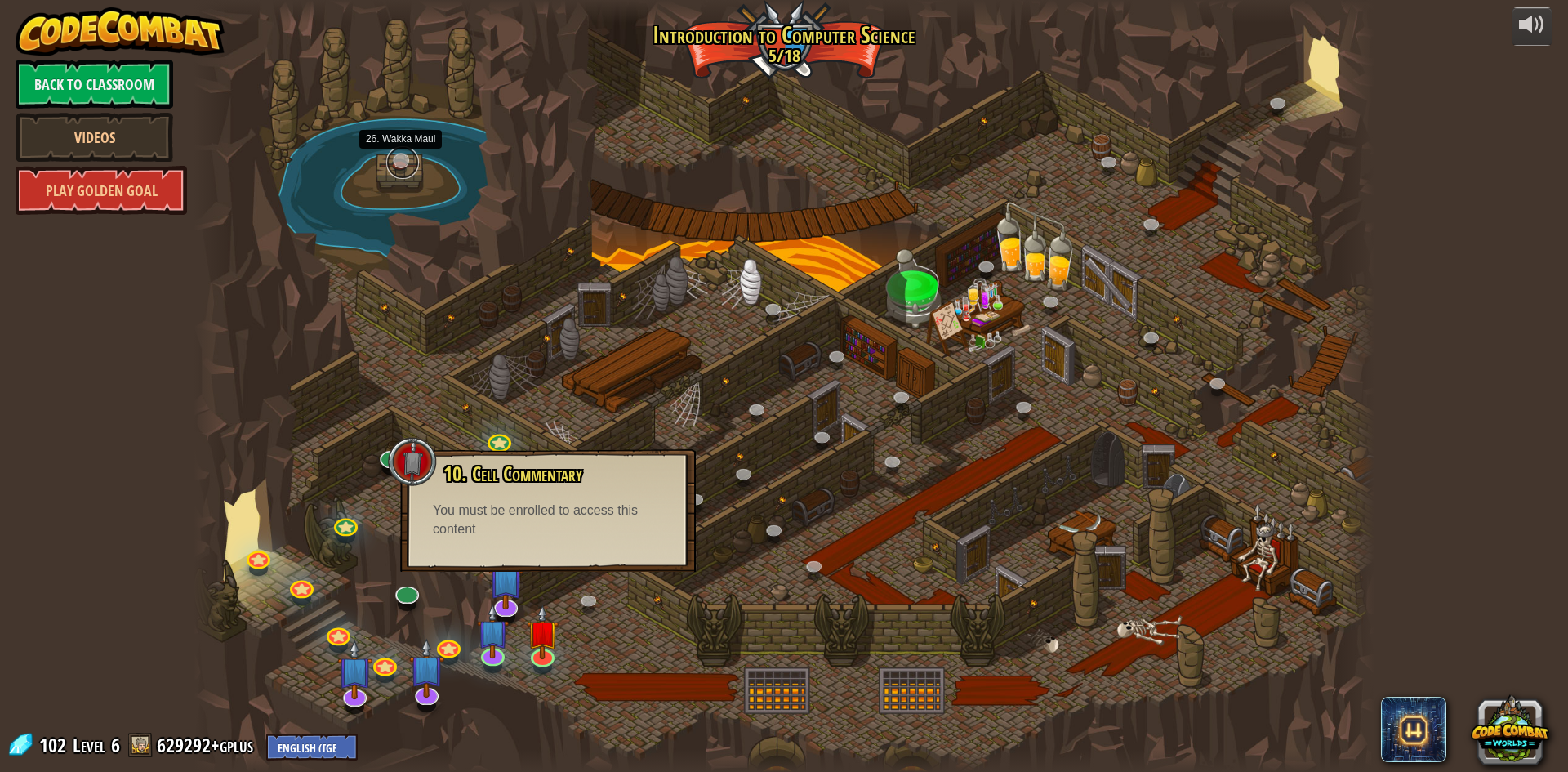
click at [394, 166] on link at bounding box center [402, 162] width 33 height 33
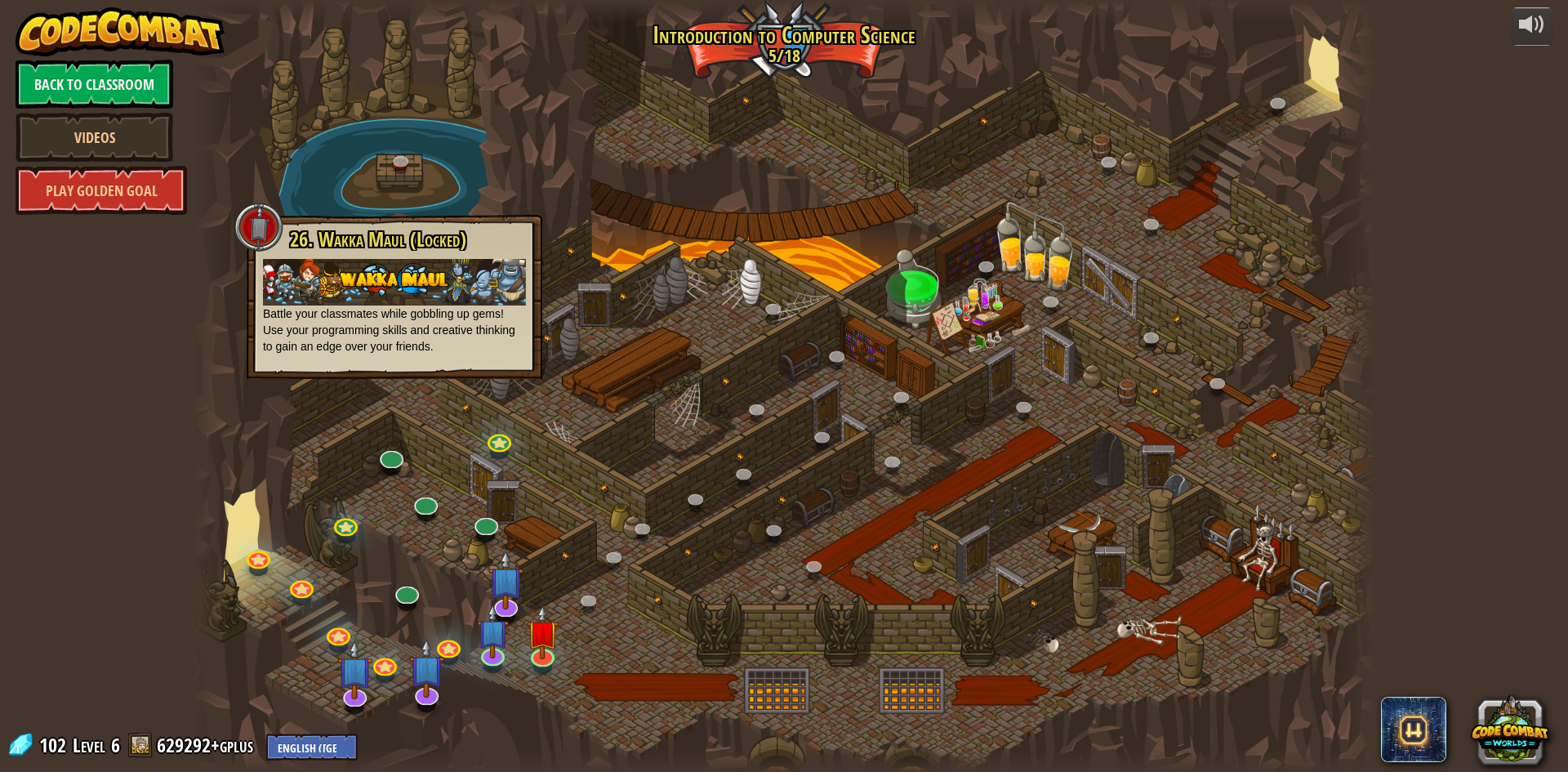
click at [548, 430] on div at bounding box center [784, 386] width 1181 height 772
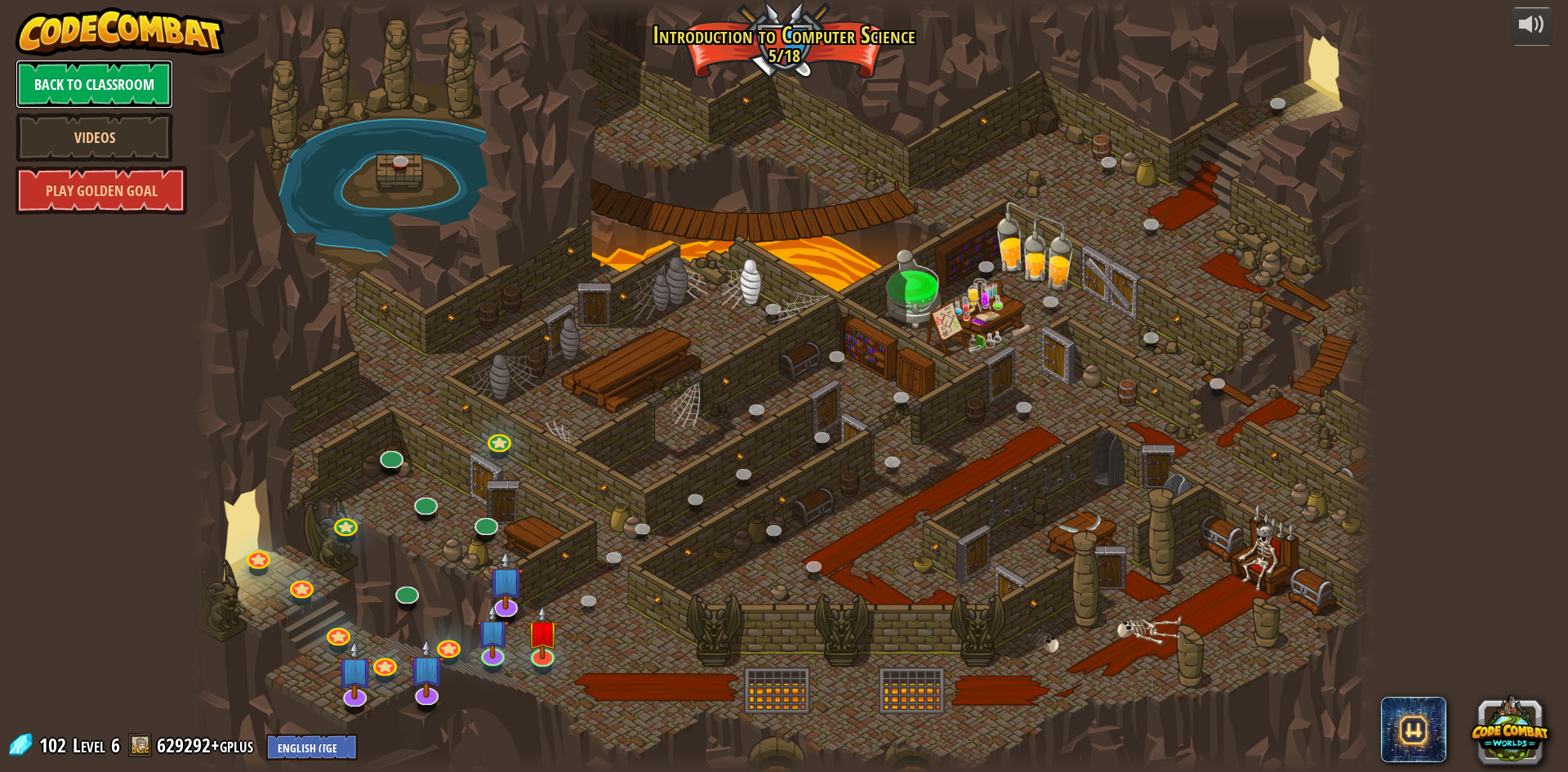
click at [74, 99] on link "Back to Classroom" at bounding box center [93, 84] width 158 height 49
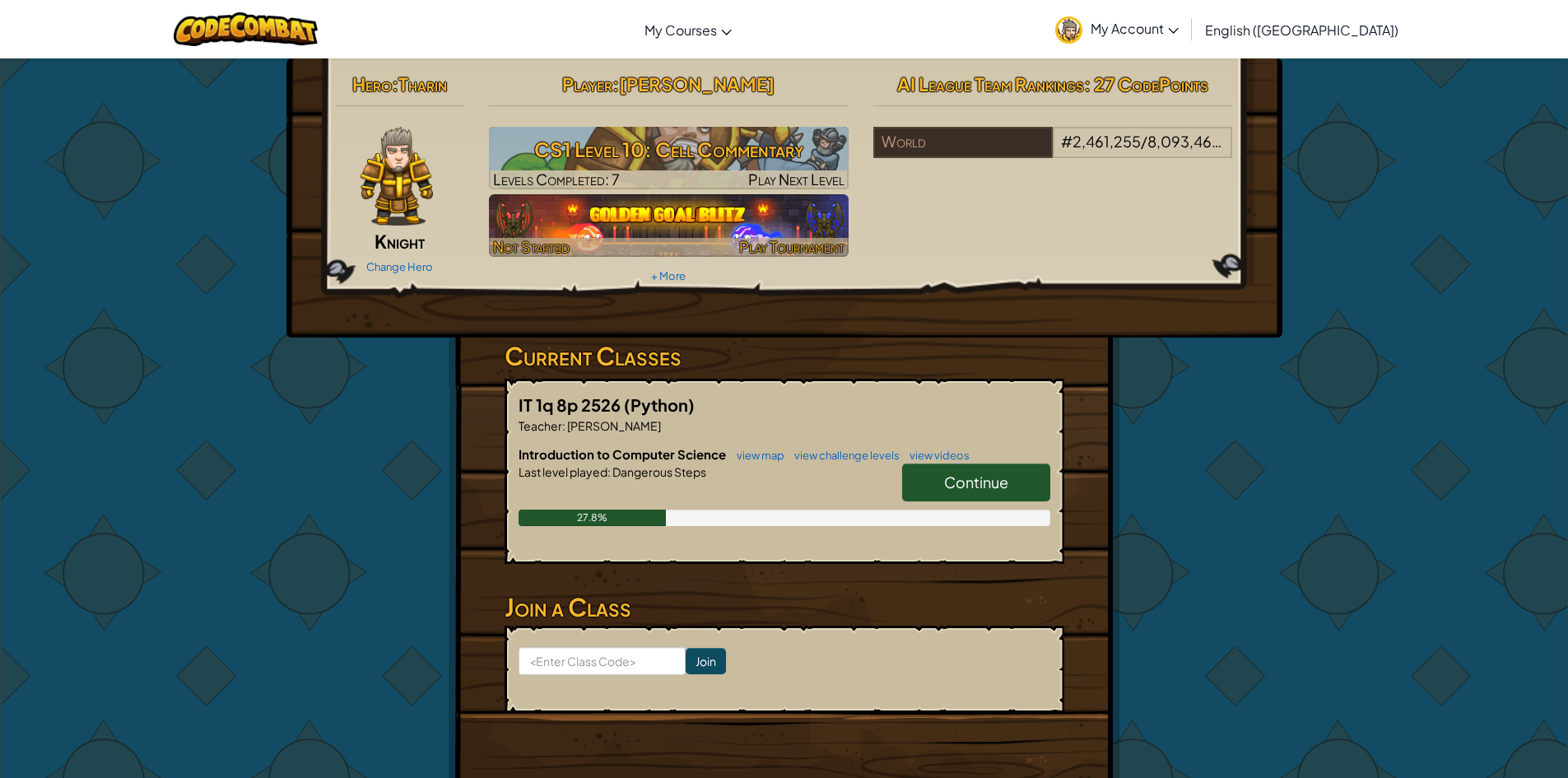
click at [752, 212] on img at bounding box center [669, 225] width 360 height 63
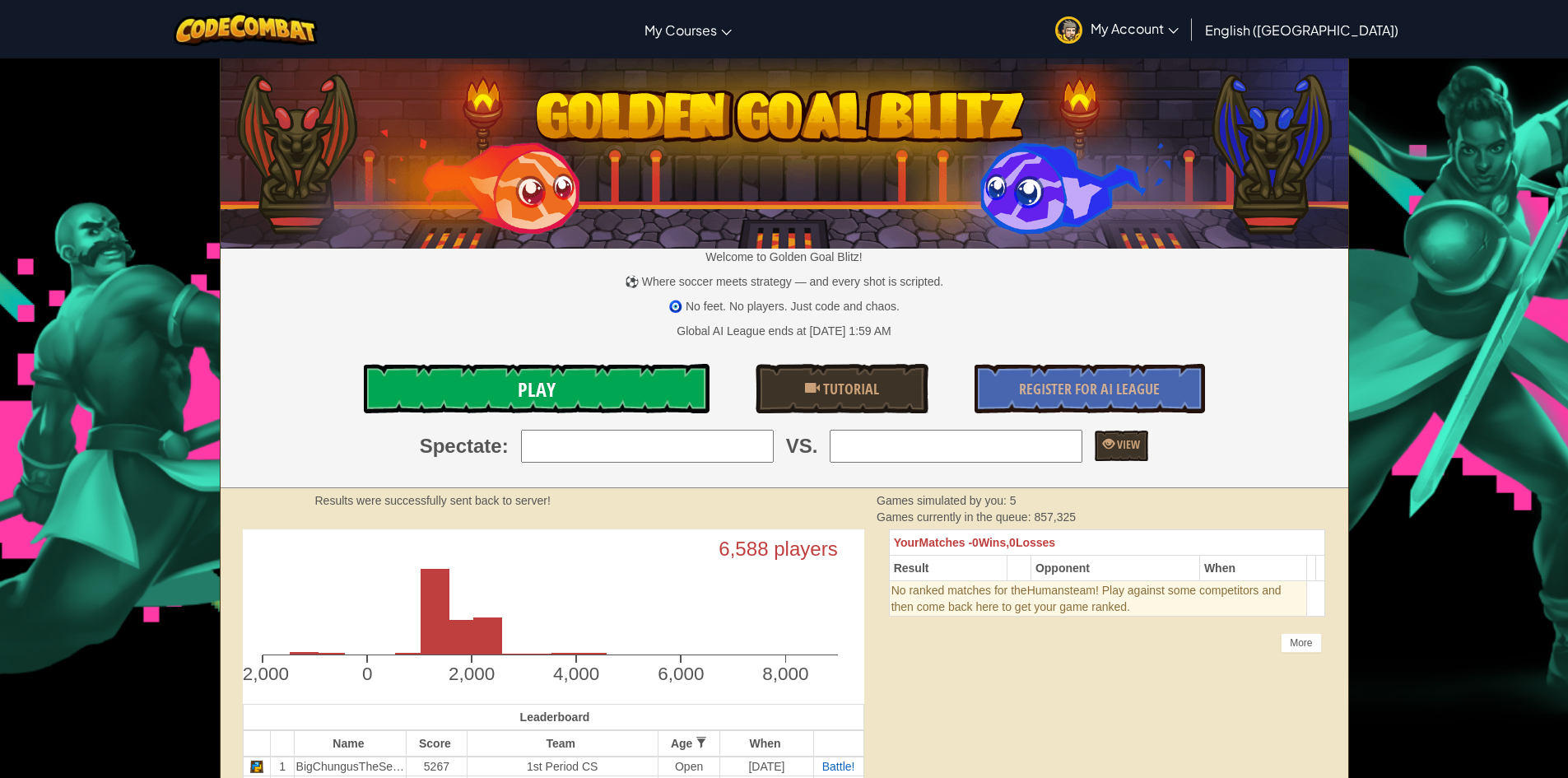
drag, startPoint x: 513, startPoint y: 377, endPoint x: 519, endPoint y: 396, distance: 19.9
drag, startPoint x: 519, startPoint y: 396, endPoint x: 543, endPoint y: 391, distance: 24.5
drag, startPoint x: 543, startPoint y: 391, endPoint x: 561, endPoint y: 386, distance: 18.7
click at [561, 386] on link "Play" at bounding box center [536, 388] width 346 height 49
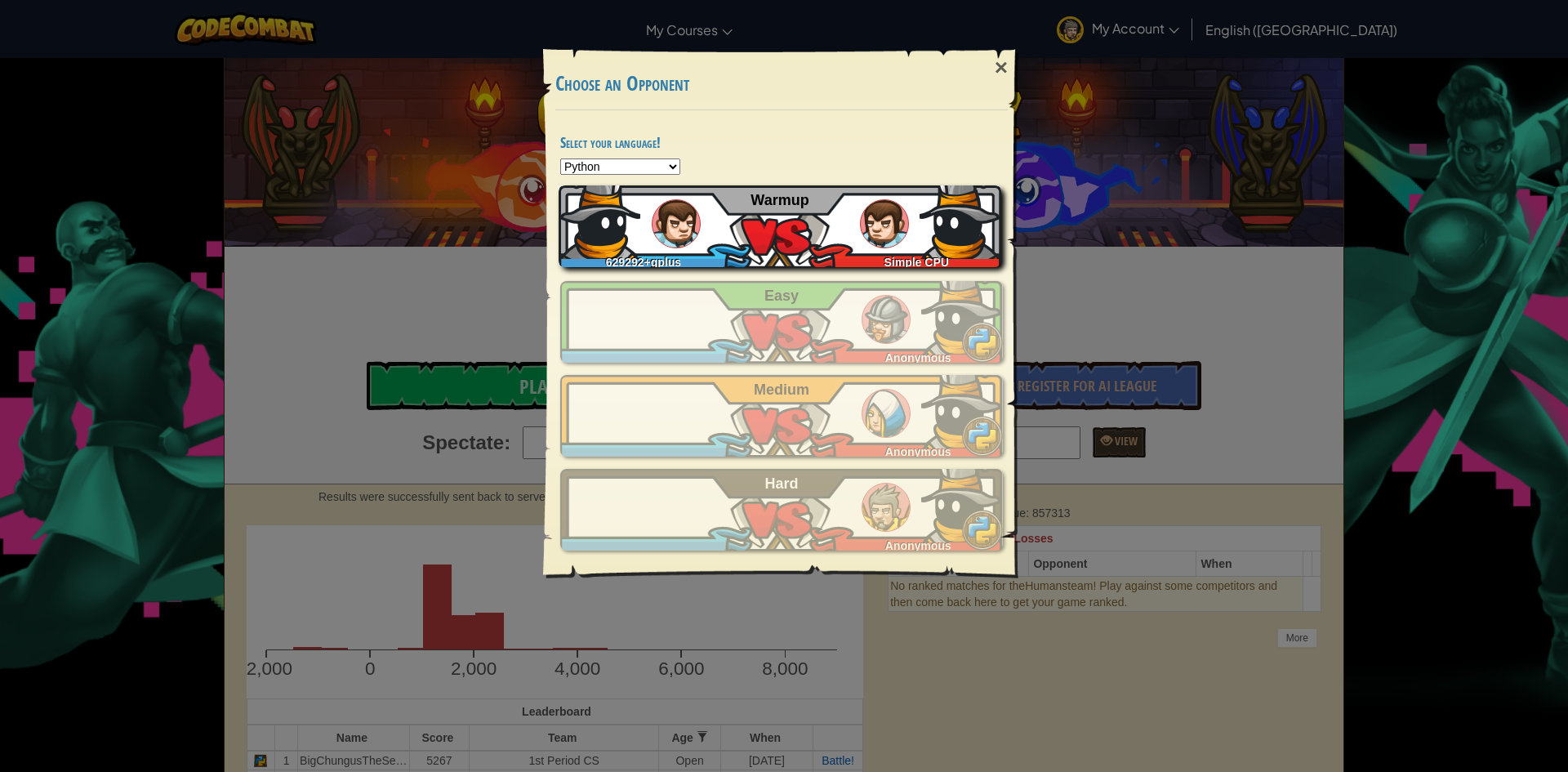
click at [757, 223] on div "629292+gplus Simple CPU Warmup" at bounding box center [779, 226] width 443 height 82
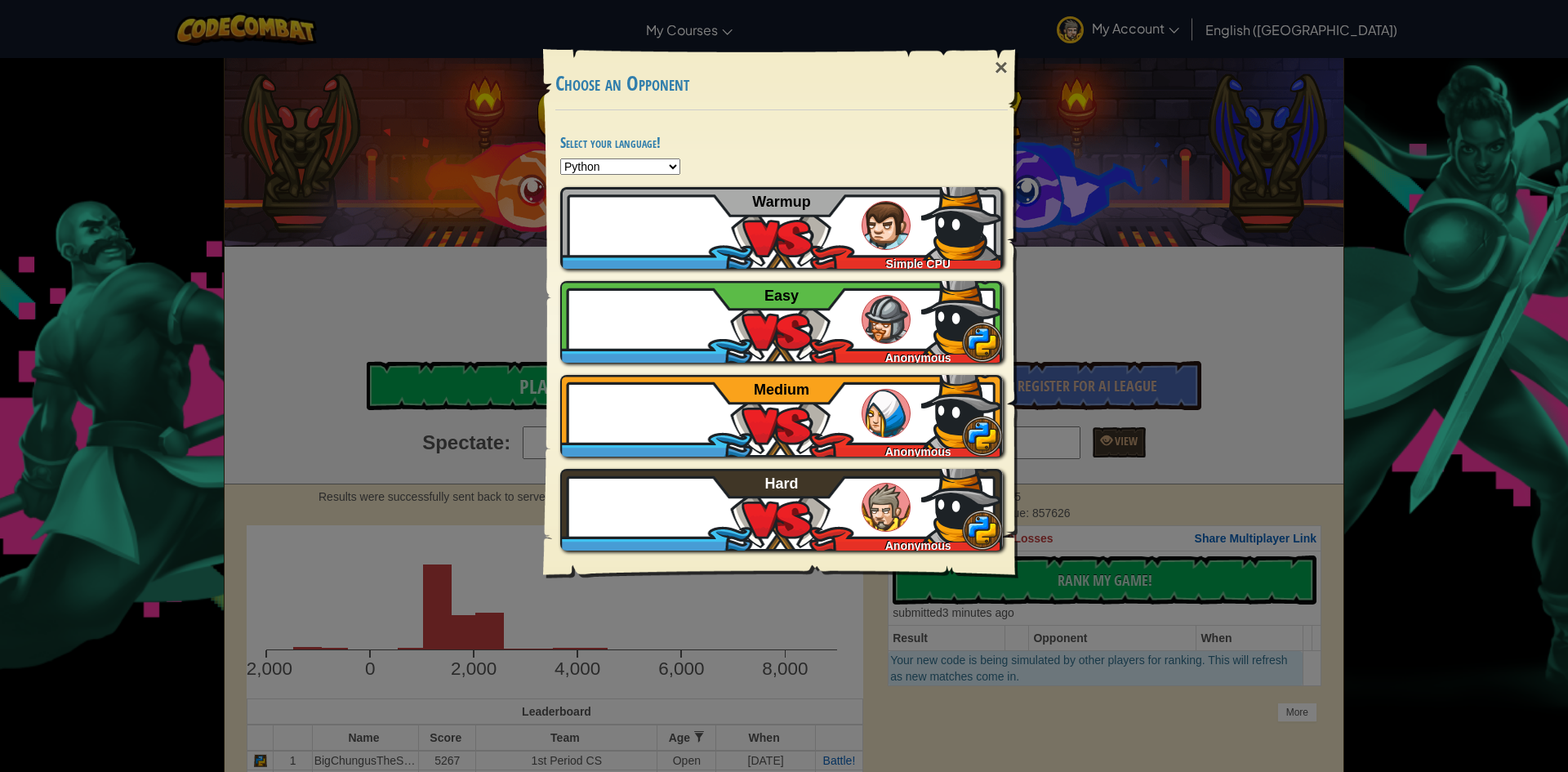
click at [1210, 308] on div "× Choose an Opponent Select your language! Python JavaScript CoffeeScript Lua C…" at bounding box center [784, 386] width 1568 height 772
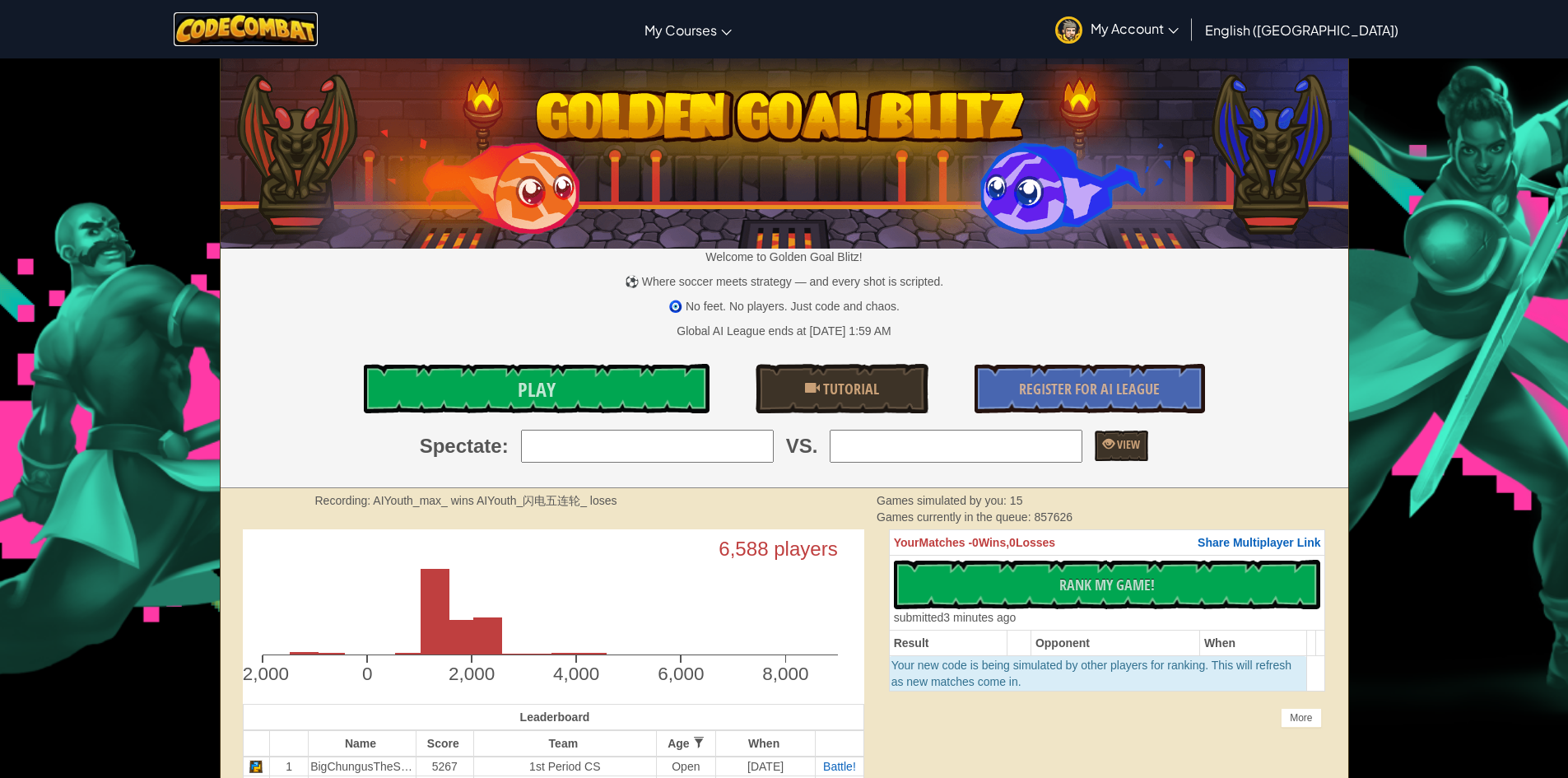
click at [223, 40] on img at bounding box center [246, 30] width 145 height 34
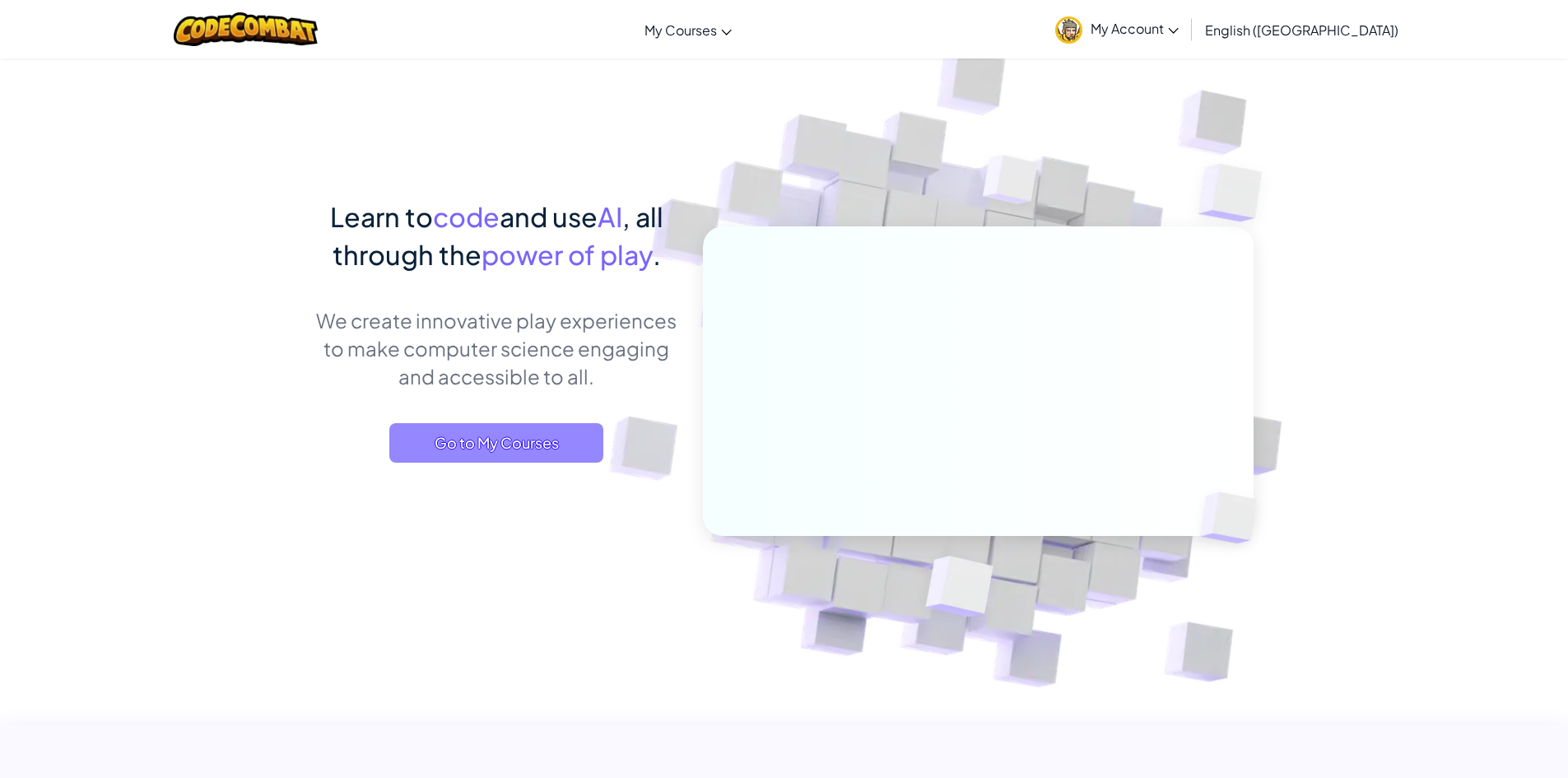
click at [408, 447] on span "Go to My Courses" at bounding box center [496, 443] width 215 height 39
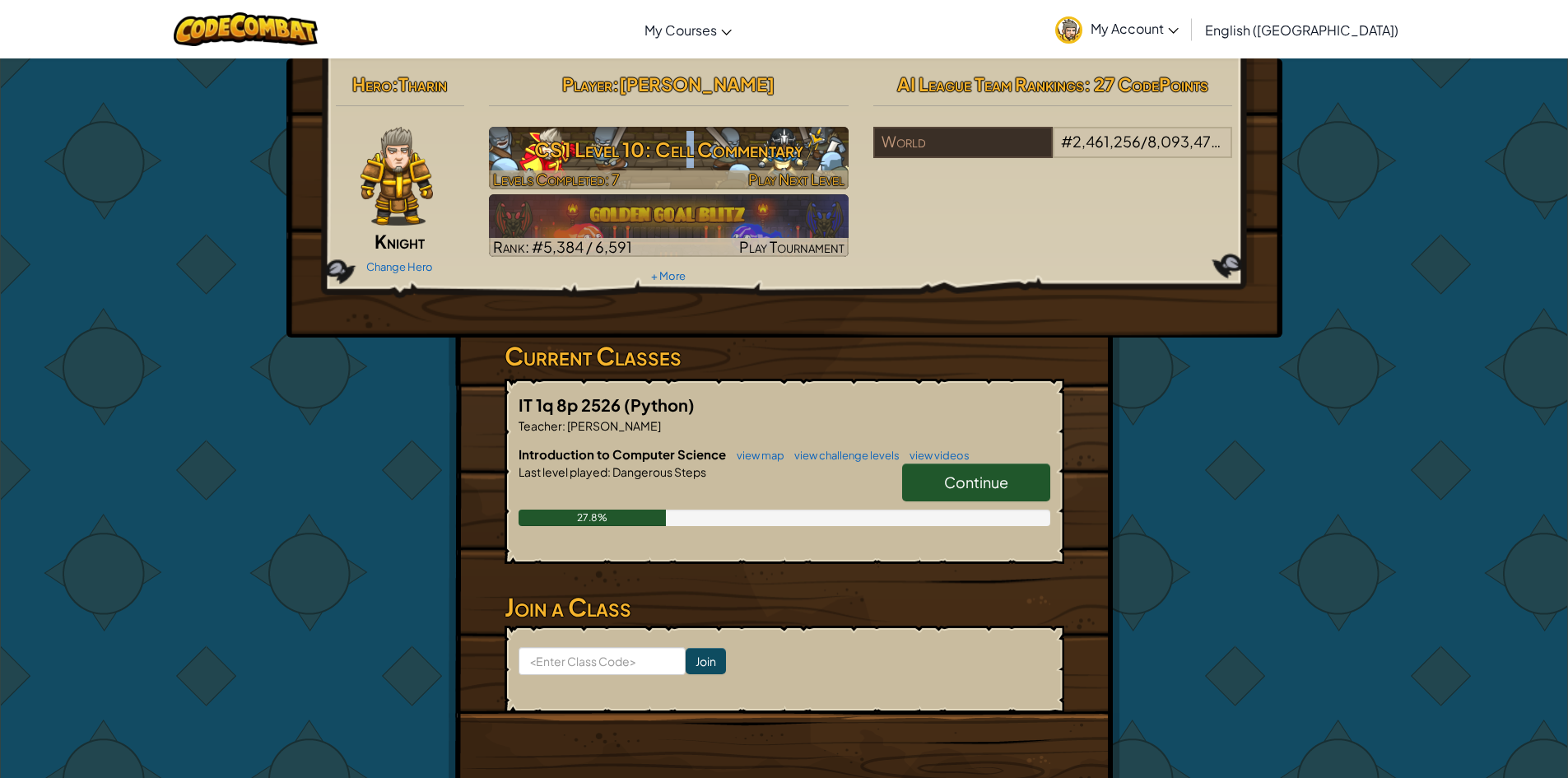
click at [692, 150] on h3 "CS1 Level 10: Cell Commentary" at bounding box center [669, 149] width 360 height 37
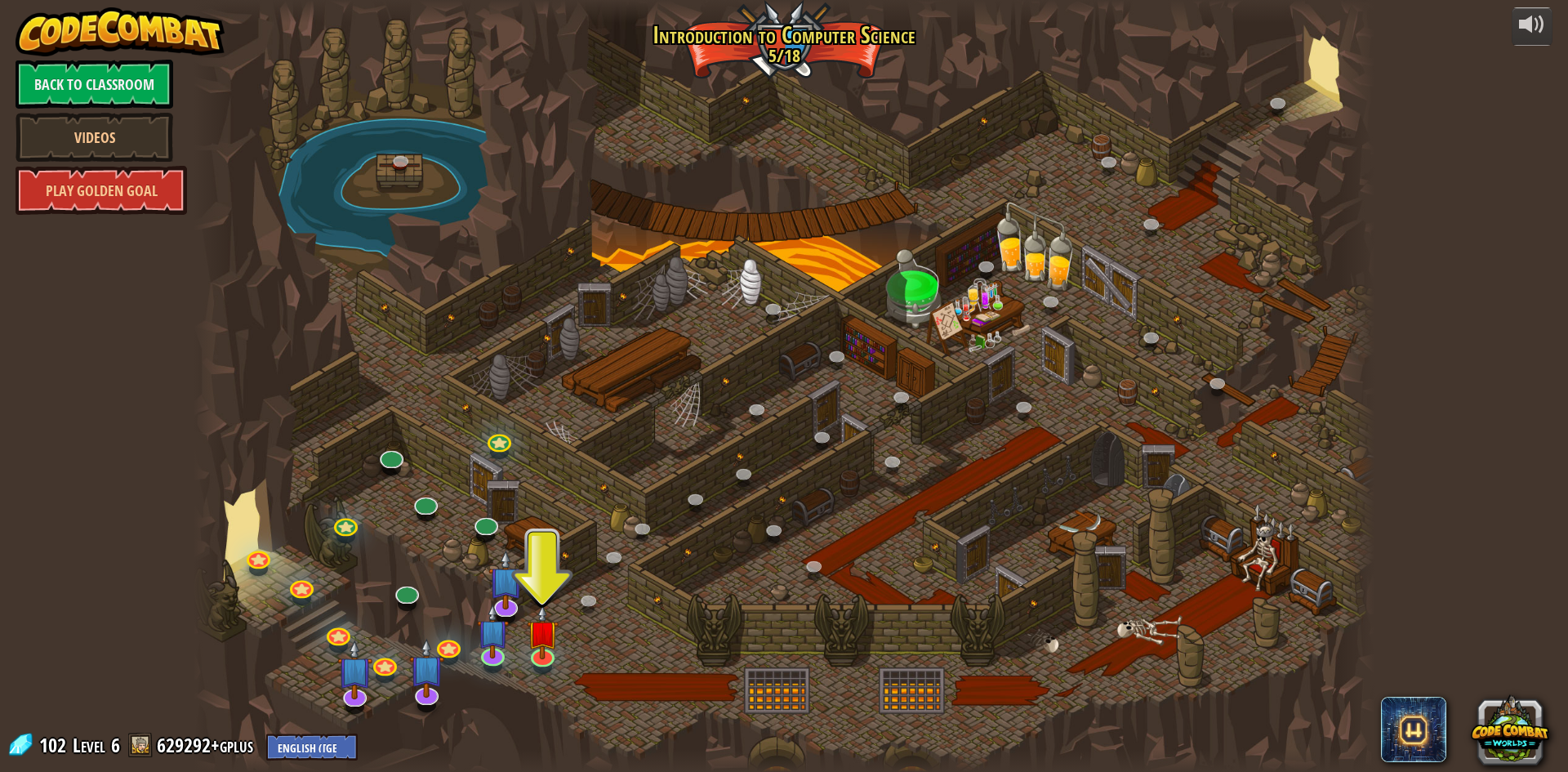
click at [589, 463] on div at bounding box center [784, 386] width 1181 height 772
click at [544, 615] on img at bounding box center [543, 619] width 32 height 73
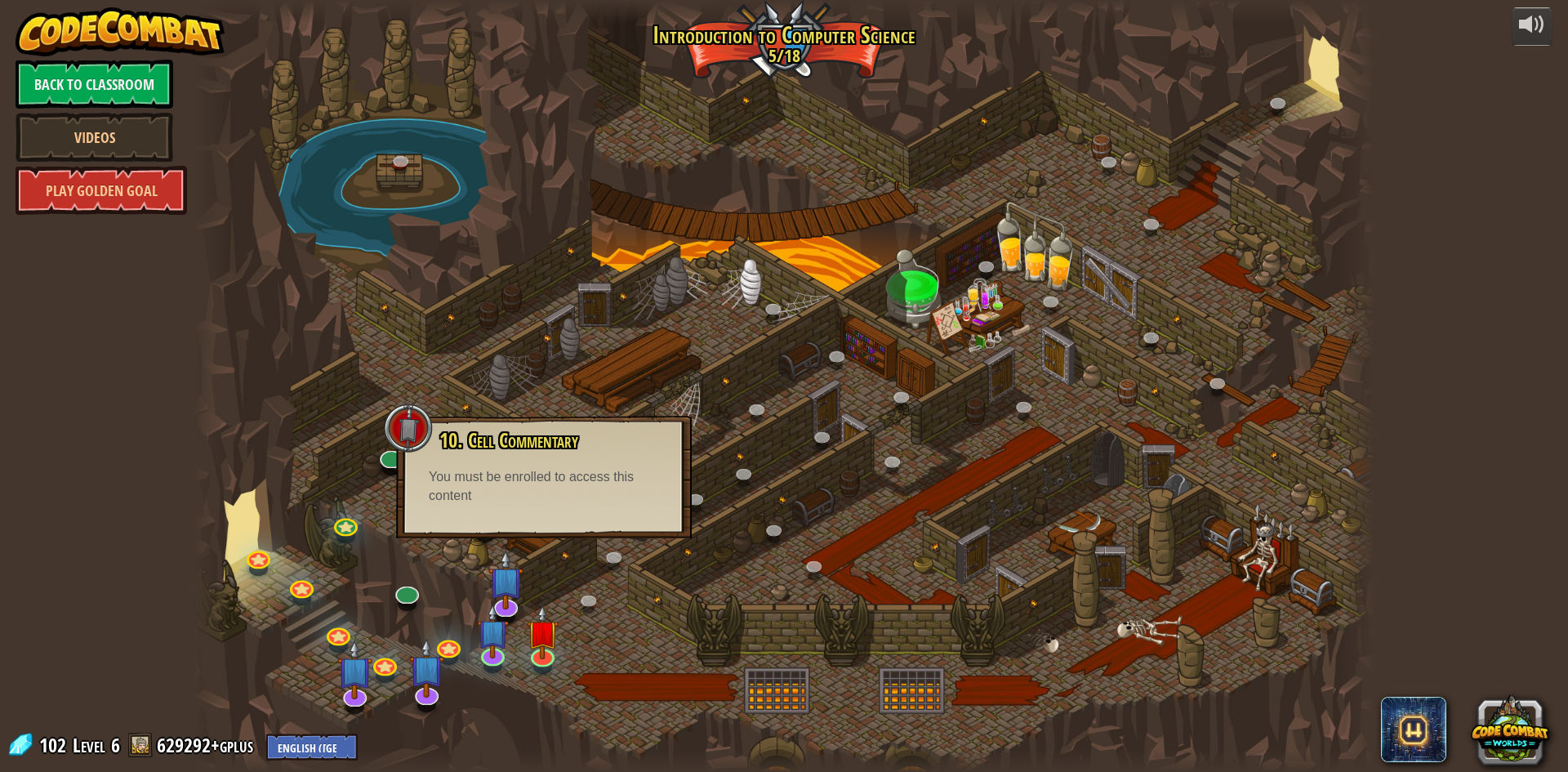
click at [548, 510] on div "10. Cell Commentary Trapped in a prison cell with the famous wizard! Say the pa…" at bounding box center [544, 477] width 296 height 123
click at [527, 531] on div "10. Cell Commentary Trapped in a prison cell with the famous wizard! Say the pa…" at bounding box center [544, 477] width 296 height 123
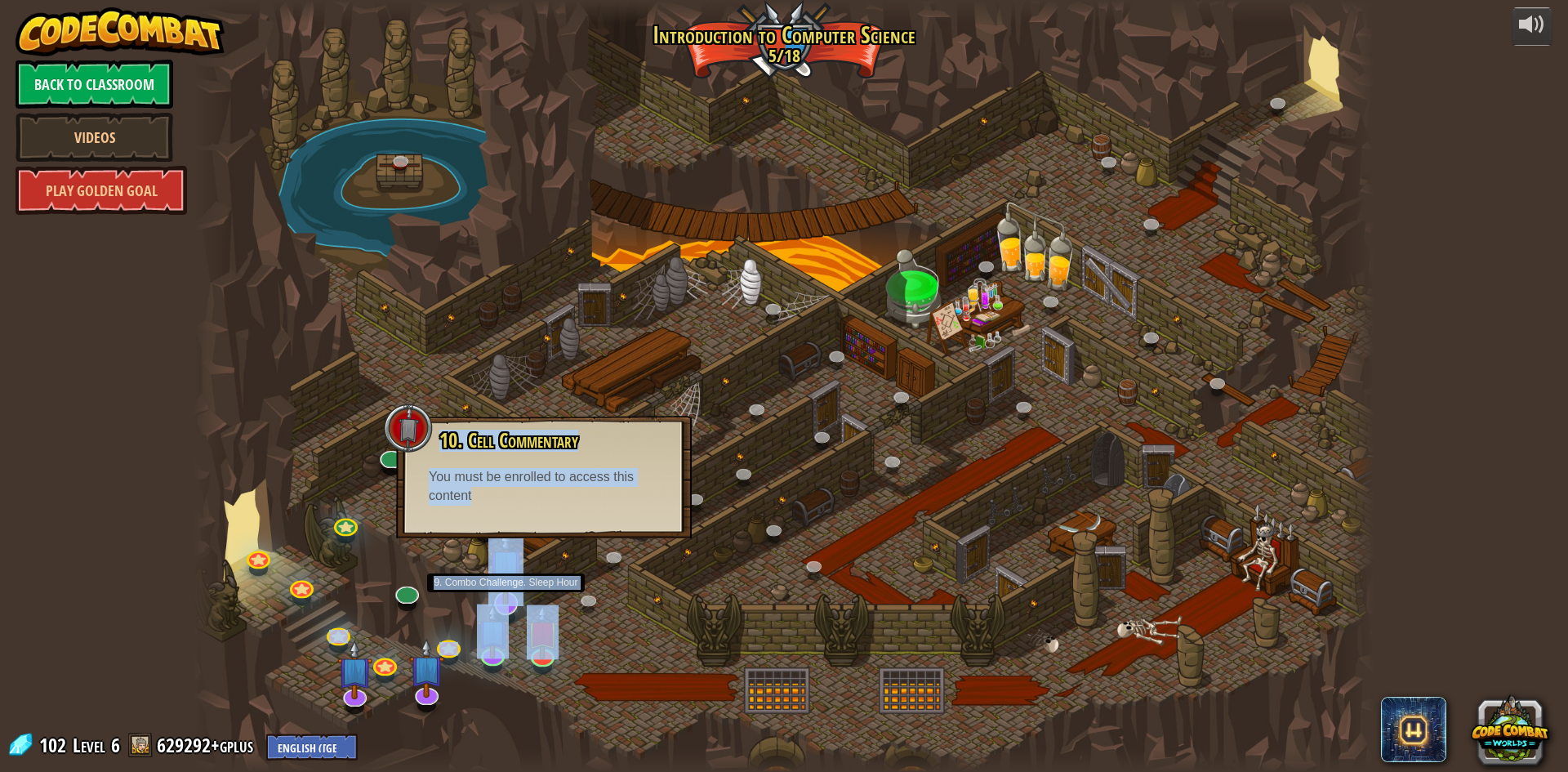
drag, startPoint x: 527, startPoint y: 531, endPoint x: 514, endPoint y: 573, distance: 44.0
click at [514, 573] on div "25. Kithgard Gates (Locked) Escape the Kithgard dungeons, and don't let the gua…" at bounding box center [784, 386] width 1181 height 772
click at [514, 573] on img at bounding box center [506, 565] width 35 height 79
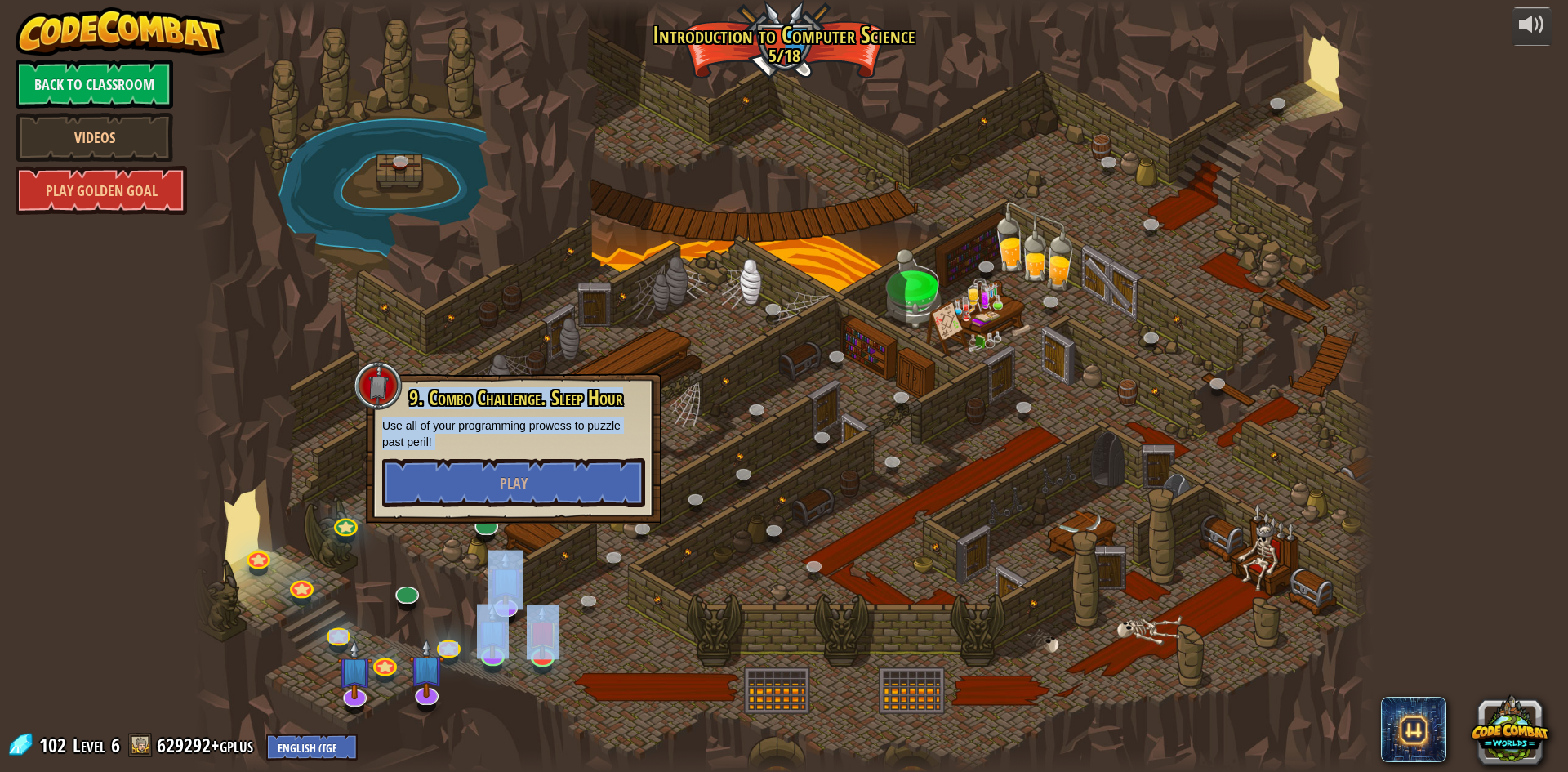
click at [711, 610] on div at bounding box center [784, 386] width 1181 height 772
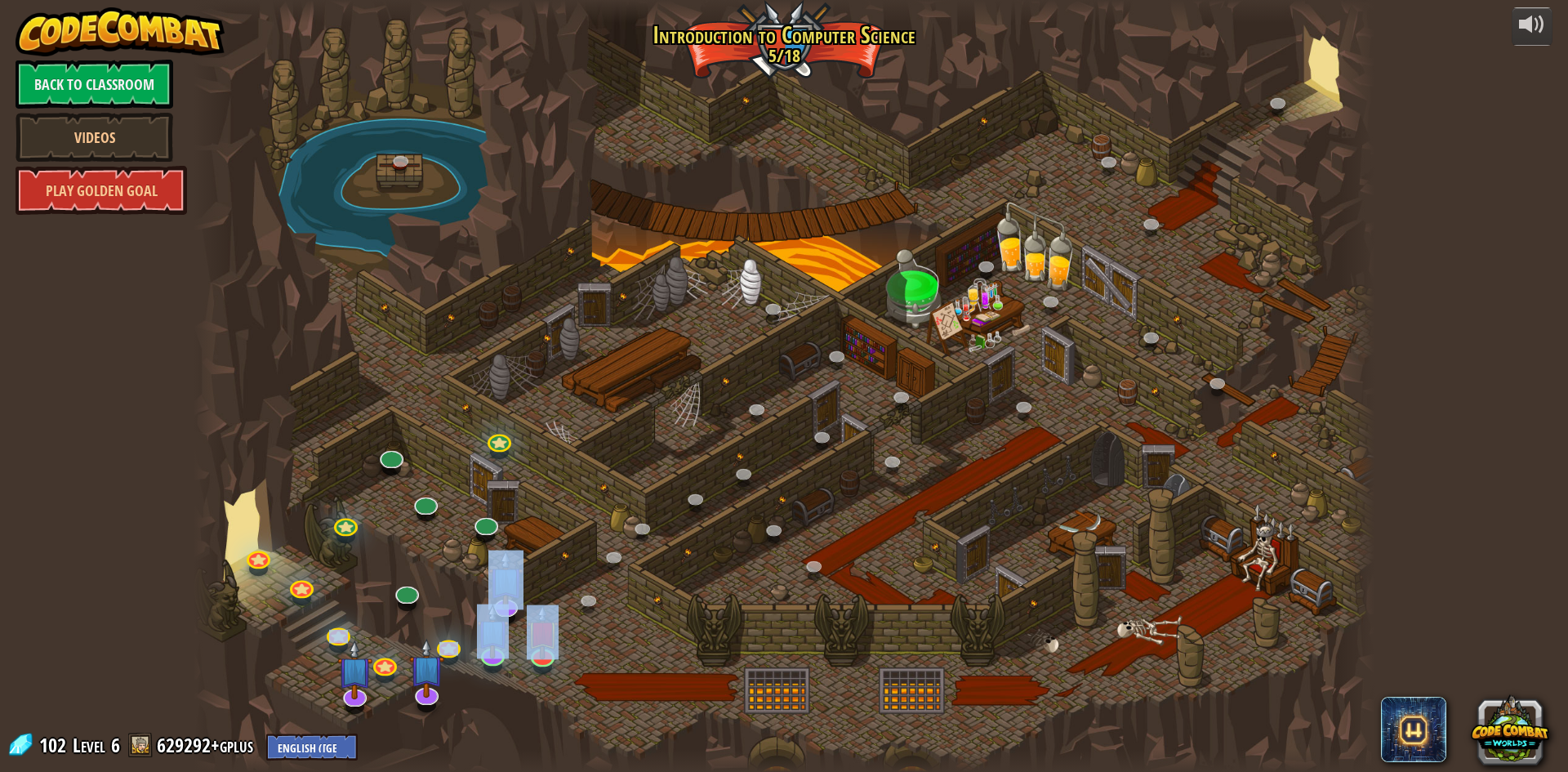
click at [711, 627] on div at bounding box center [784, 386] width 1181 height 772
click at [698, 614] on div at bounding box center [784, 386] width 1181 height 772
click at [676, 614] on div at bounding box center [784, 386] width 1181 height 772
click at [664, 603] on div at bounding box center [784, 386] width 1181 height 772
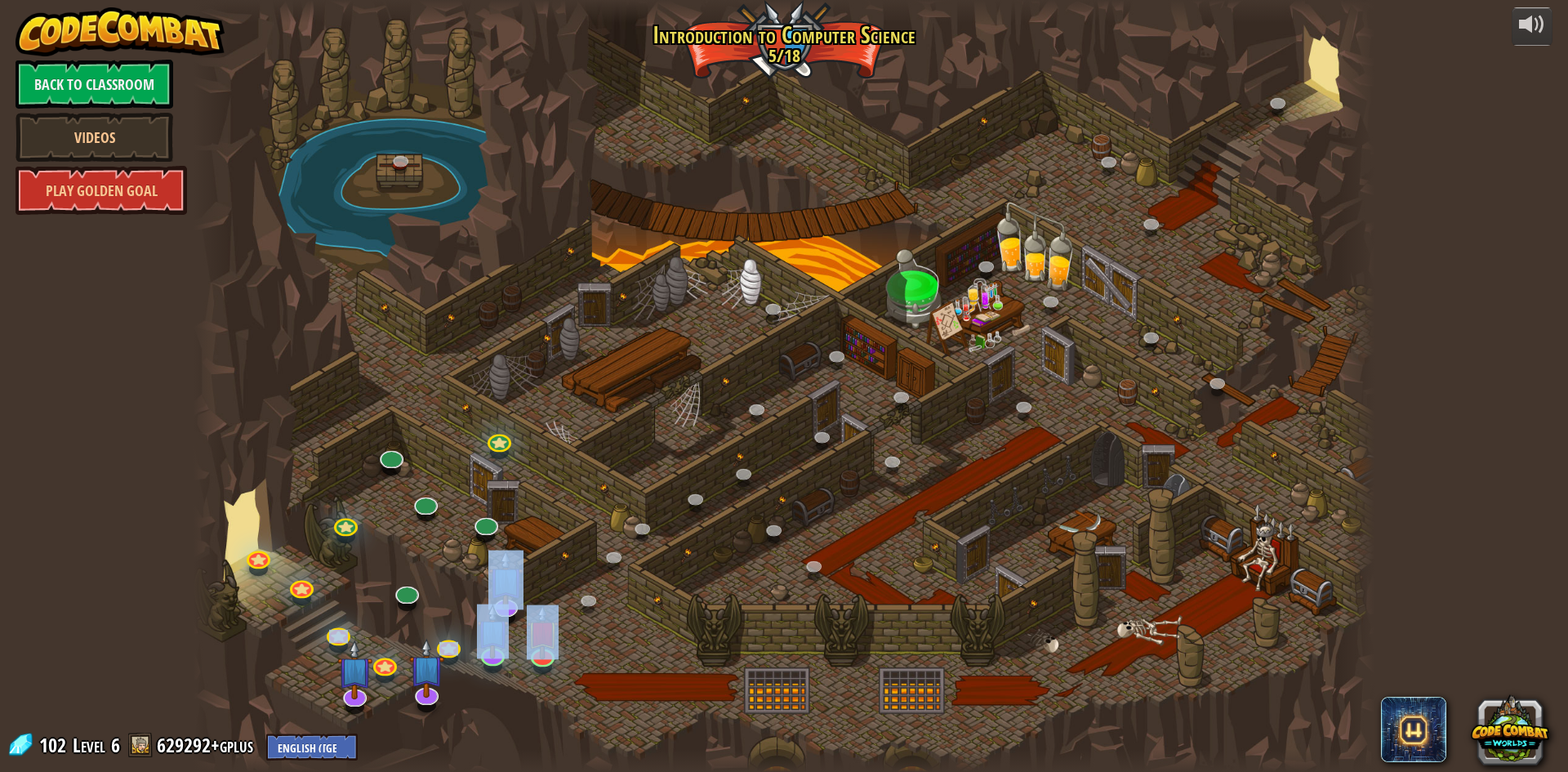
drag, startPoint x: 641, startPoint y: 608, endPoint x: 589, endPoint y: 553, distance: 75.7
click at [589, 553] on div at bounding box center [784, 386] width 1181 height 772
click at [588, 550] on div at bounding box center [784, 386] width 1181 height 772
click at [481, 530] on link at bounding box center [484, 520] width 33 height 33
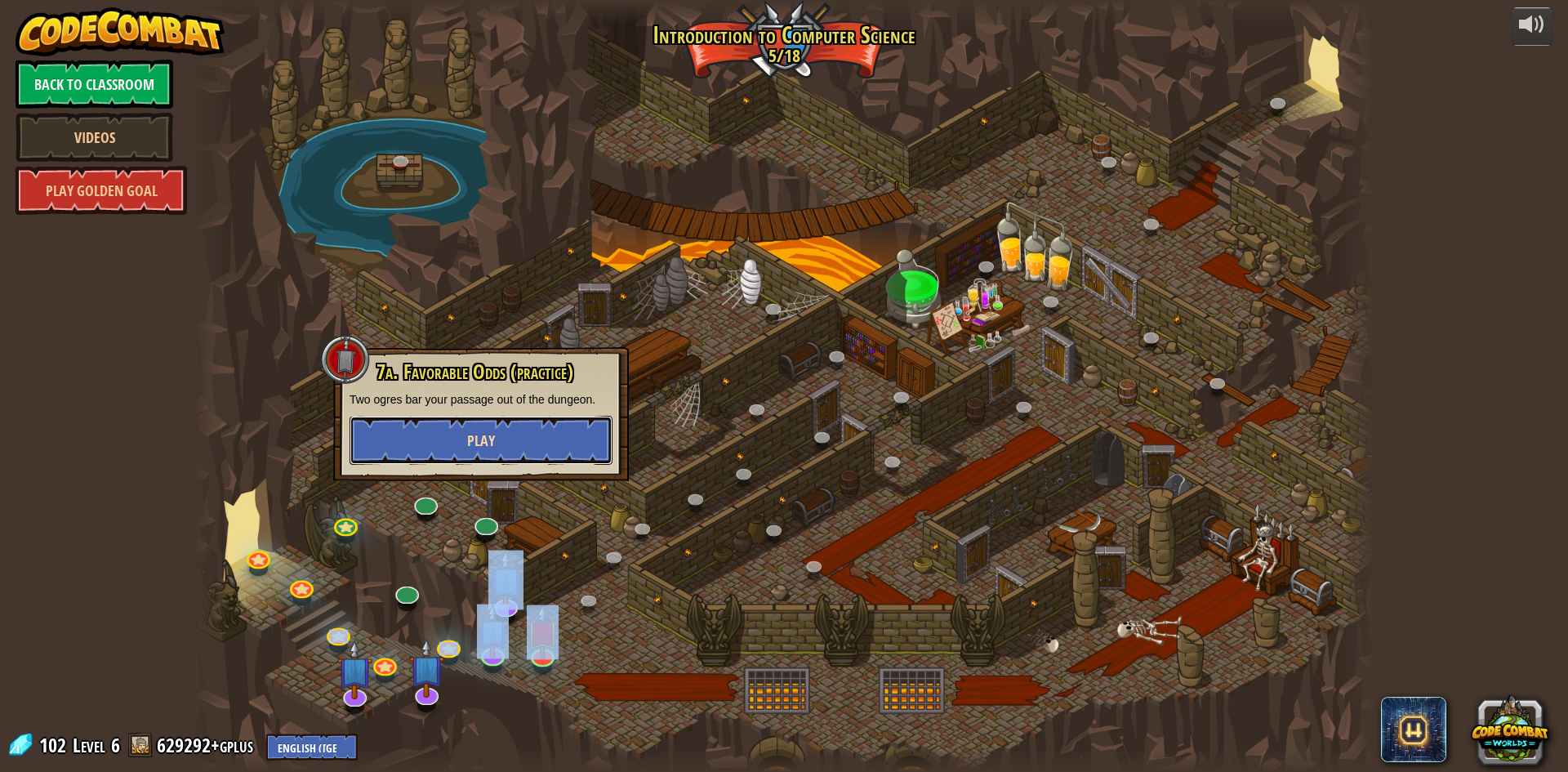
click at [526, 428] on button "Play" at bounding box center [481, 440] width 263 height 49
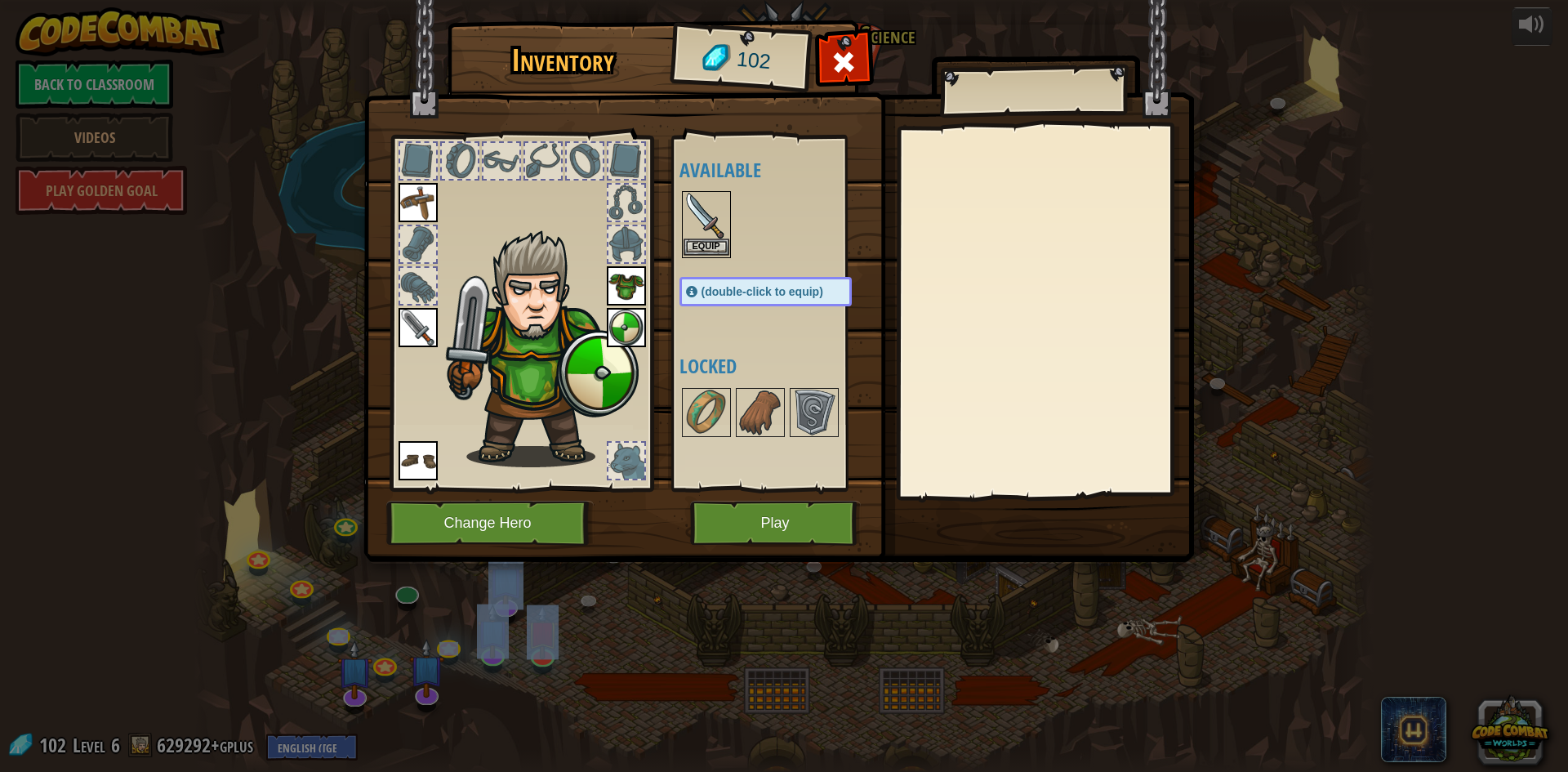
click at [716, 237] on img at bounding box center [706, 215] width 45 height 45
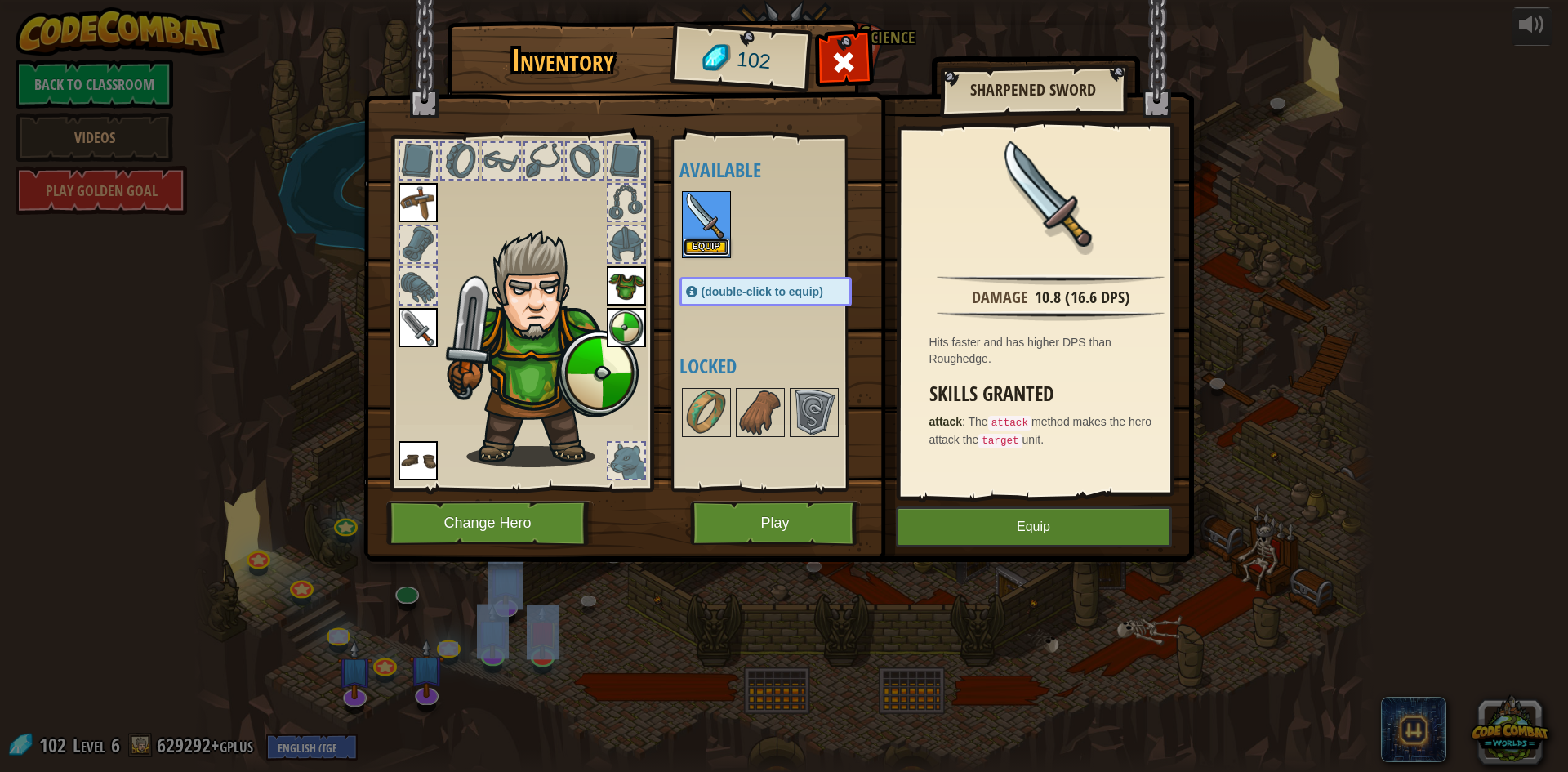
click at [720, 251] on button "Equip" at bounding box center [706, 247] width 45 height 17
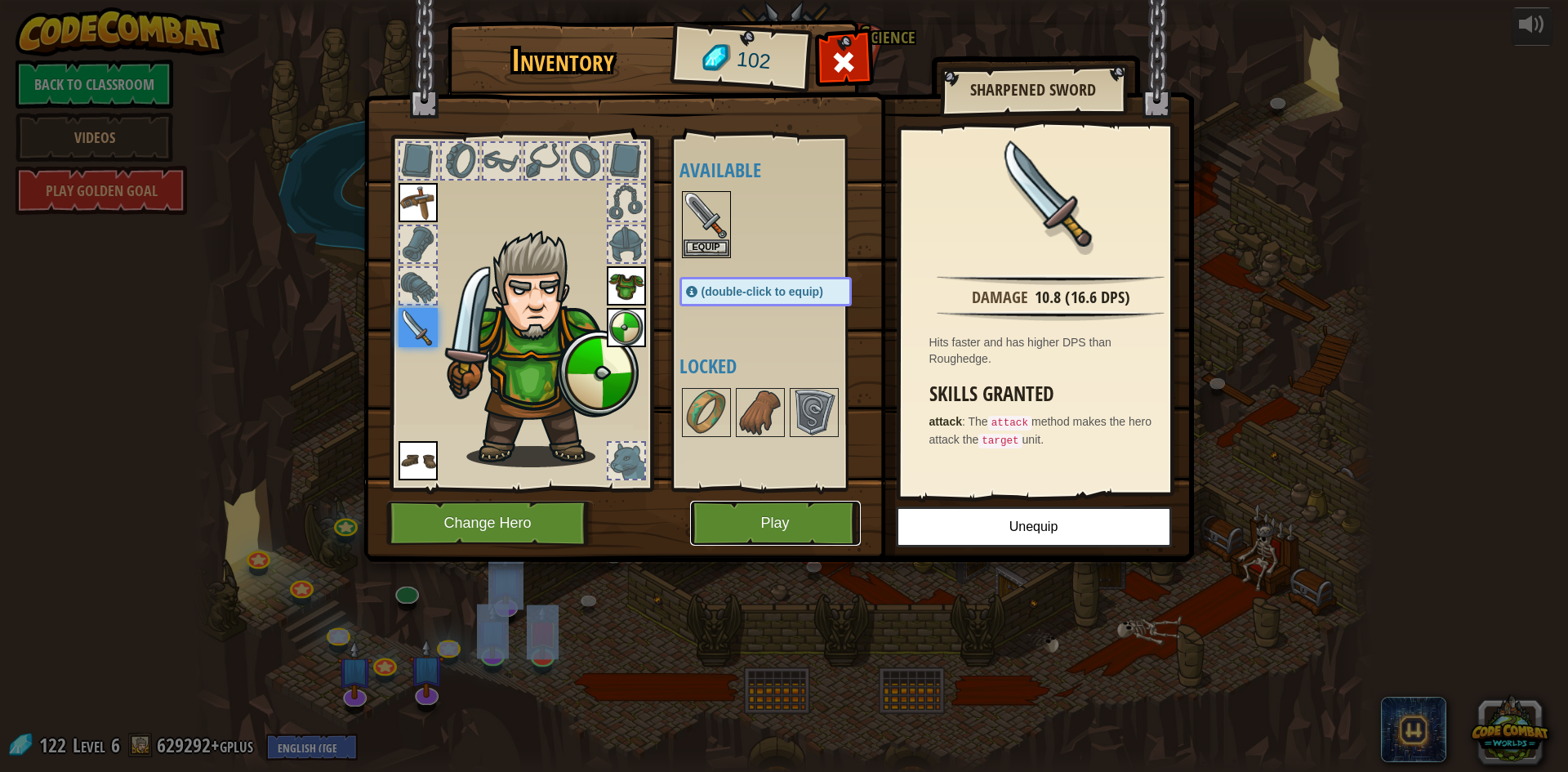
click at [749, 524] on button "Play" at bounding box center [776, 523] width 171 height 45
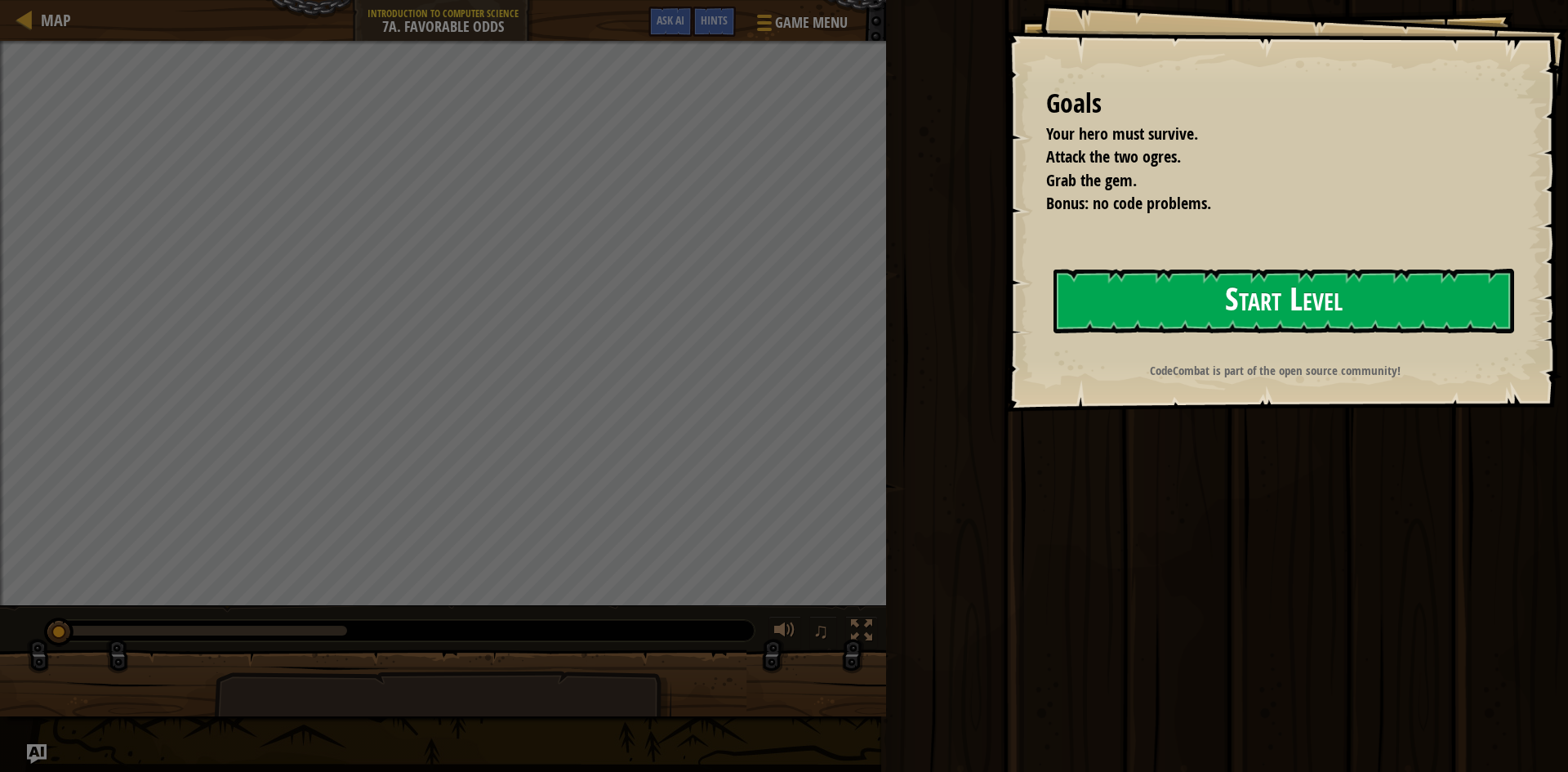
click at [1358, 321] on button "Start Level" at bounding box center [1283, 301] width 460 height 64
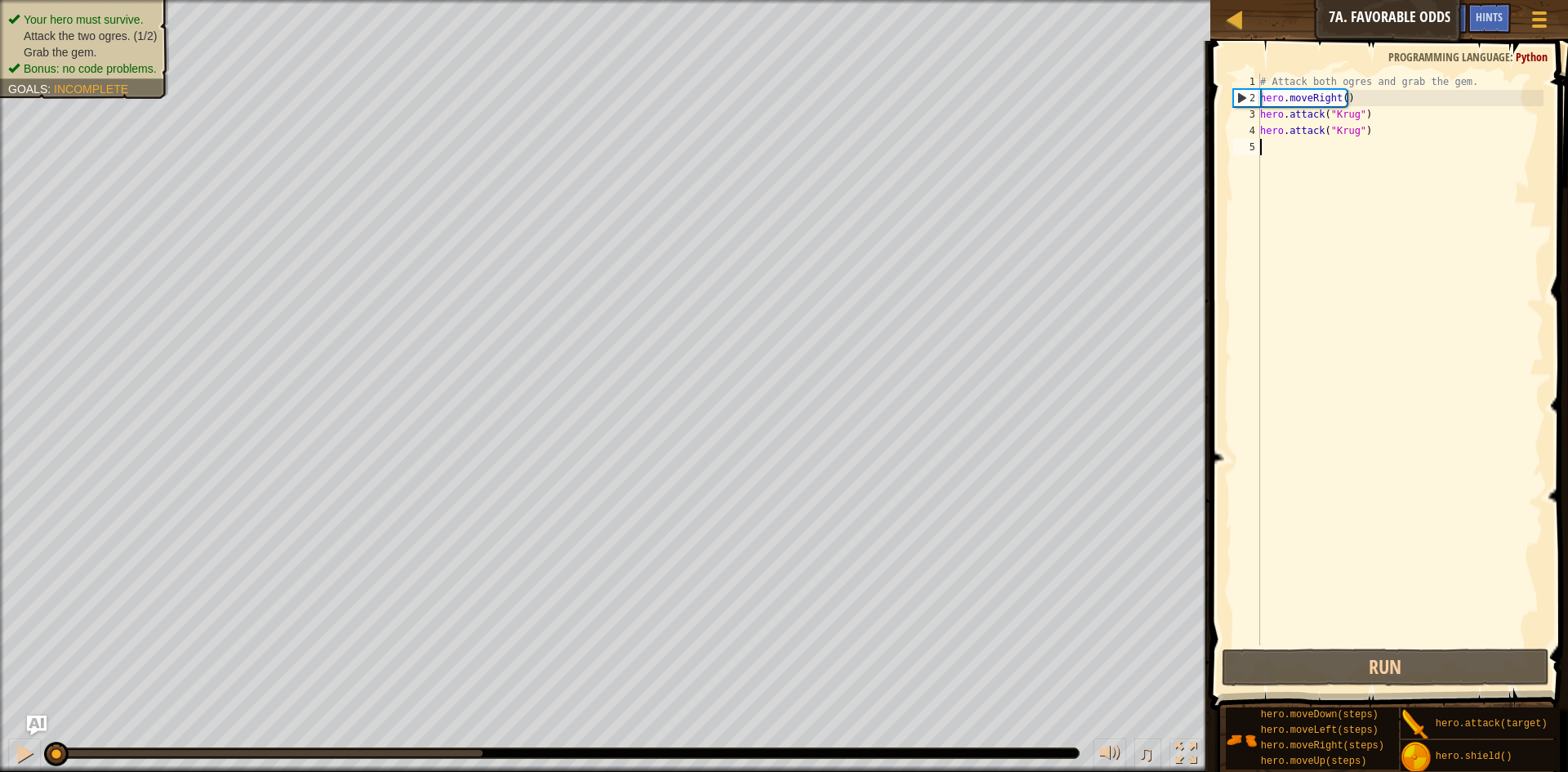
type textarea "r"
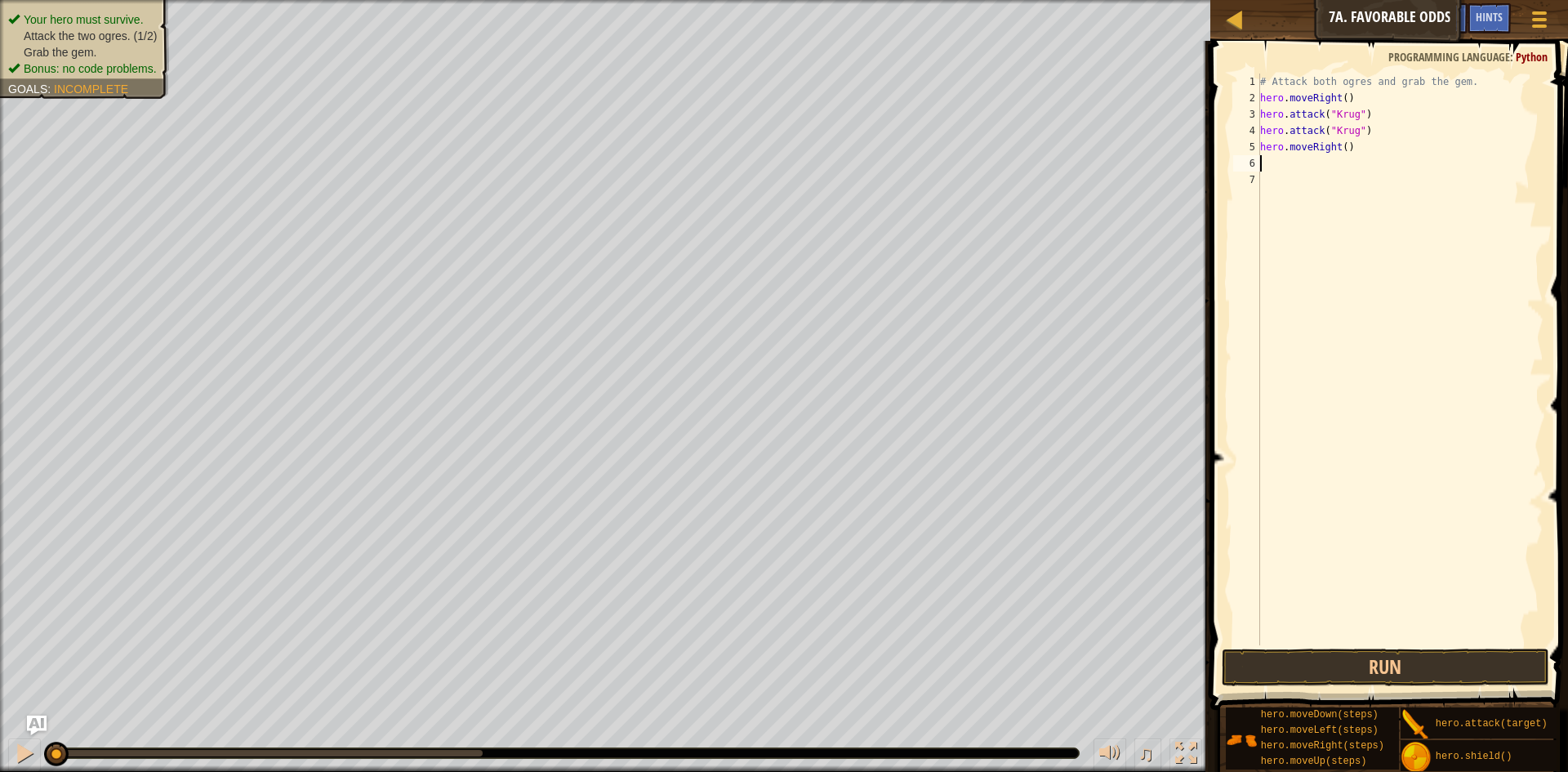
type textarea "u"
type textarea "r"
type textarea "hero.moveRight()"
